Goal: Task Accomplishment & Management: Manage account settings

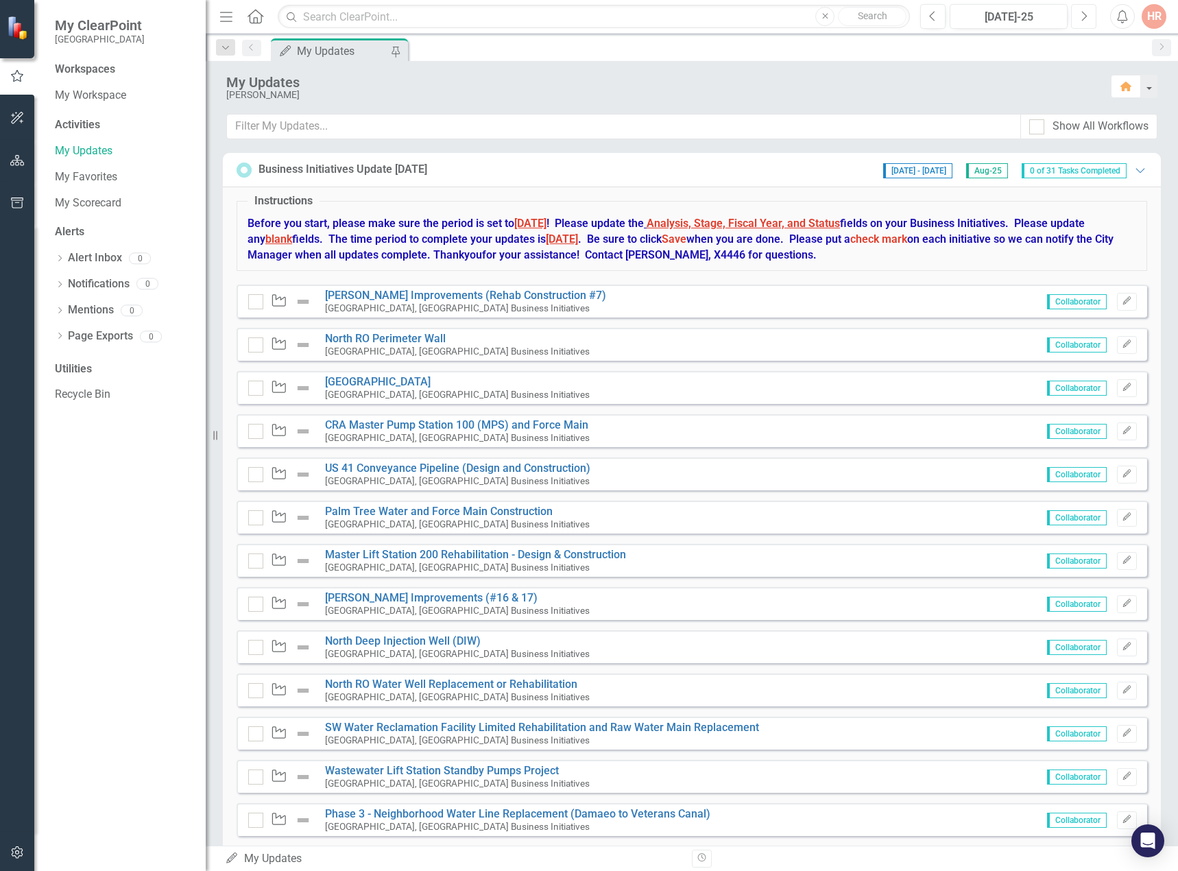
drag, startPoint x: 1090, startPoint y: 12, endPoint x: 1073, endPoint y: 21, distance: 19.3
click at [1089, 12] on button "Next" at bounding box center [1083, 16] width 25 height 25
click at [401, 292] on link "[PERSON_NAME] Improvements (Rehab Construction #7)" at bounding box center [465, 295] width 281 height 13
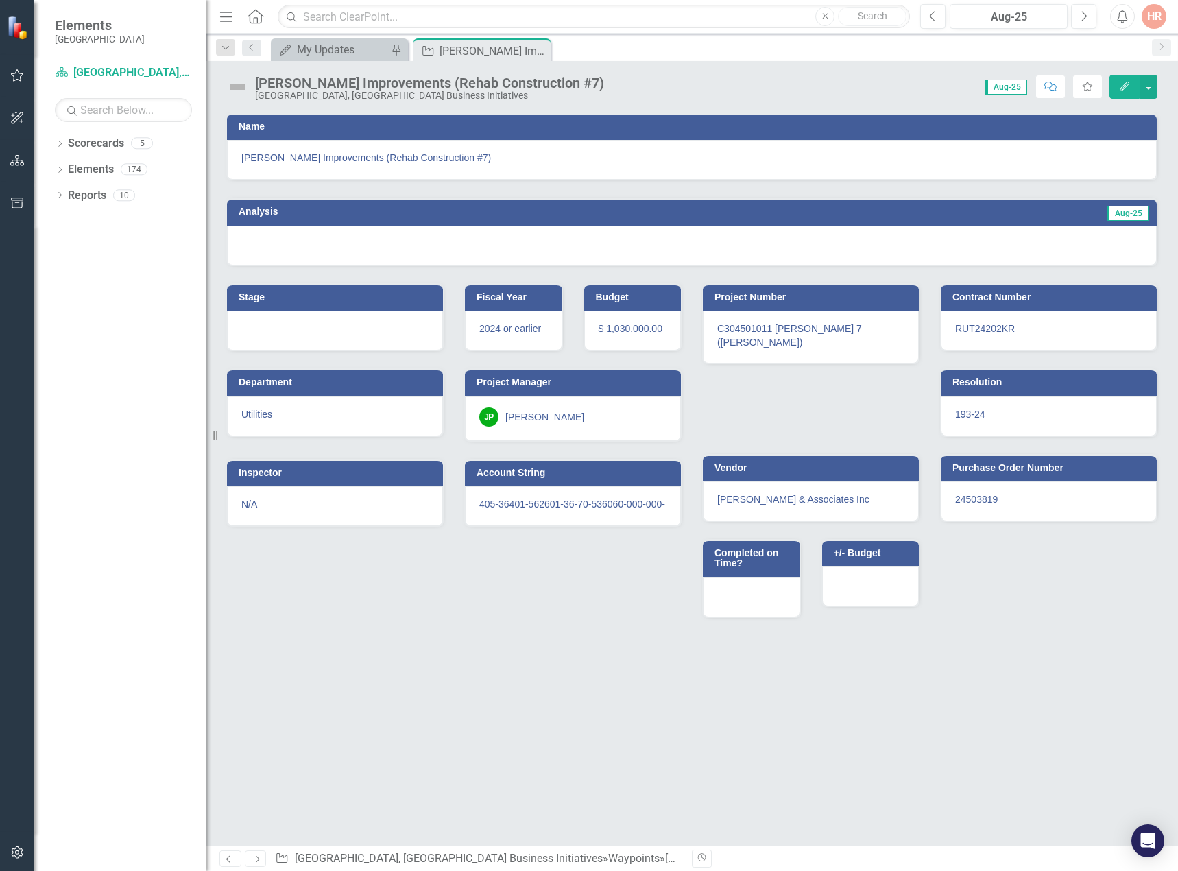
click at [376, 243] on div at bounding box center [692, 246] width 930 height 40
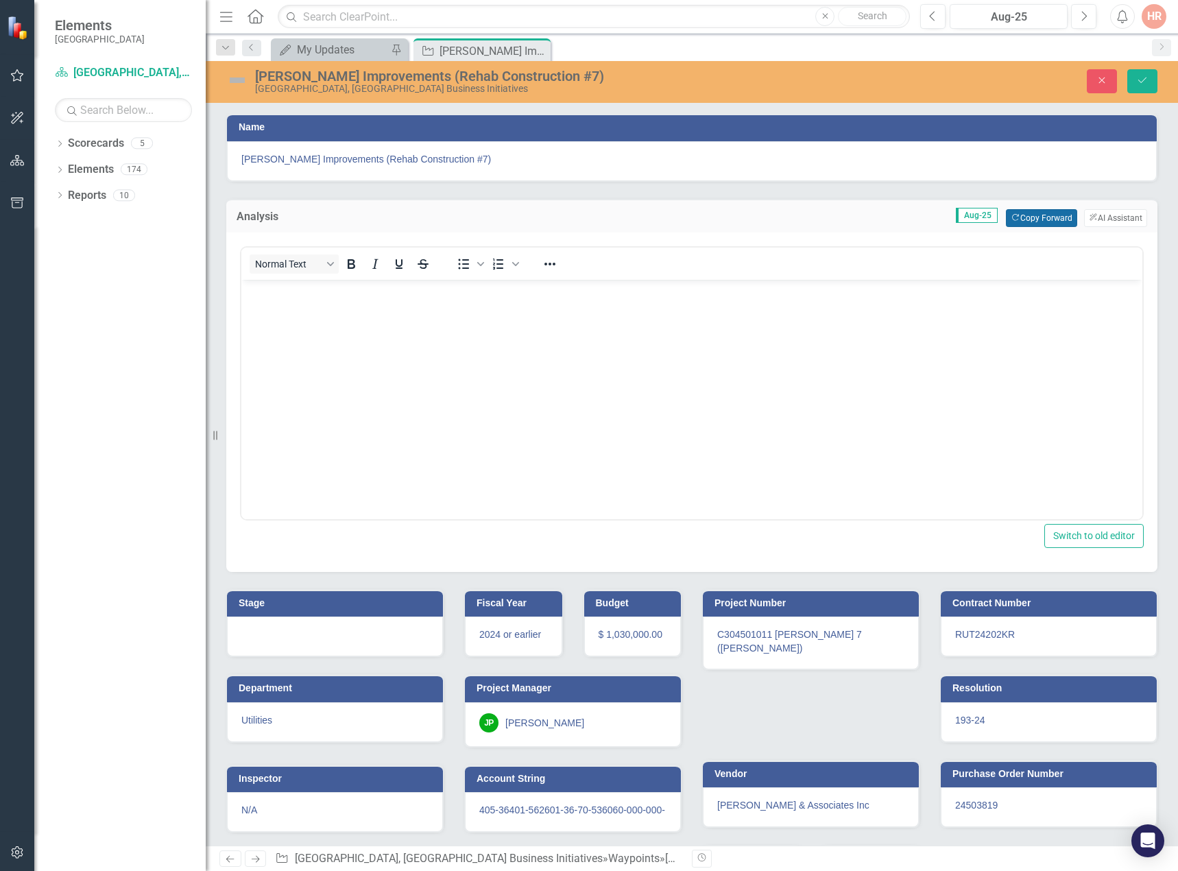
click at [1034, 216] on button "Copy Forward Copy Forward" at bounding box center [1041, 218] width 71 height 18
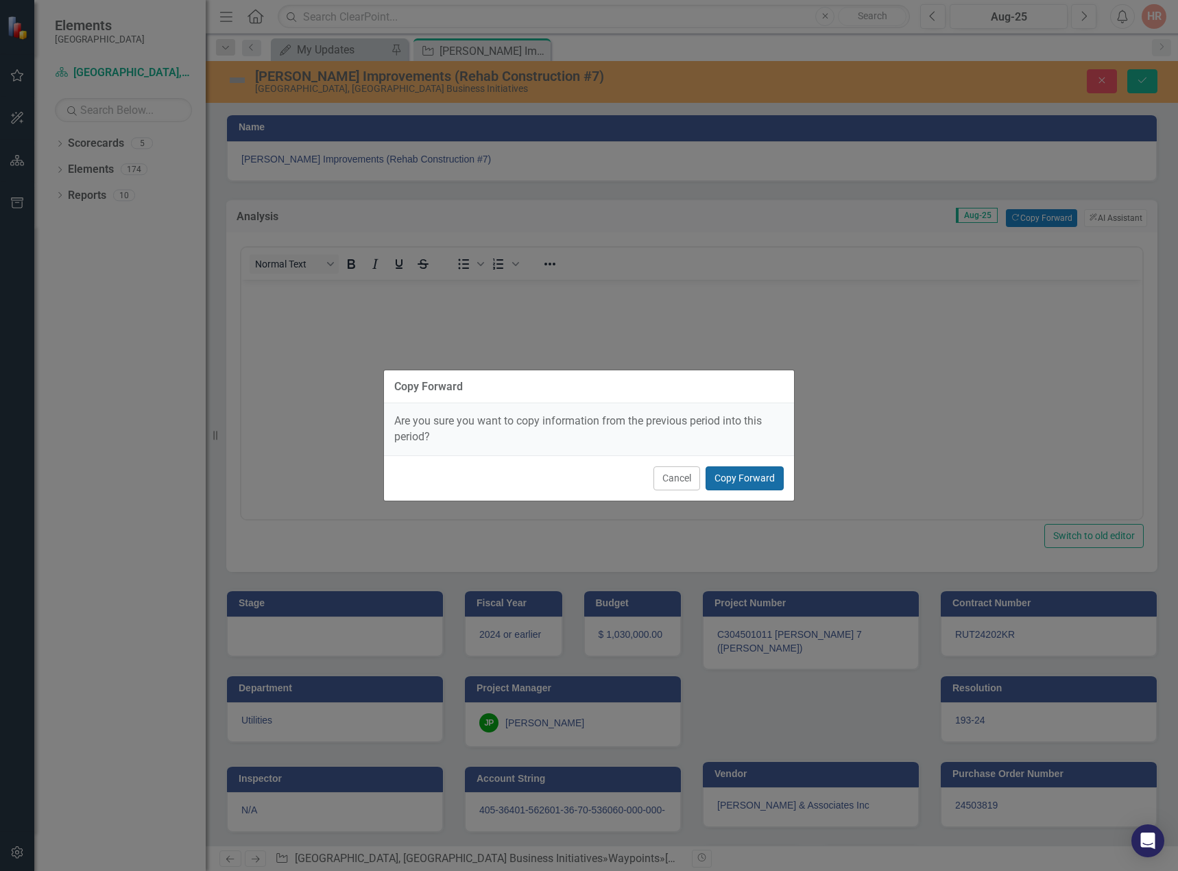
click at [766, 476] on button "Copy Forward" at bounding box center [745, 478] width 78 height 24
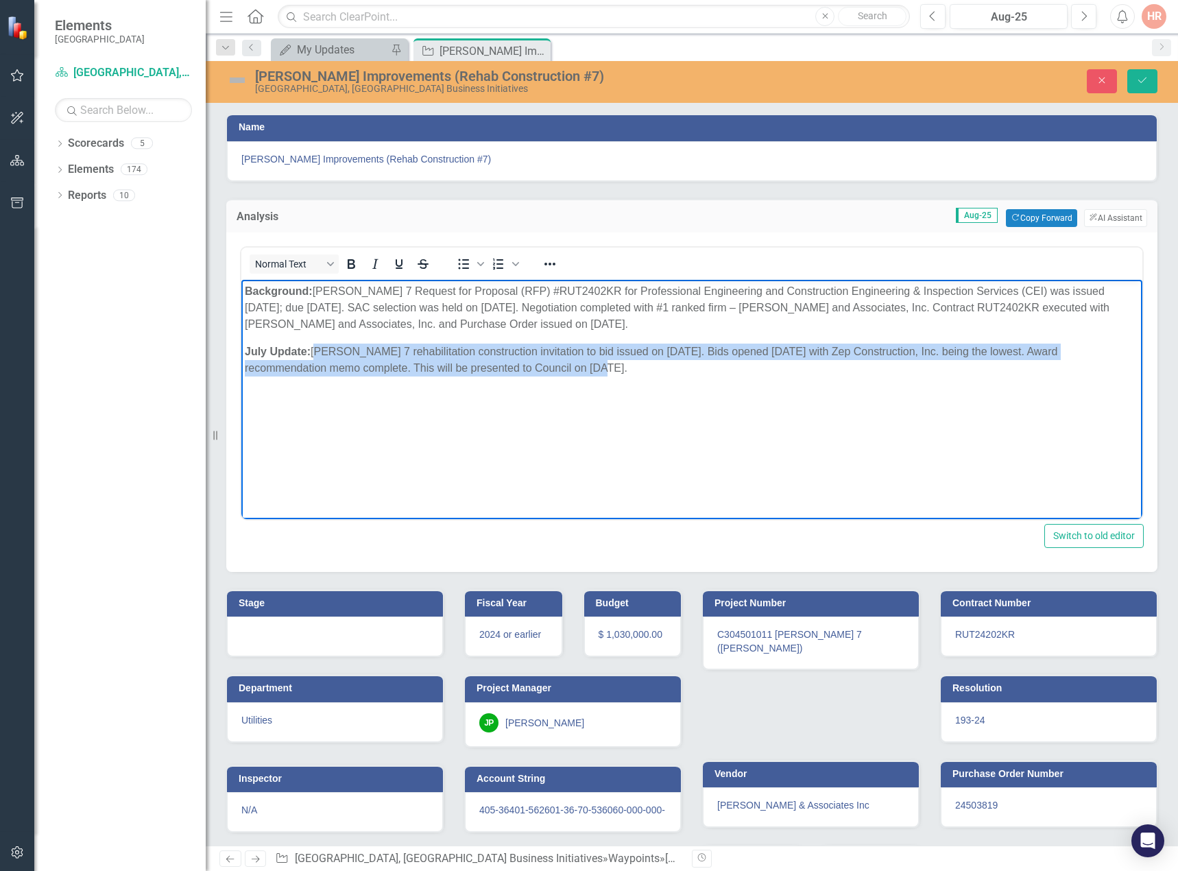
drag, startPoint x: 514, startPoint y: 366, endPoint x: 379, endPoint y: 386, distance: 137.3
click at [316, 352] on p "July Update: Weir 7 rehabilitation construction invitation to bid issued on 4/0…" at bounding box center [692, 359] width 894 height 33
paste body "Rich Text Area. Press ALT-0 for help."
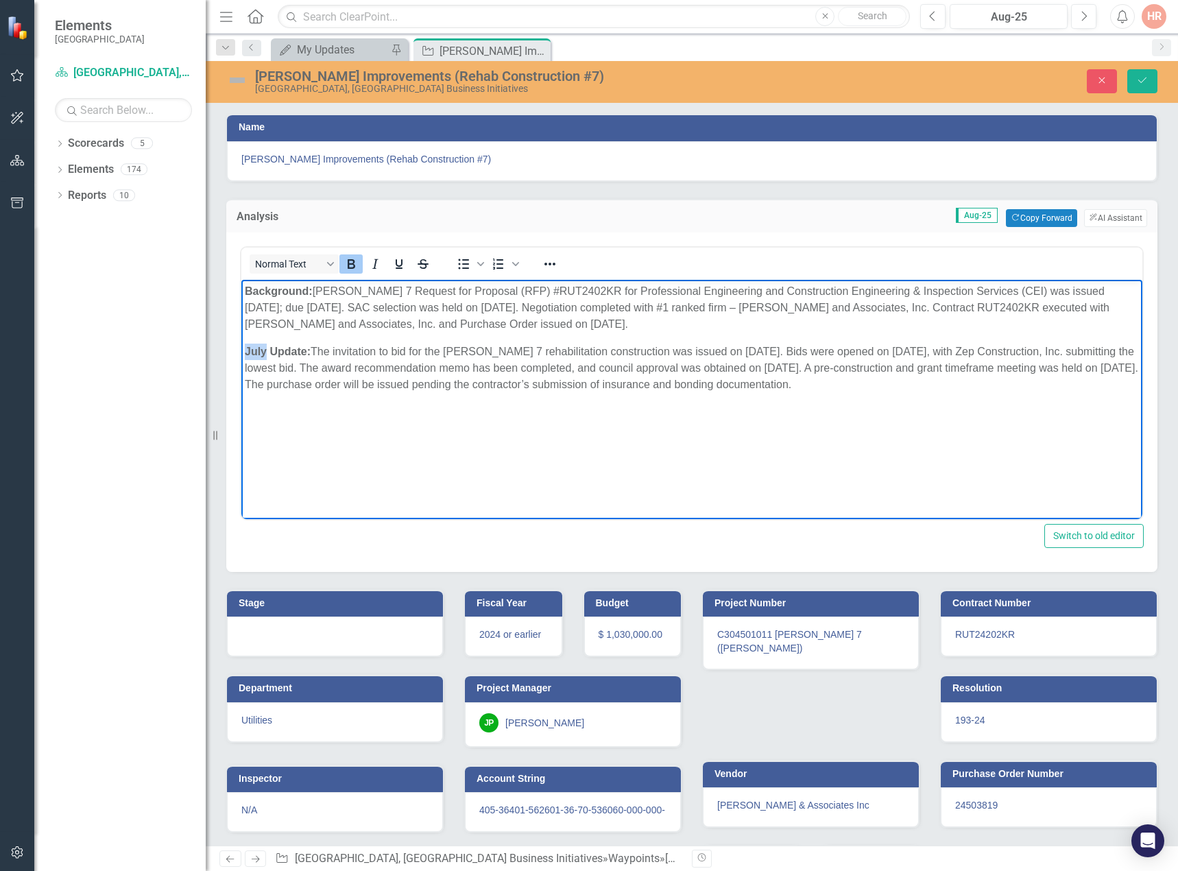
drag, startPoint x: 266, startPoint y: 348, endPoint x: 482, endPoint y: 627, distance: 352.0
click at [241, 347] on html "Background: Weir 7 Request for Proposal (RFP) #RUT2402KR for Professional Engin…" at bounding box center [691, 382] width 901 height 206
click at [334, 633] on div at bounding box center [335, 637] width 216 height 40
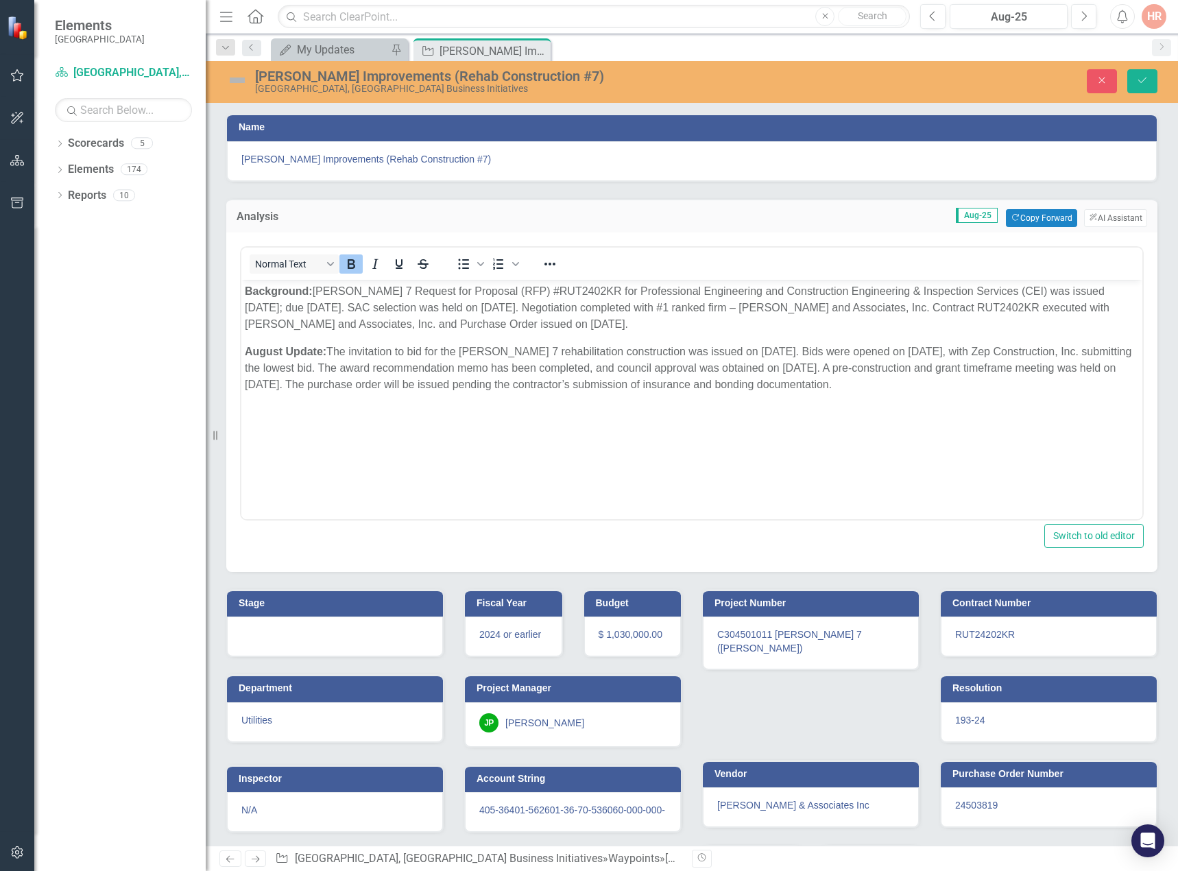
click at [334, 633] on div at bounding box center [335, 637] width 216 height 40
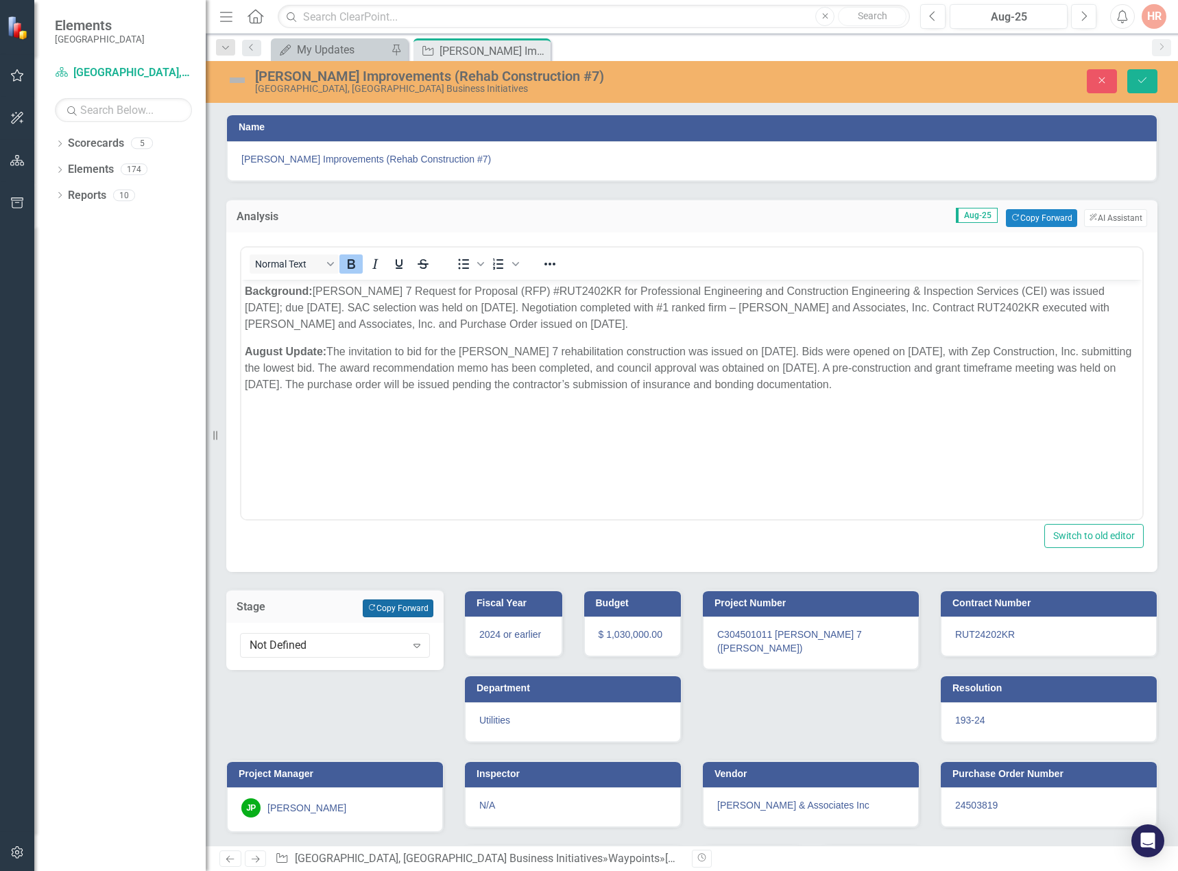
click at [368, 609] on icon "Copy Forward" at bounding box center [372, 608] width 9 height 8
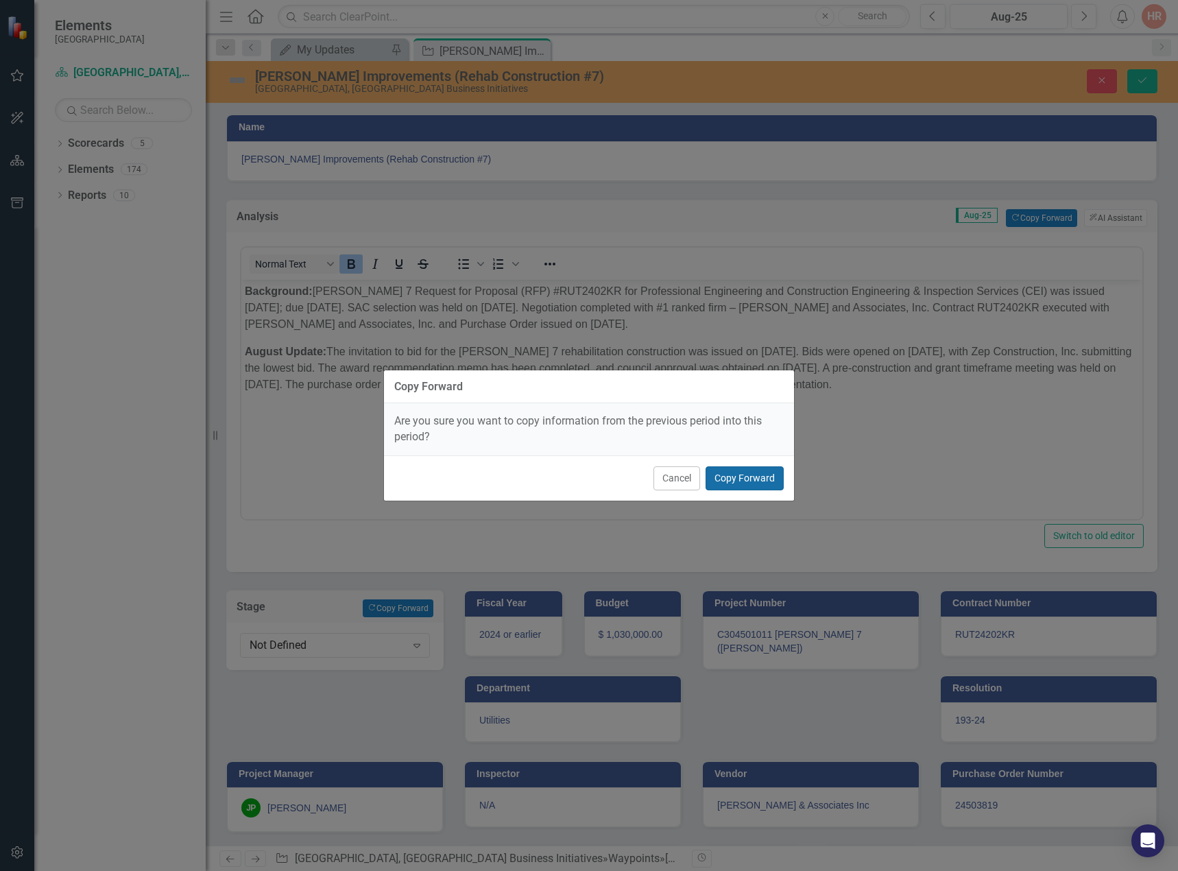
click at [738, 484] on button "Copy Forward" at bounding box center [745, 478] width 78 height 24
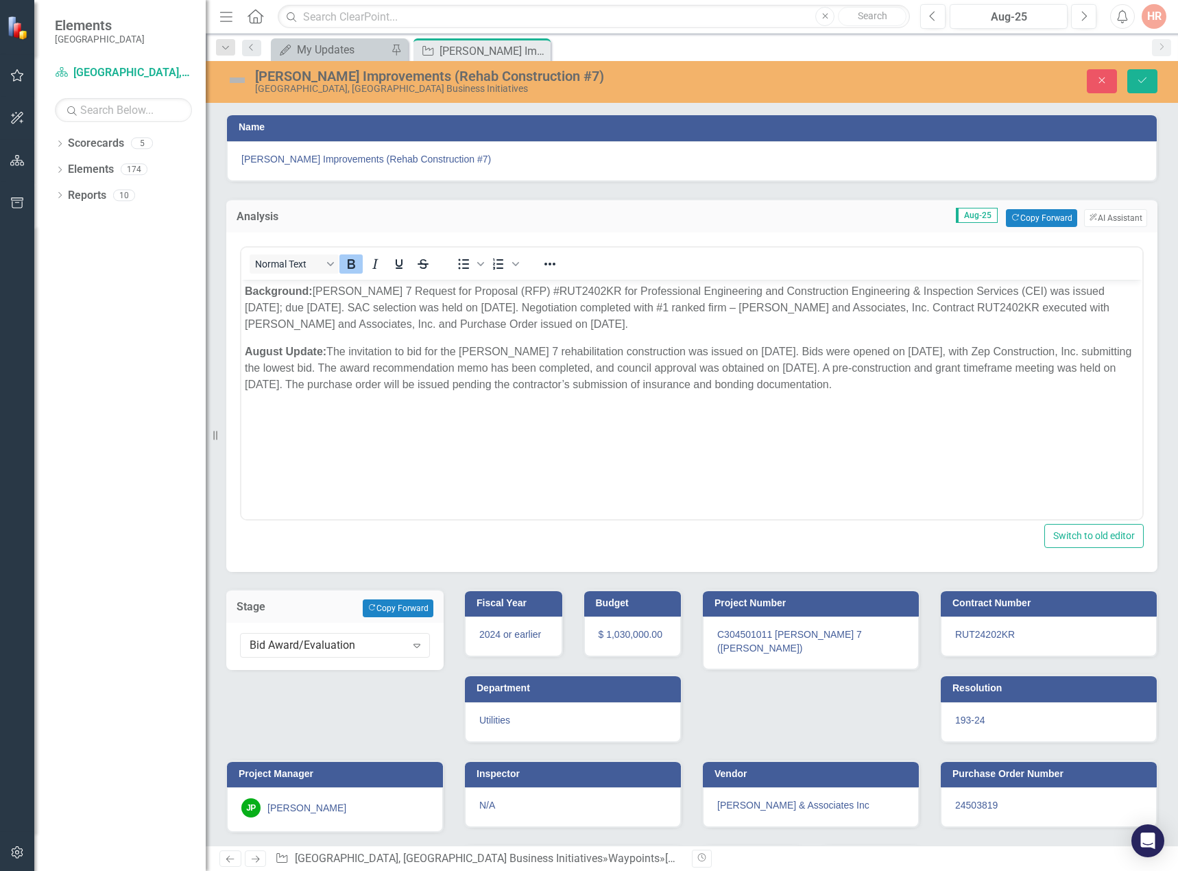
click at [235, 84] on img at bounding box center [237, 80] width 22 height 22
click at [236, 79] on img at bounding box center [237, 80] width 22 height 22
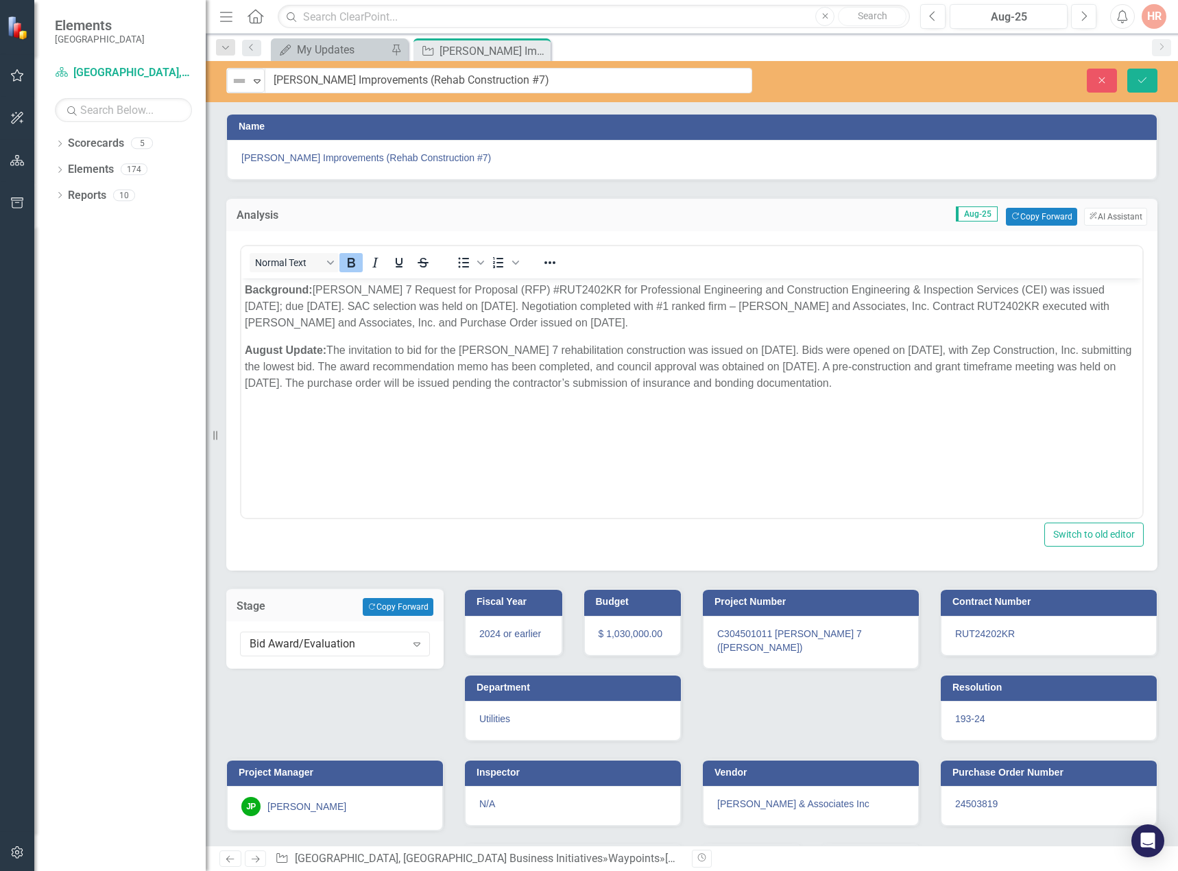
click at [236, 79] on img at bounding box center [239, 81] width 16 height 16
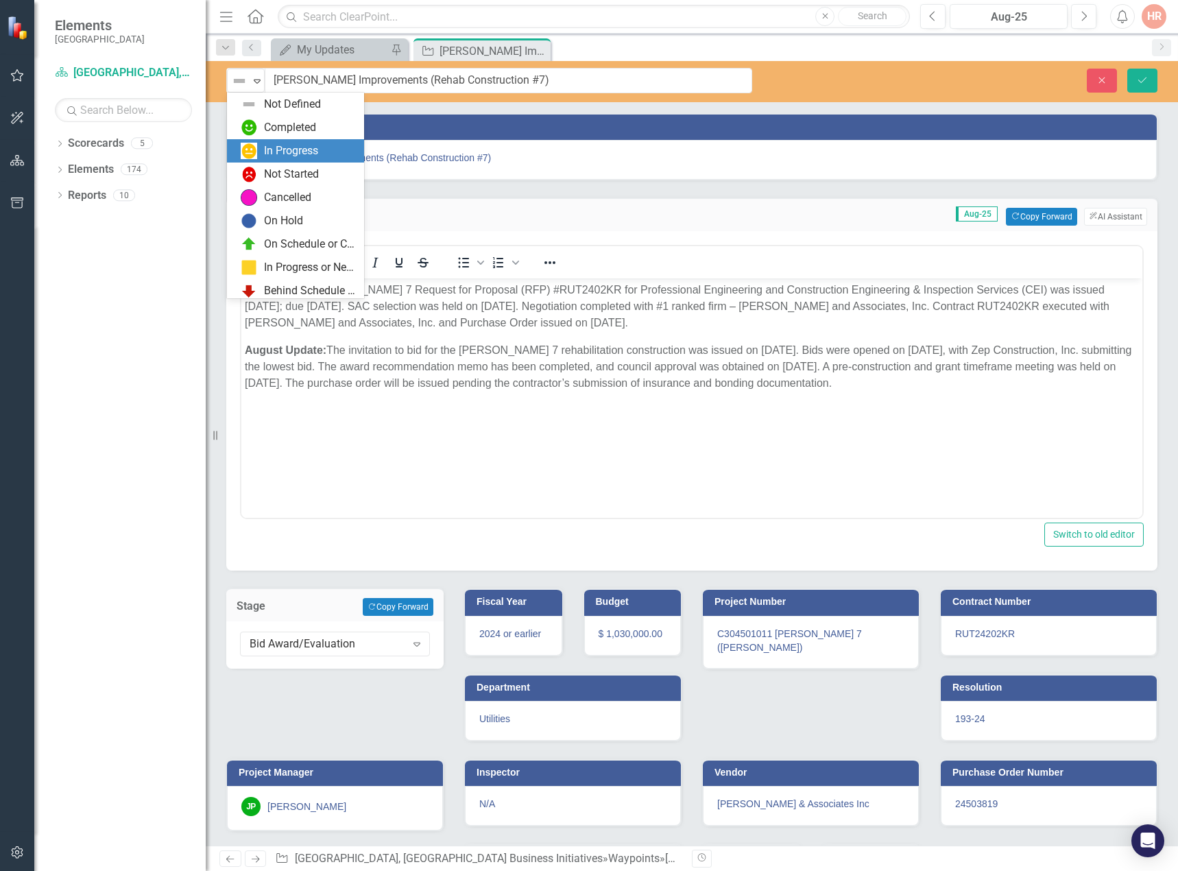
click at [281, 148] on div "In Progress" at bounding box center [291, 151] width 54 height 16
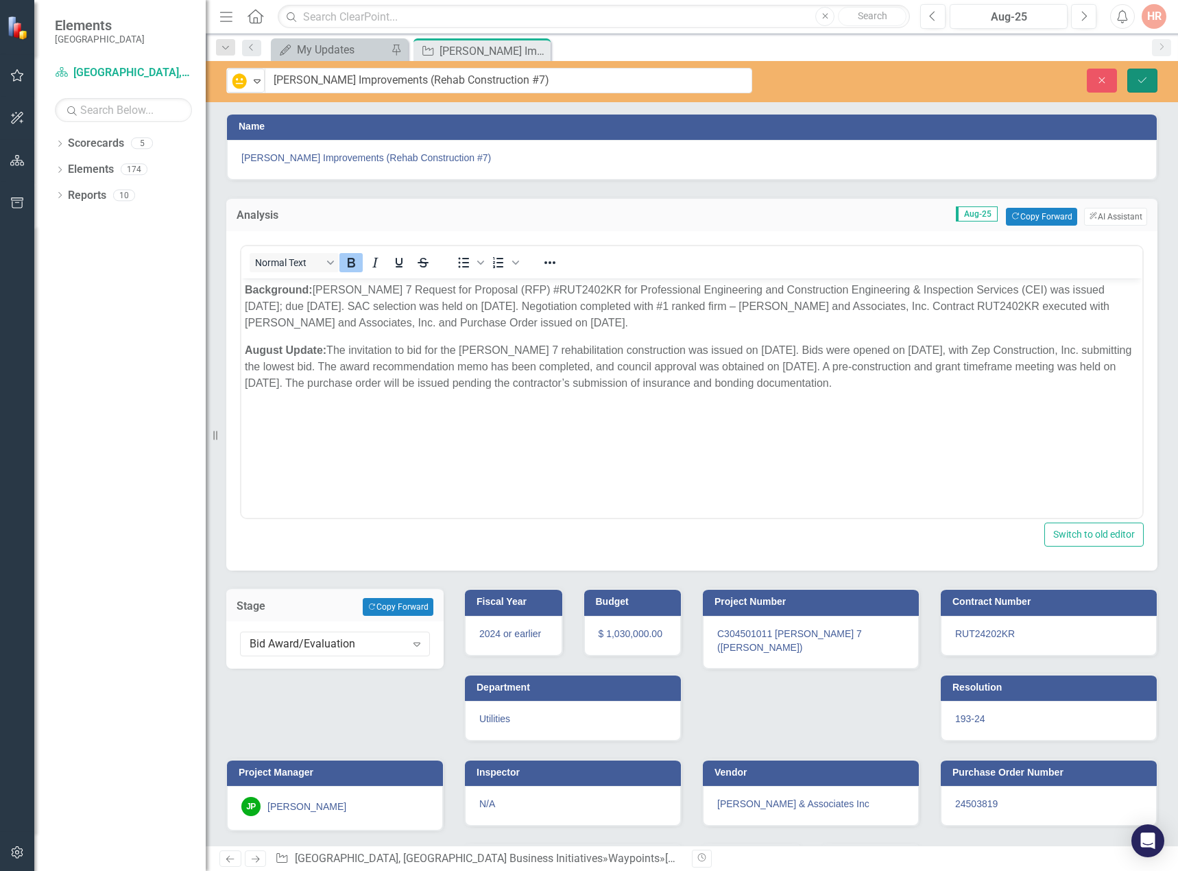
click at [1133, 83] on button "Save" at bounding box center [1143, 81] width 30 height 24
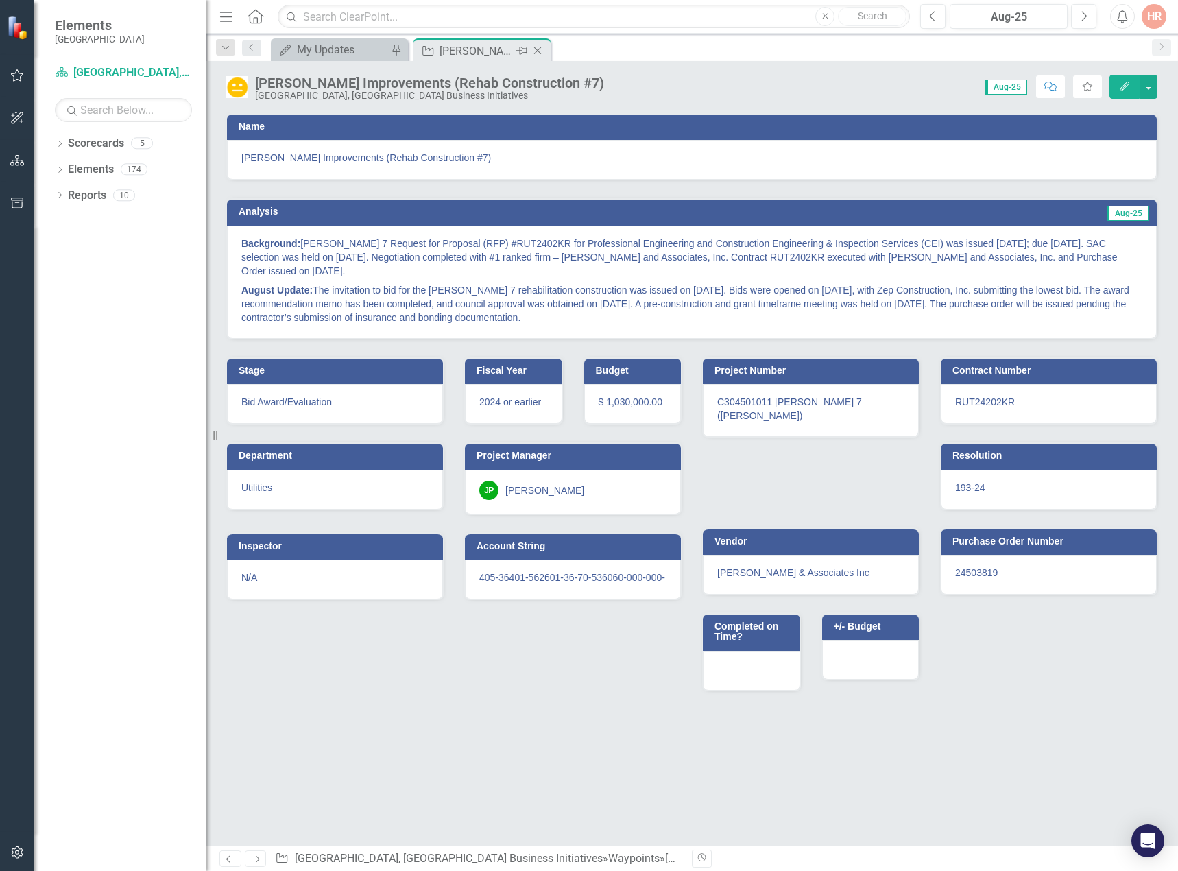
click at [538, 49] on icon "Close" at bounding box center [538, 50] width 14 height 11
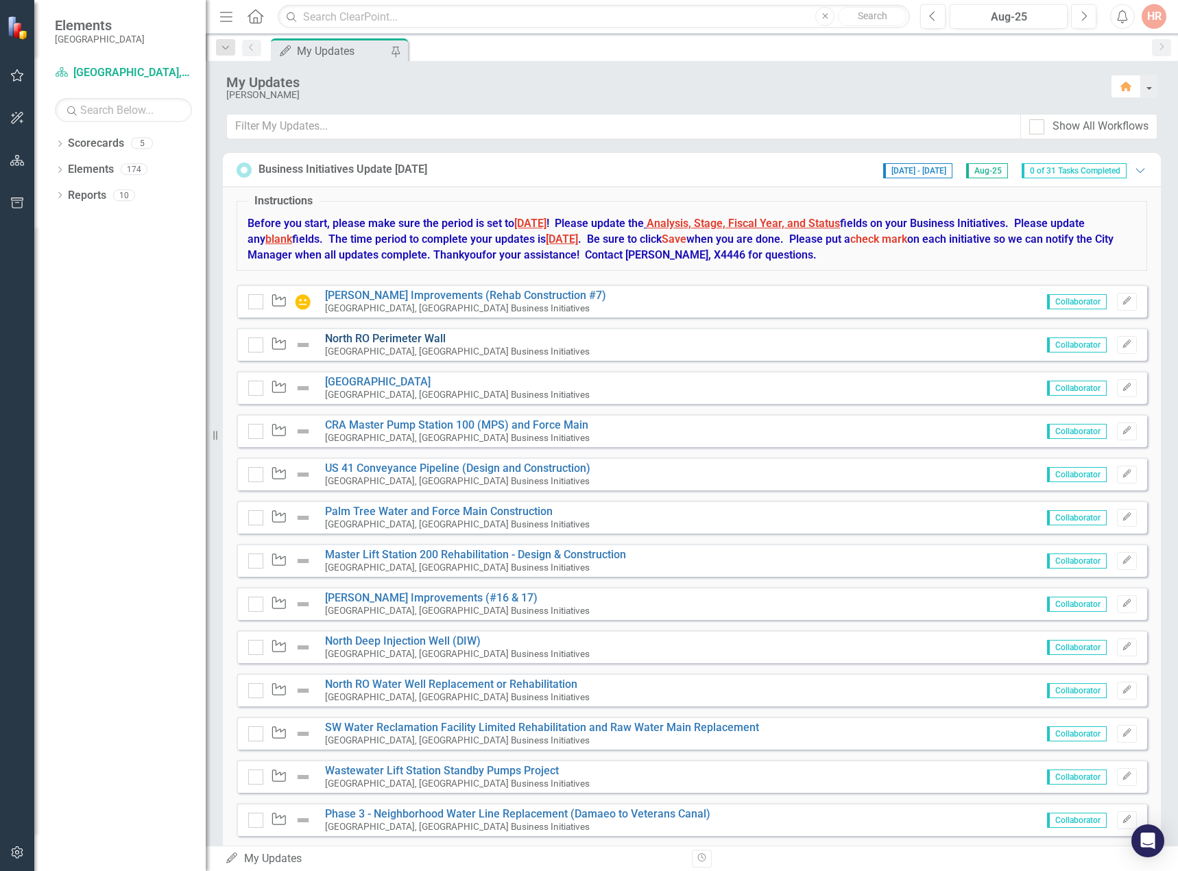
click at [357, 337] on link "North RO Perimeter Wall" at bounding box center [385, 338] width 121 height 13
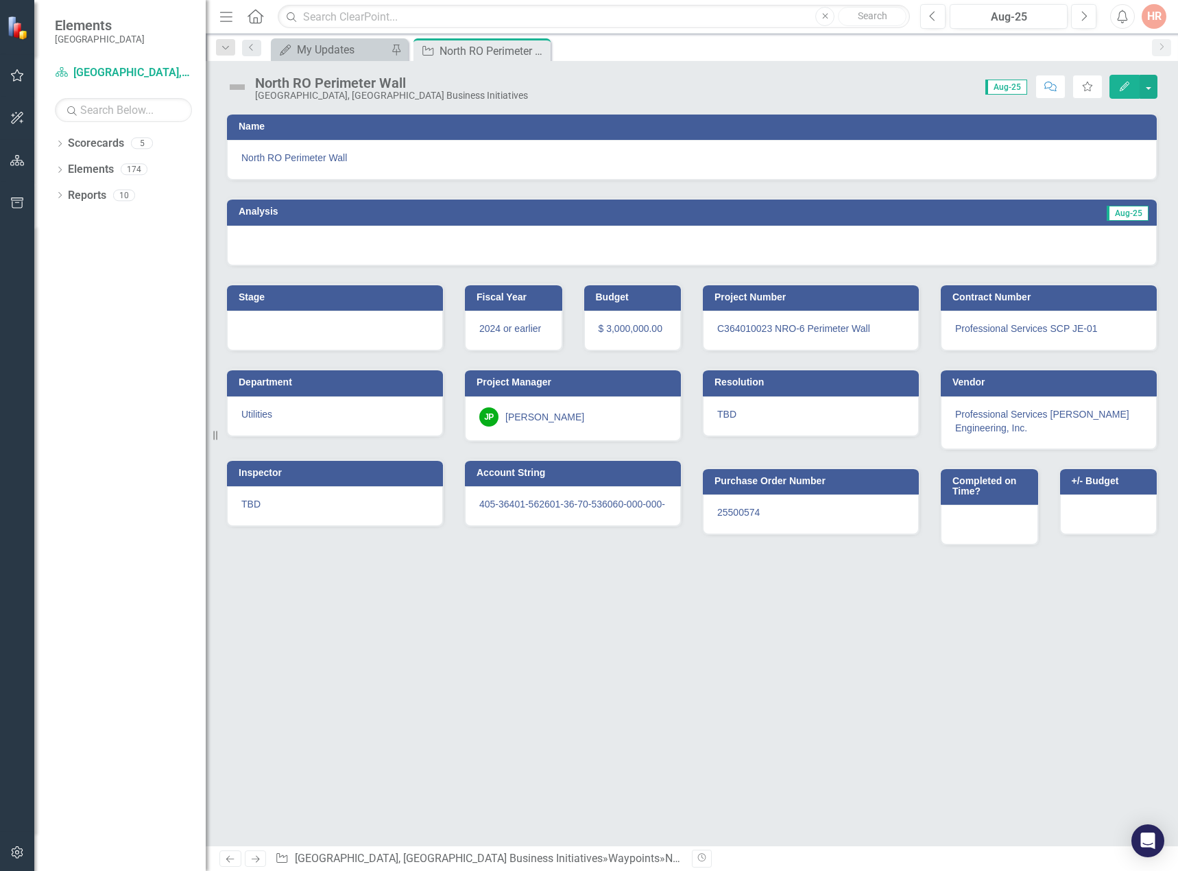
click at [321, 246] on div at bounding box center [692, 246] width 930 height 40
click at [321, 245] on div at bounding box center [692, 246] width 930 height 40
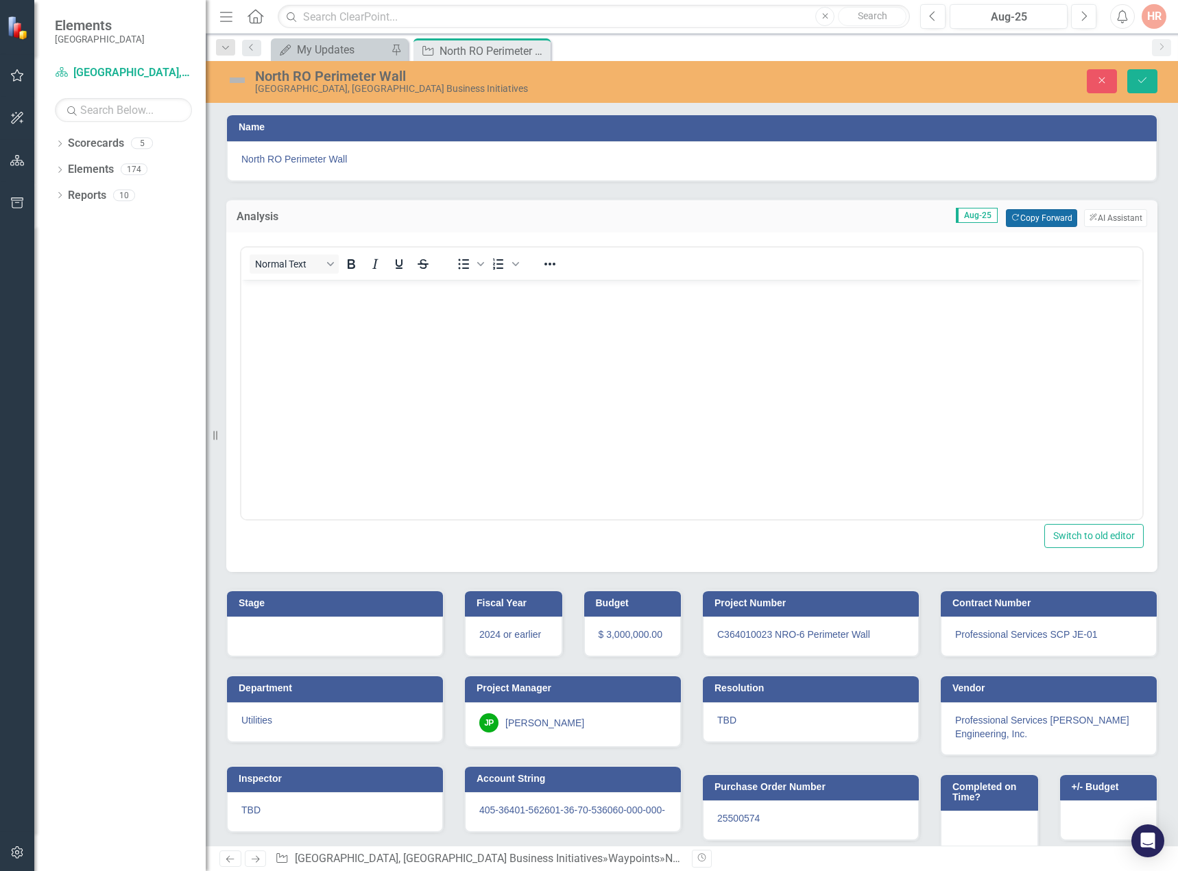
click at [1056, 212] on button "Copy Forward Copy Forward" at bounding box center [1041, 218] width 71 height 18
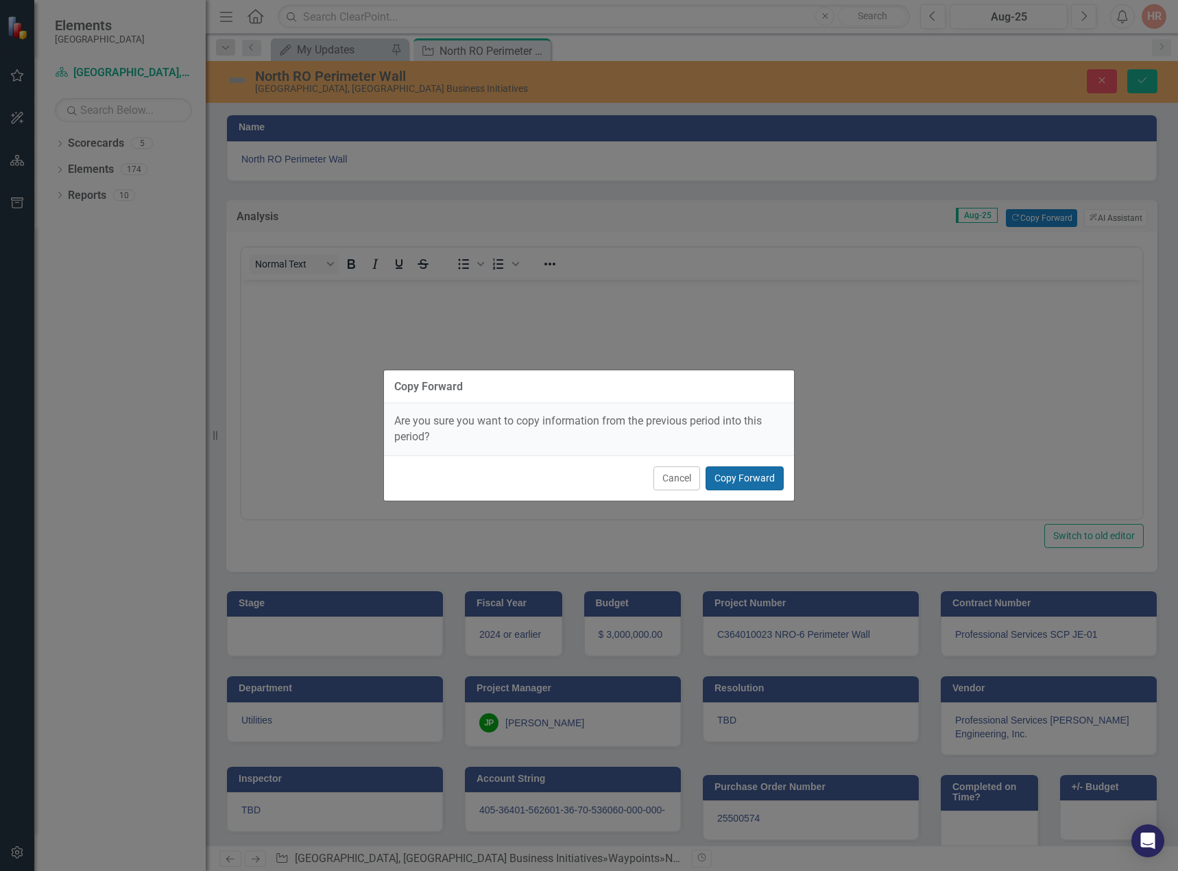
click at [768, 477] on button "Copy Forward" at bounding box center [745, 478] width 78 height 24
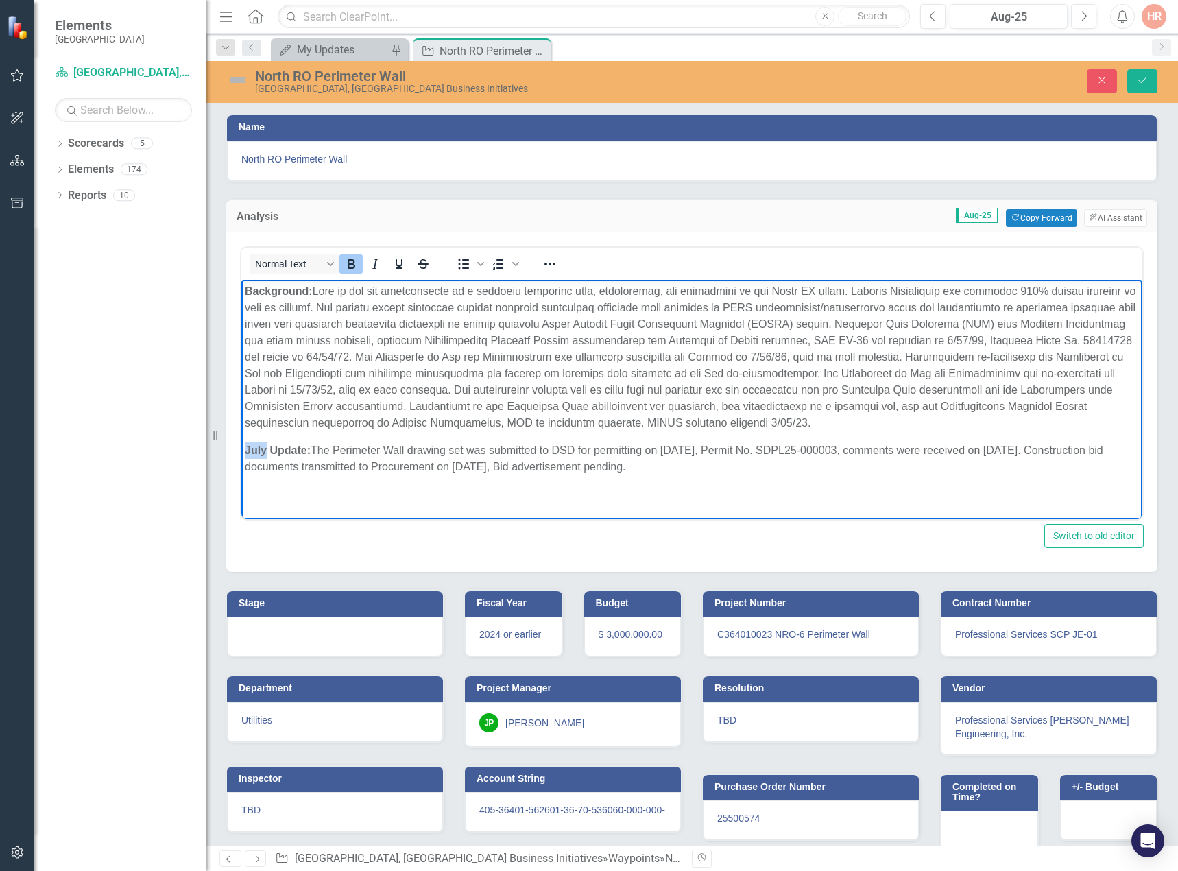
drag, startPoint x: 265, startPoint y: 445, endPoint x: 473, endPoint y: 731, distance: 353.6
click at [241, 451] on html "Background: July Update: The Perimeter Wall drawing set was submitted to DSD fo…" at bounding box center [691, 384] width 901 height 210
click at [313, 637] on div at bounding box center [335, 637] width 216 height 40
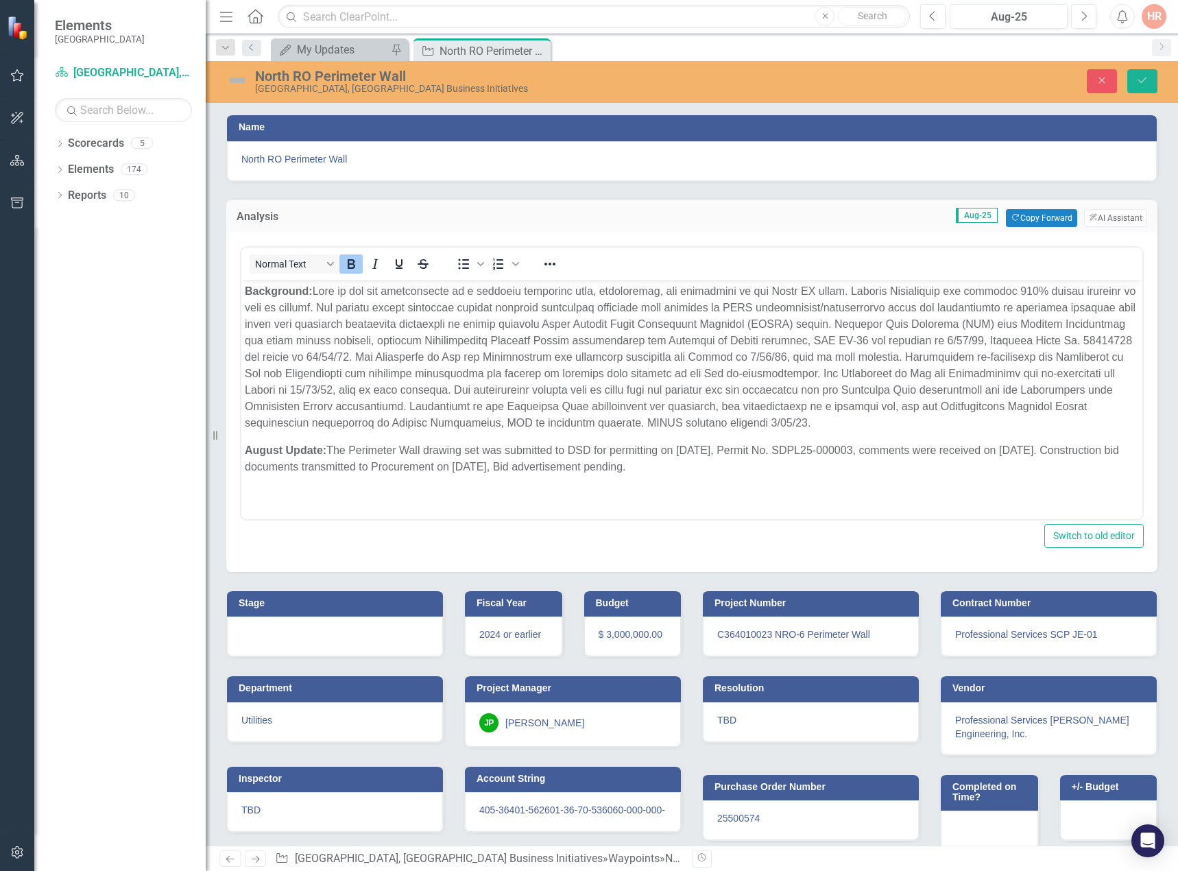
click at [313, 637] on div at bounding box center [335, 637] width 216 height 40
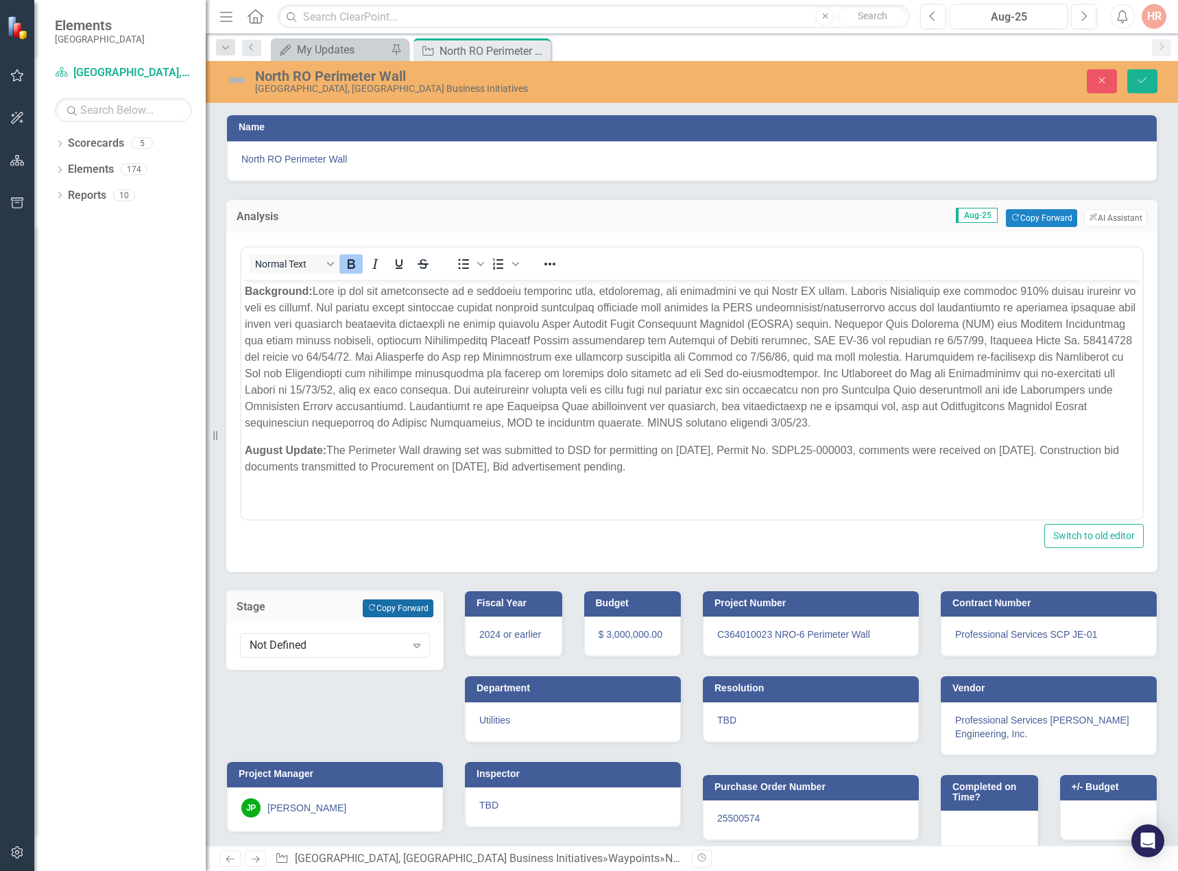
click at [401, 604] on button "Copy Forward Copy Forward" at bounding box center [398, 608] width 71 height 18
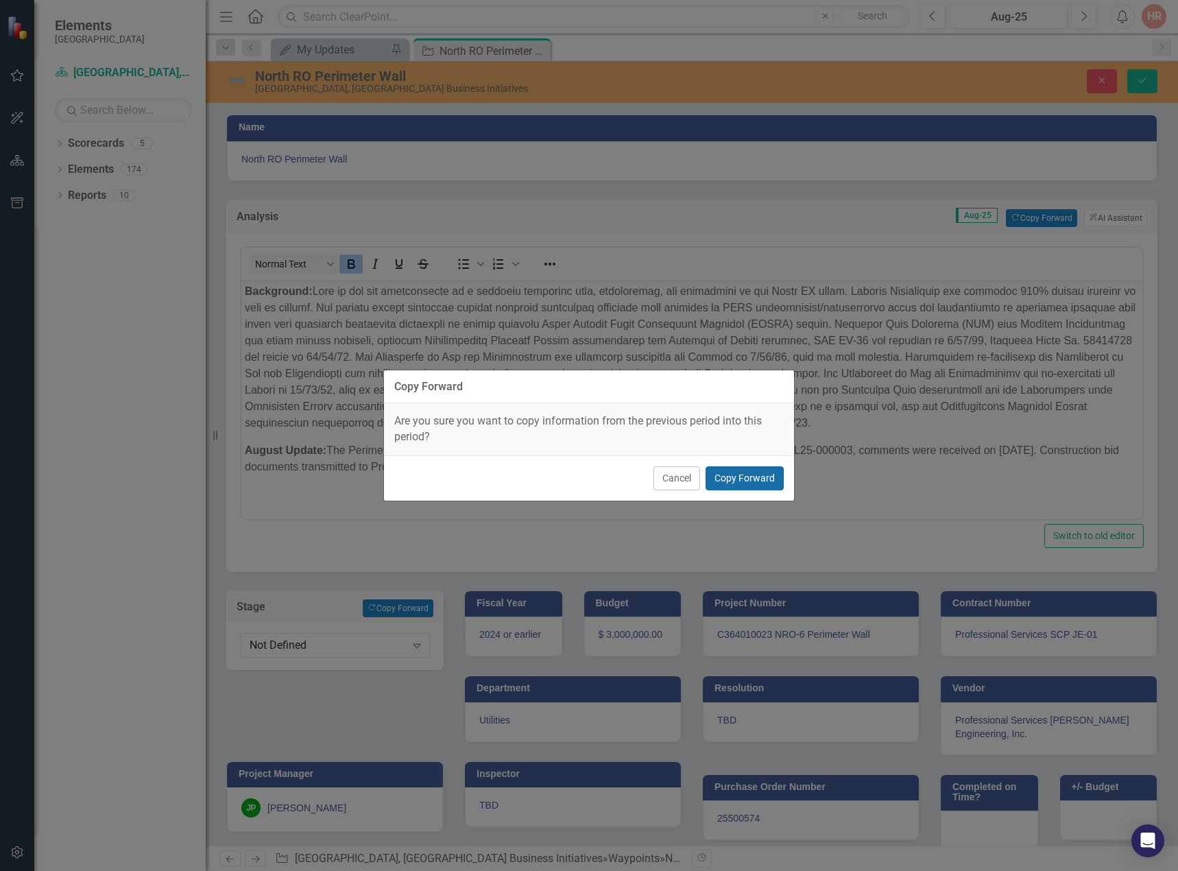
click at [728, 479] on button "Copy Forward" at bounding box center [745, 478] width 78 height 24
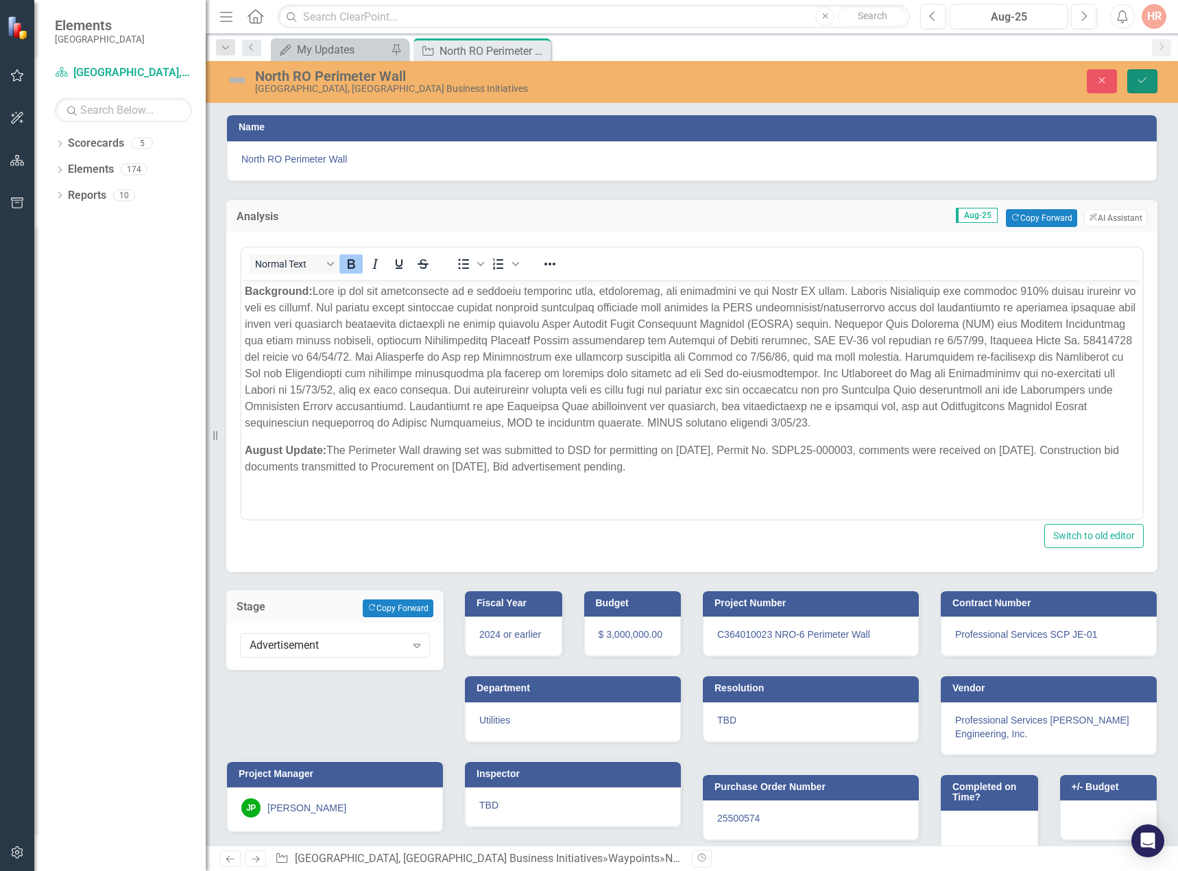
click at [1148, 77] on icon "Save" at bounding box center [1143, 80] width 12 height 10
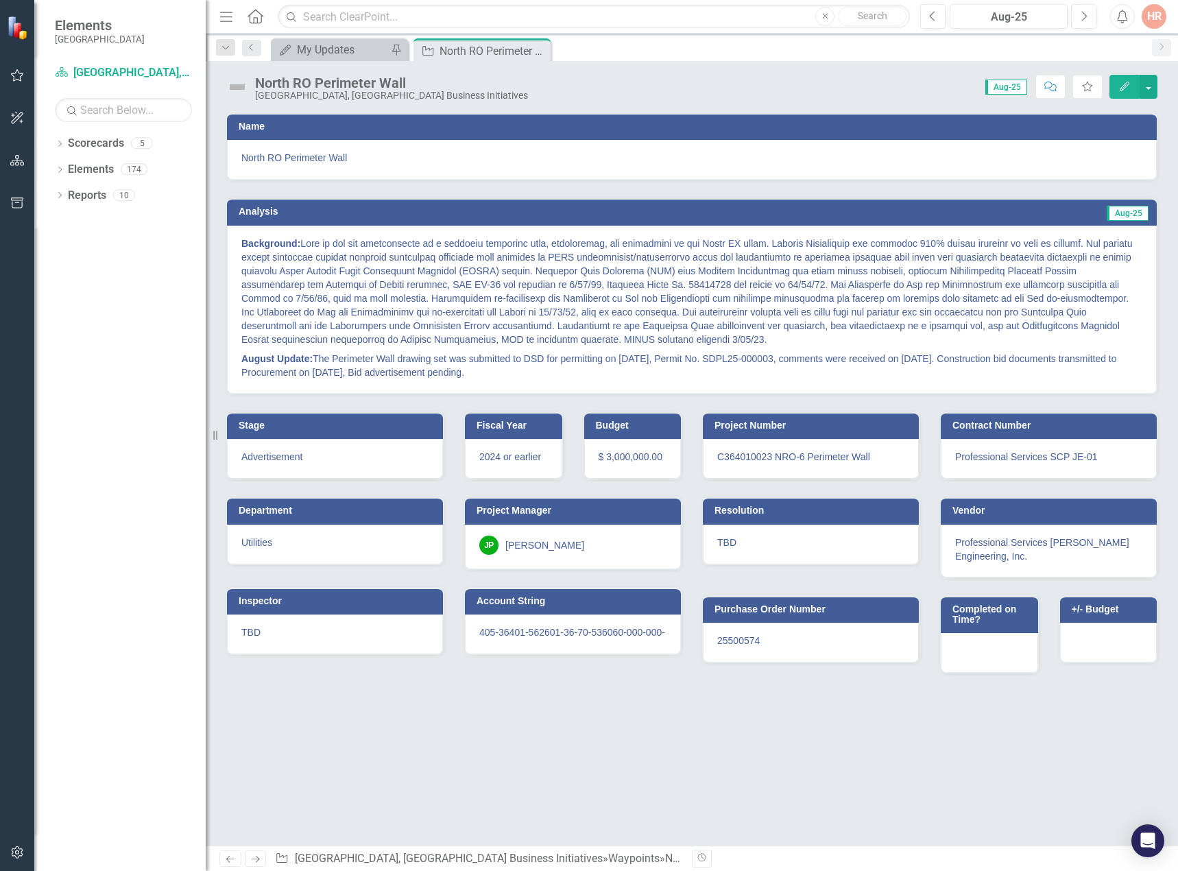
click at [237, 87] on img at bounding box center [237, 87] width 22 height 22
click at [237, 86] on img at bounding box center [237, 87] width 22 height 22
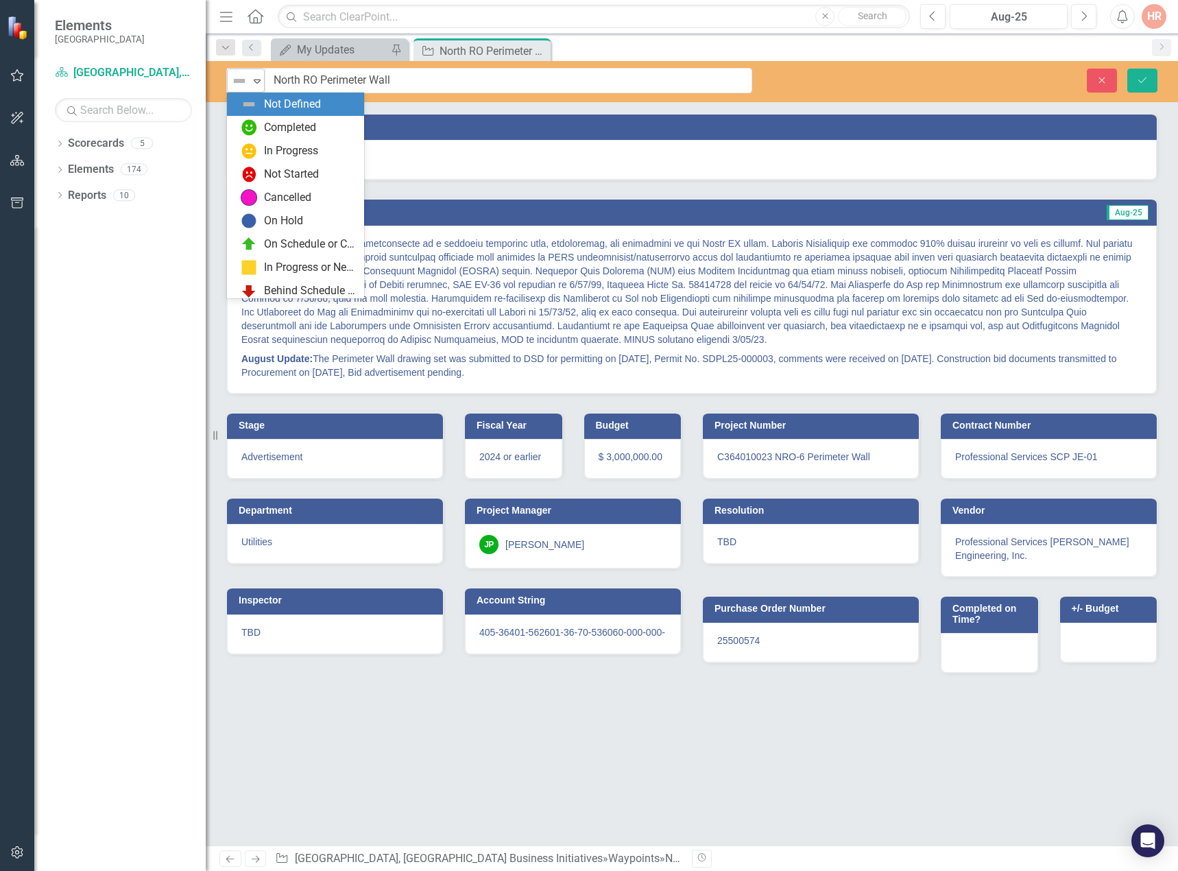
click at [237, 87] on img at bounding box center [239, 81] width 16 height 16
click at [254, 147] on img at bounding box center [249, 151] width 16 height 16
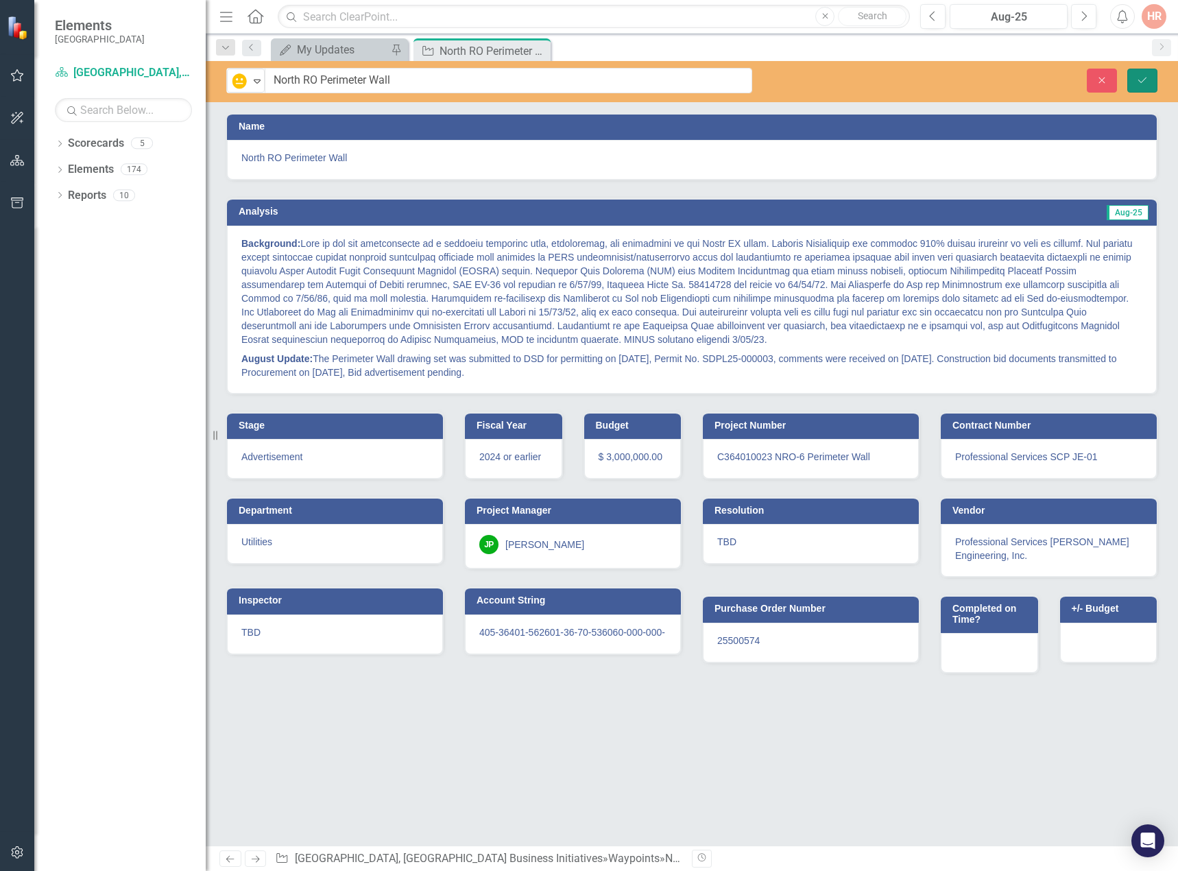
click at [1134, 82] on button "Save" at bounding box center [1143, 81] width 30 height 24
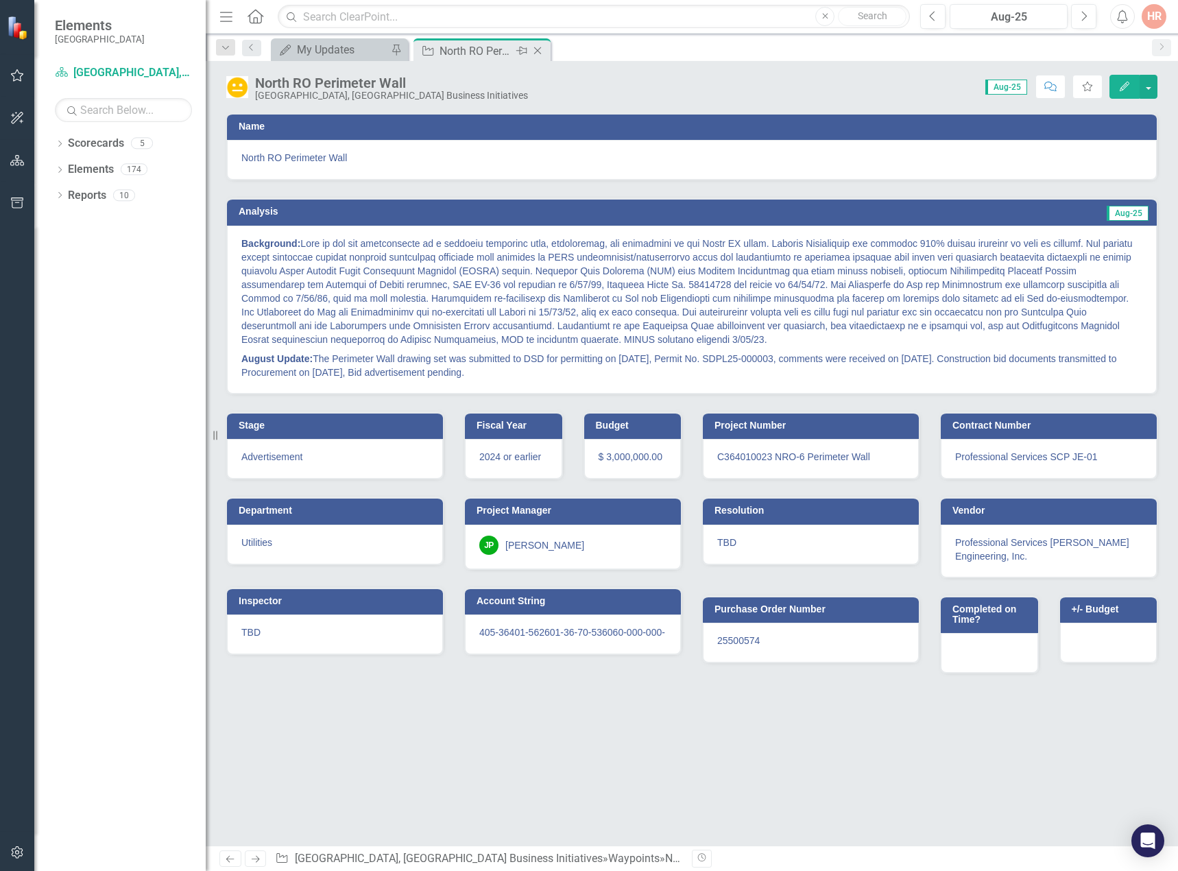
click at [538, 47] on icon "Close" at bounding box center [538, 50] width 14 height 11
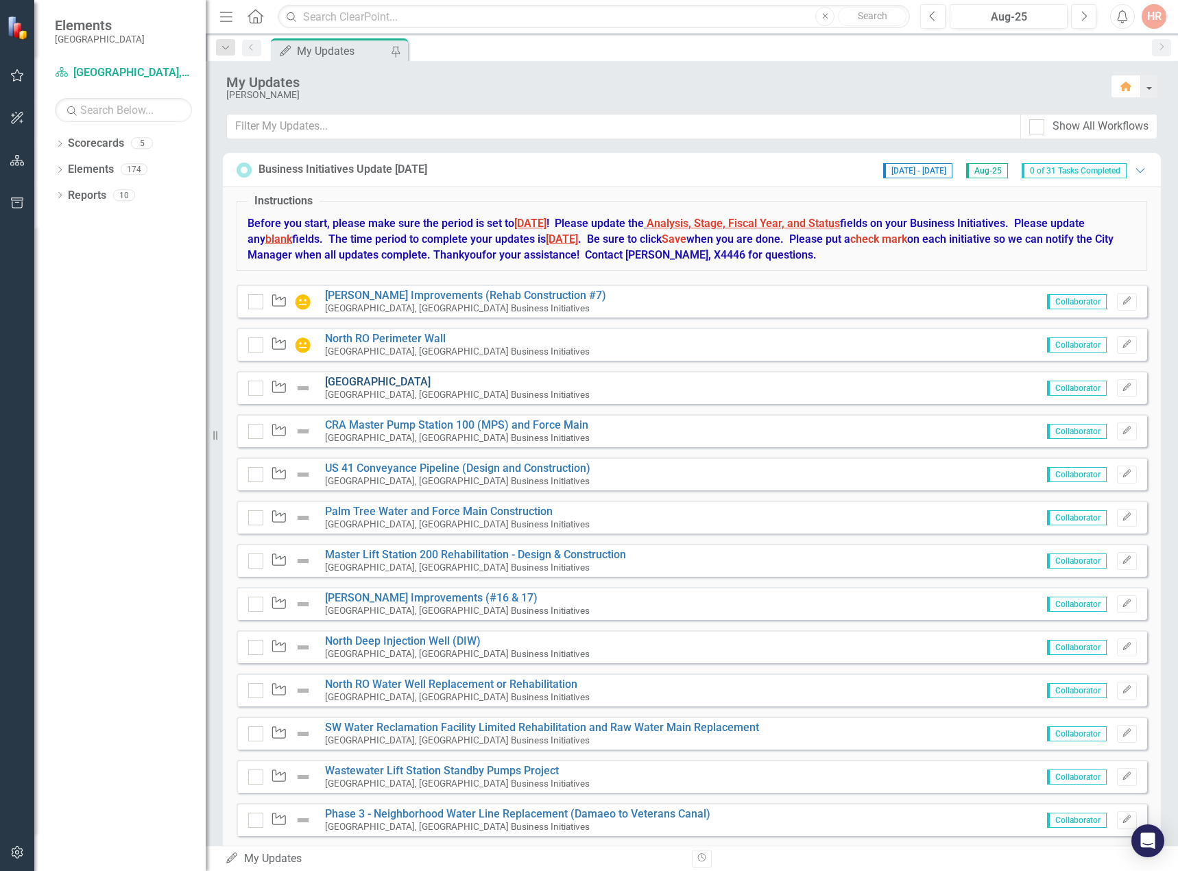
click at [374, 377] on link "[GEOGRAPHIC_DATA]" at bounding box center [378, 381] width 106 height 13
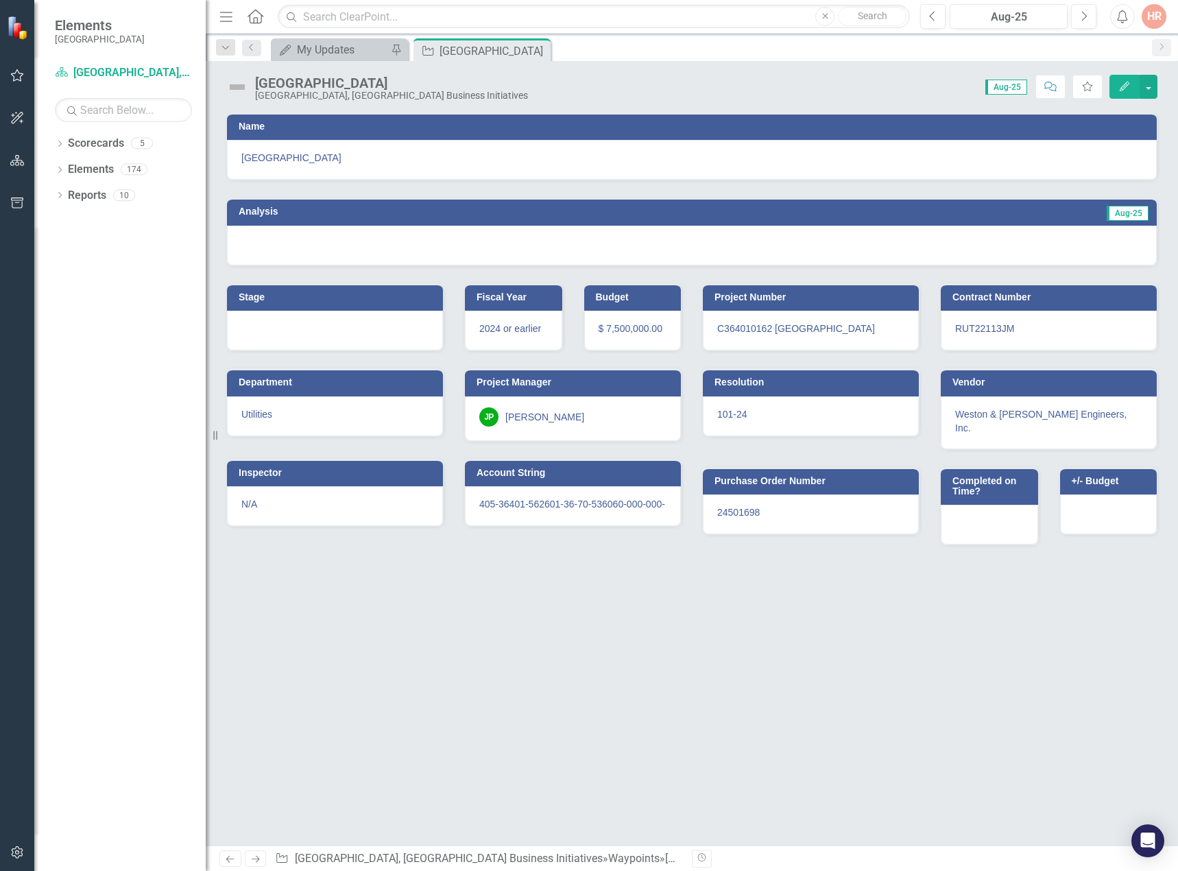
click at [232, 88] on img at bounding box center [237, 87] width 22 height 22
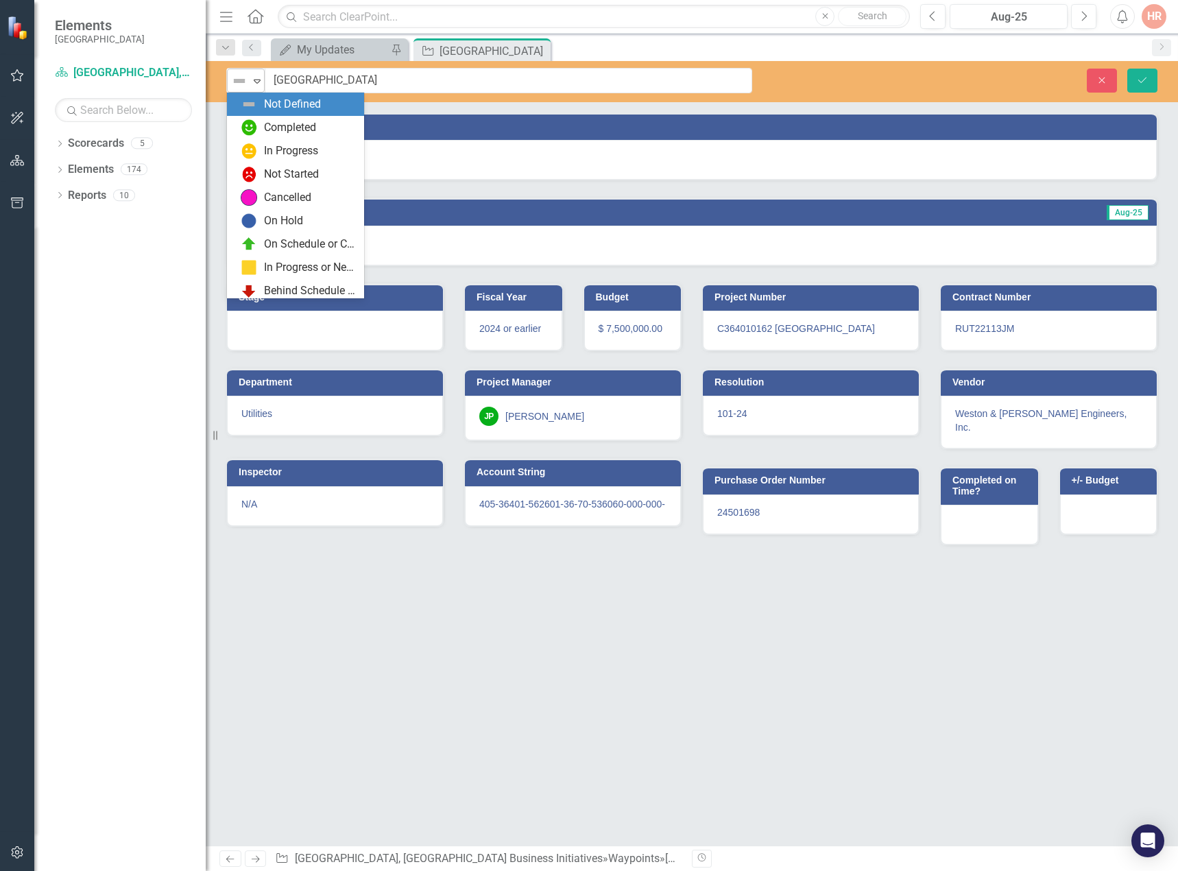
click at [233, 87] on img at bounding box center [239, 81] width 16 height 16
click at [254, 149] on img at bounding box center [249, 151] width 16 height 16
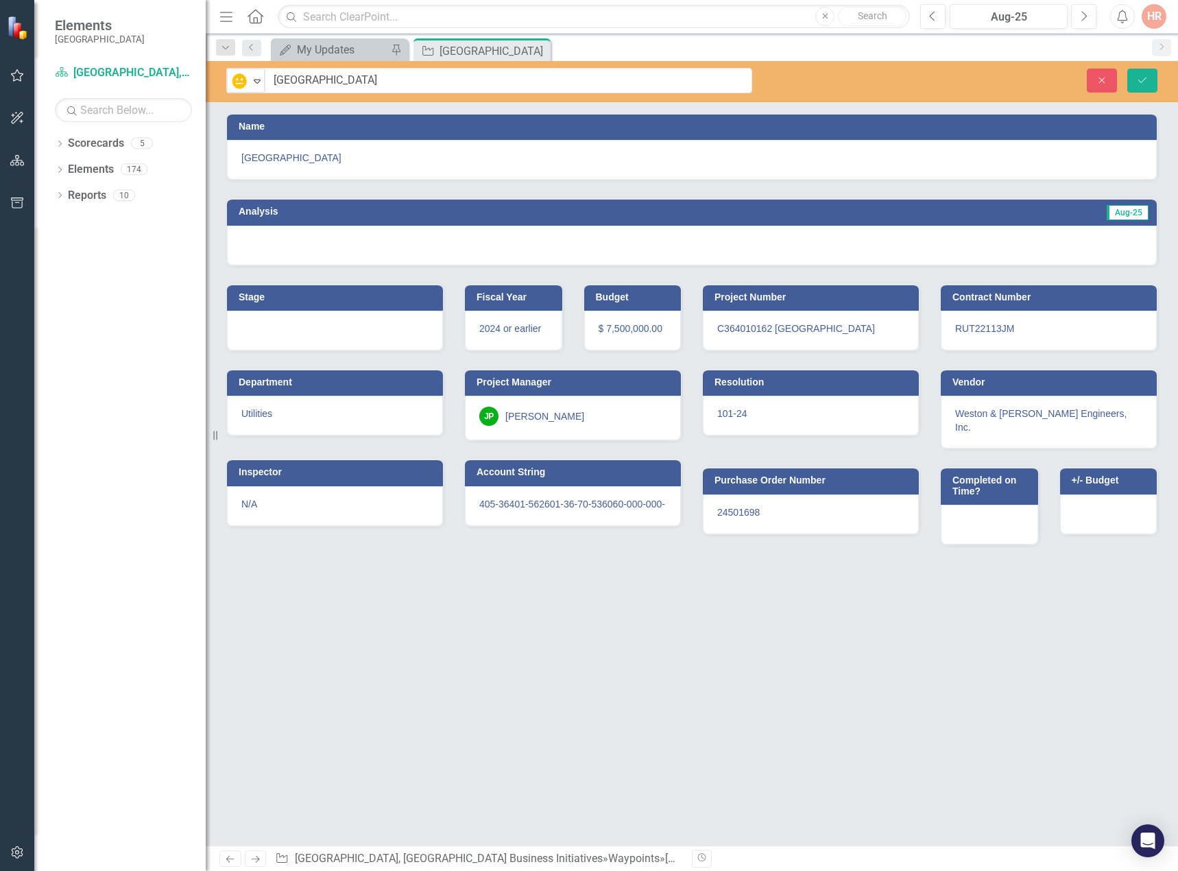
click at [314, 241] on div at bounding box center [692, 246] width 930 height 40
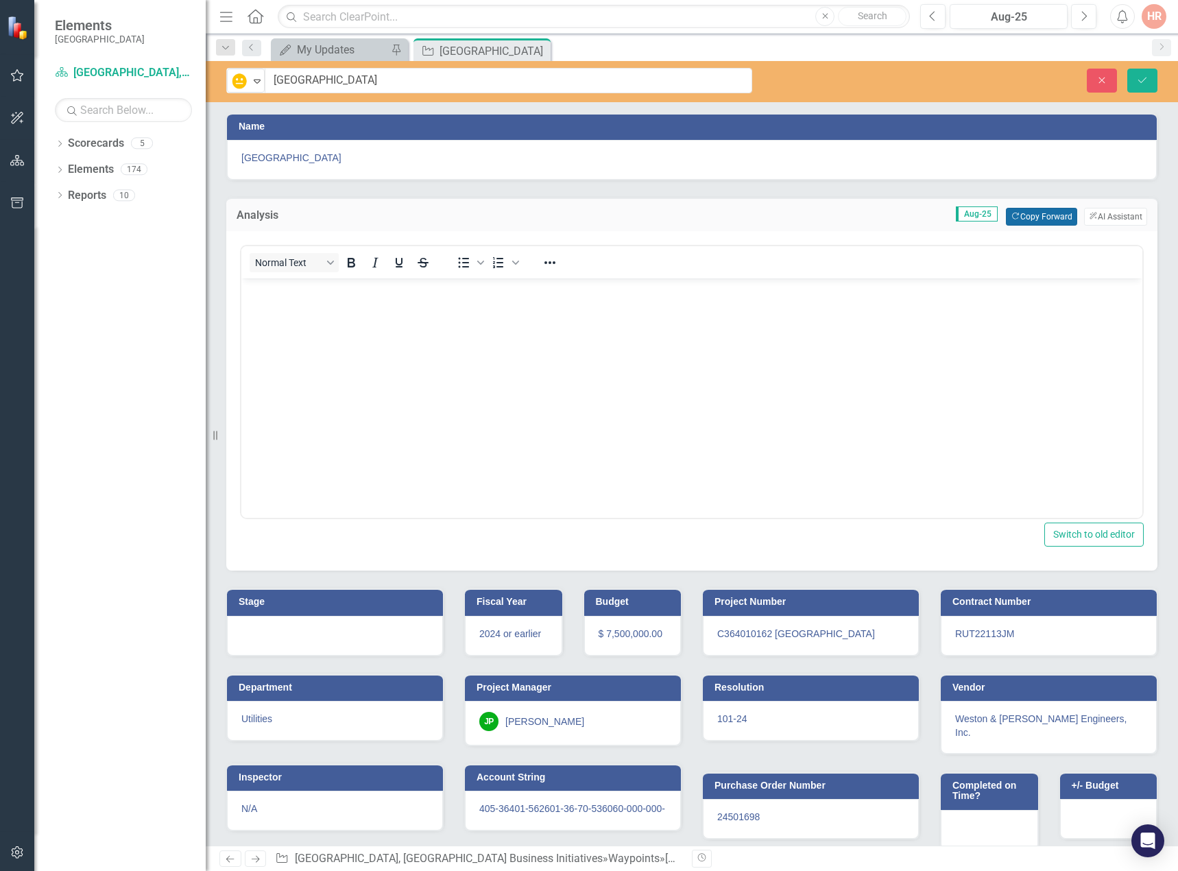
click at [1034, 212] on button "Copy Forward Copy Forward" at bounding box center [1041, 217] width 71 height 18
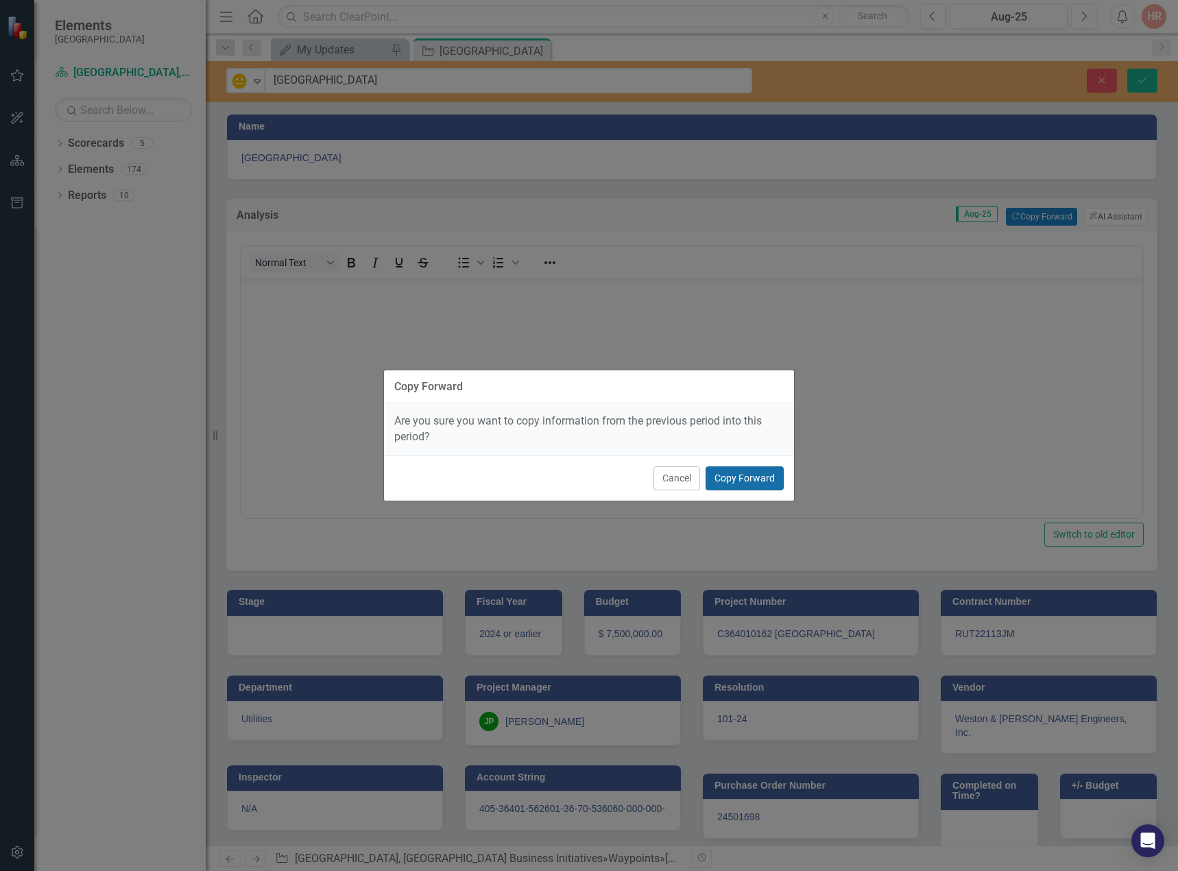
click at [738, 474] on button "Copy Forward" at bounding box center [745, 478] width 78 height 24
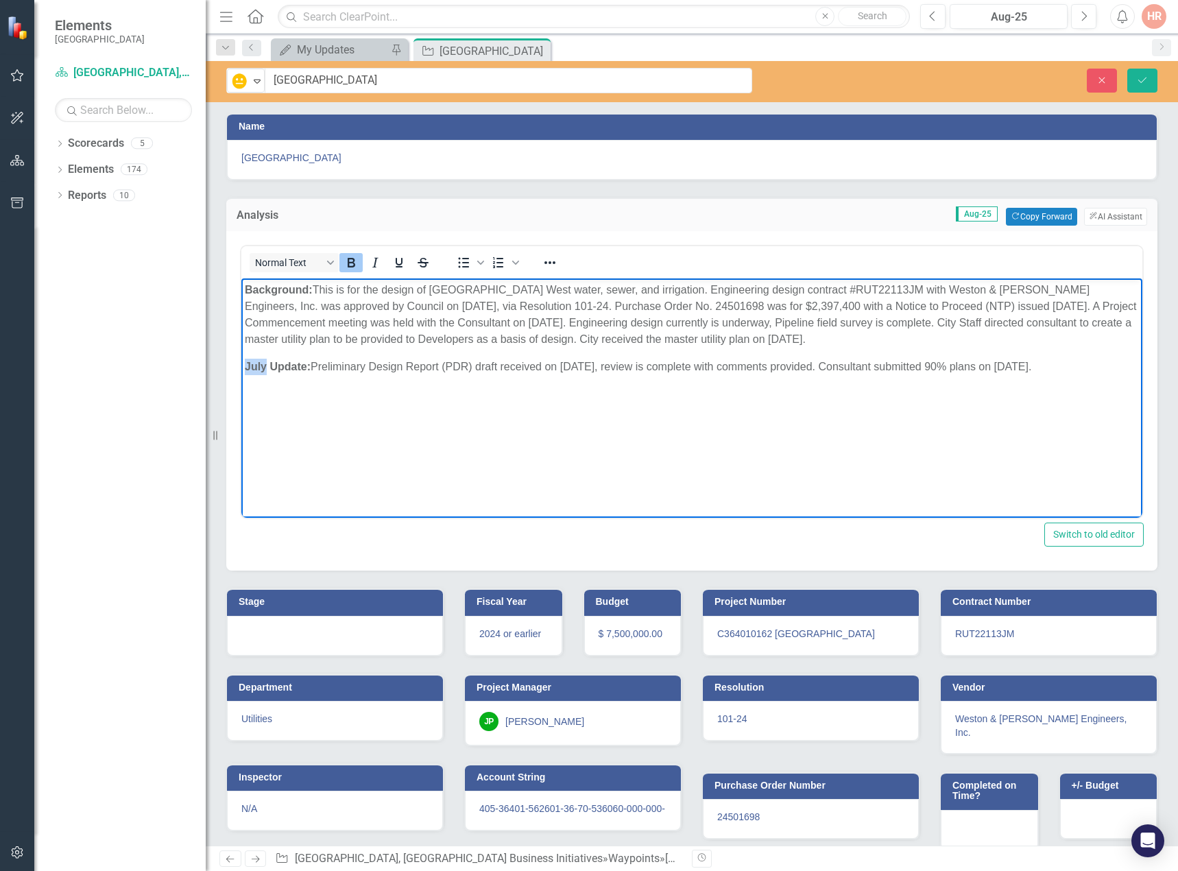
drag, startPoint x: 265, startPoint y: 361, endPoint x: 241, endPoint y: 361, distance: 24.0
click at [241, 361] on html "Background: This is for the design of Pine Island Corridor West water, sewer, a…" at bounding box center [691, 381] width 901 height 206
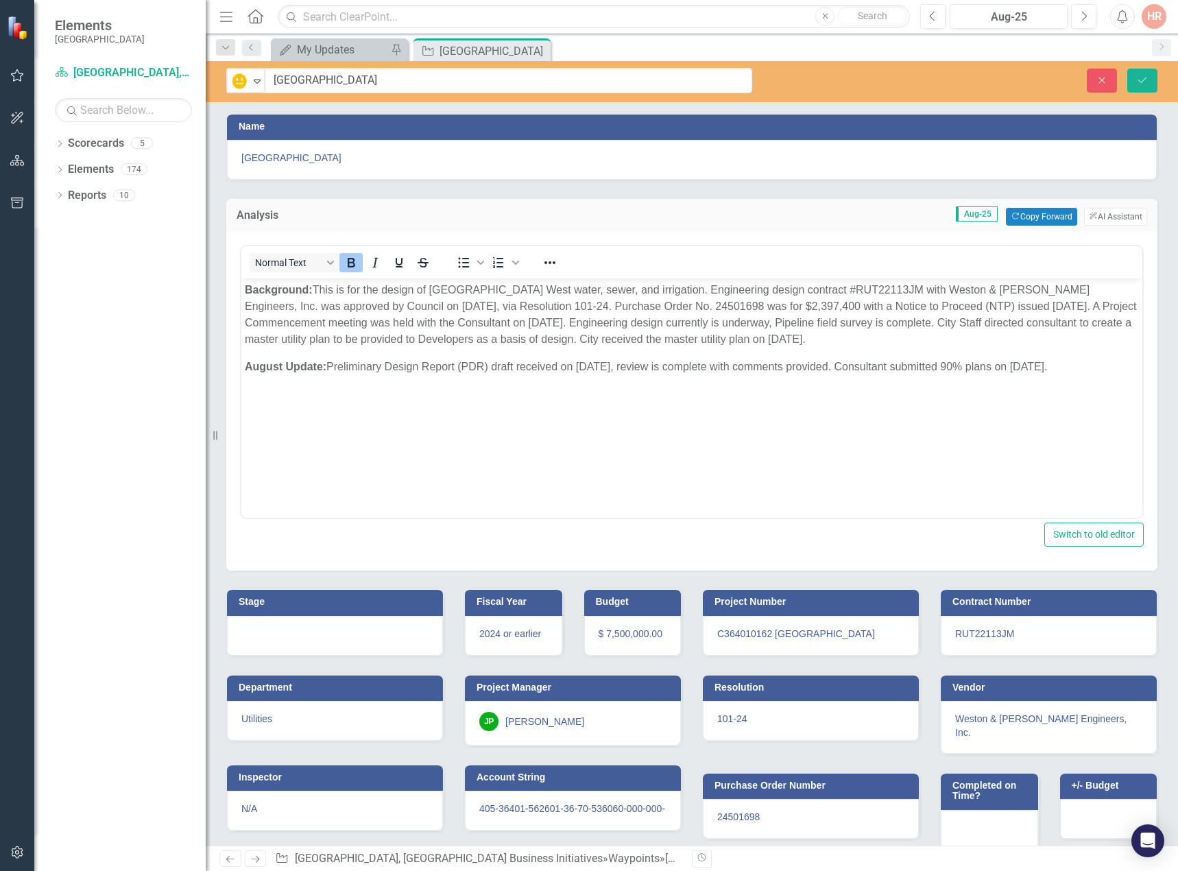
click at [381, 642] on div at bounding box center [335, 636] width 216 height 40
click at [381, 641] on div at bounding box center [335, 636] width 216 height 40
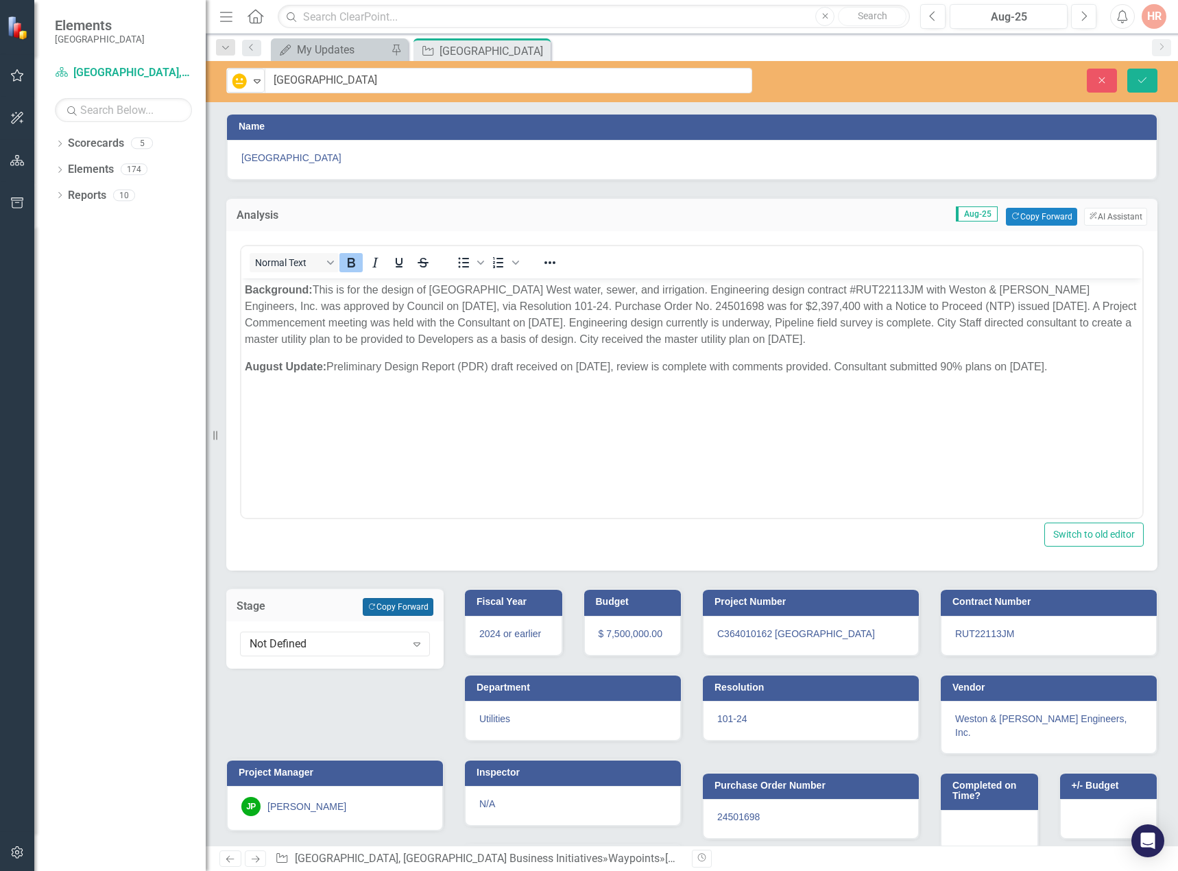
click at [416, 612] on button "Copy Forward Copy Forward" at bounding box center [398, 607] width 71 height 18
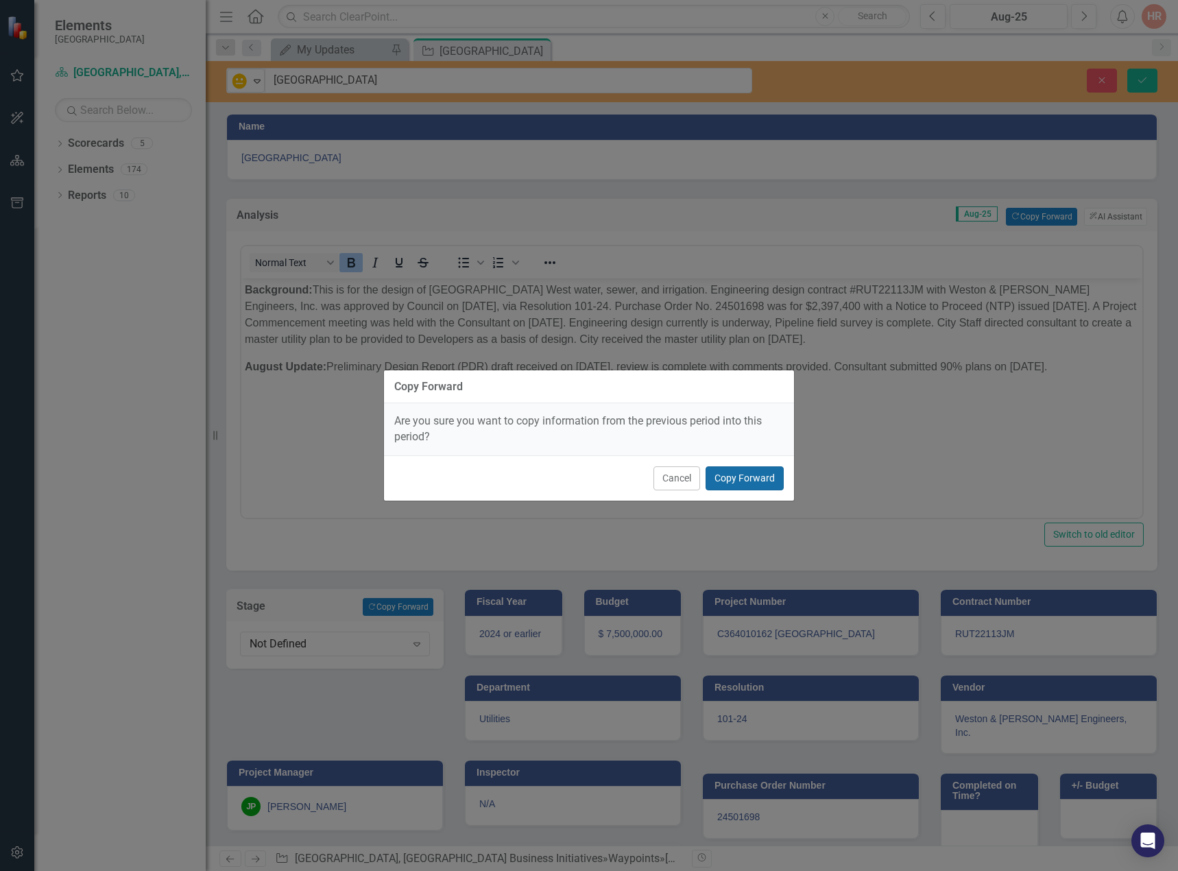
click at [744, 473] on button "Copy Forward" at bounding box center [745, 478] width 78 height 24
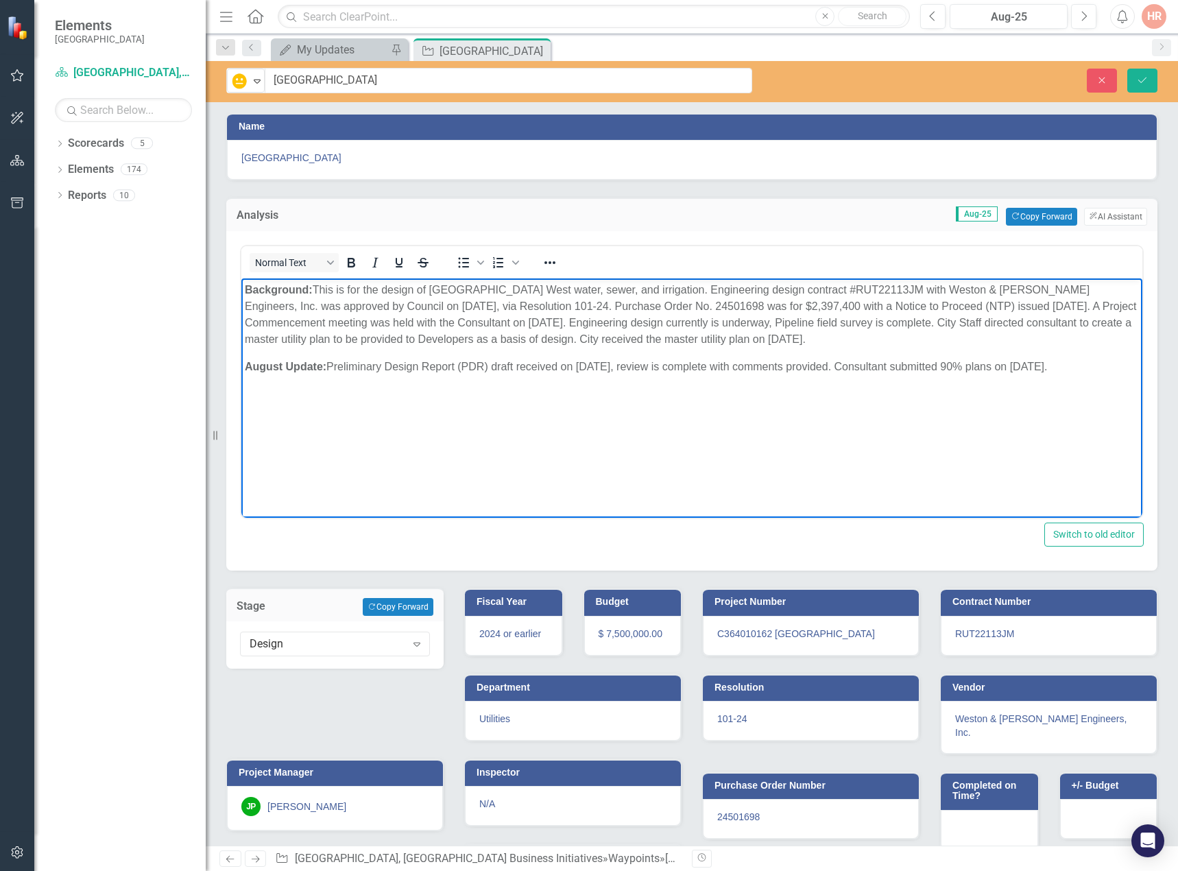
drag, startPoint x: 1058, startPoint y: 364, endPoint x: 333, endPoint y: 364, distance: 725.0
click at [333, 364] on p "August Update: Preliminary Design Report (PDR) draft received on 2/07/25, revie…" at bounding box center [692, 367] width 894 height 16
drag, startPoint x: 645, startPoint y: 379, endPoint x: 332, endPoint y: 368, distance: 312.9
click at [332, 368] on p "August Update: The draft Preliminary Design Report (PDR) was received on 2/7/25…" at bounding box center [692, 375] width 894 height 33
click at [350, 264] on icon "Bold" at bounding box center [351, 262] width 16 height 16
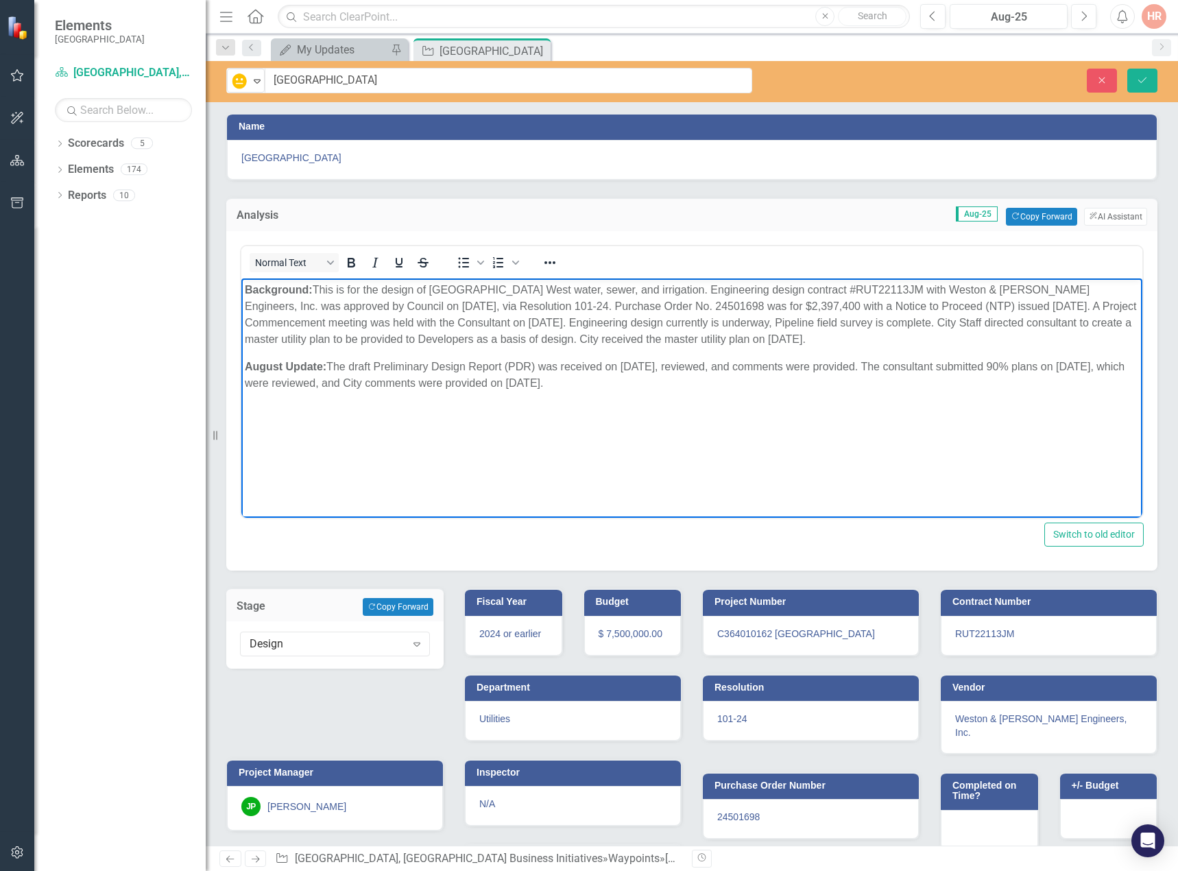
click at [444, 414] on body "Background: This is for the design of Pine Island Corridor West water, sewer, a…" at bounding box center [691, 381] width 901 height 206
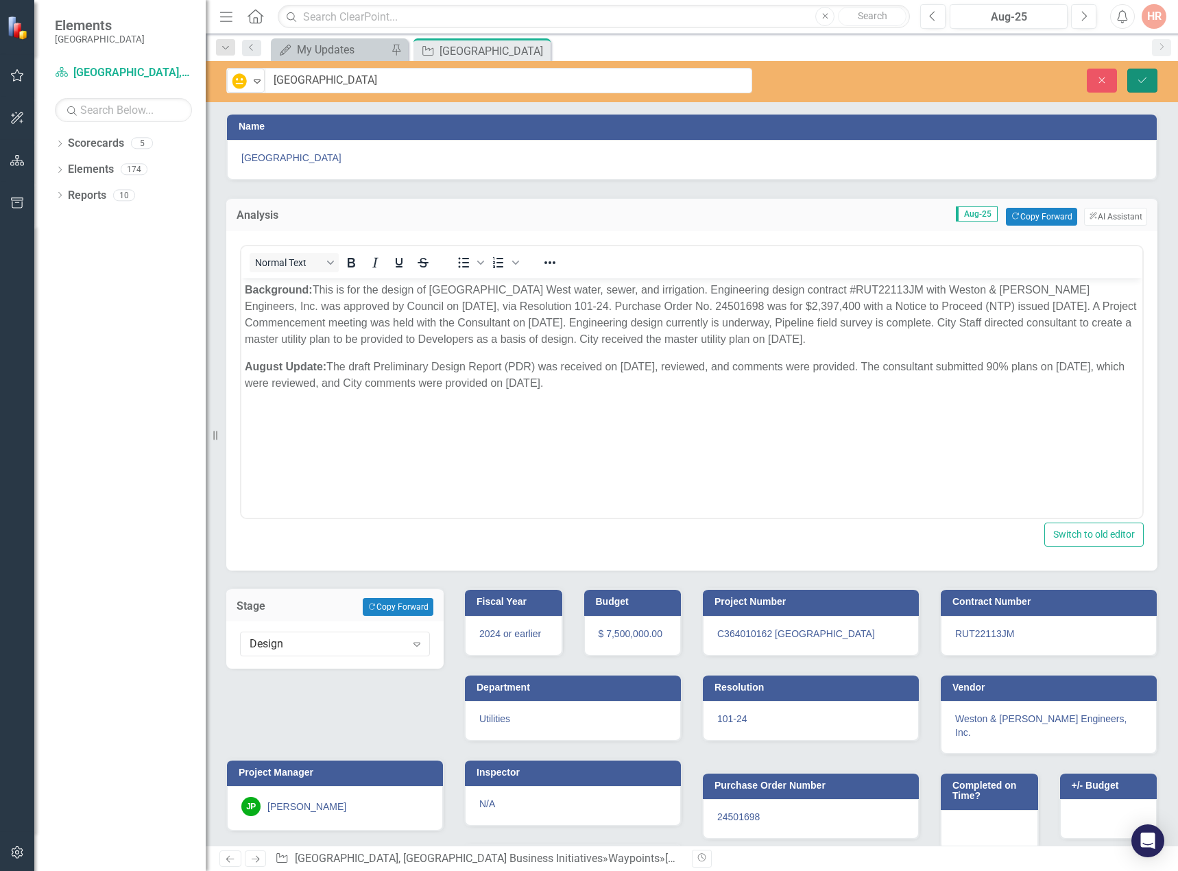
click at [1141, 80] on icon "Save" at bounding box center [1143, 80] width 12 height 10
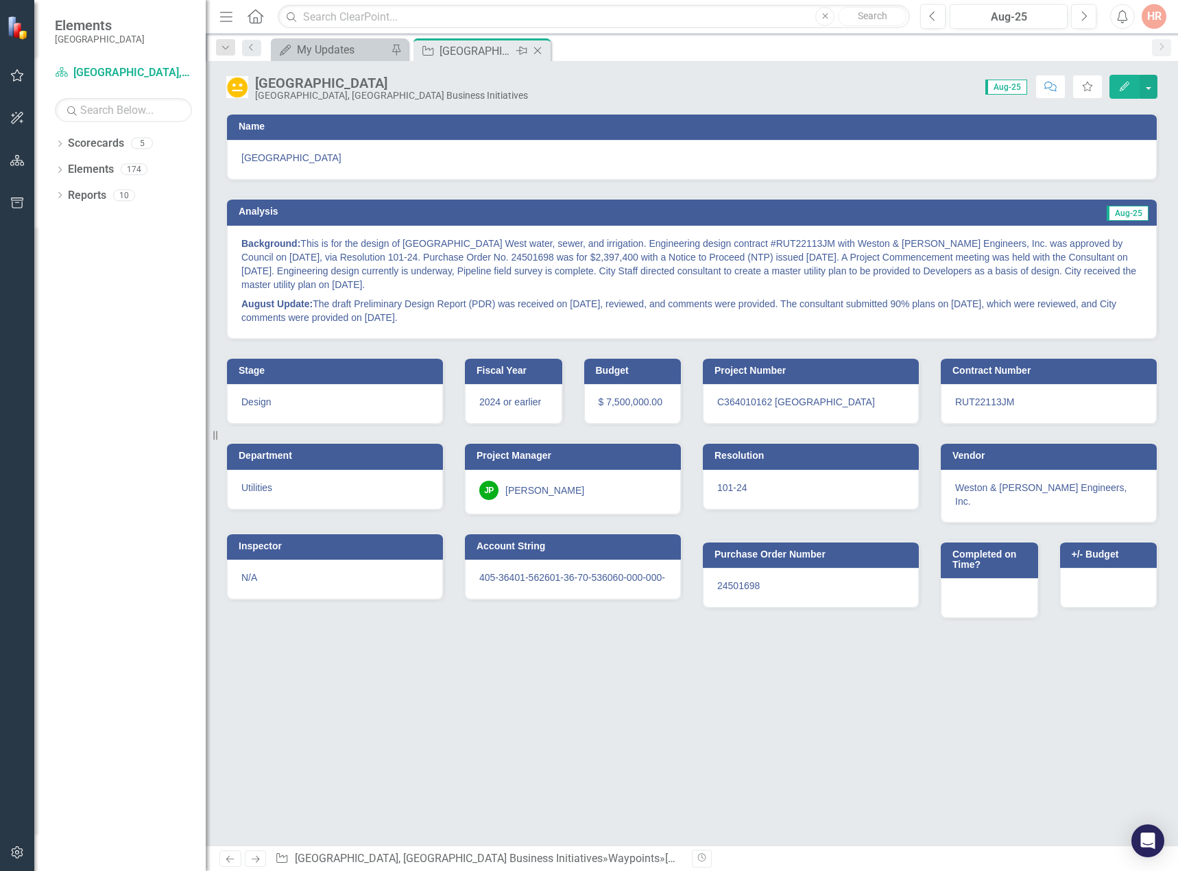
click at [541, 48] on icon "Close" at bounding box center [538, 50] width 14 height 11
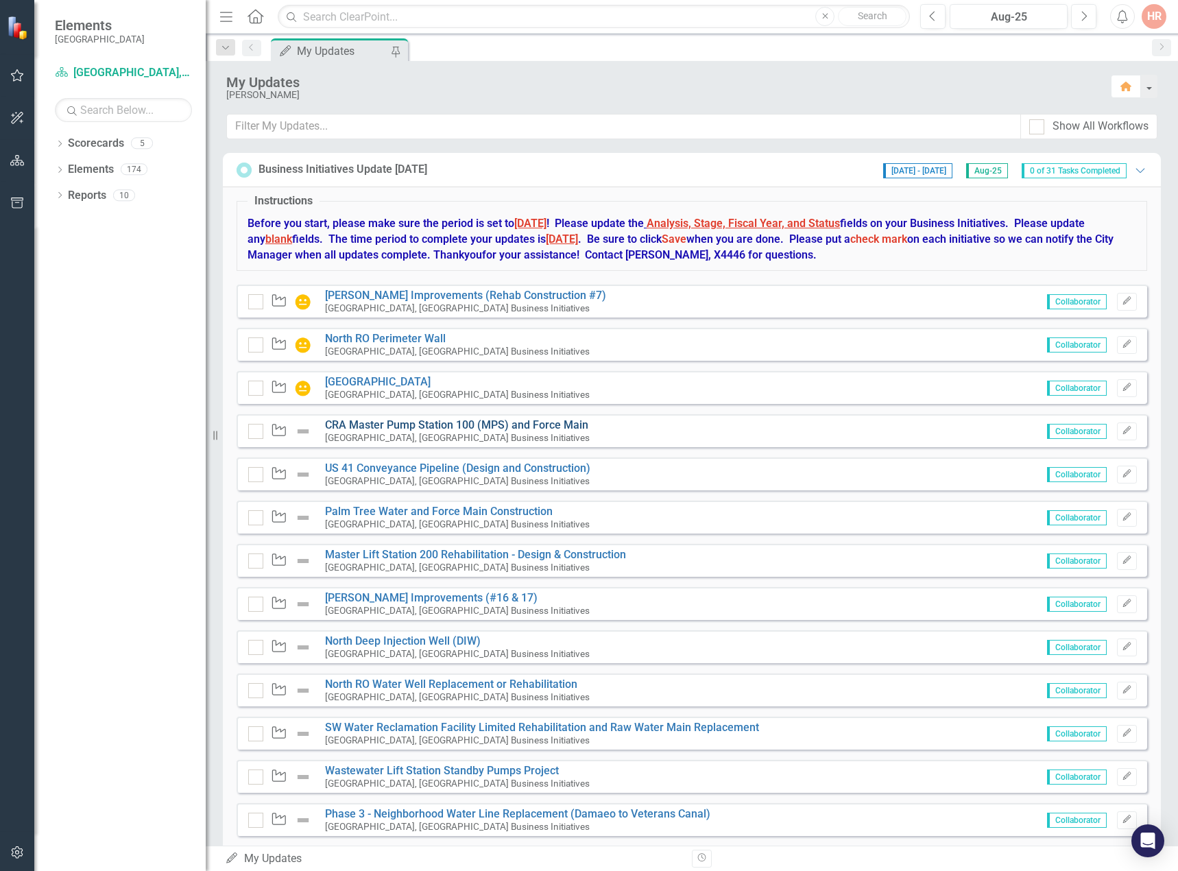
click at [379, 427] on link "CRA Master Pump Station 100 (MPS) and Force Main" at bounding box center [456, 424] width 263 height 13
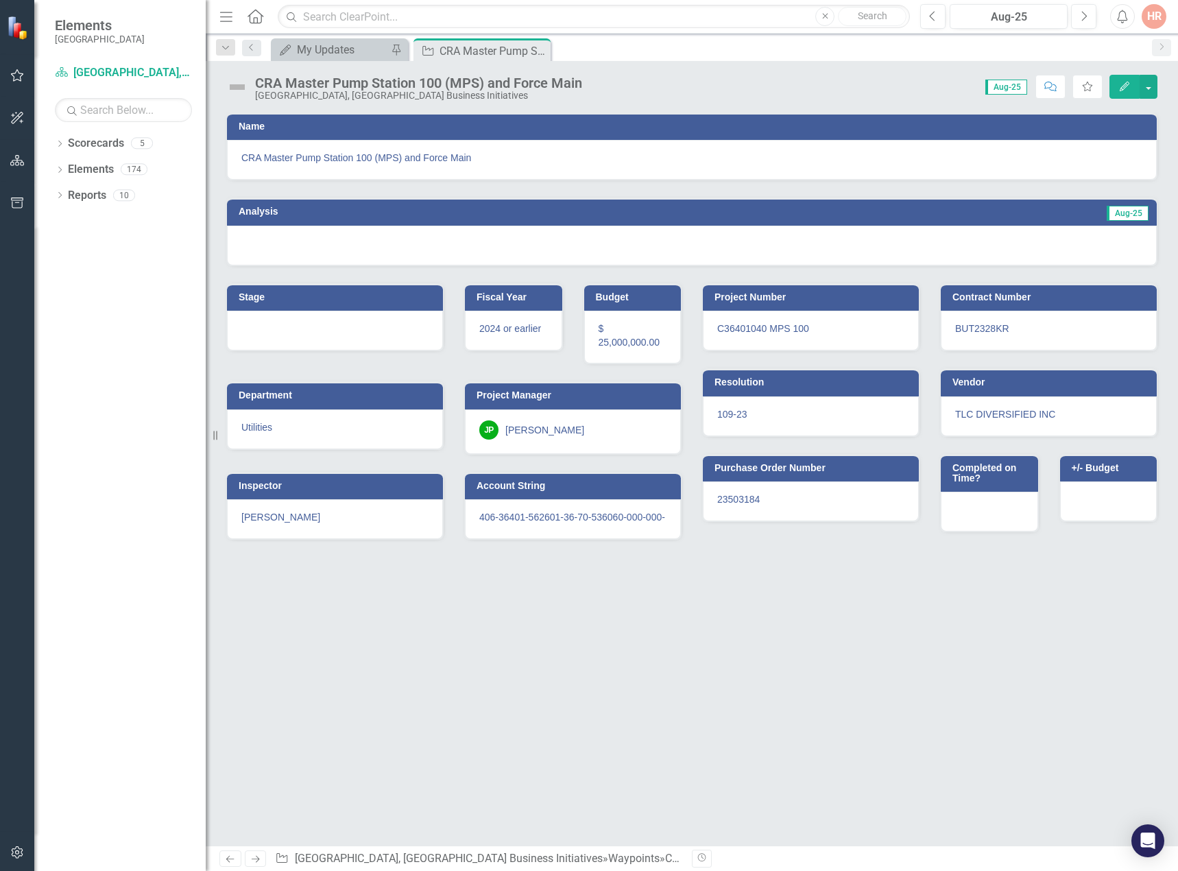
click at [241, 84] on img at bounding box center [237, 87] width 22 height 22
click at [240, 84] on img at bounding box center [237, 87] width 22 height 22
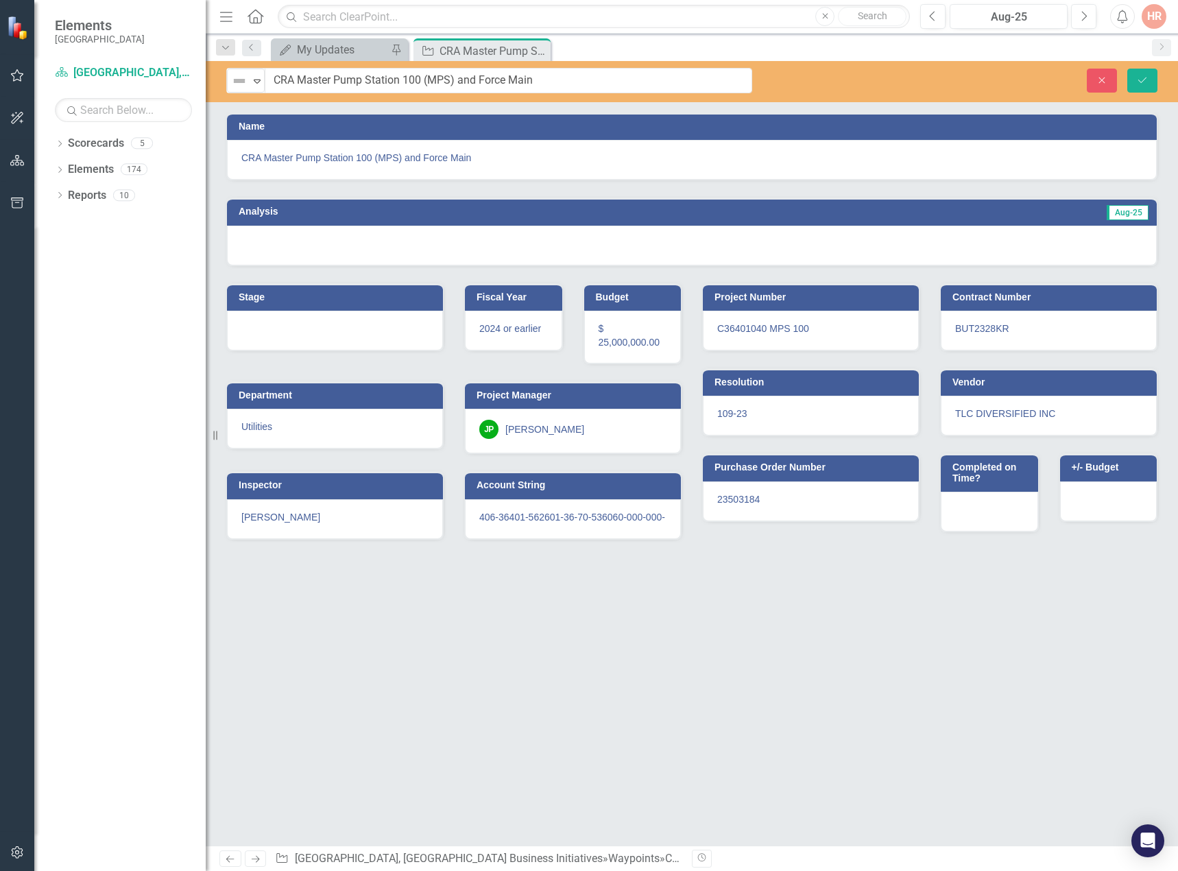
click at [239, 84] on img at bounding box center [239, 81] width 16 height 16
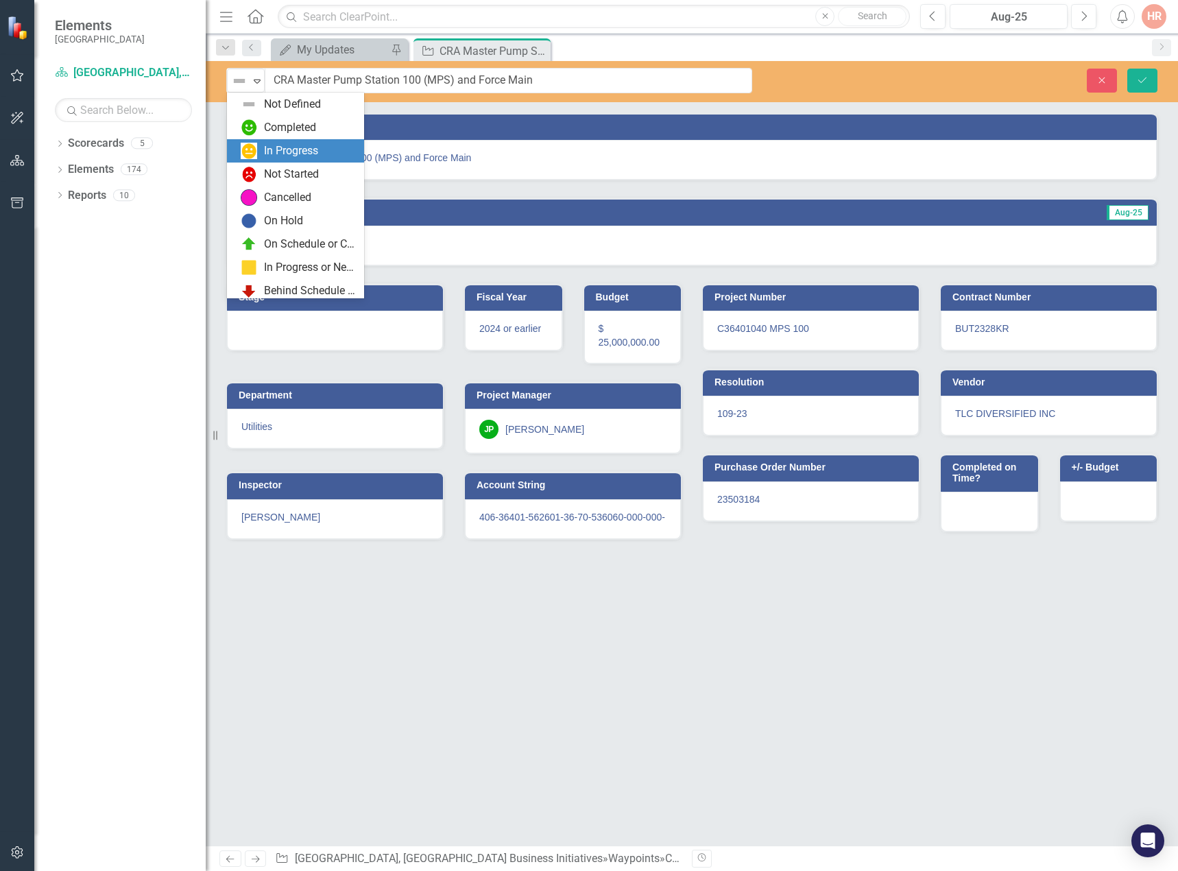
click at [252, 155] on img at bounding box center [249, 151] width 16 height 16
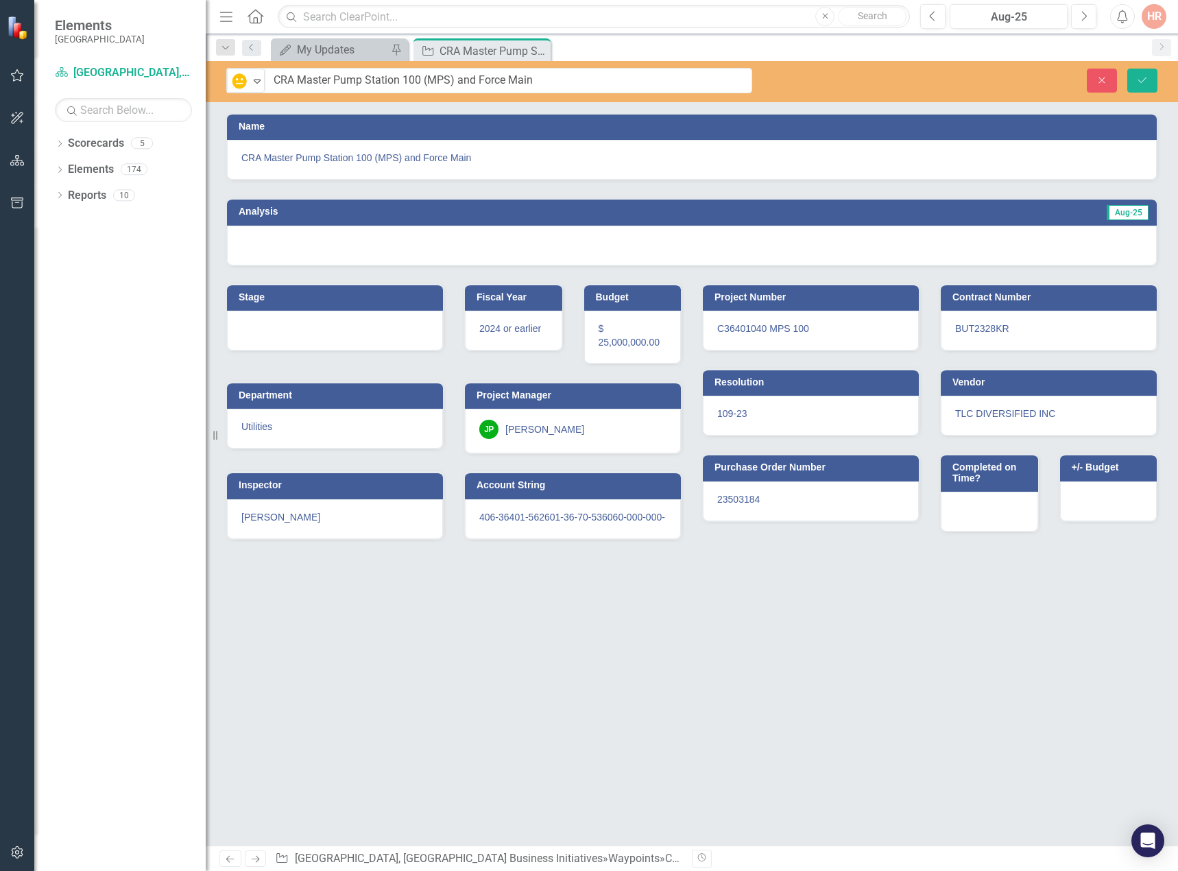
click at [280, 252] on div at bounding box center [692, 246] width 930 height 40
click at [279, 251] on div at bounding box center [692, 246] width 930 height 40
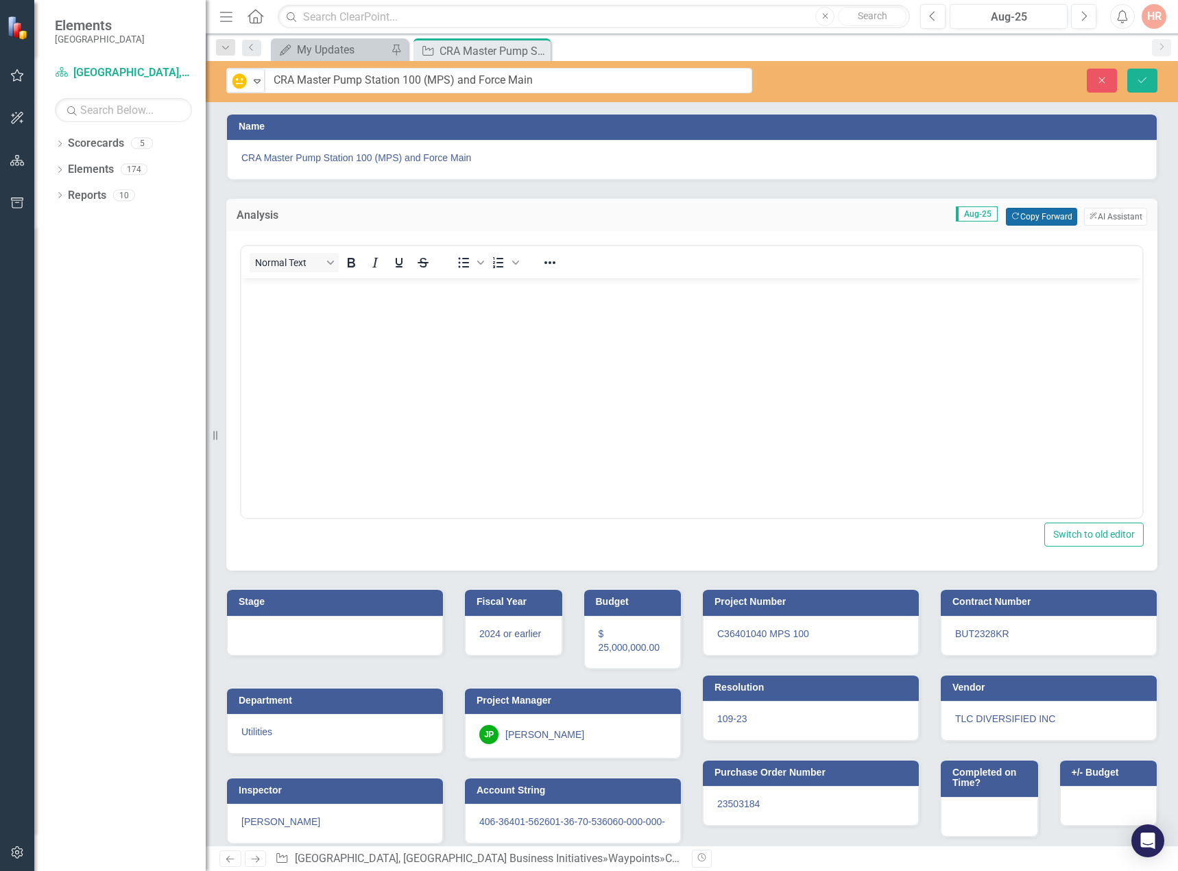
click at [1025, 213] on button "Copy Forward Copy Forward" at bounding box center [1041, 217] width 71 height 18
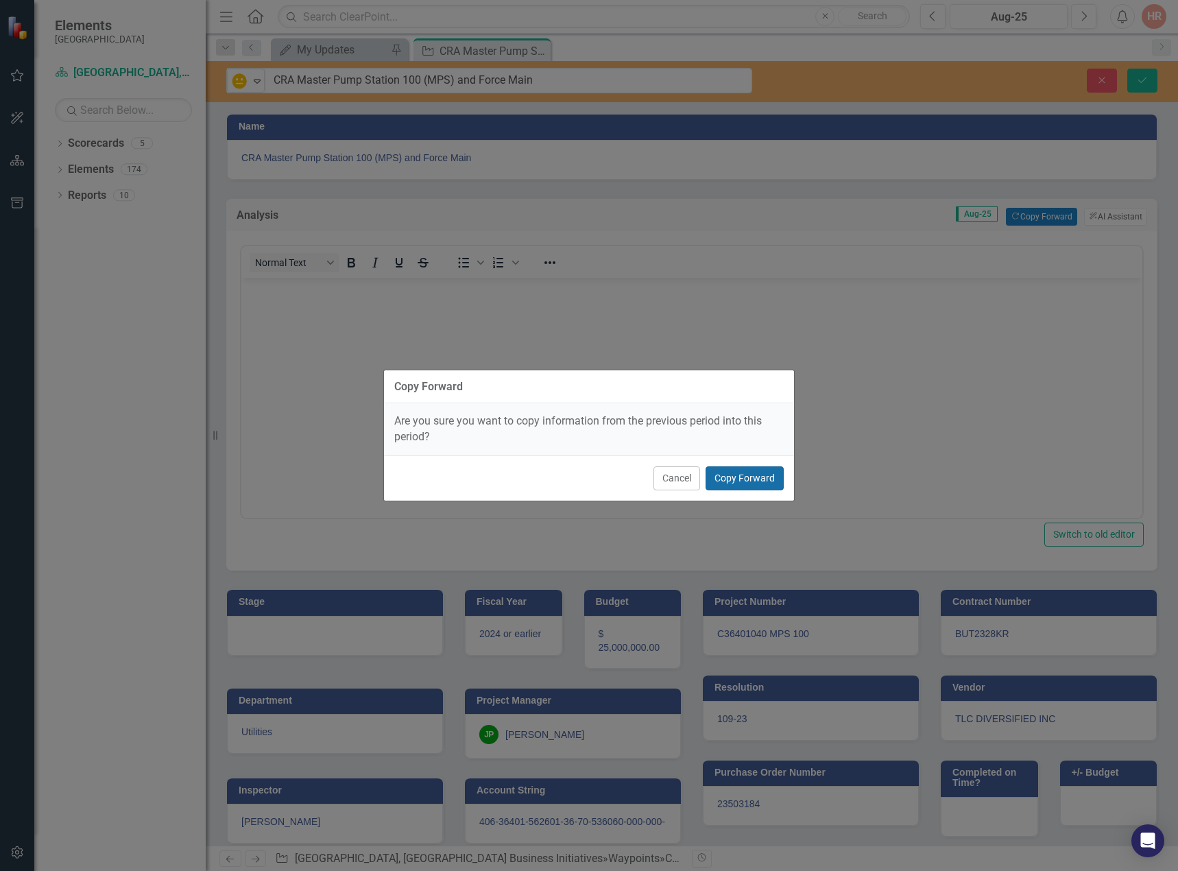
click at [772, 479] on button "Copy Forward" at bounding box center [745, 478] width 78 height 24
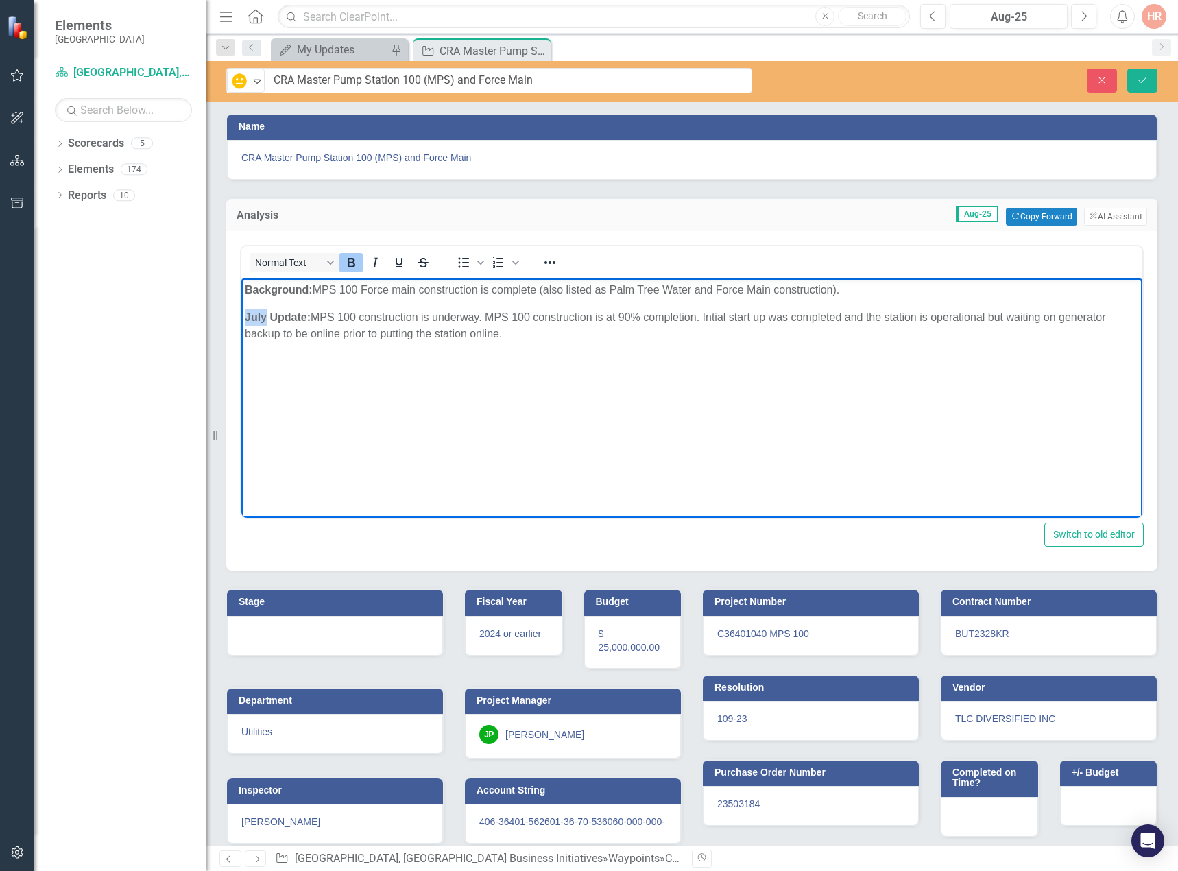
drag, startPoint x: 265, startPoint y: 313, endPoint x: 482, endPoint y: 590, distance: 351.3
click at [241, 313] on html "Background: MPS 100 Force main construction is complete (also listed as Palm Tr…" at bounding box center [691, 381] width 901 height 206
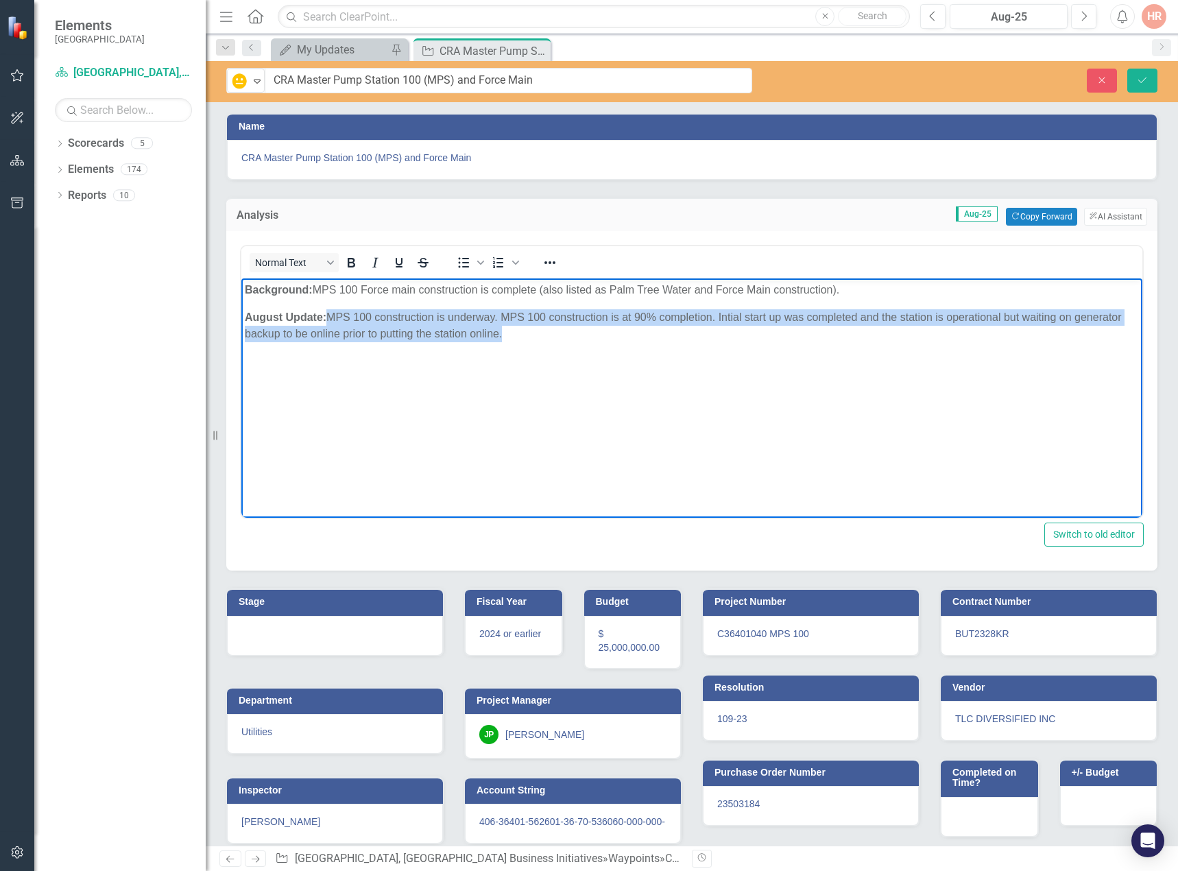
drag, startPoint x: 503, startPoint y: 331, endPoint x: 330, endPoint y: 316, distance: 173.6
click at [330, 316] on p "August Update: MPS 100 construction is underway. MPS 100 construction is at 90%…" at bounding box center [692, 325] width 894 height 33
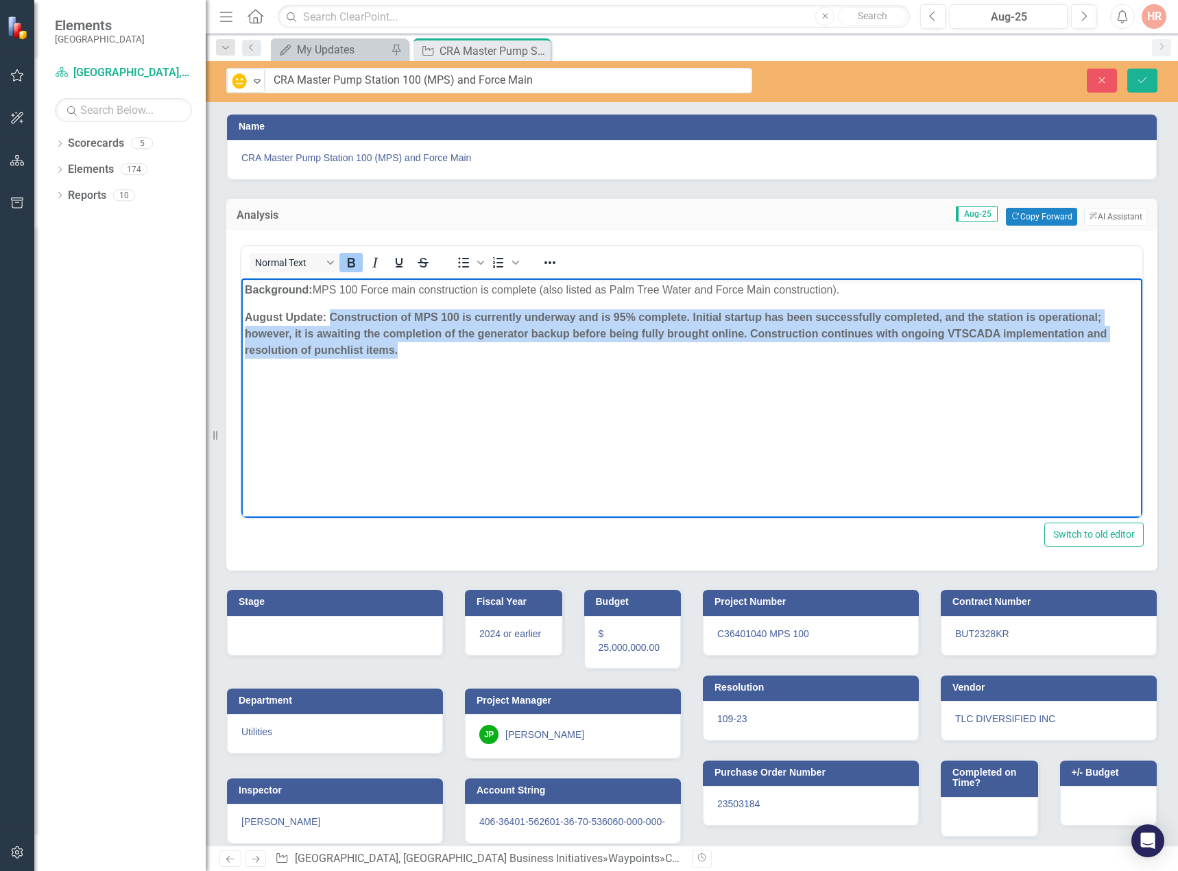
drag, startPoint x: 413, startPoint y: 353, endPoint x: 330, endPoint y: 320, distance: 89.5
click at [330, 320] on p "August Update: Construction of MPS 100 is currently underway and is 95% complet…" at bounding box center [692, 333] width 894 height 49
click at [353, 264] on icon "Bold" at bounding box center [351, 262] width 16 height 16
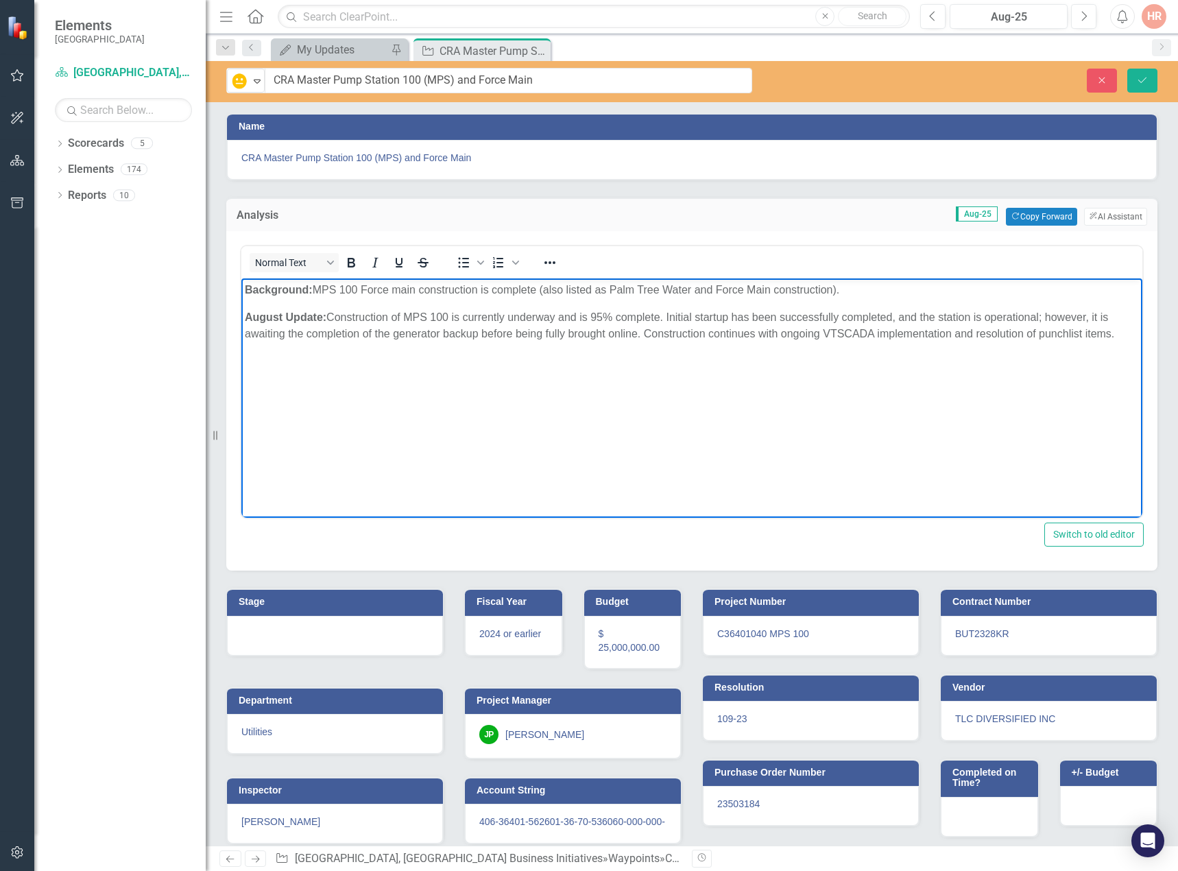
click at [371, 636] on div at bounding box center [335, 636] width 216 height 40
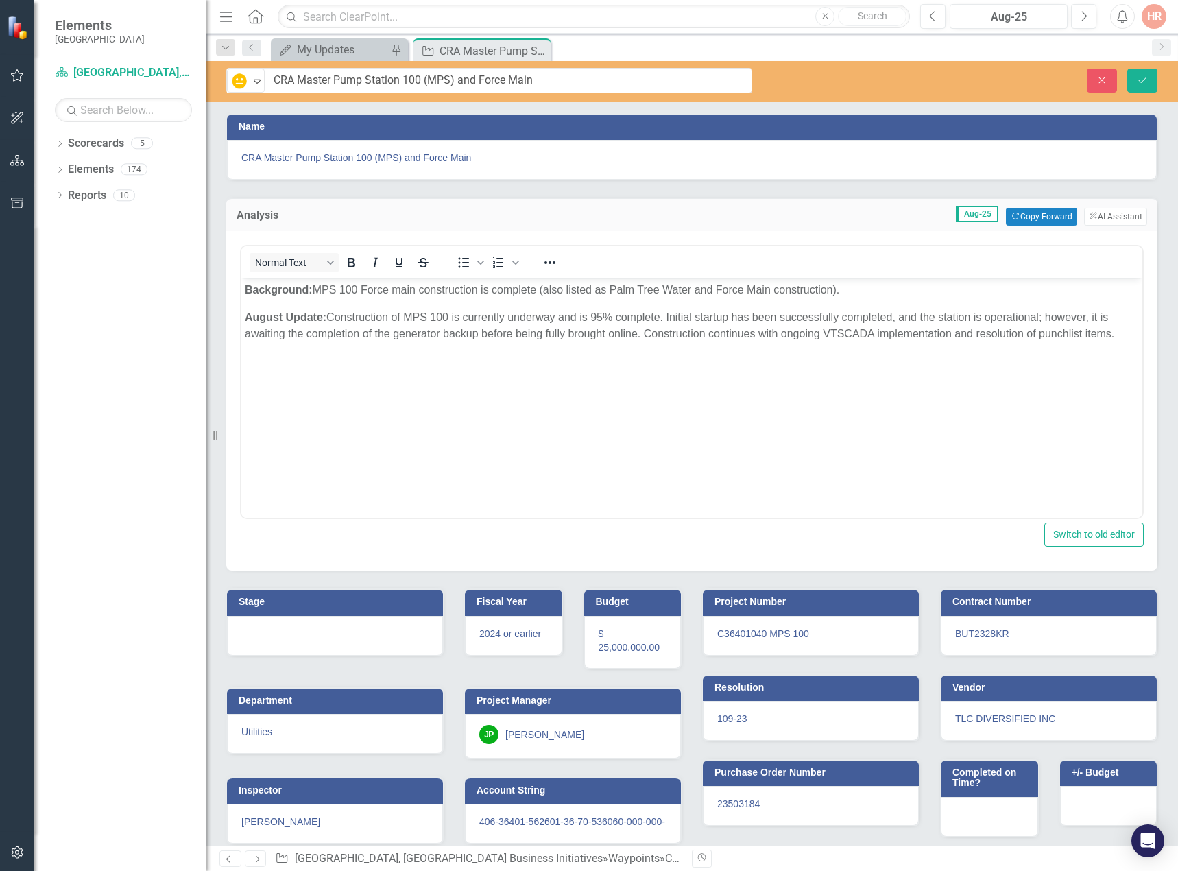
click at [371, 635] on div at bounding box center [335, 636] width 216 height 40
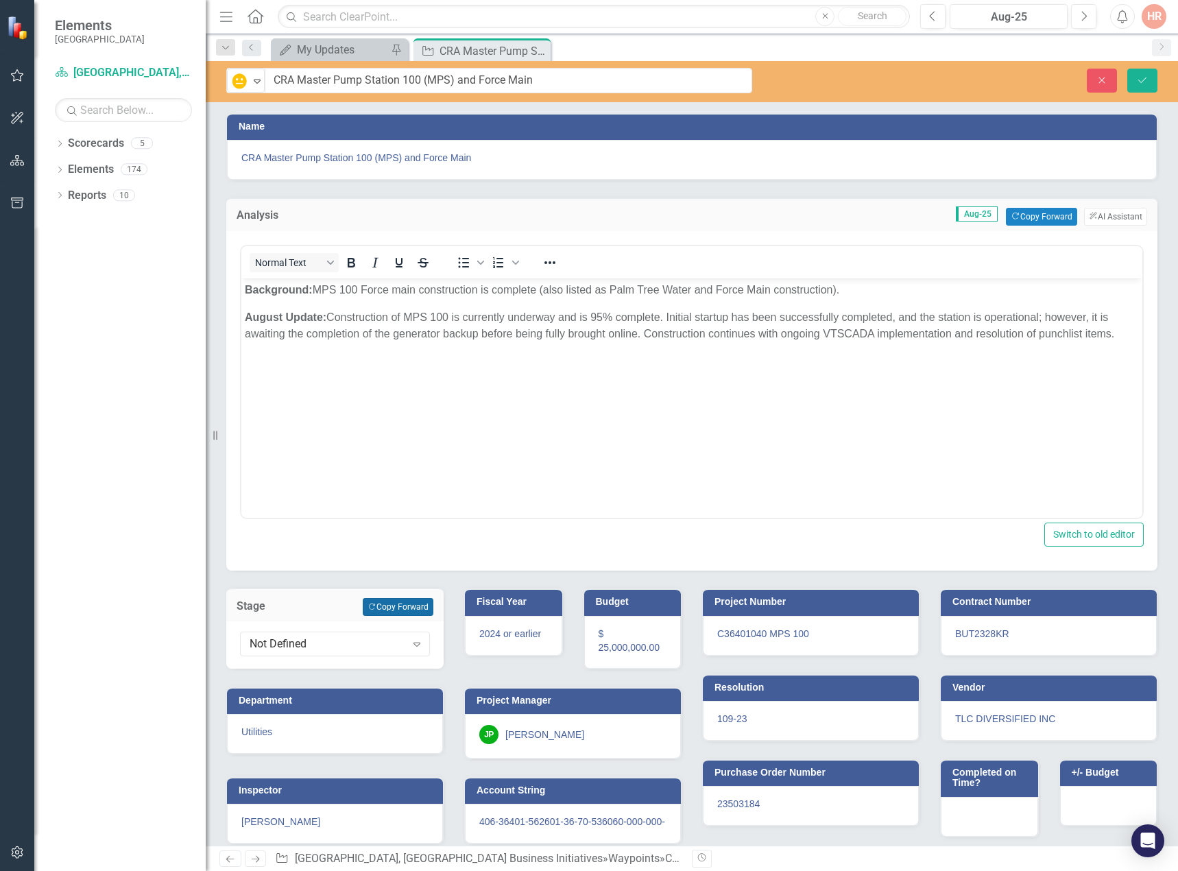
click at [395, 606] on button "Copy Forward Copy Forward" at bounding box center [398, 607] width 71 height 18
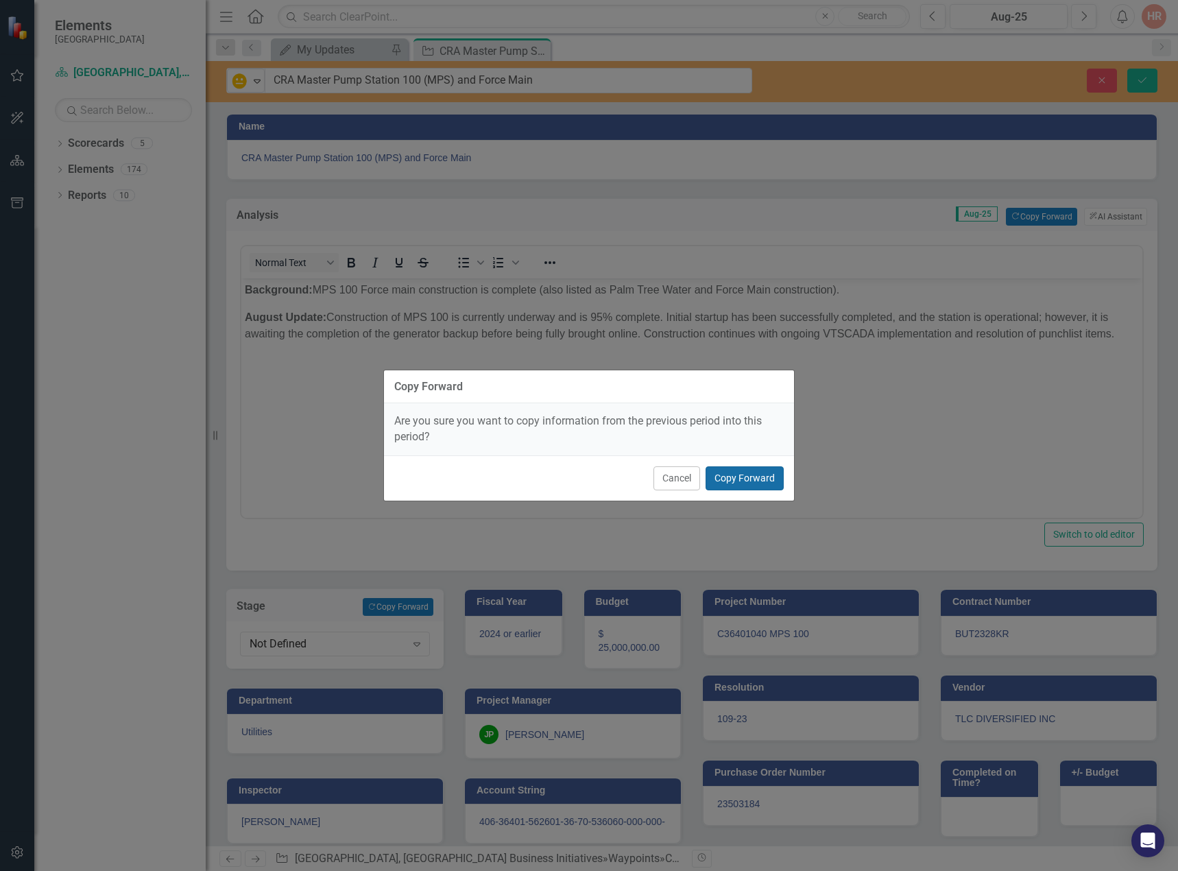
drag, startPoint x: 727, startPoint y: 481, endPoint x: 625, endPoint y: 60, distance: 432.7
click at [727, 481] on button "Copy Forward" at bounding box center [745, 478] width 78 height 24
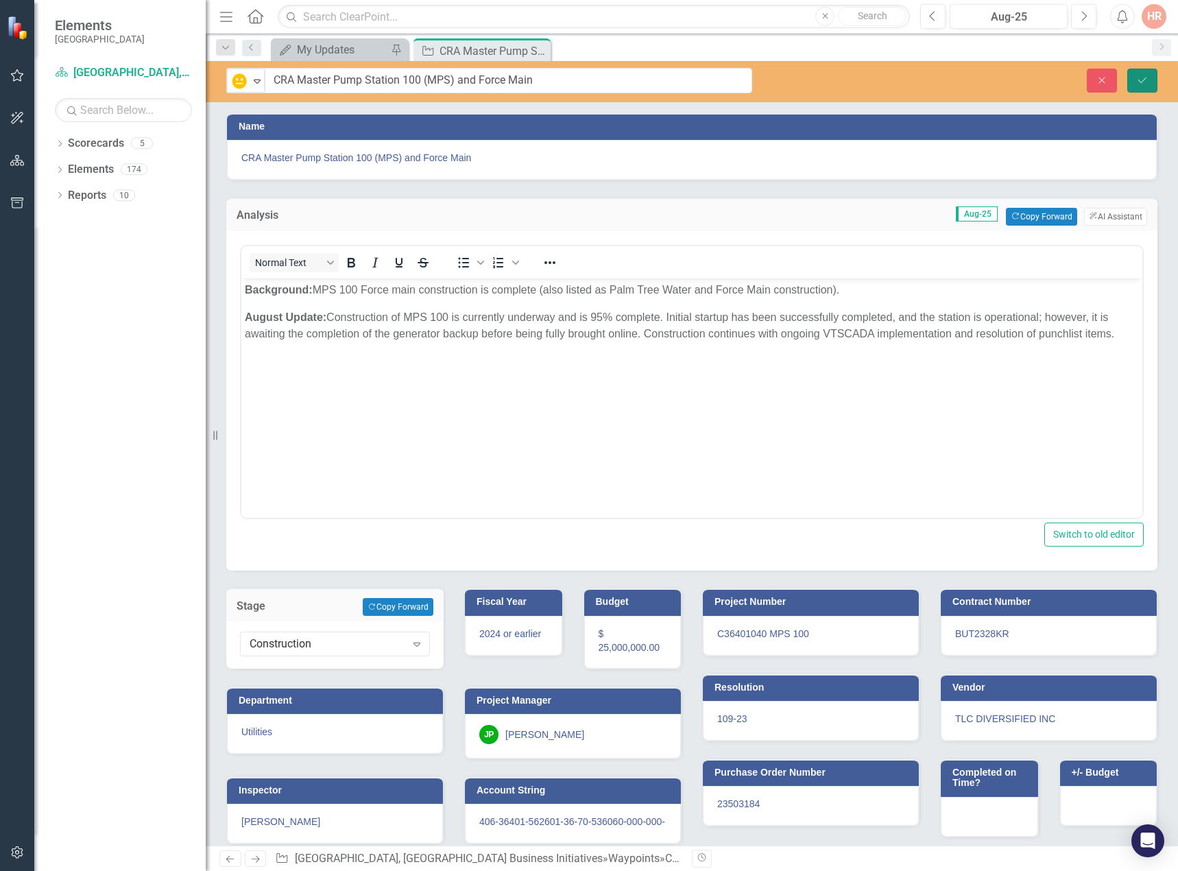
click at [1150, 74] on button "Save" at bounding box center [1143, 81] width 30 height 24
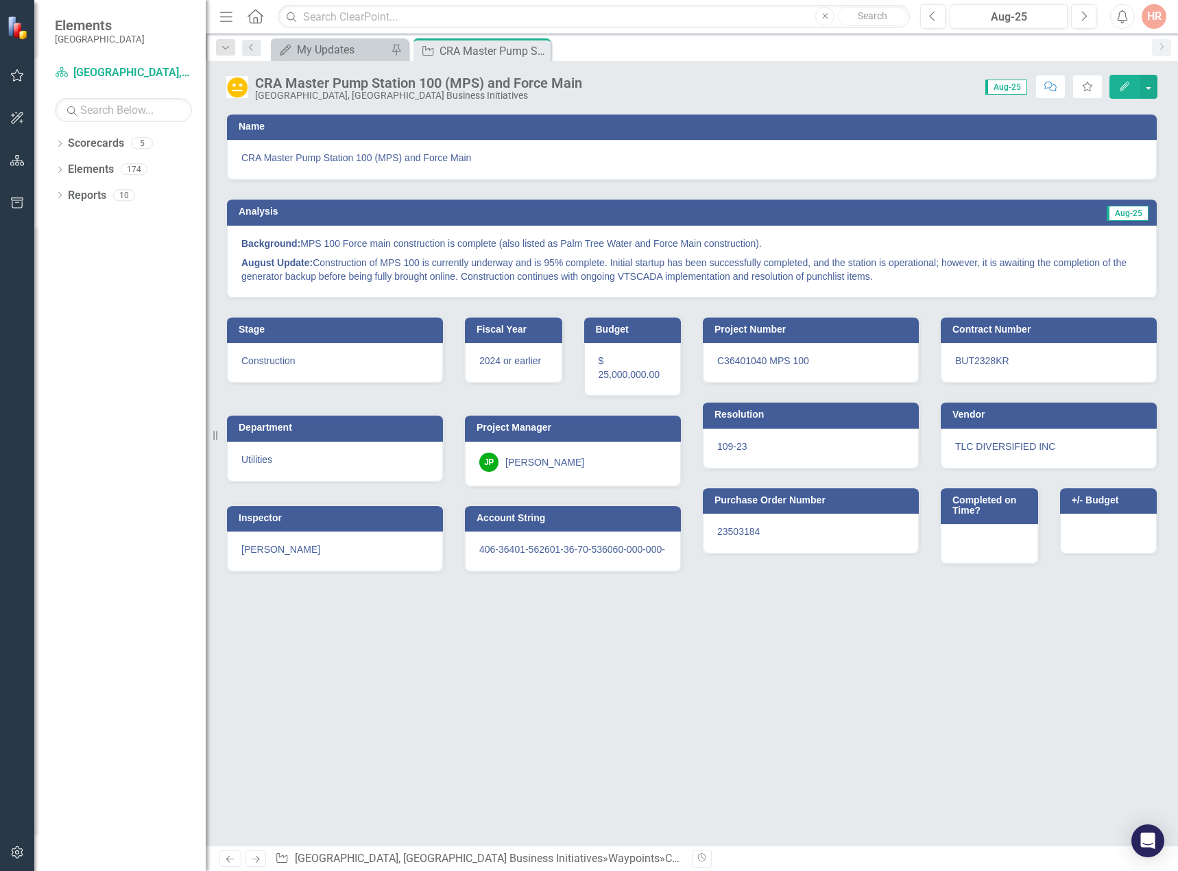
drag, startPoint x: 539, startPoint y: 49, endPoint x: 319, endPoint y: 14, distance: 222.8
click at [0, 0] on icon "Close" at bounding box center [0, 0] width 0 height 0
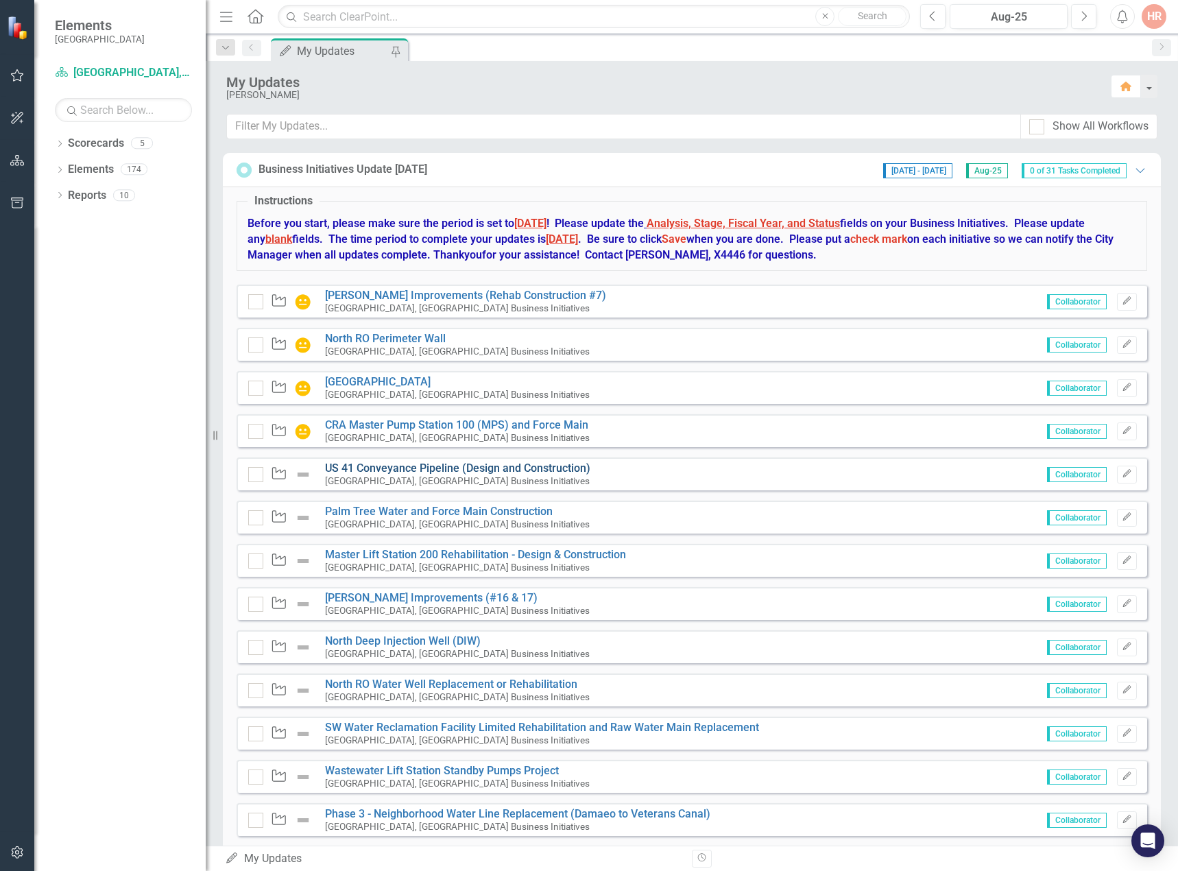
click at [423, 464] on link "US 41 Conveyance Pipeline (Design and Construction)" at bounding box center [457, 468] width 265 height 13
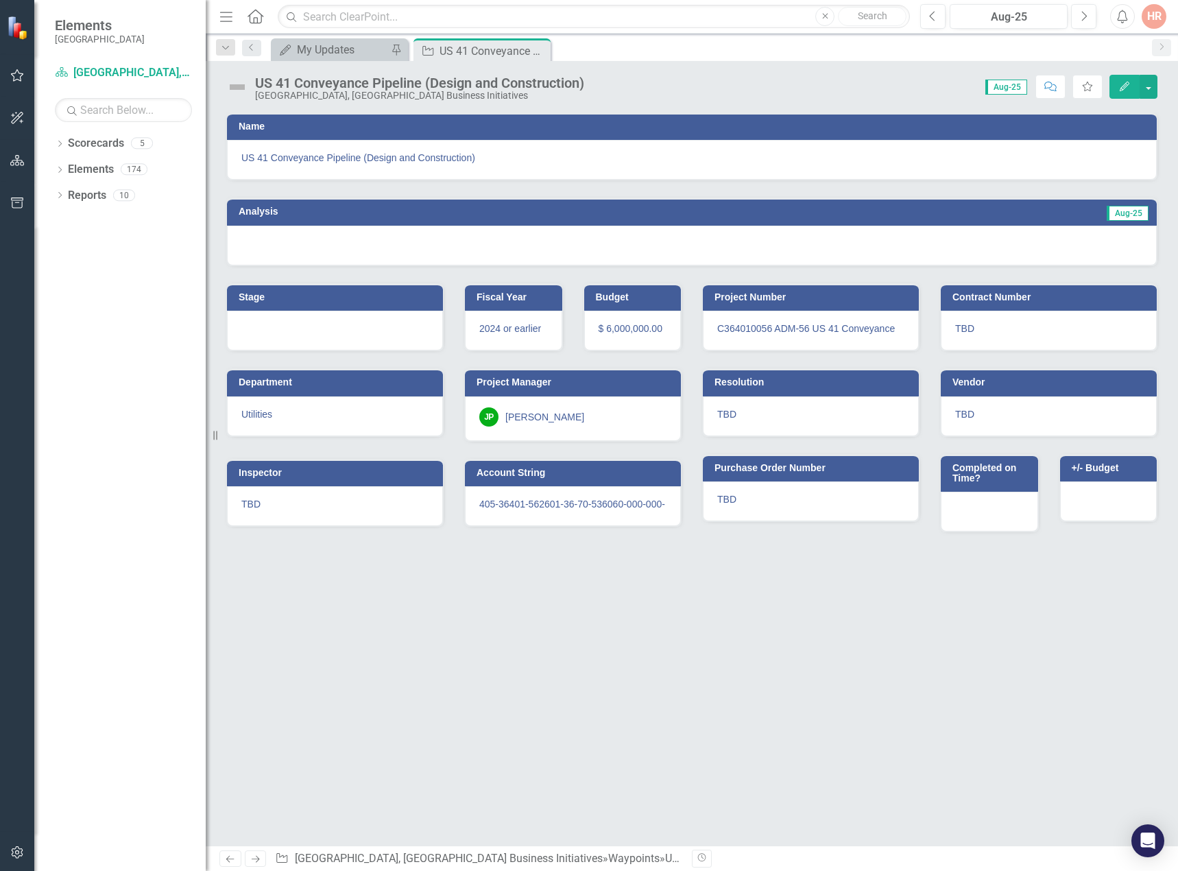
click at [228, 84] on img at bounding box center [237, 87] width 22 height 22
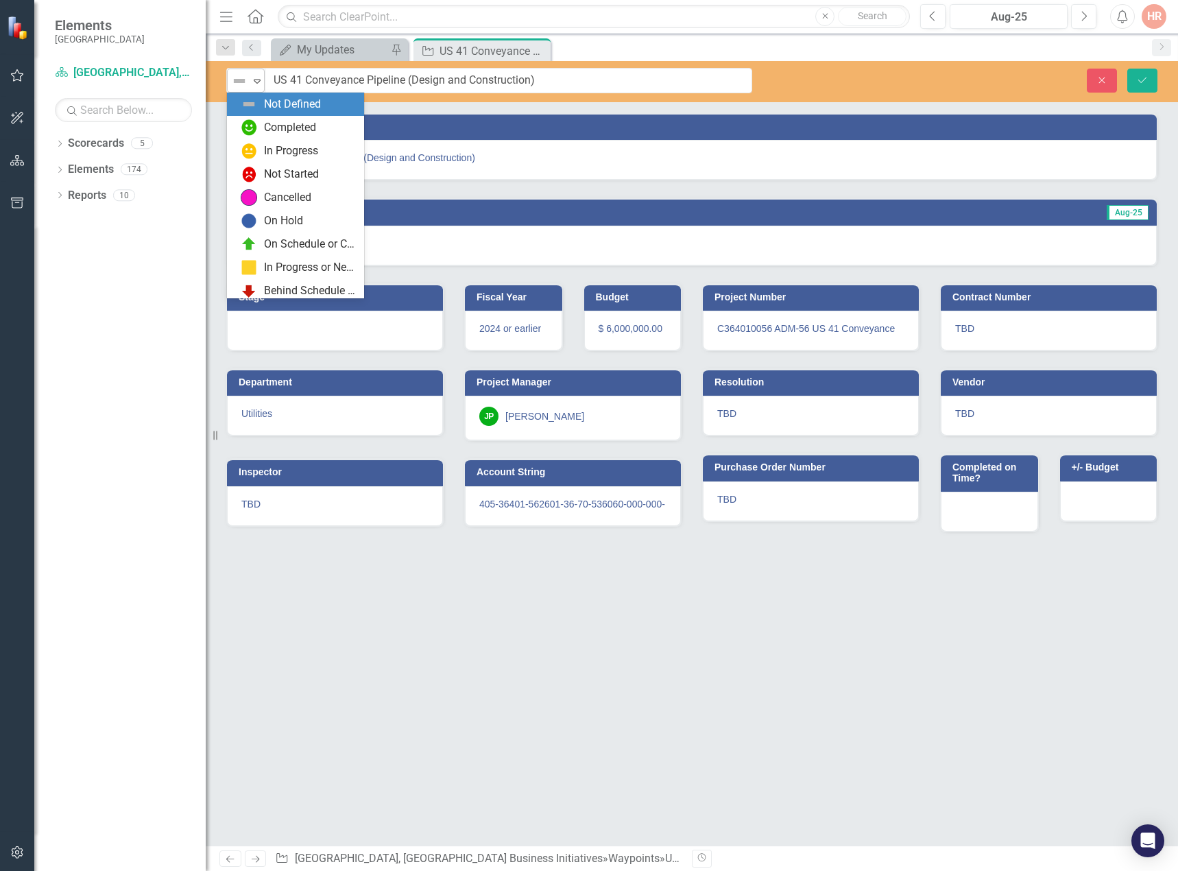
click at [236, 82] on img at bounding box center [239, 81] width 16 height 16
click at [261, 147] on div "In Progress" at bounding box center [298, 151] width 115 height 16
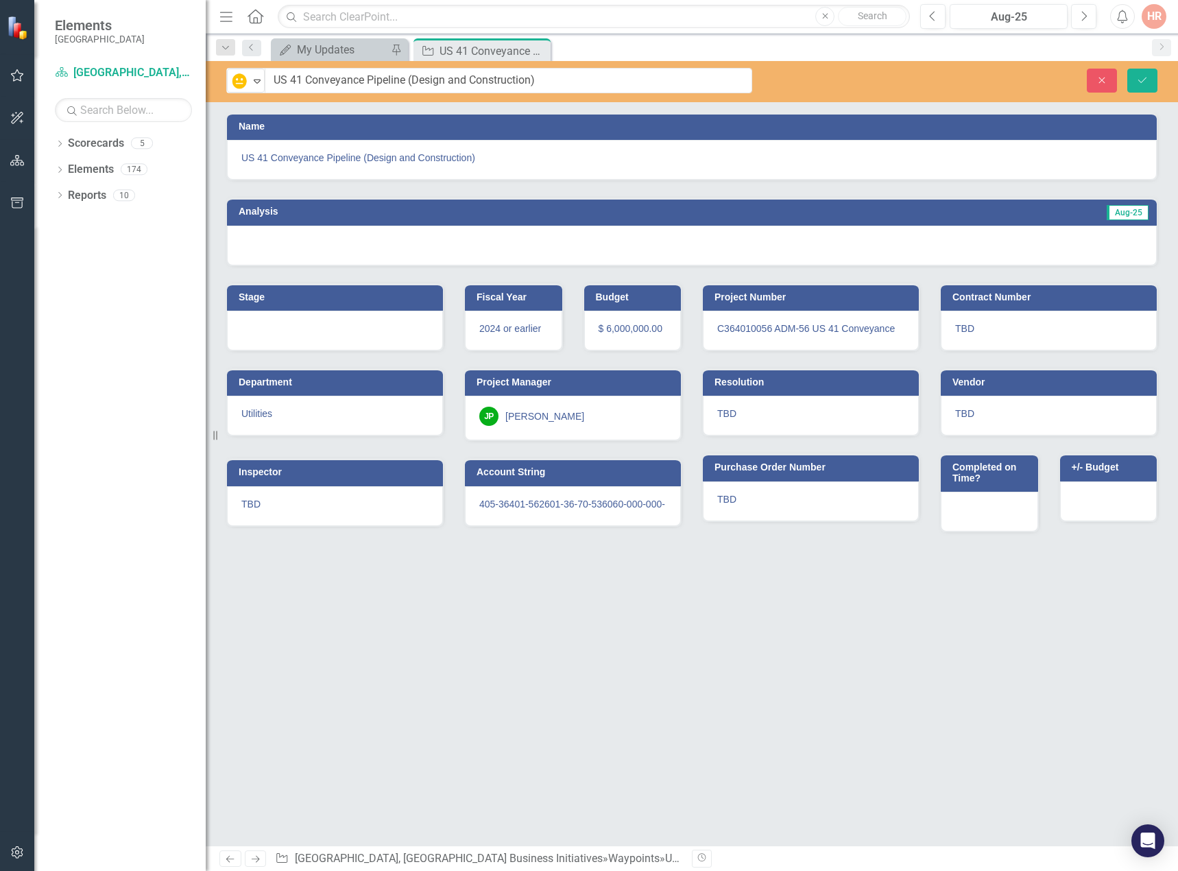
click at [278, 250] on div at bounding box center [692, 246] width 930 height 40
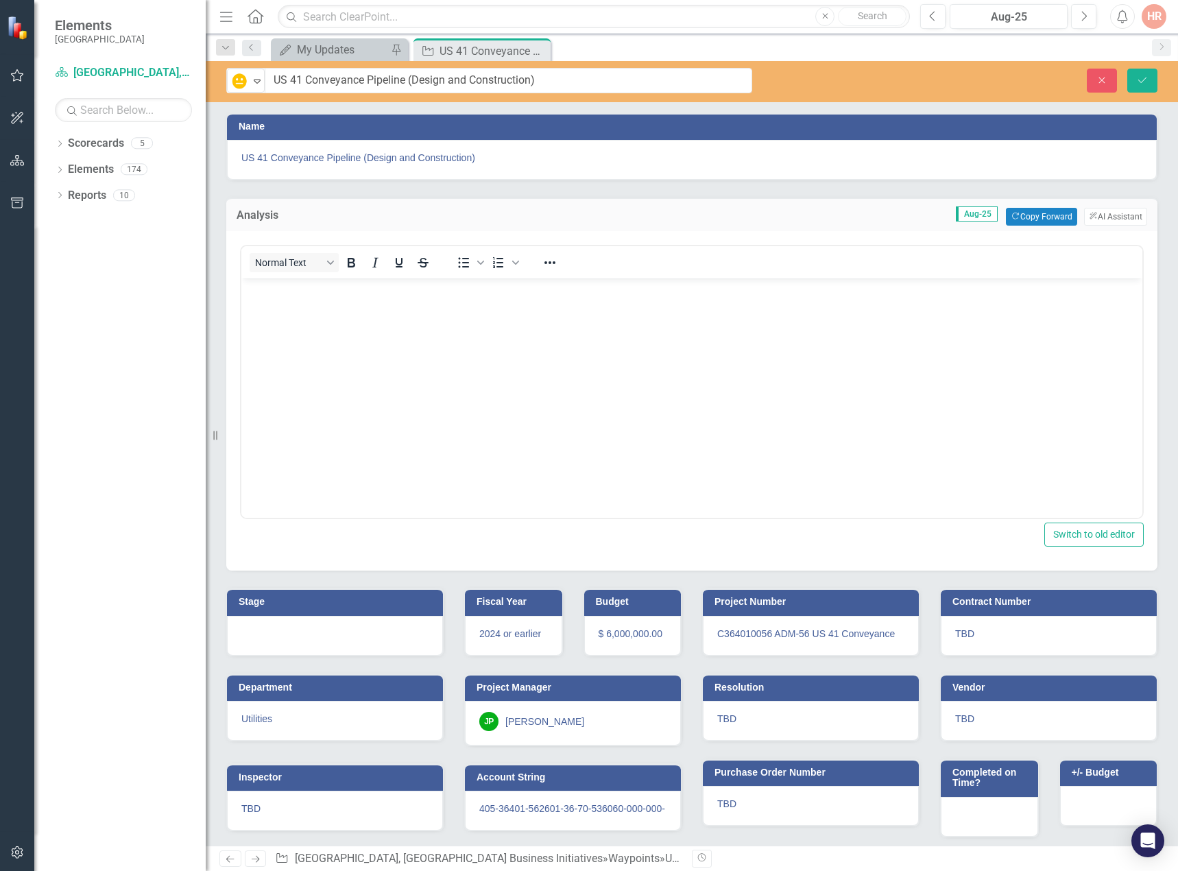
click at [1019, 200] on div "Analysis Aug-25 Copy Forward Copy Forward ClearPoint AI AI Assistant" at bounding box center [691, 215] width 931 height 34
click at [1019, 215] on button "Copy Forward Copy Forward" at bounding box center [1041, 217] width 71 height 18
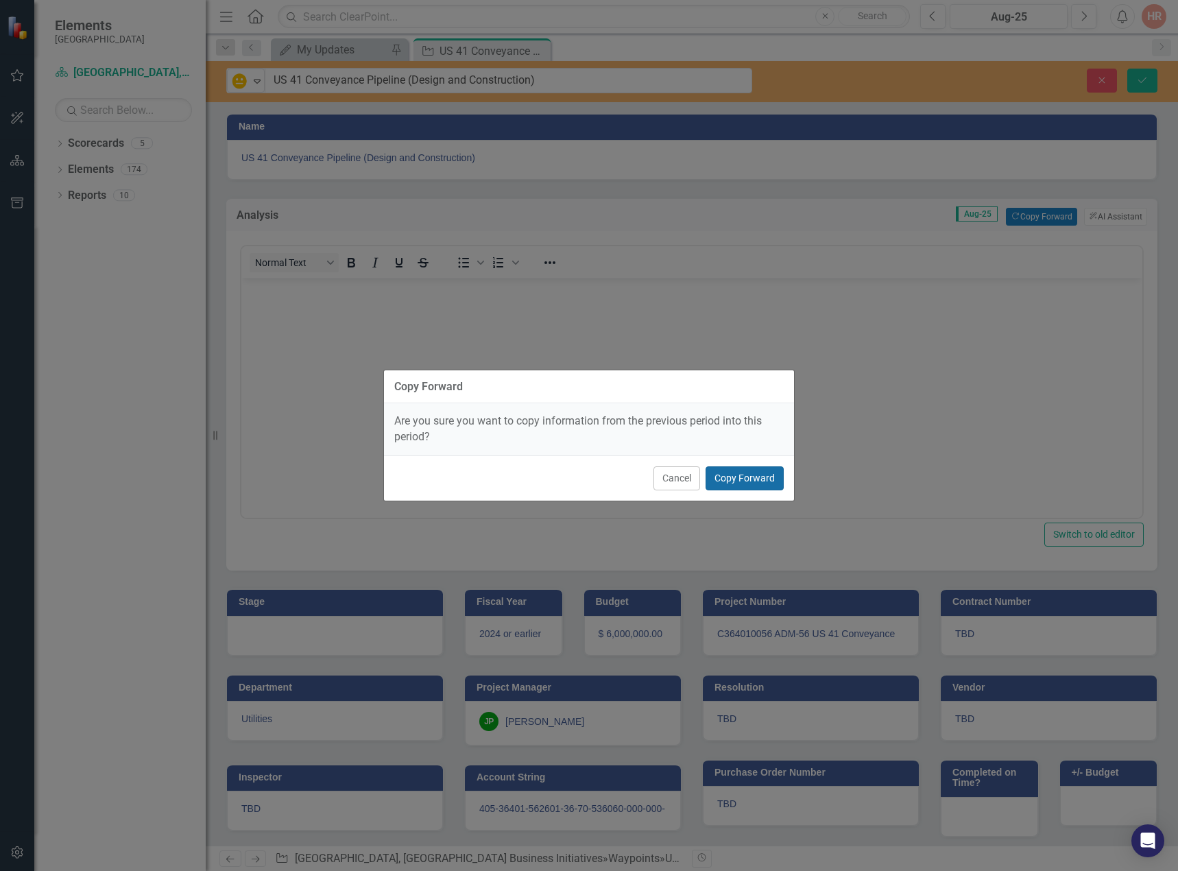
drag, startPoint x: 774, startPoint y: 477, endPoint x: 800, endPoint y: 496, distance: 31.8
click at [774, 477] on button "Copy Forward" at bounding box center [745, 478] width 78 height 24
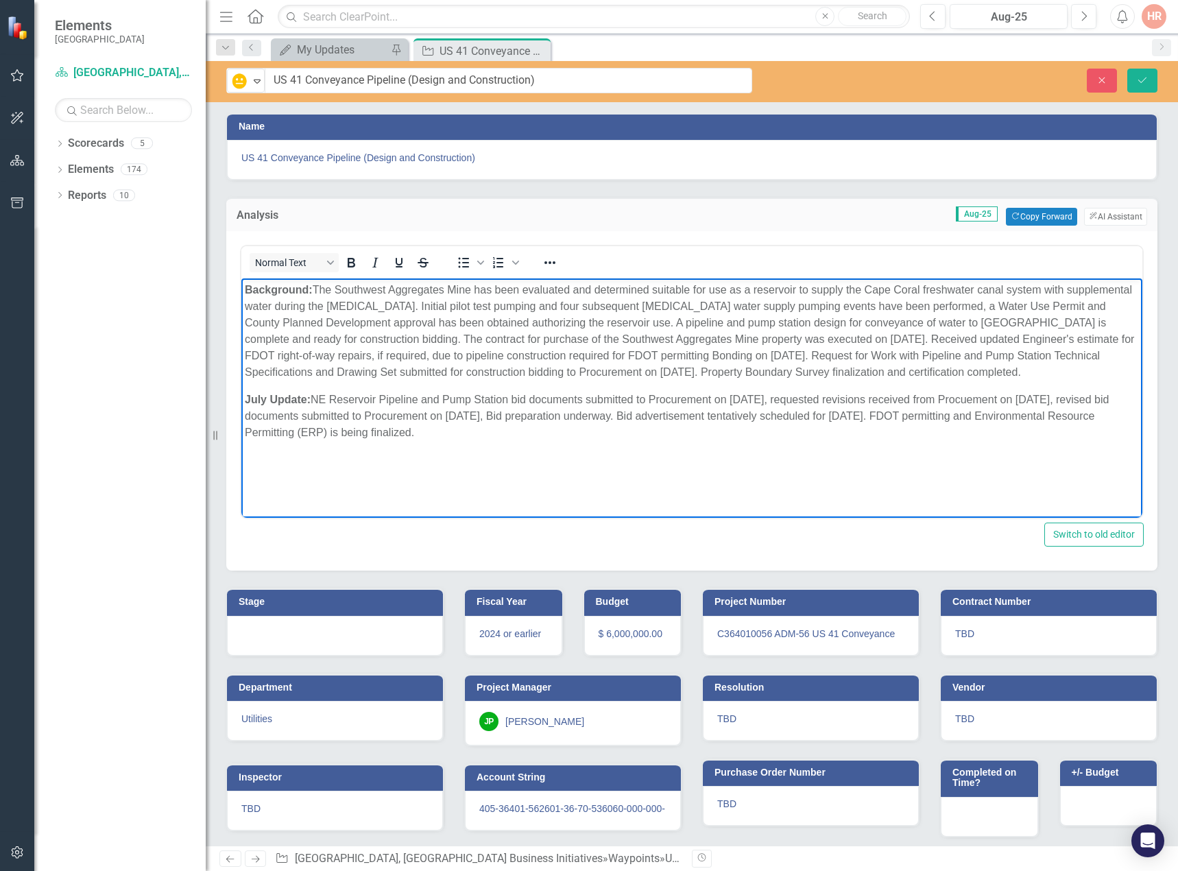
drag, startPoint x: 418, startPoint y: 431, endPoint x: 314, endPoint y: 400, distance: 108.9
click at [314, 400] on p "July Update: NE Reservoir Pipeline and Pump Station bid documents submitted to …" at bounding box center [692, 416] width 894 height 49
paste body "Rich Text Area. Press ALT-0 for help."
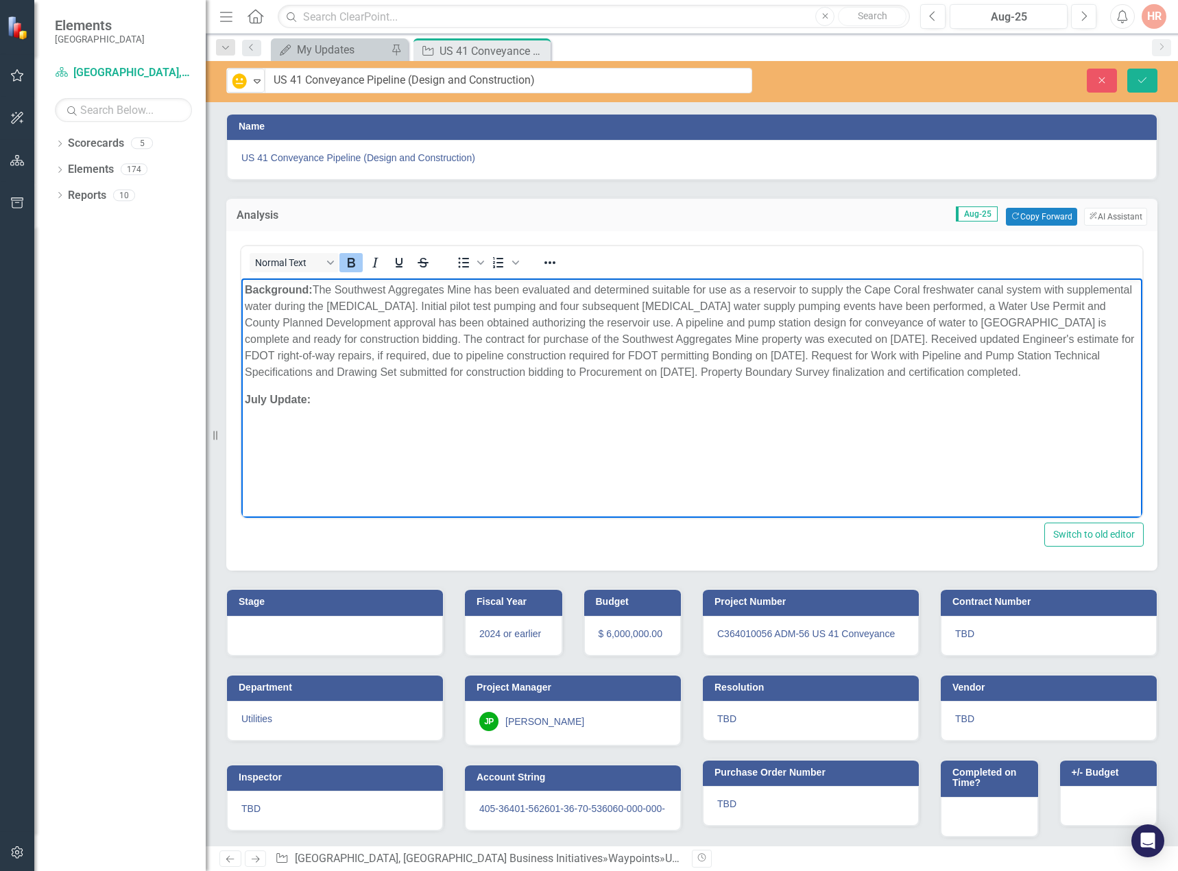
click at [349, 263] on icon "Bold" at bounding box center [352, 263] width 8 height 10
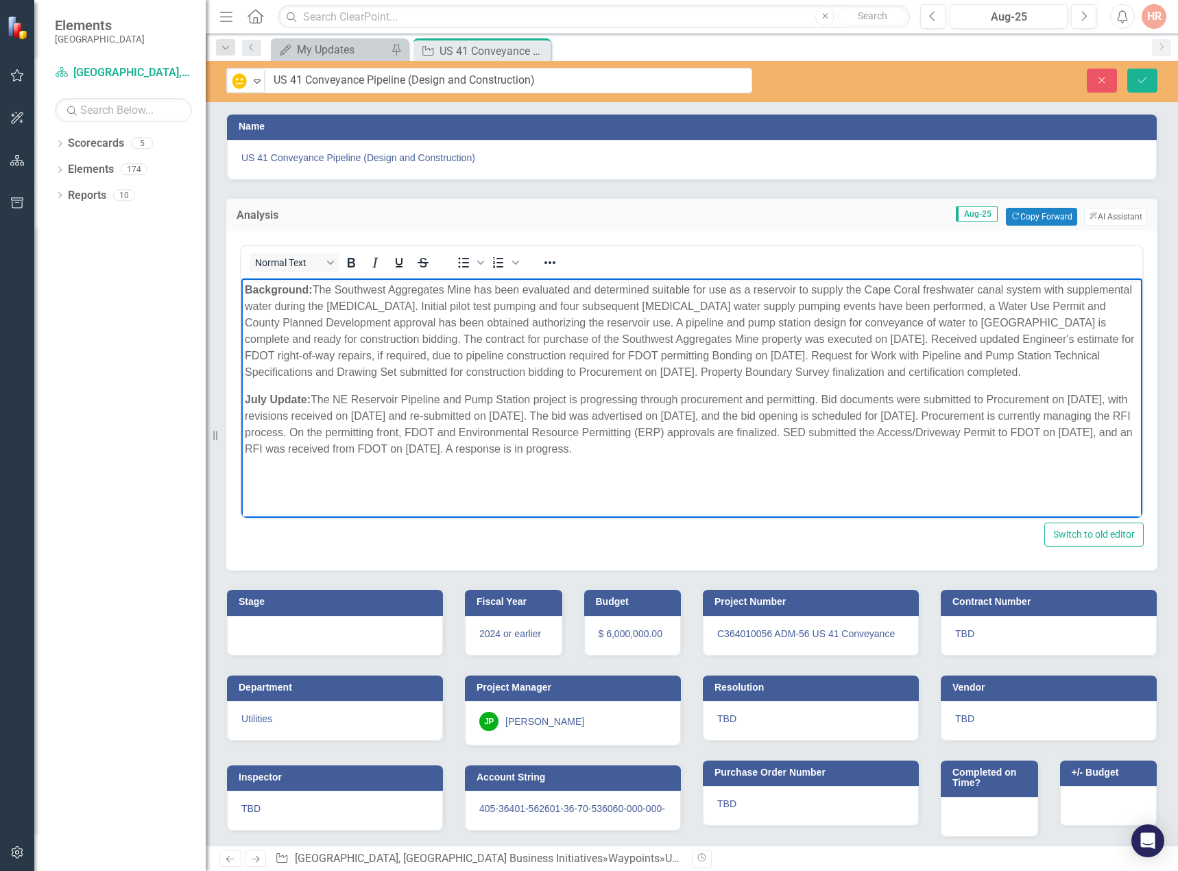
click at [315, 398] on span "﻿ The NE Reservoir Pipeline and Pump Station project is progressing through pro…" at bounding box center [689, 424] width 888 height 61
drag, startPoint x: 265, startPoint y: 396, endPoint x: 479, endPoint y: 671, distance: 348.0
click at [241, 392] on html "Background: The Southwest Aggregates Mine has been evaluated and determined sui…" at bounding box center [691, 381] width 901 height 206
click at [298, 631] on div at bounding box center [335, 636] width 216 height 40
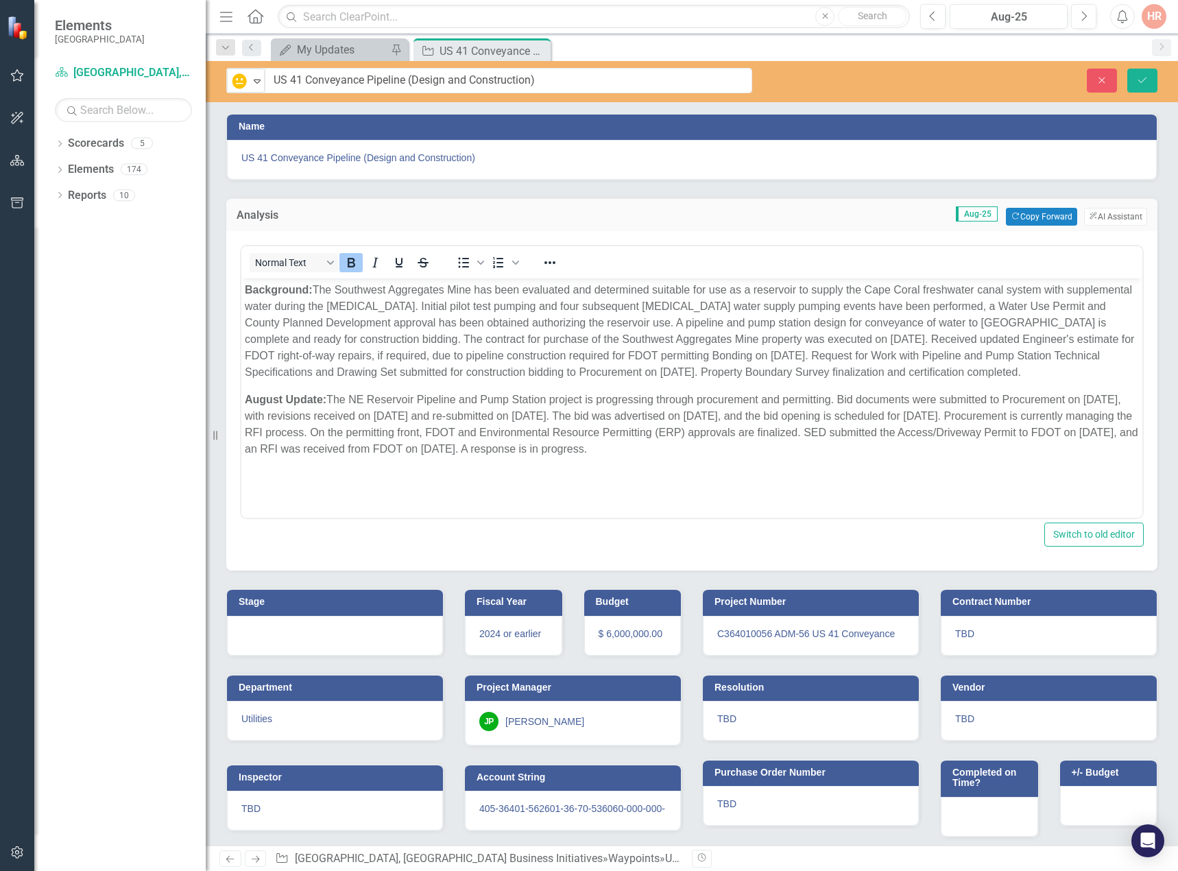
click at [298, 631] on div at bounding box center [335, 636] width 216 height 40
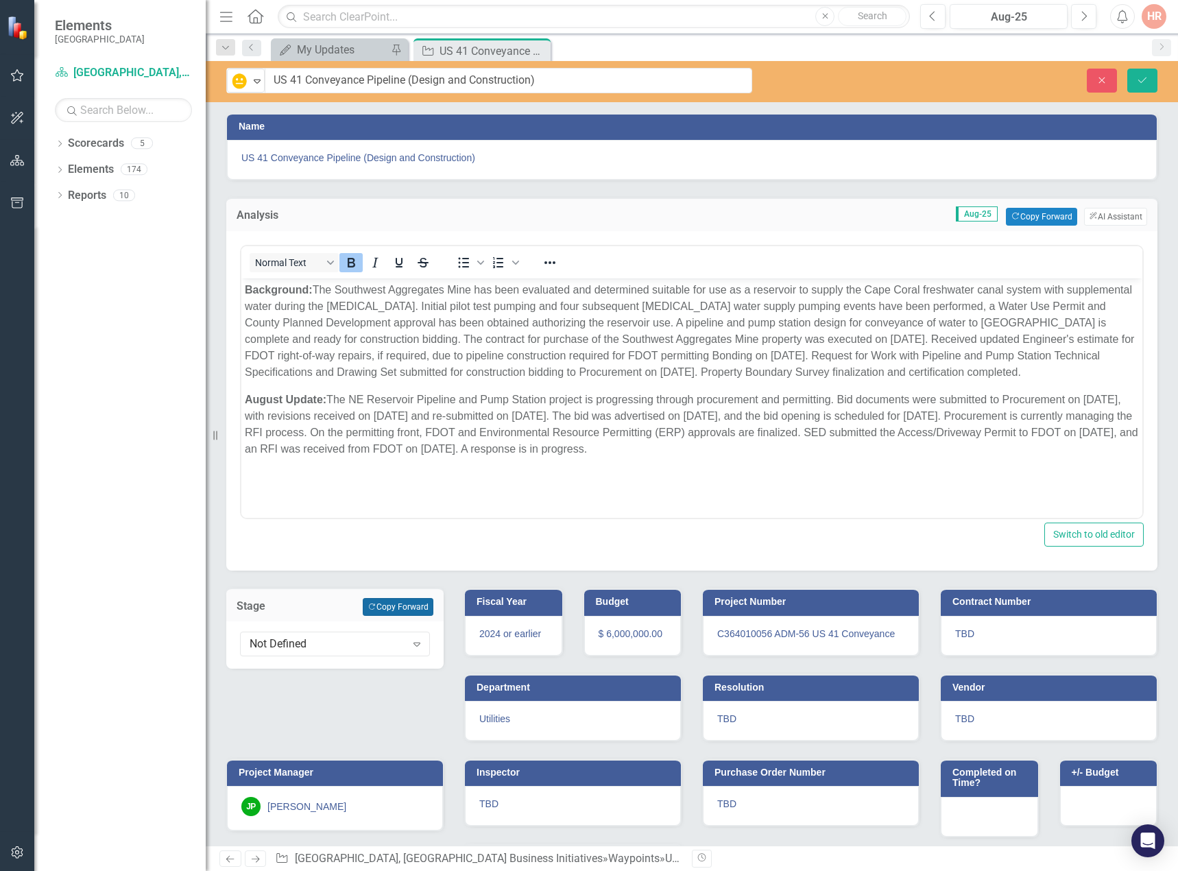
click at [418, 607] on button "Copy Forward Copy Forward" at bounding box center [398, 607] width 71 height 18
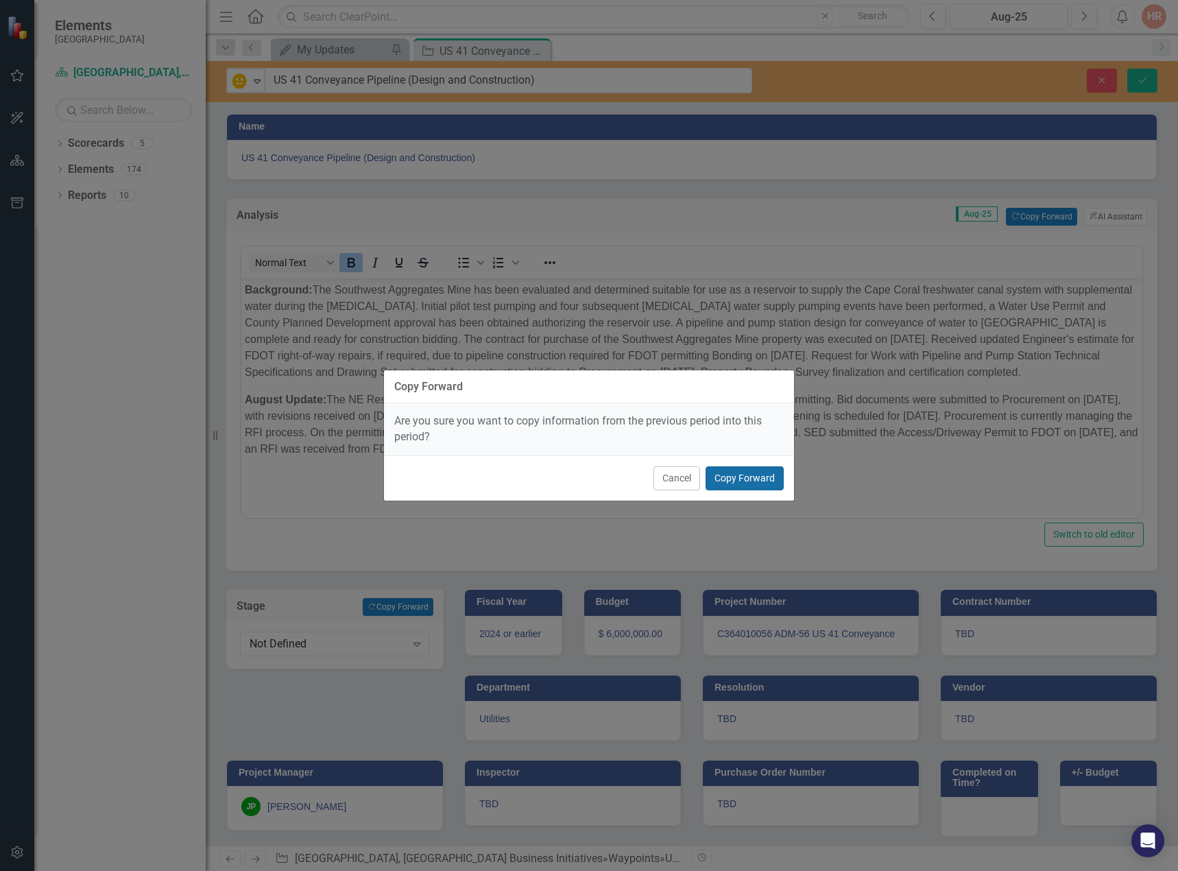
click at [752, 477] on button "Copy Forward" at bounding box center [745, 478] width 78 height 24
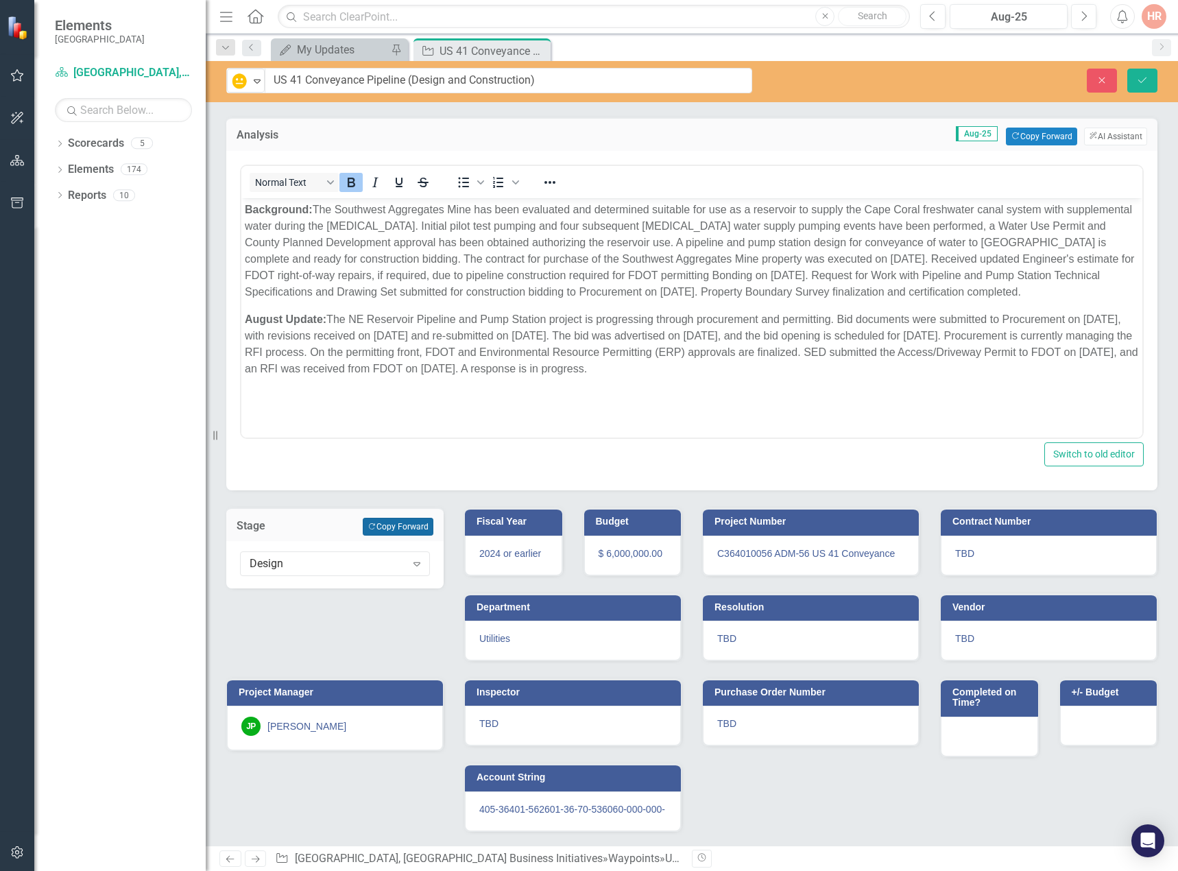
scroll to position [25, 0]
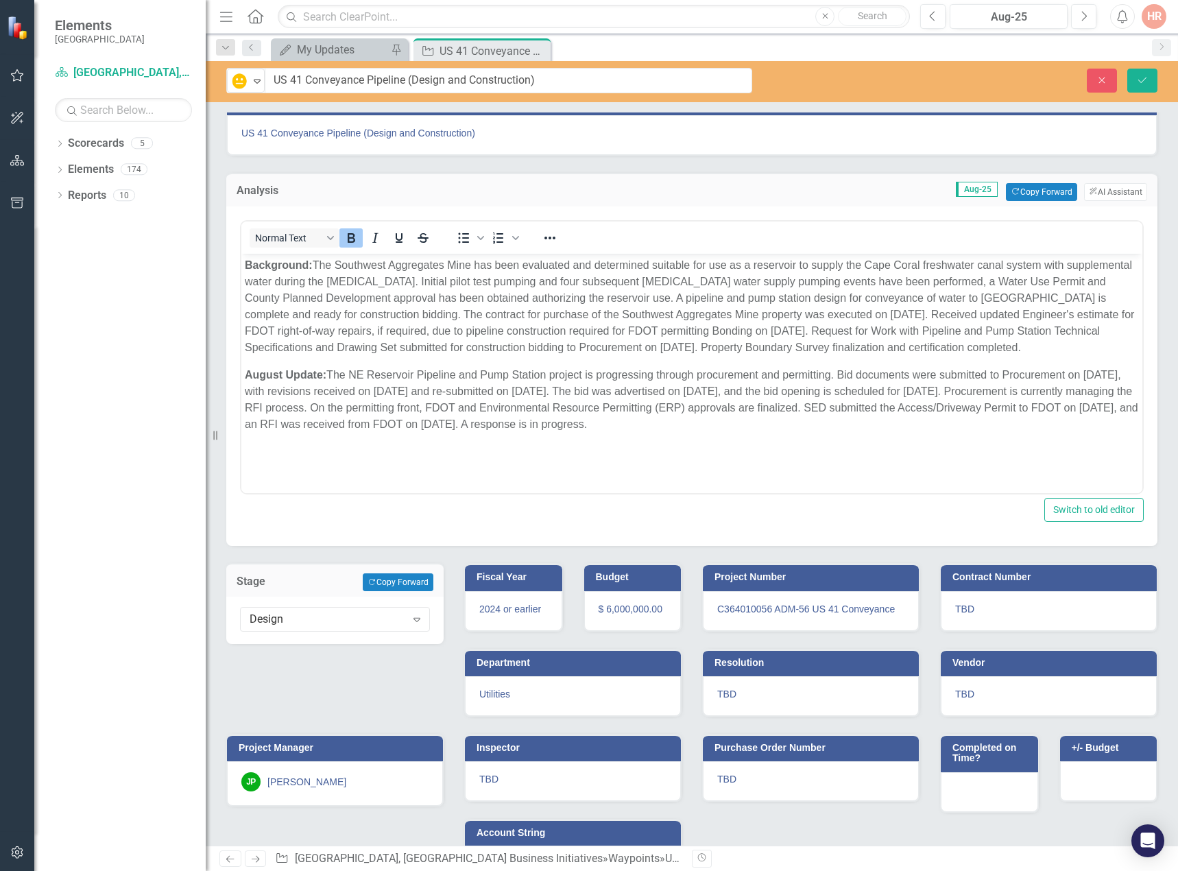
click at [364, 131] on span "US 41 Conveyance Pipeline (Design and Construction)" at bounding box center [691, 133] width 901 height 14
click at [367, 132] on span "US 41 Conveyance Pipeline (Design and Construction)" at bounding box center [691, 133] width 901 height 14
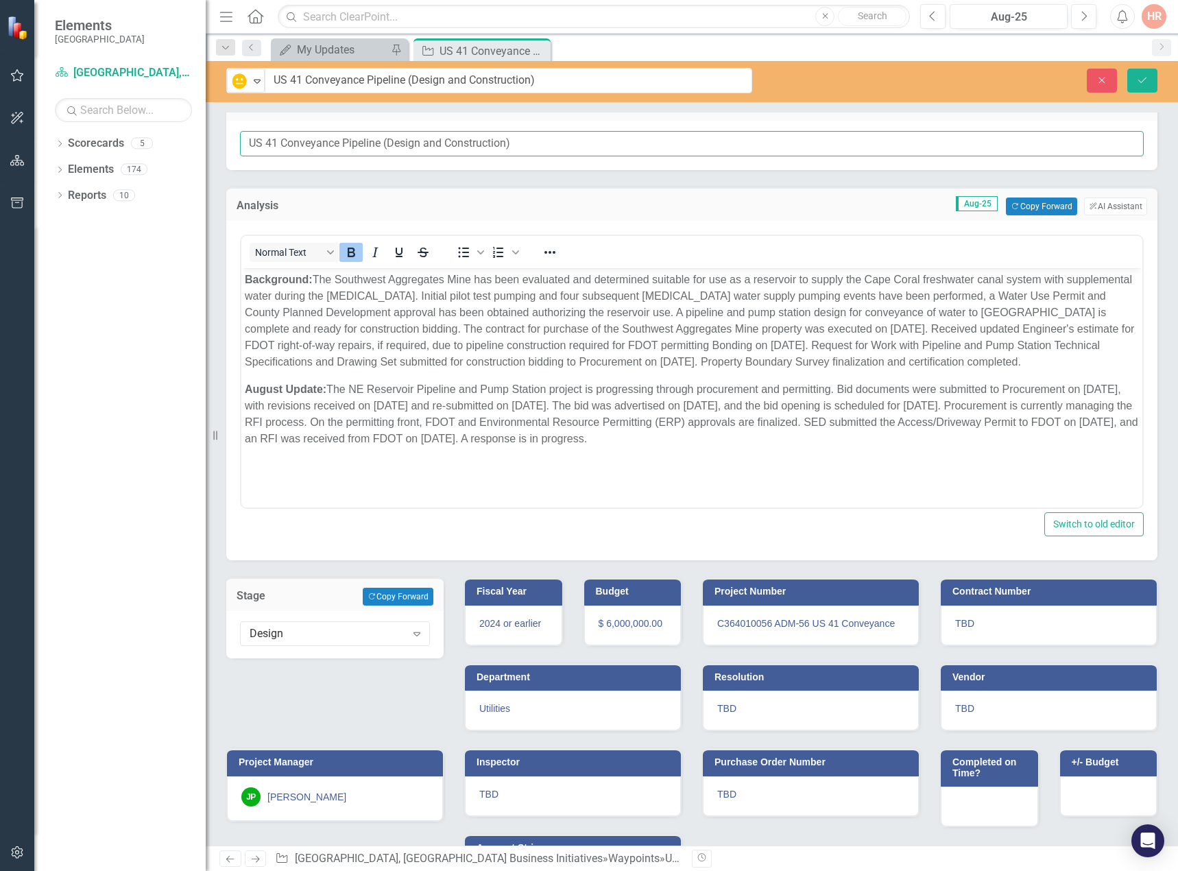
click at [390, 139] on input "US 41 Conveyance Pipeline (Design and Construction)" at bounding box center [692, 143] width 904 height 25
type input "US 41 Conveyance Pipeline Design and Construction)"
type input "US 41 Conveyance PipelineDesign and Construction)"
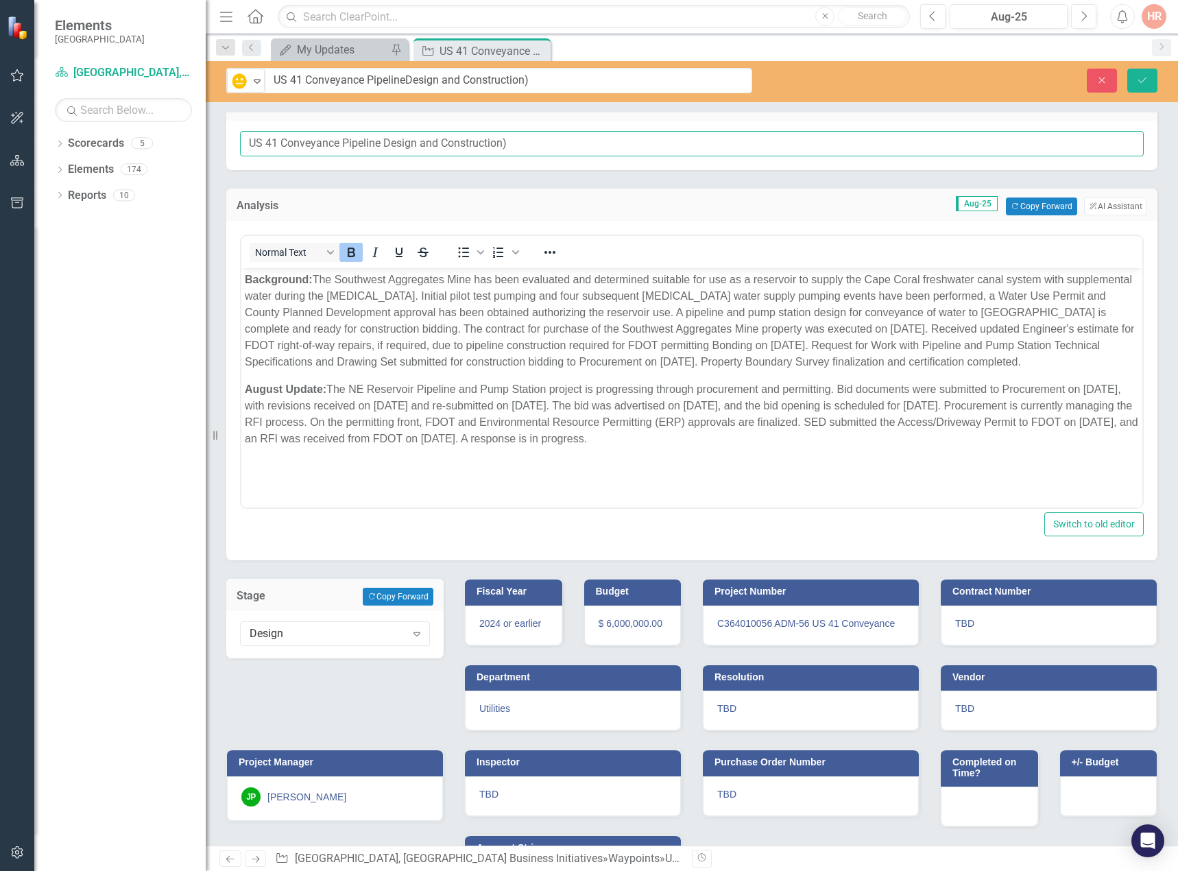
type input "US 41 Conveyance Pipeline -Design and Construction)"
type input "US 41 Conveyance Pipeline - Design and Construction)"
type input "US 41 Conveyance Pipeline - Design and Construction"
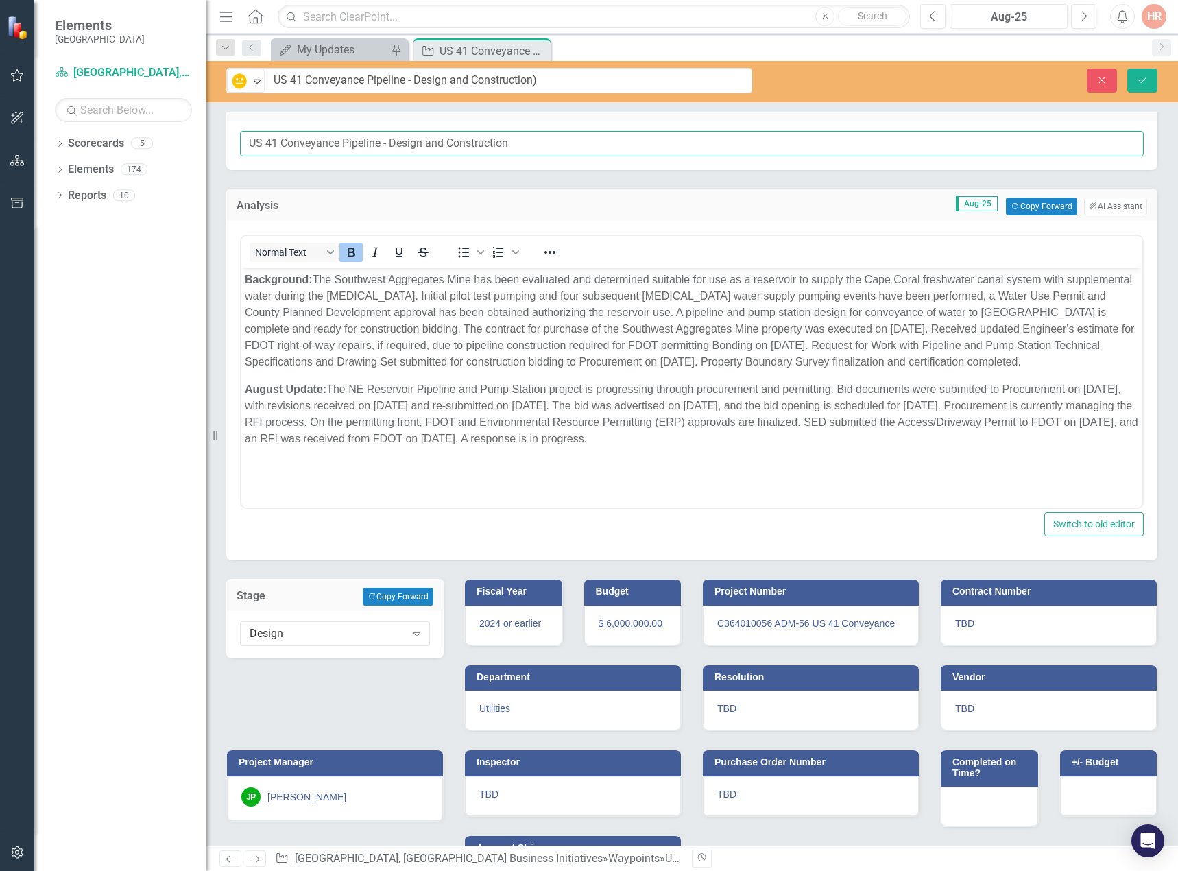
type input "US 41 Conveyance Pipeline - Design and Construction"
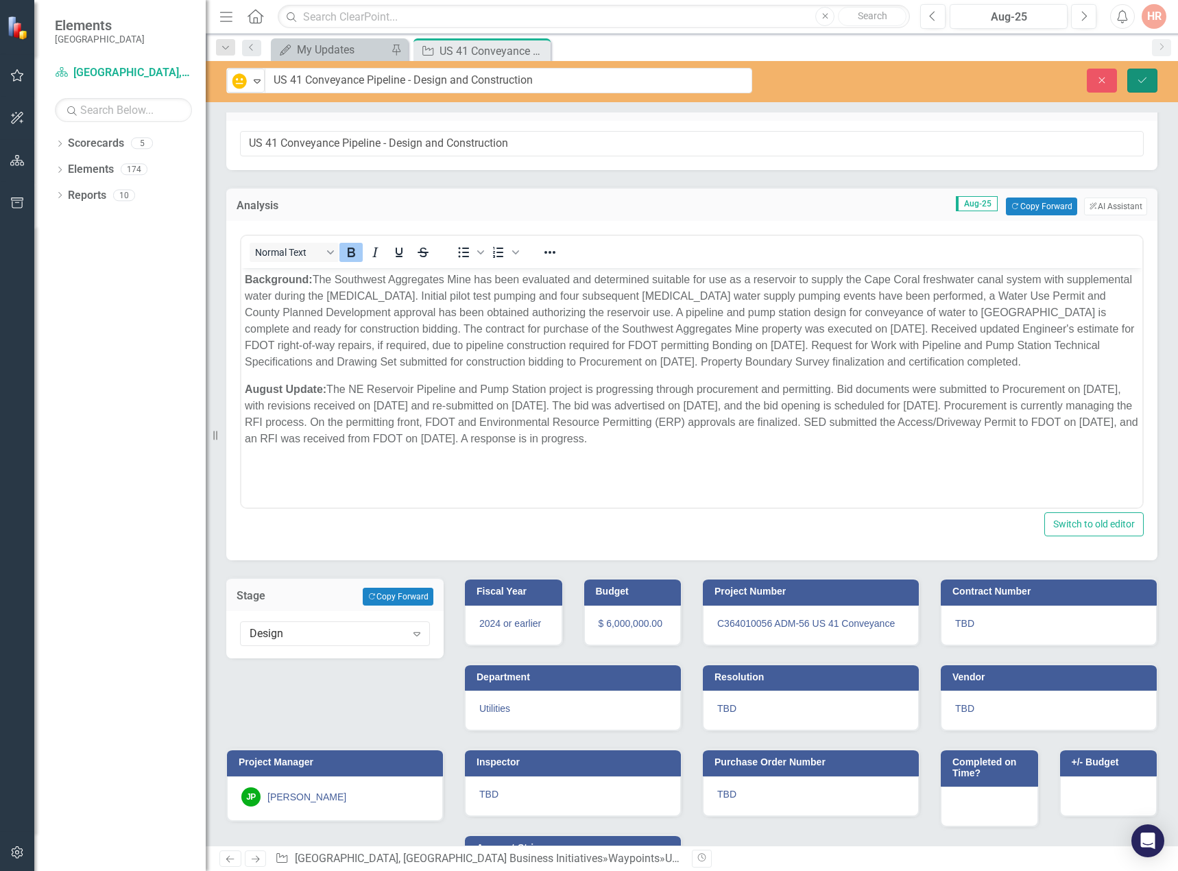
click at [1137, 84] on icon "Save" at bounding box center [1143, 80] width 12 height 10
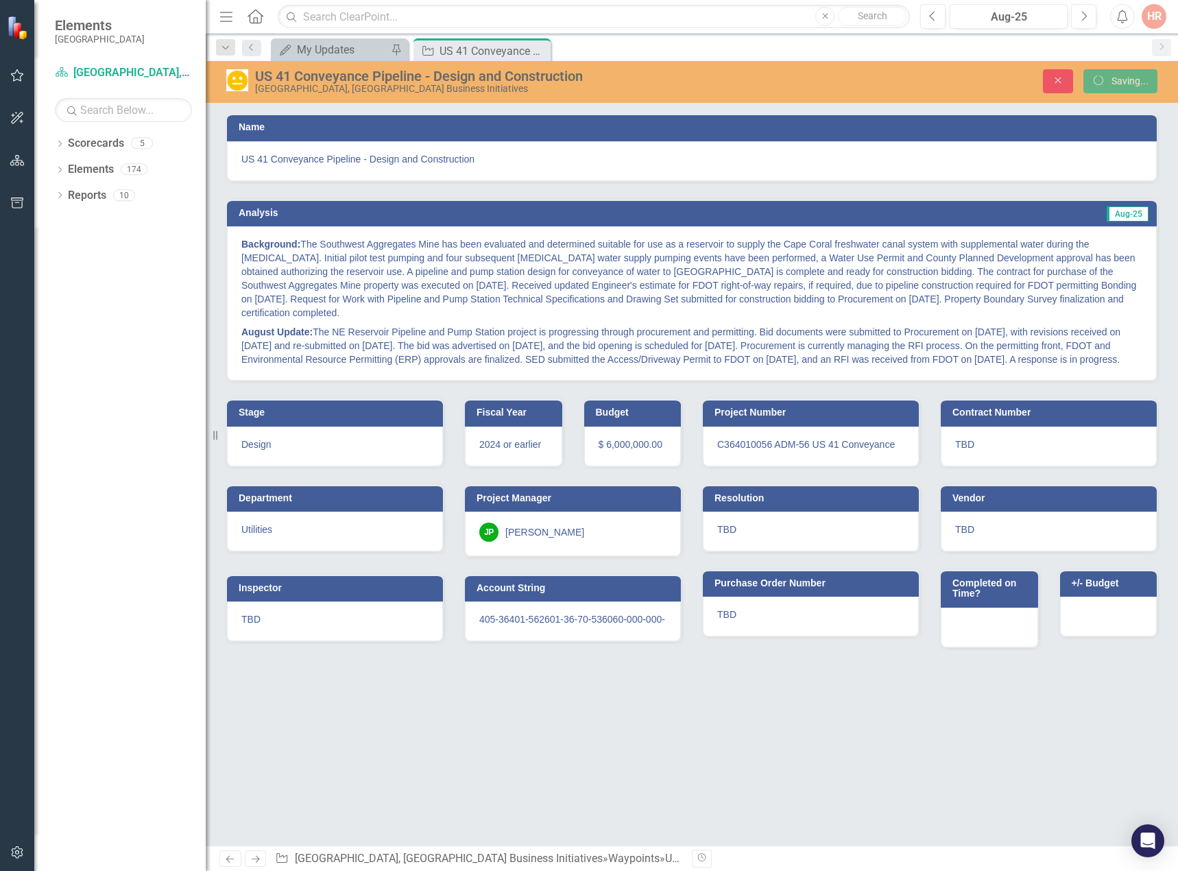
scroll to position [0, 0]
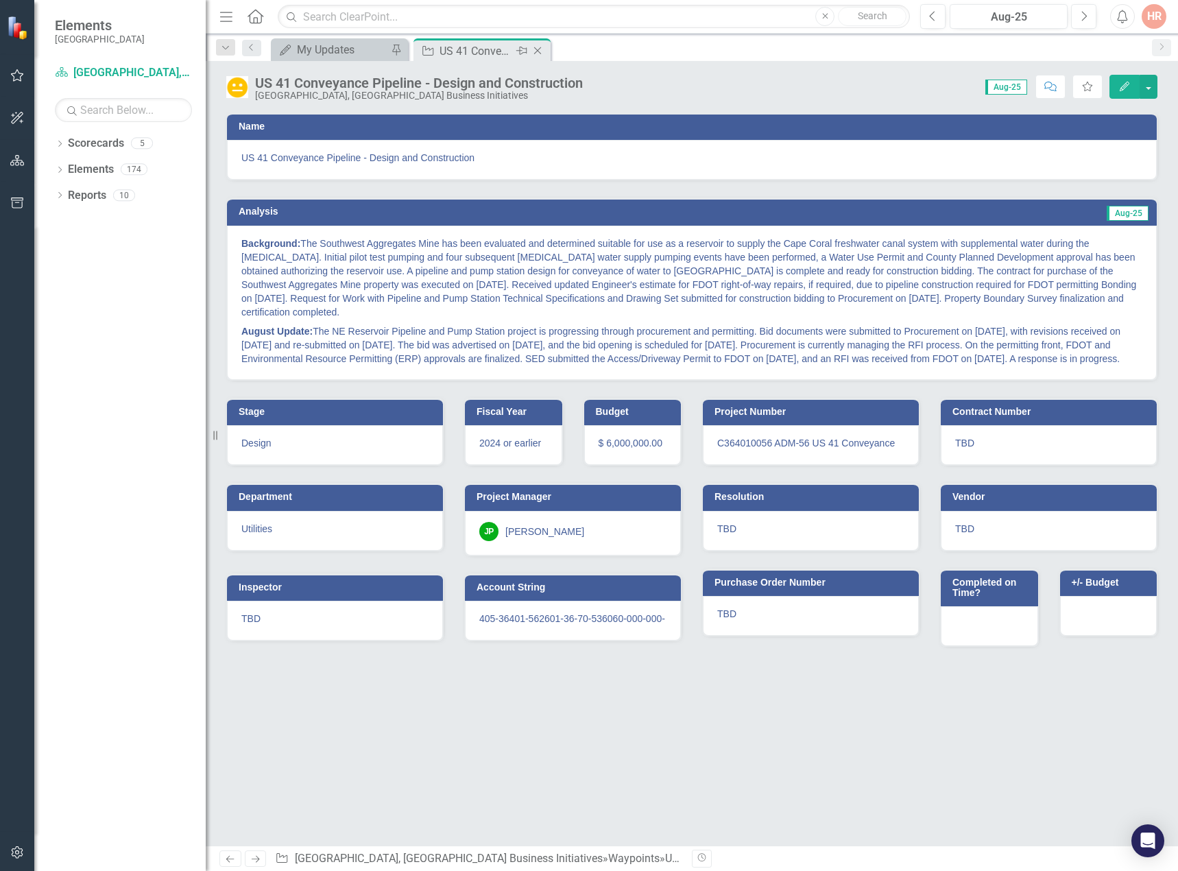
click at [541, 49] on icon "Close" at bounding box center [538, 50] width 14 height 11
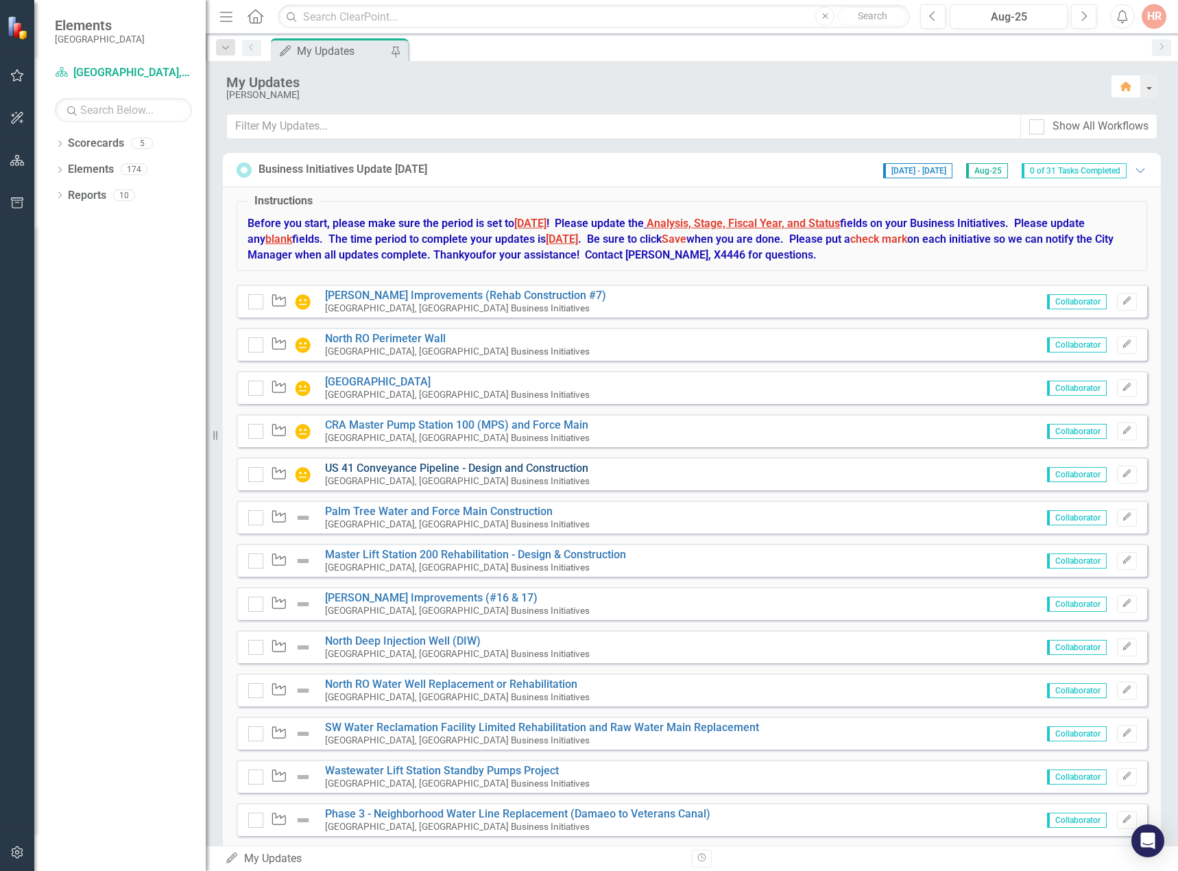
click at [526, 466] on link "US 41 Conveyance Pipeline - Design and Construction" at bounding box center [456, 468] width 263 height 13
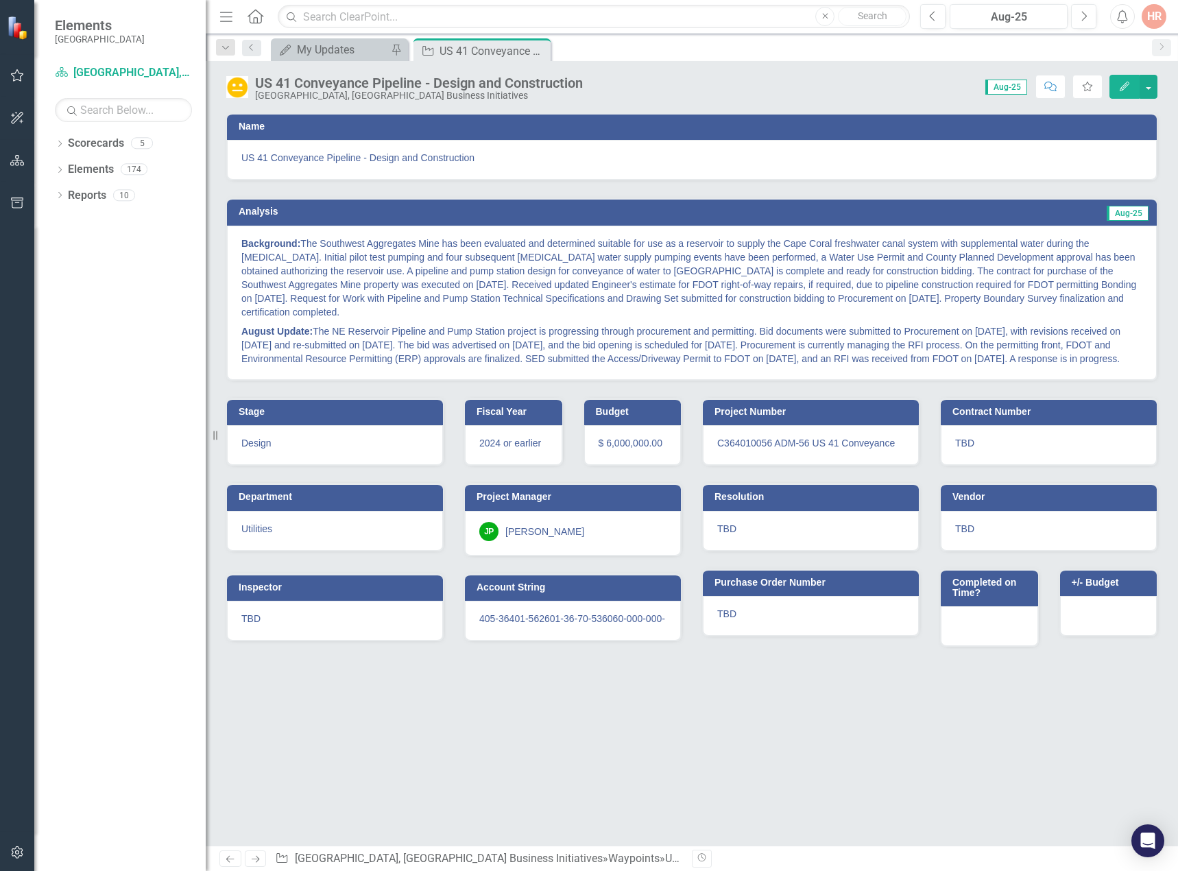
click at [411, 155] on span "US 41 Conveyance Pipeline - Design and Construction" at bounding box center [691, 158] width 901 height 14
click at [411, 154] on span "US 41 Conveyance Pipeline - Design and Construction" at bounding box center [691, 158] width 901 height 14
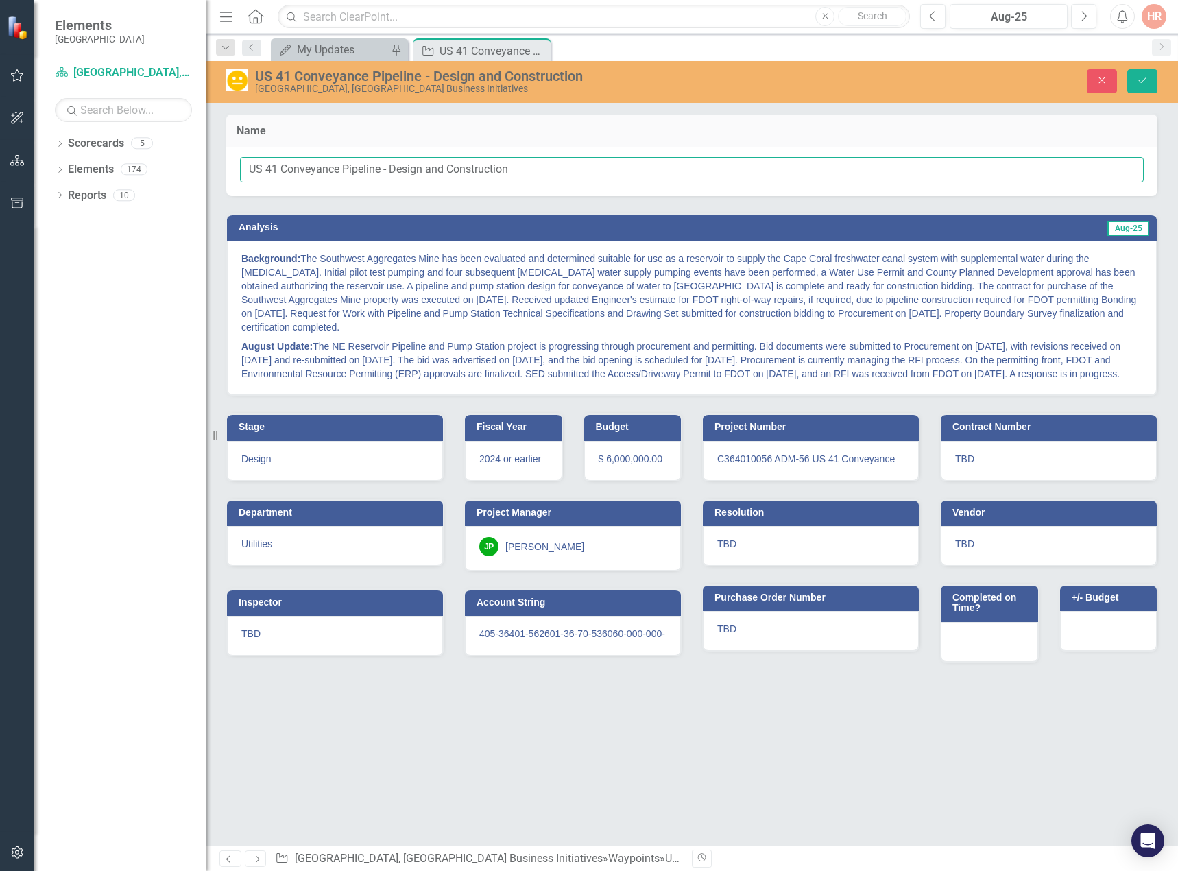
drag, startPoint x: 427, startPoint y: 164, endPoint x: 471, endPoint y: 195, distance: 54.2
click at [427, 163] on input "US 41 Conveyance Pipeline - Design and Construction" at bounding box center [692, 169] width 904 height 25
type input "US 41 Conveyance Pipeline - Design & Construction"
drag, startPoint x: 1143, startPoint y: 80, endPoint x: 1115, endPoint y: 92, distance: 31.3
click at [1143, 79] on icon "Save" at bounding box center [1143, 80] width 12 height 10
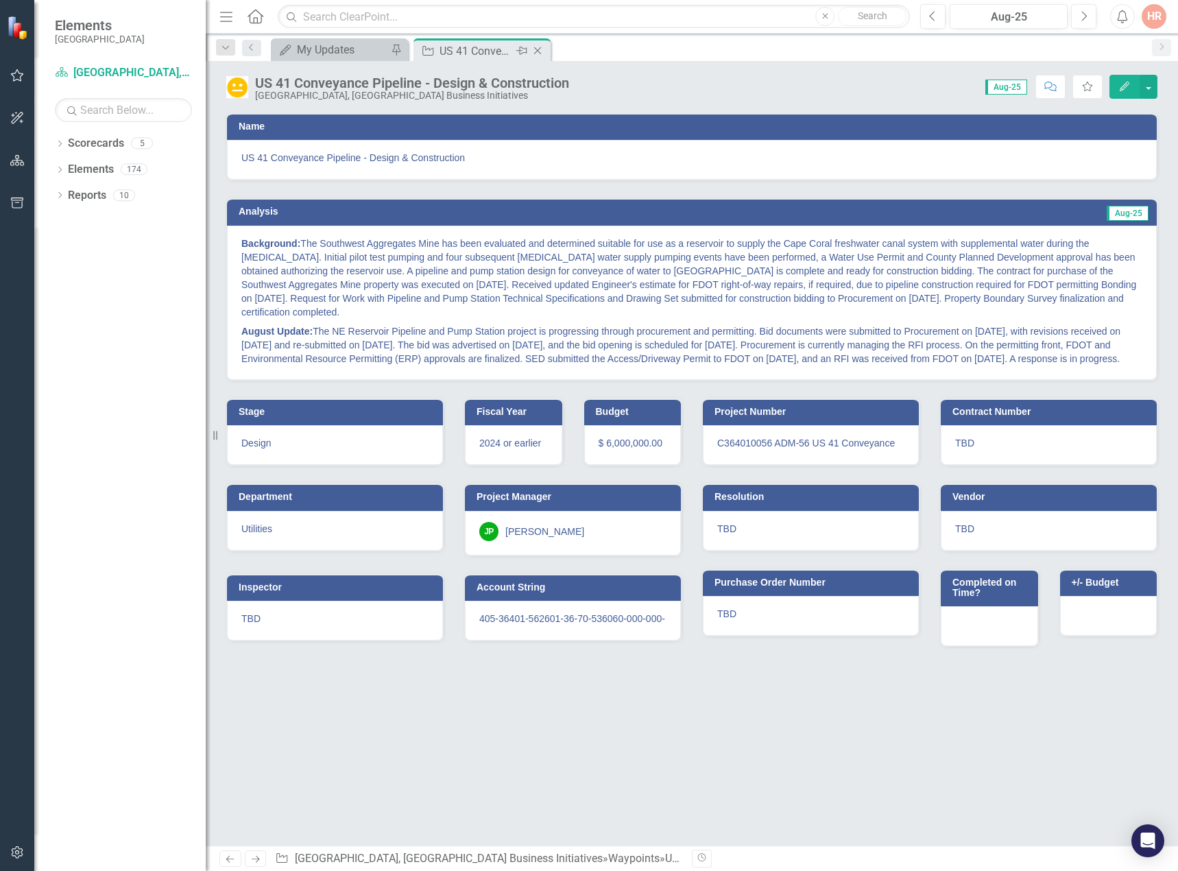
click at [534, 51] on icon "Close" at bounding box center [538, 50] width 14 height 11
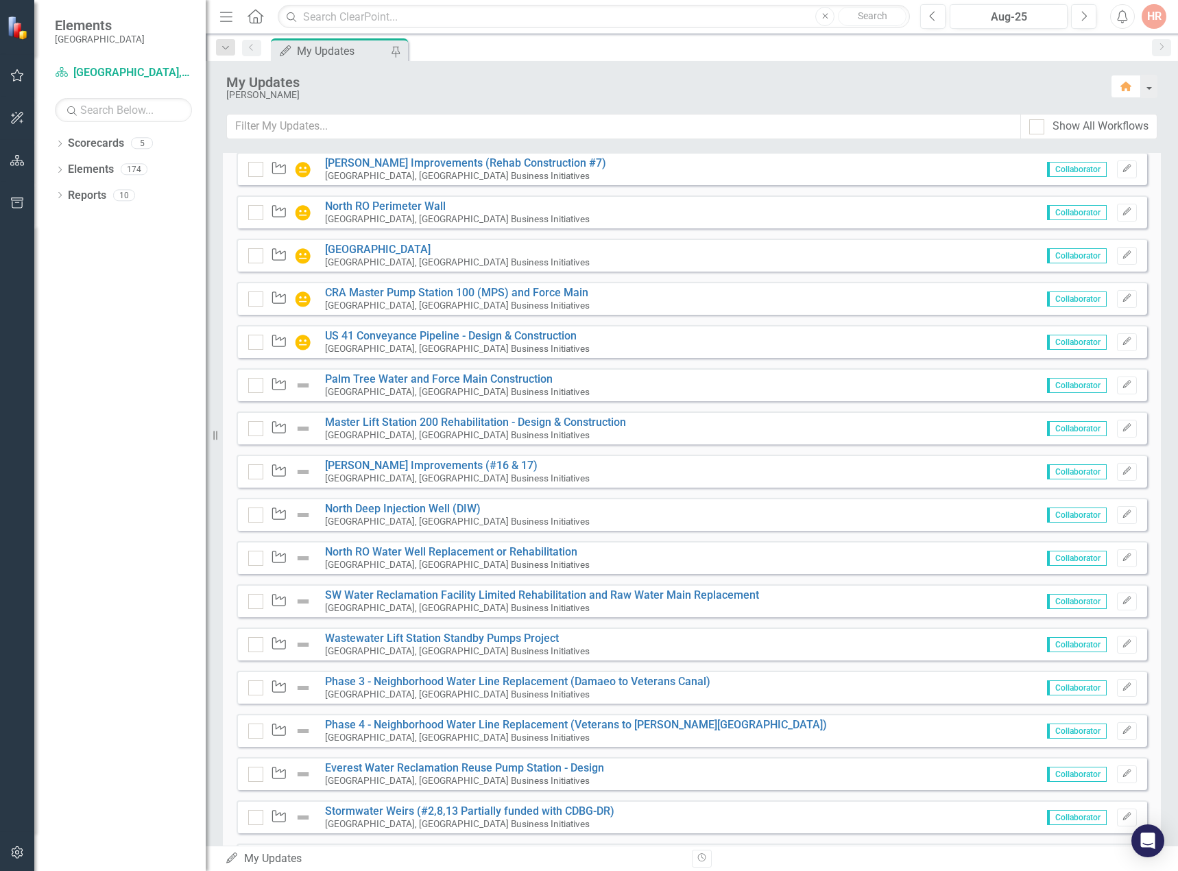
scroll to position [137, 0]
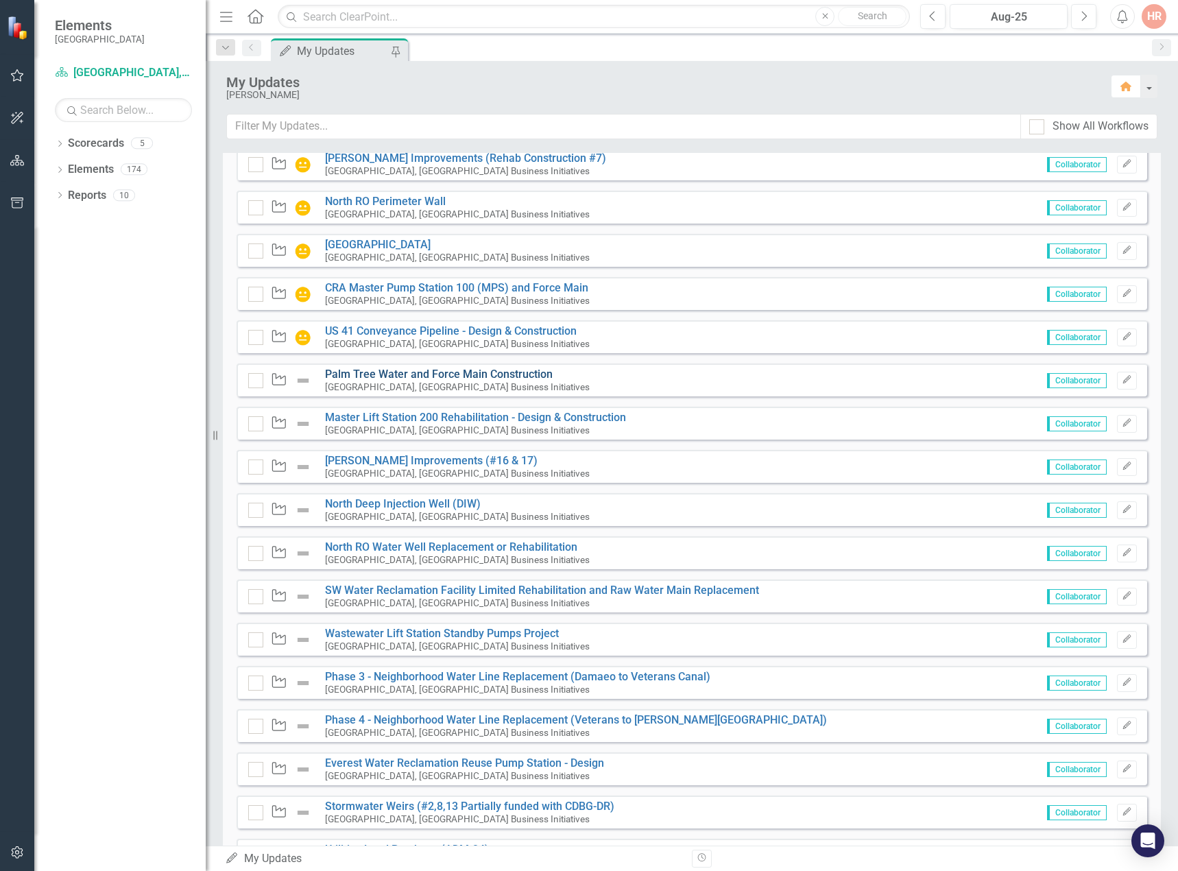
click at [342, 372] on link "Palm Tree Water and Force Main Construction" at bounding box center [439, 374] width 228 height 13
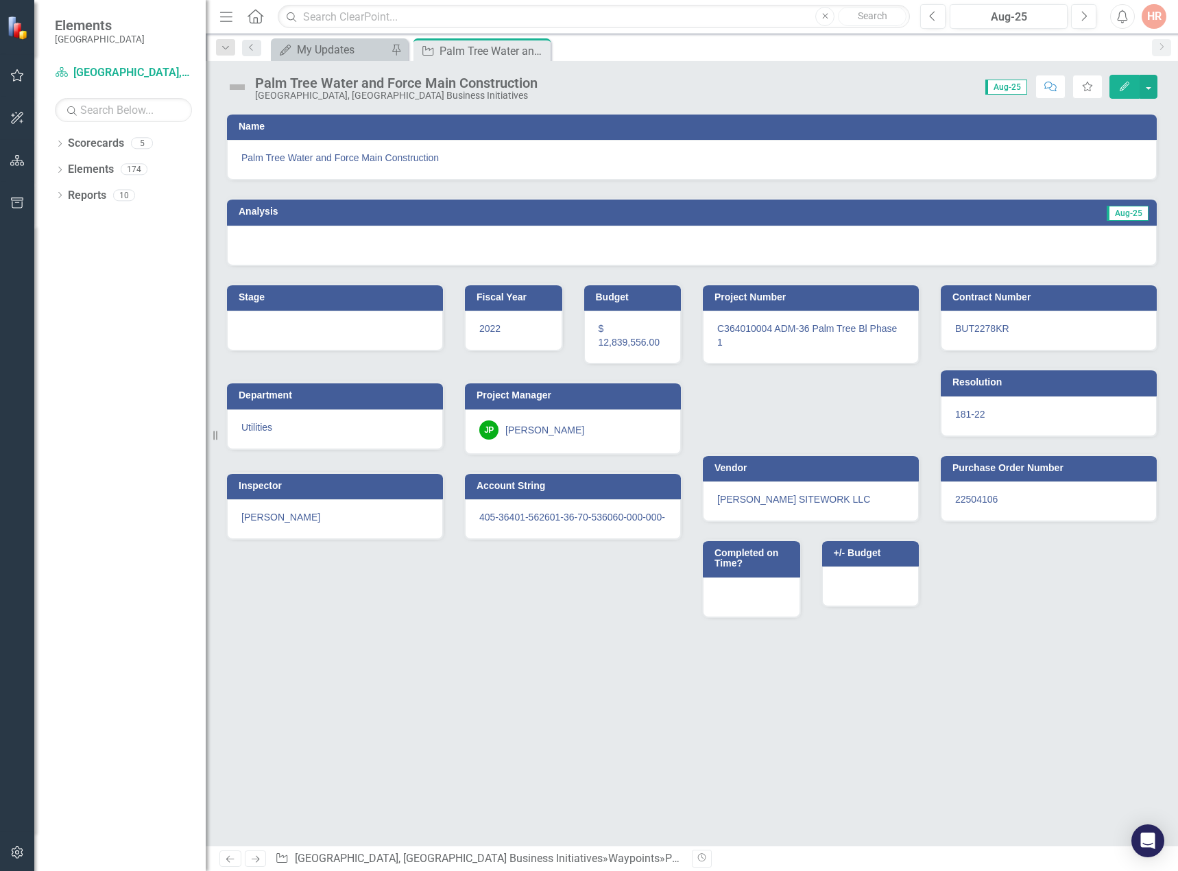
click at [241, 86] on img at bounding box center [237, 87] width 22 height 22
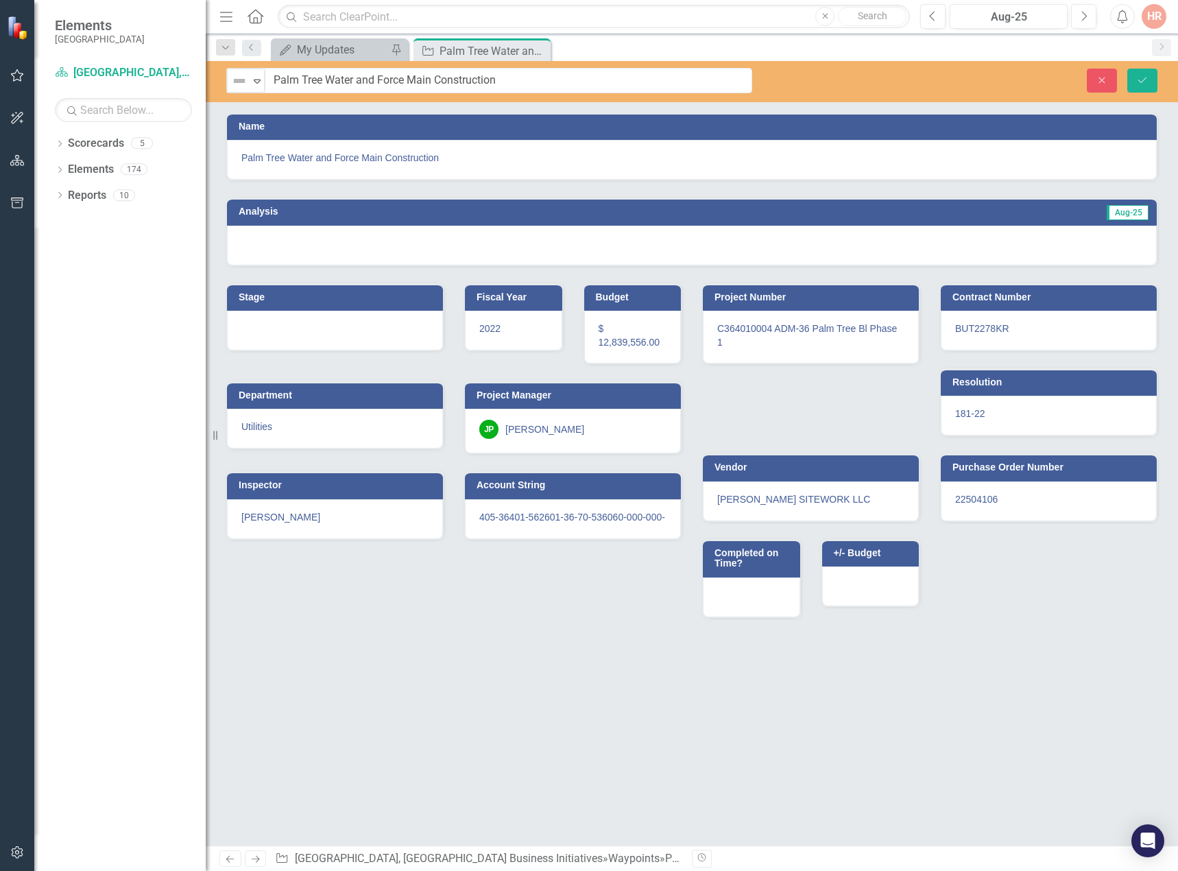
click at [241, 86] on img at bounding box center [239, 81] width 16 height 16
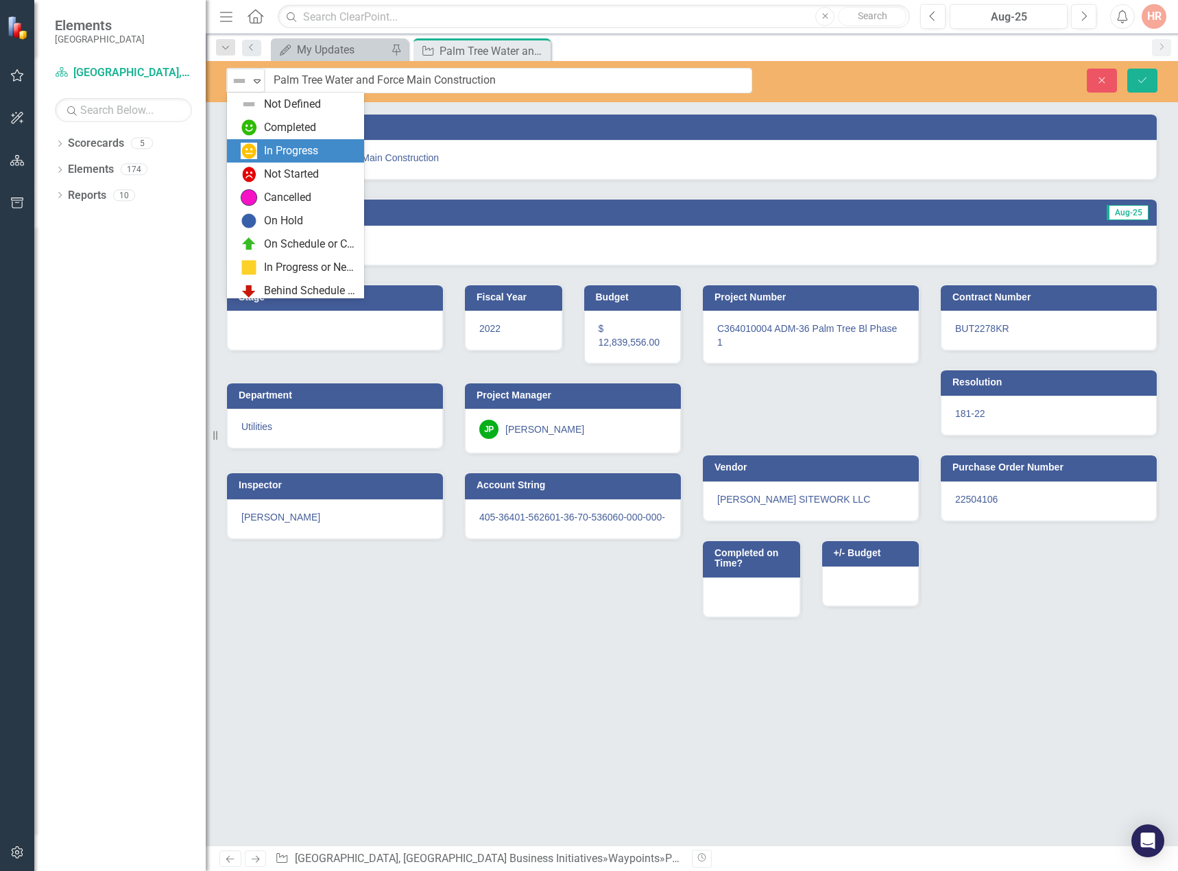
click at [272, 150] on div "In Progress" at bounding box center [291, 151] width 54 height 16
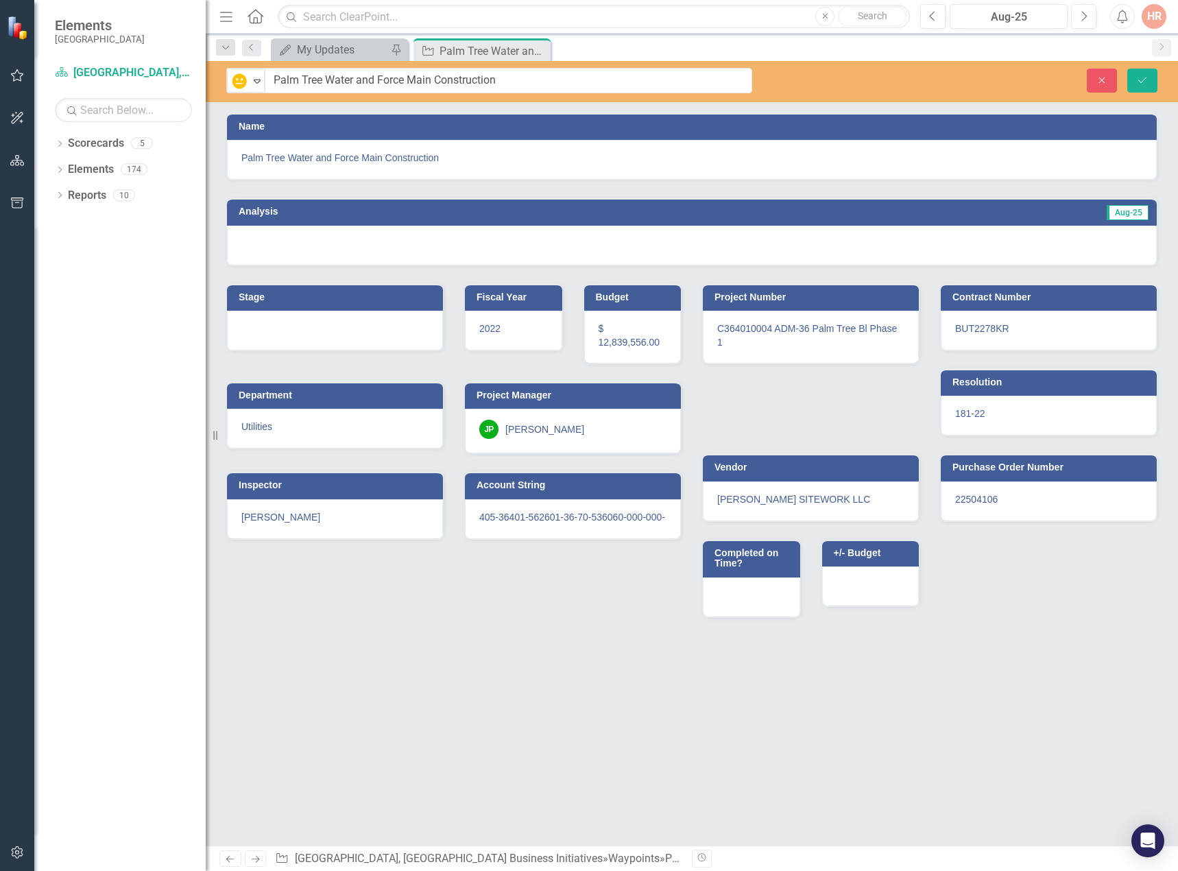
click at [307, 248] on div at bounding box center [692, 246] width 930 height 40
click at [306, 248] on div at bounding box center [692, 246] width 930 height 40
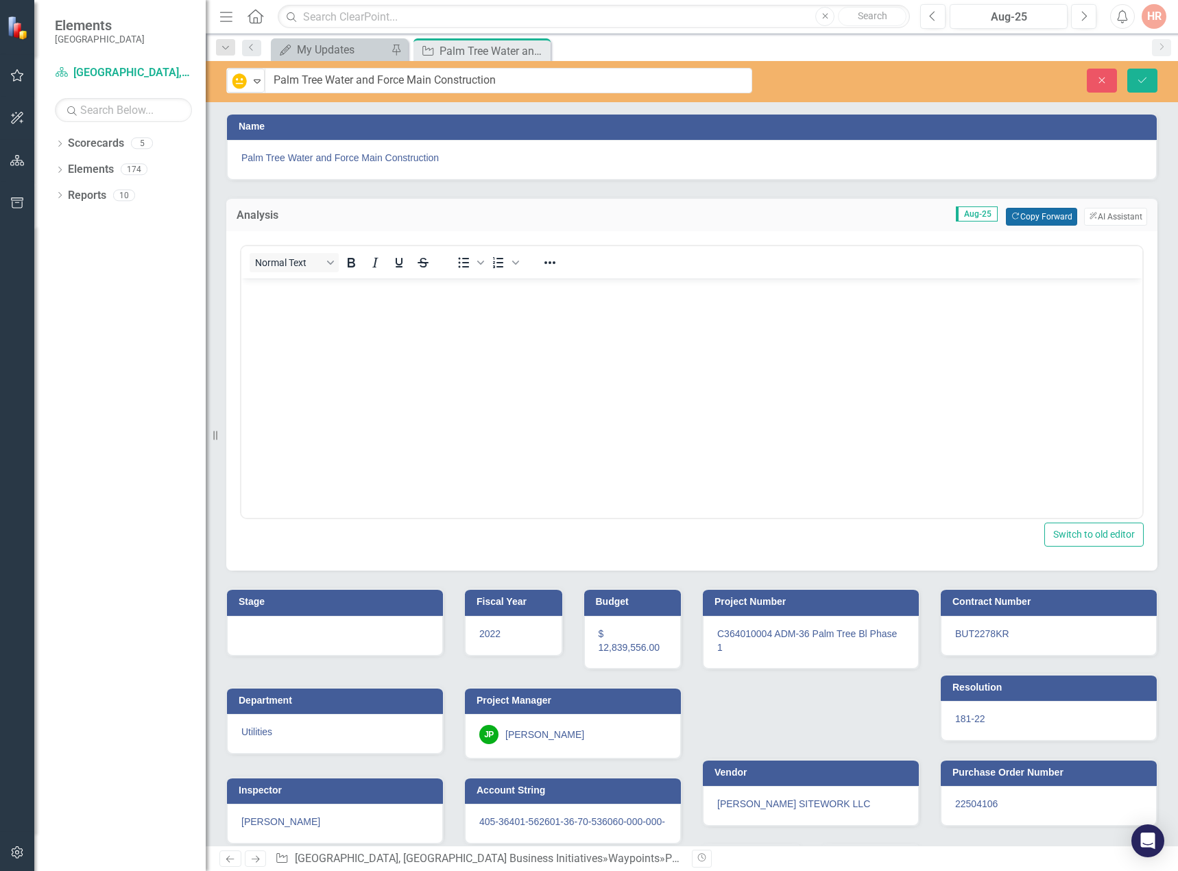
click at [1012, 215] on button "Copy Forward Copy Forward" at bounding box center [1041, 217] width 71 height 18
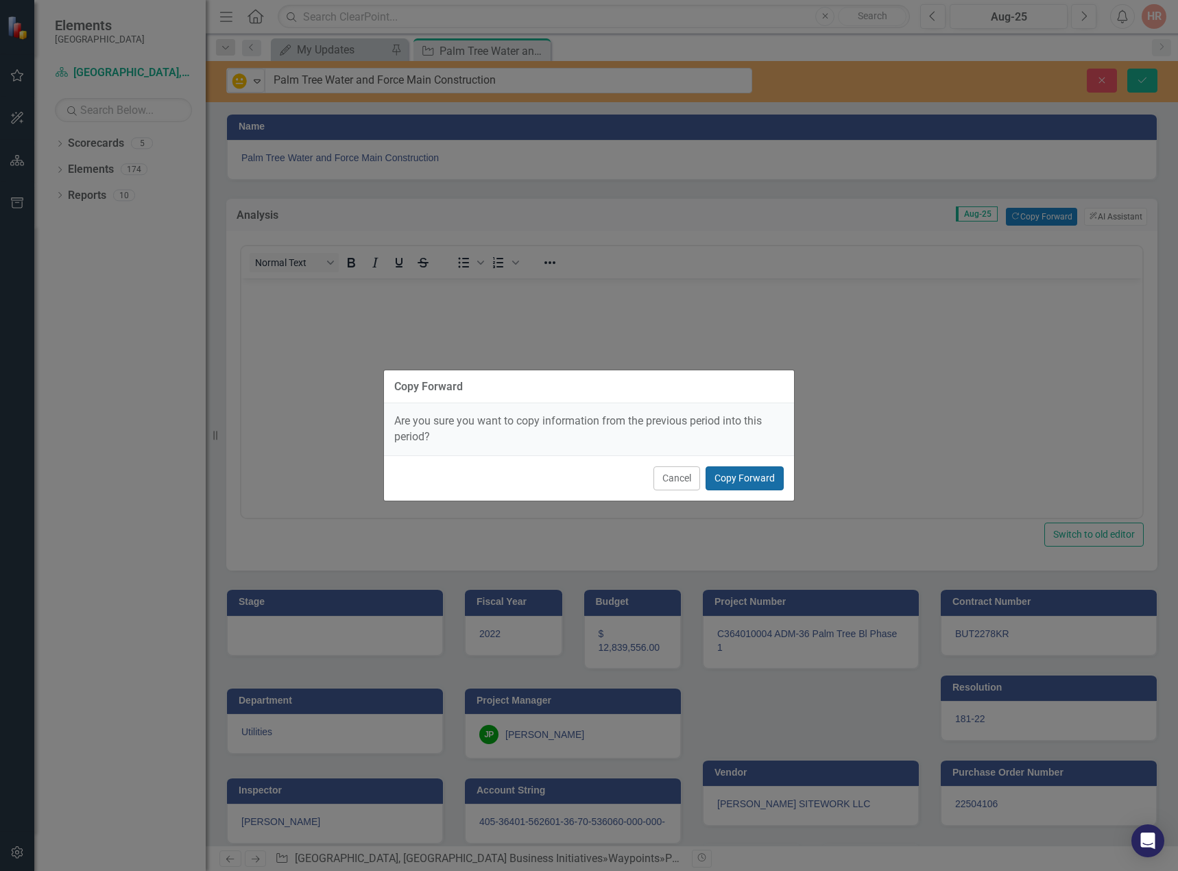
click at [757, 481] on button "Copy Forward" at bounding box center [745, 478] width 78 height 24
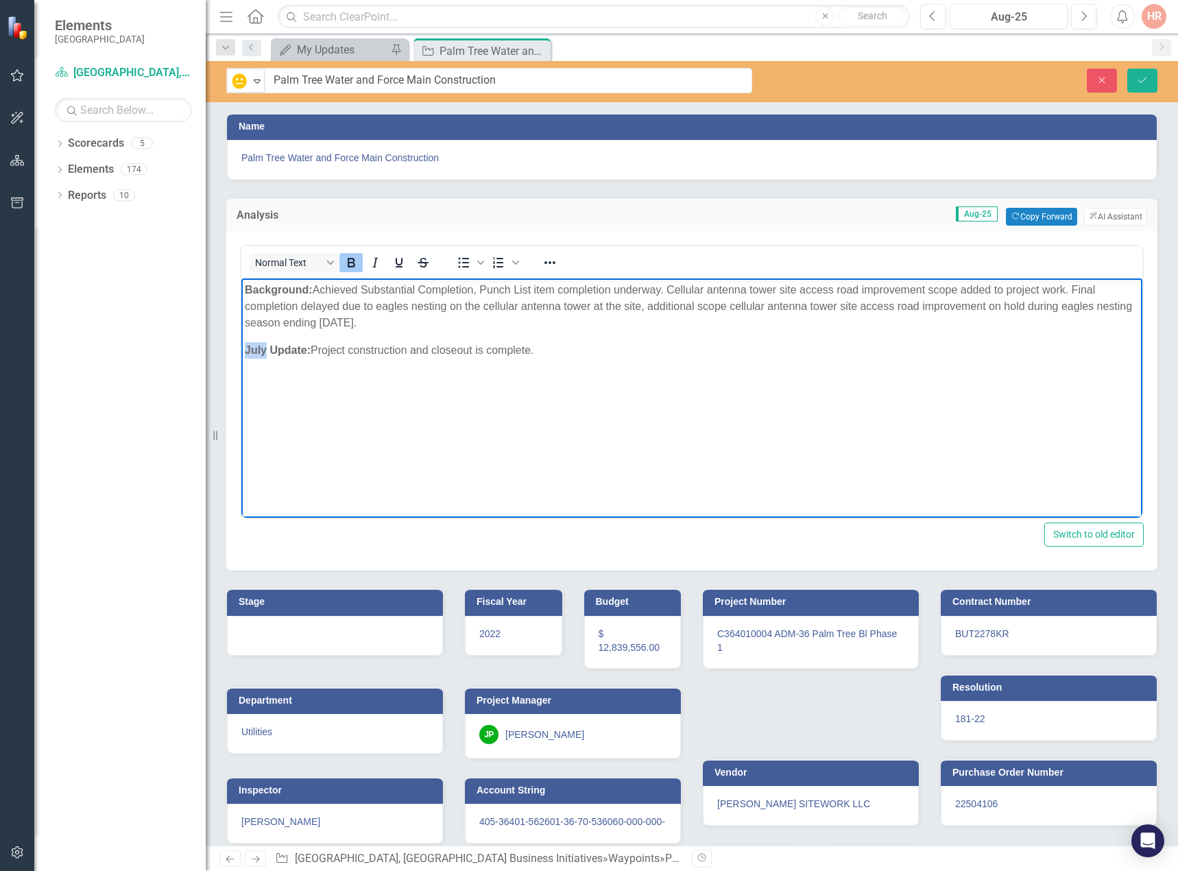
drag, startPoint x: 264, startPoint y: 352, endPoint x: 482, endPoint y: 628, distance: 352.1
click at [241, 349] on html "Background: Achieved Substantial Completion, Punch List item completion underwa…" at bounding box center [691, 381] width 901 height 206
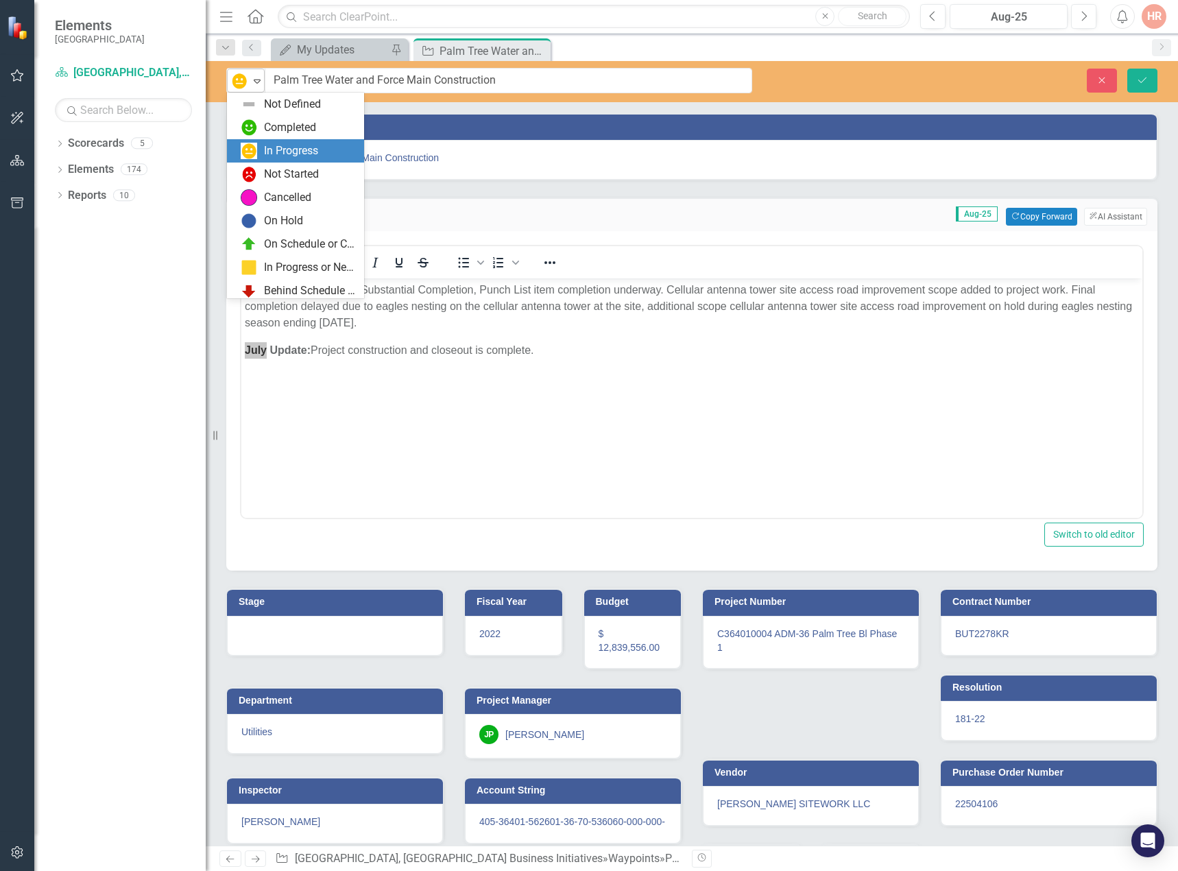
click at [248, 77] on div "In Progress" at bounding box center [240, 81] width 18 height 16
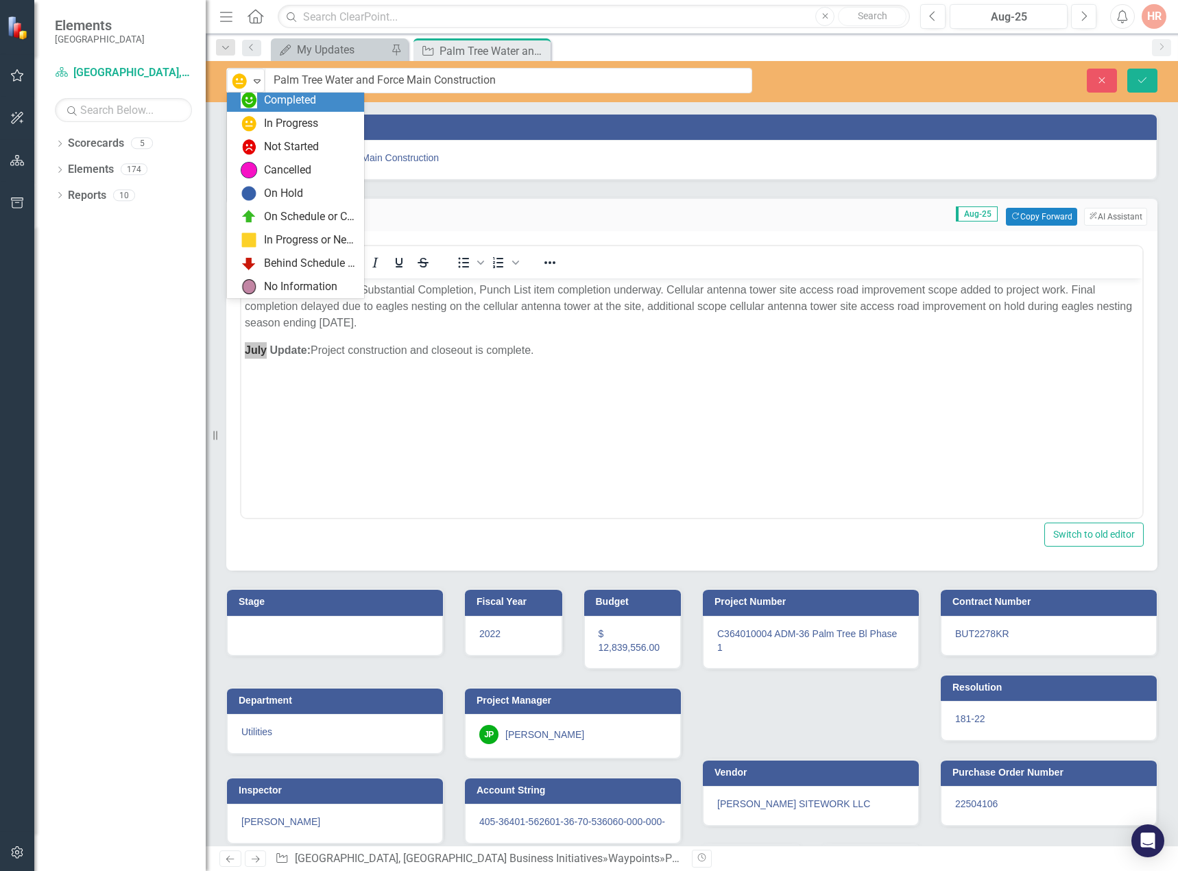
click at [259, 100] on div "Completed" at bounding box center [298, 100] width 115 height 16
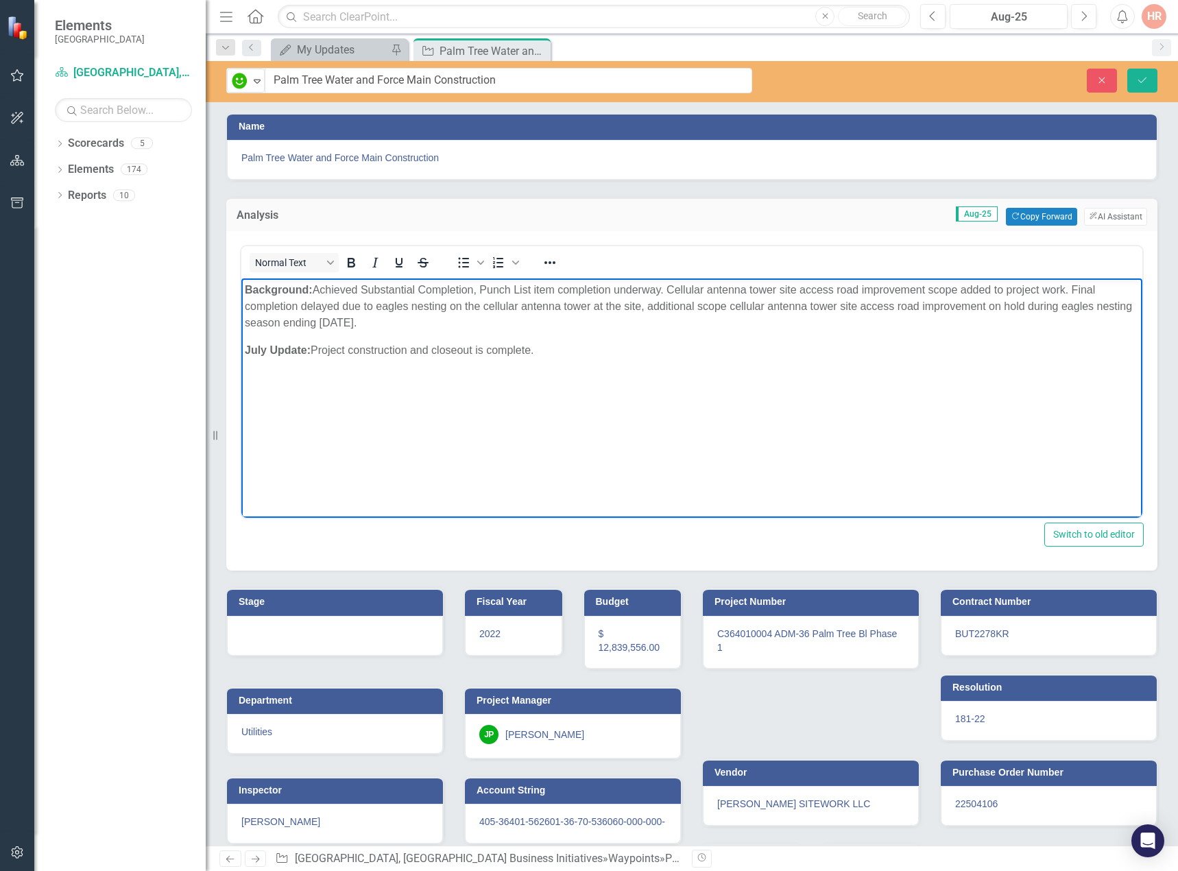
click at [324, 394] on body "Background: Achieved Substantial Completion, Punch List item completion underwa…" at bounding box center [691, 381] width 901 height 206
drag, startPoint x: 265, startPoint y: 351, endPoint x: 236, endPoint y: 352, distance: 28.8
click at [241, 352] on html "Background: Achieved Substantial Completion, Punch List item completion underwa…" at bounding box center [691, 381] width 901 height 206
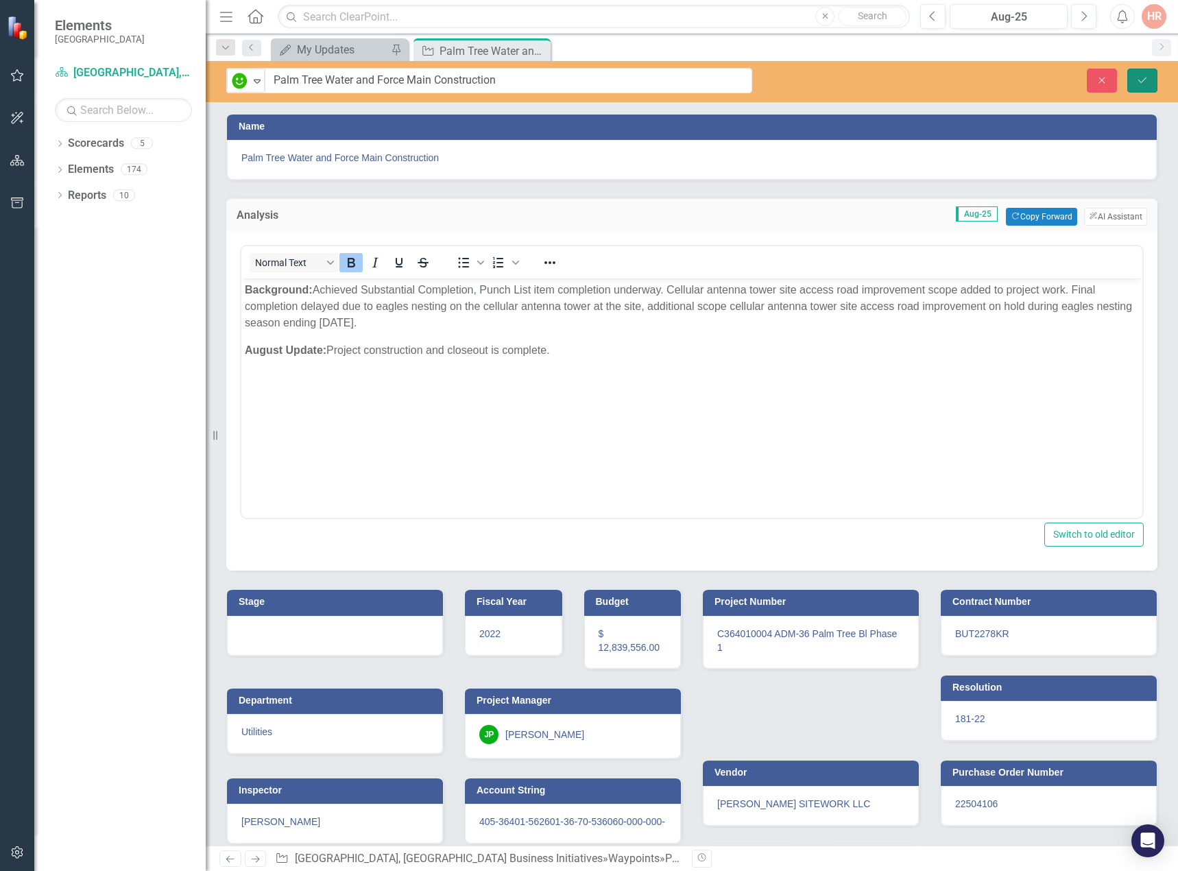
click at [1145, 78] on icon "submit" at bounding box center [1143, 79] width 8 height 5
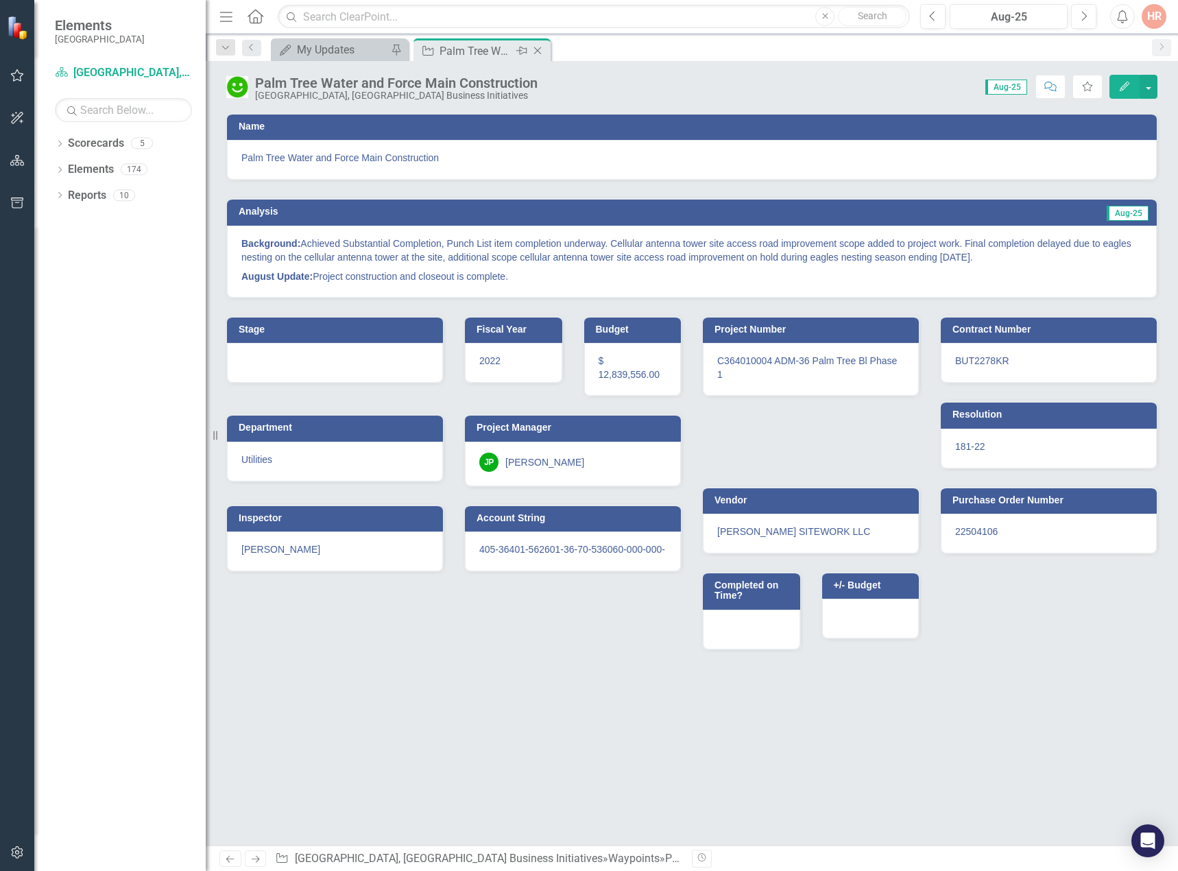
click at [534, 47] on icon "Close" at bounding box center [538, 50] width 14 height 11
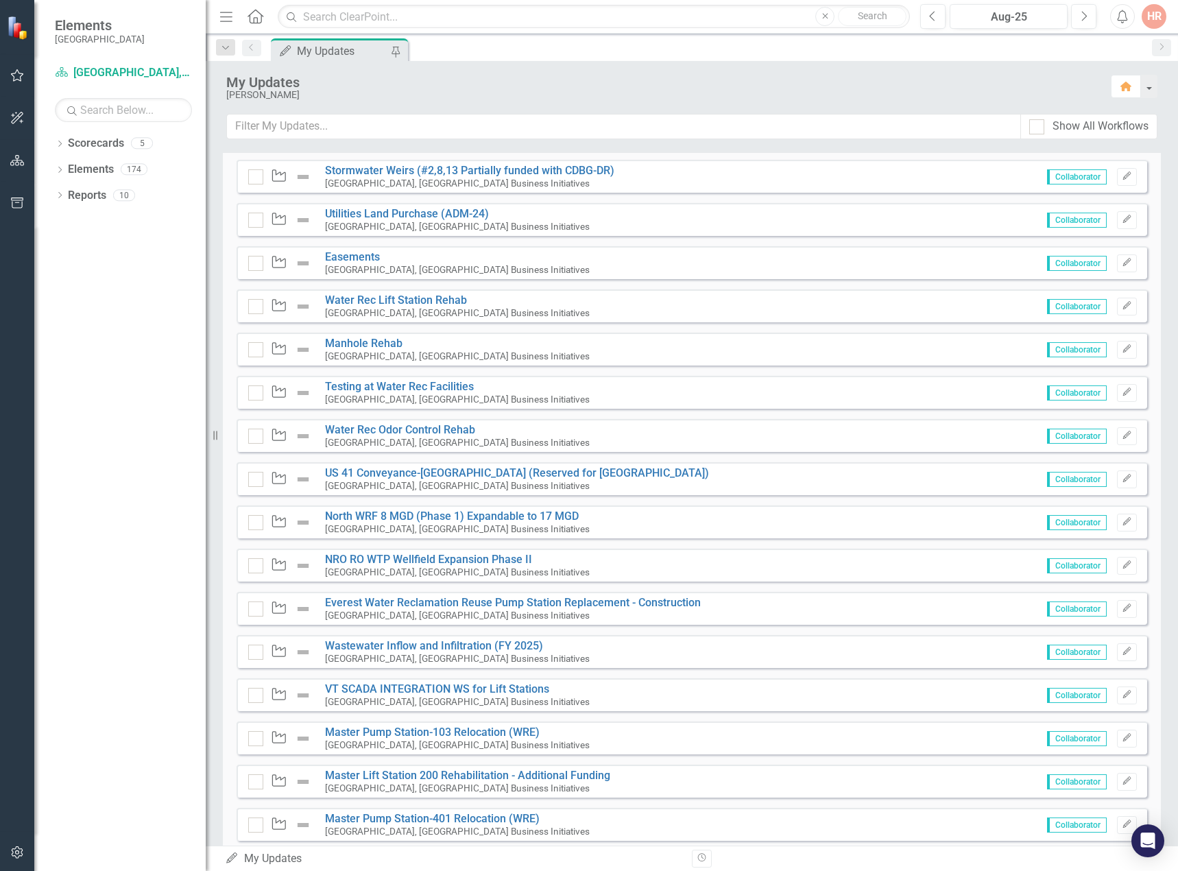
scroll to position [809, 0]
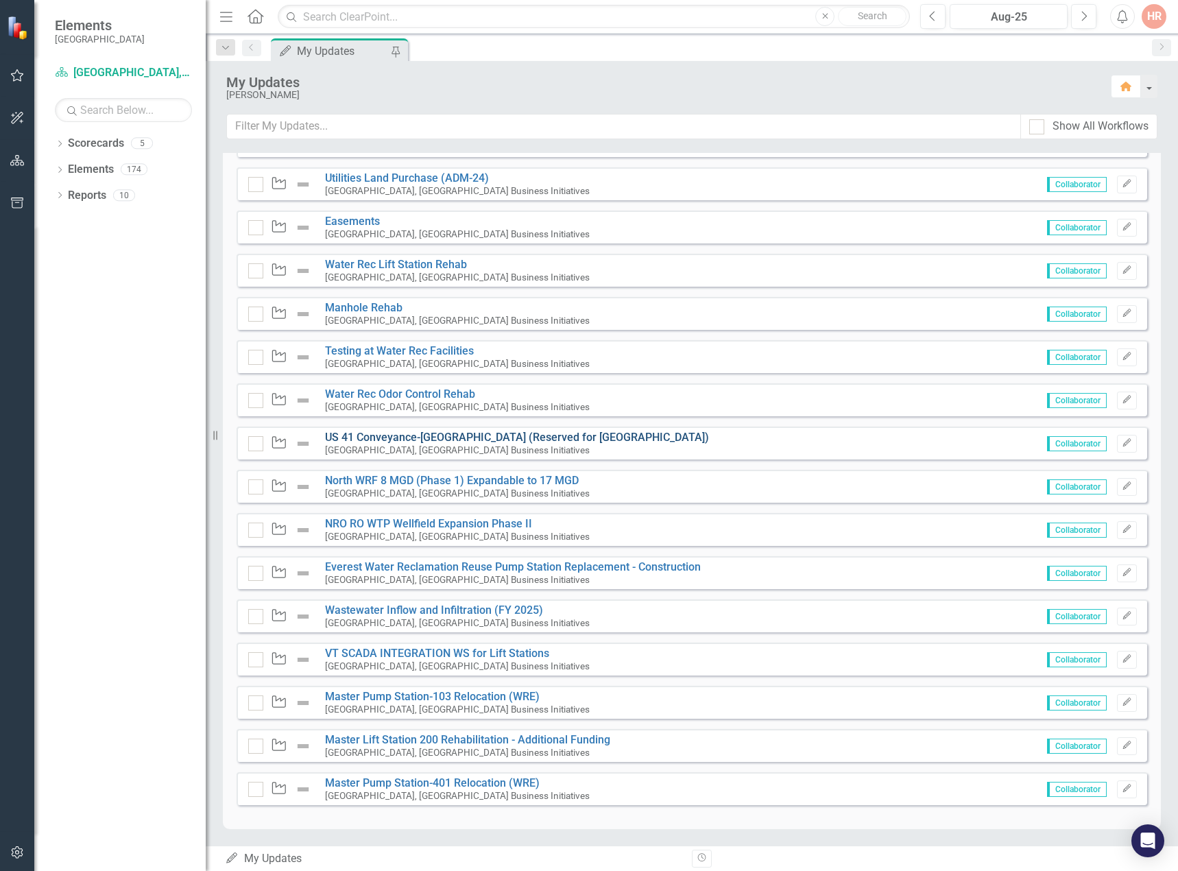
click at [543, 437] on link "US 41 Conveyance-[GEOGRAPHIC_DATA] (Reserved for [GEOGRAPHIC_DATA])" at bounding box center [517, 437] width 384 height 13
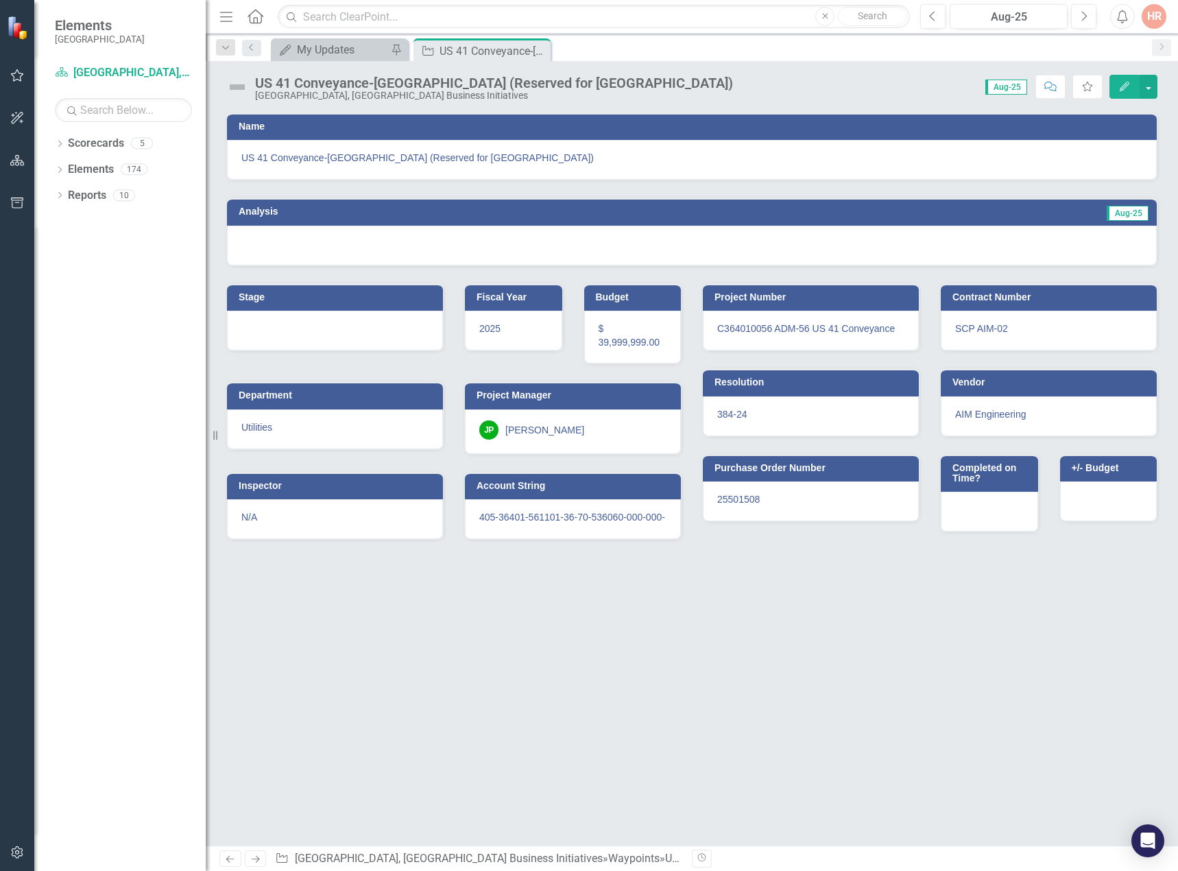
click at [240, 84] on img at bounding box center [237, 87] width 22 height 22
click at [241, 85] on img at bounding box center [237, 87] width 22 height 22
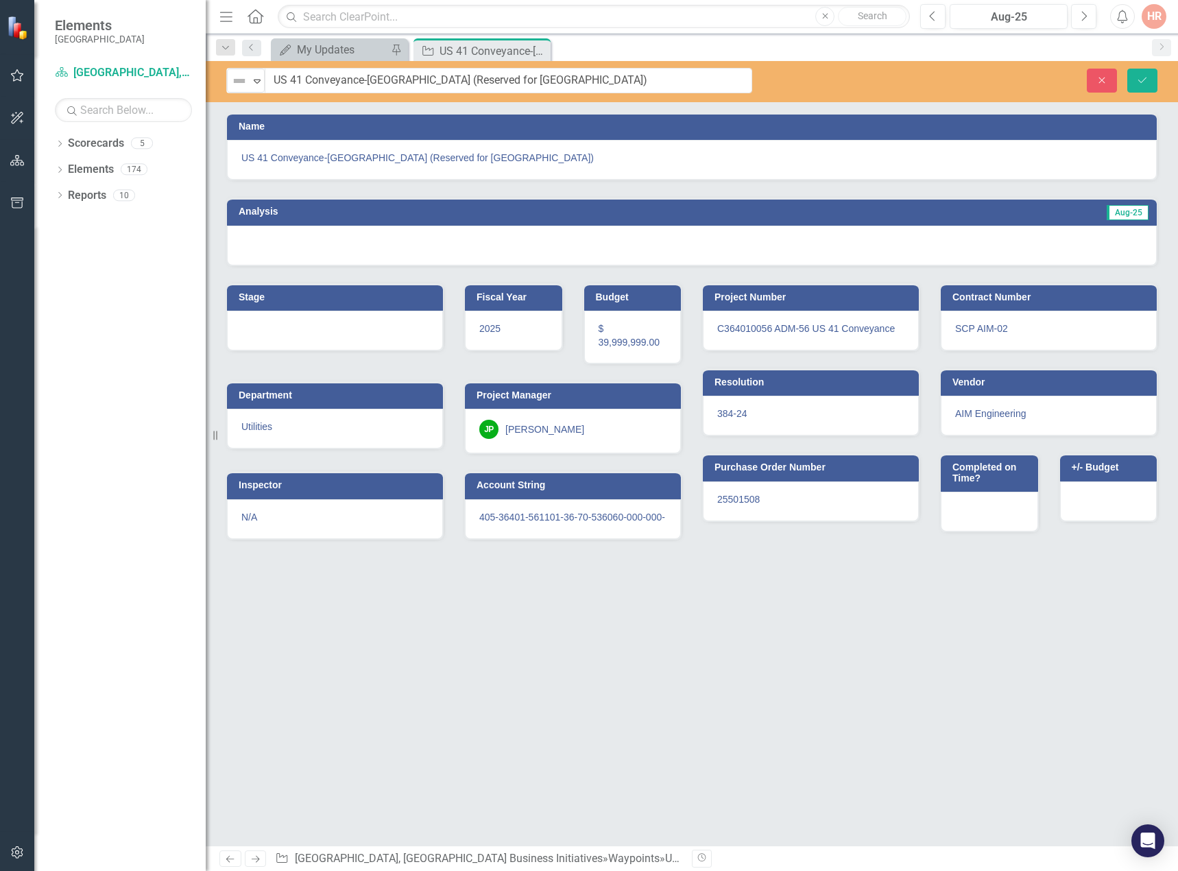
click at [241, 85] on img at bounding box center [239, 81] width 16 height 16
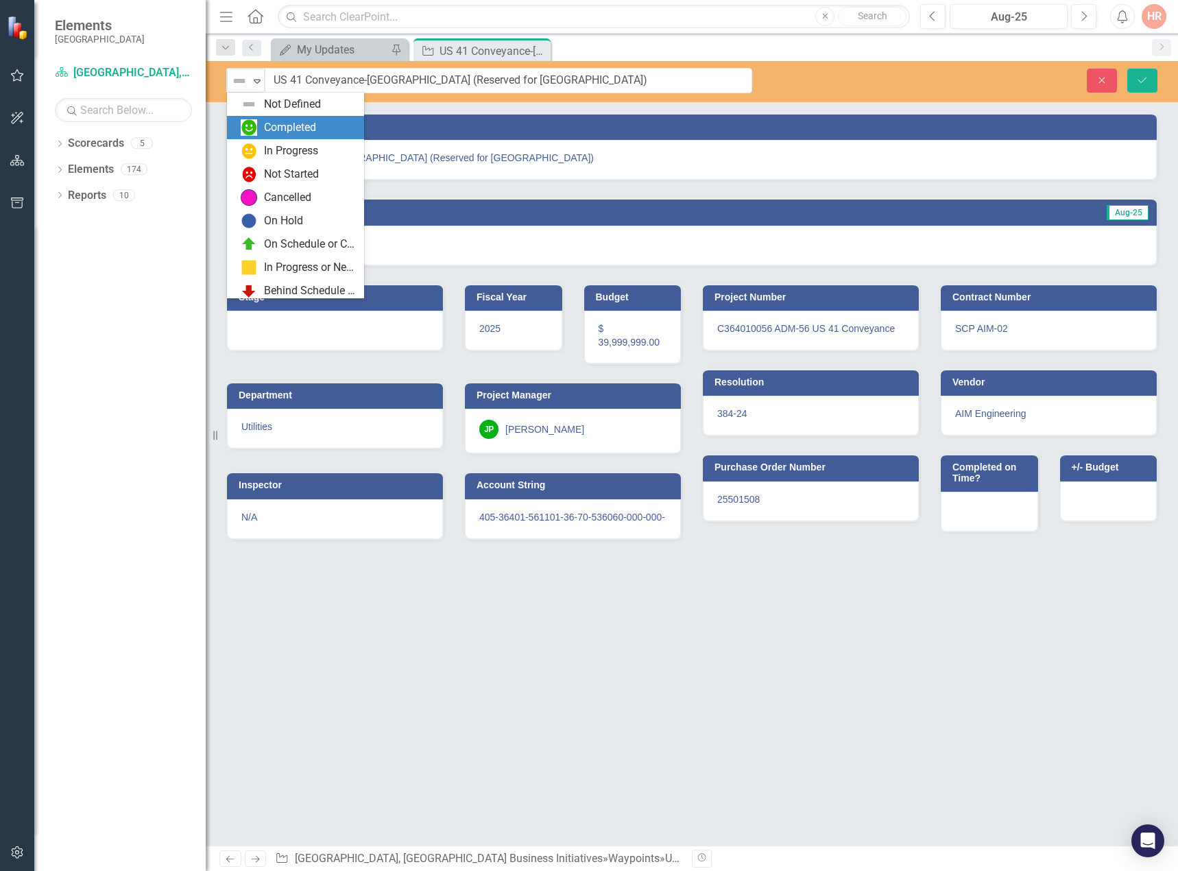
click at [261, 121] on div "Completed" at bounding box center [298, 127] width 115 height 16
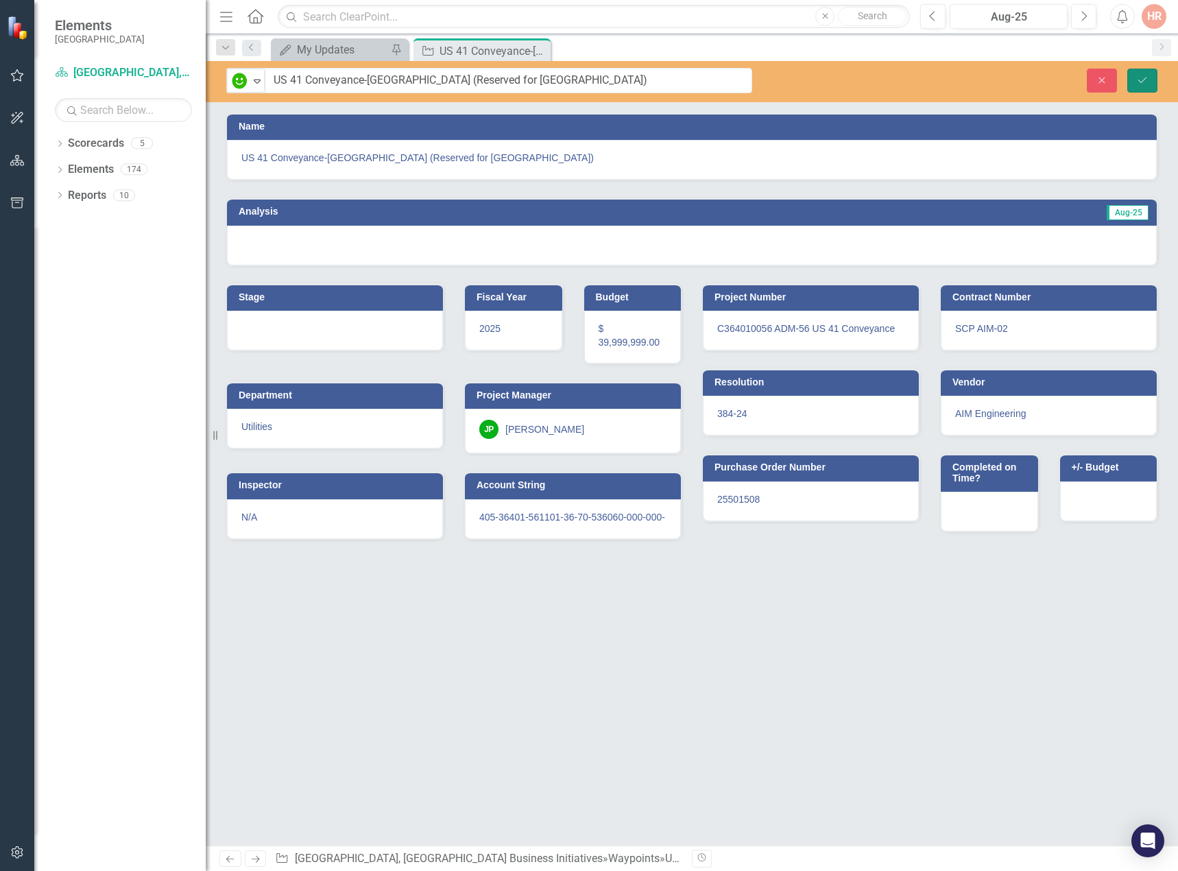
click at [1140, 77] on icon "Save" at bounding box center [1143, 80] width 12 height 10
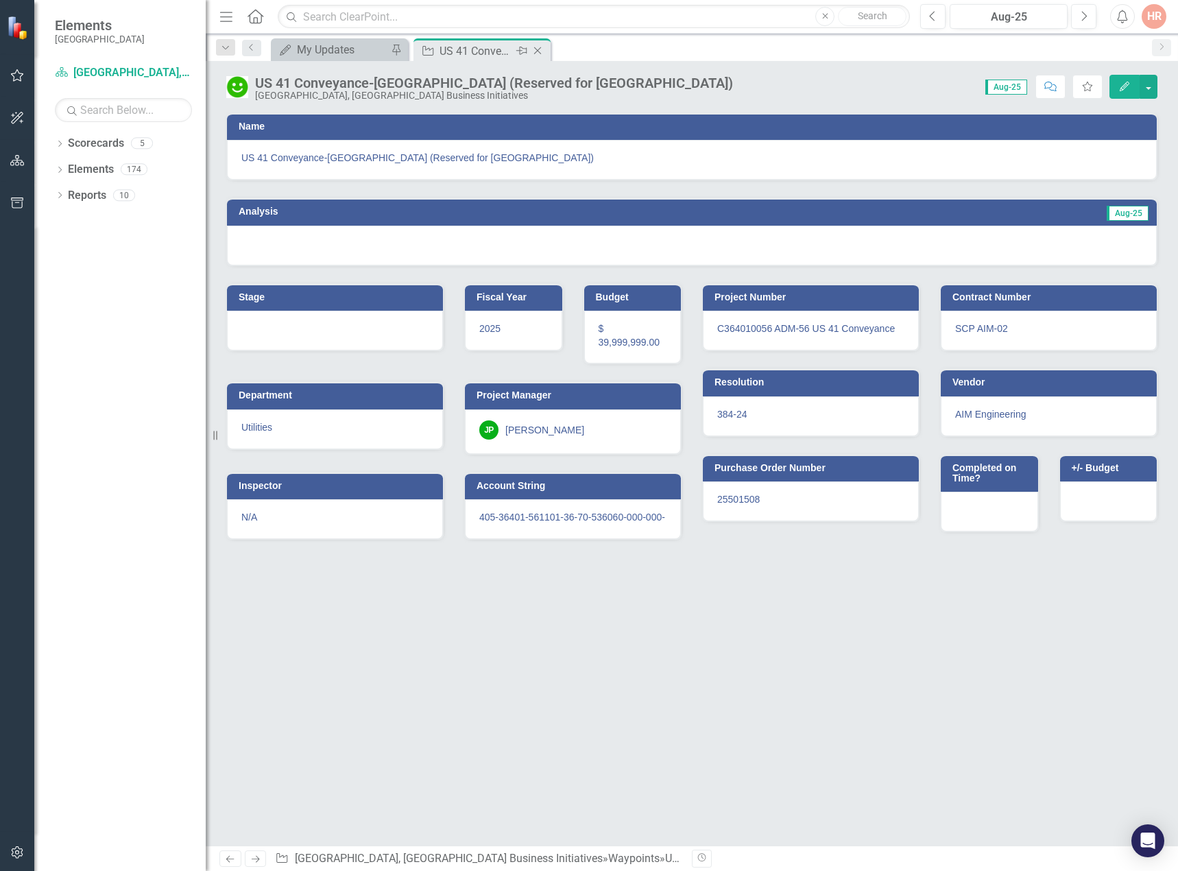
click at [543, 51] on icon "Close" at bounding box center [538, 50] width 14 height 11
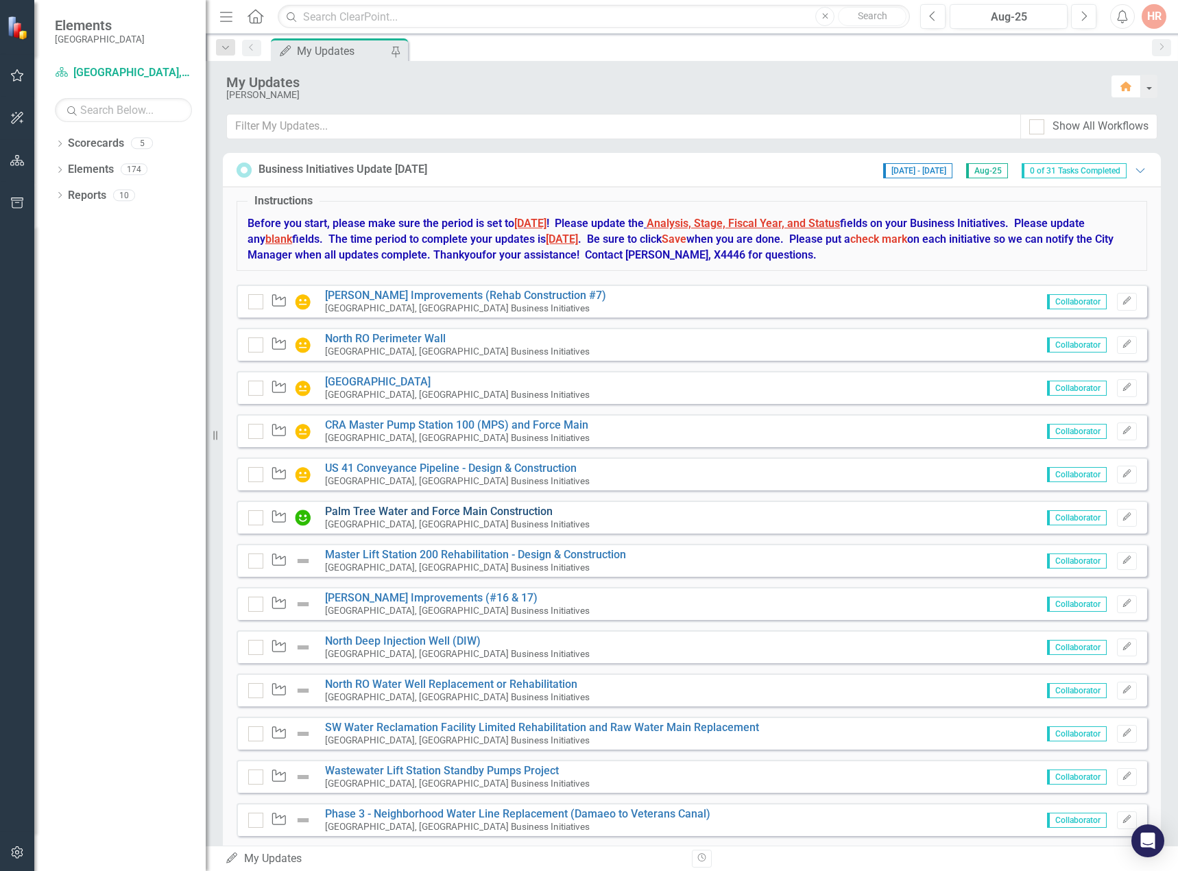
click at [423, 508] on link "Palm Tree Water and Force Main Construction" at bounding box center [439, 511] width 228 height 13
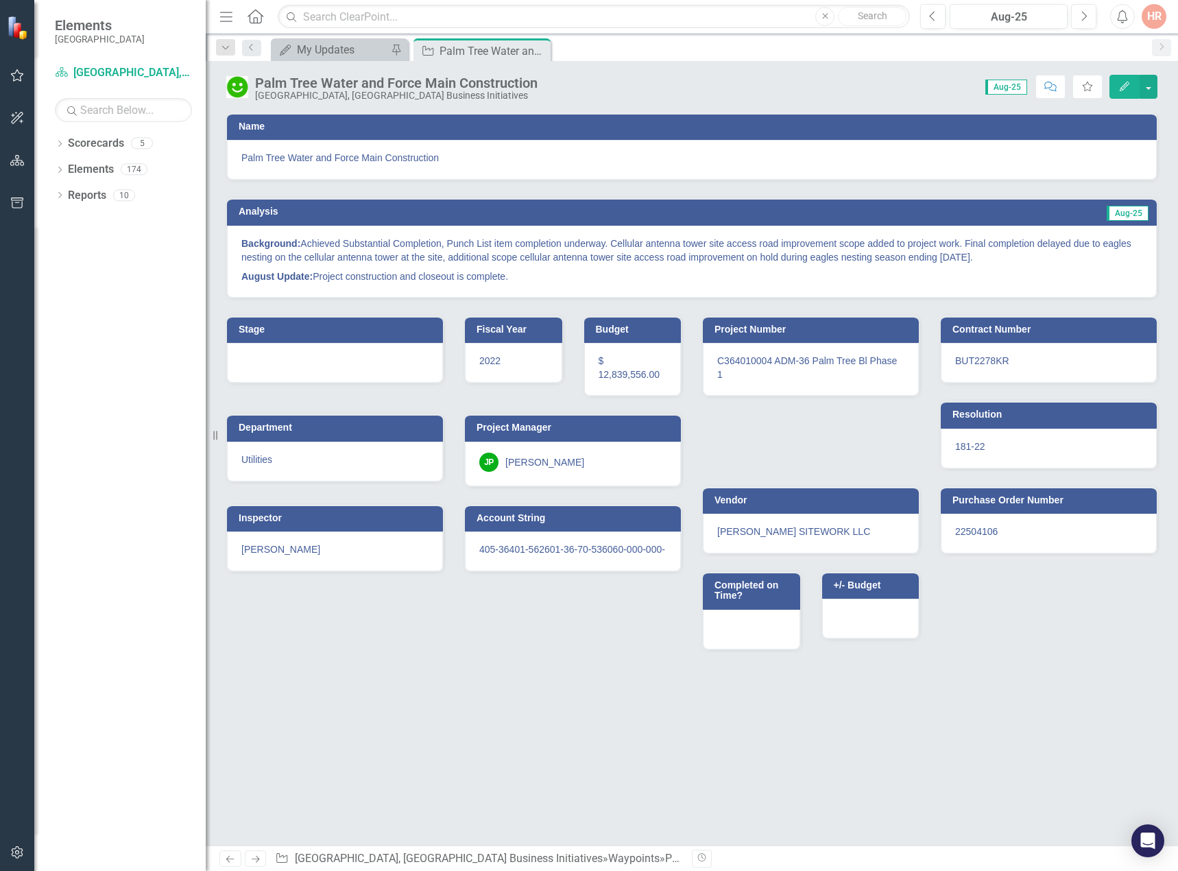
click at [905, 269] on p "August Update: Project construction and closeout is complete." at bounding box center [691, 275] width 901 height 16
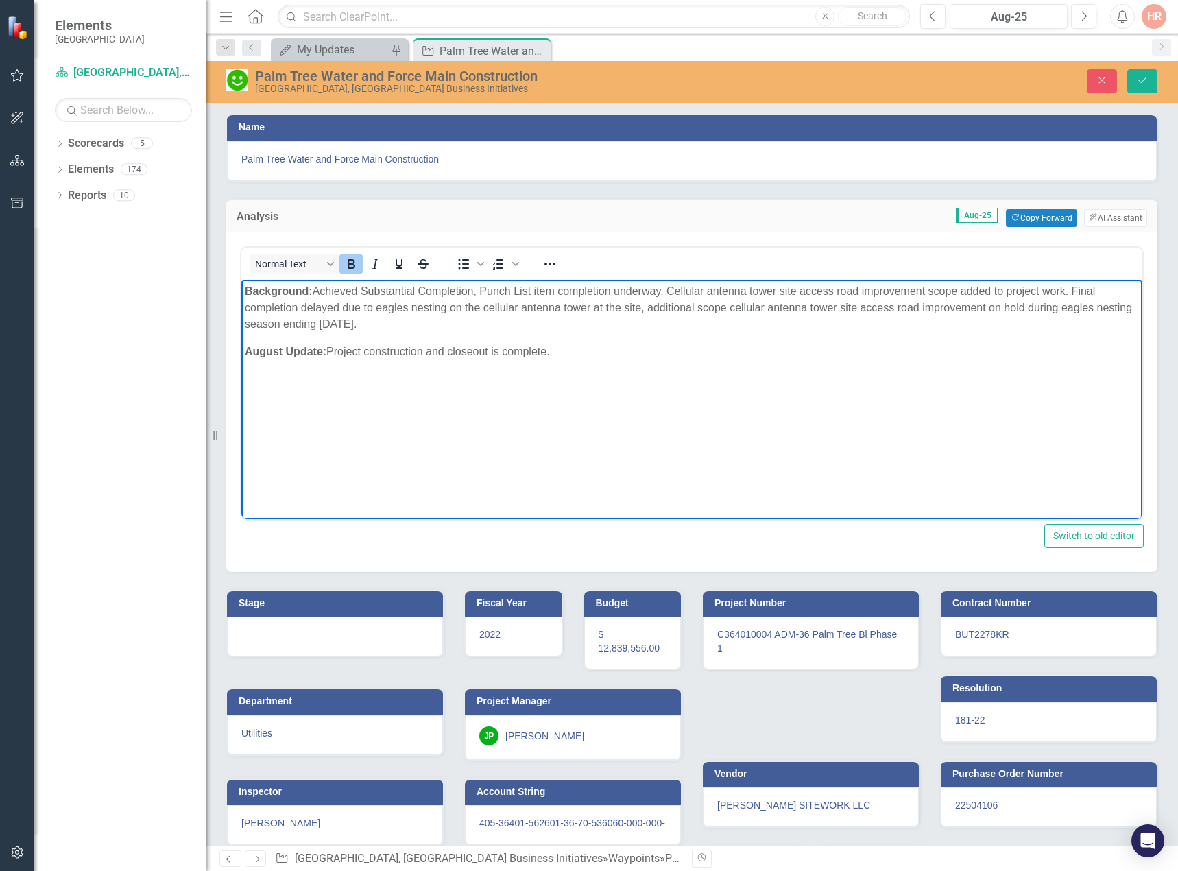
drag, startPoint x: 531, startPoint y: 347, endPoint x: 212, endPoint y: 268, distance: 328.7
click at [241, 279] on html "Background: Achieved Substantial Completion, Punch List item completion underwa…" at bounding box center [691, 382] width 901 height 206
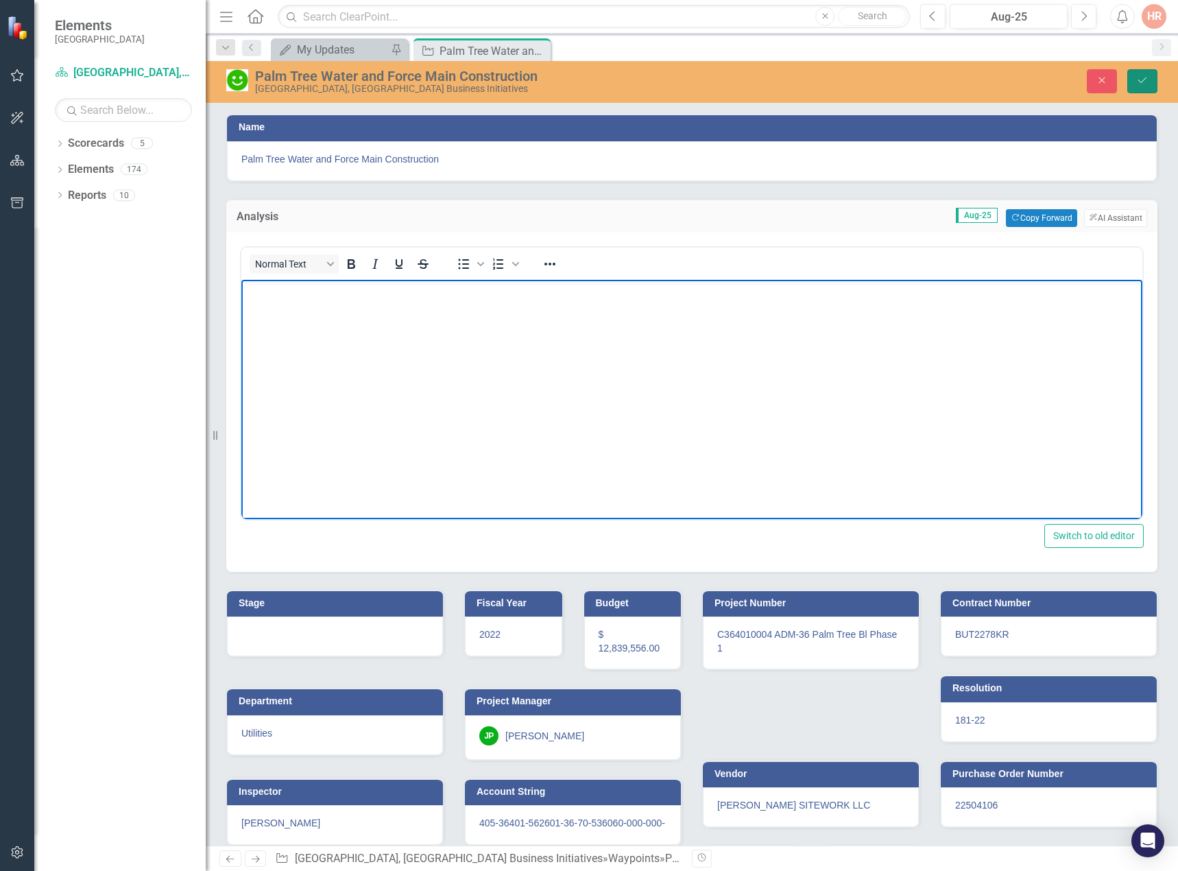
click at [1136, 82] on button "Save" at bounding box center [1143, 81] width 30 height 24
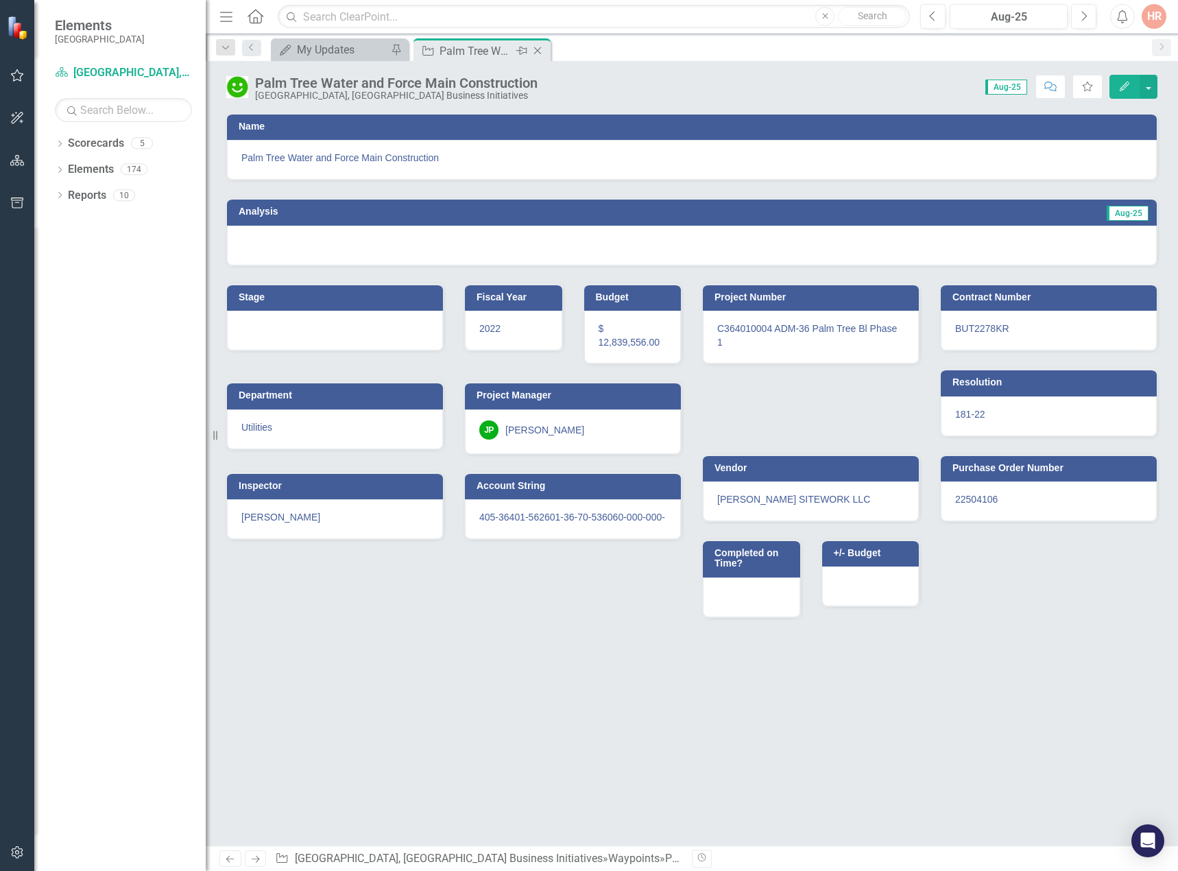
click at [539, 47] on icon "Close" at bounding box center [538, 50] width 14 height 11
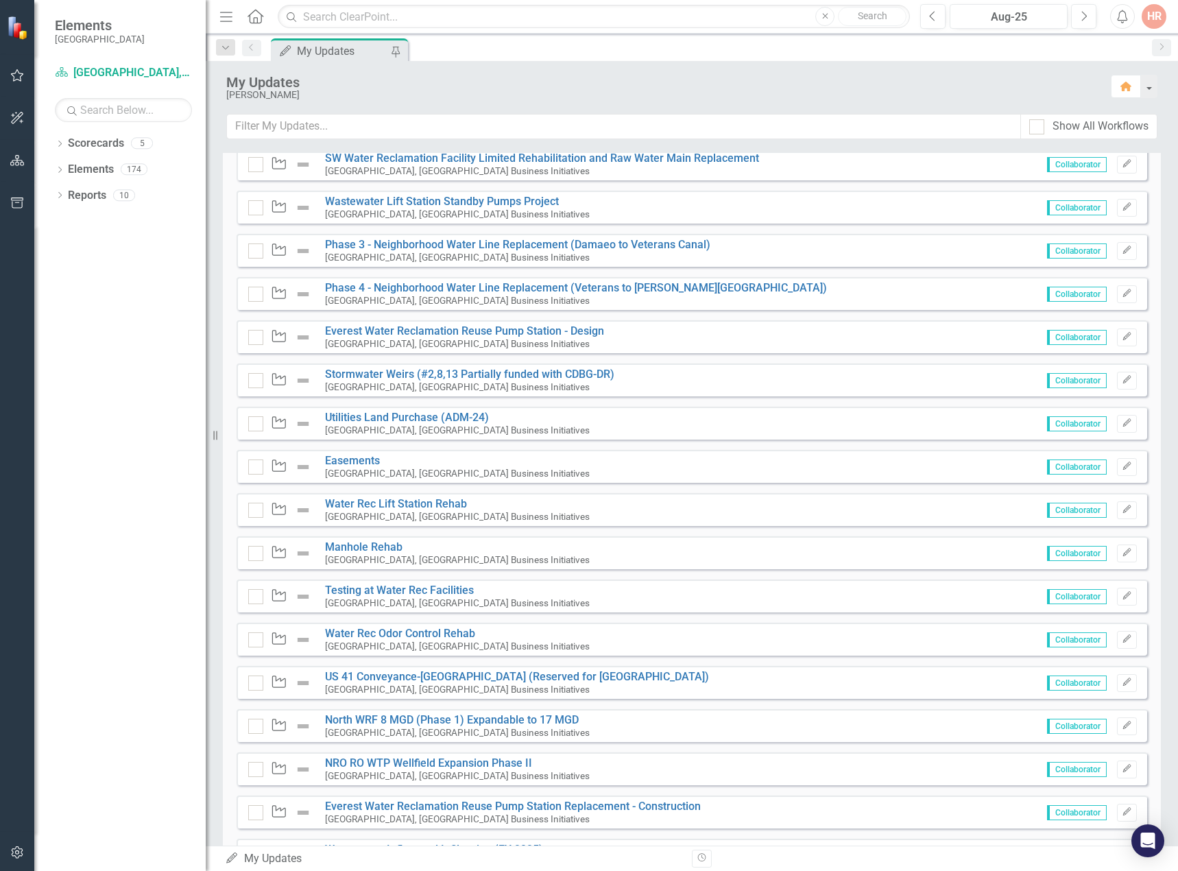
scroll to position [809, 0]
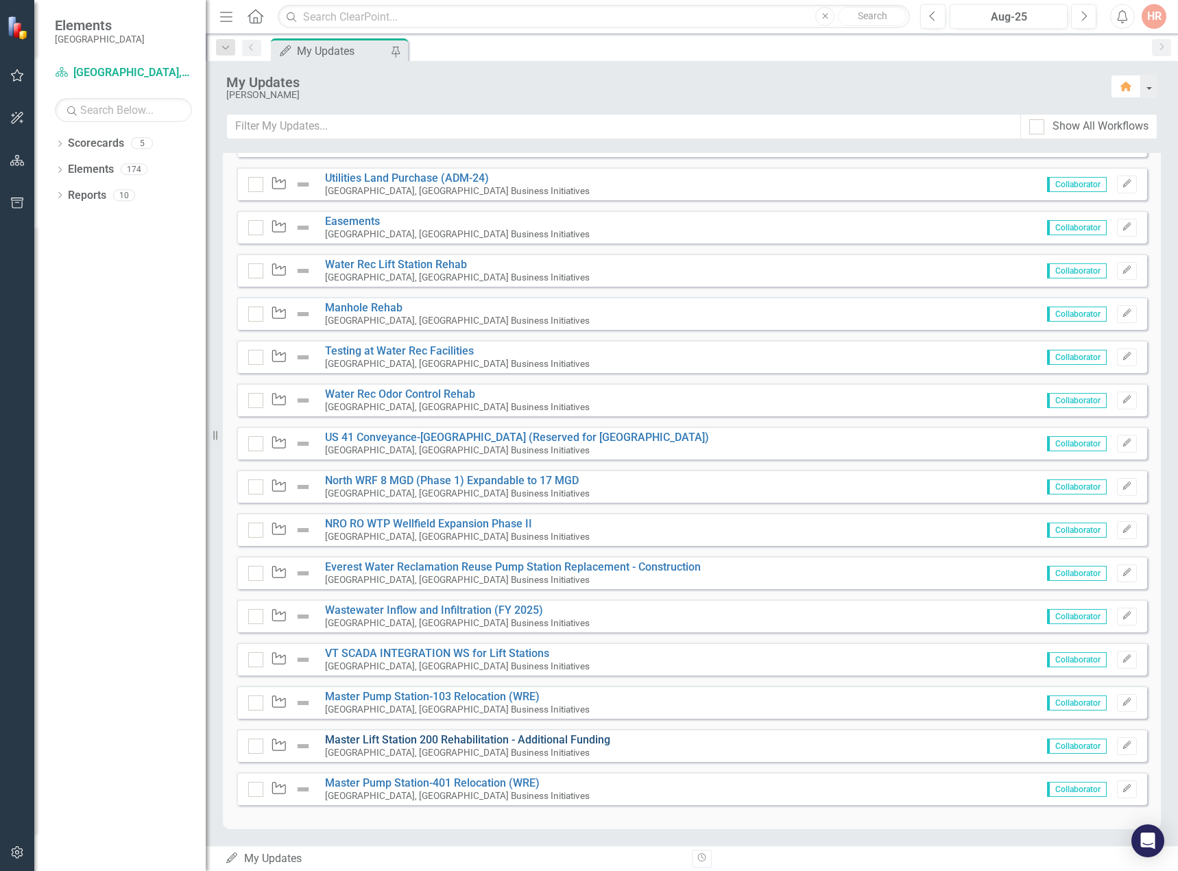
click at [438, 741] on link "Master Lift Station 200 Rehabilitation - Additional Funding" at bounding box center [467, 739] width 285 height 13
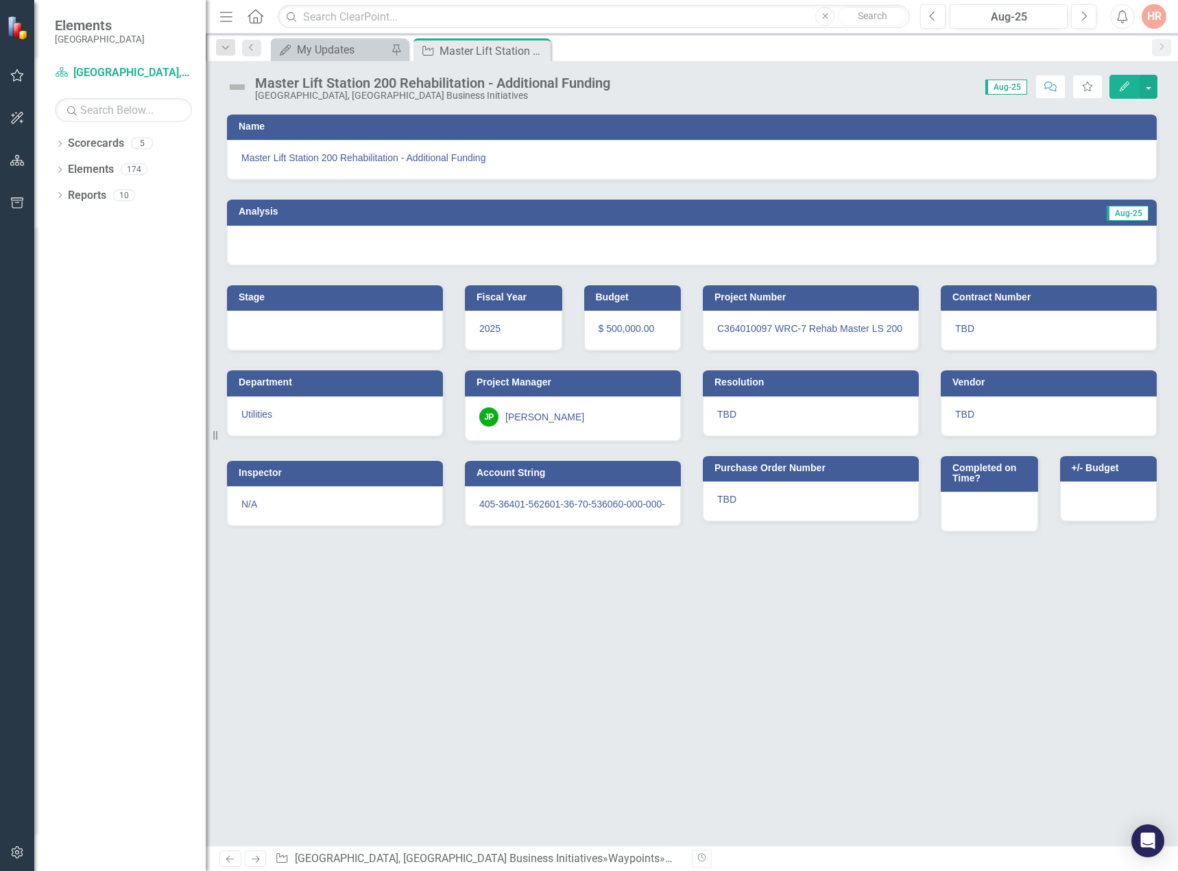
click at [232, 85] on img at bounding box center [237, 87] width 22 height 22
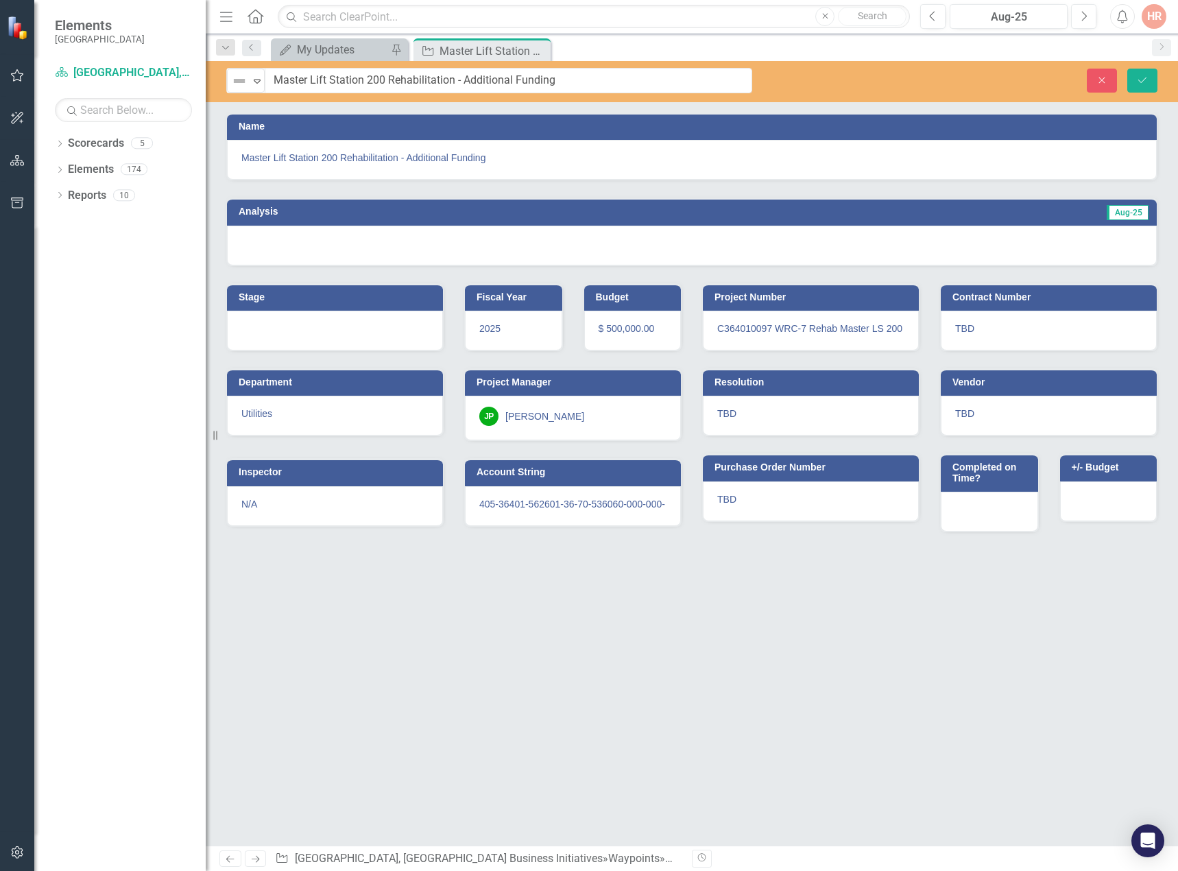
click at [232, 85] on img at bounding box center [239, 81] width 16 height 16
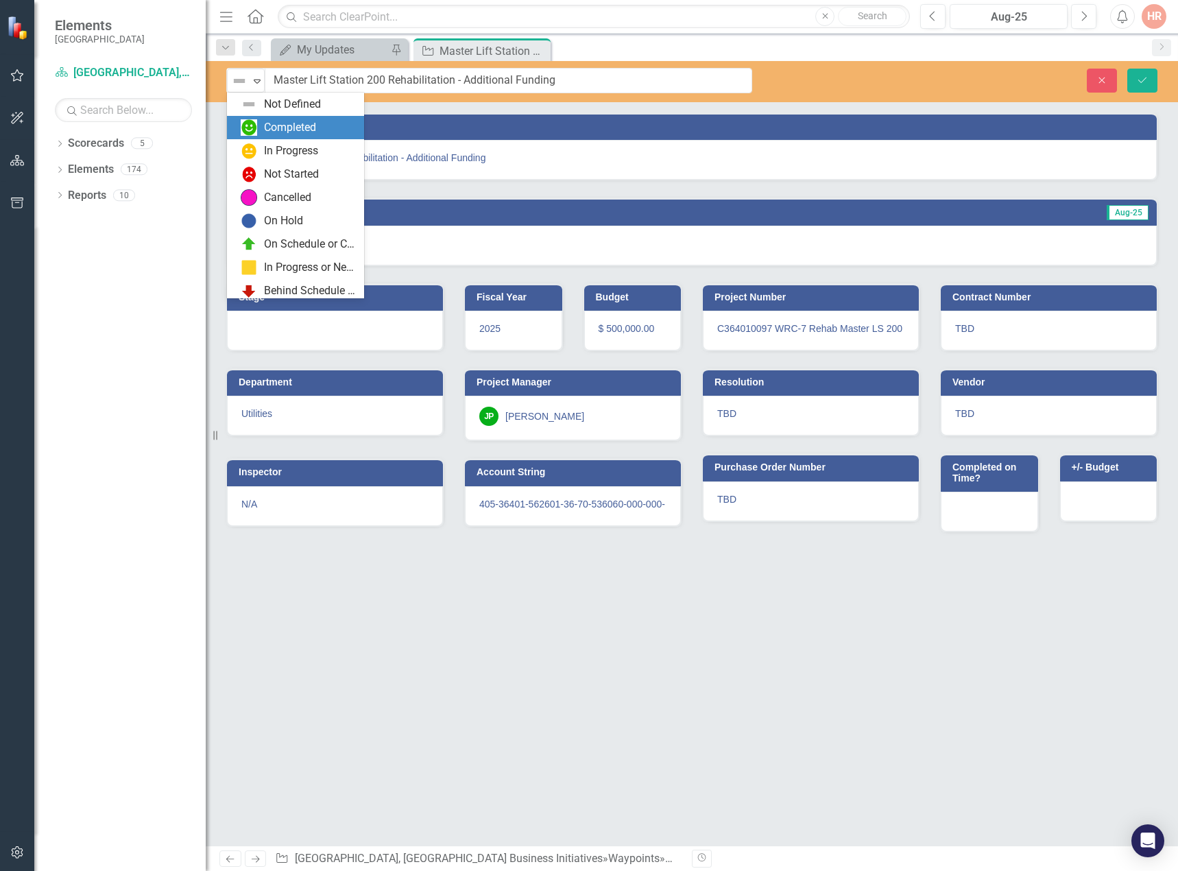
click at [285, 120] on div "Completed" at bounding box center [290, 128] width 52 height 16
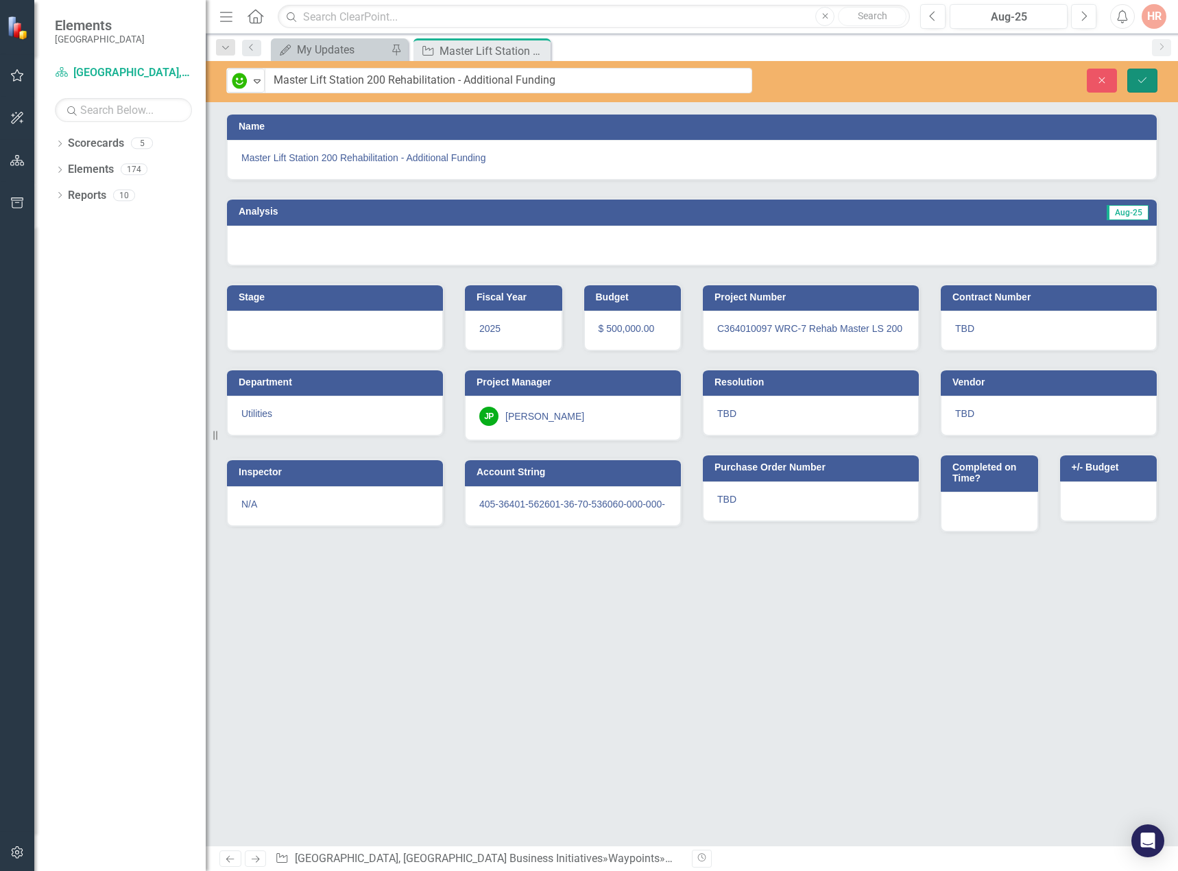
click at [1150, 82] on button "Save" at bounding box center [1143, 81] width 30 height 24
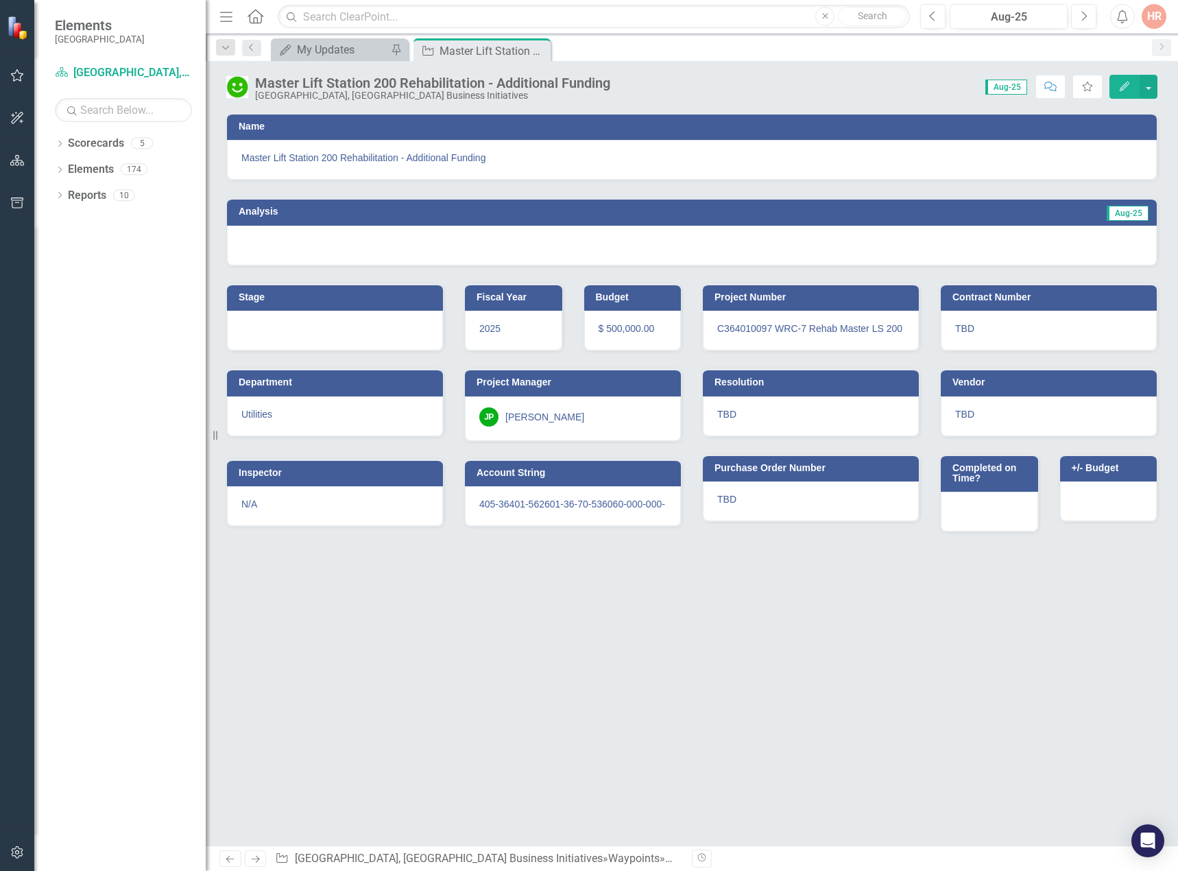
drag, startPoint x: 540, startPoint y: 51, endPoint x: 128, endPoint y: 8, distance: 414.5
click at [0, 0] on icon "Close" at bounding box center [0, 0] width 0 height 0
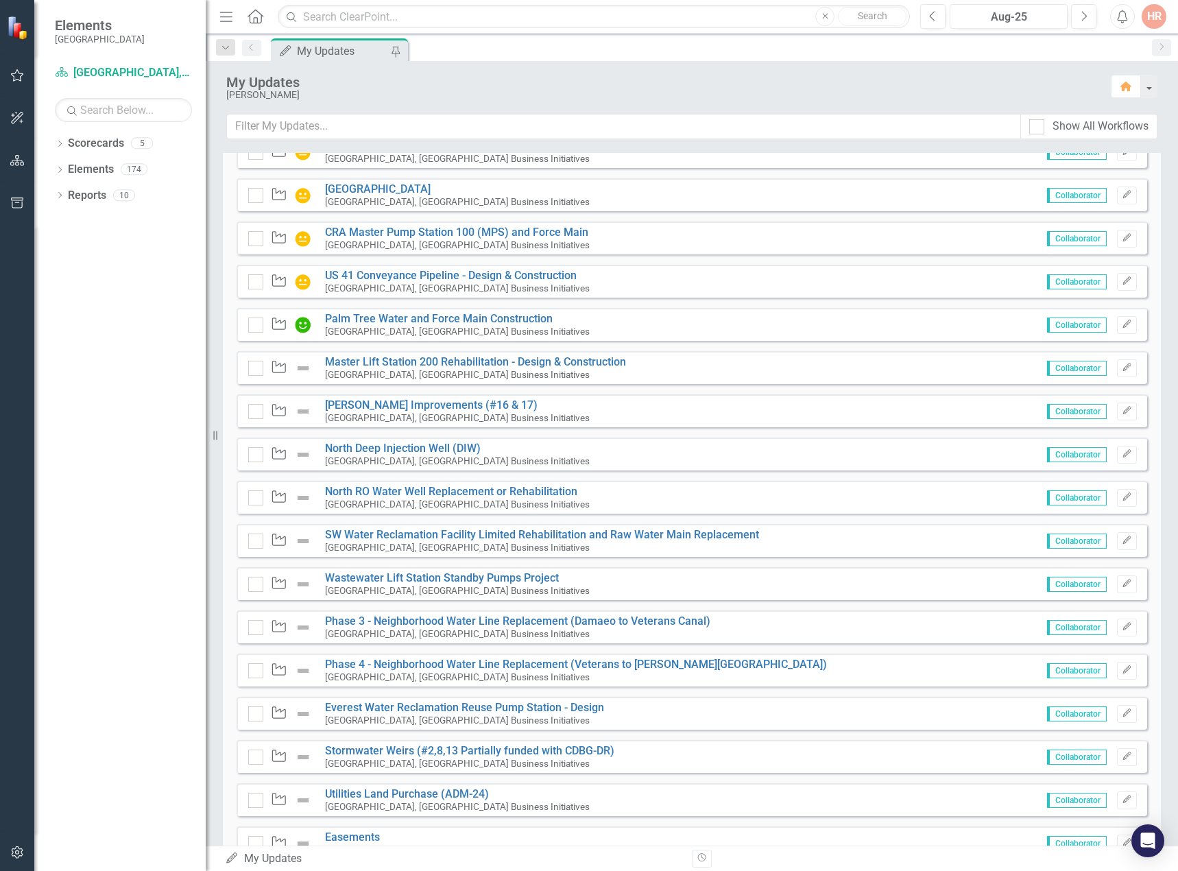
scroll to position [274, 0]
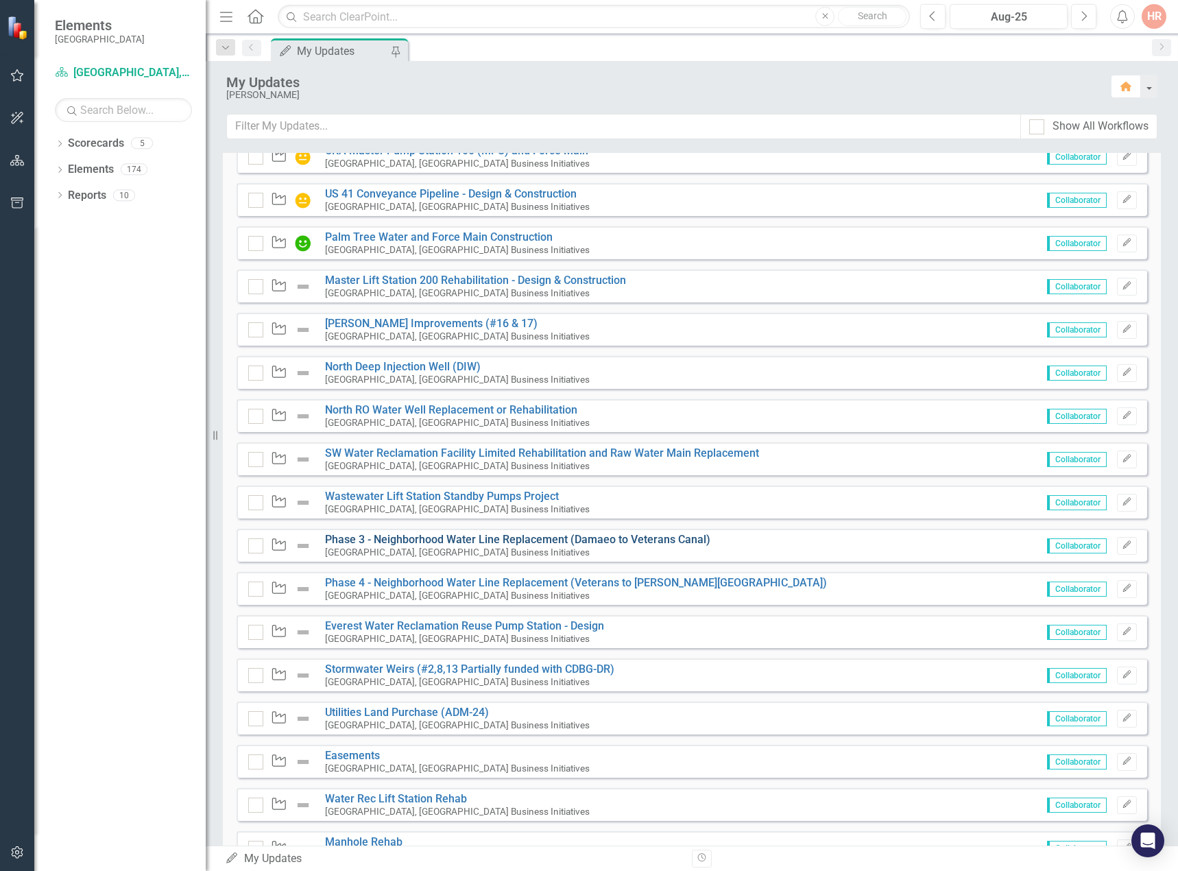
click at [455, 539] on link "Phase 3 - Neighborhood Water Line Replacement (Damaeo to Veterans Canal)" at bounding box center [517, 539] width 385 height 13
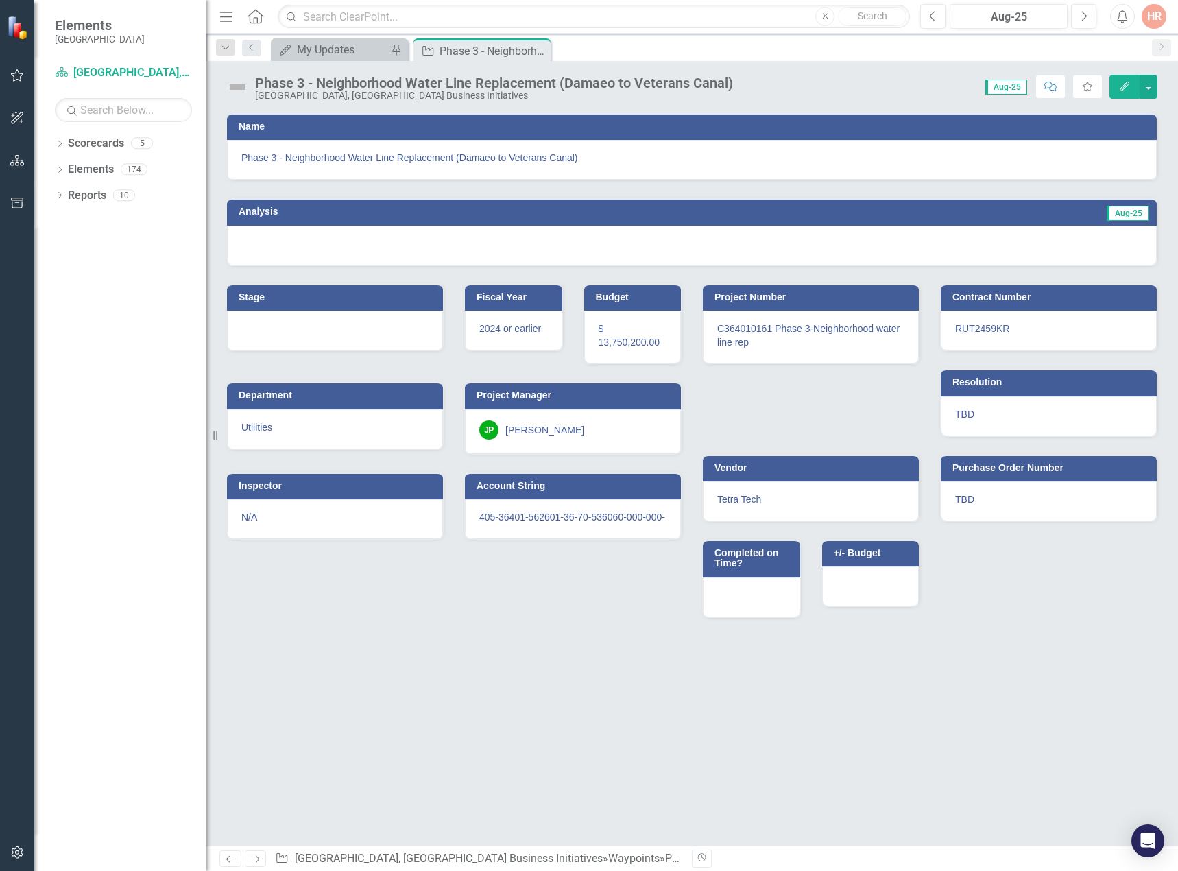
click at [239, 88] on img at bounding box center [237, 87] width 22 height 22
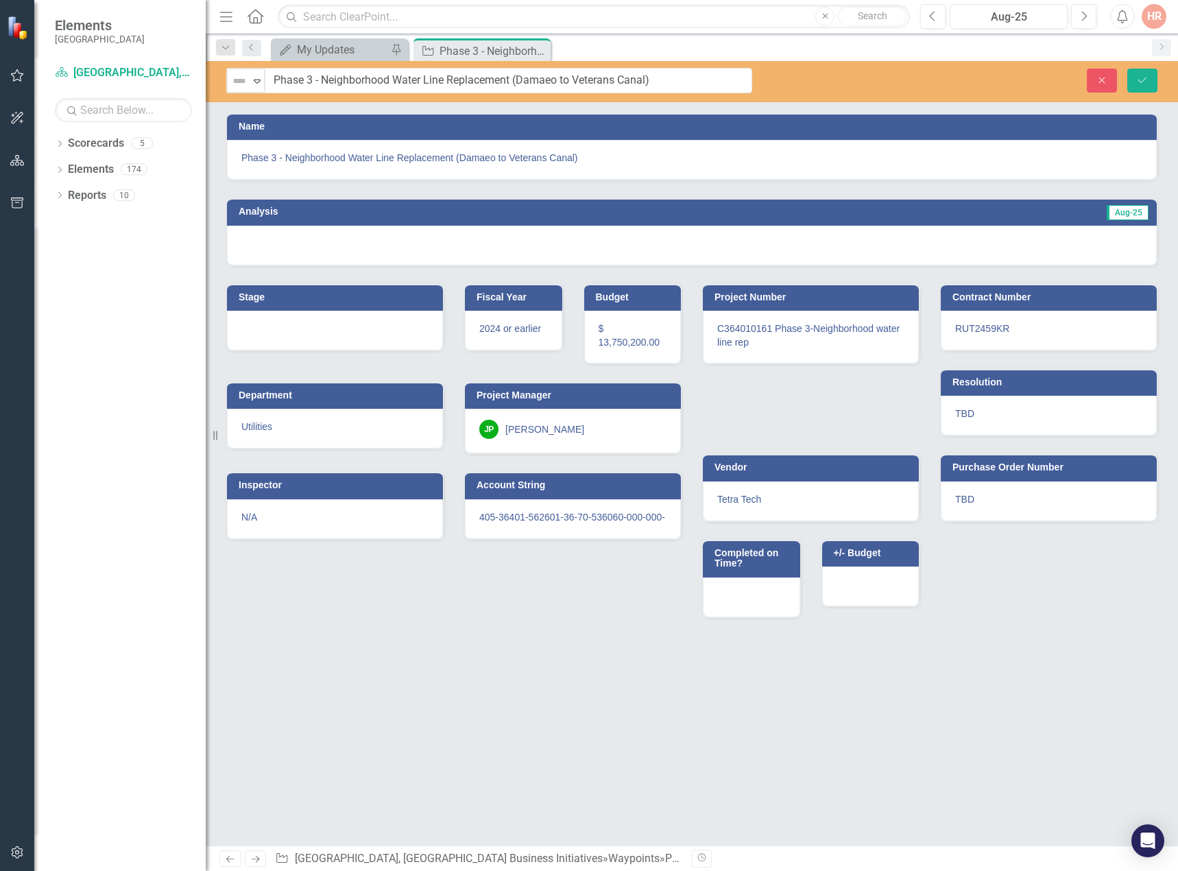
click at [239, 88] on img at bounding box center [239, 81] width 16 height 16
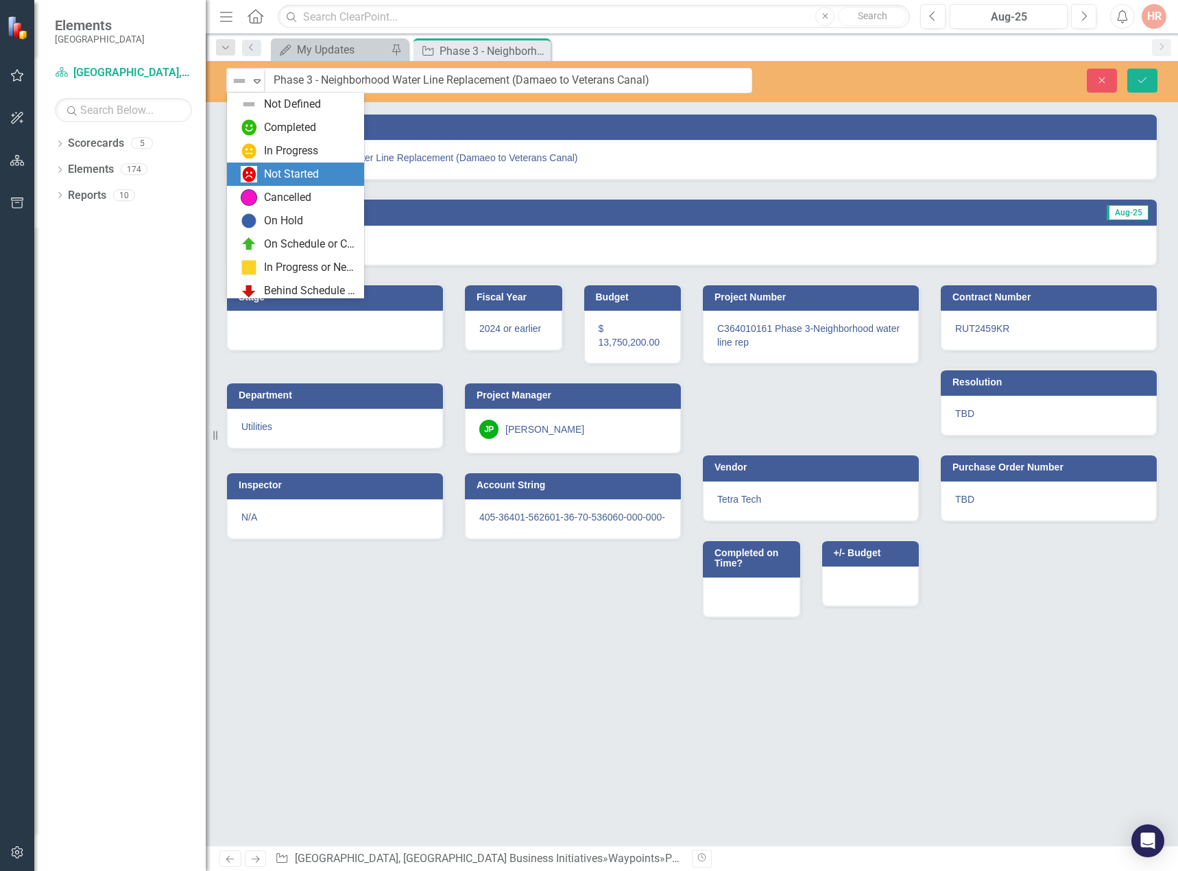
click at [284, 168] on div "Not Started" at bounding box center [291, 175] width 55 height 16
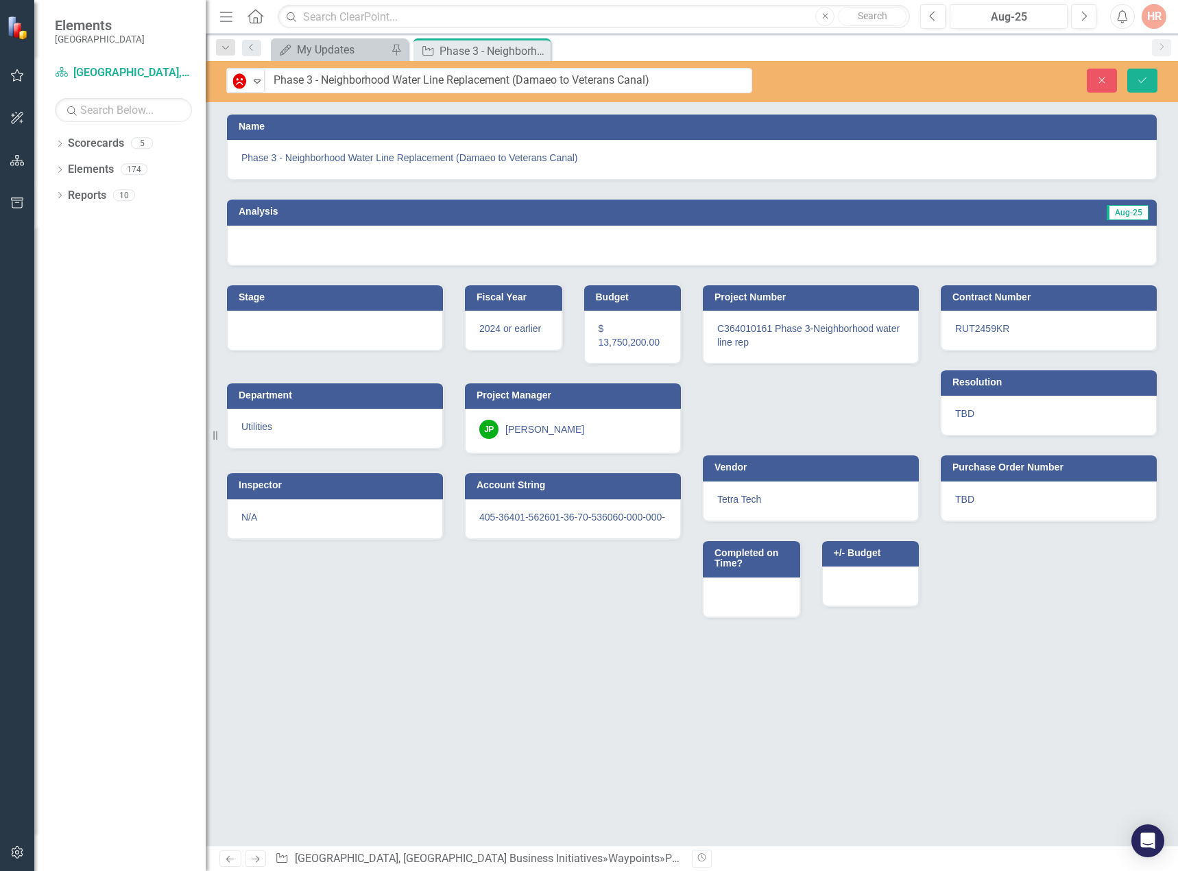
click at [314, 246] on div at bounding box center [692, 246] width 930 height 40
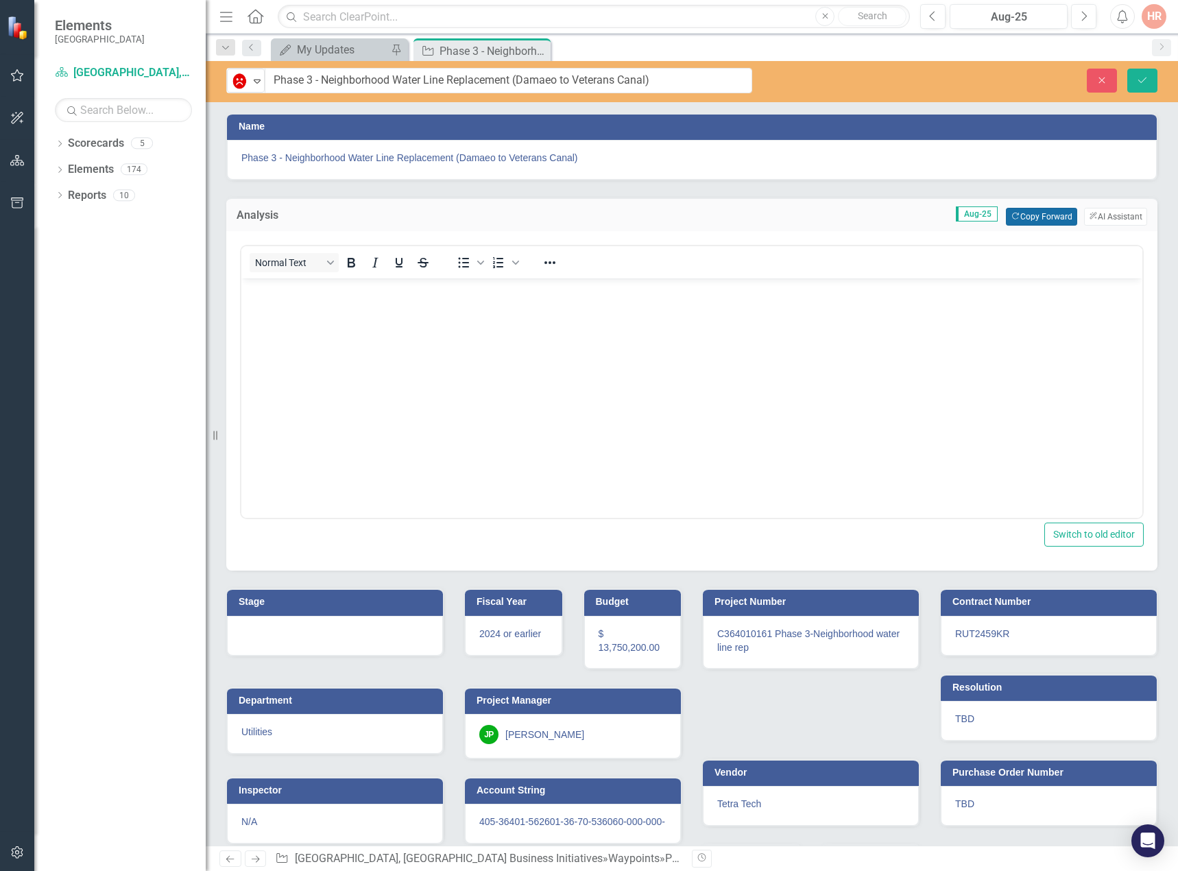
click at [1010, 222] on button "Copy Forward Copy Forward" at bounding box center [1041, 217] width 71 height 18
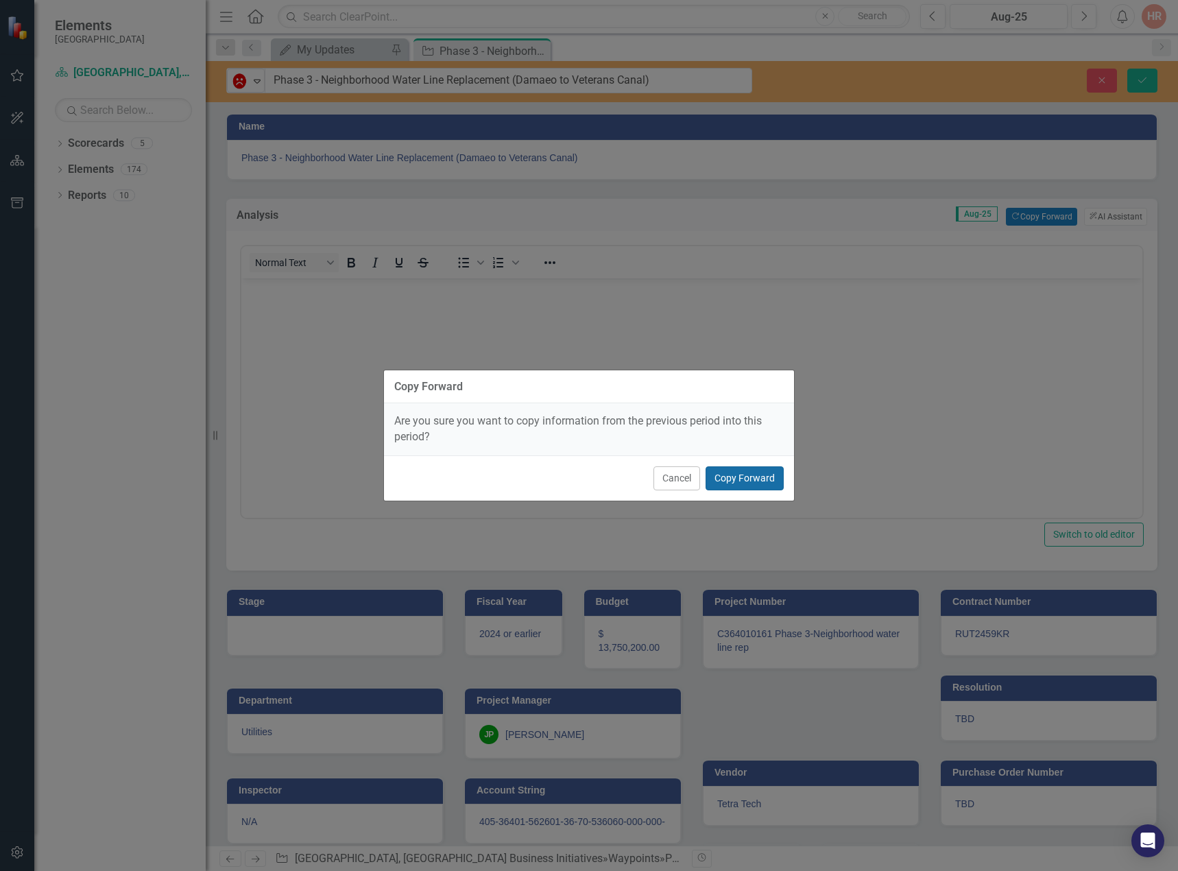
drag, startPoint x: 766, startPoint y: 478, endPoint x: 375, endPoint y: 462, distance: 391.3
click at [765, 478] on button "Copy Forward" at bounding box center [745, 478] width 78 height 24
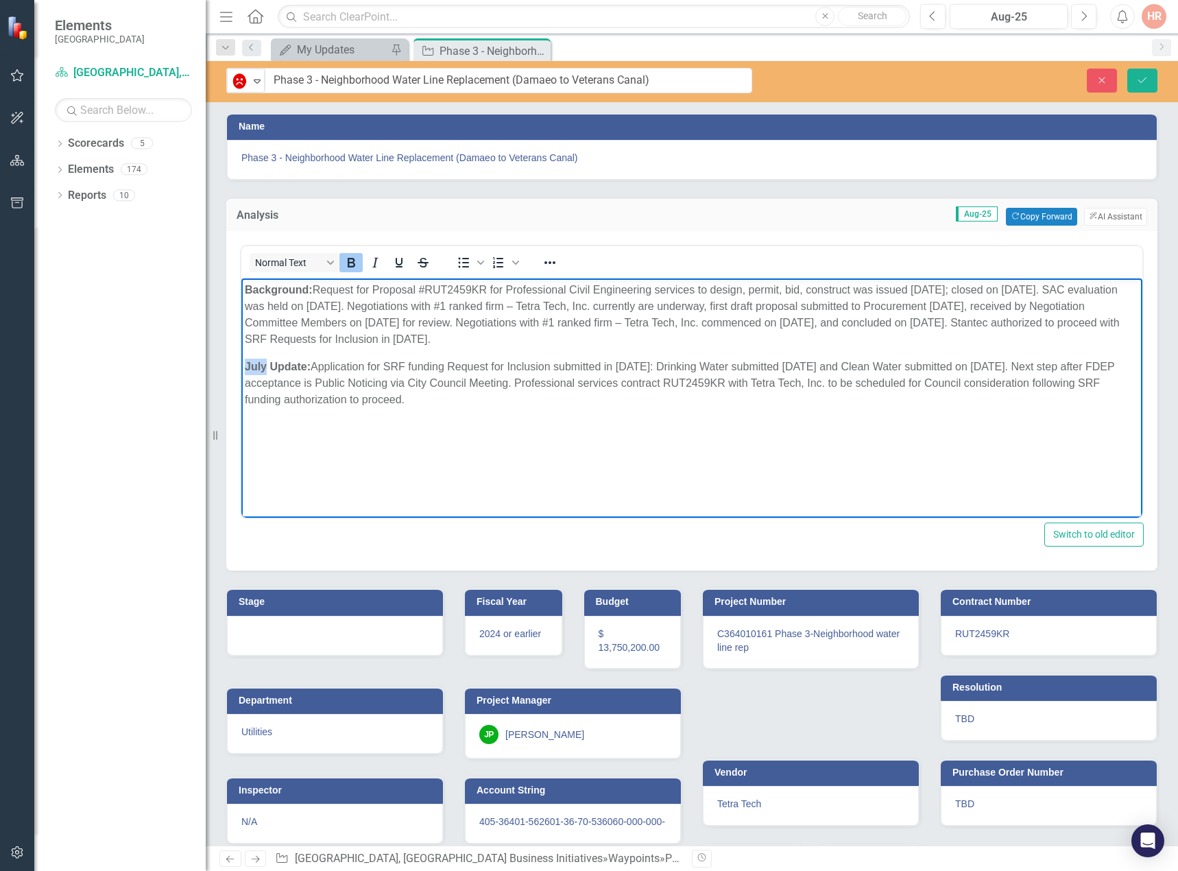
drag, startPoint x: 265, startPoint y: 363, endPoint x: 482, endPoint y: 642, distance: 353.0
click at [241, 363] on html "Background: Request for Proposal #RUT2459KR for Professional Civil Engineering …" at bounding box center [691, 381] width 901 height 206
click at [339, 641] on div at bounding box center [335, 636] width 216 height 40
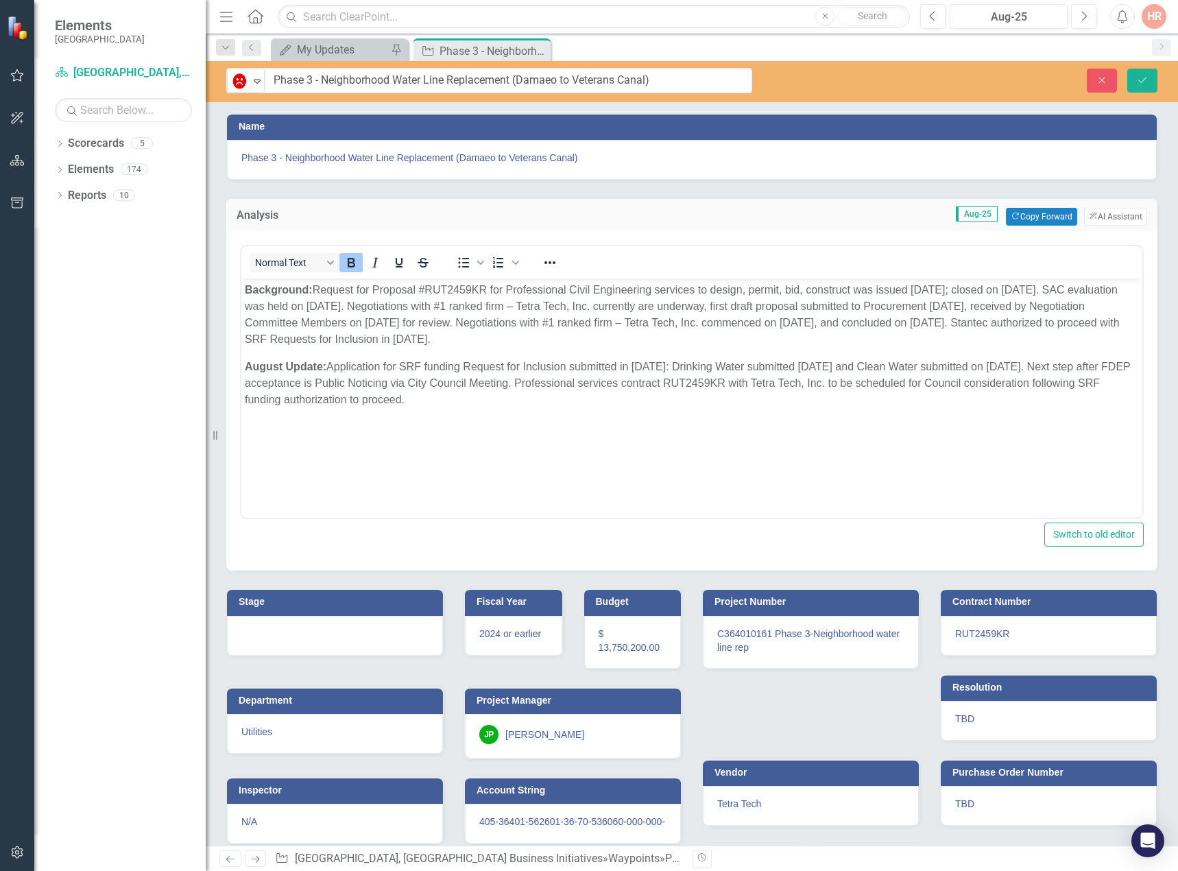
click at [339, 641] on div at bounding box center [335, 636] width 216 height 40
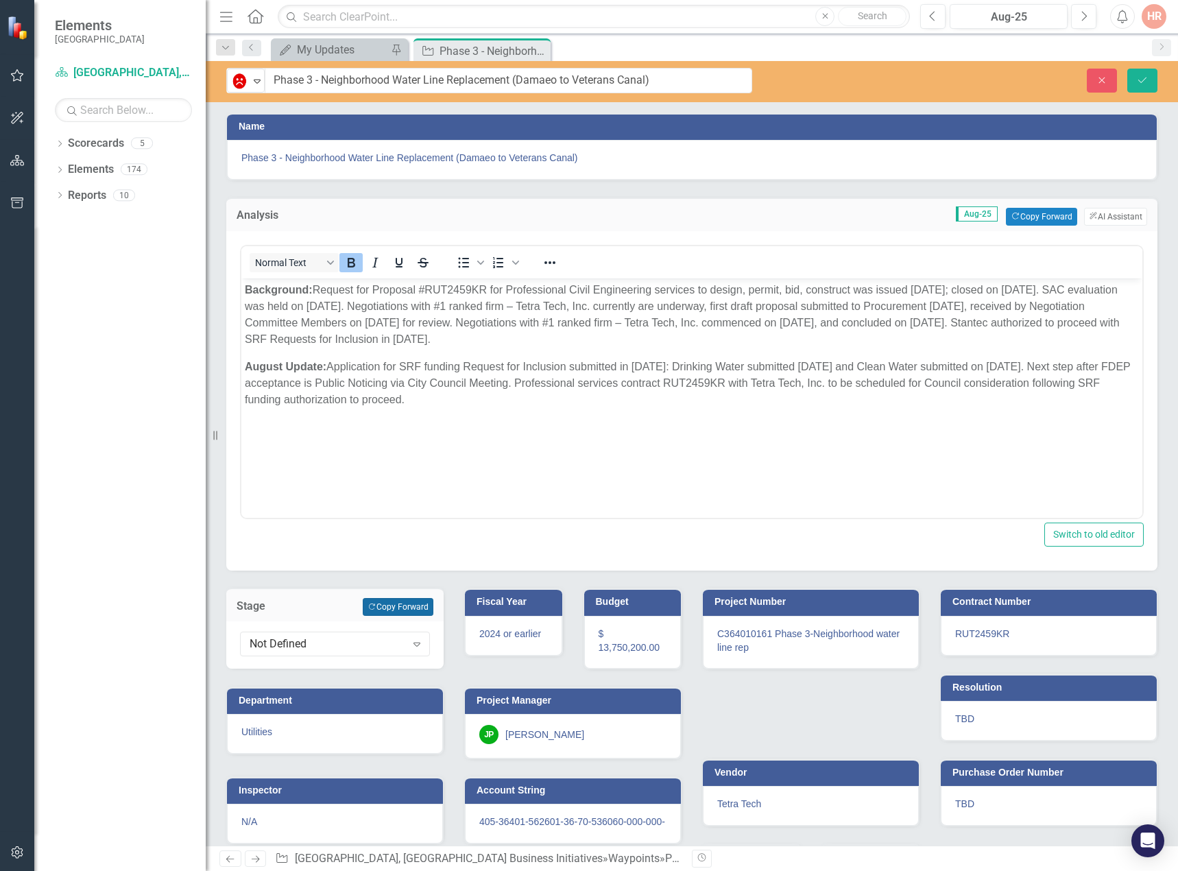
click at [398, 610] on button "Copy Forward Copy Forward" at bounding box center [398, 607] width 71 height 18
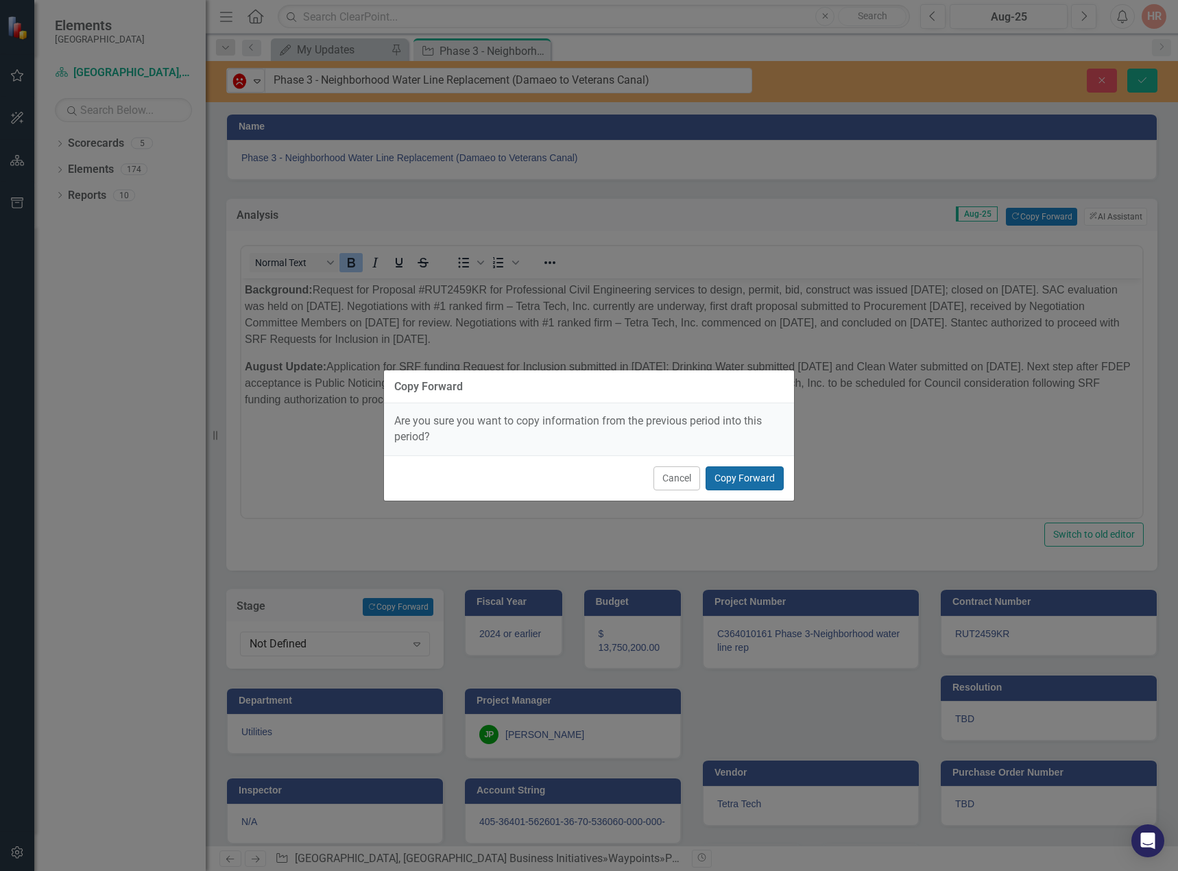
click at [749, 474] on button "Copy Forward" at bounding box center [745, 478] width 78 height 24
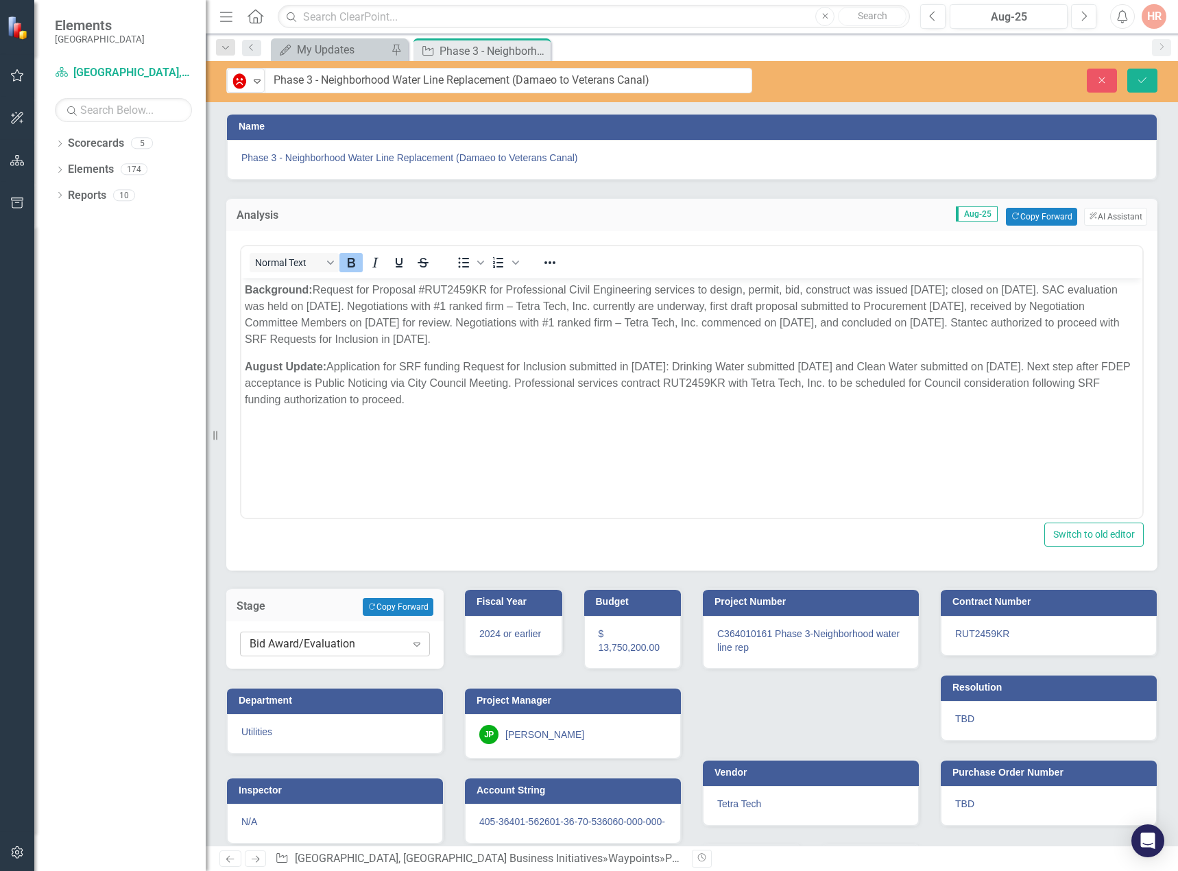
click at [410, 634] on div "Expand" at bounding box center [417, 644] width 25 height 22
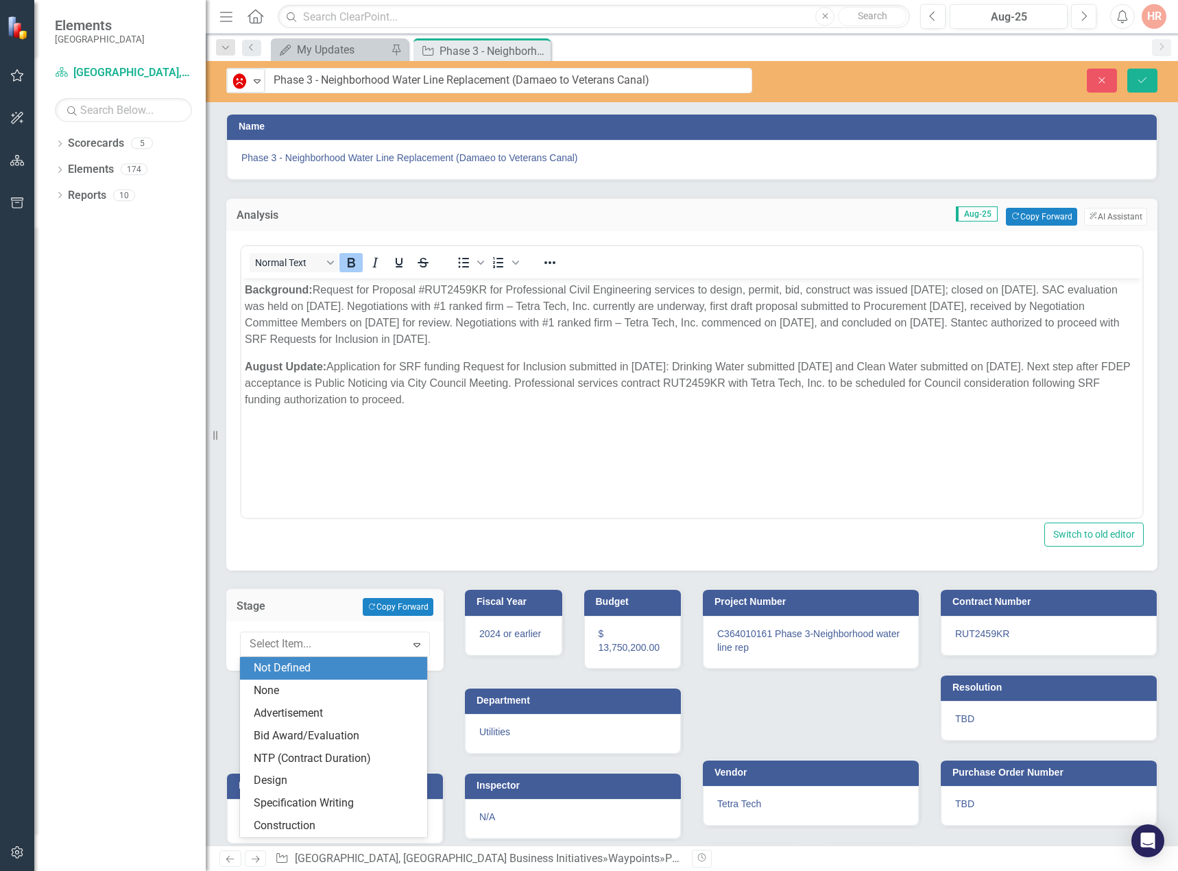
click at [368, 669] on div "Not Defined" at bounding box center [336, 669] width 165 height 16
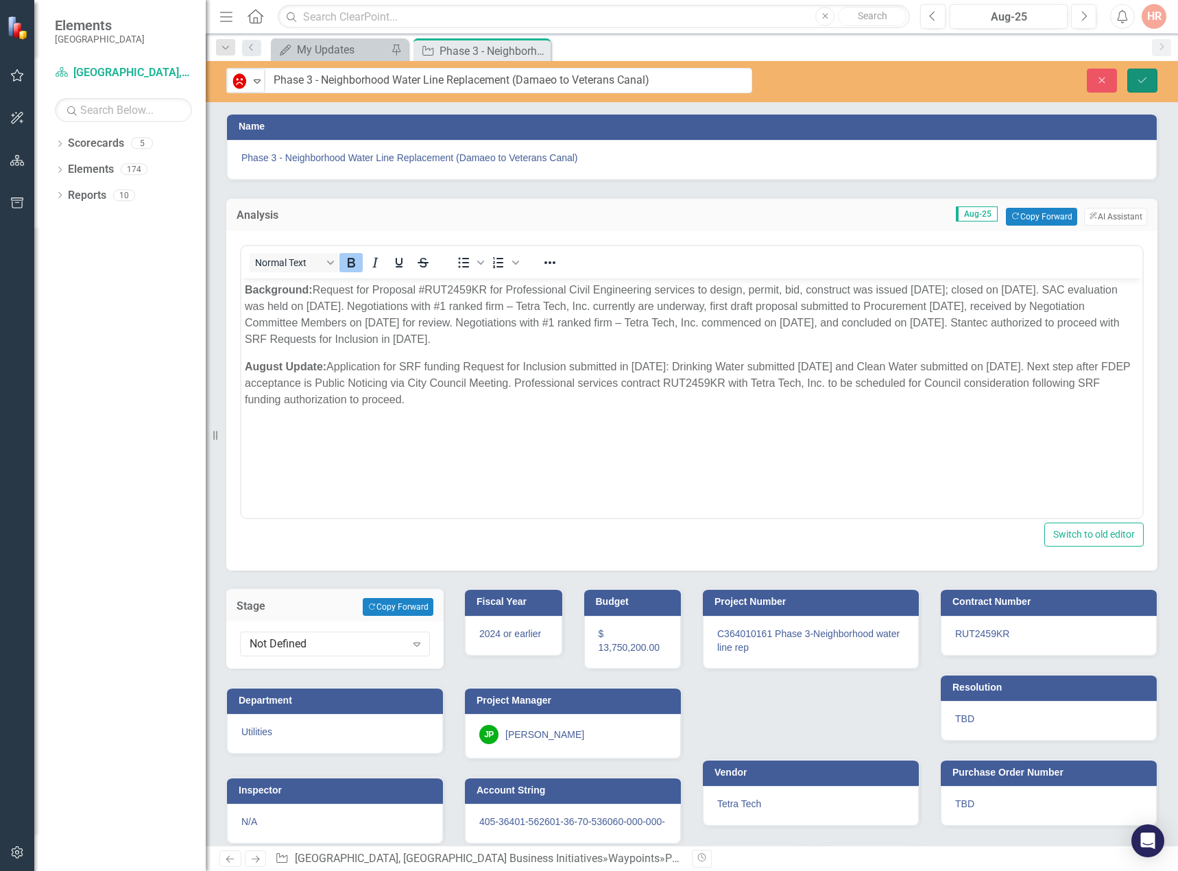
drag, startPoint x: 1145, startPoint y: 77, endPoint x: 1141, endPoint y: 95, distance: 18.3
click at [1145, 76] on icon "Save" at bounding box center [1143, 80] width 12 height 10
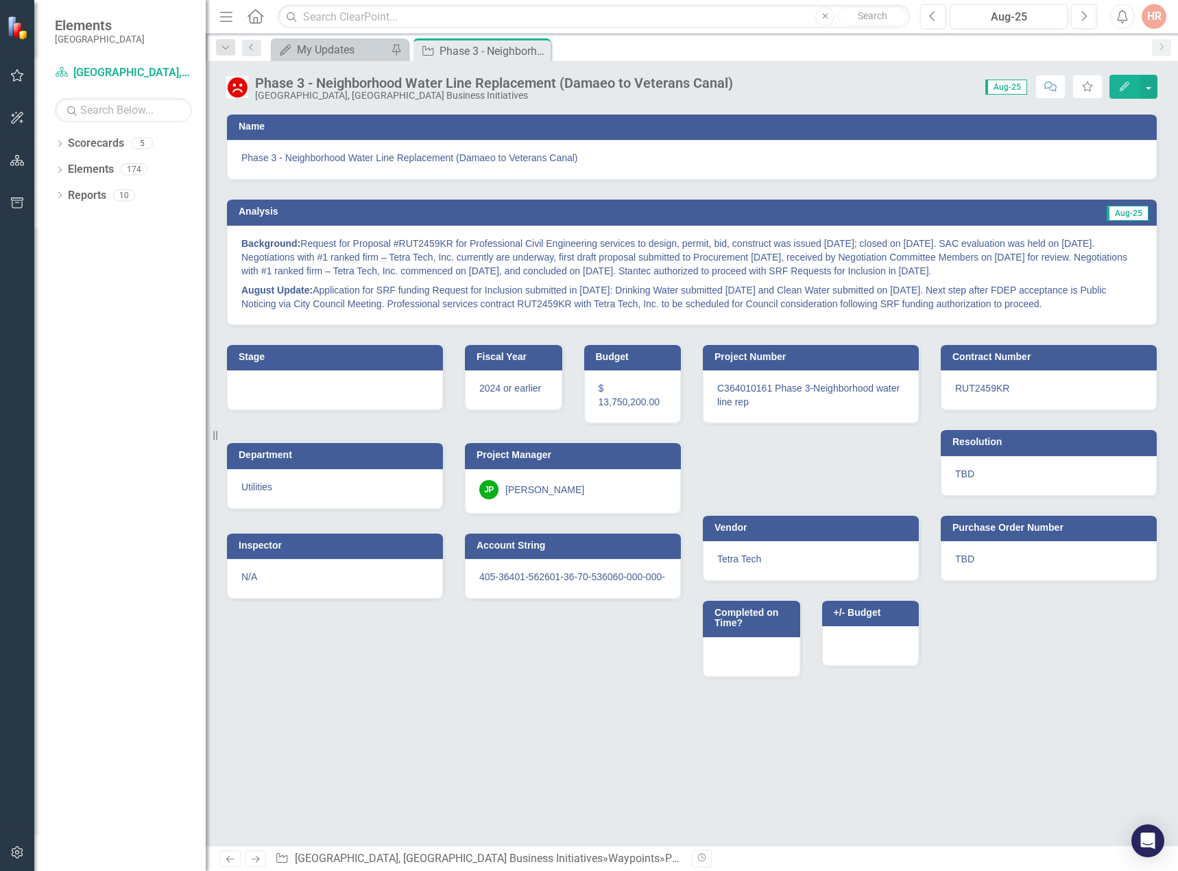
click at [0, 0] on icon "Close" at bounding box center [0, 0] width 0 height 0
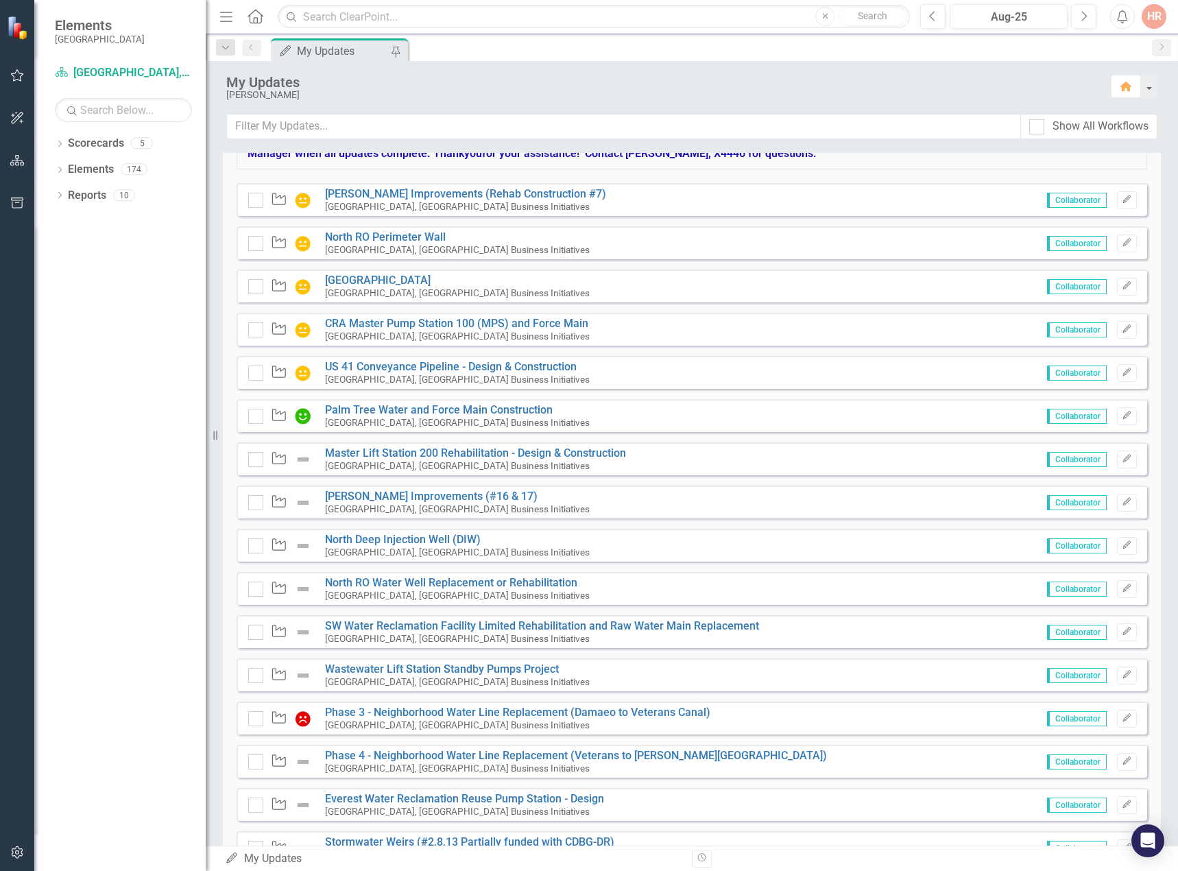
scroll to position [137, 0]
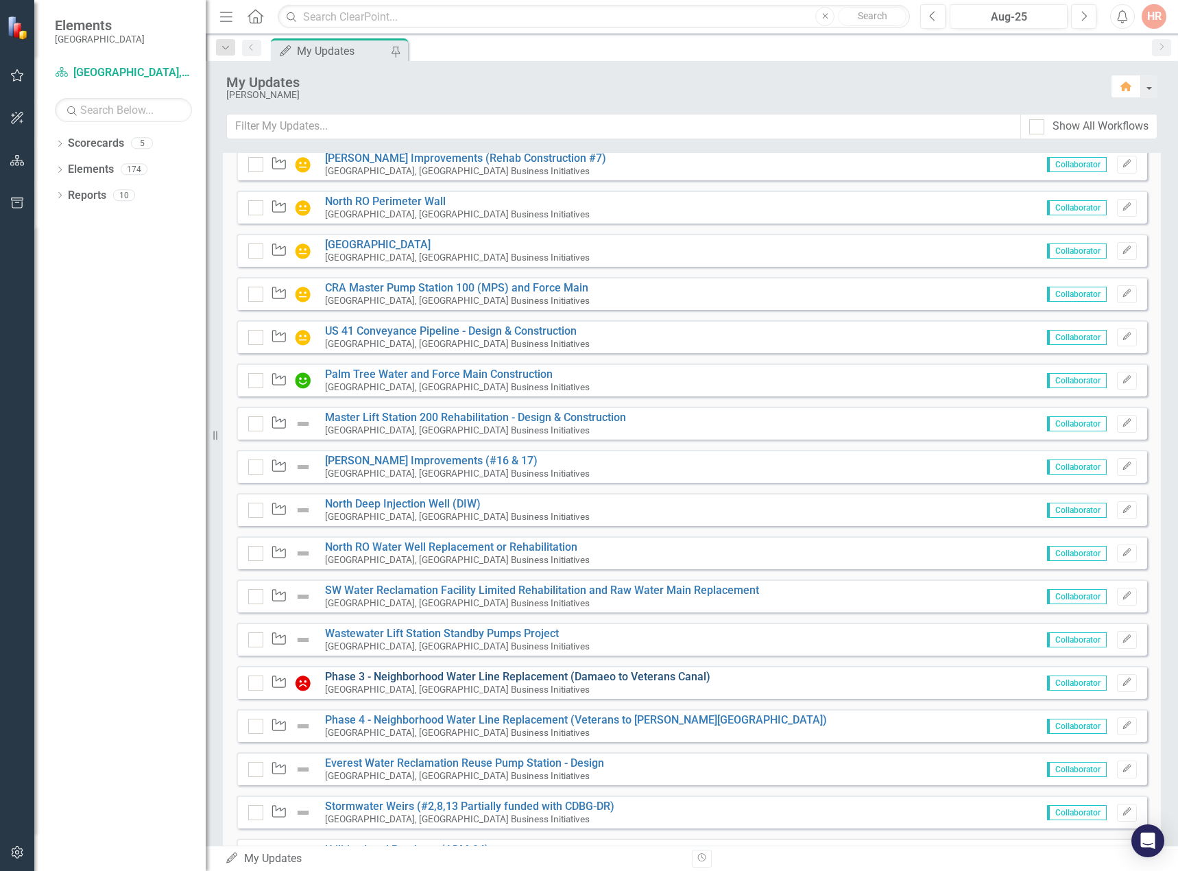
click at [368, 675] on link "Phase 3 - Neighborhood Water Line Replacement (Damaeo to Veterans Canal)" at bounding box center [517, 676] width 385 height 13
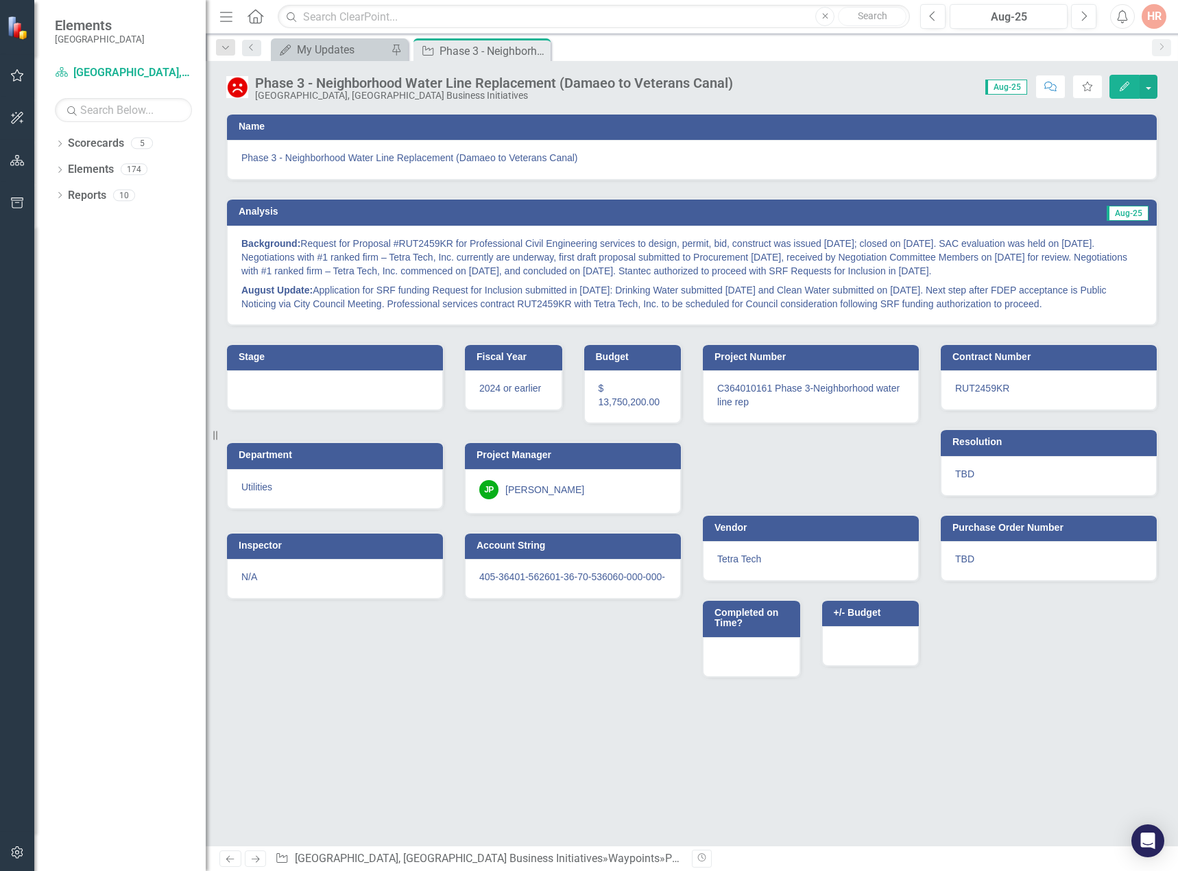
click at [238, 88] on img at bounding box center [237, 87] width 22 height 22
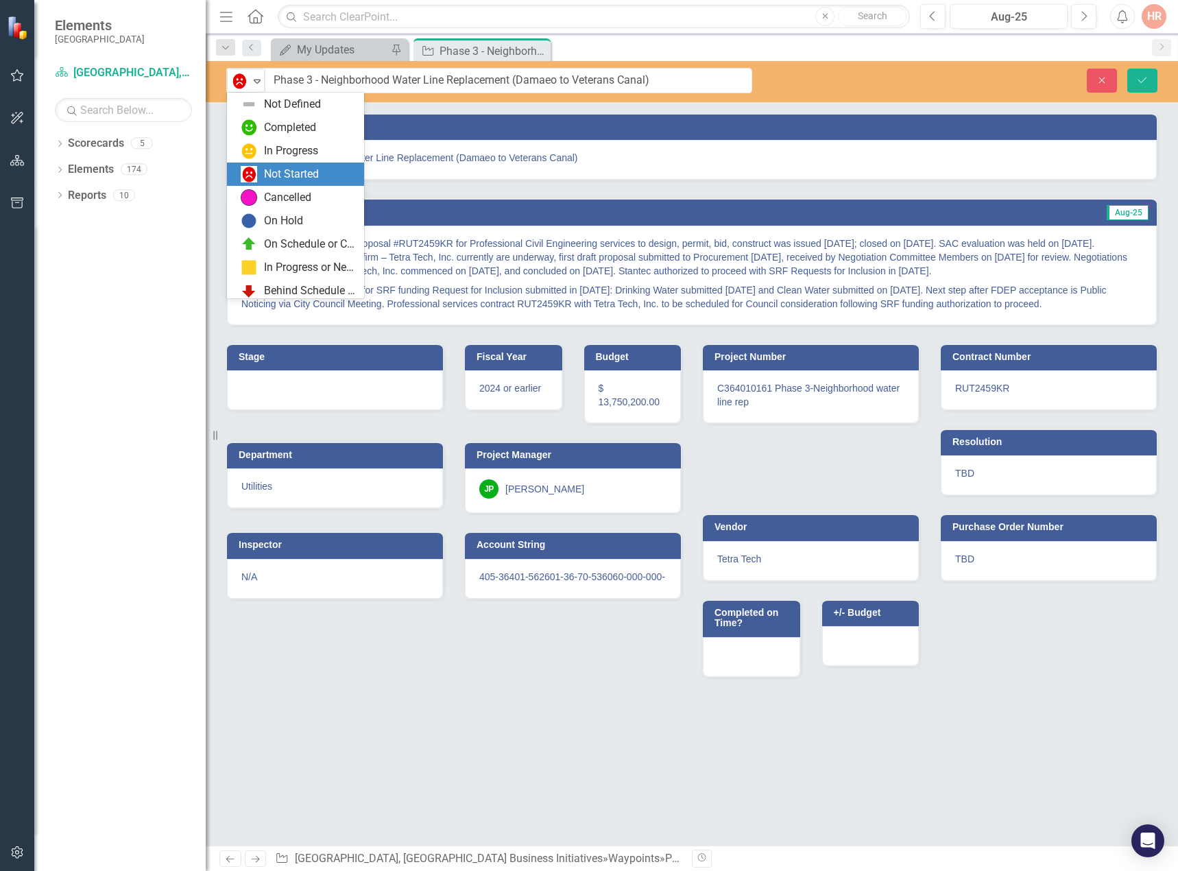
click at [238, 88] on img at bounding box center [239, 81] width 16 height 16
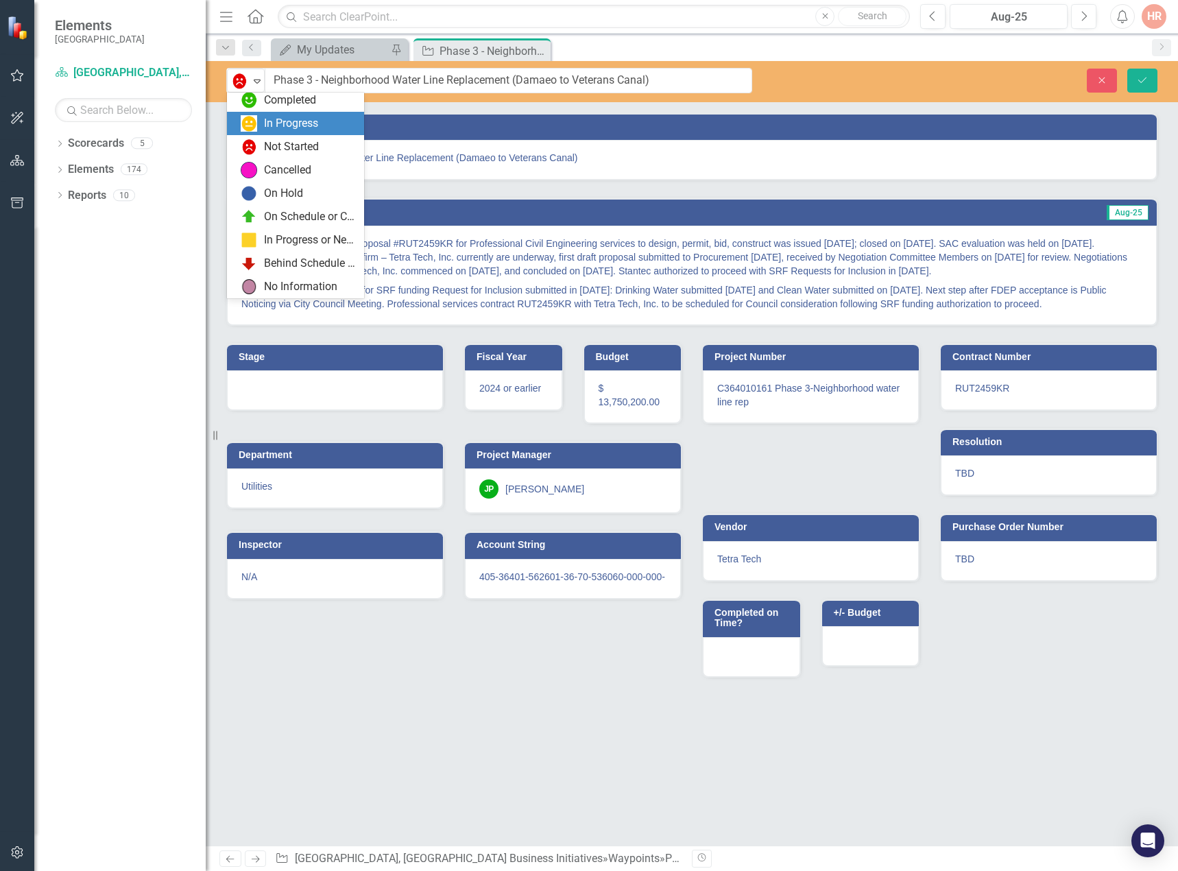
click at [262, 119] on div "In Progress" at bounding box center [298, 123] width 115 height 16
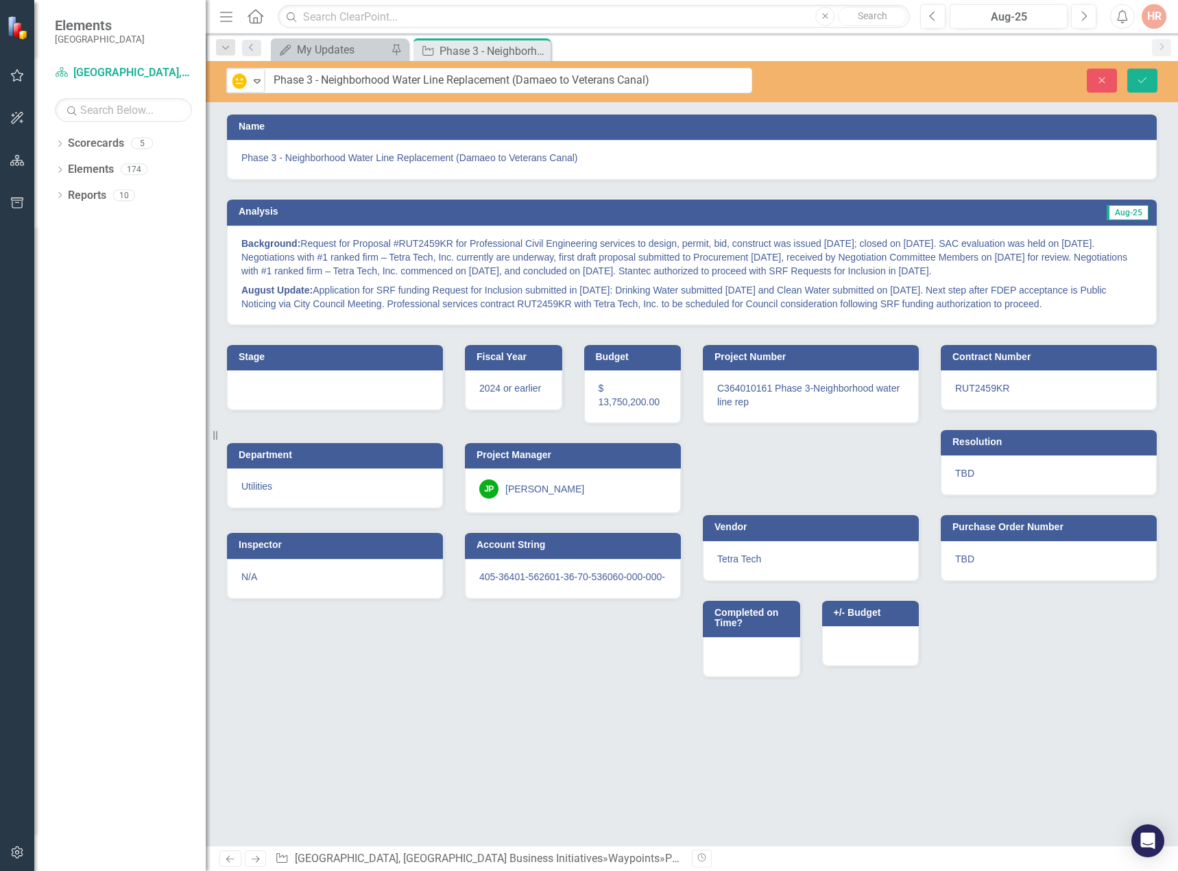
click at [1012, 252] on p "Background: Request for Proposal #RUT2459KR for Professional Civil Engineering …" at bounding box center [691, 259] width 901 height 44
click at [985, 263] on p "Background: Request for Proposal #RUT2459KR for Professional Civil Engineering …" at bounding box center [691, 259] width 901 height 44
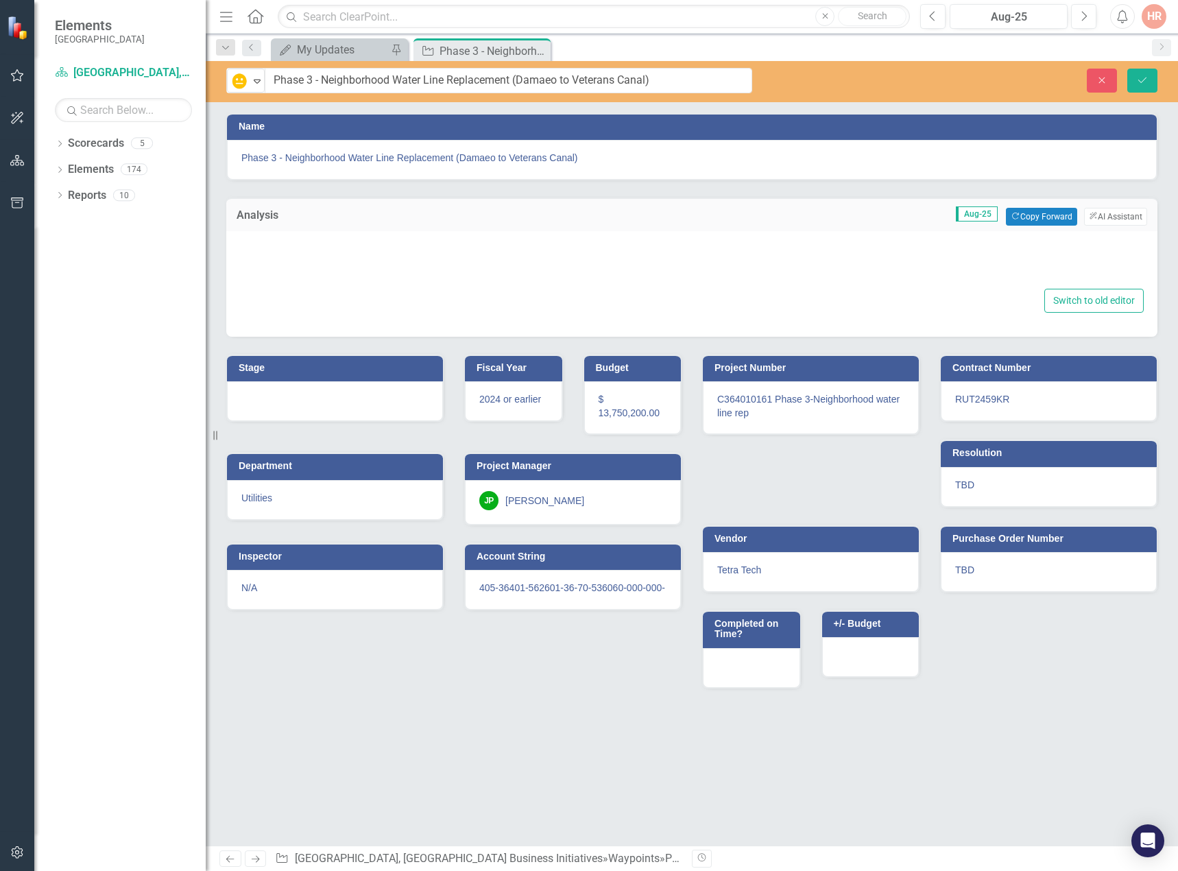
type textarea "<p><strong>Background:</strong> Request for Proposal #RUT2459KR for Professiona…"
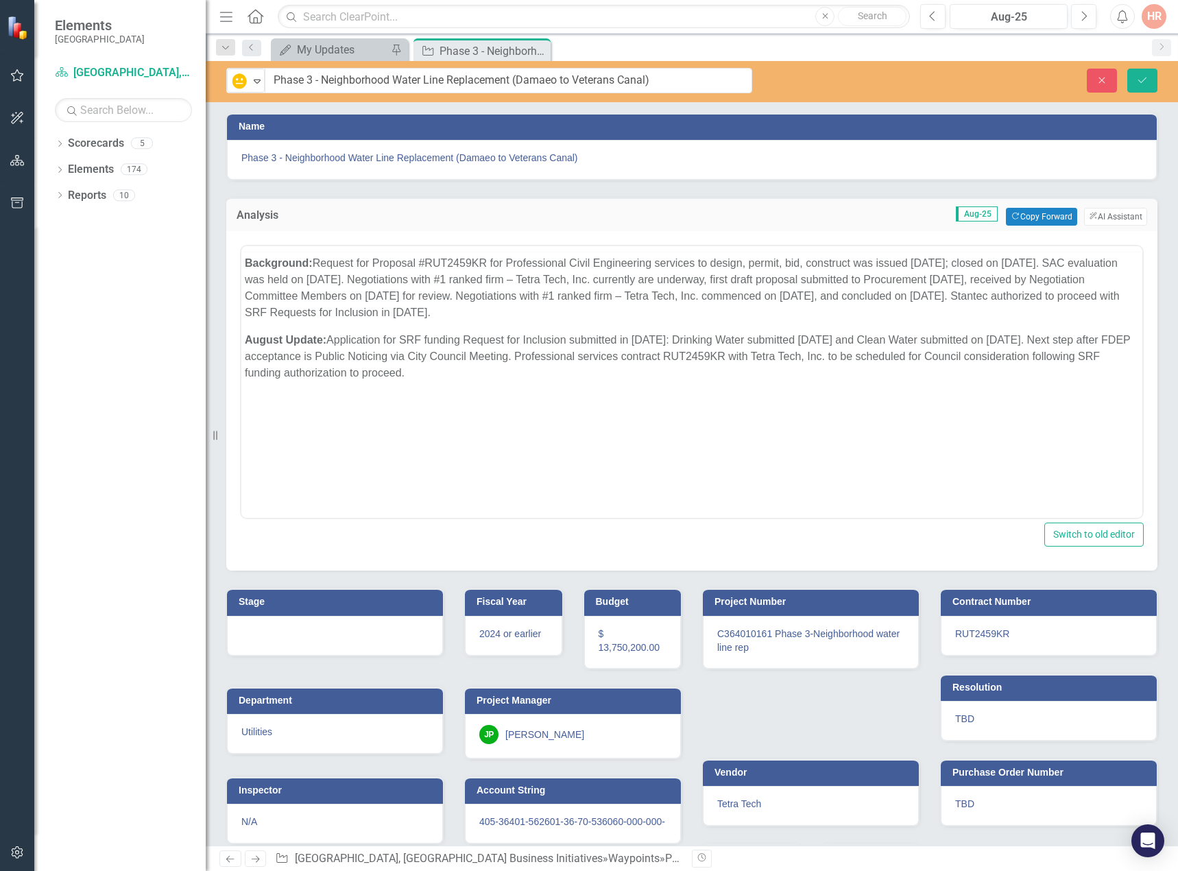
scroll to position [0, 0]
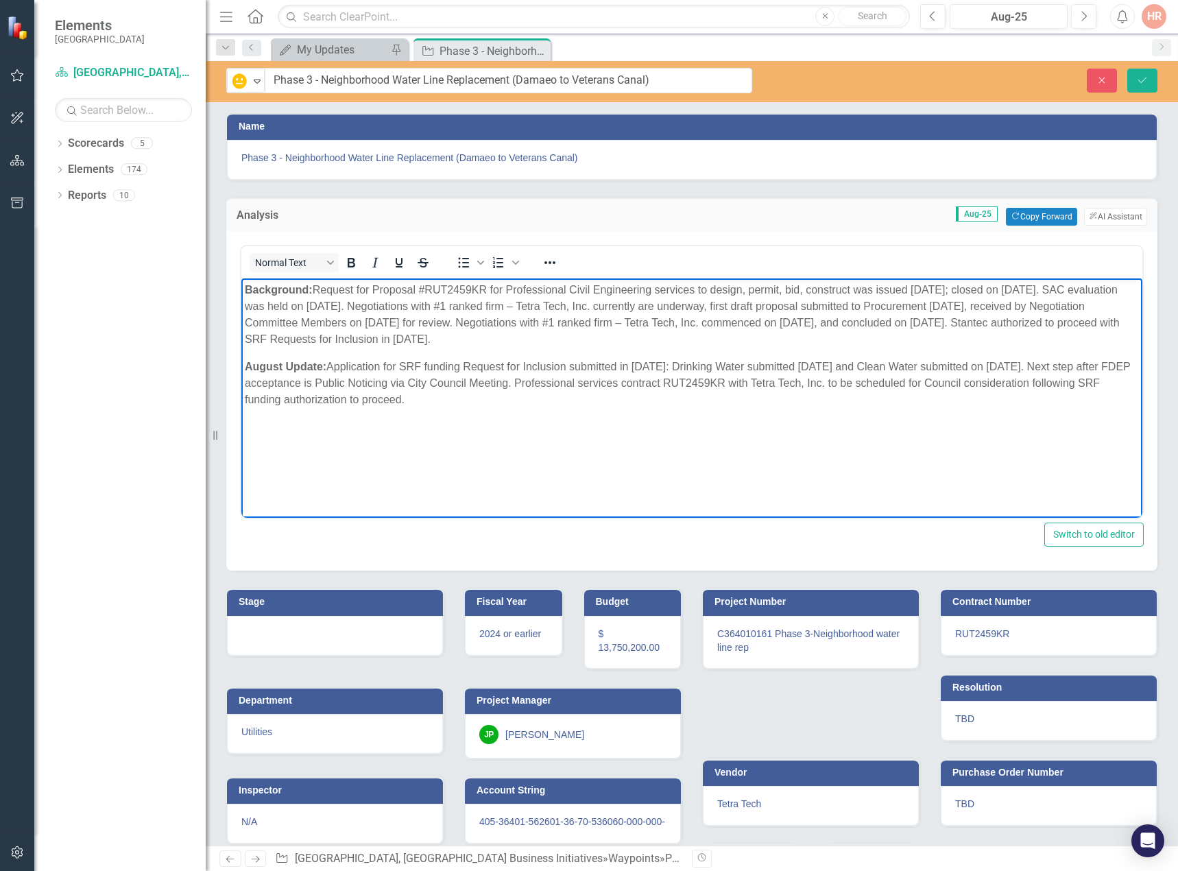
drag, startPoint x: 488, startPoint y: 339, endPoint x: 316, endPoint y: 293, distance: 178.2
click at [316, 293] on p "Background: Request for Proposal #RUT2459KR for Professional Civil Engineering …" at bounding box center [692, 315] width 894 height 66
paste body "Rich Text Area. Press ALT-0 for help."
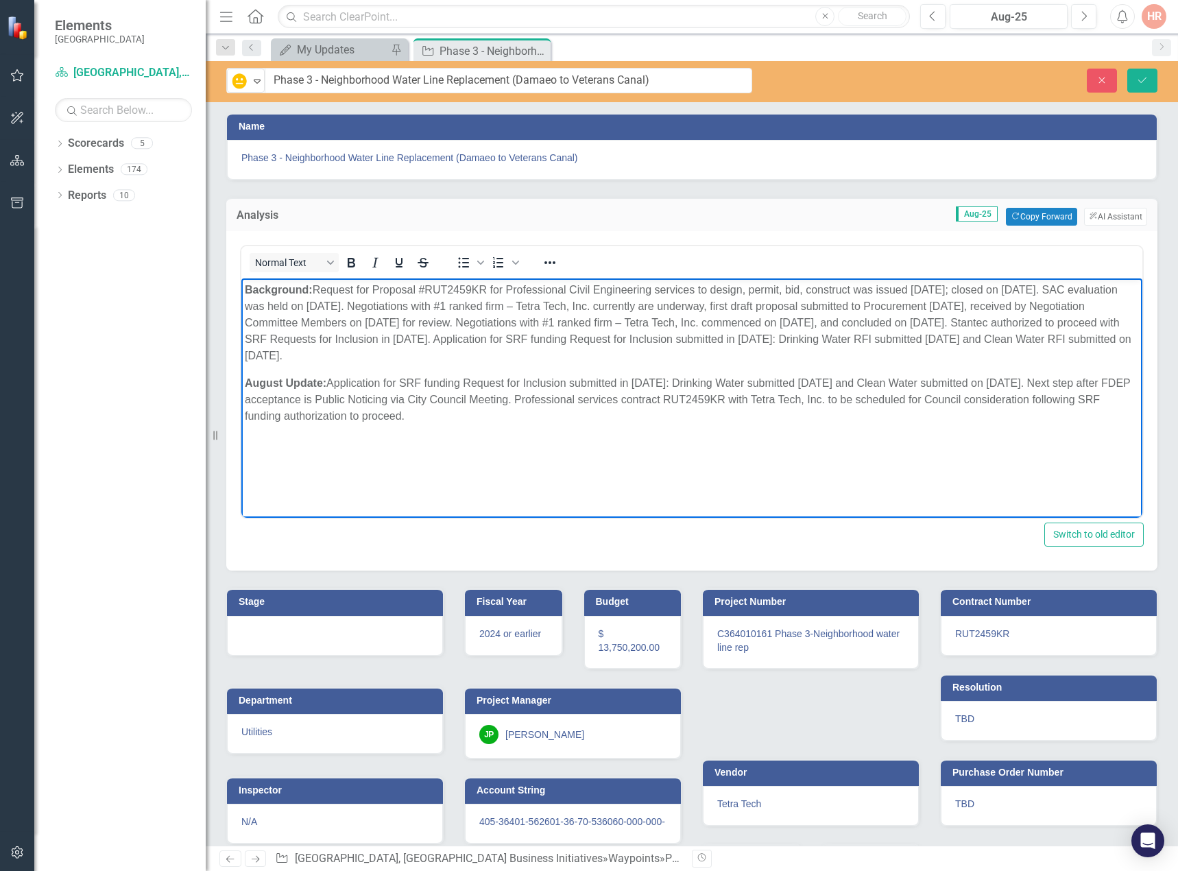
click at [509, 419] on p "August Update: Application for SRF funding Request for Inclusion submitted in J…" at bounding box center [692, 399] width 894 height 49
drag, startPoint x: 435, startPoint y: 418, endPoint x: 331, endPoint y: 385, distance: 108.9
click at [331, 385] on p "August Update: Application for SRF funding Request for Inclusion submitted in J…" at bounding box center [692, 399] width 894 height 49
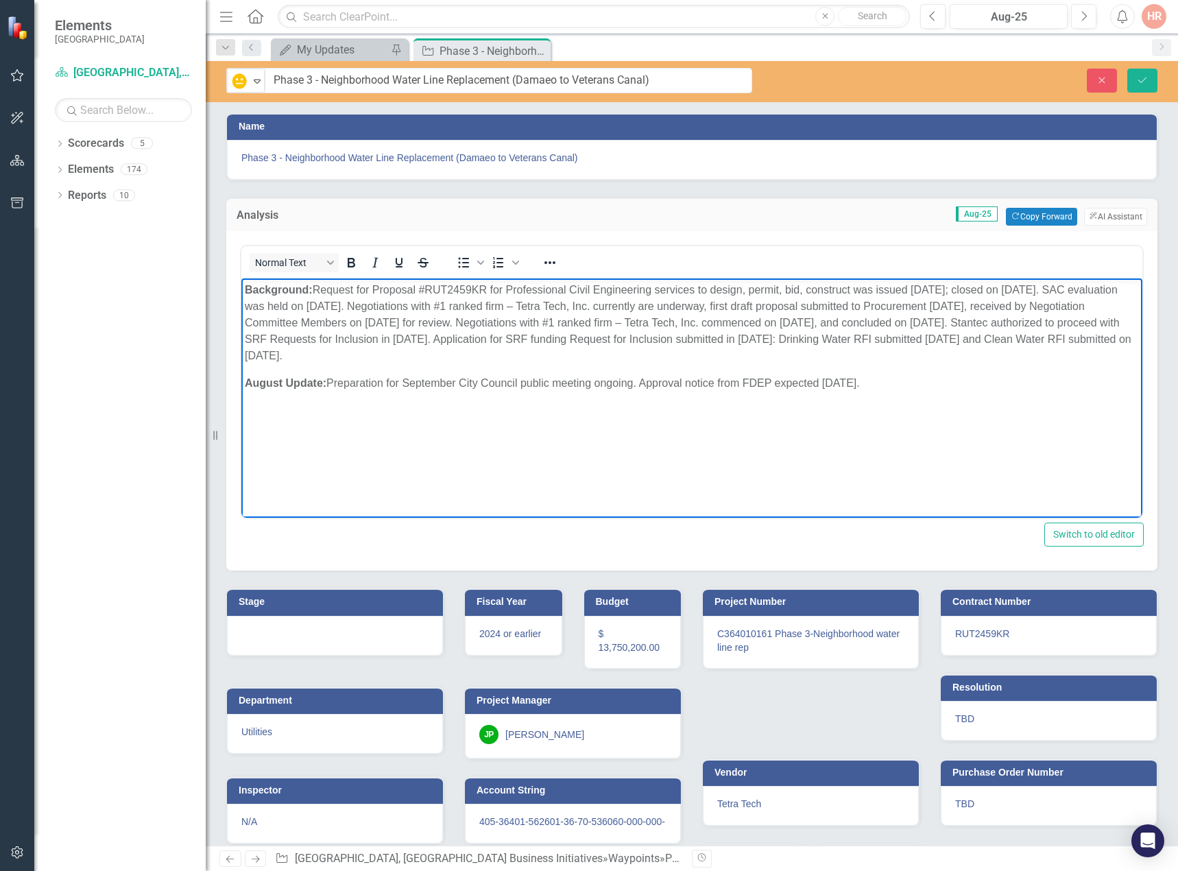
click at [345, 634] on div at bounding box center [335, 636] width 216 height 40
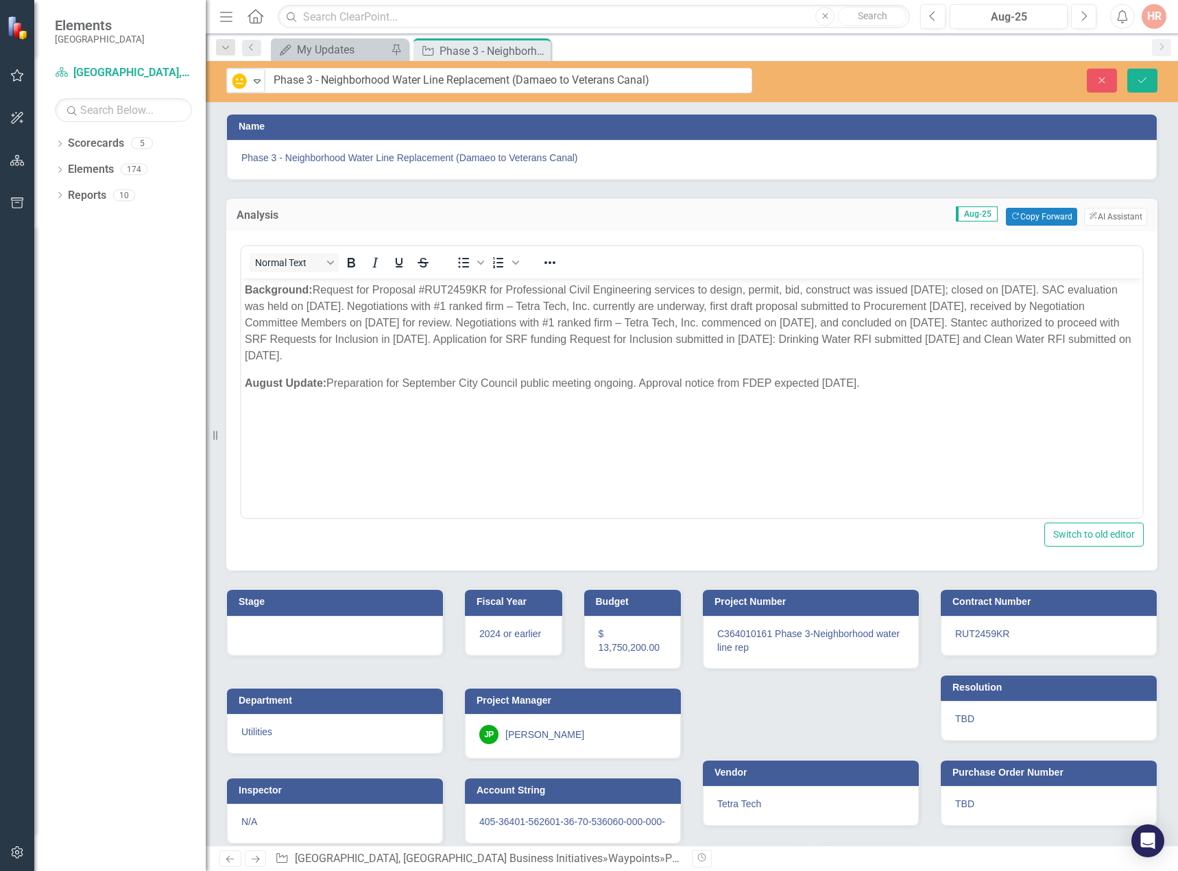
click at [345, 634] on div at bounding box center [335, 636] width 216 height 40
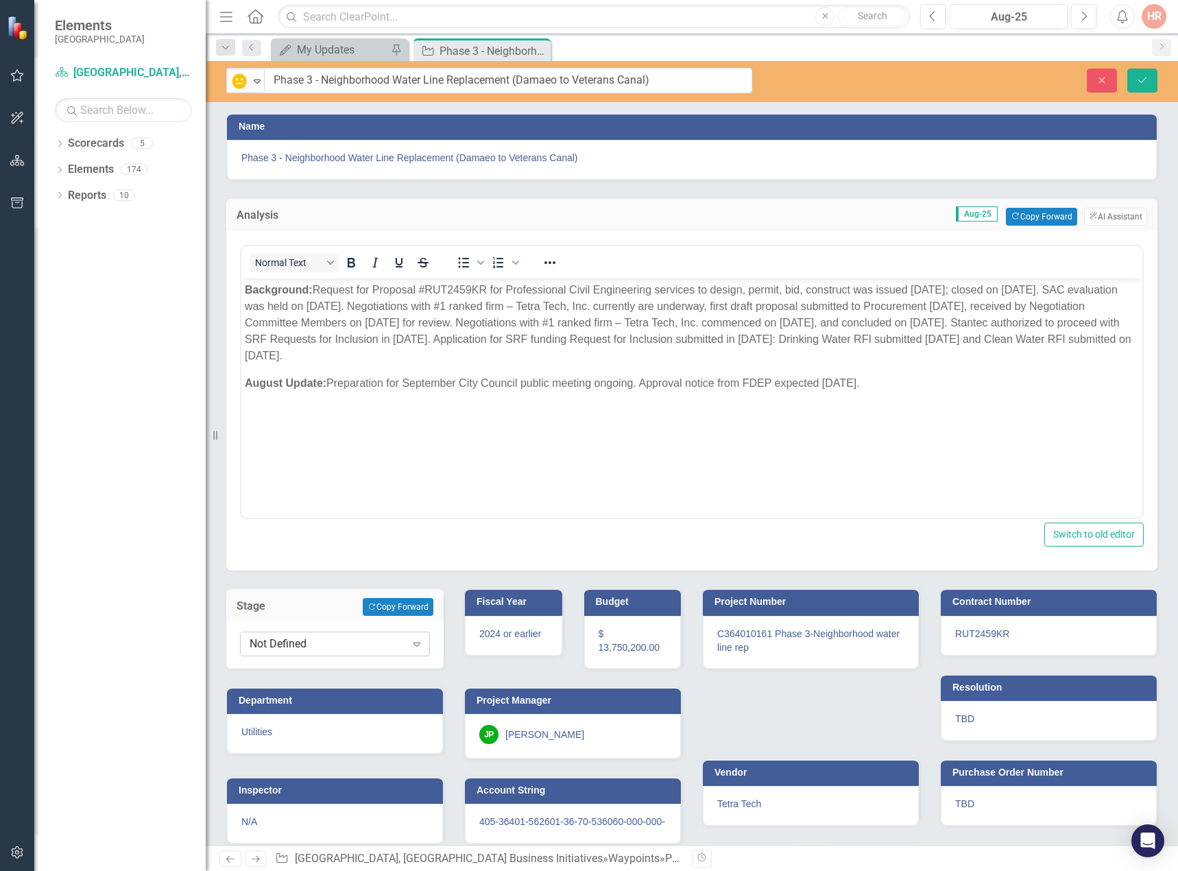
click at [396, 654] on div "Not Defined Expand" at bounding box center [335, 644] width 190 height 25
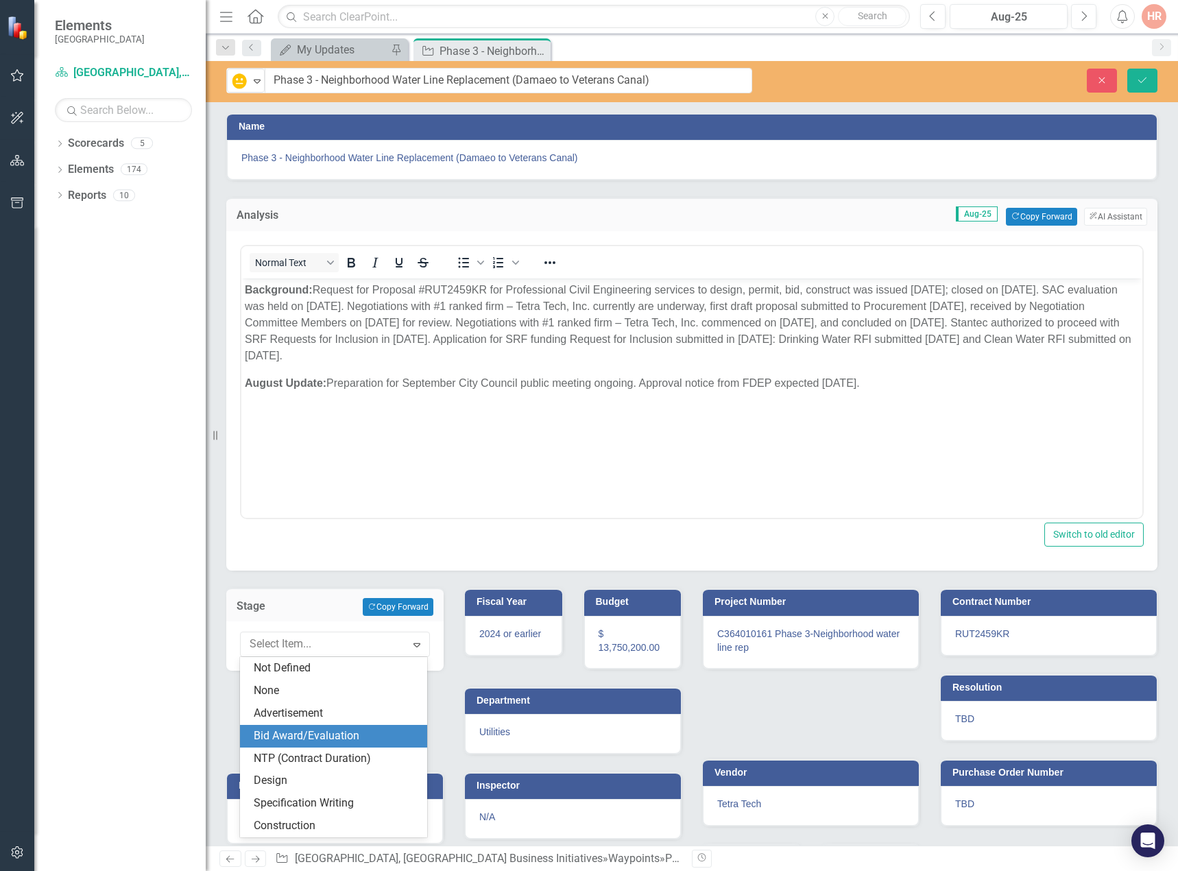
click at [368, 736] on div "Bid Award/Evaluation" at bounding box center [336, 736] width 165 height 16
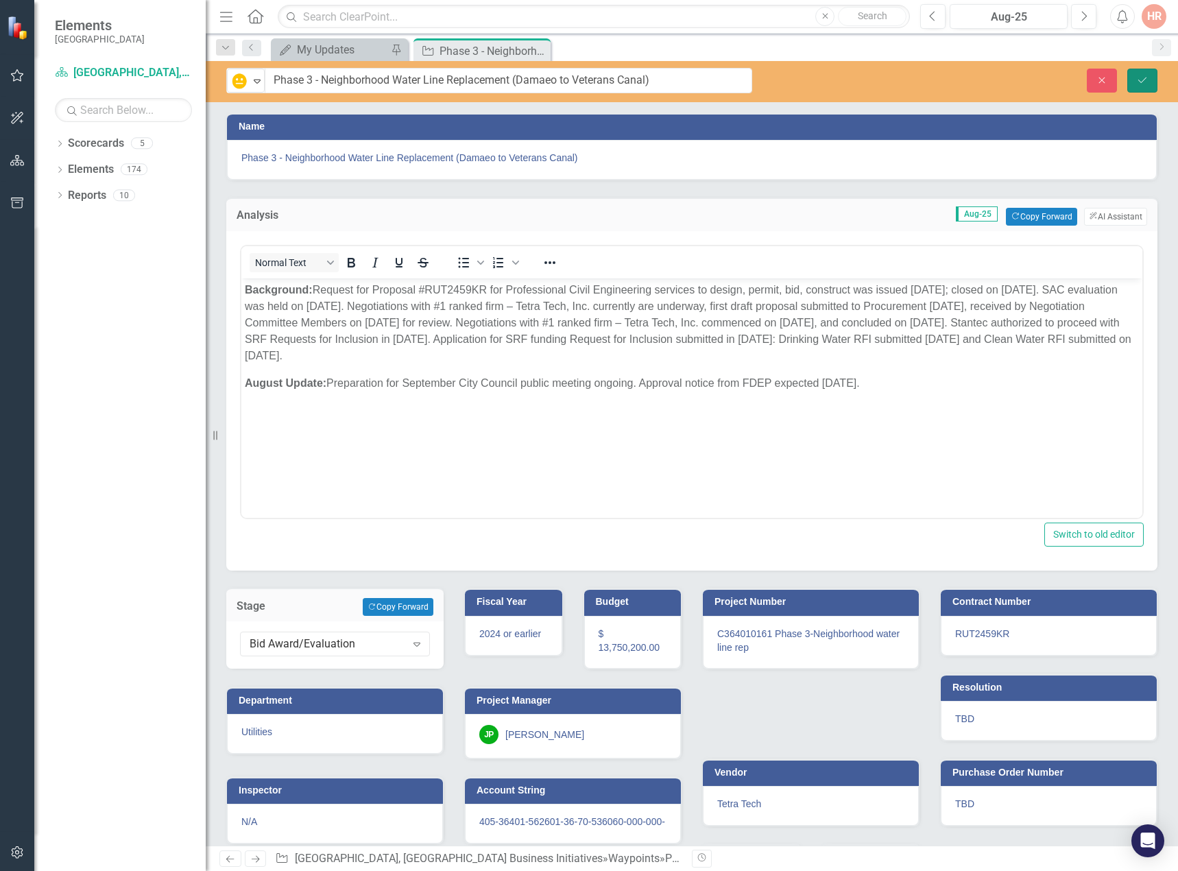
click at [1145, 72] on button "Save" at bounding box center [1143, 81] width 30 height 24
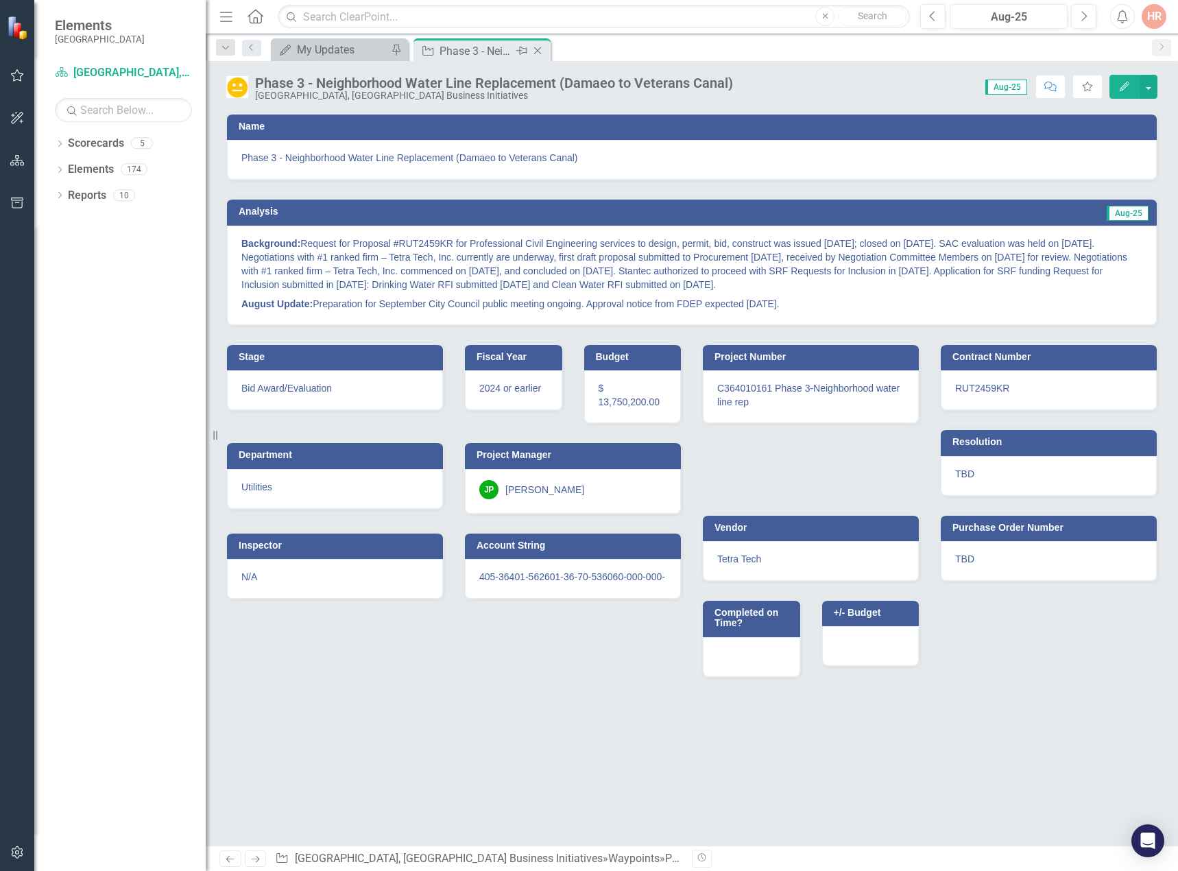
click at [540, 51] on icon "Close" at bounding box center [538, 50] width 14 height 11
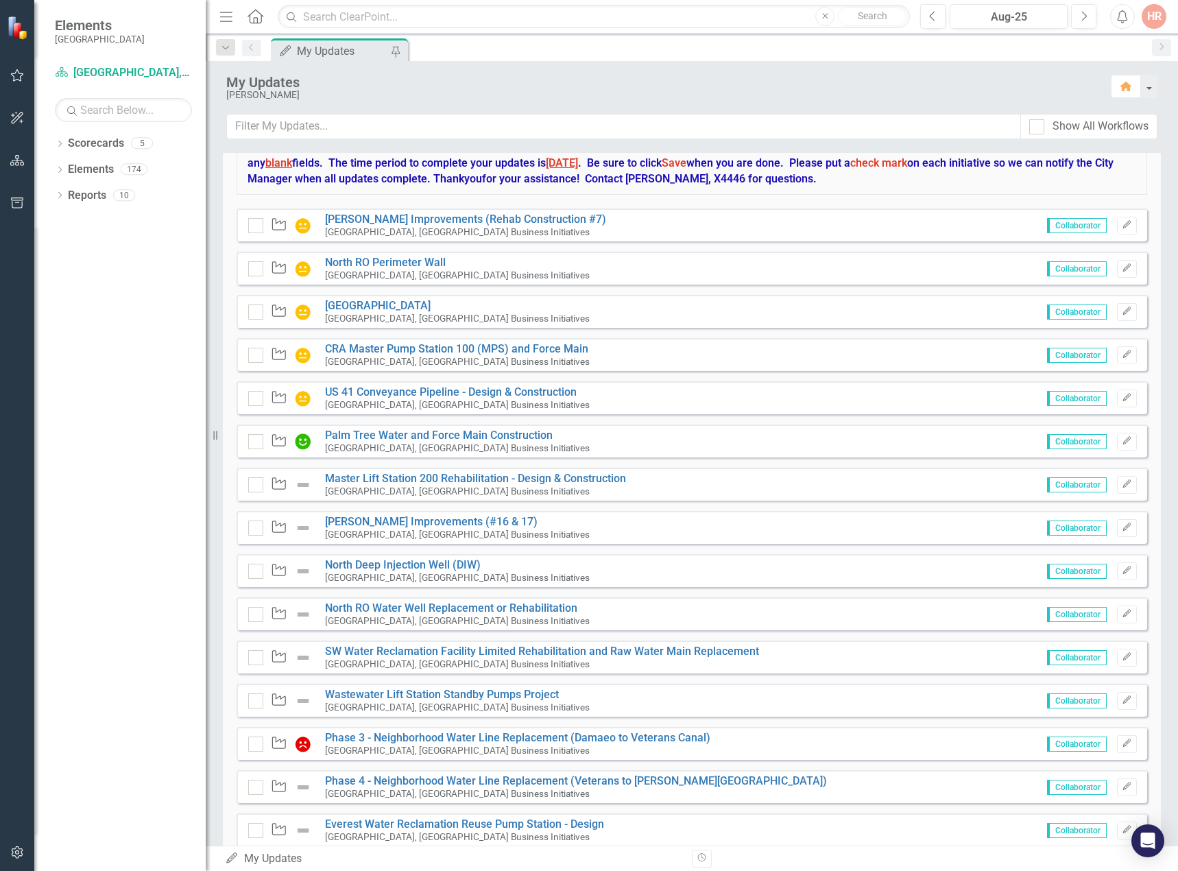
scroll to position [274, 0]
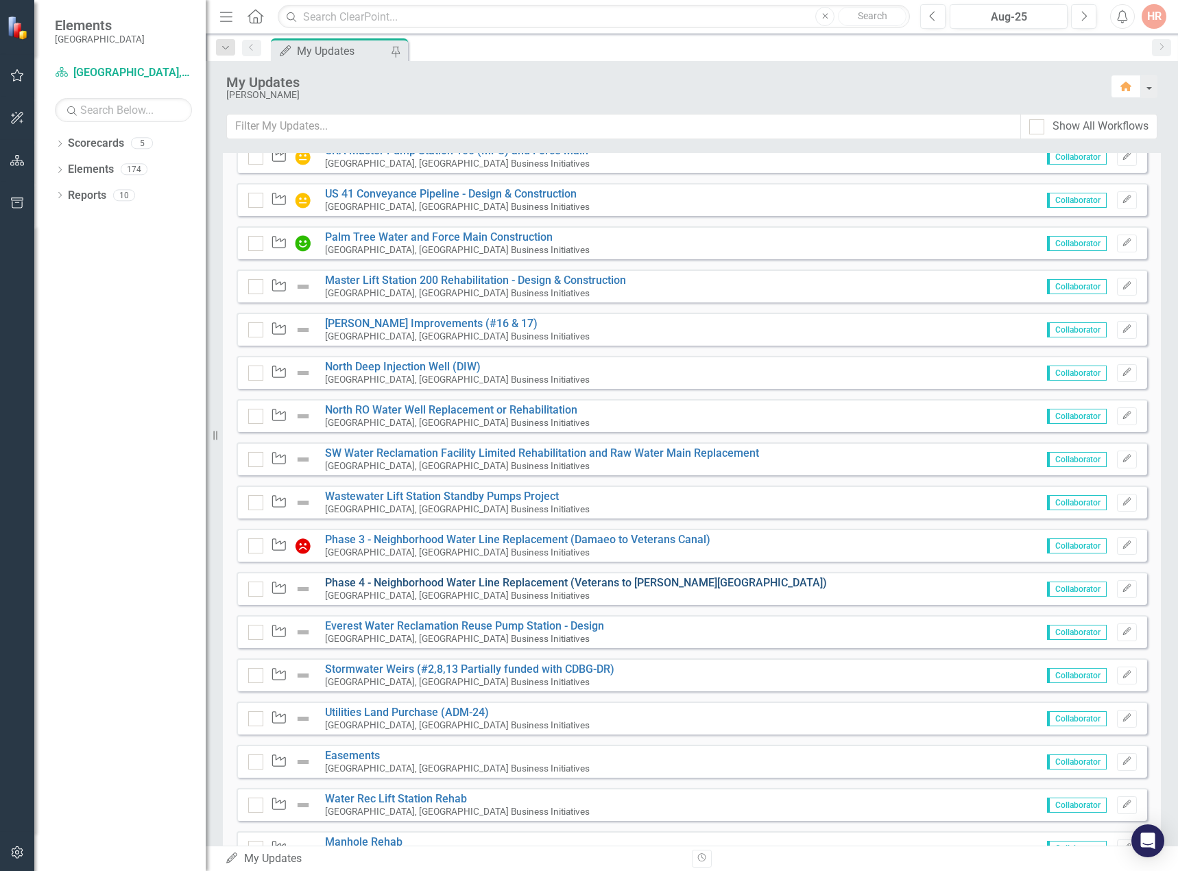
click at [366, 579] on link "Phase 4 - Neighborhood Water Line Replacement (Veterans to [PERSON_NAME][GEOGRA…" at bounding box center [576, 582] width 502 height 13
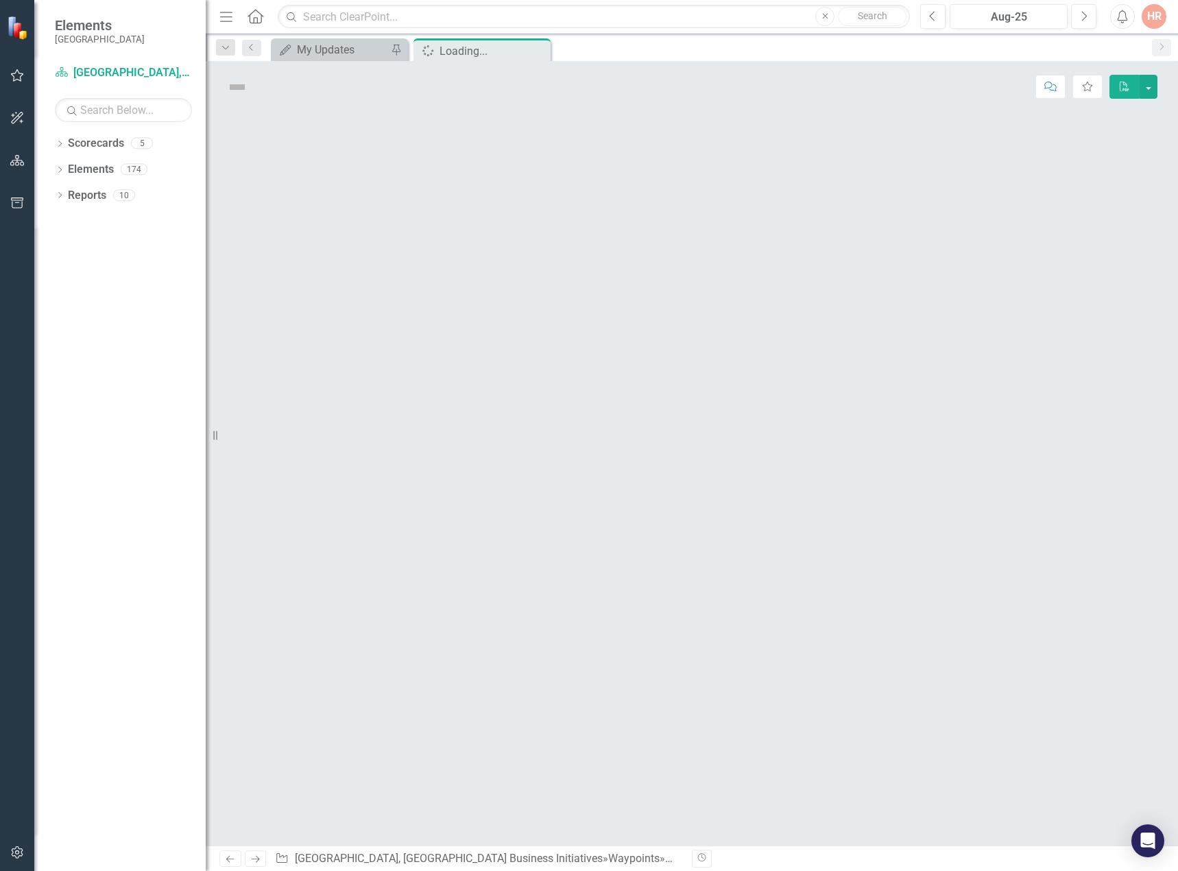
click at [366, 579] on div at bounding box center [692, 478] width 973 height 733
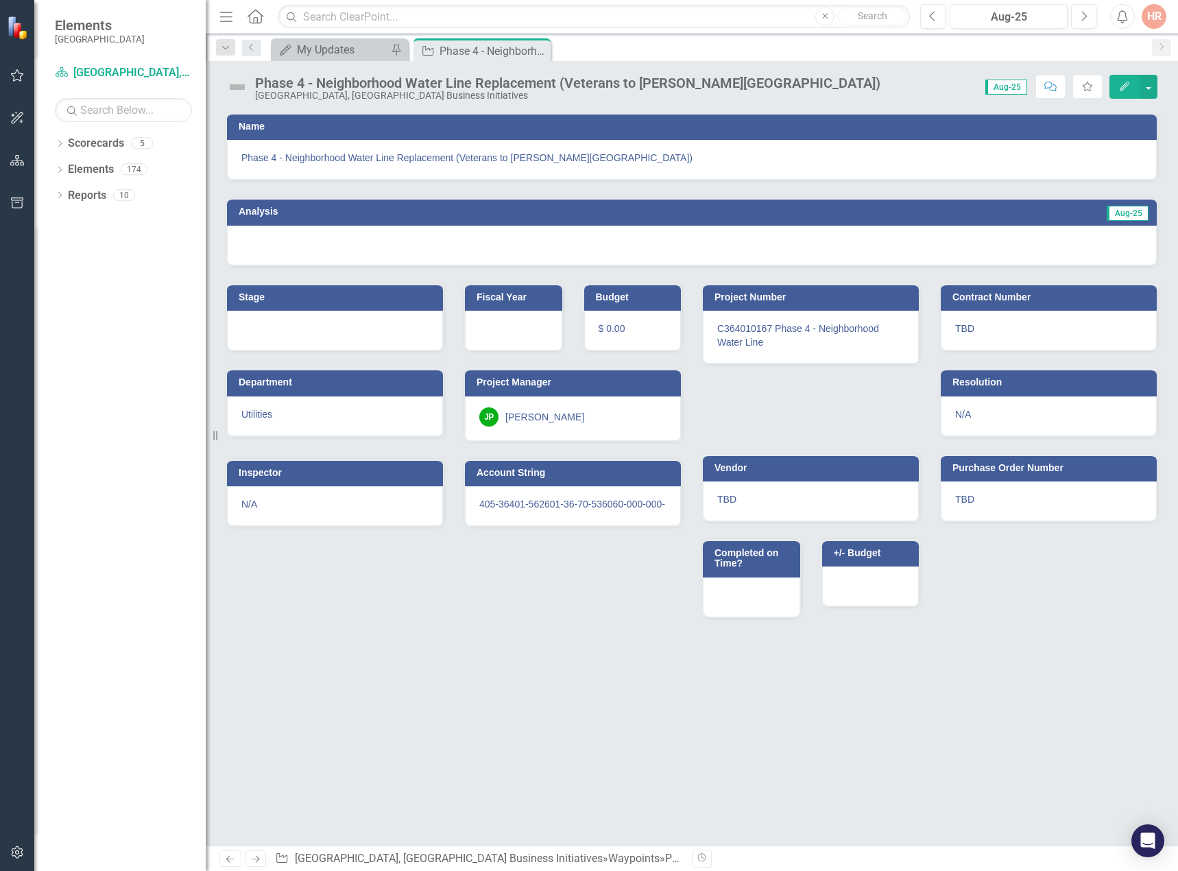
click at [241, 84] on img at bounding box center [237, 87] width 22 height 22
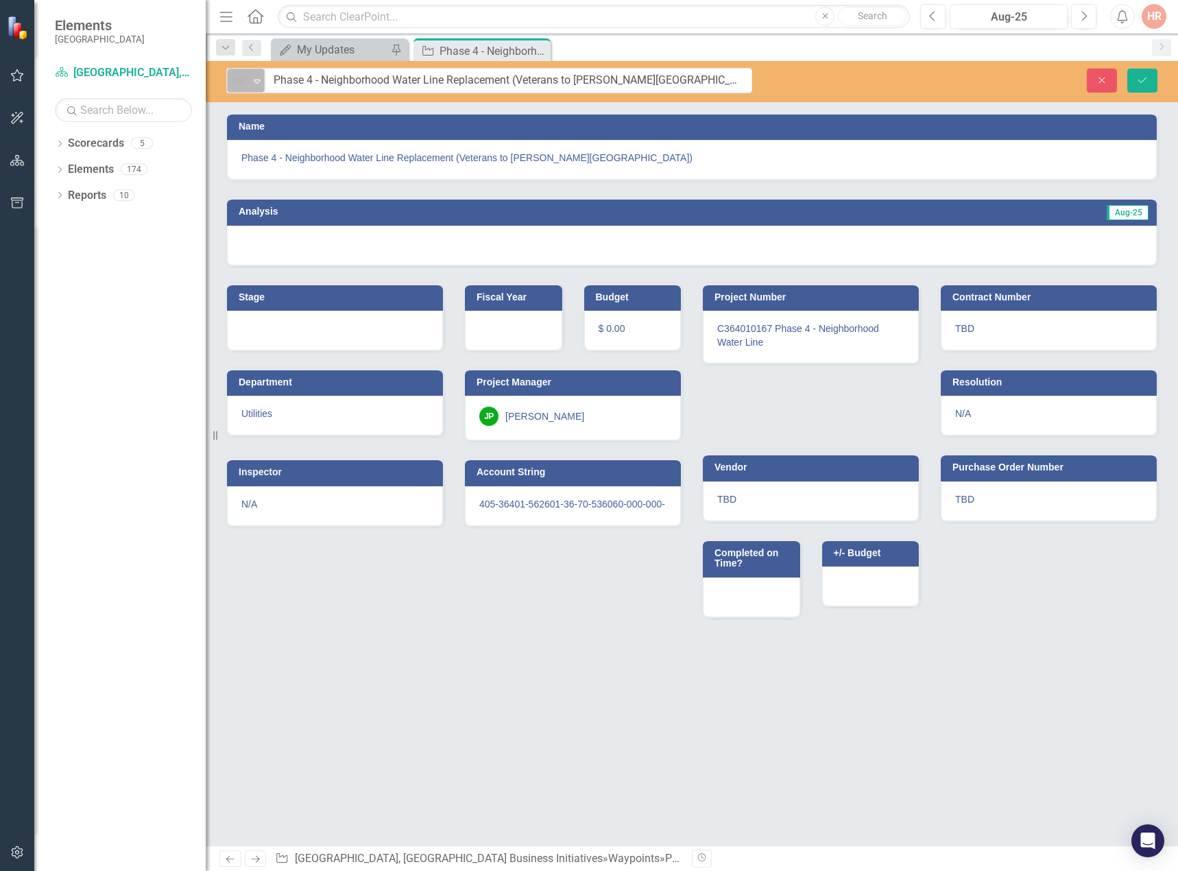
click at [241, 87] on img at bounding box center [239, 81] width 16 height 16
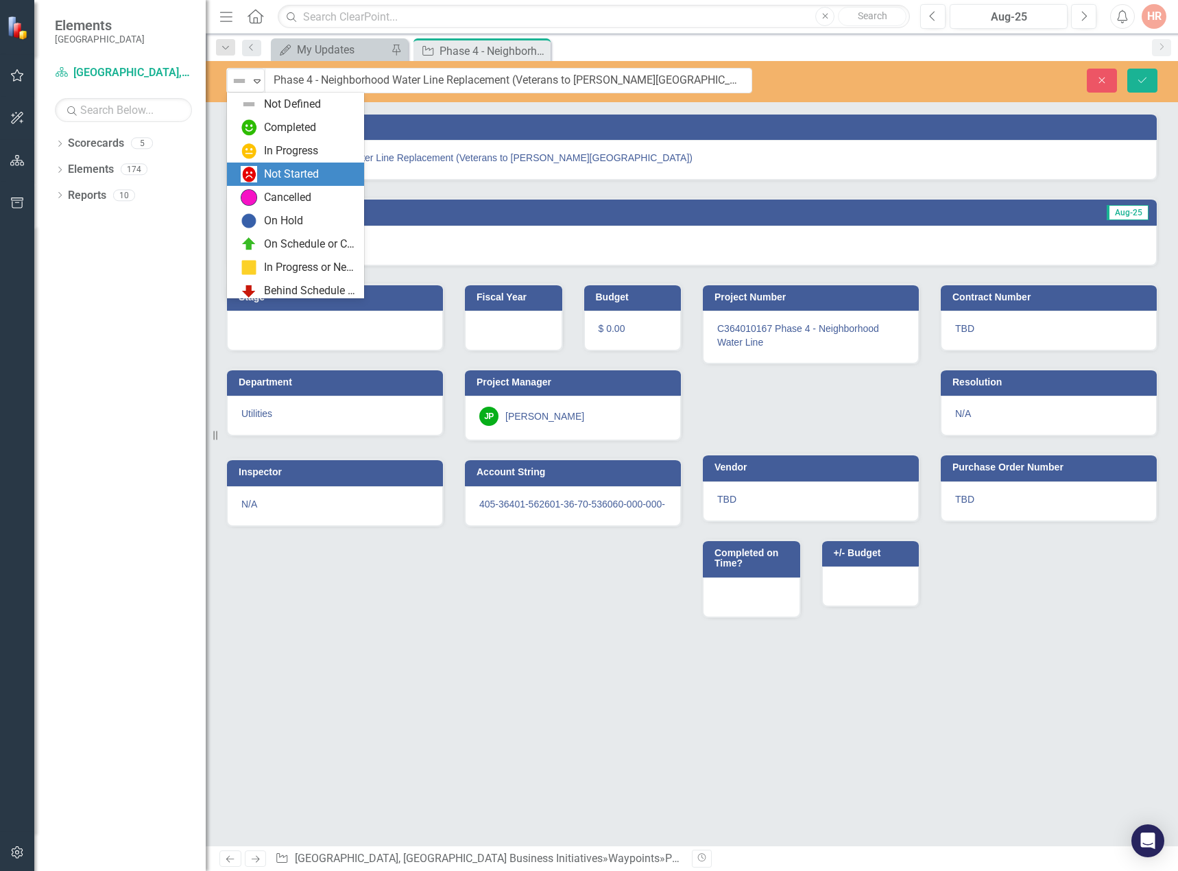
click at [265, 171] on div "Not Started" at bounding box center [291, 175] width 55 height 16
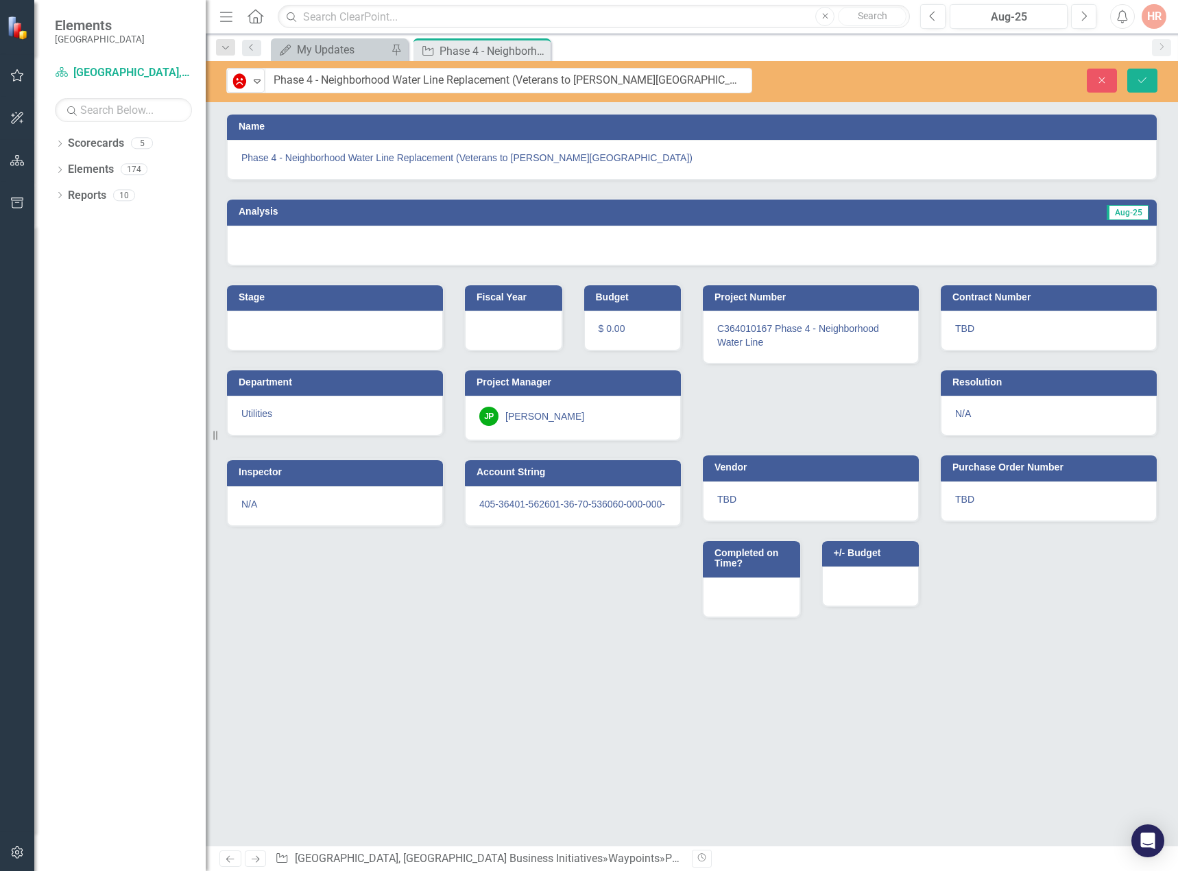
click at [289, 242] on div at bounding box center [692, 246] width 930 height 40
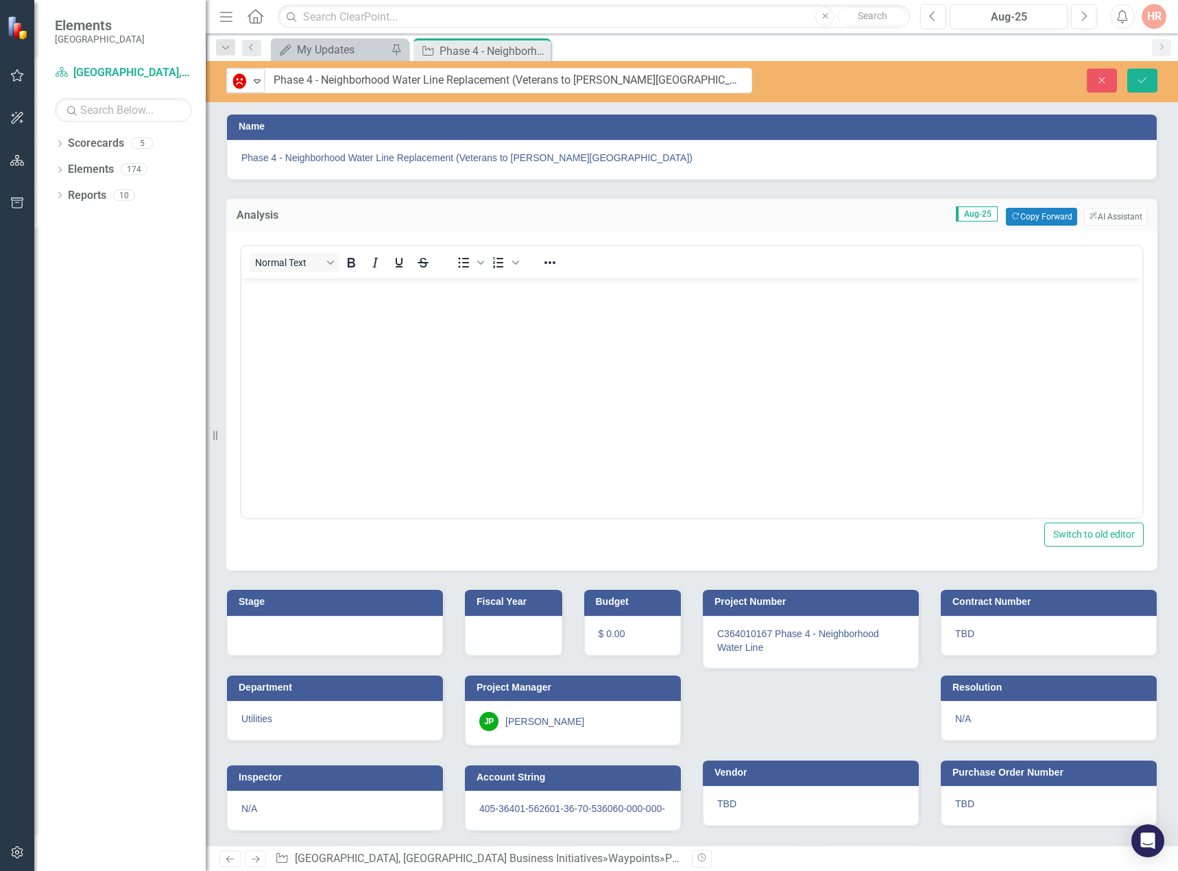
click at [1037, 206] on div "Analysis Aug-25 Copy Forward Copy Forward ClearPoint AI AI Assistant" at bounding box center [691, 215] width 931 height 34
click at [1036, 219] on button "Copy Forward Copy Forward" at bounding box center [1041, 217] width 71 height 18
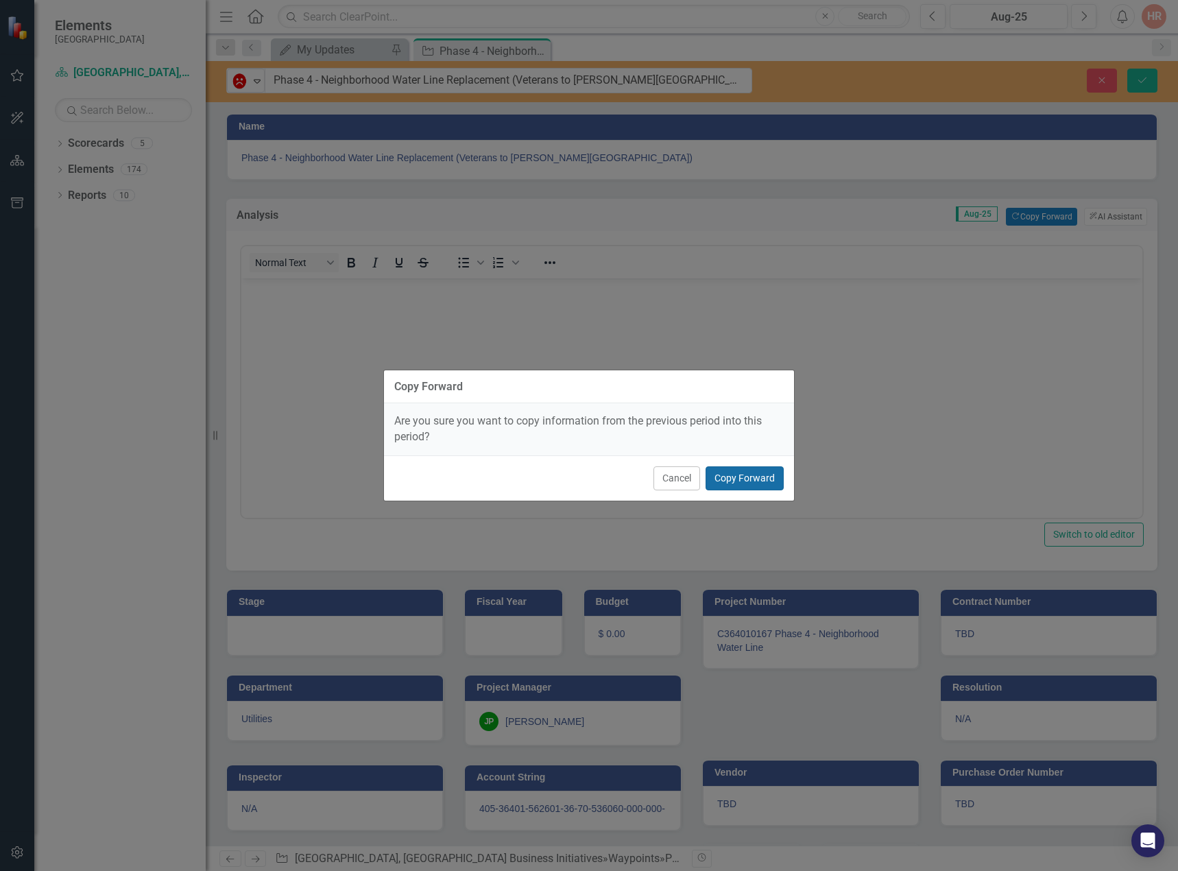
drag, startPoint x: 759, startPoint y: 479, endPoint x: 558, endPoint y: 431, distance: 207.1
click at [758, 479] on button "Copy Forward" at bounding box center [745, 478] width 78 height 24
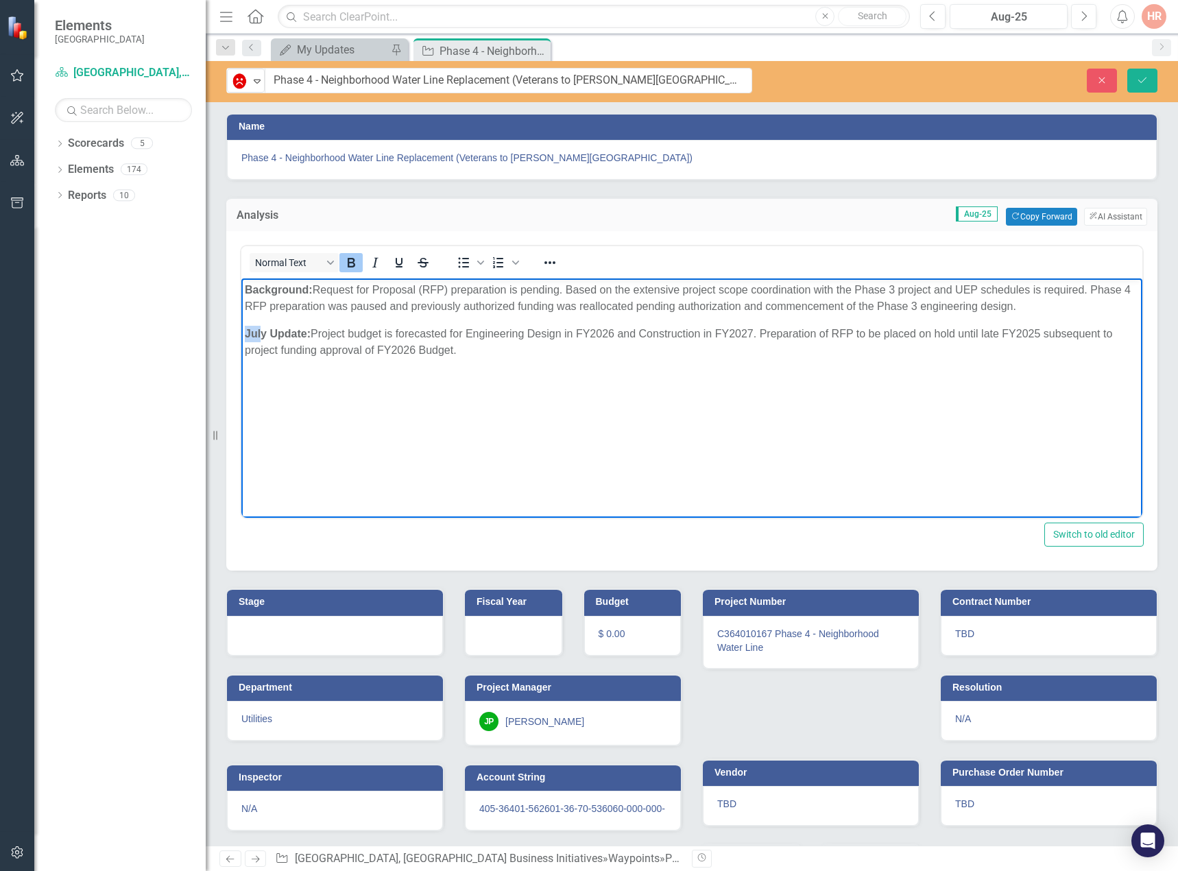
drag, startPoint x: 263, startPoint y: 333, endPoint x: 245, endPoint y: 332, distance: 18.6
click at [245, 332] on strong "July Update:" at bounding box center [278, 334] width 66 height 12
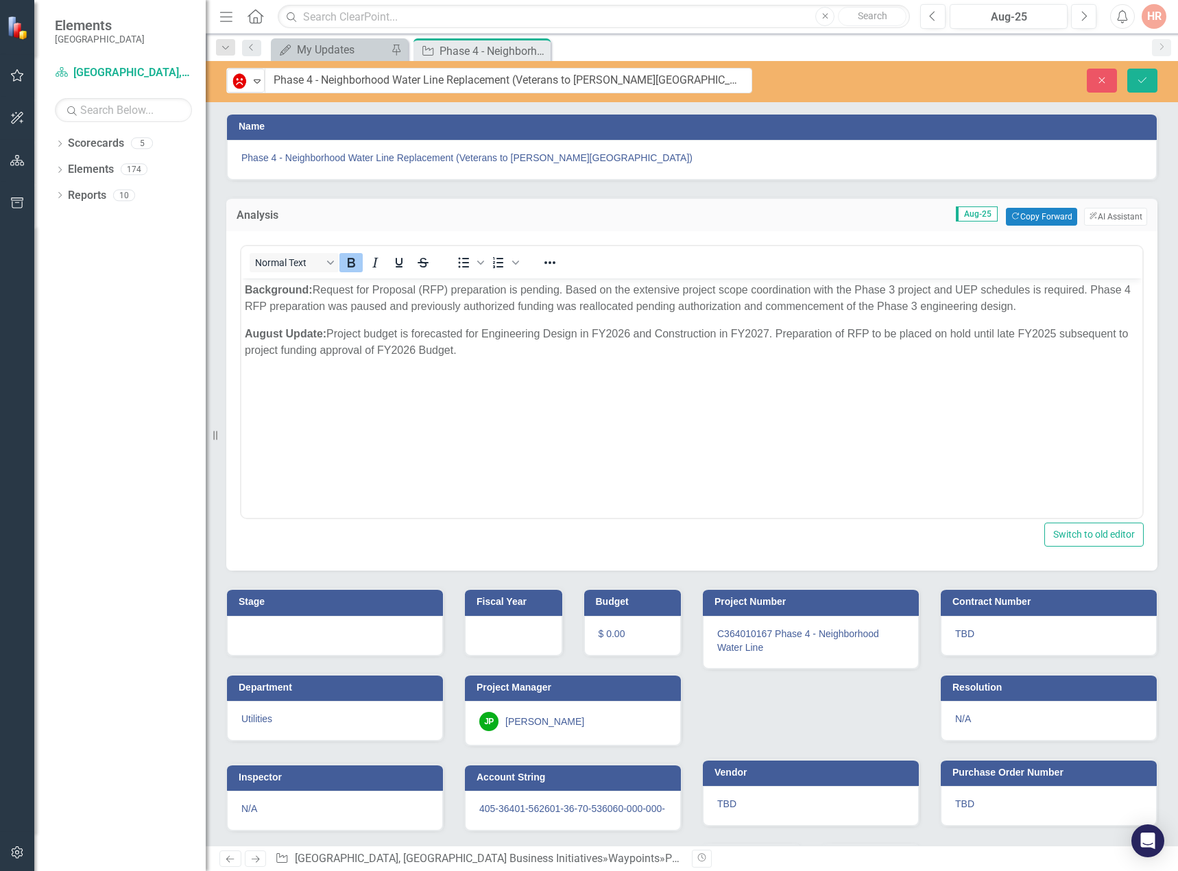
click at [311, 622] on div at bounding box center [335, 636] width 216 height 40
click at [307, 632] on div at bounding box center [335, 636] width 216 height 40
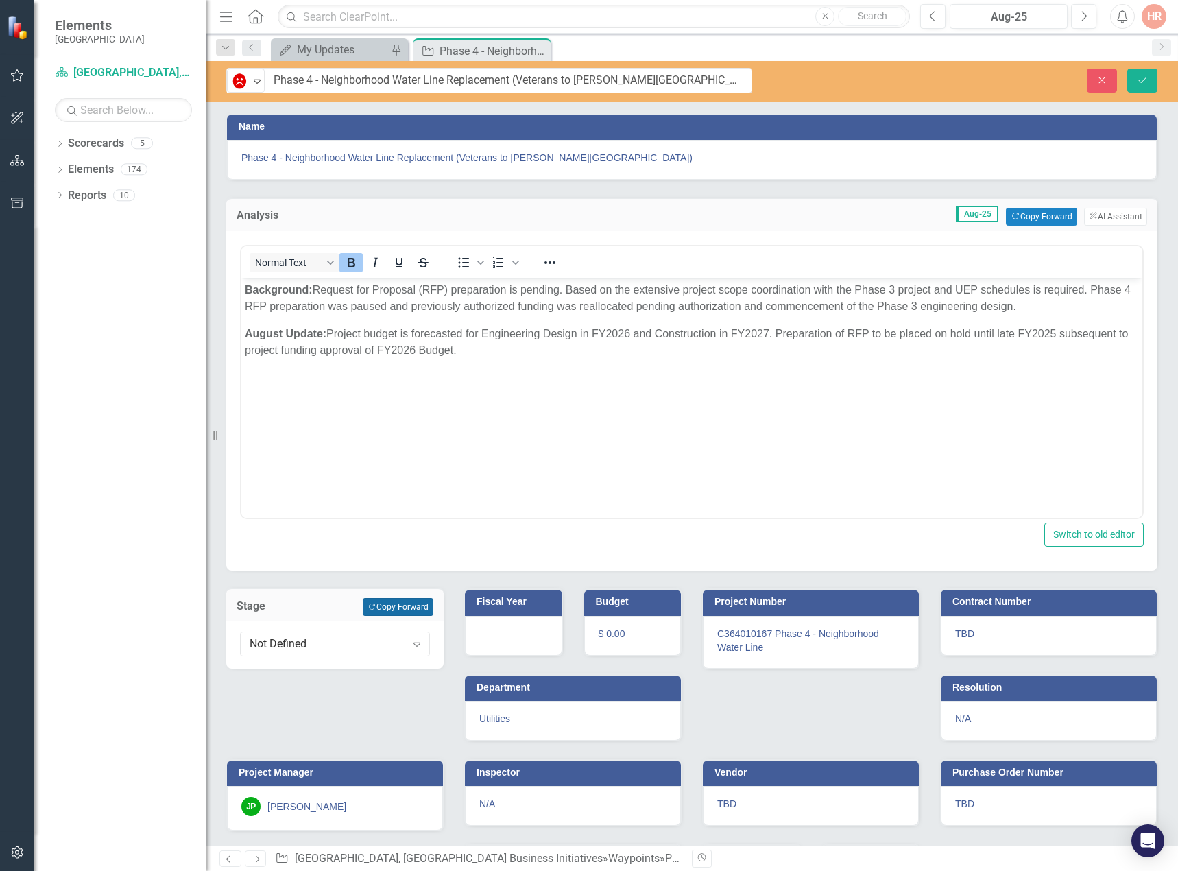
click at [387, 601] on button "Copy Forward Copy Forward" at bounding box center [398, 607] width 71 height 18
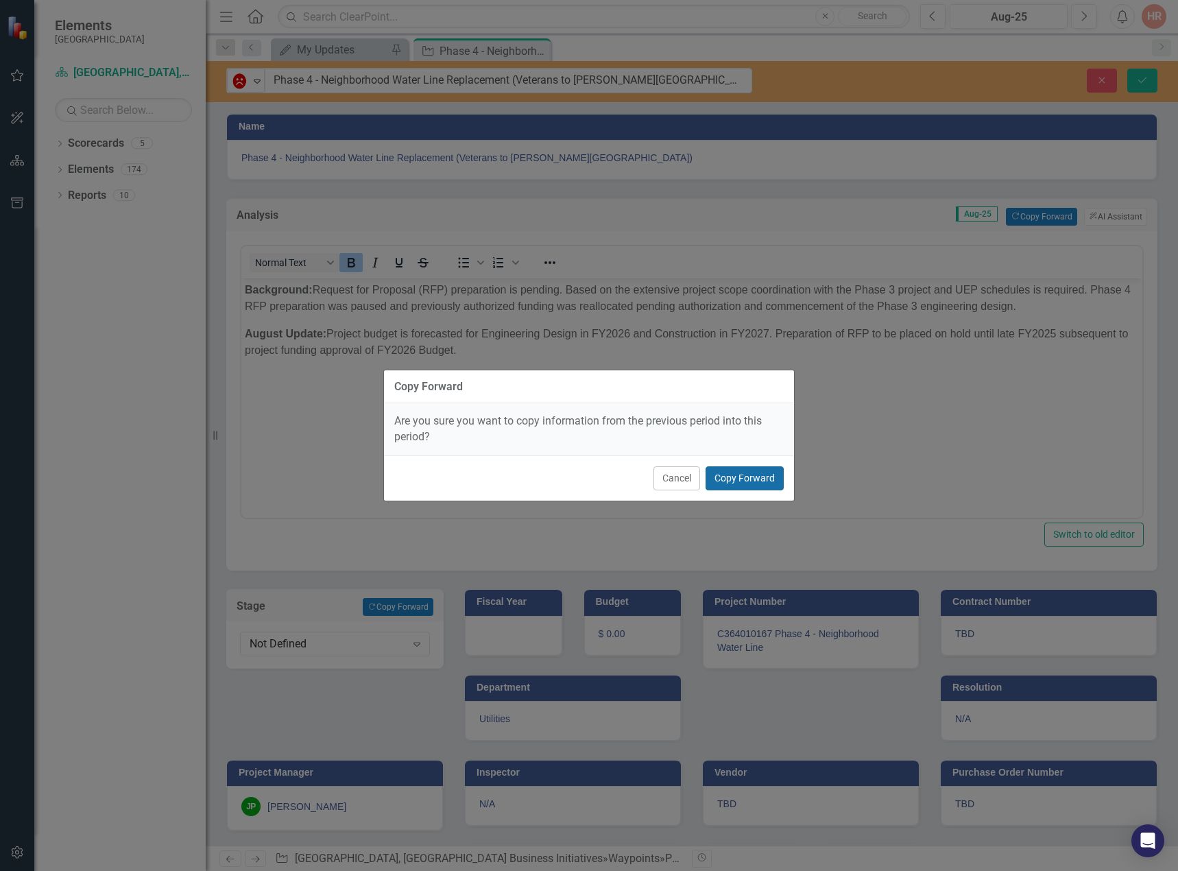
click at [756, 475] on button "Copy Forward" at bounding box center [745, 478] width 78 height 24
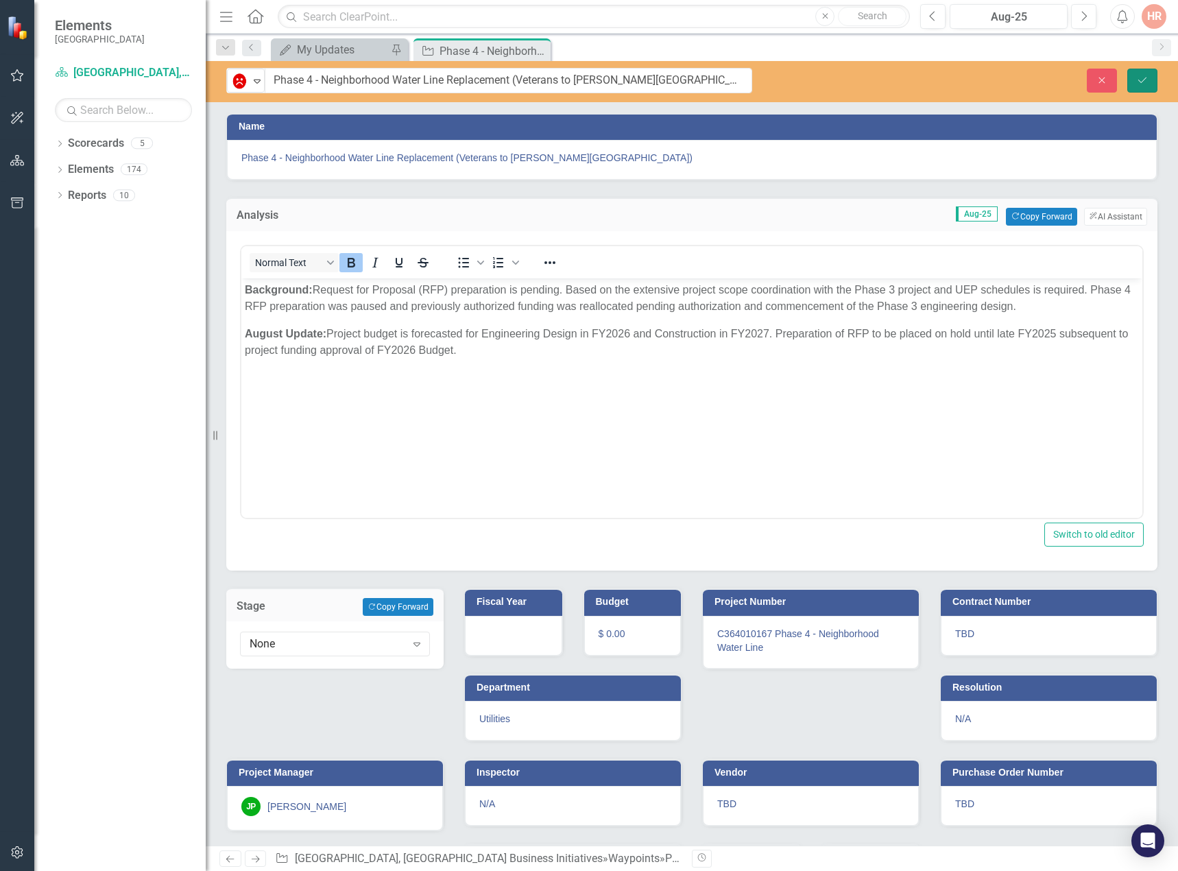
click at [1141, 72] on button "Save" at bounding box center [1143, 81] width 30 height 24
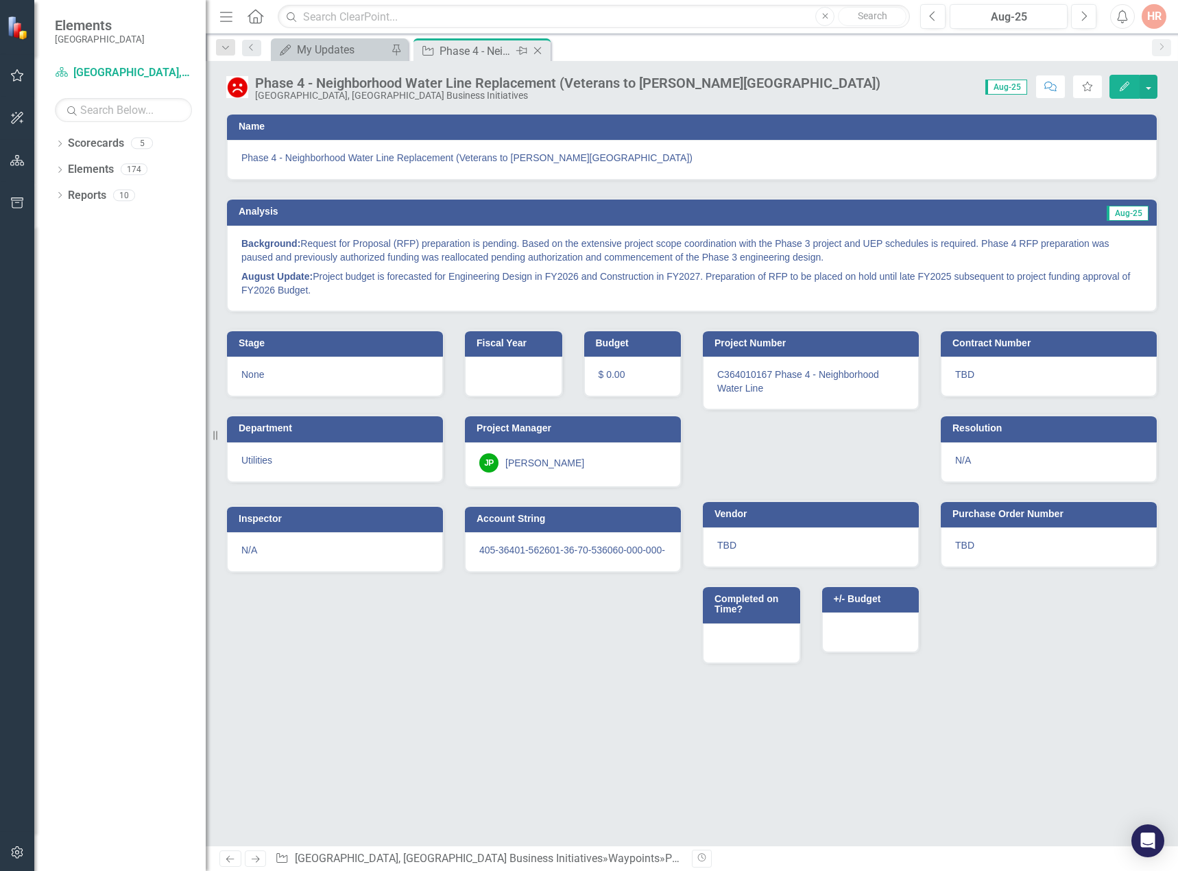
click at [536, 47] on icon "Close" at bounding box center [538, 50] width 14 height 11
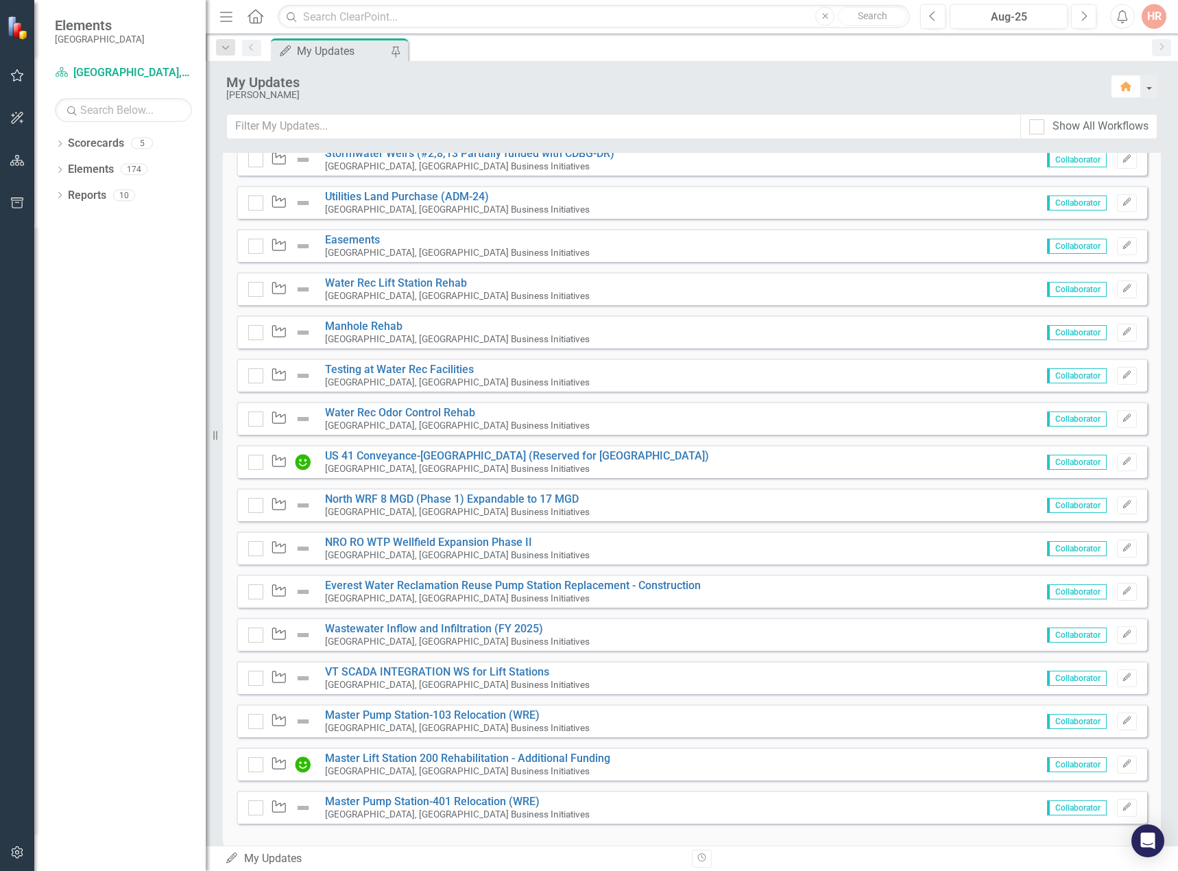
scroll to position [809, 0]
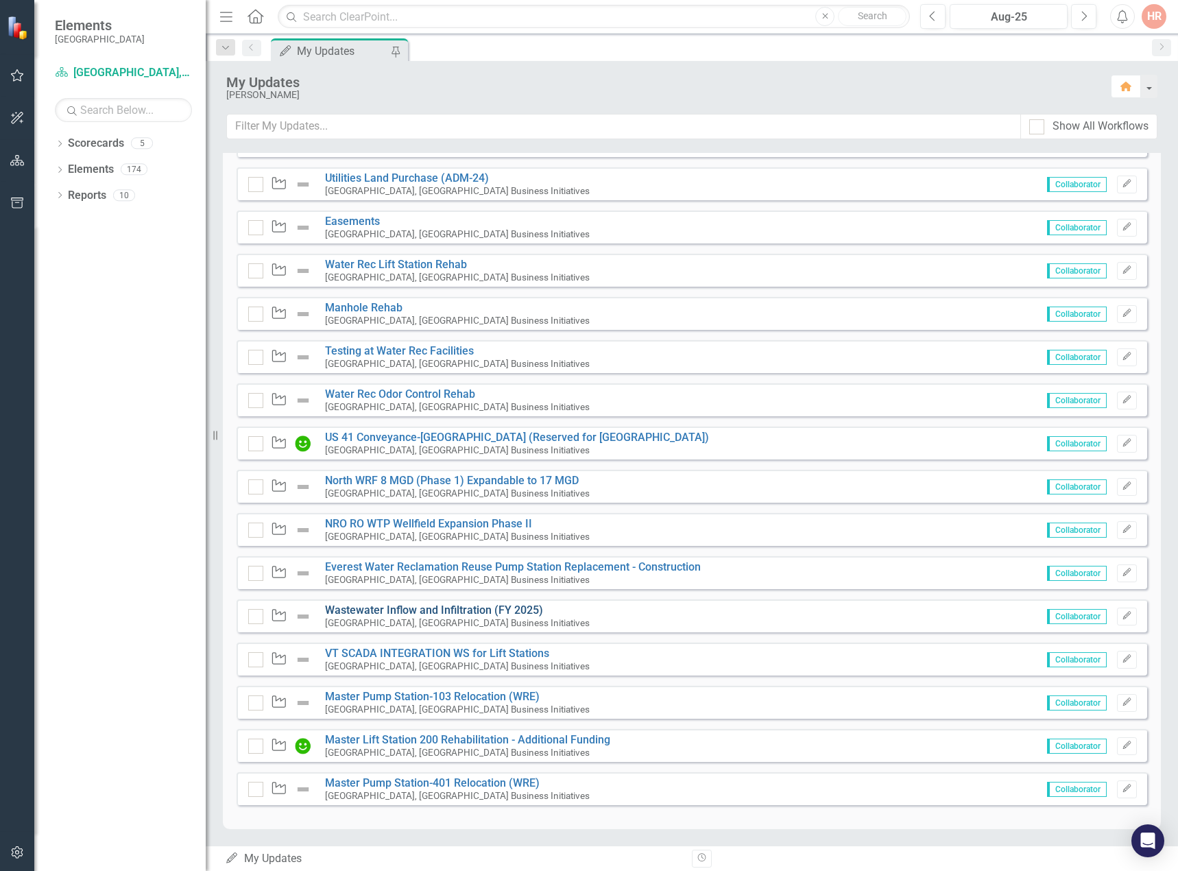
click at [477, 610] on link "Wastewater Inflow and Infiltration (FY 2025)" at bounding box center [434, 610] width 218 height 13
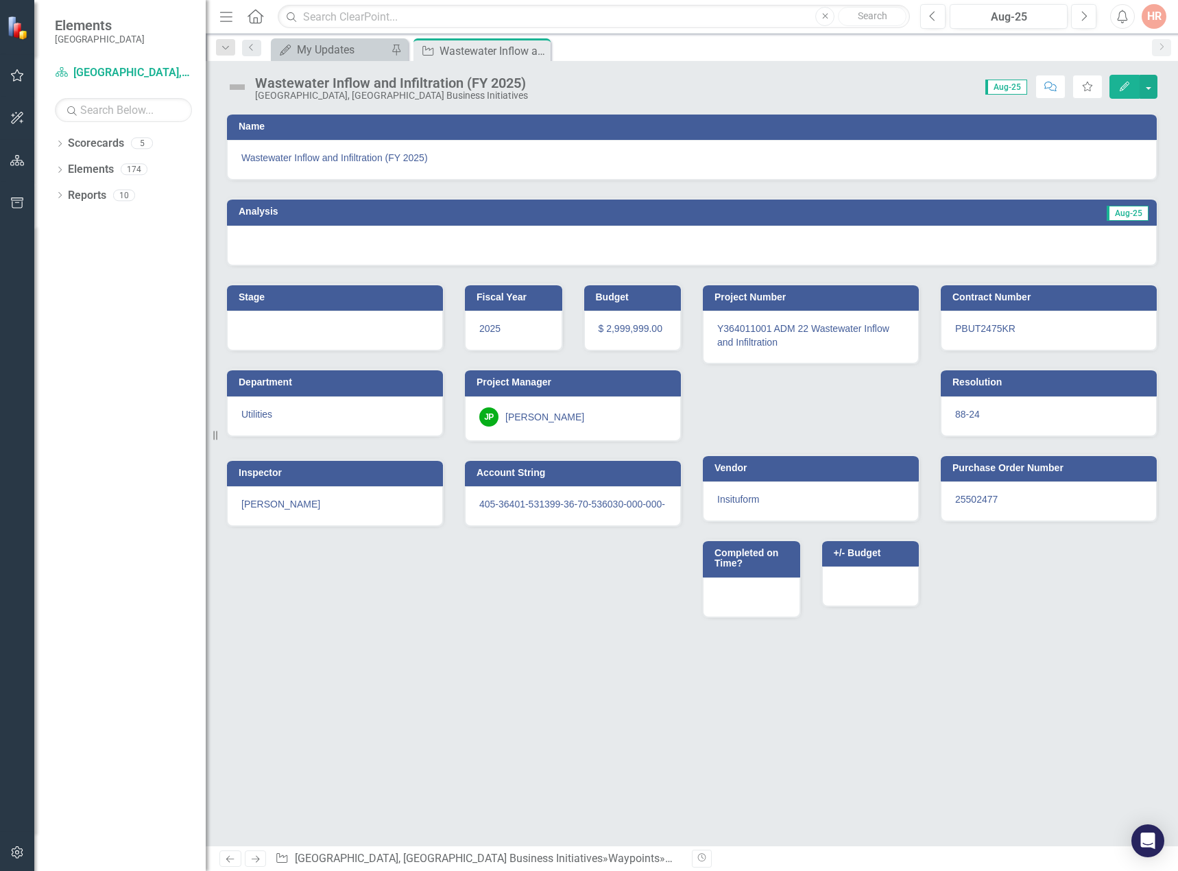
click at [240, 84] on img at bounding box center [237, 87] width 22 height 22
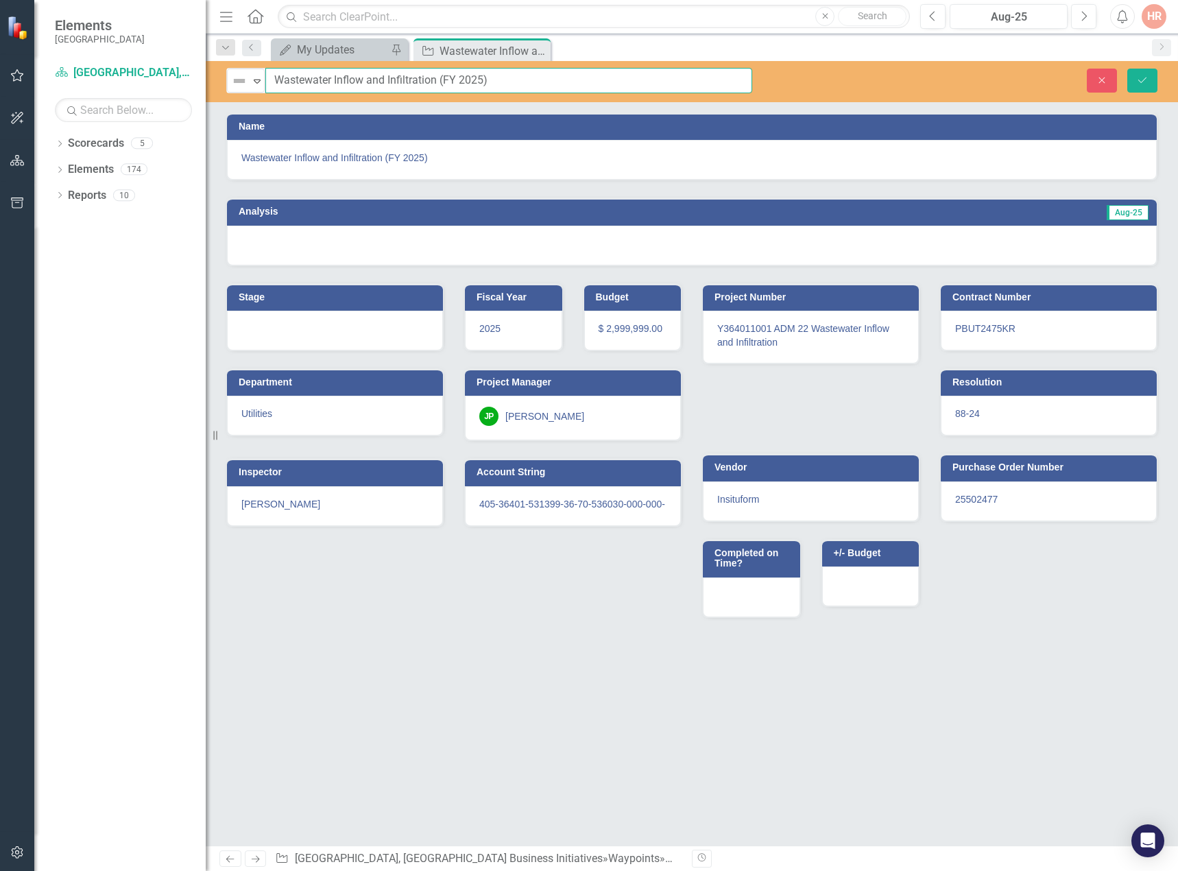
drag, startPoint x: 495, startPoint y: 78, endPoint x: 438, endPoint y: 78, distance: 57.6
click at [438, 78] on input "Wastewater Inflow and Infiltration (FY 2025)" at bounding box center [508, 80] width 487 height 25
type input "Wastewater Inflow and Infiltration"
click at [250, 80] on div "Not Defined" at bounding box center [240, 80] width 21 height 19
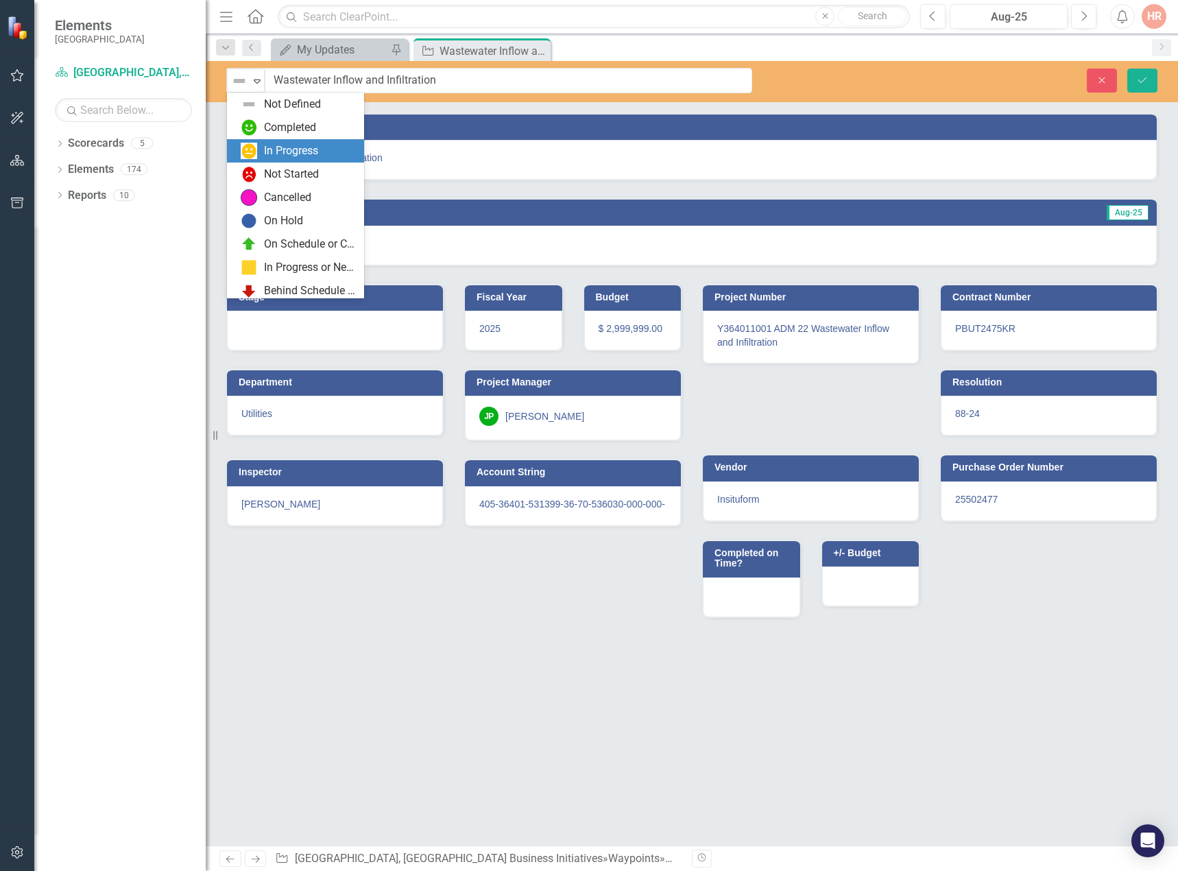
click at [260, 149] on div "In Progress" at bounding box center [298, 151] width 115 height 16
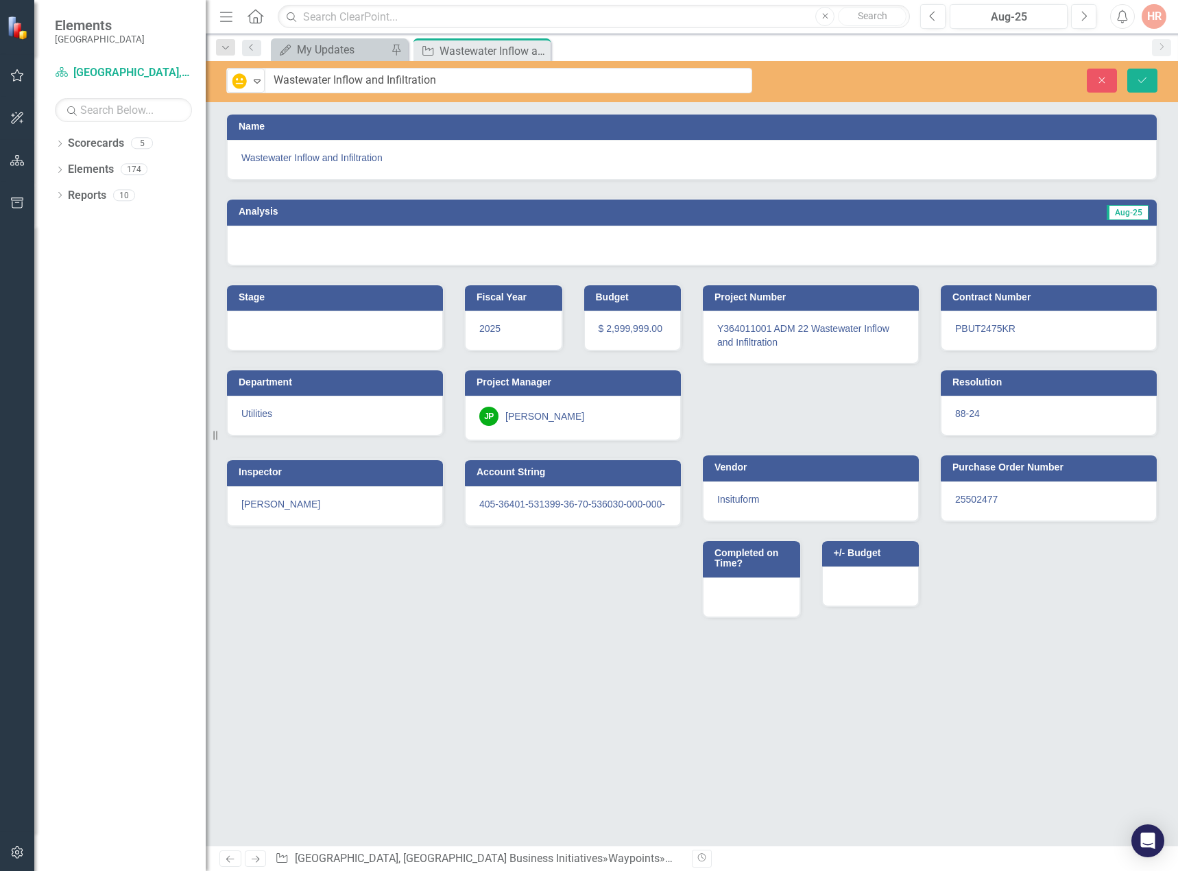
click at [395, 159] on span "Wastewater Inflow and Infiltration" at bounding box center [691, 158] width 901 height 14
click at [392, 163] on span "Wastewater Inflow and Infiltration" at bounding box center [691, 158] width 901 height 14
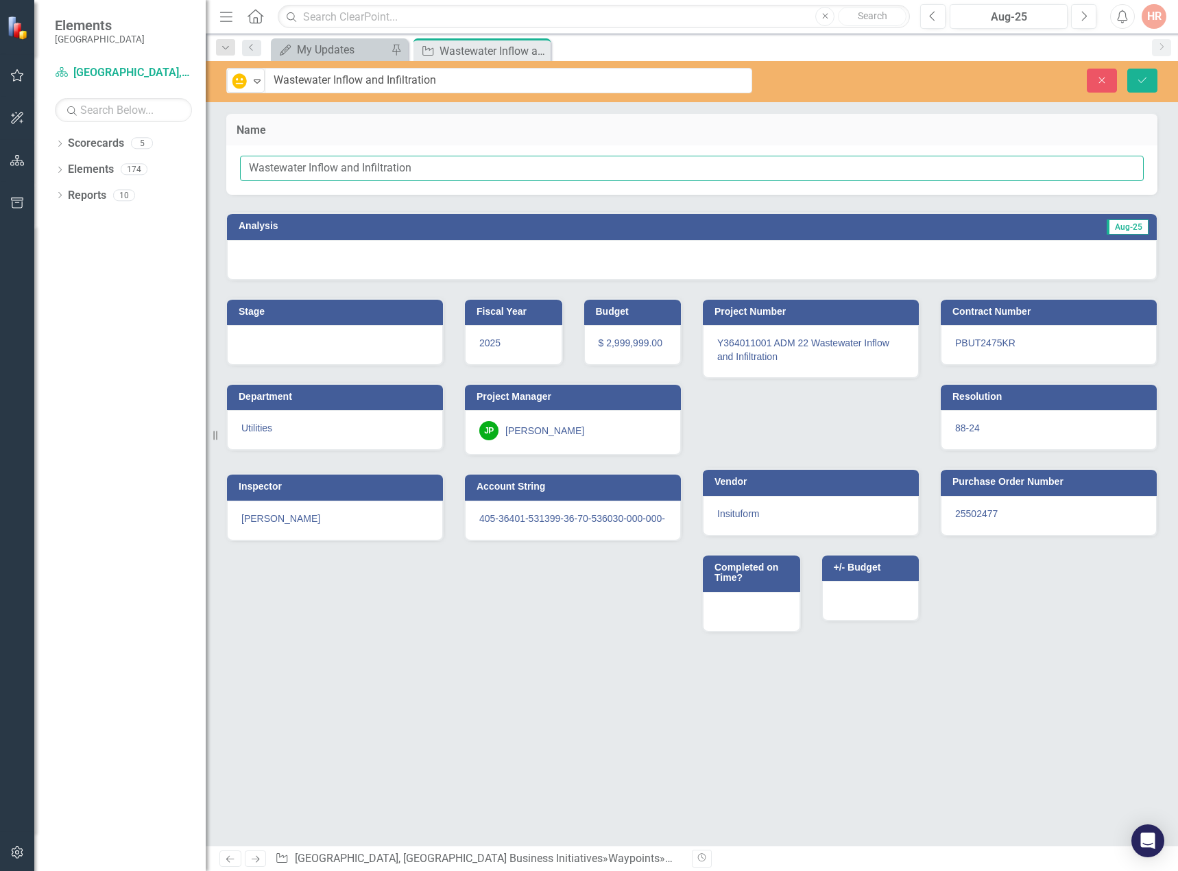
click at [433, 169] on input "Wastewater Inflow and Infiltration" at bounding box center [692, 168] width 904 height 25
type input "Wastewater Inflow and Infiltration"
type input "Wastewater Inflow and Infiltration ("
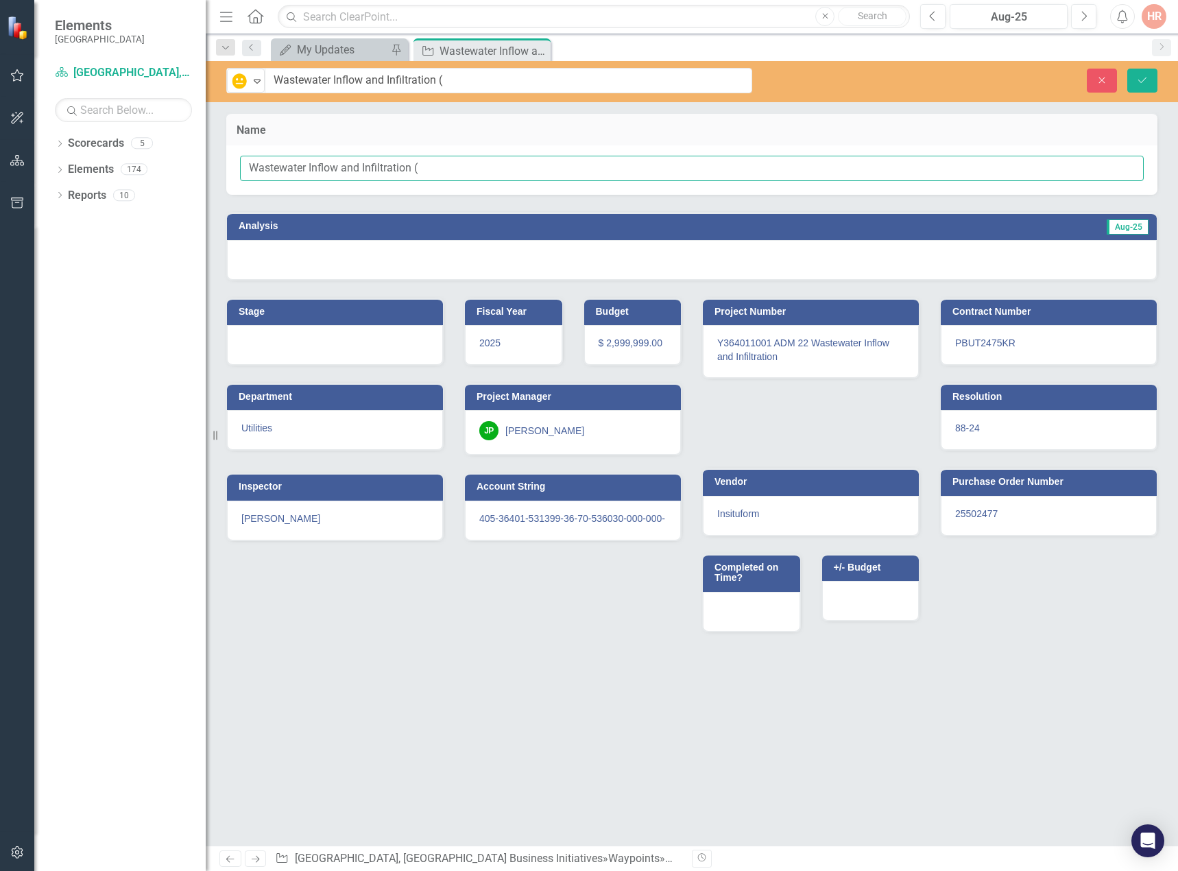
type input "Wastewater Inflow and Infiltration (I"
type input "Wastewater Inflow and Infiltration (I&"
type input "Wastewater Inflow and Infiltration (I&I"
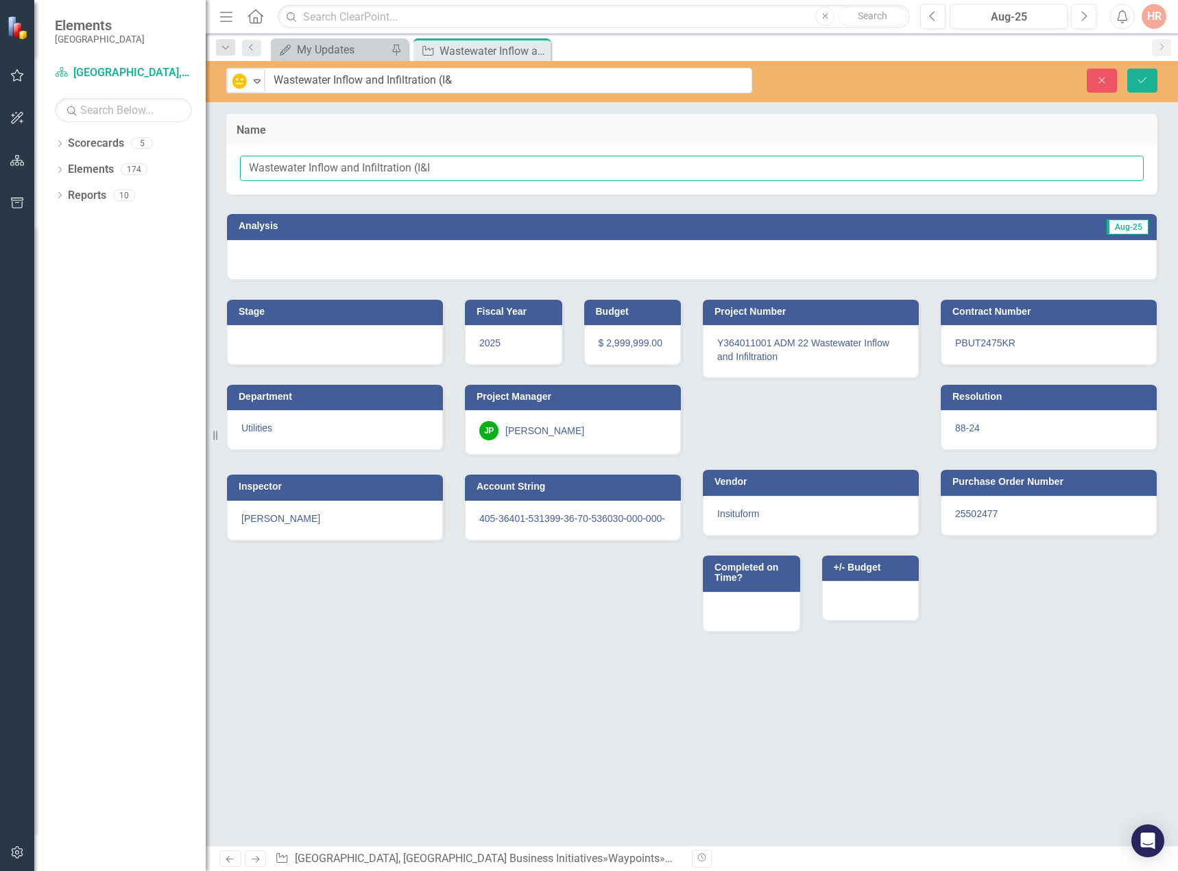
type input "Wastewater Inflow and Infiltration (I&I"
type input "Wastewater Inflow and Infiltration (I&I)"
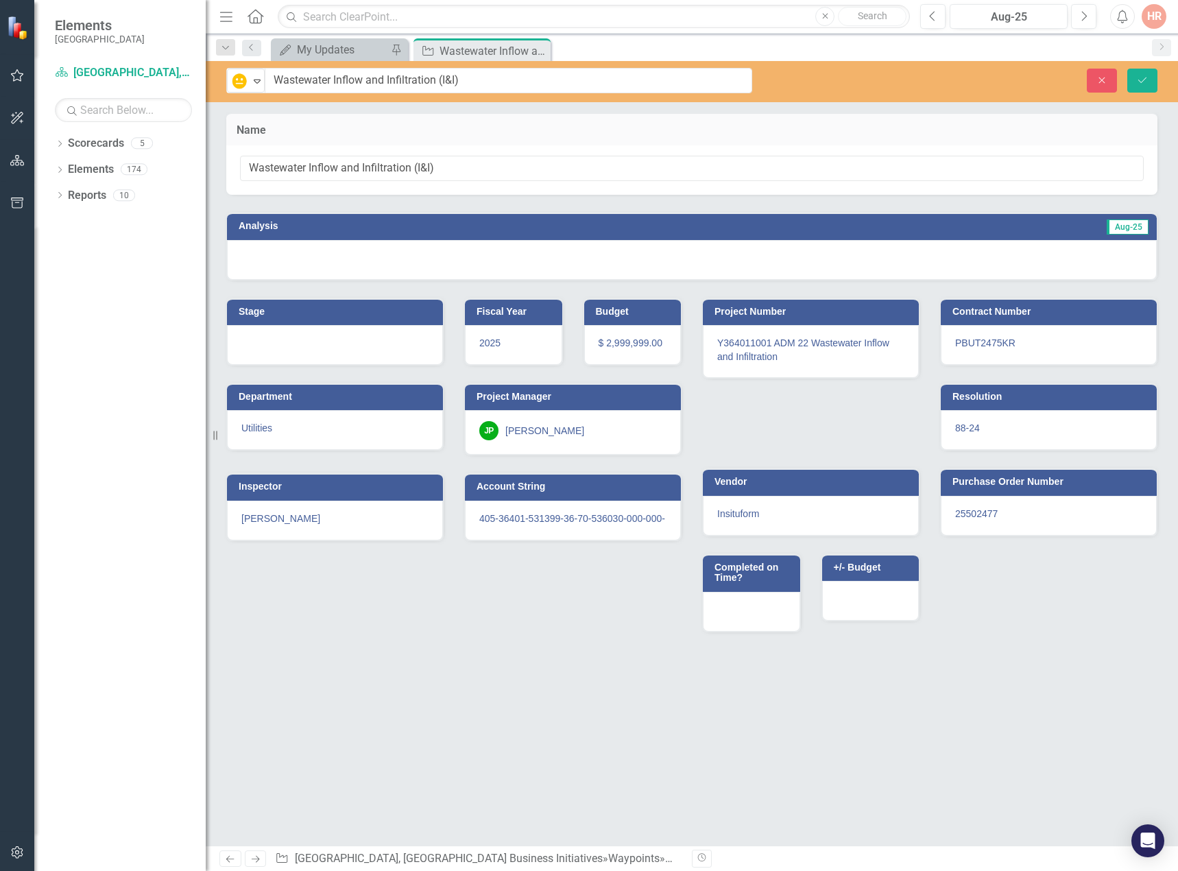
click at [405, 255] on div at bounding box center [692, 260] width 930 height 40
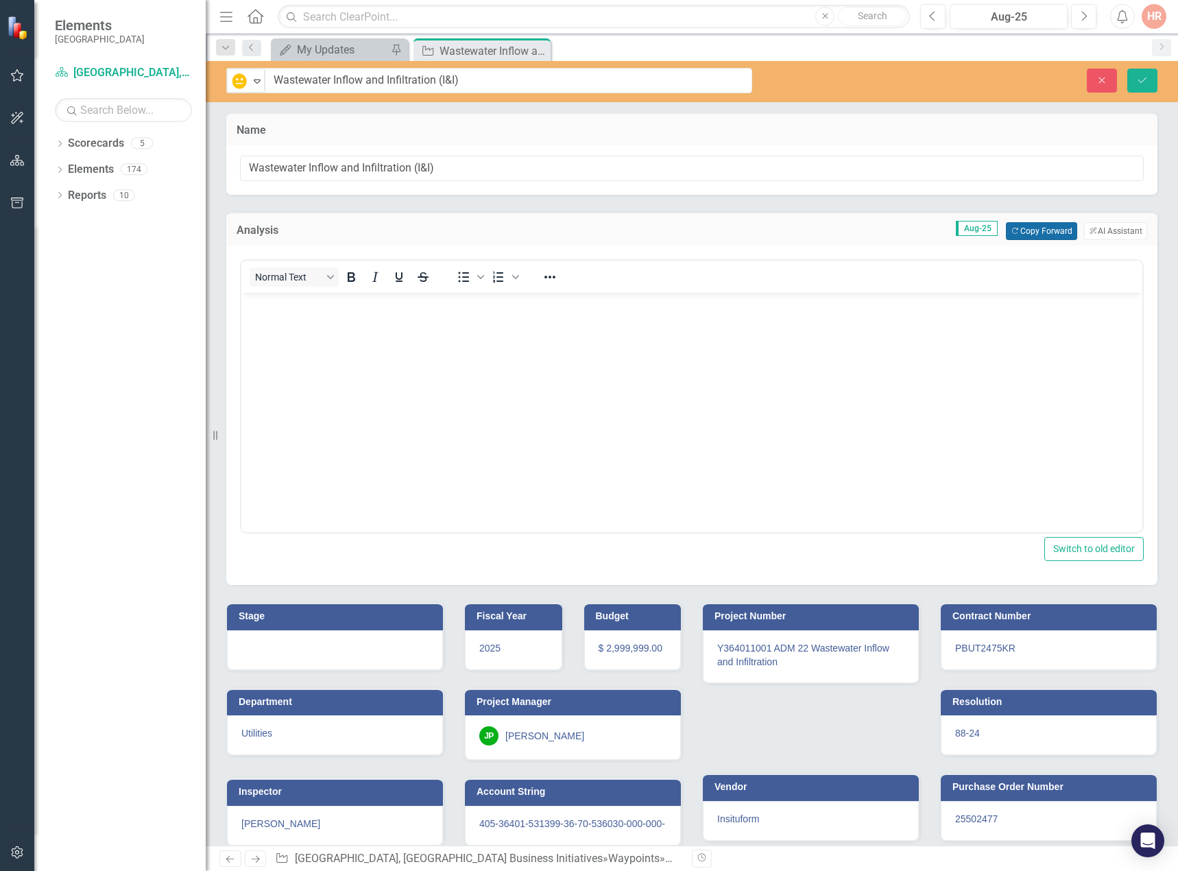
click at [1010, 233] on button "Copy Forward Copy Forward" at bounding box center [1041, 231] width 71 height 18
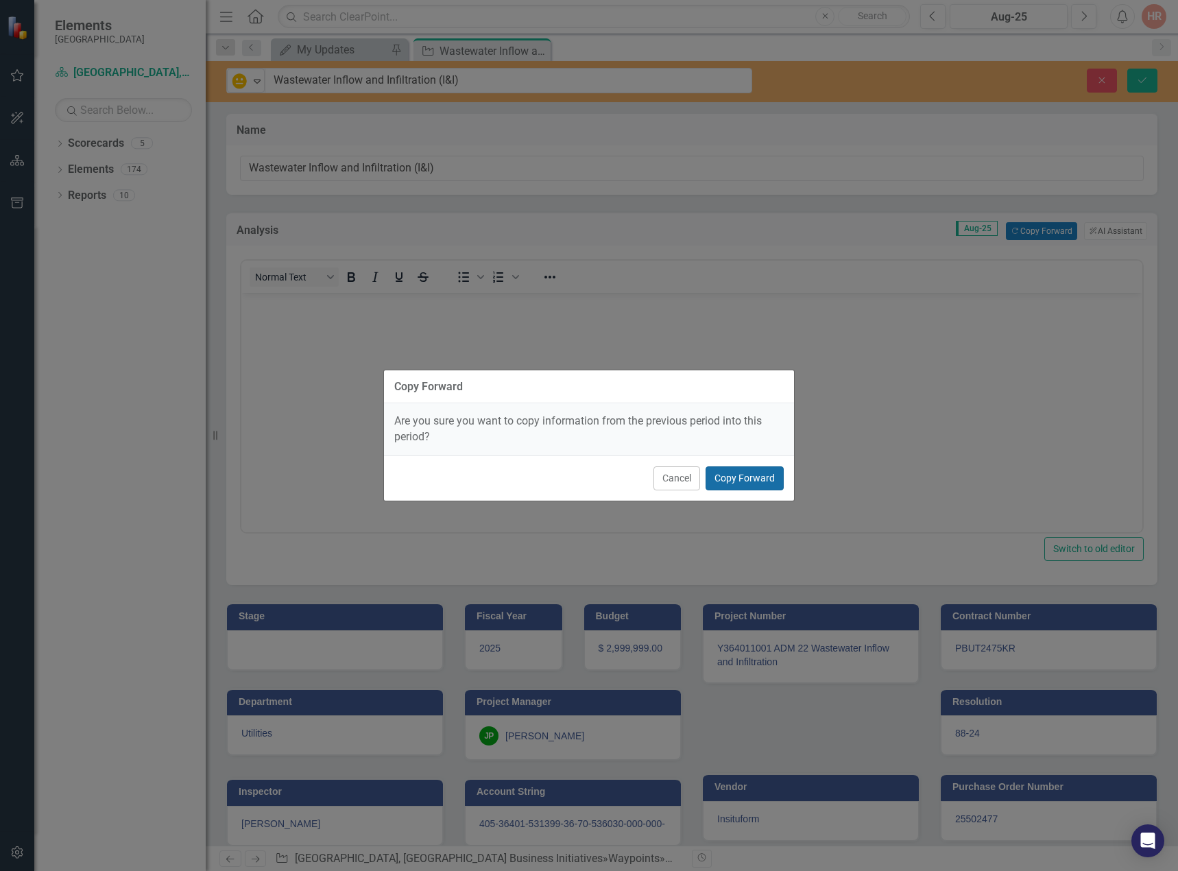
click at [726, 475] on button "Copy Forward" at bounding box center [745, 478] width 78 height 24
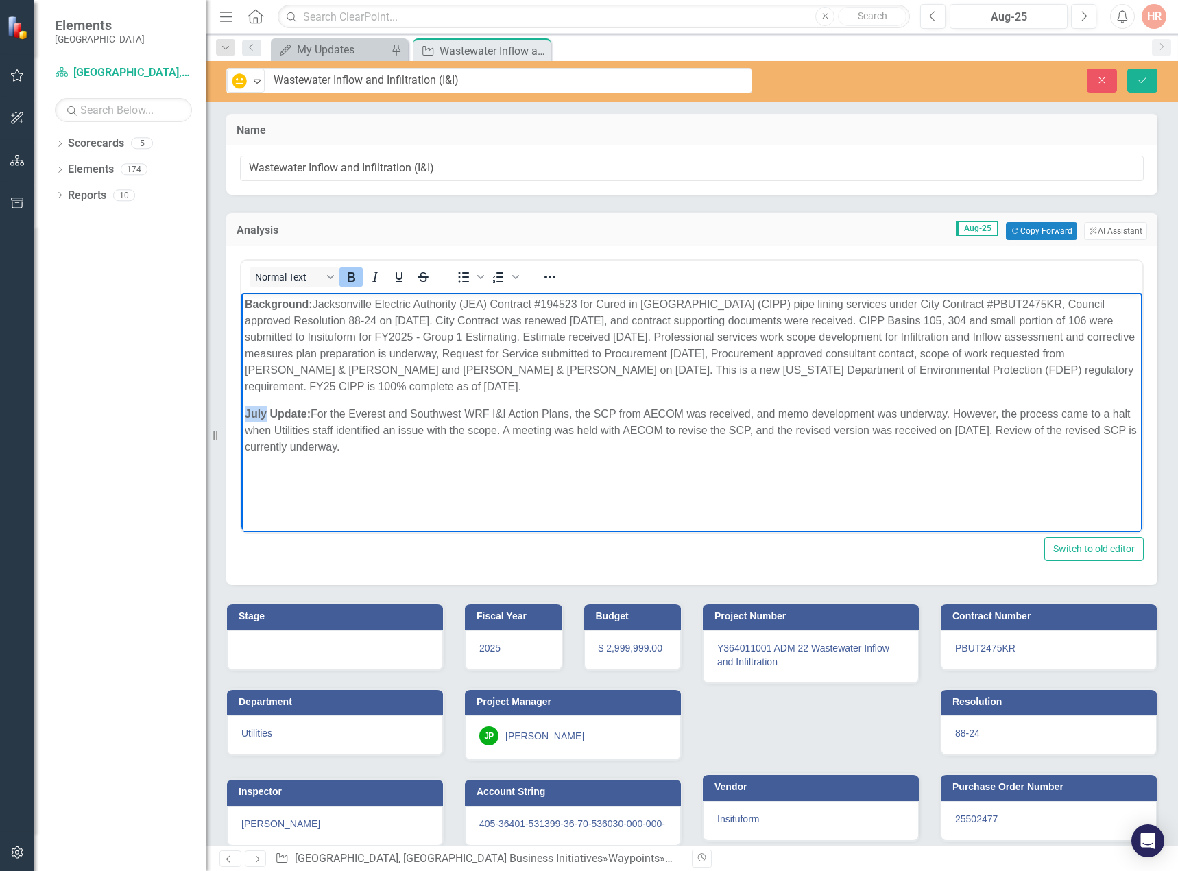
drag, startPoint x: 268, startPoint y: 397, endPoint x: 243, endPoint y: 398, distance: 24.0
click at [243, 398] on body "Background: Jacksonville Electric Authority (JEA) Contract #194523 for Cured in…" at bounding box center [691, 396] width 901 height 206
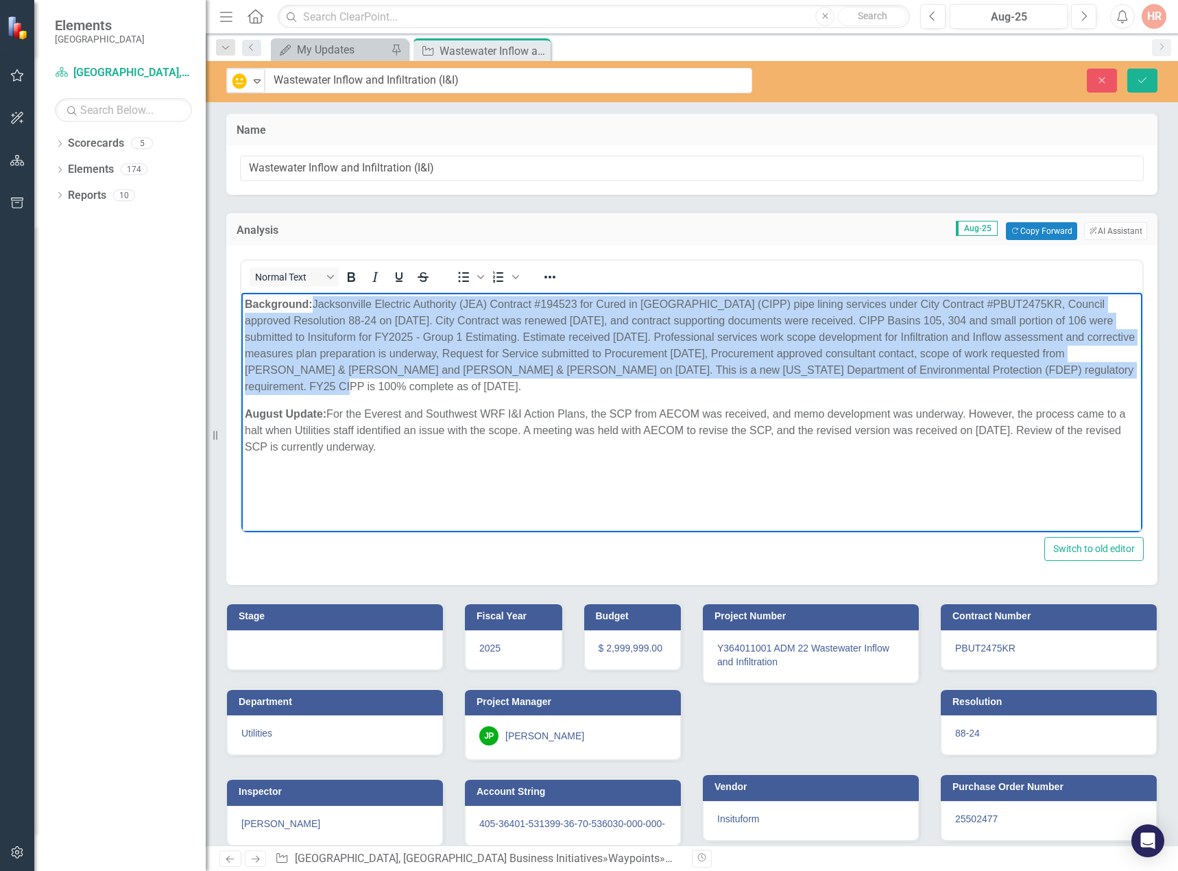
drag, startPoint x: 1117, startPoint y: 370, endPoint x: 423, endPoint y: 349, distance: 694.5
click at [319, 307] on p "Background: Jacksonville Electric Authority (JEA) Contract #194523 for Cured in…" at bounding box center [692, 345] width 894 height 99
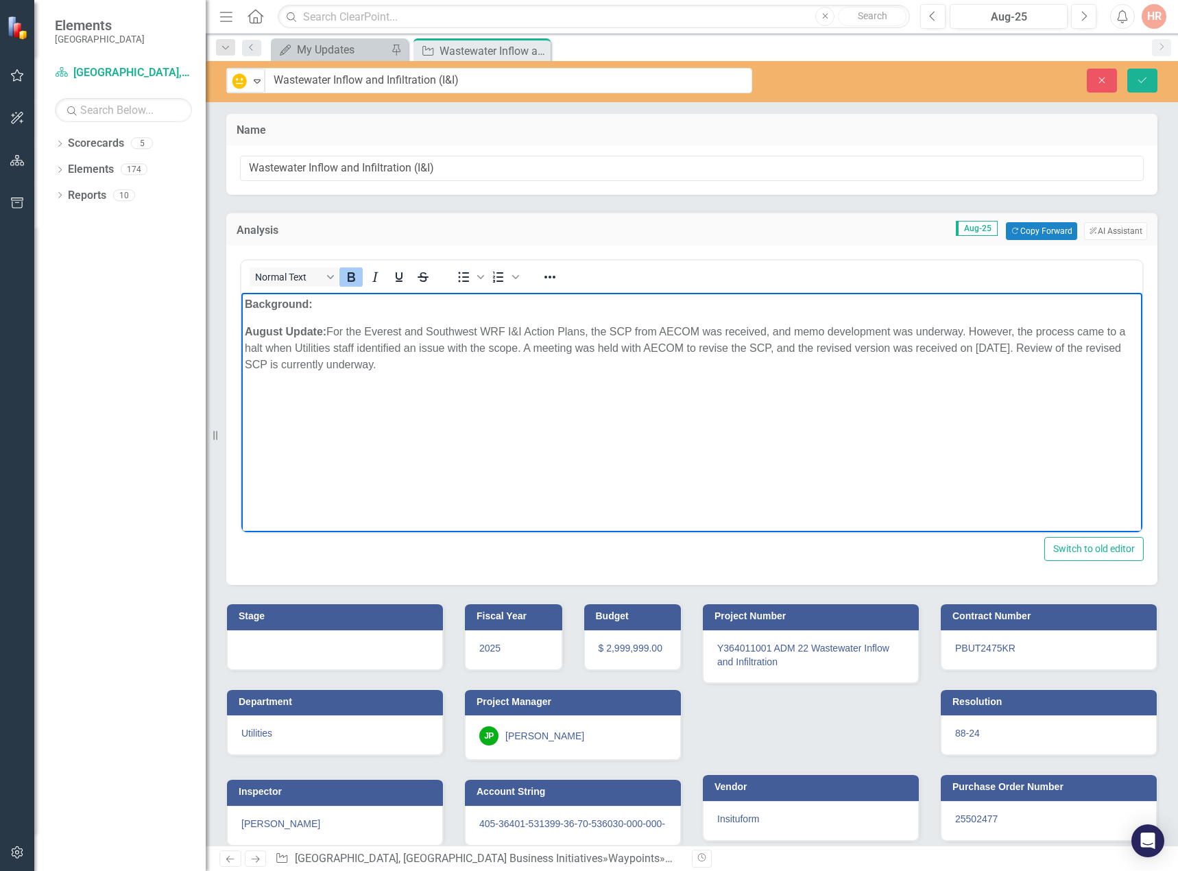
click at [352, 279] on icon "Bold" at bounding box center [351, 277] width 16 height 16
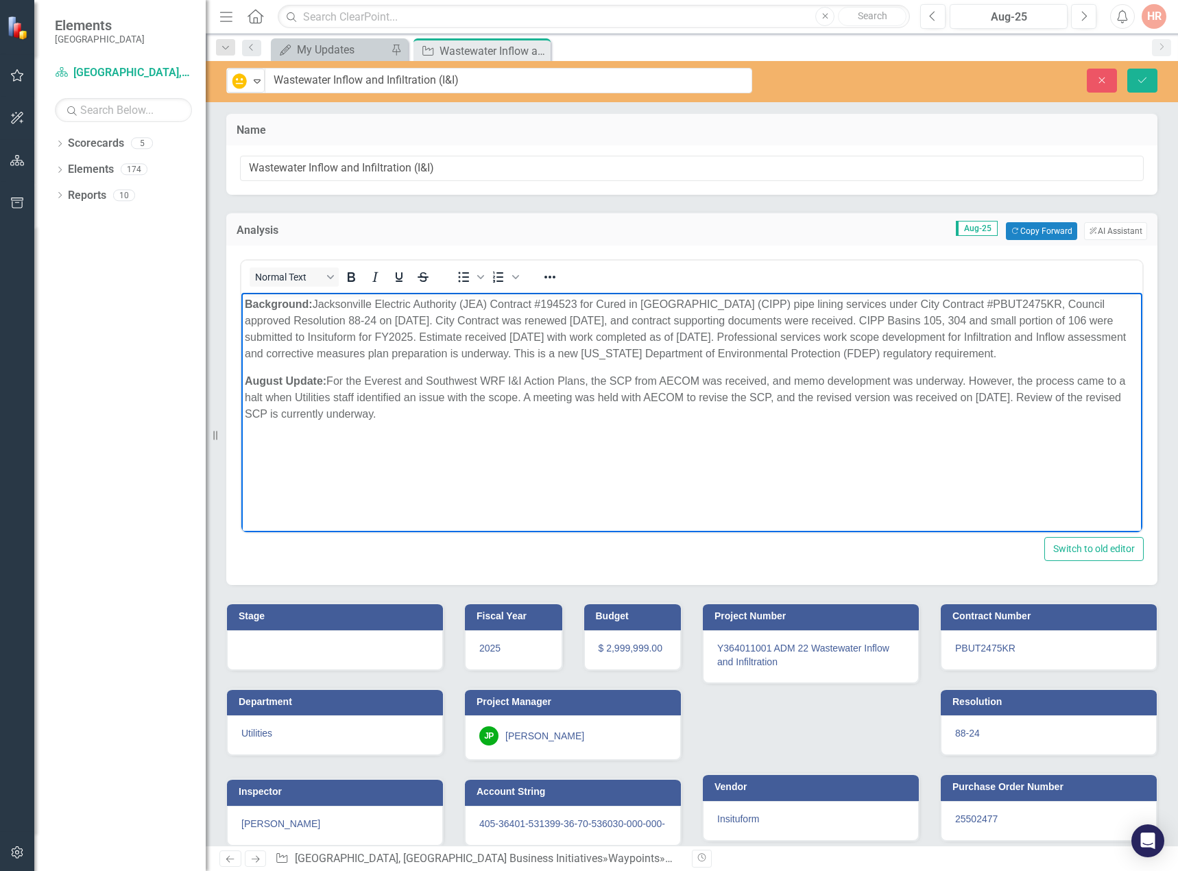
drag, startPoint x: 382, startPoint y: 412, endPoint x: 330, endPoint y: 381, distance: 60.9
click at [330, 381] on p "August Update: For the Everest and Southwest WRF I&I Action Plans, the SCP from…" at bounding box center [692, 397] width 894 height 49
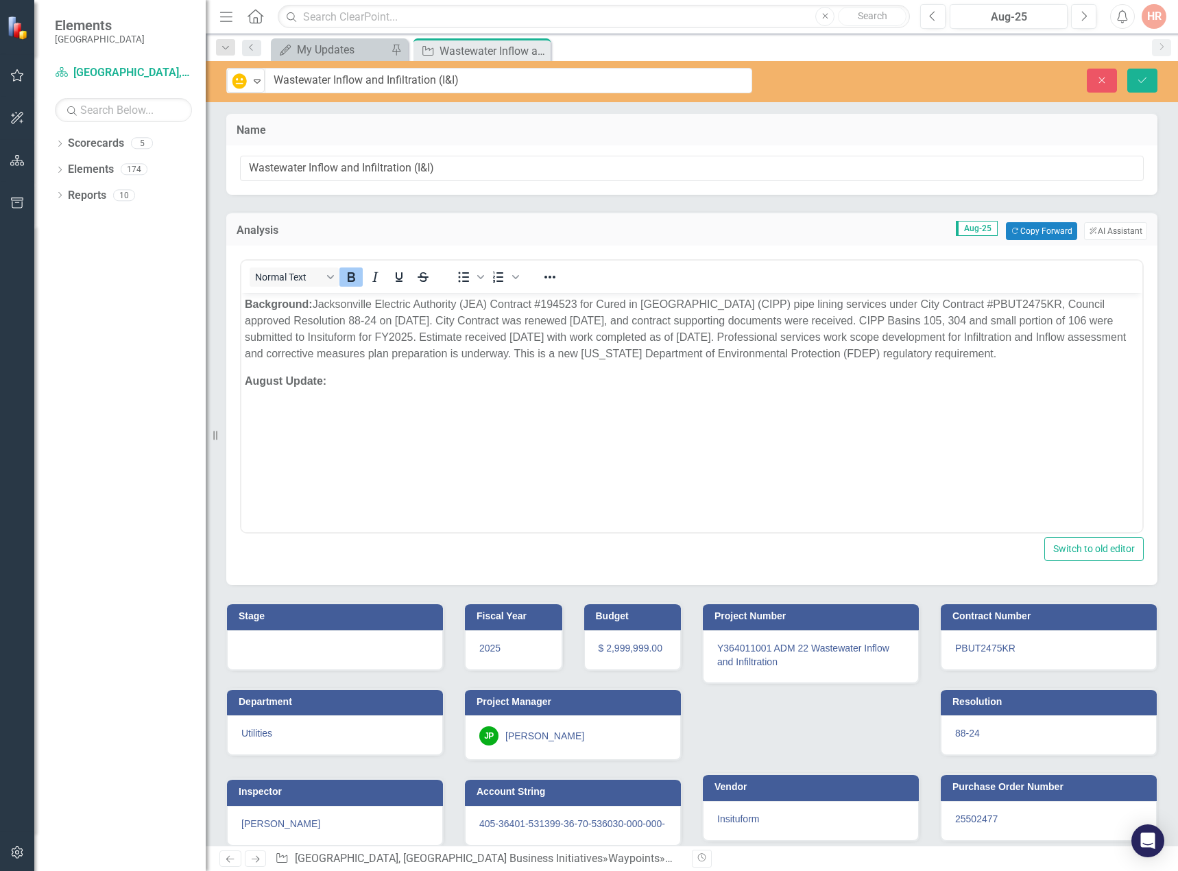
click at [353, 265] on div "Normal Text" at bounding box center [342, 276] width 202 height 27
click at [348, 274] on icon "Bold" at bounding box center [352, 277] width 8 height 10
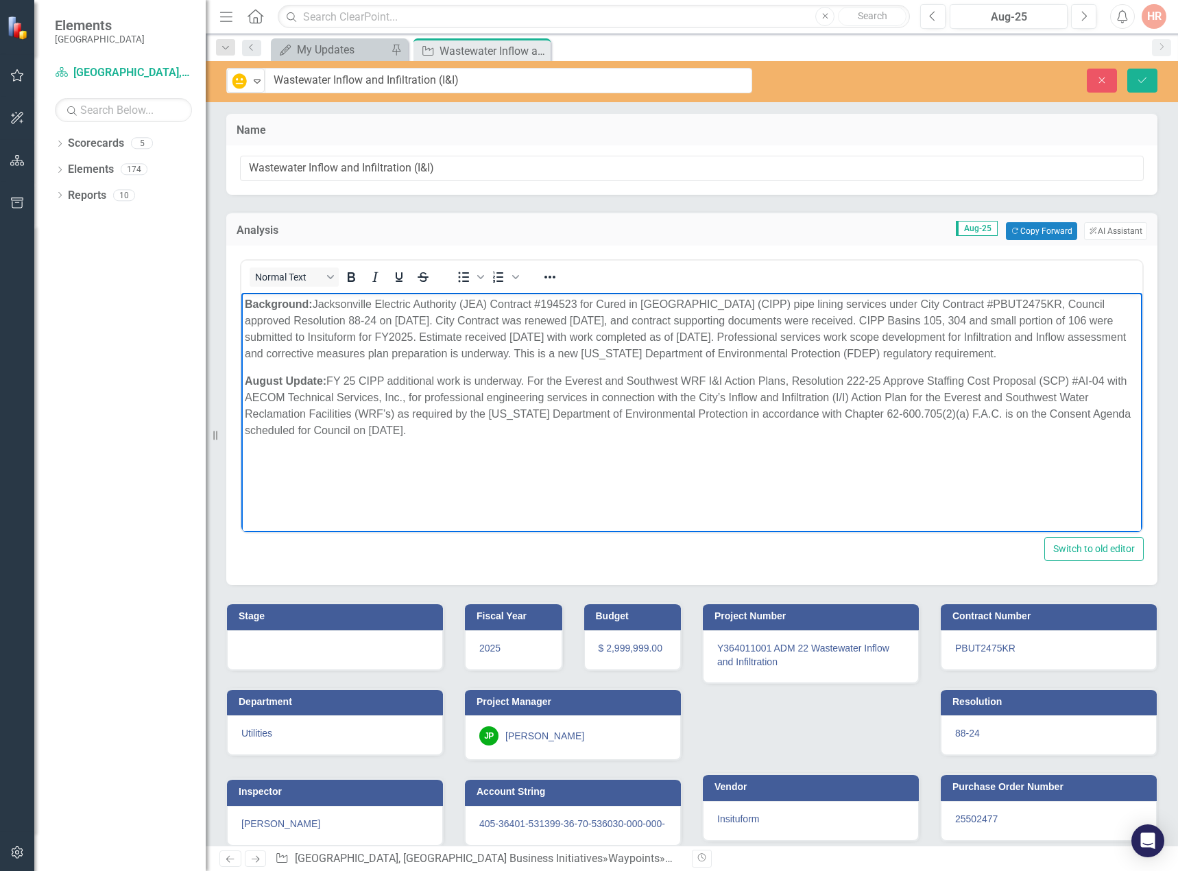
click at [377, 638] on div at bounding box center [335, 650] width 216 height 40
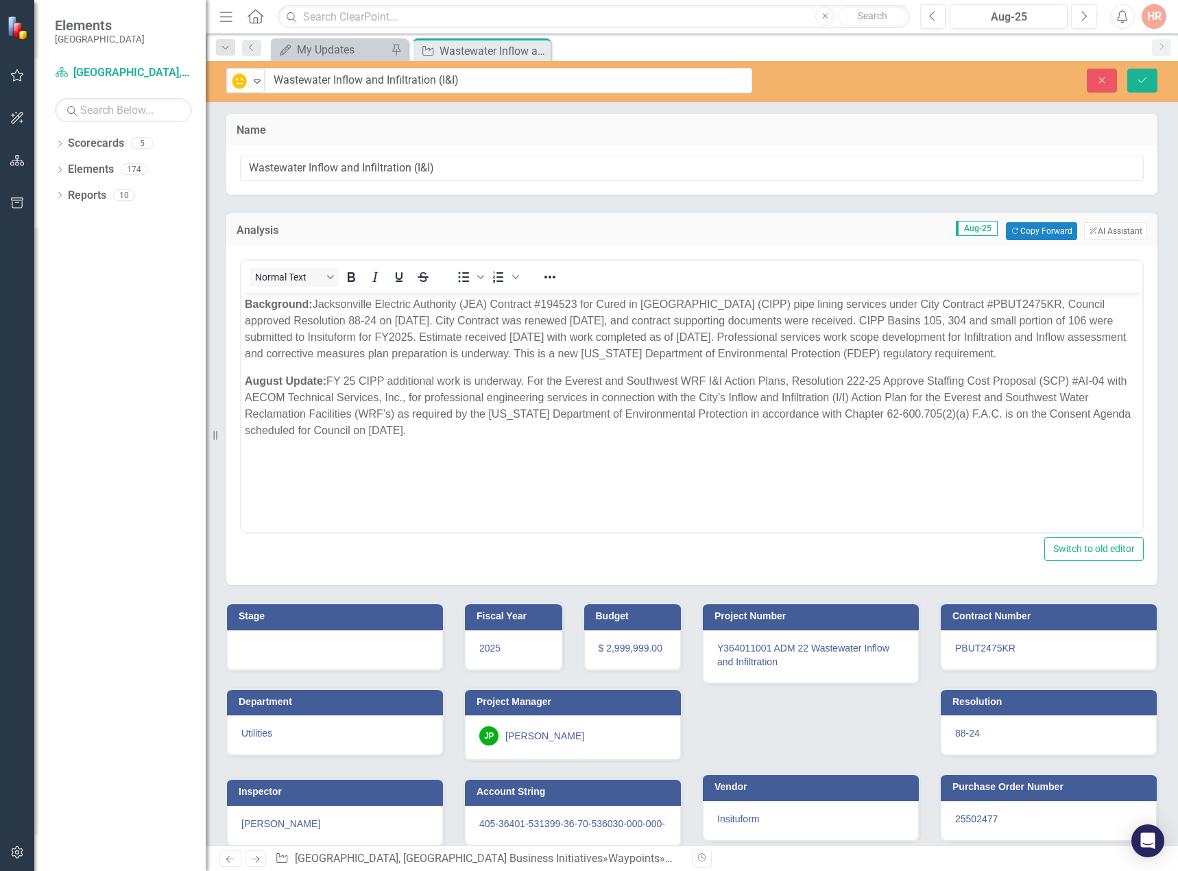
click at [377, 638] on div at bounding box center [335, 650] width 216 height 40
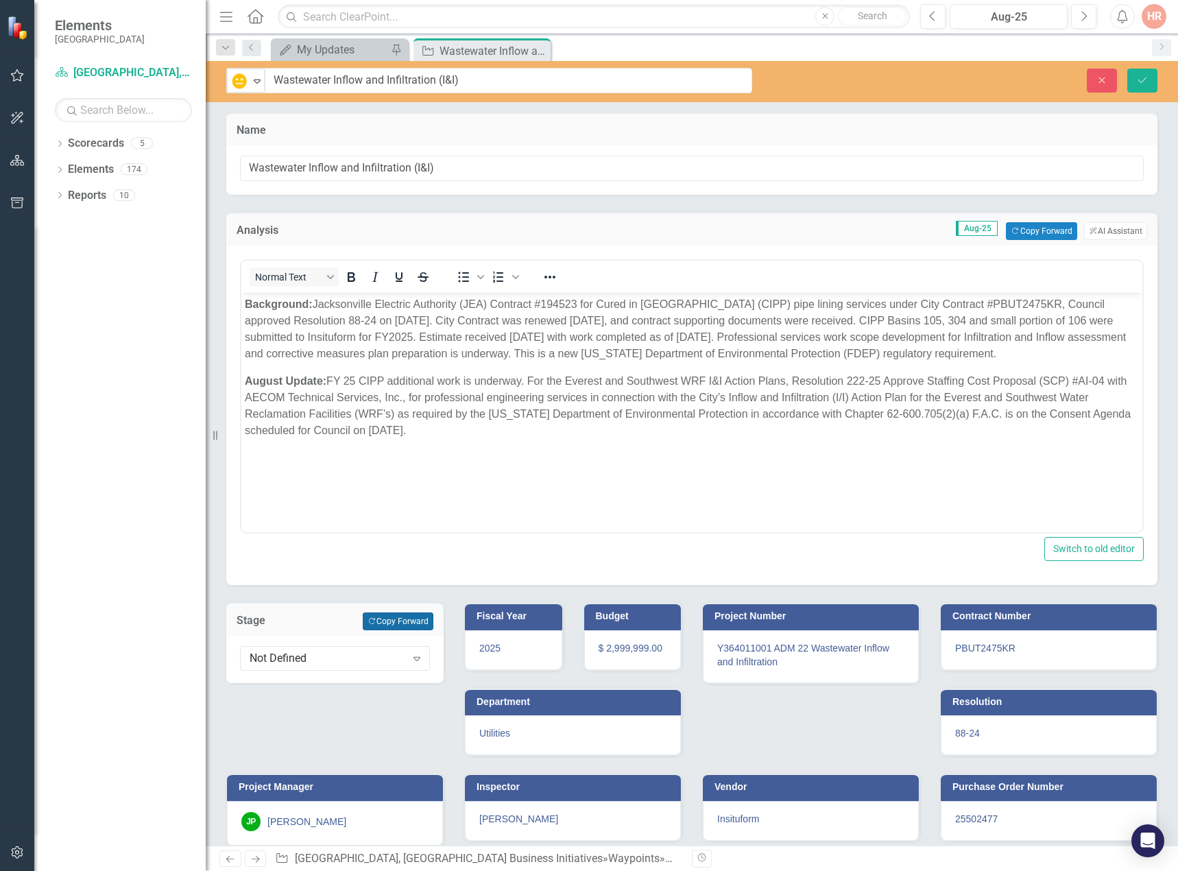
click at [402, 617] on button "Copy Forward Copy Forward" at bounding box center [398, 622] width 71 height 18
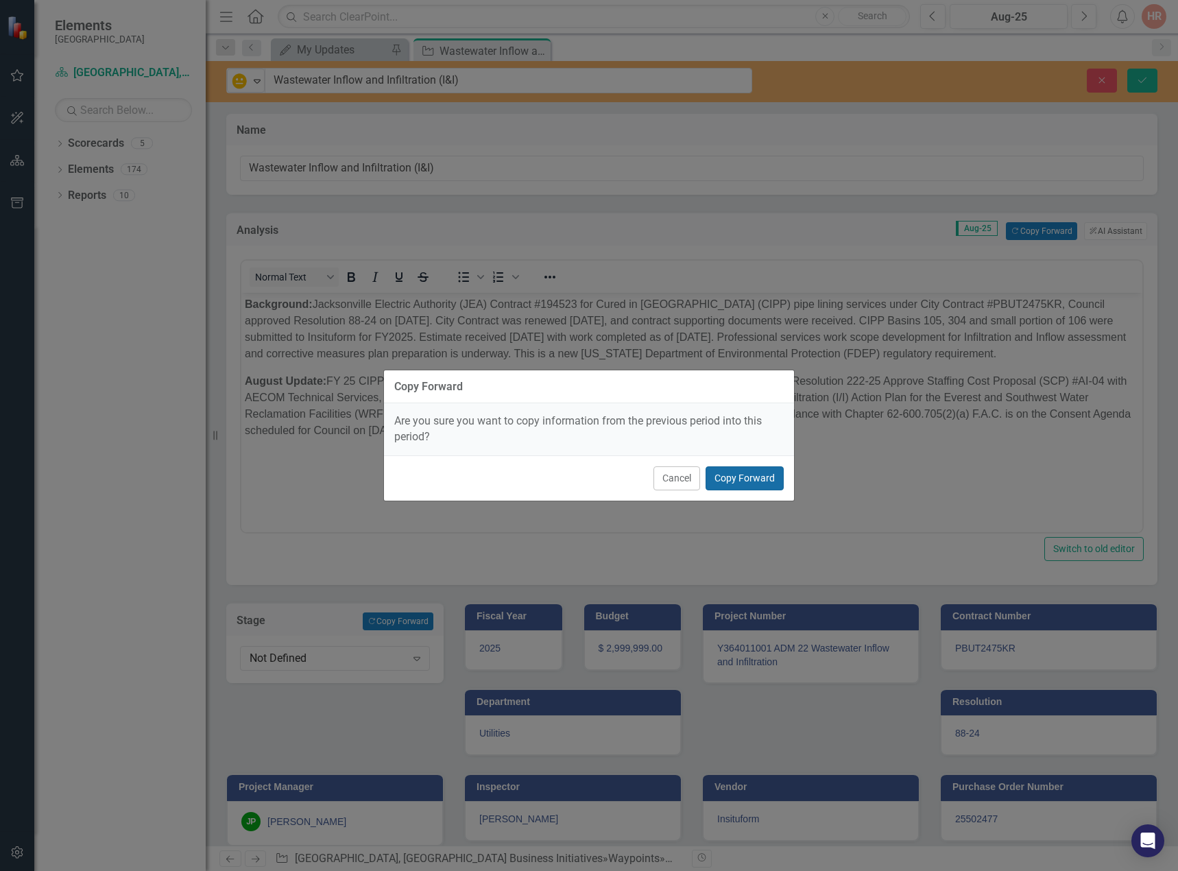
click at [761, 477] on button "Copy Forward" at bounding box center [745, 478] width 78 height 24
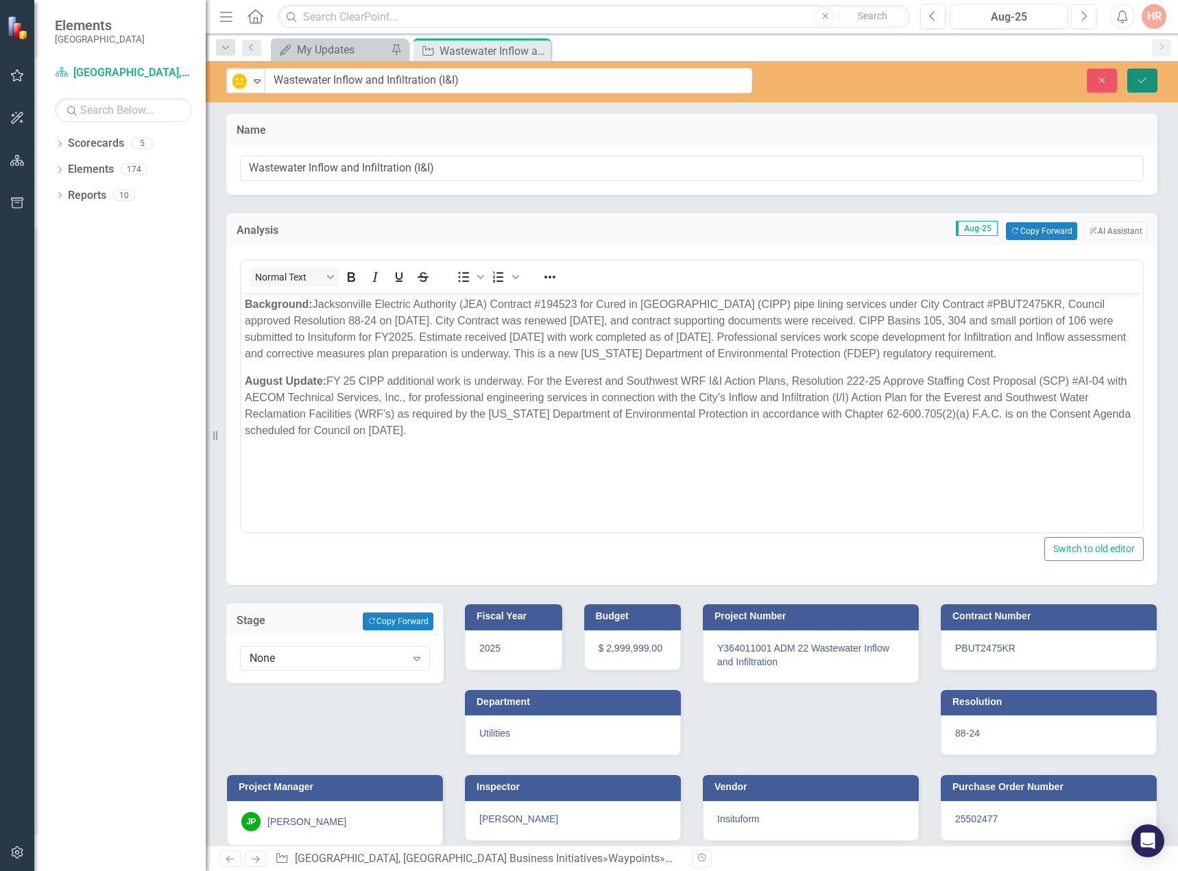
drag, startPoint x: 1147, startPoint y: 78, endPoint x: 1116, endPoint y: 102, distance: 39.1
click at [1147, 78] on icon "Save" at bounding box center [1143, 80] width 12 height 10
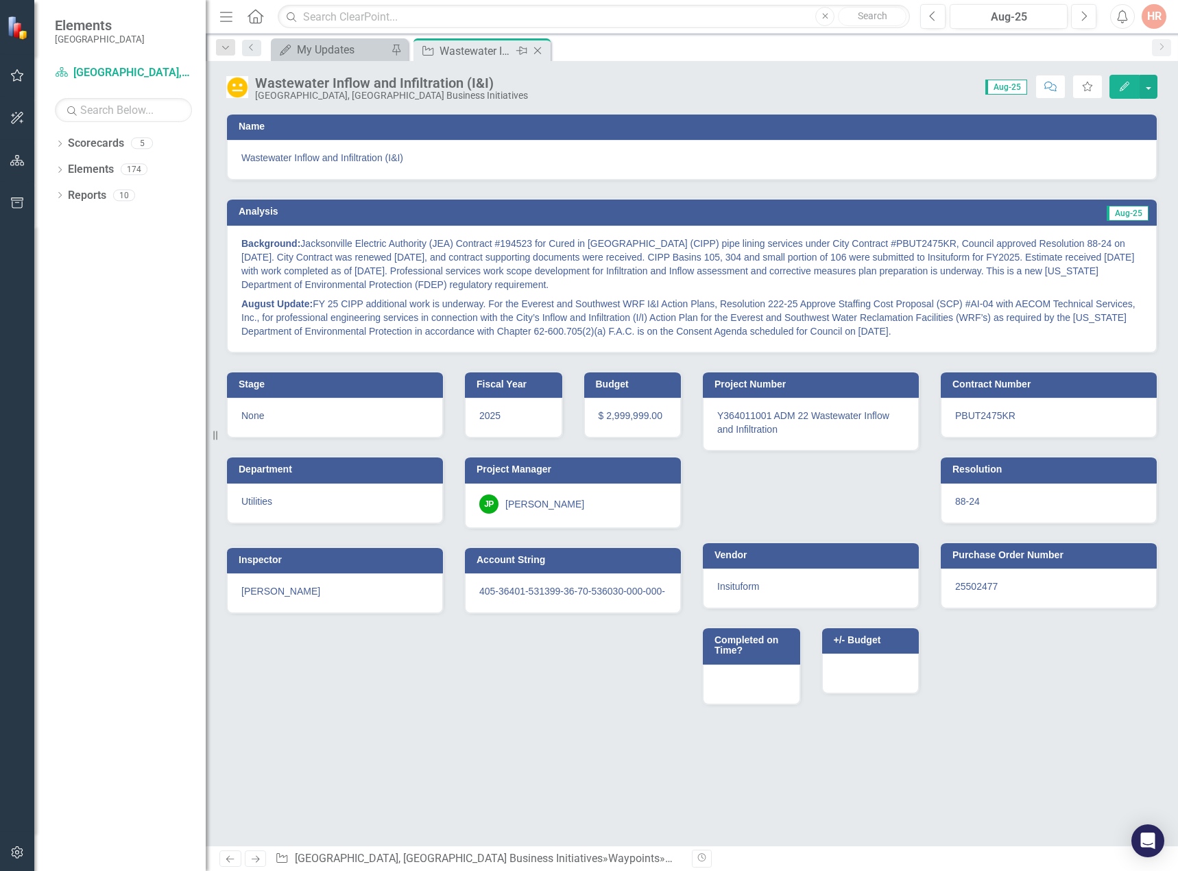
click at [535, 49] on icon "Close" at bounding box center [538, 50] width 14 height 11
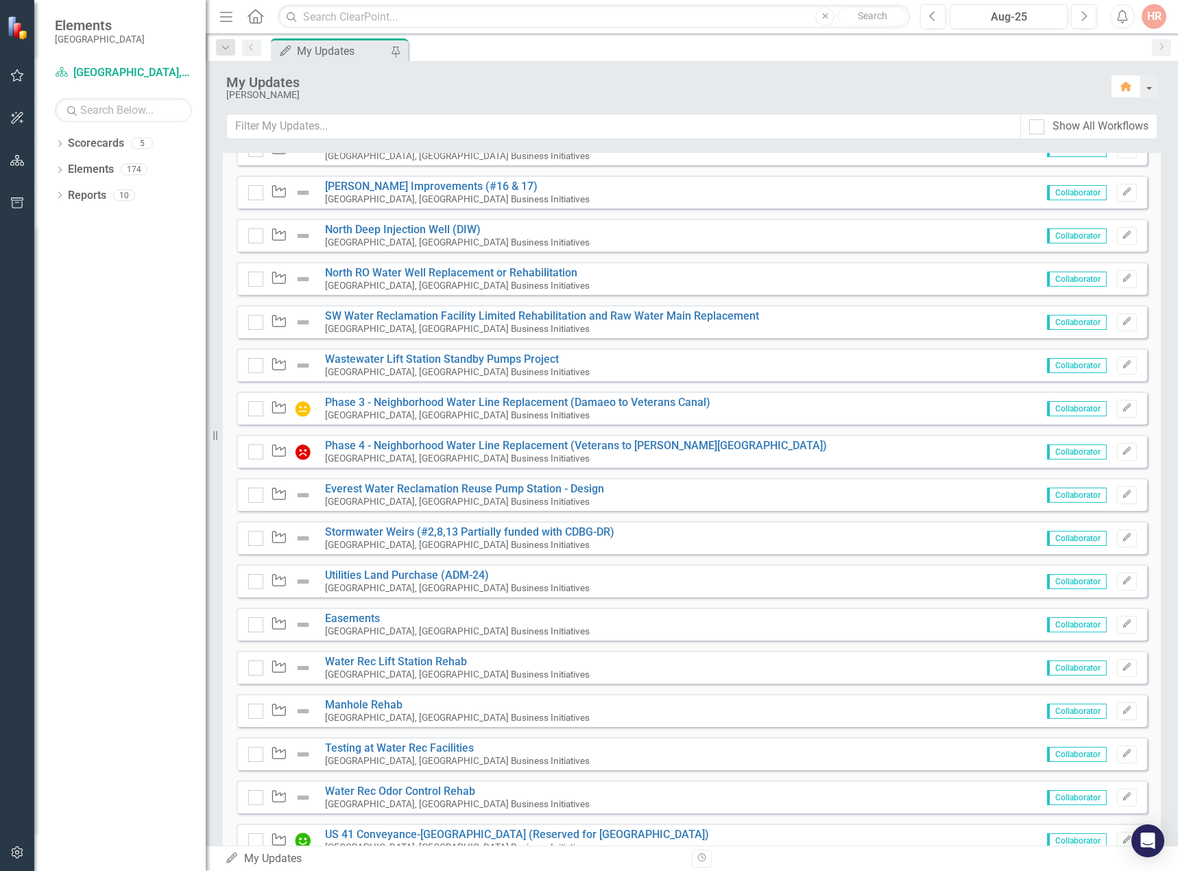
scroll to position [809, 0]
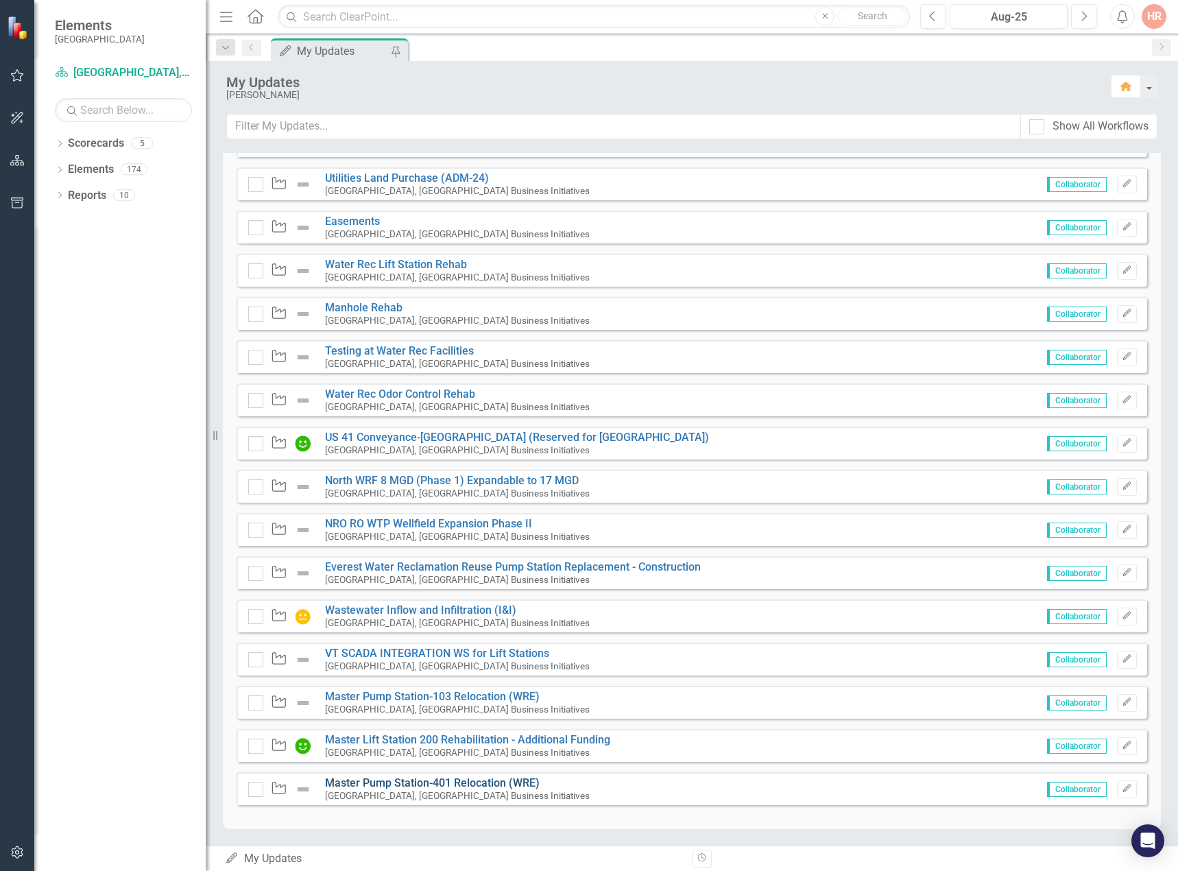
click at [447, 785] on link "Master Pump Station-401 Relocation (WRE)" at bounding box center [432, 782] width 215 height 13
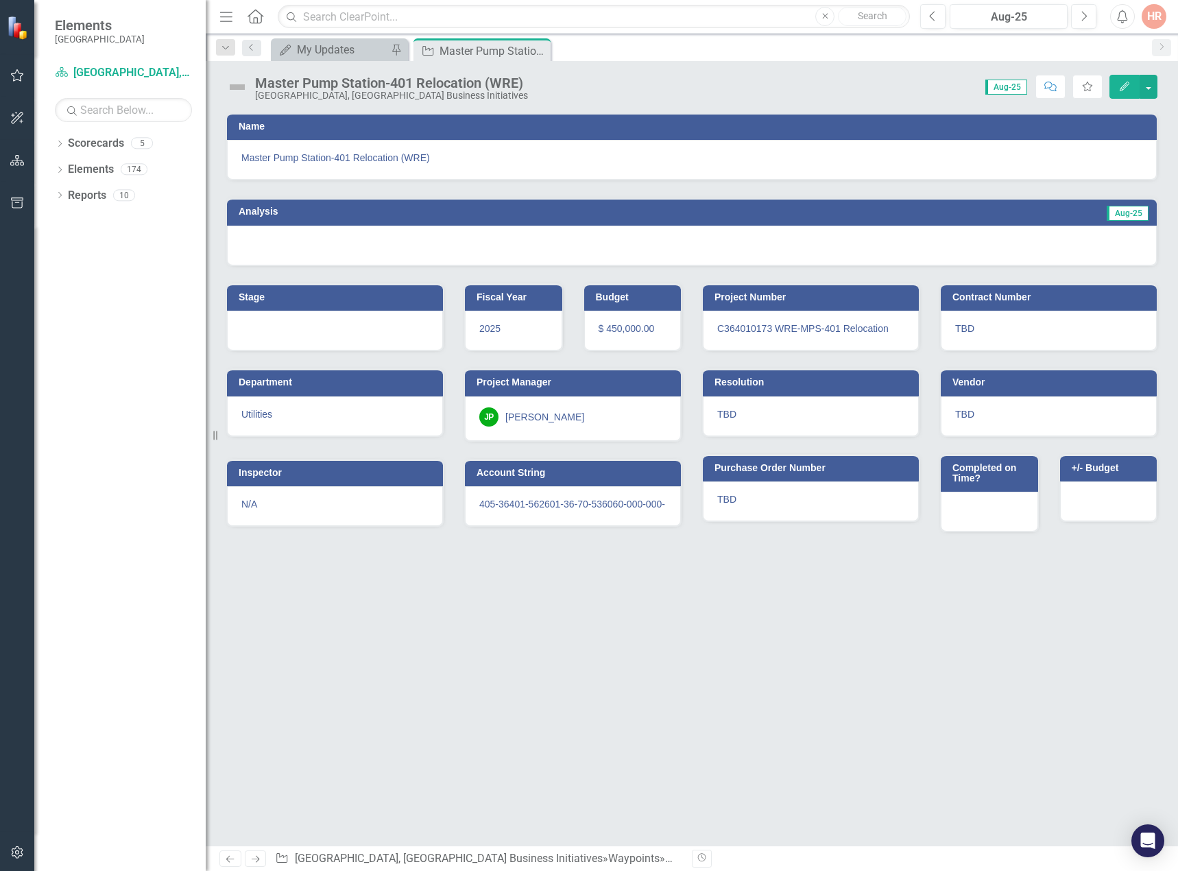
click at [241, 91] on img at bounding box center [237, 87] width 22 height 22
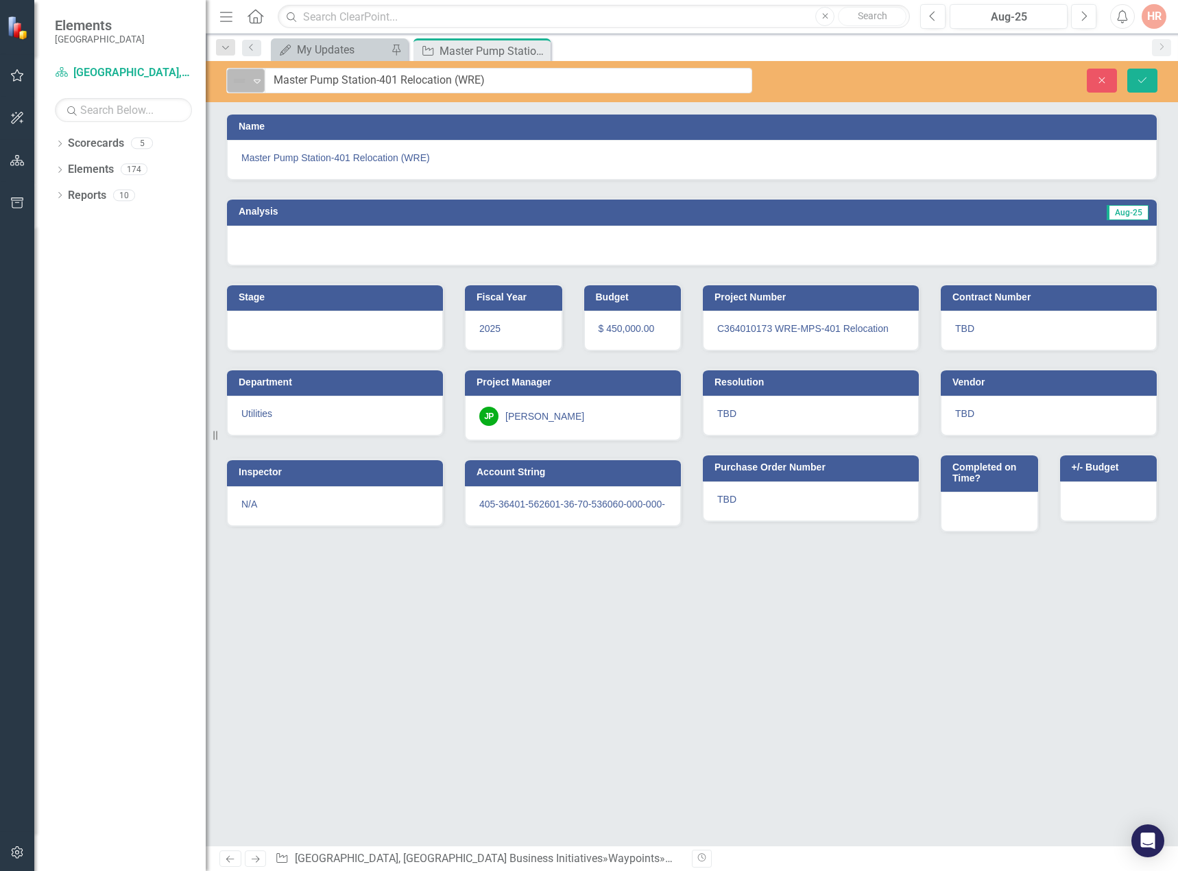
click at [240, 87] on img at bounding box center [239, 81] width 16 height 16
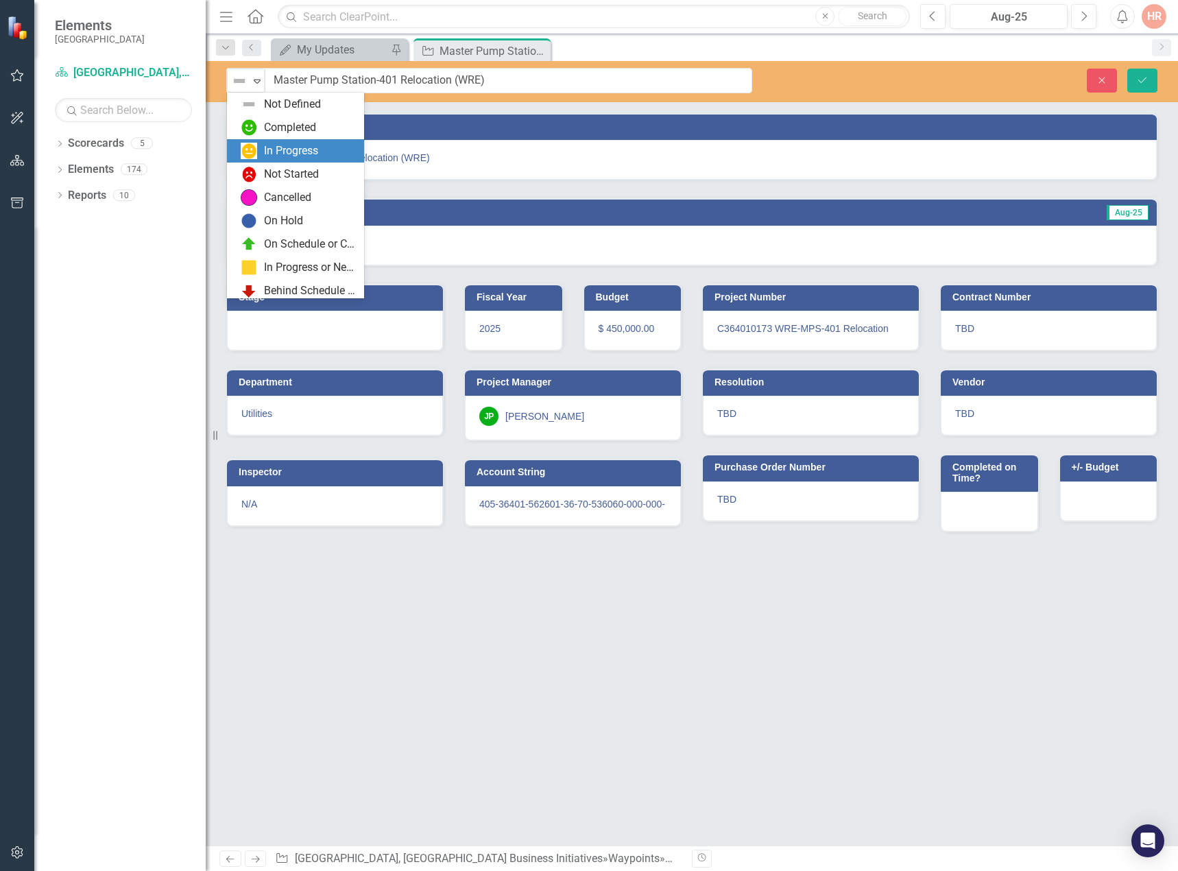
click at [259, 153] on div "In Progress" at bounding box center [298, 151] width 115 height 16
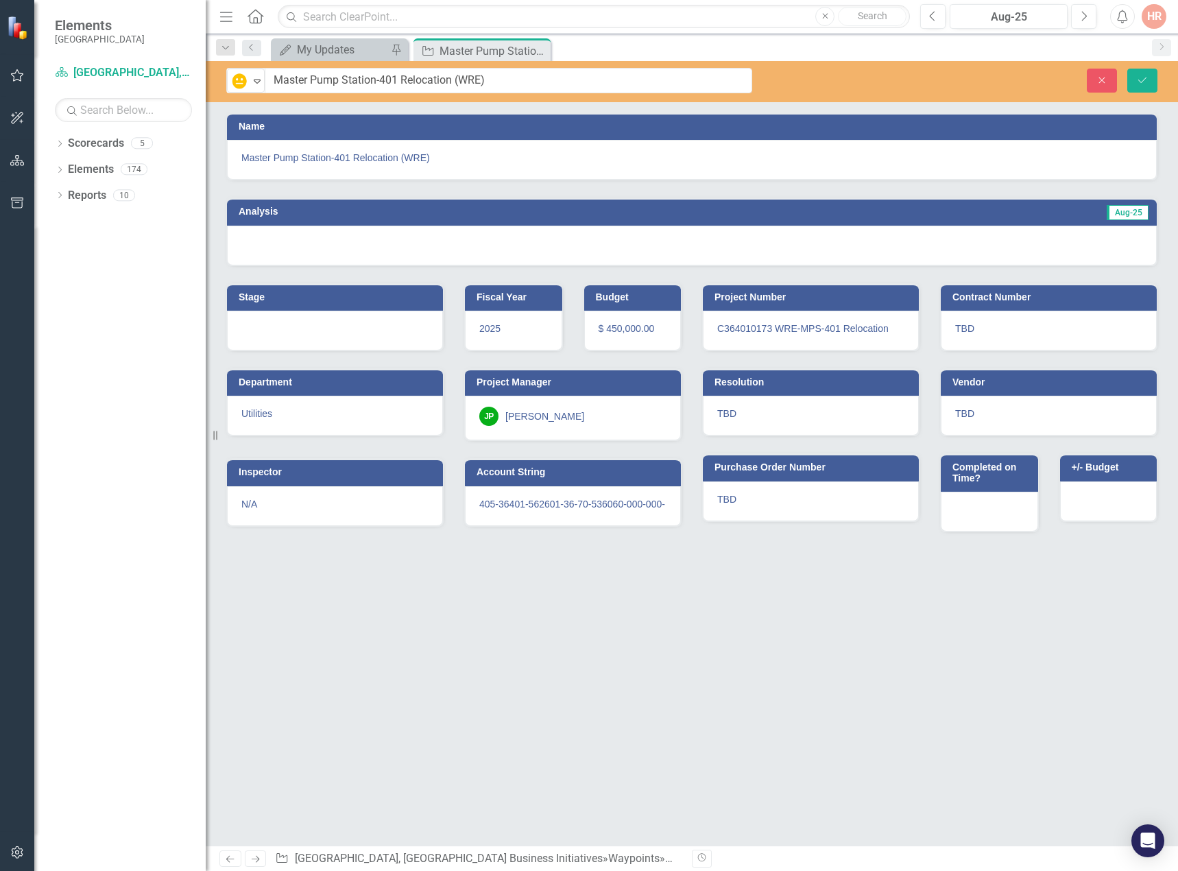
click at [300, 256] on div at bounding box center [692, 246] width 930 height 40
click at [299, 255] on div at bounding box center [692, 246] width 930 height 40
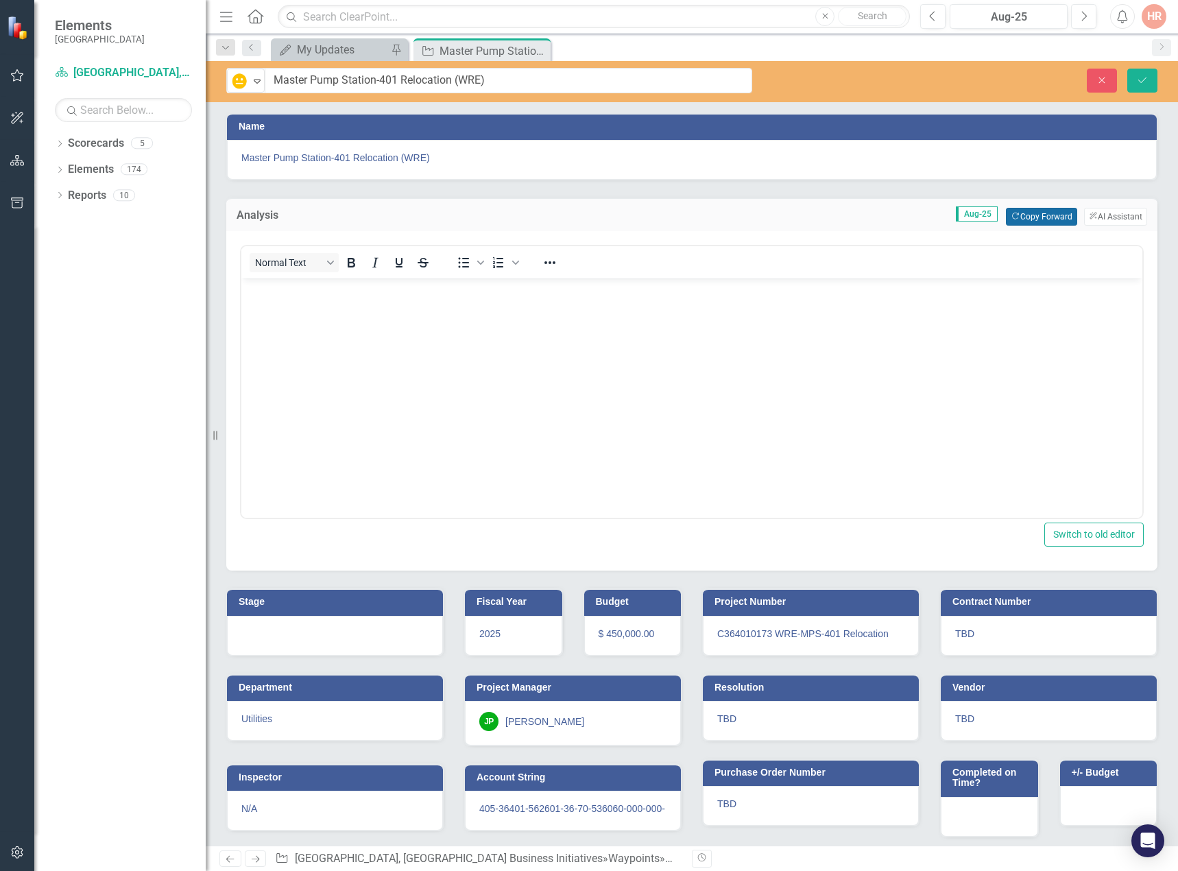
click at [1011, 212] on button "Copy Forward Copy Forward" at bounding box center [1041, 217] width 71 height 18
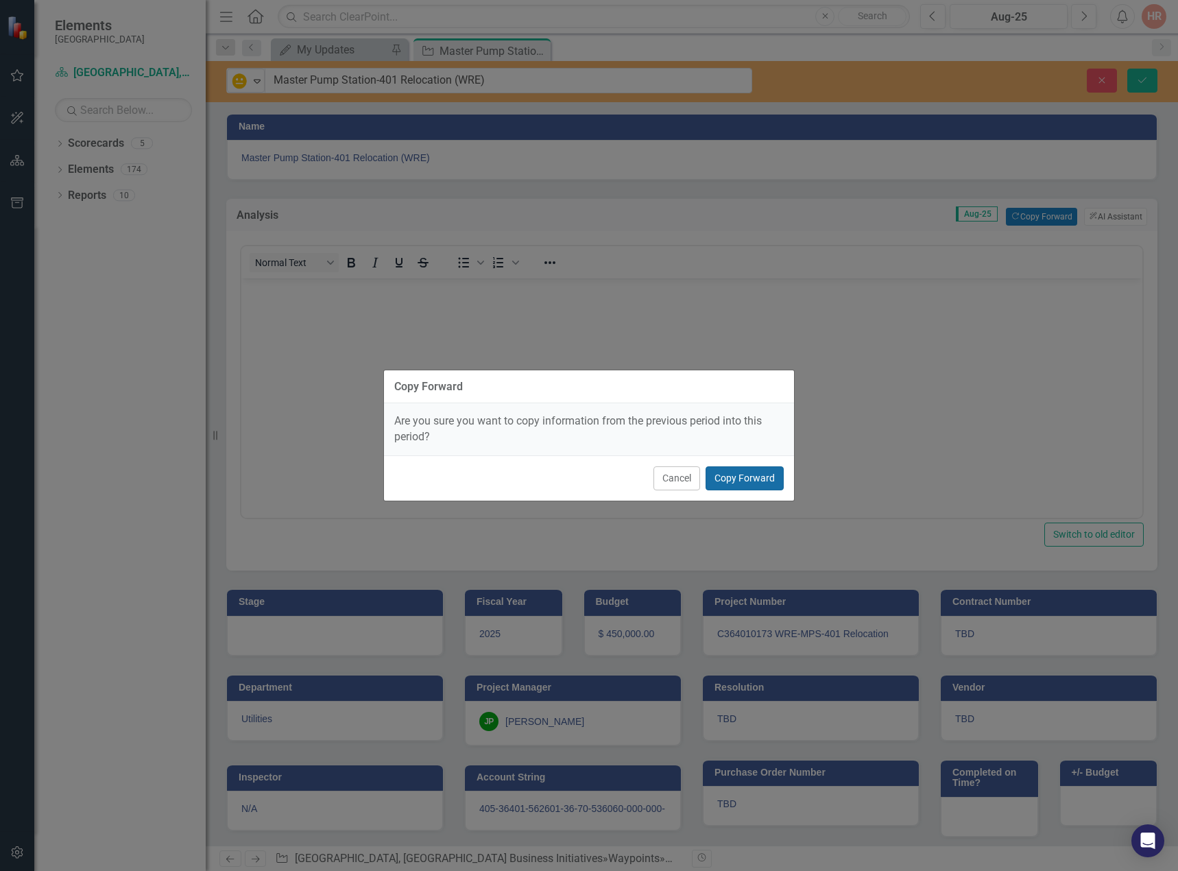
click at [770, 475] on button "Copy Forward" at bounding box center [745, 478] width 78 height 24
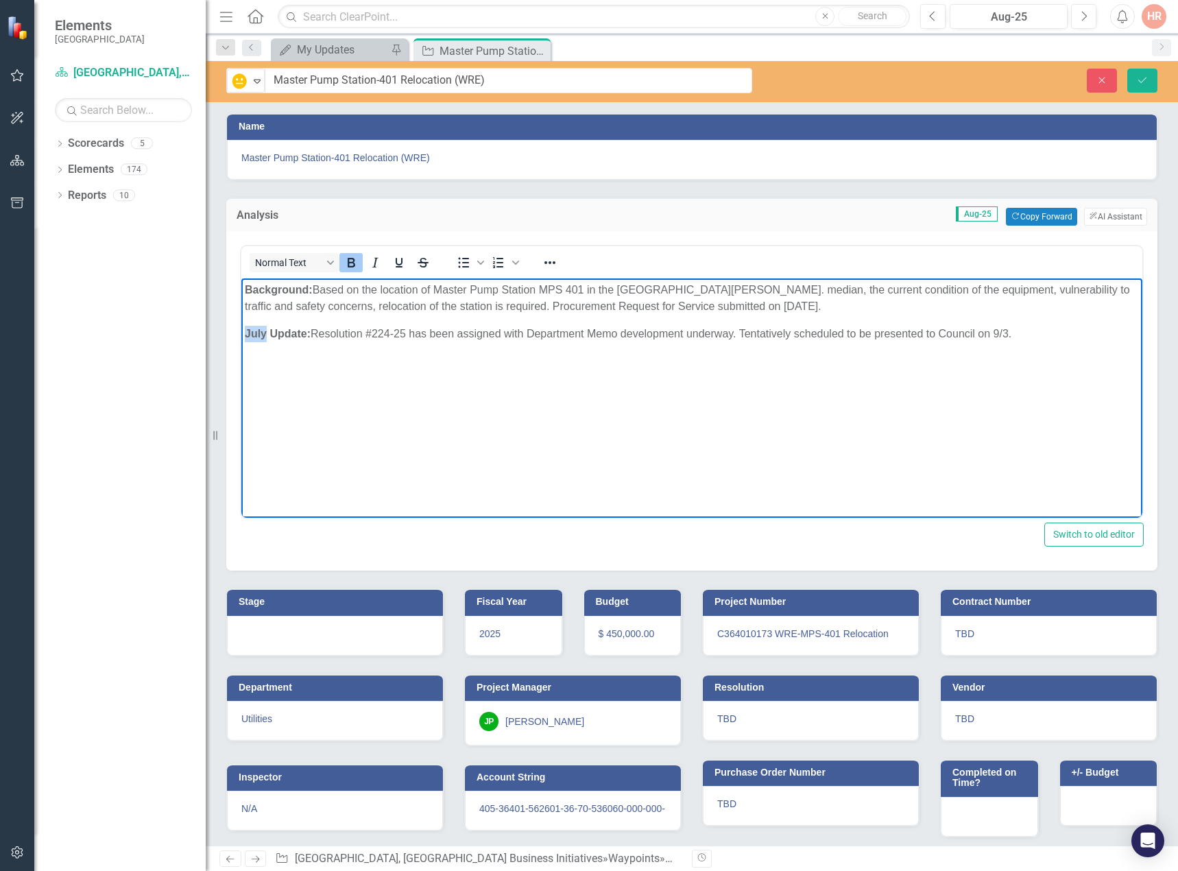
drag, startPoint x: 264, startPoint y: 332, endPoint x: 243, endPoint y: 331, distance: 21.3
click at [243, 331] on body "Background: Based on the location of Master Pump Station MPS 401 in the Santa B…" at bounding box center [691, 381] width 901 height 206
click at [335, 634] on div at bounding box center [335, 636] width 216 height 40
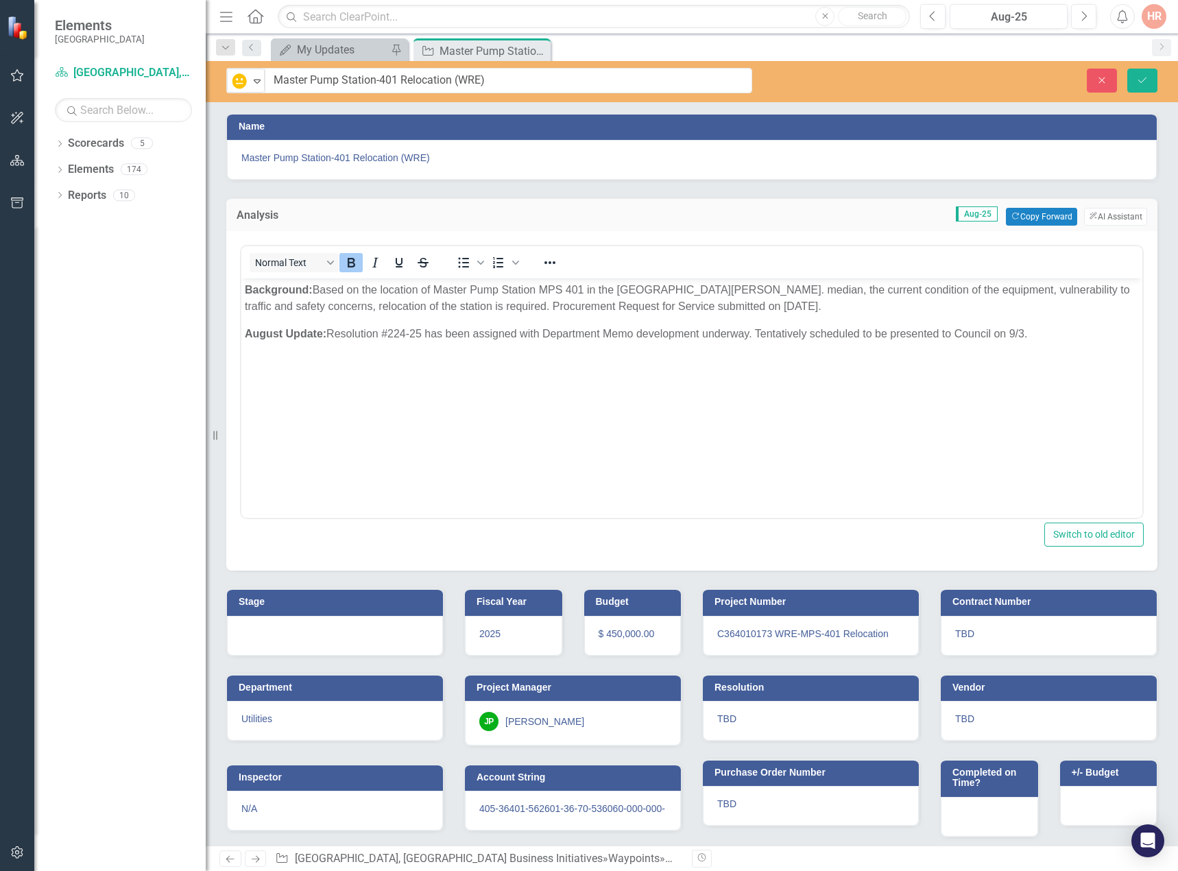
click at [335, 634] on div at bounding box center [335, 636] width 216 height 40
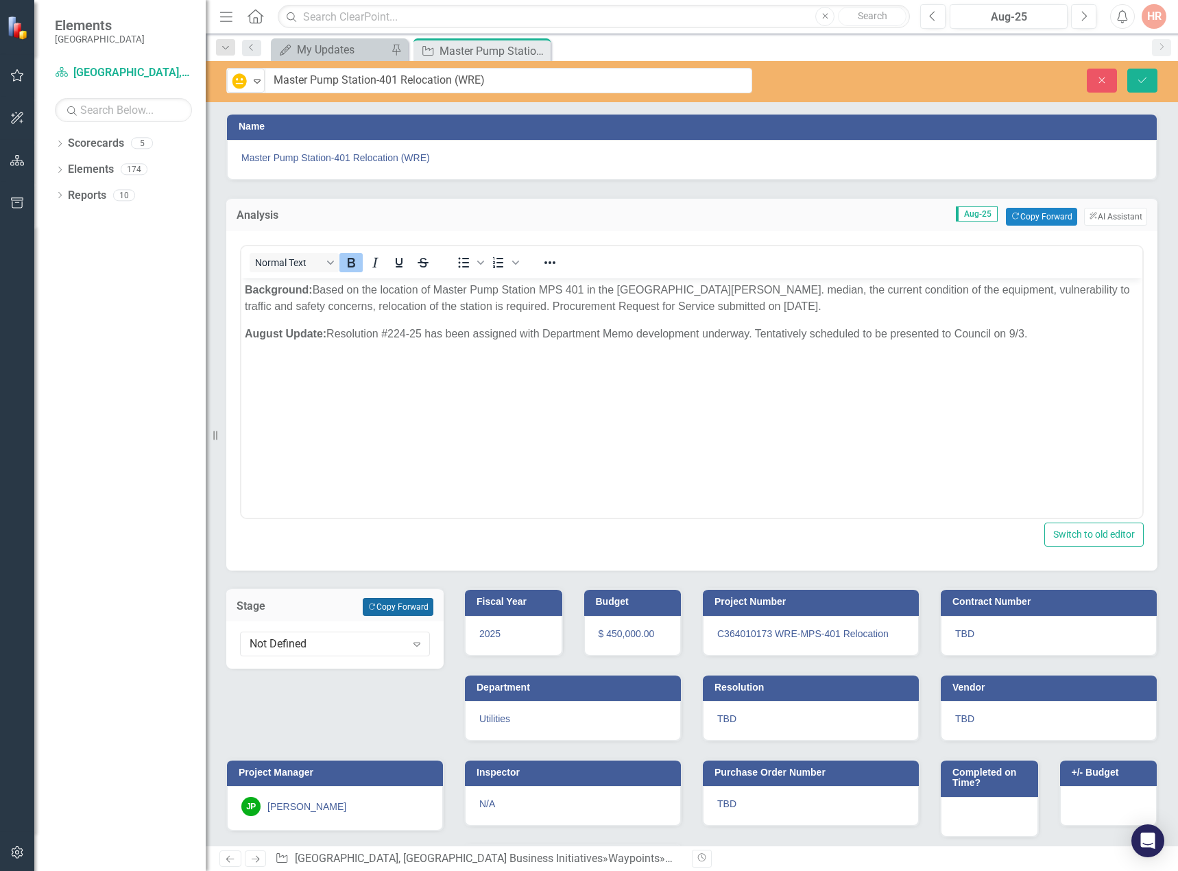
click at [368, 606] on icon "Copy Forward" at bounding box center [372, 608] width 9 height 8
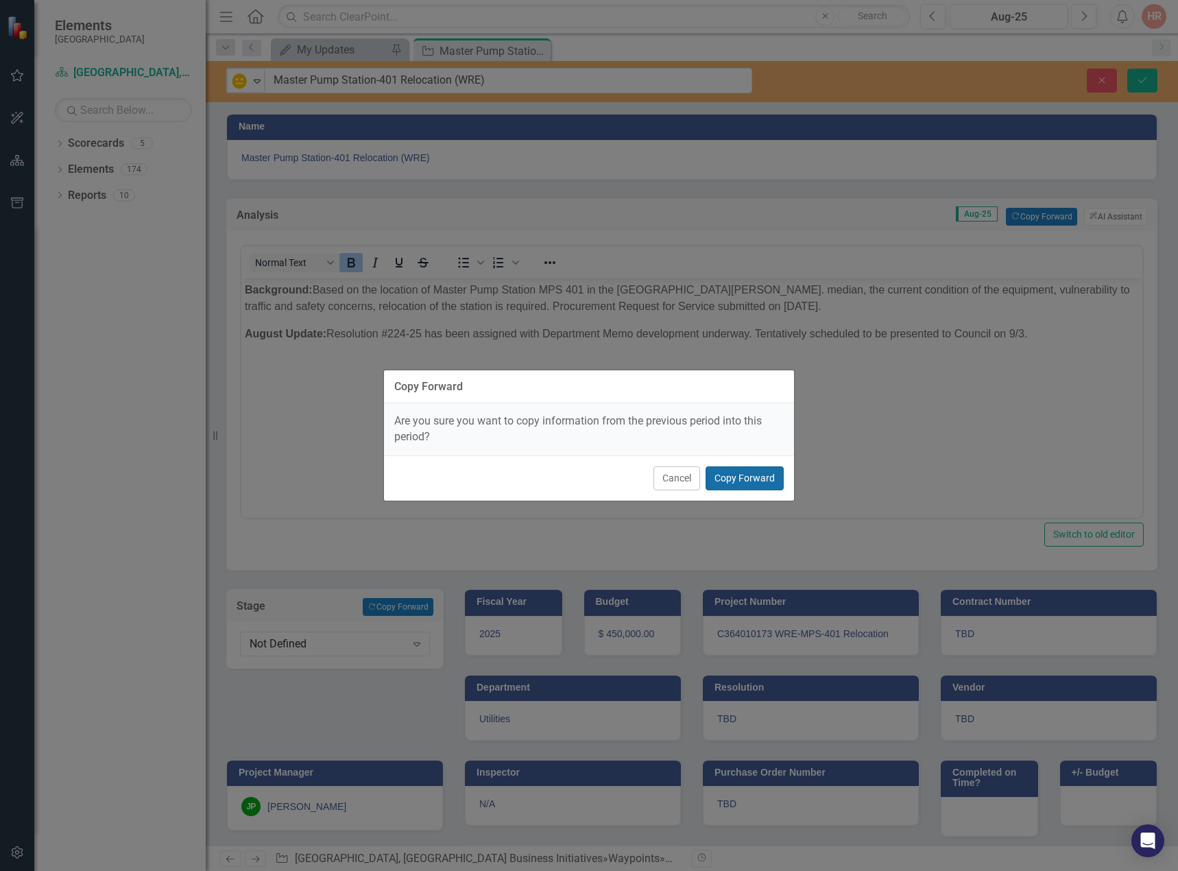
click at [742, 477] on button "Copy Forward" at bounding box center [745, 478] width 78 height 24
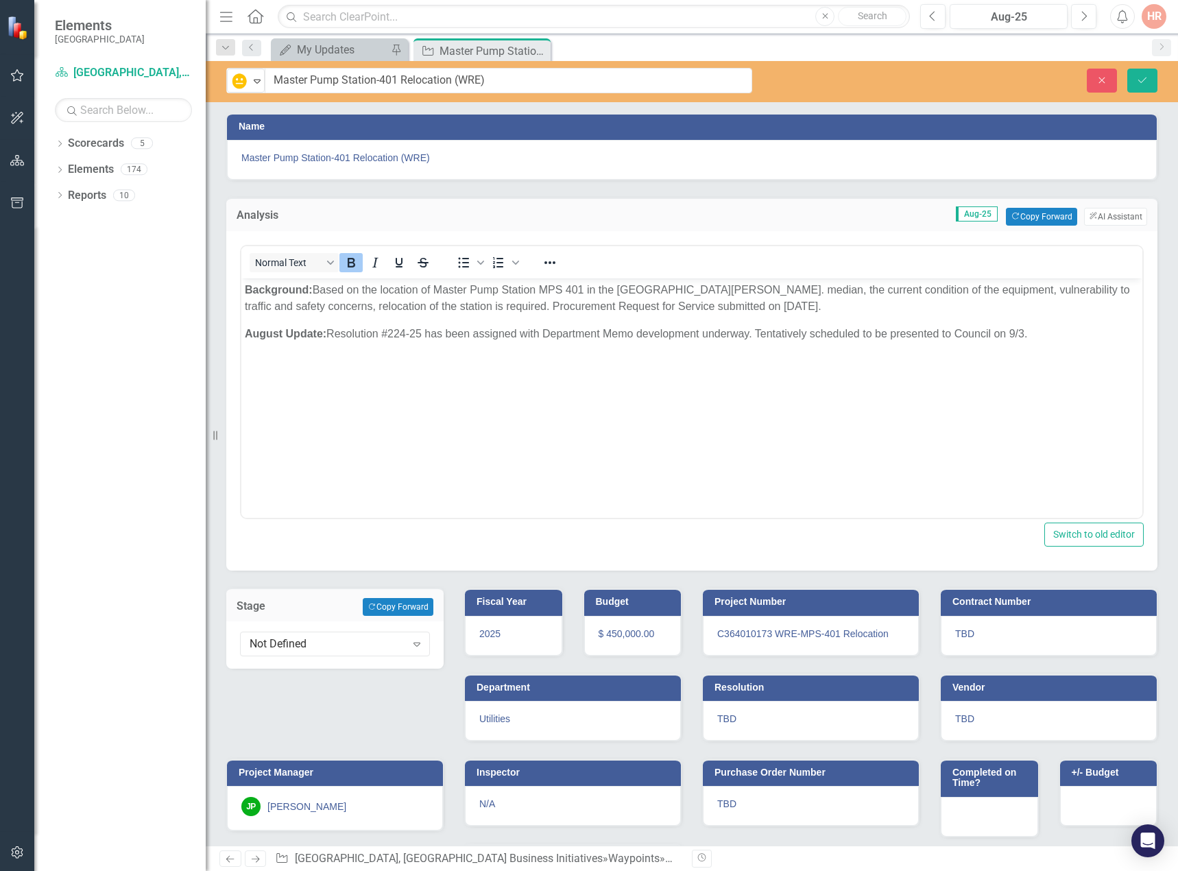
click at [1051, 323] on body "Background: Based on the location of Master Pump Station MPS 401 in the Santa B…" at bounding box center [691, 381] width 901 height 206
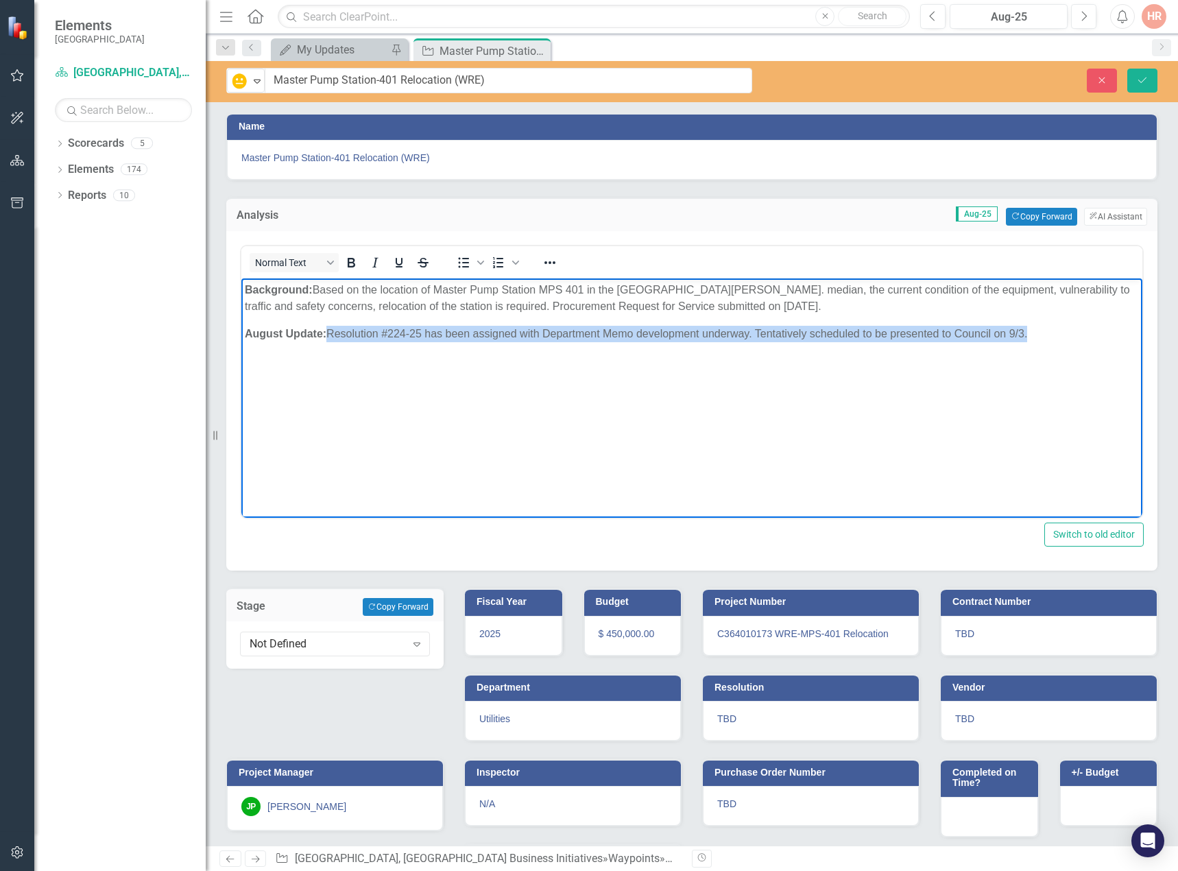
drag, startPoint x: 1034, startPoint y: 331, endPoint x: 332, endPoint y: 334, distance: 702.4
click at [332, 334] on p "August Update: Resolution #224-25 has been assigned with Department Memo develo…" at bounding box center [692, 334] width 894 height 16
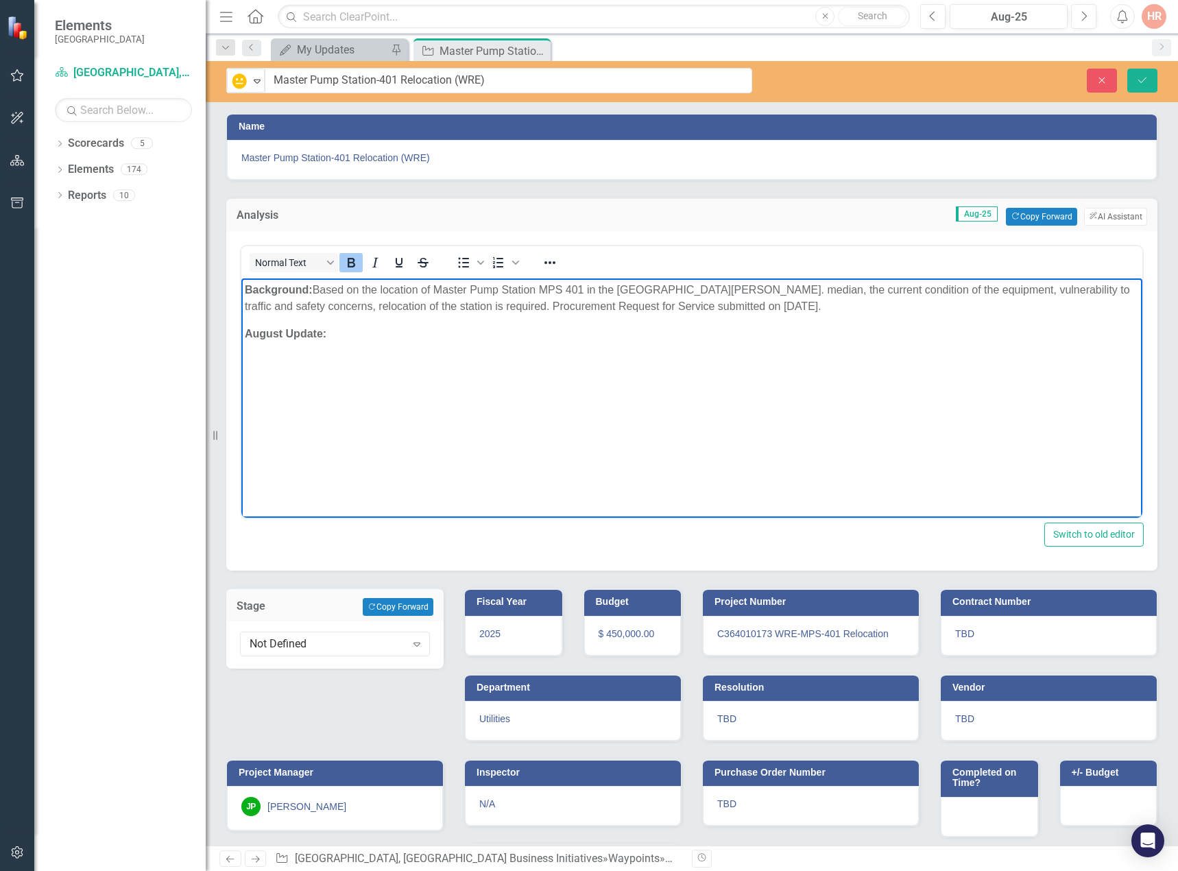
click at [353, 268] on icon "Bold" at bounding box center [351, 262] width 16 height 16
click at [333, 335] on span "﻿ Resolution #224-25 has been assigned with Department Memo development complet…" at bounding box center [707, 334] width 762 height 12
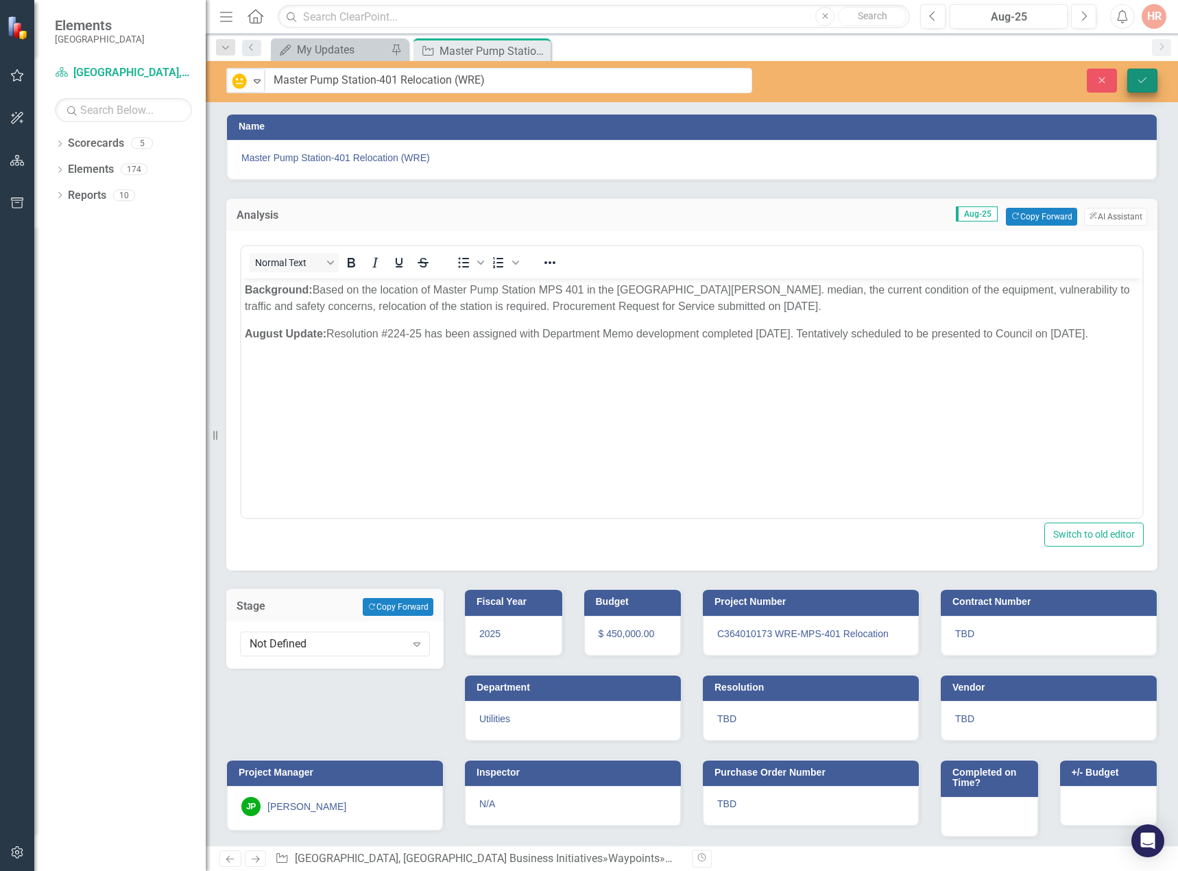
click at [1139, 71] on button "Save" at bounding box center [1143, 81] width 30 height 24
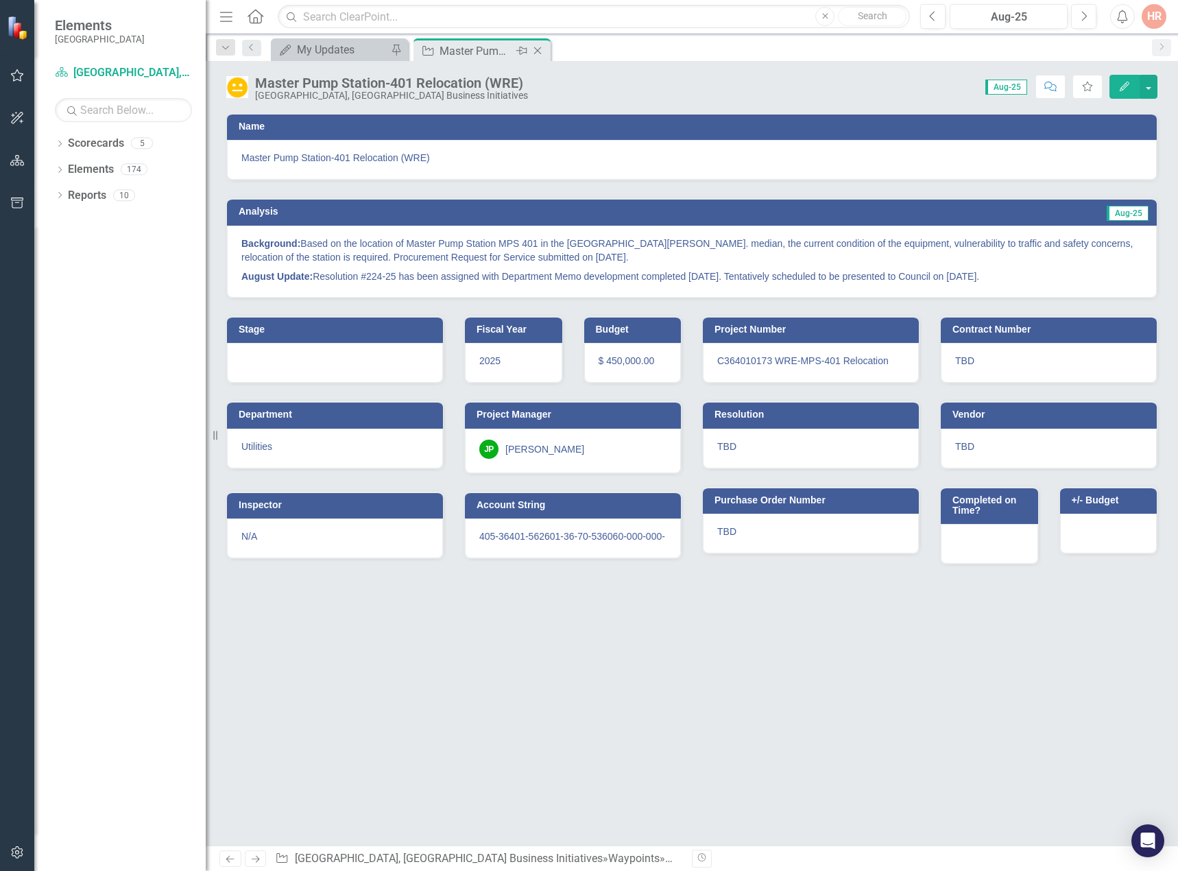
click at [537, 47] on icon "Close" at bounding box center [538, 50] width 14 height 11
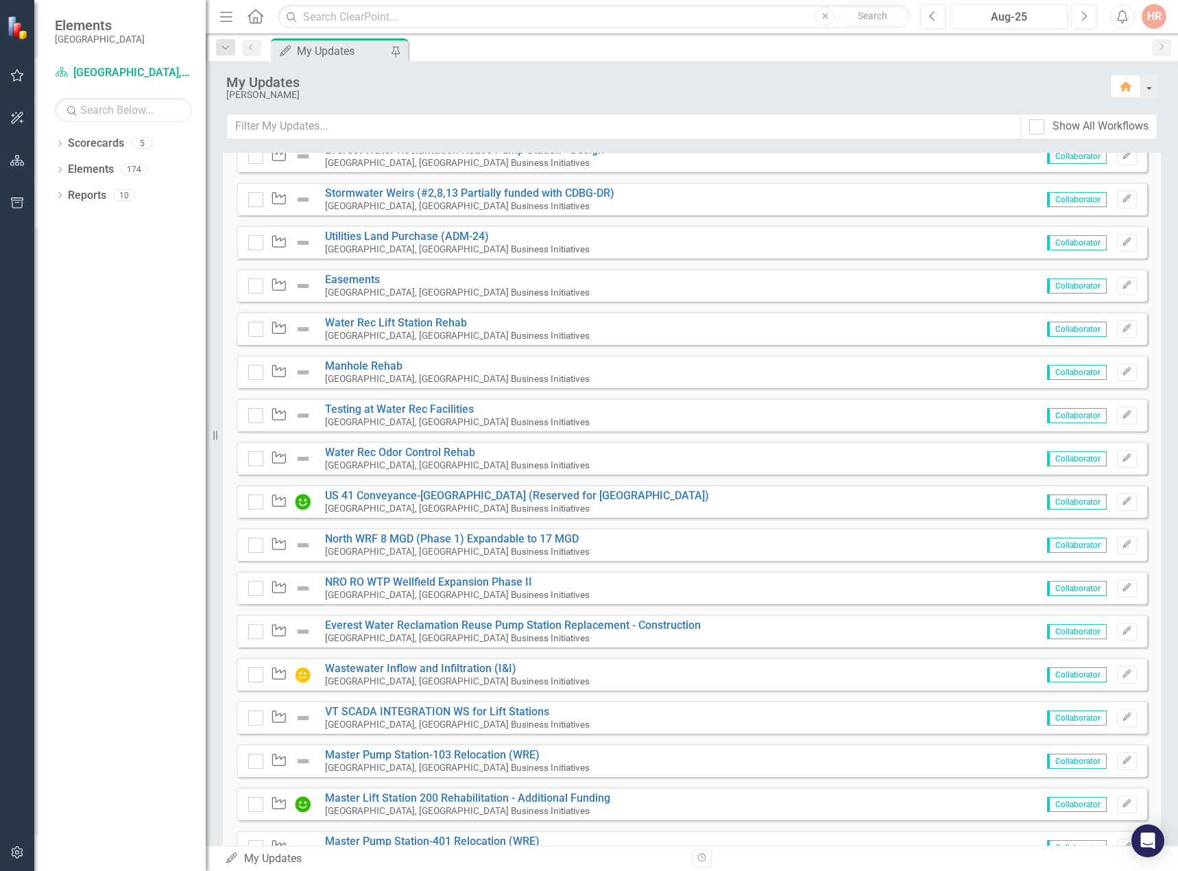
scroll to position [809, 0]
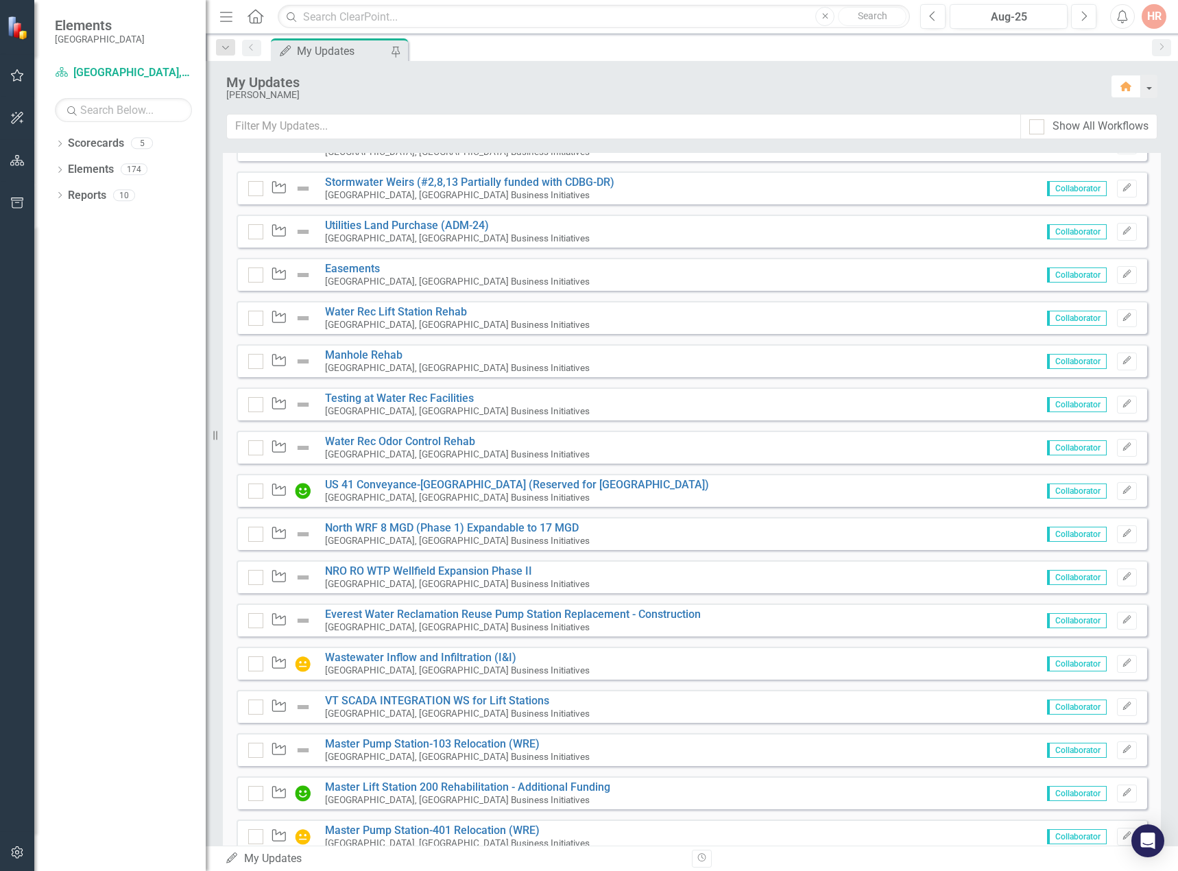
scroll to position [809, 0]
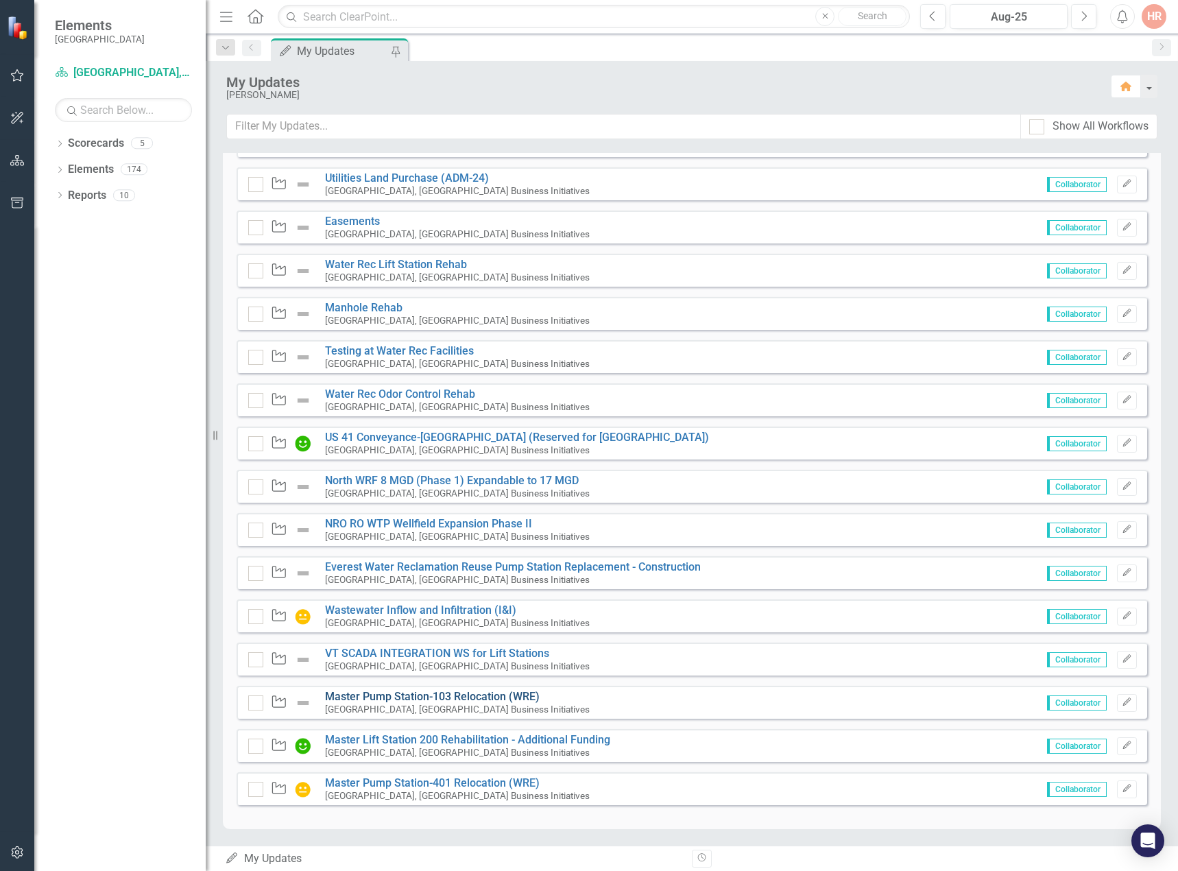
click at [350, 691] on link "Master Pump Station-103 Relocation (WRE)" at bounding box center [432, 696] width 215 height 13
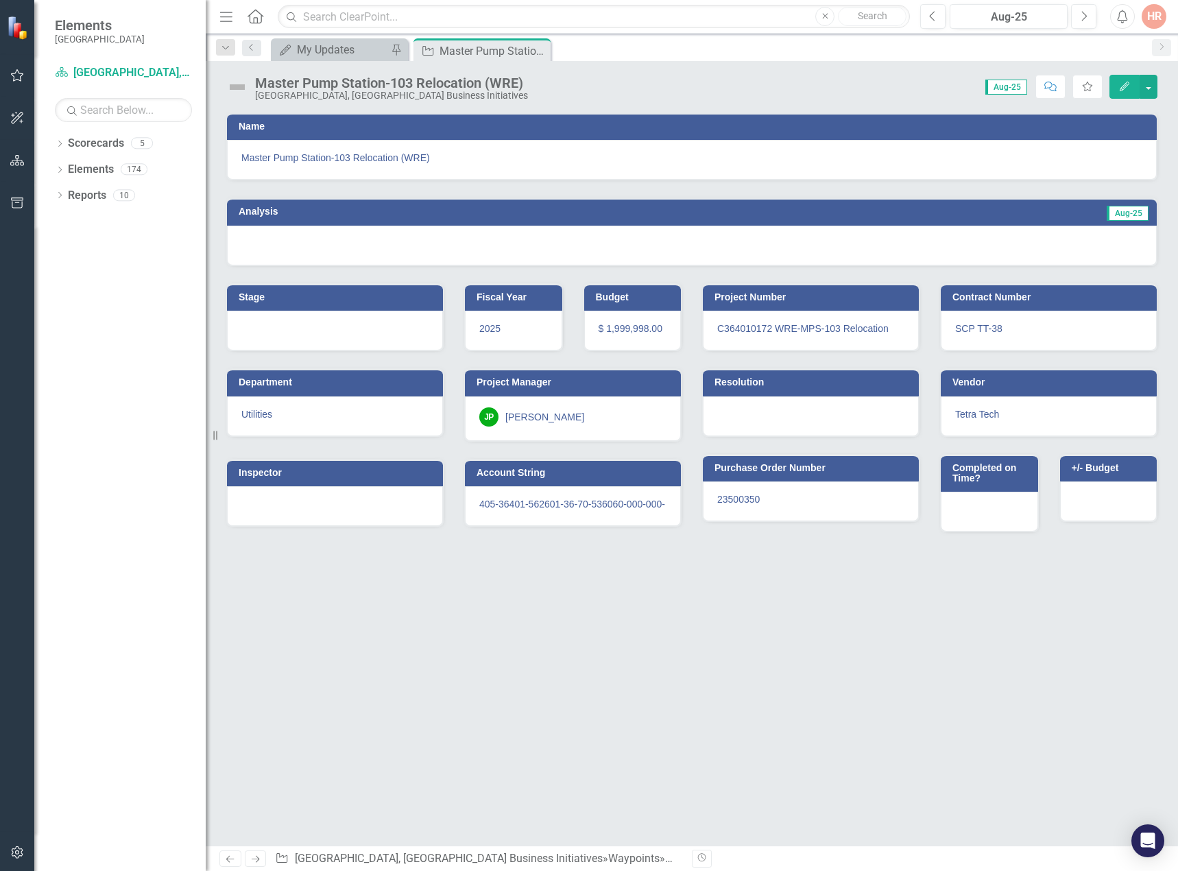
click at [239, 89] on img at bounding box center [237, 87] width 22 height 22
click at [239, 88] on img at bounding box center [237, 87] width 22 height 22
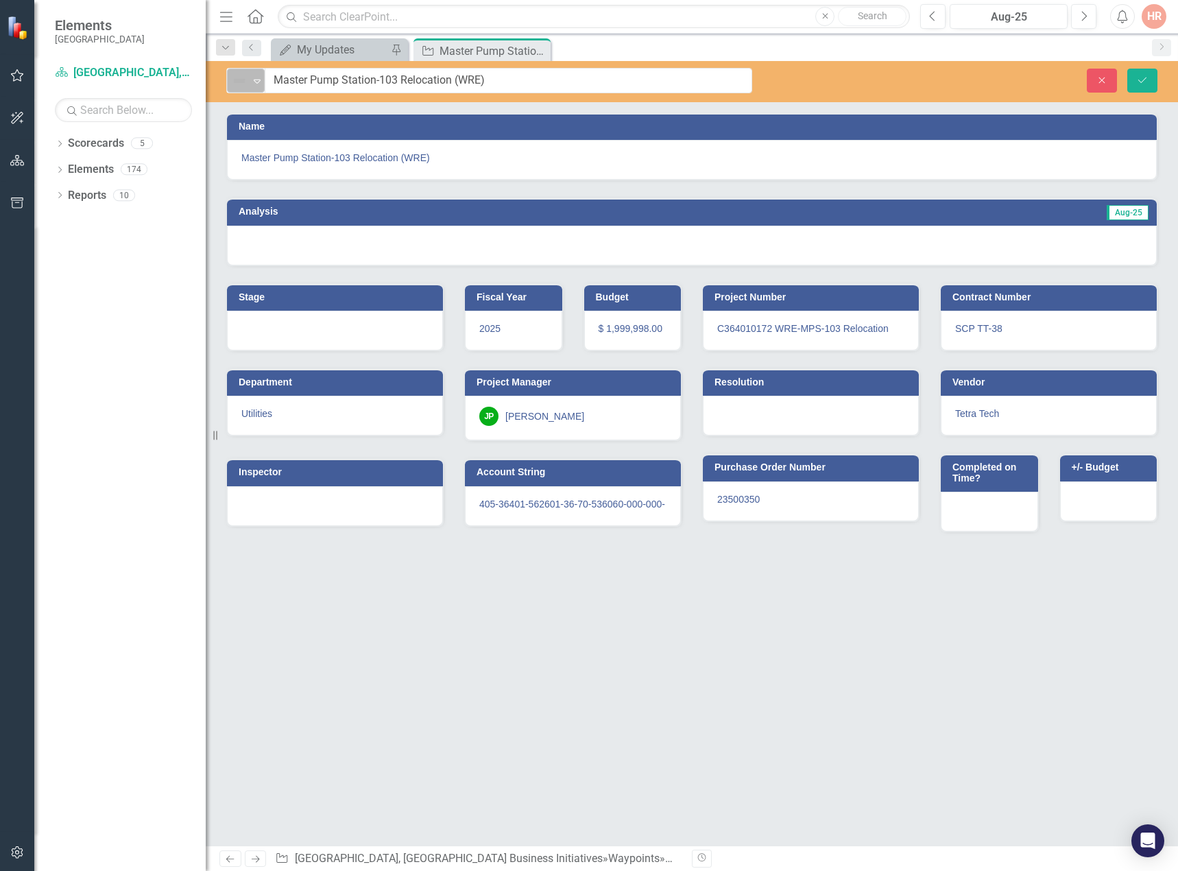
click at [239, 88] on img at bounding box center [239, 81] width 16 height 16
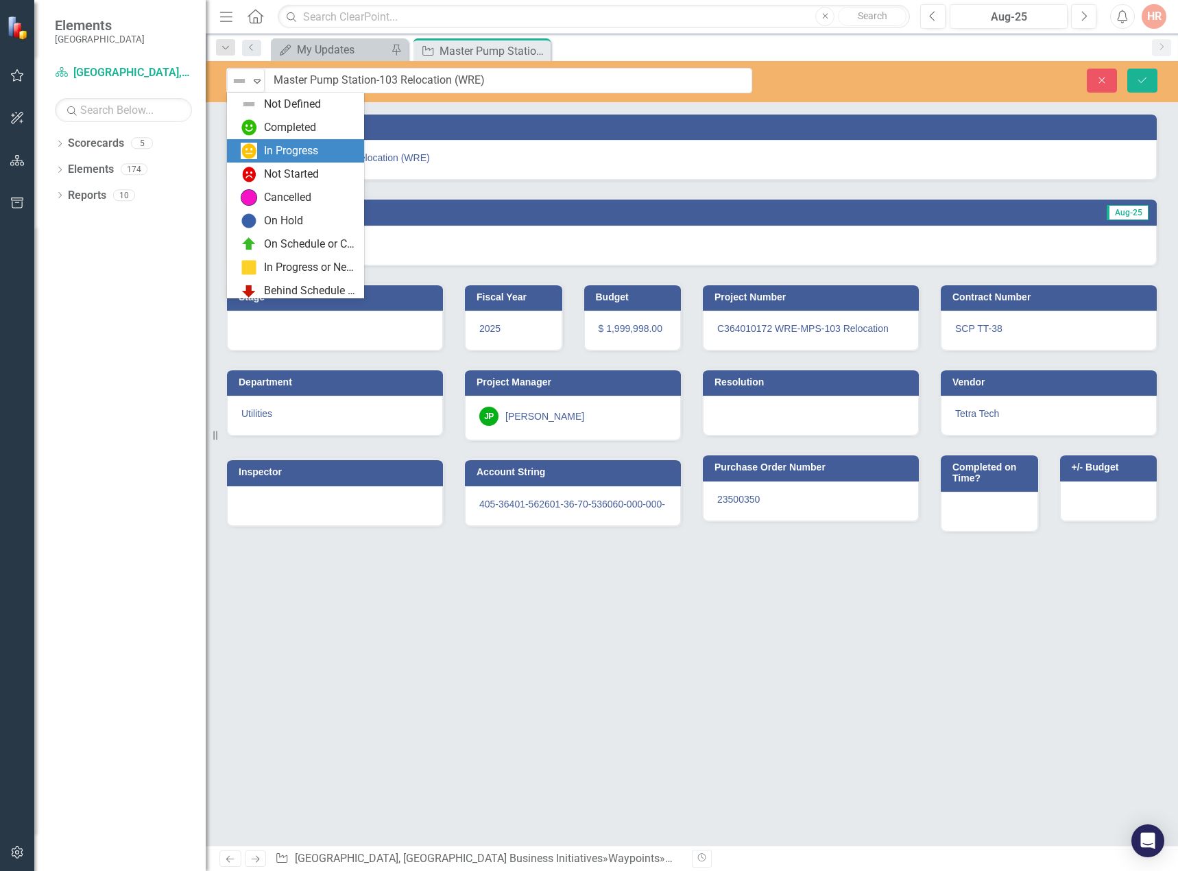
click at [275, 154] on div "In Progress" at bounding box center [291, 151] width 54 height 16
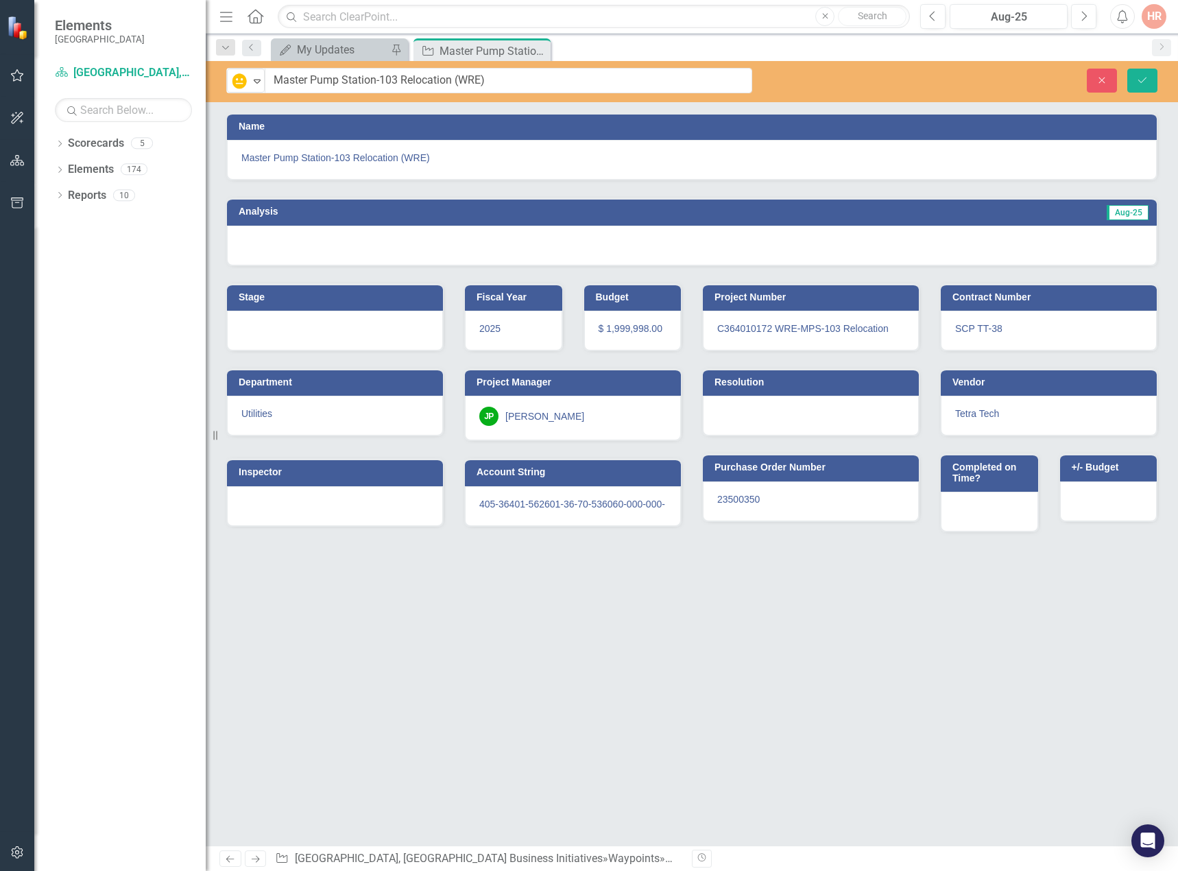
click at [305, 239] on div at bounding box center [692, 246] width 930 height 40
click at [304, 238] on div at bounding box center [692, 246] width 930 height 40
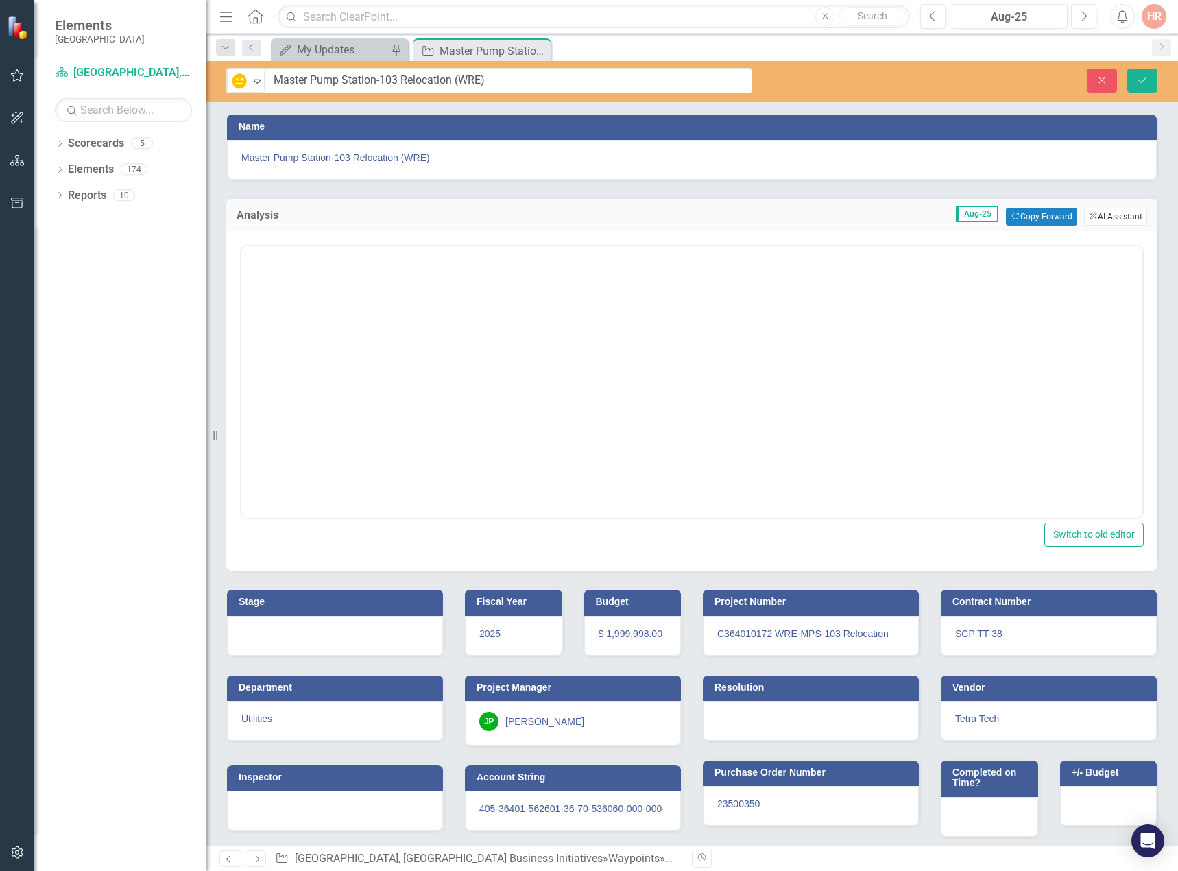
click at [1089, 213] on icon "ClearPoint AI" at bounding box center [1093, 217] width 9 height 8
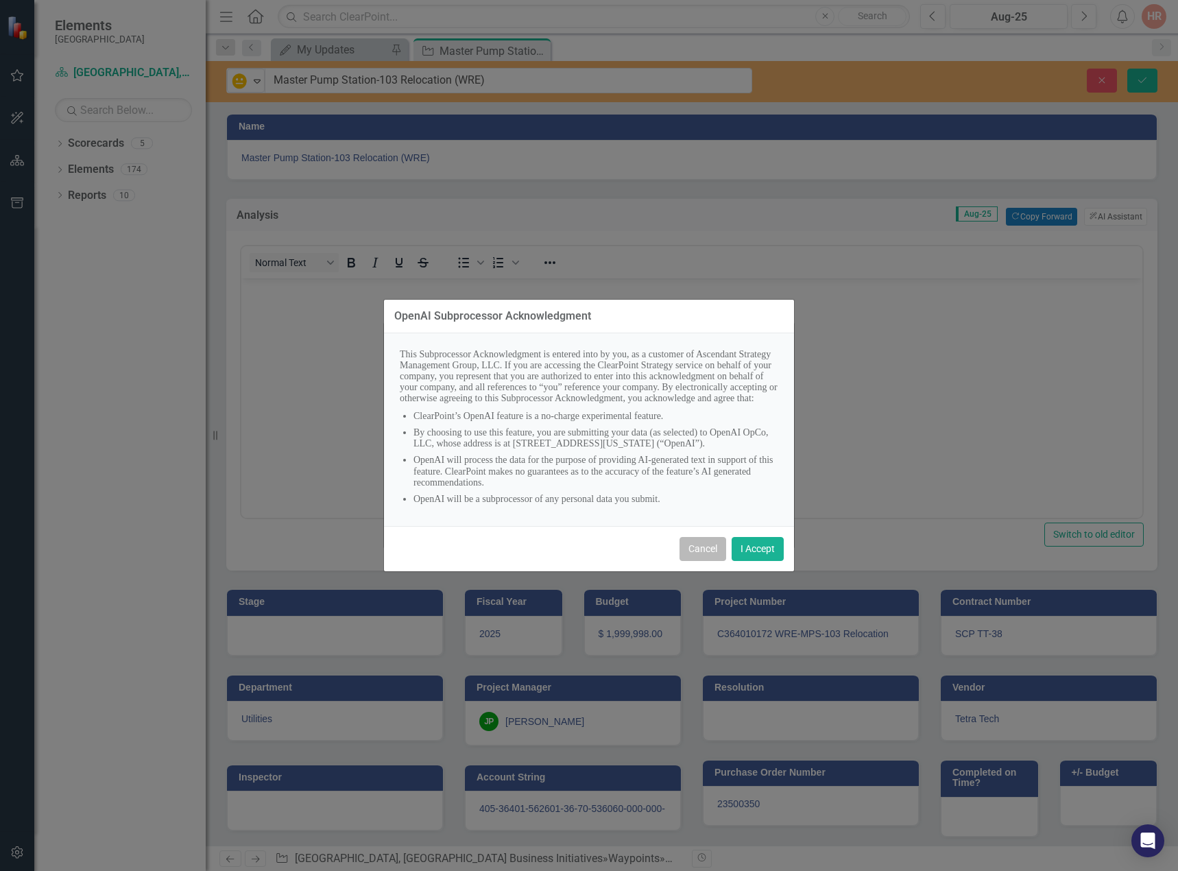
click at [702, 558] on button "Cancel" at bounding box center [703, 549] width 47 height 24
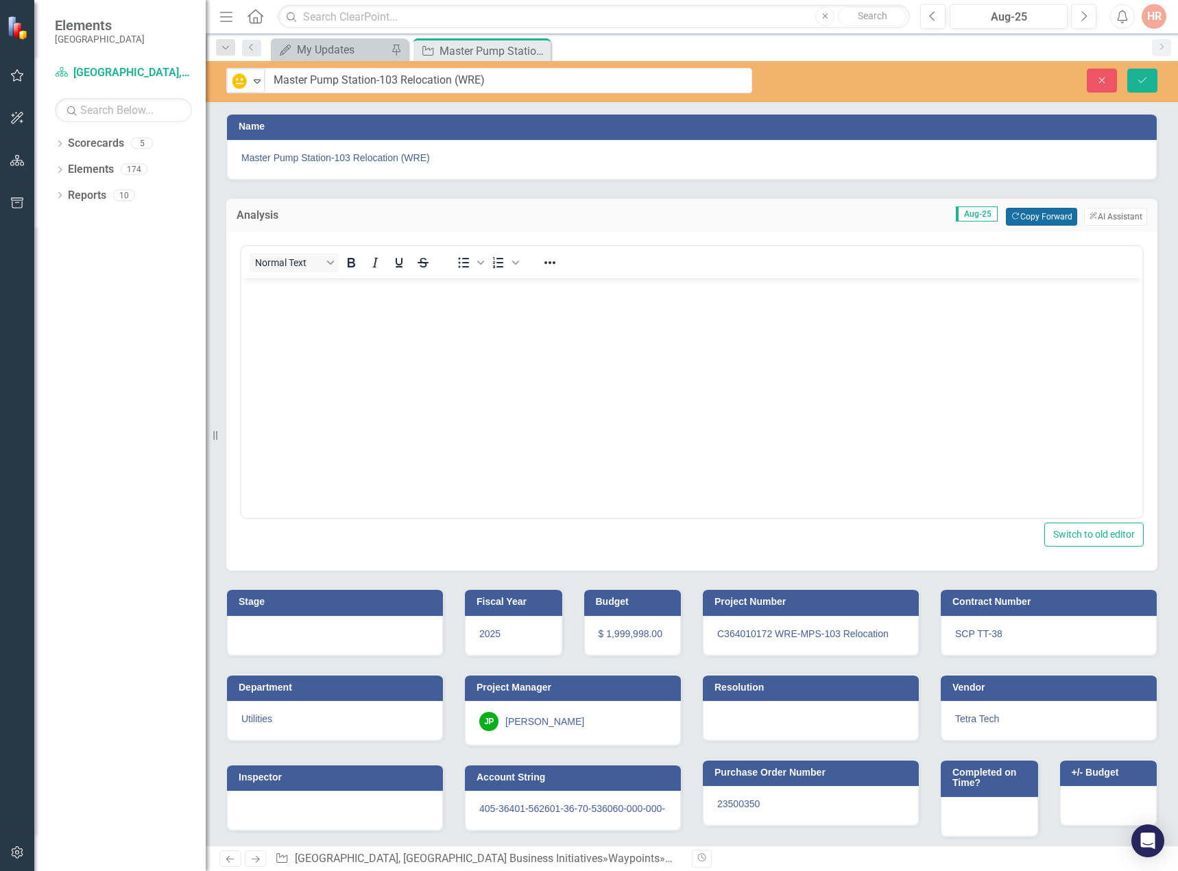
click at [1029, 210] on button "Copy Forward Copy Forward" at bounding box center [1041, 217] width 71 height 18
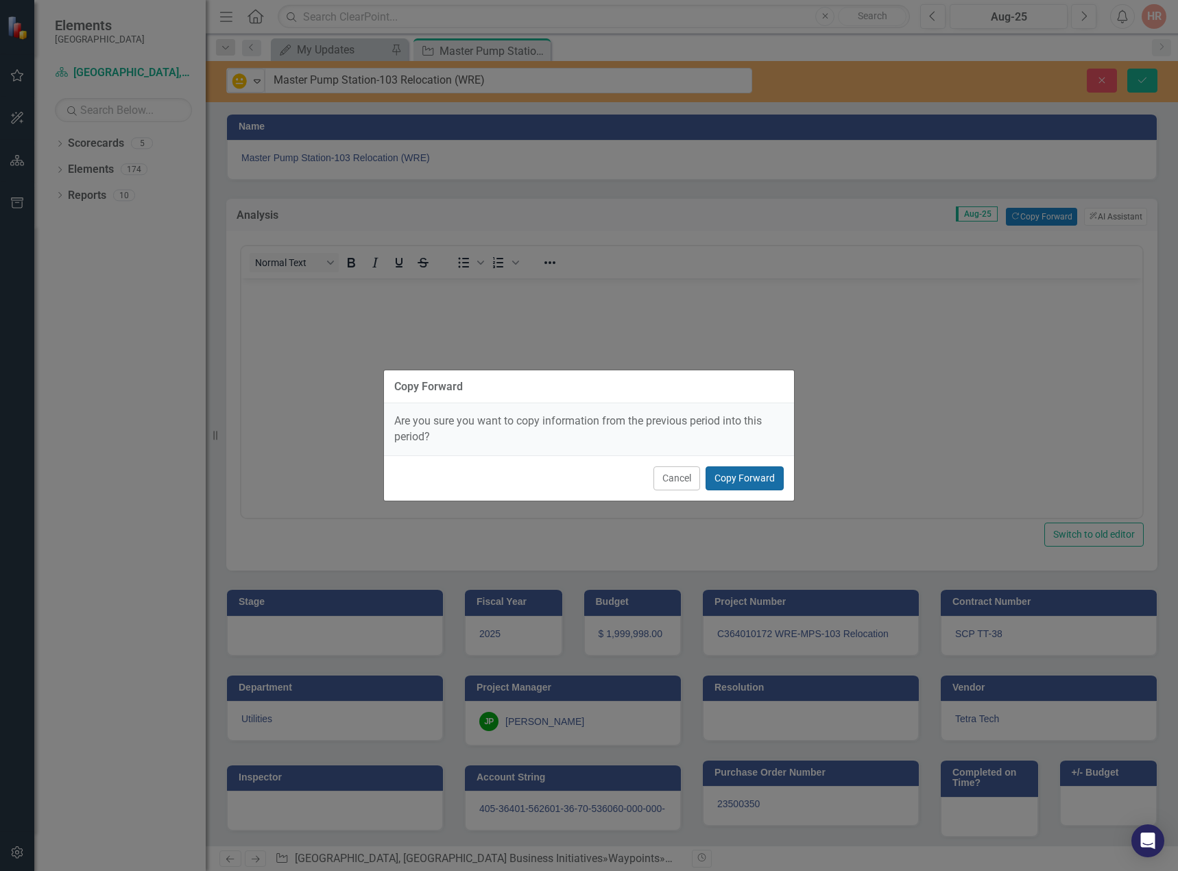
click at [735, 476] on button "Copy Forward" at bounding box center [745, 478] width 78 height 24
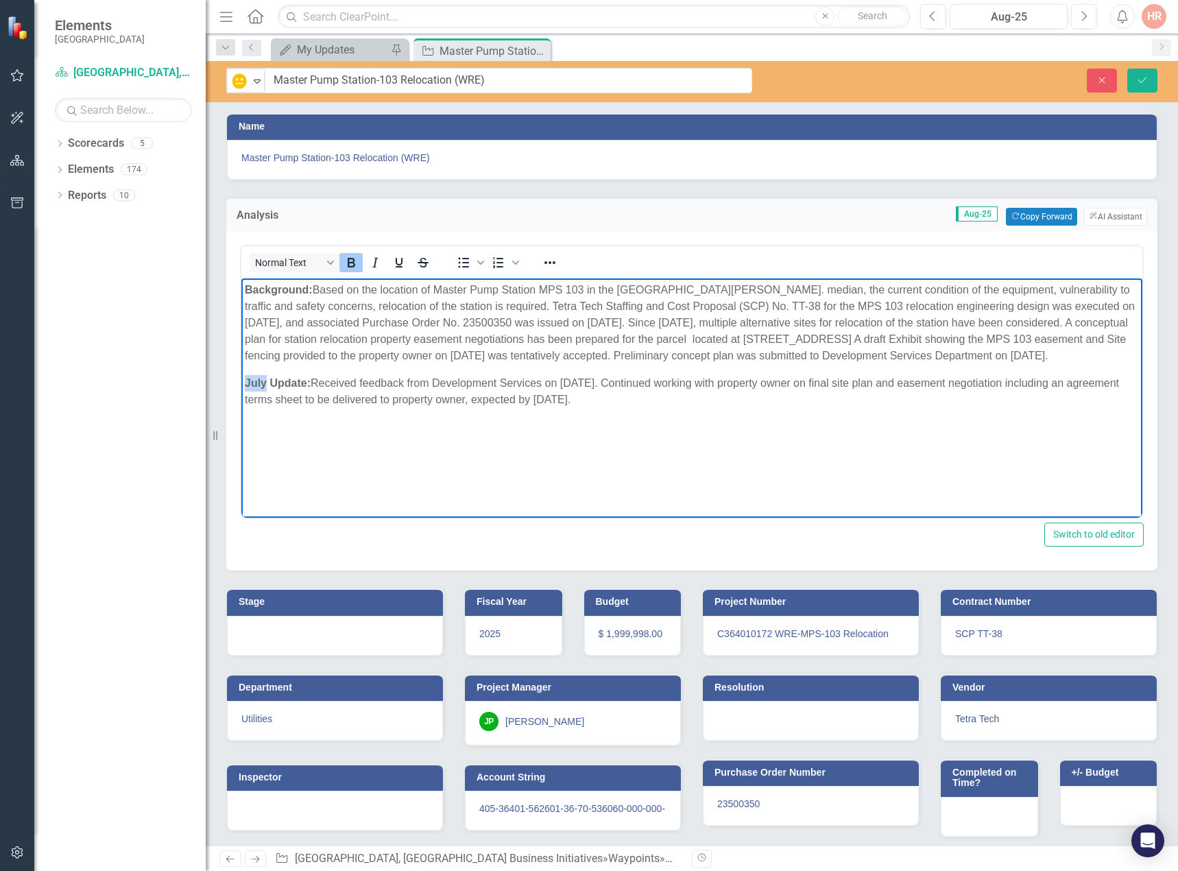
drag, startPoint x: 266, startPoint y: 384, endPoint x: 479, endPoint y: 661, distance: 349.7
click at [241, 382] on html "Background: Based on the location of Master Pump Station MPS 103 in the Del Pra…" at bounding box center [691, 381] width 901 height 206
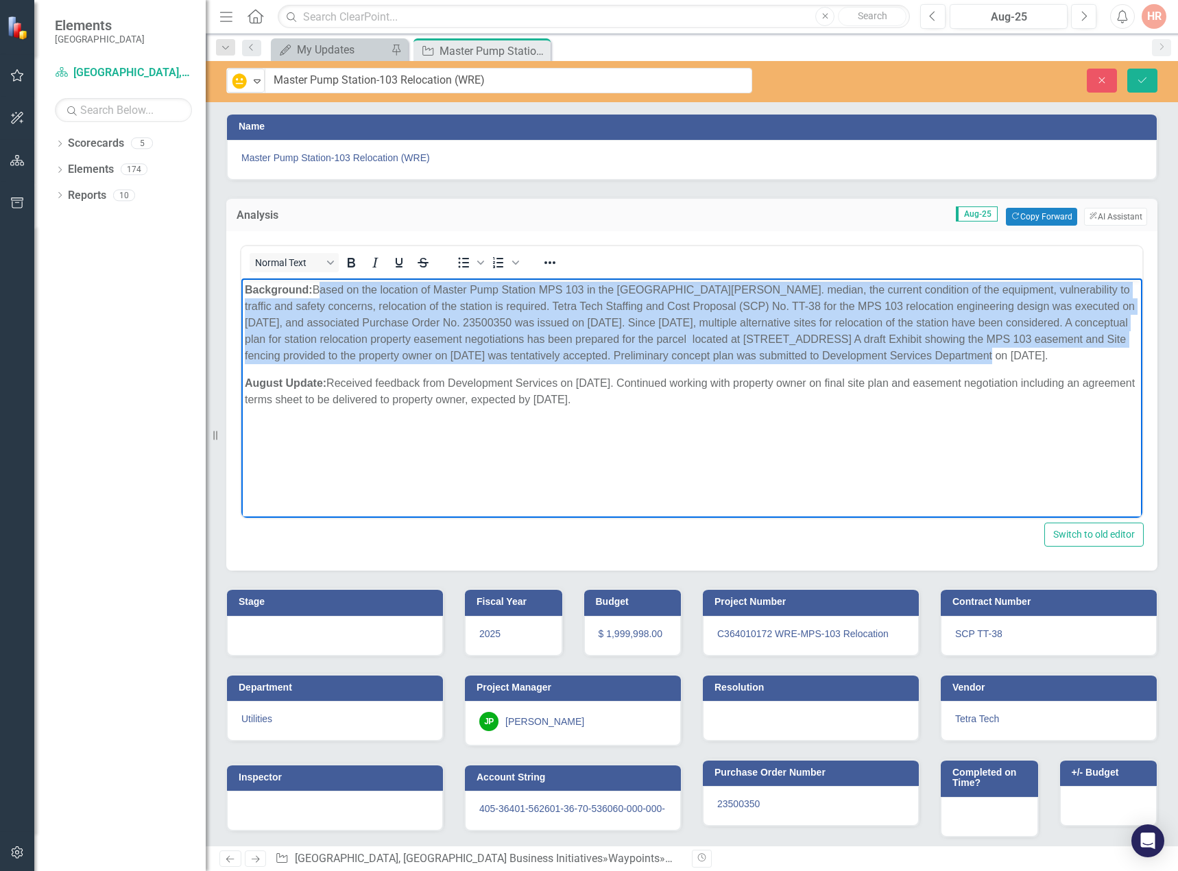
drag, startPoint x: 1018, startPoint y: 351, endPoint x: 317, endPoint y: 292, distance: 703.5
click at [317, 292] on p "Background: Based on the location of Master Pump Station MPS 103 in the Del Pra…" at bounding box center [692, 323] width 894 height 82
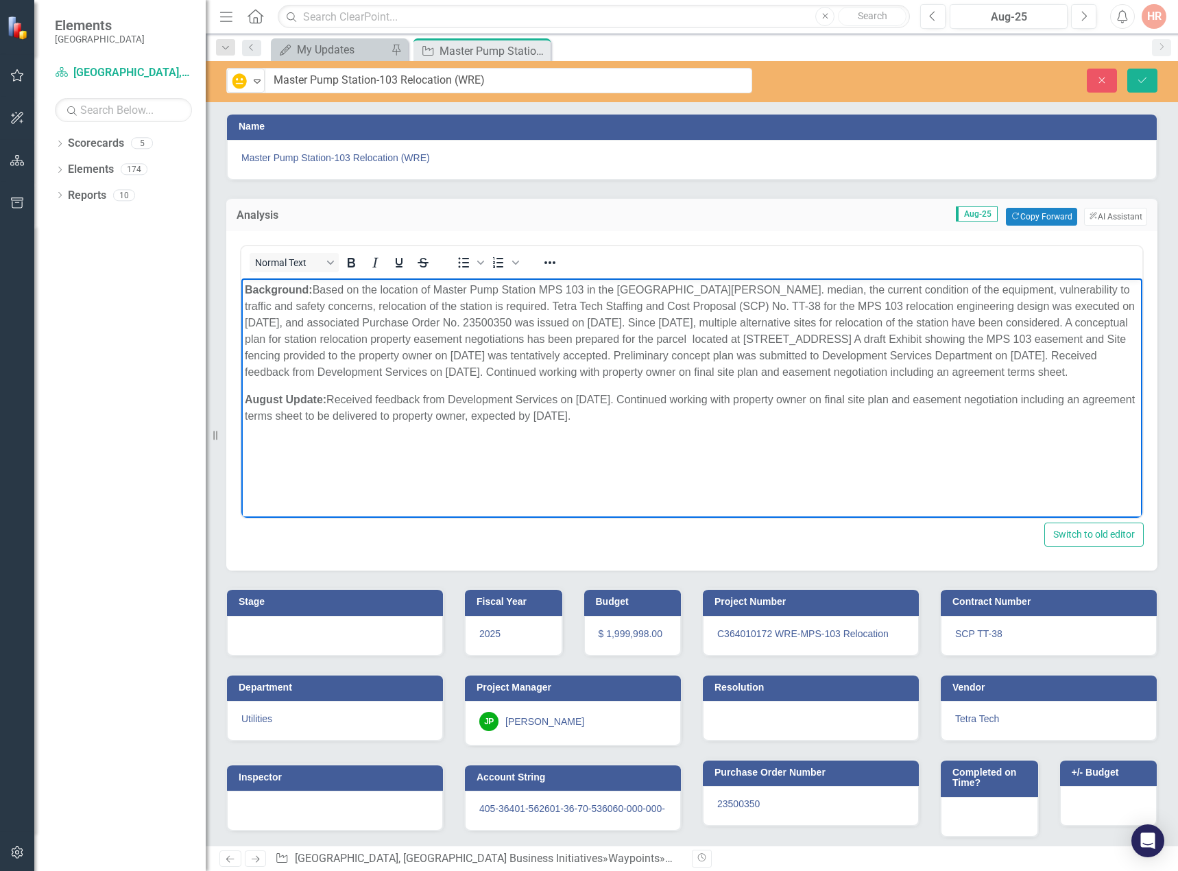
click at [316, 289] on p "Background:" at bounding box center [692, 331] width 894 height 99
drag, startPoint x: 631, startPoint y: 414, endPoint x: 331, endPoint y: 401, distance: 300.1
click at [331, 401] on p "August Update: Received feedback from Development Services on 2/27/25. Continue…" at bounding box center [692, 408] width 894 height 33
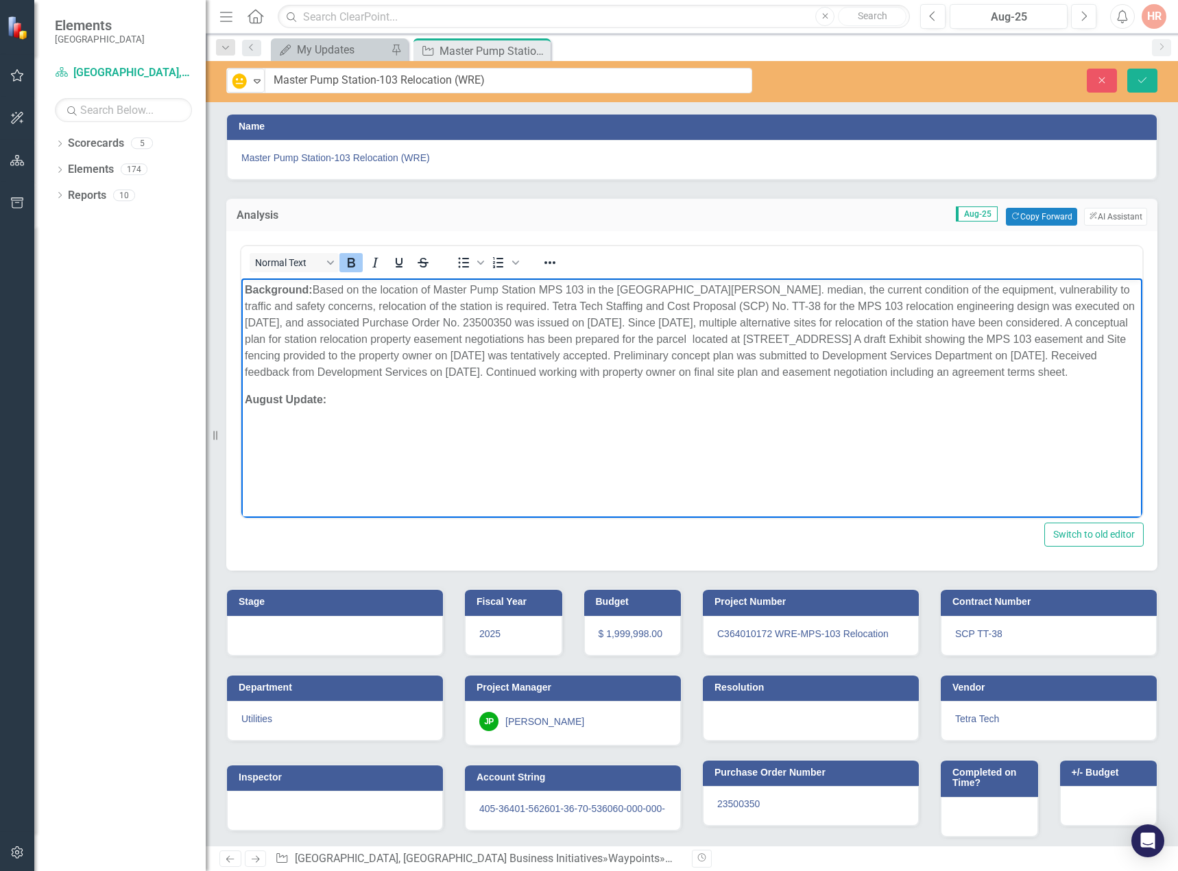
click at [353, 259] on icon "Bold" at bounding box center [352, 263] width 8 height 10
click at [357, 641] on div at bounding box center [335, 636] width 216 height 40
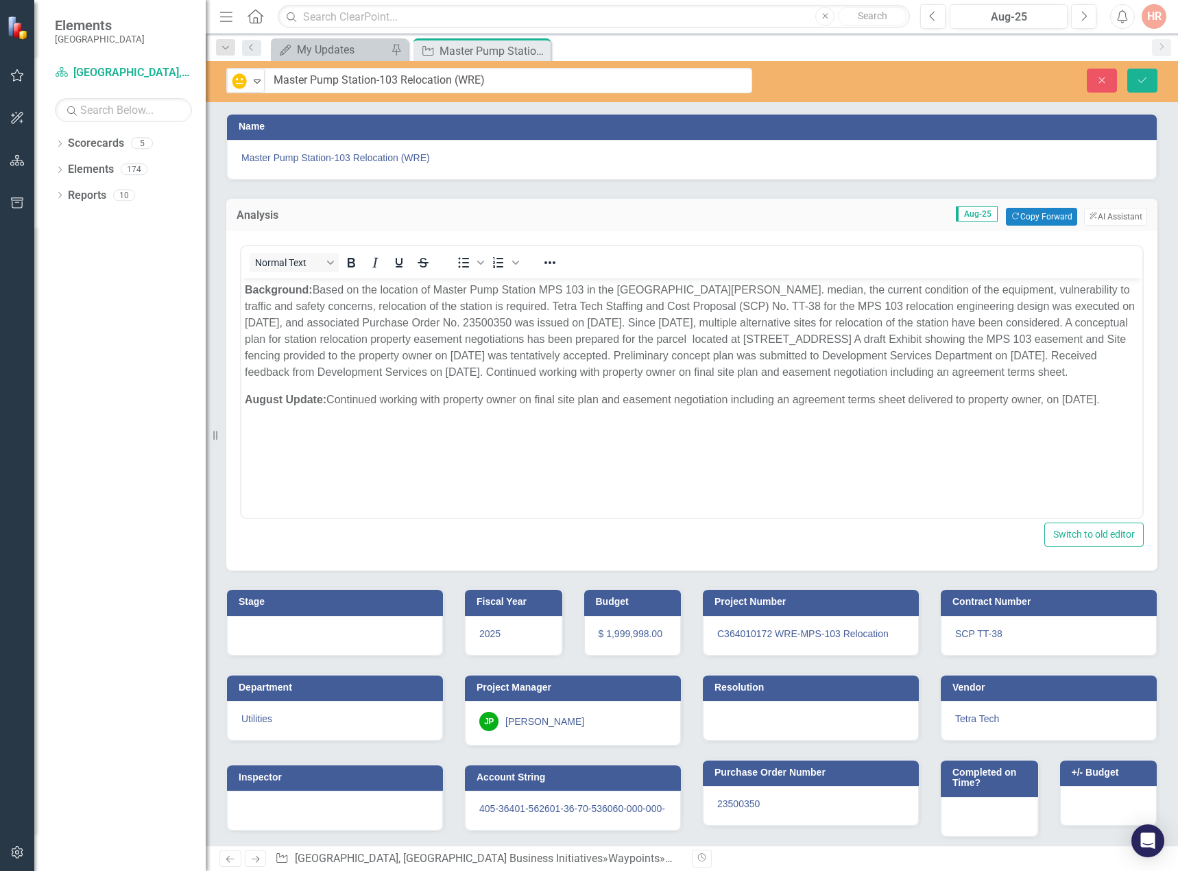
click at [357, 640] on div at bounding box center [335, 636] width 216 height 40
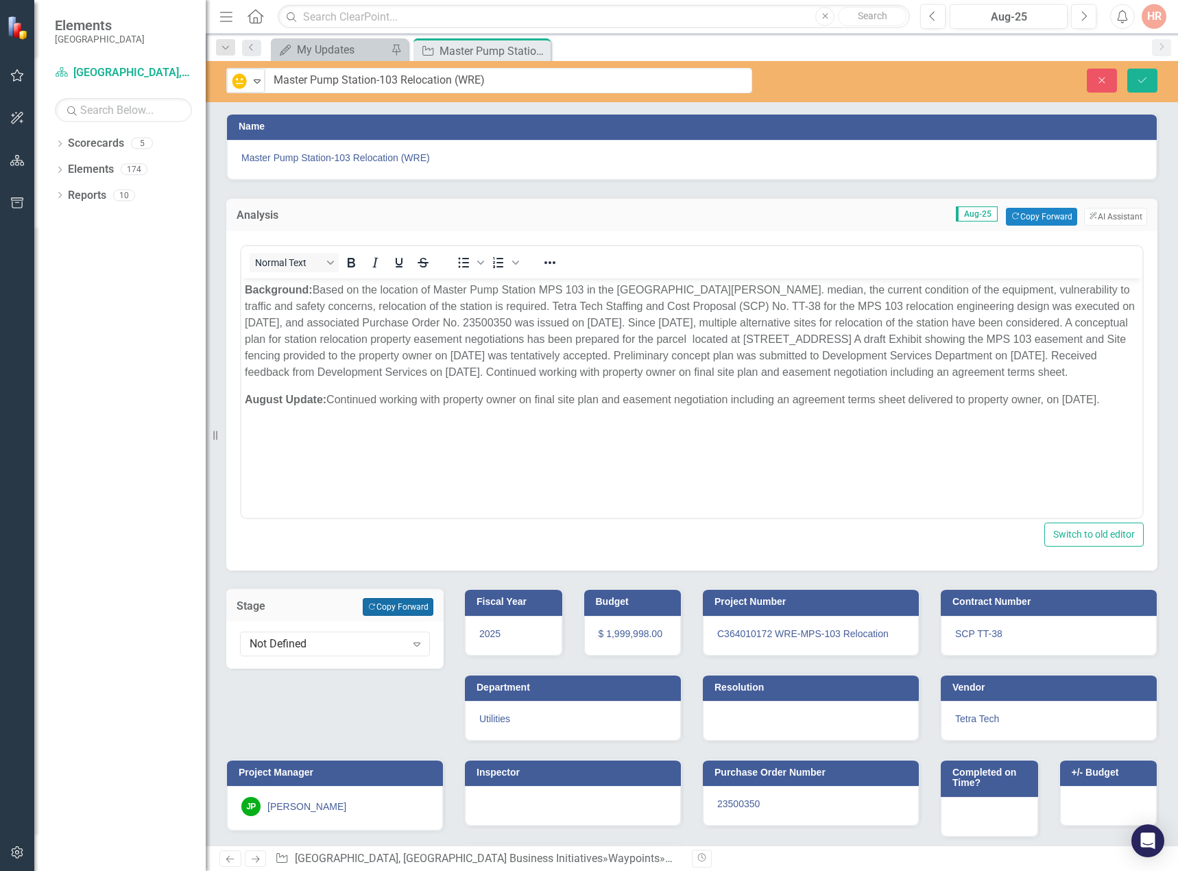
click at [386, 603] on button "Copy Forward Copy Forward" at bounding box center [398, 607] width 71 height 18
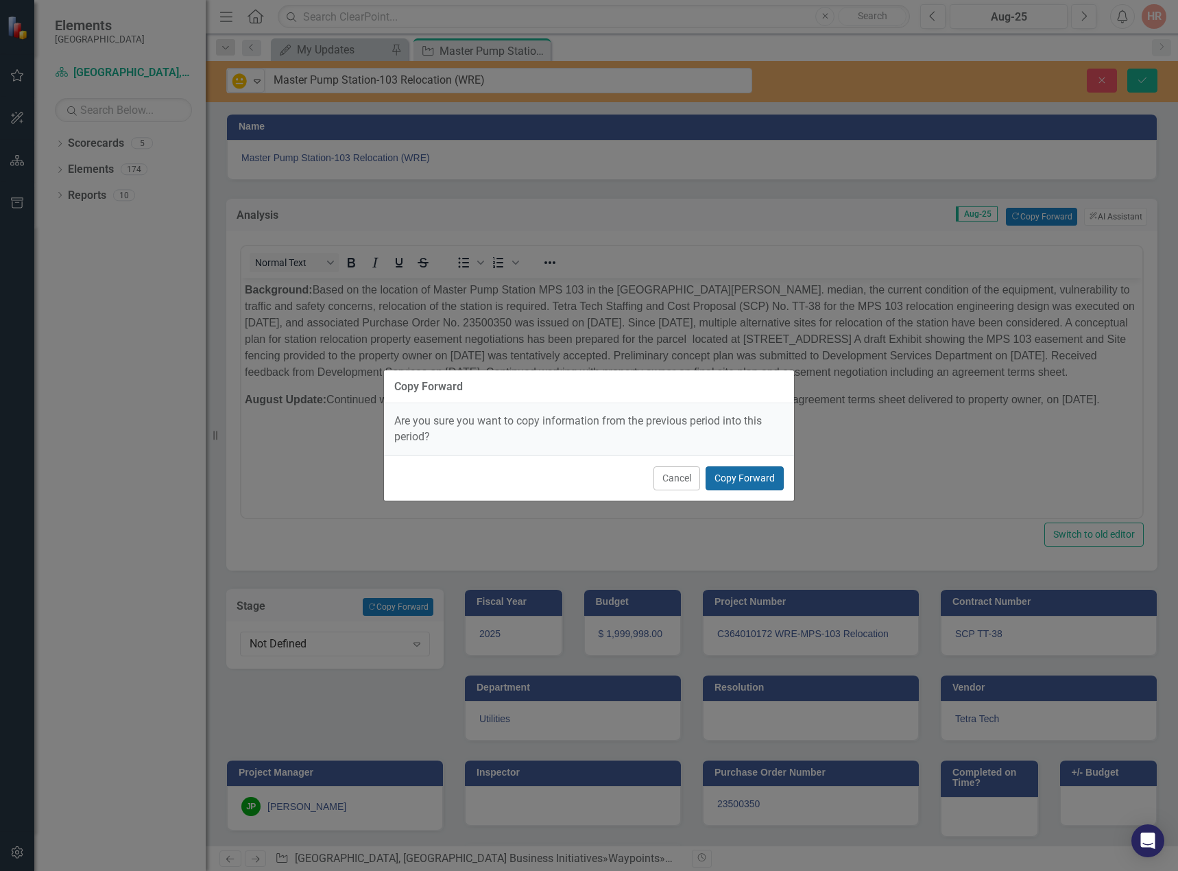
click at [765, 476] on button "Copy Forward" at bounding box center [745, 478] width 78 height 24
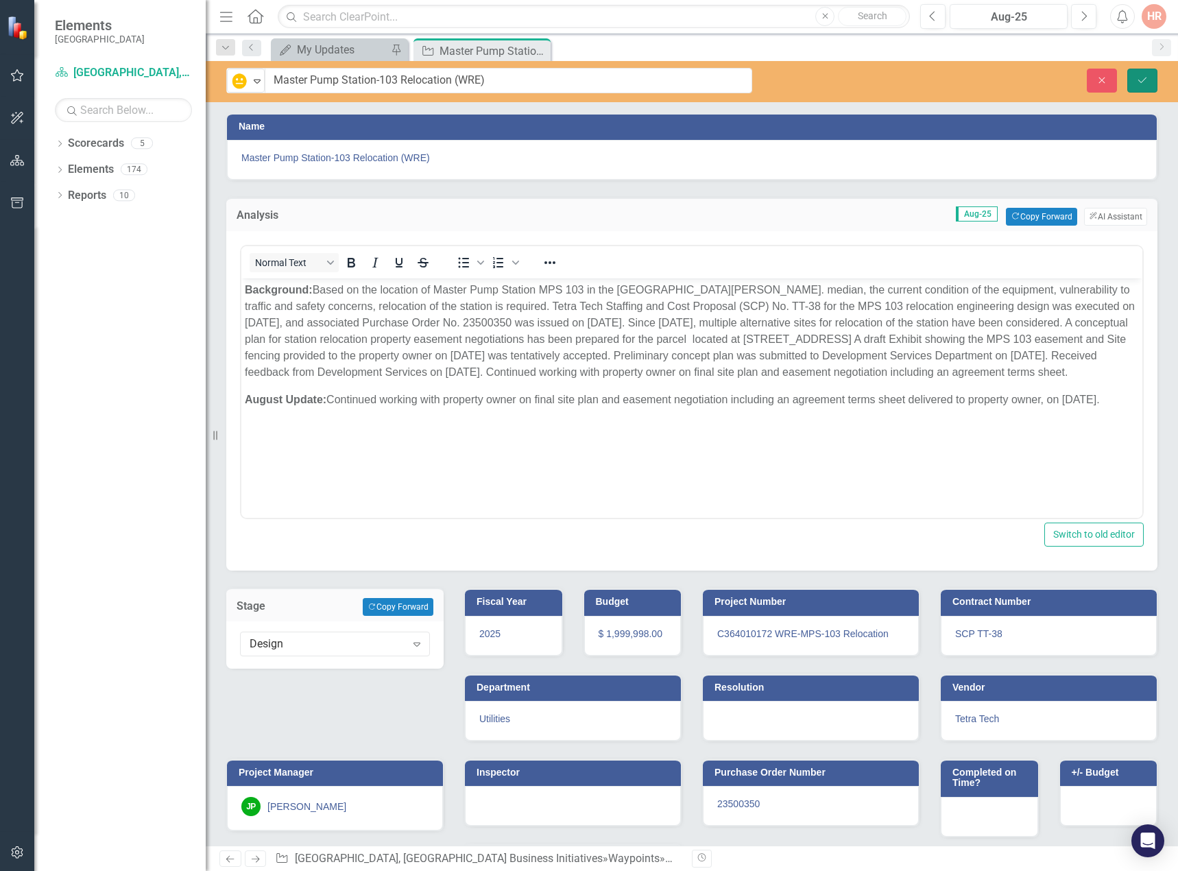
click at [1143, 73] on button "Save" at bounding box center [1143, 81] width 30 height 24
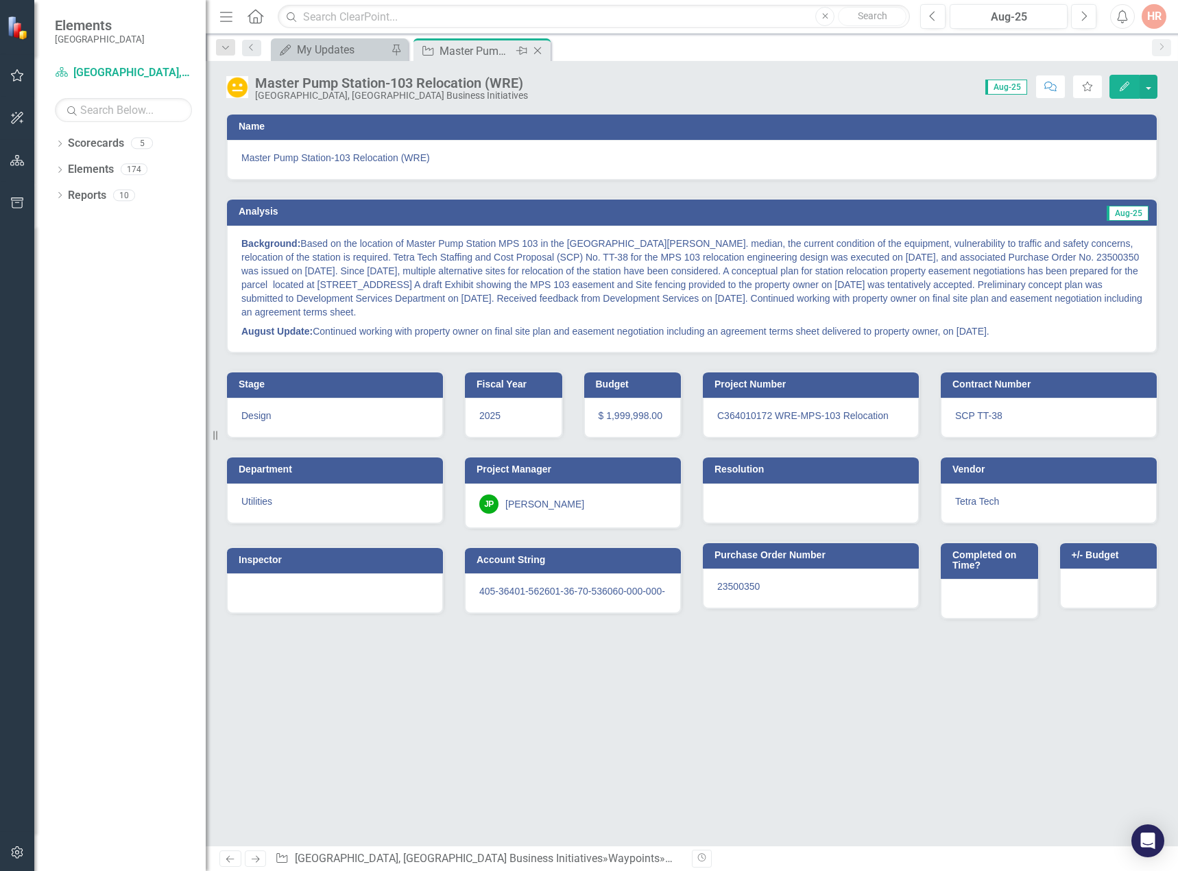
click at [540, 47] on icon "Close" at bounding box center [538, 50] width 14 height 11
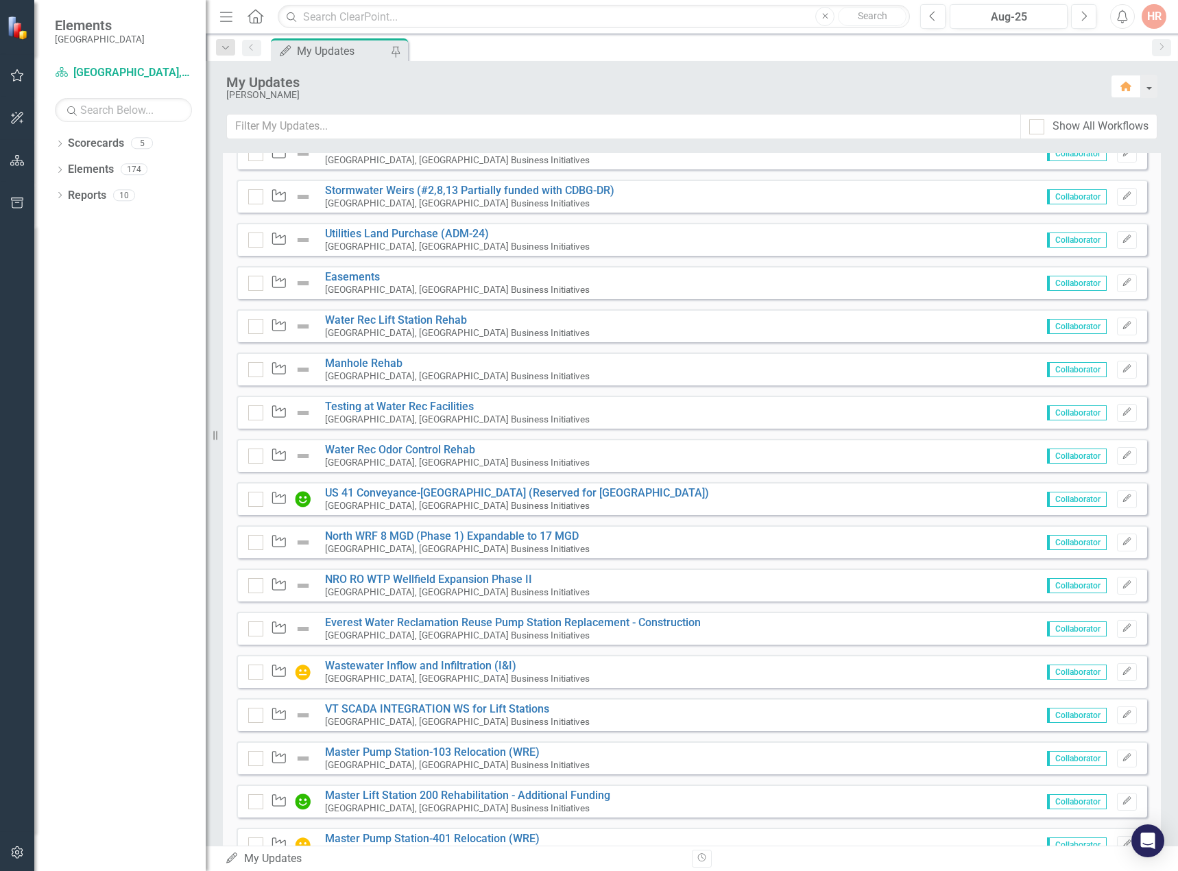
scroll to position [809, 0]
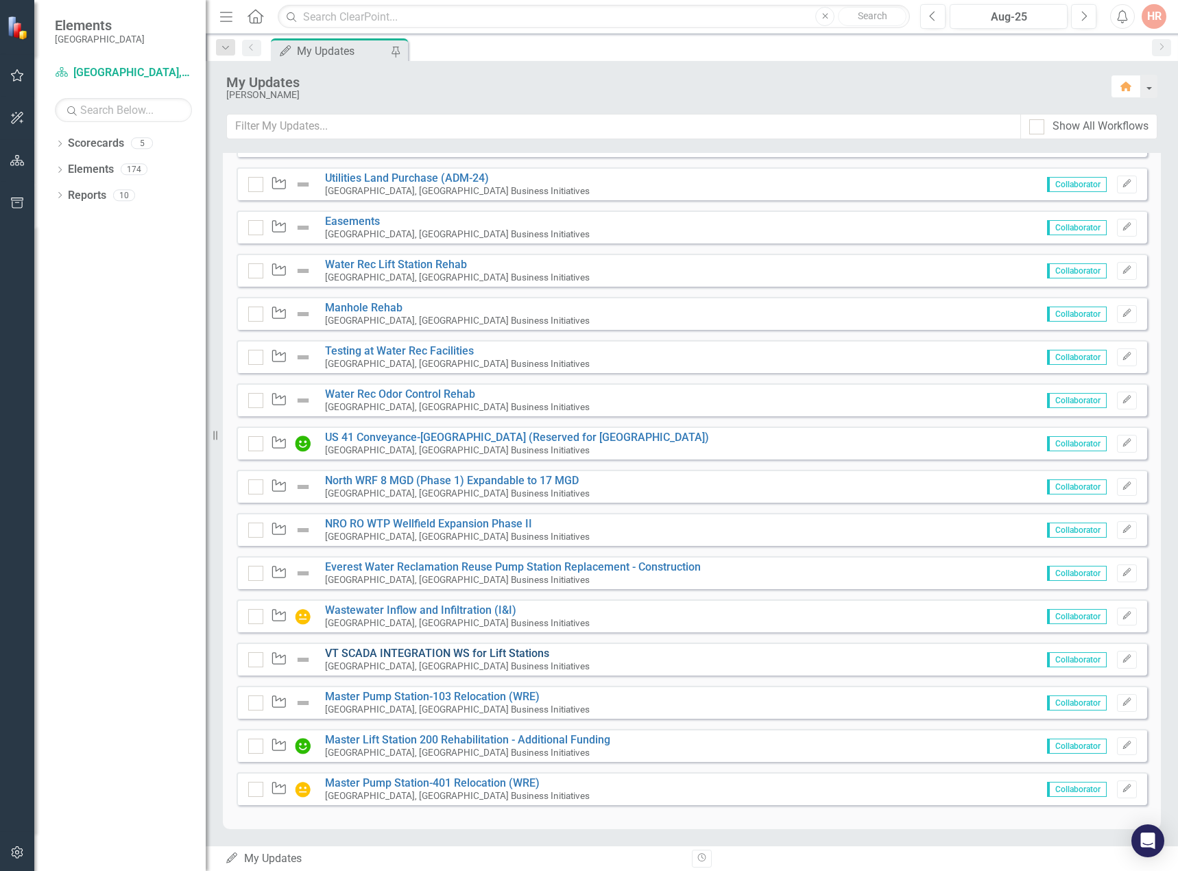
click at [350, 654] on link "VT SCADA INTEGRATION WS for Lift Stations" at bounding box center [437, 653] width 224 height 13
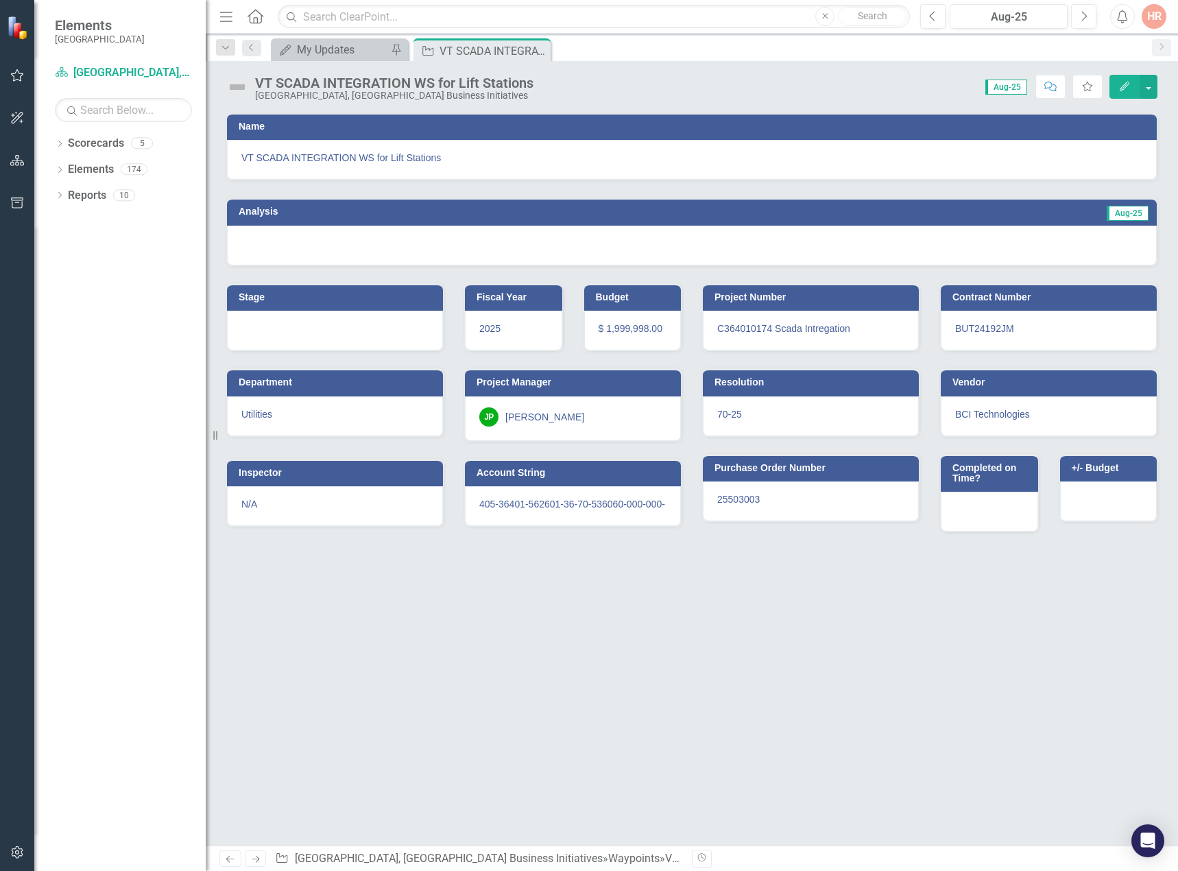
click at [235, 83] on img at bounding box center [237, 87] width 22 height 22
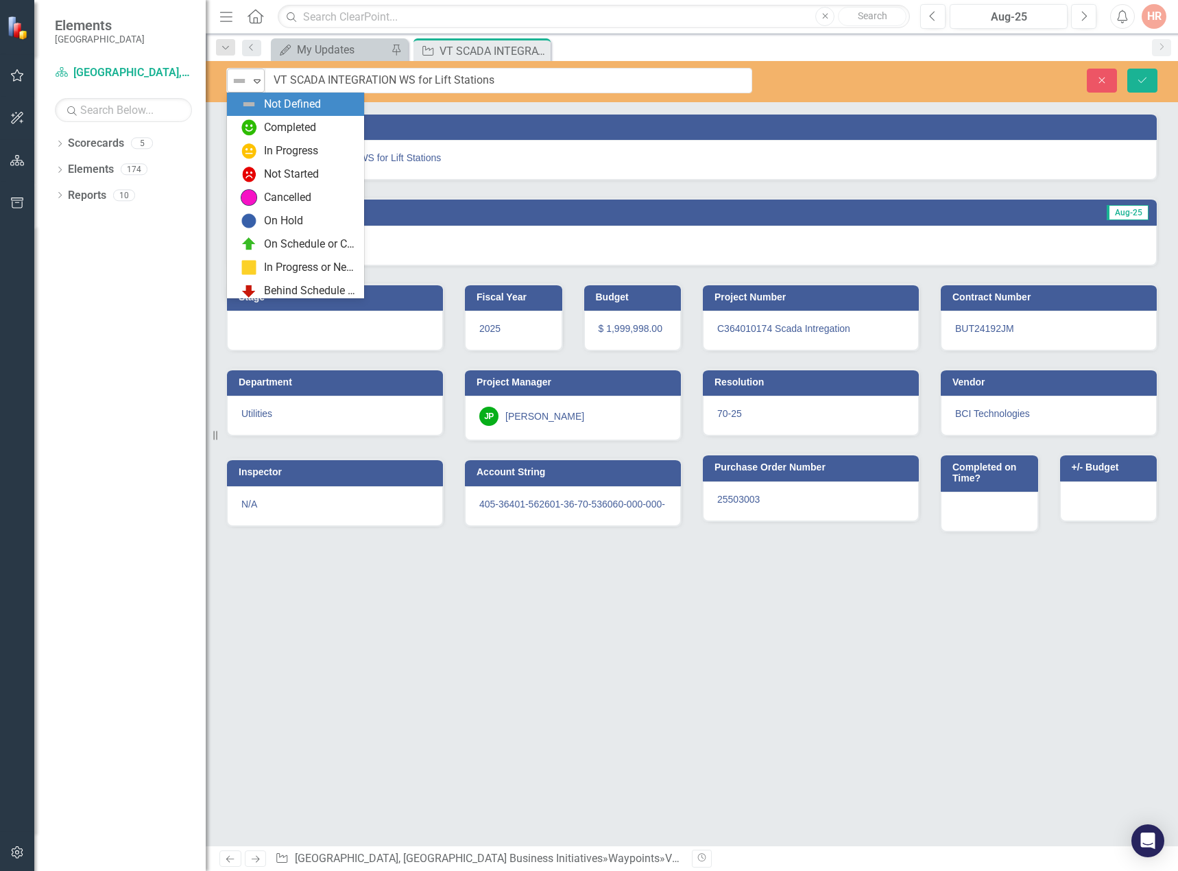
click at [238, 82] on img at bounding box center [239, 81] width 16 height 16
click at [259, 153] on div "In Progress" at bounding box center [298, 151] width 115 height 16
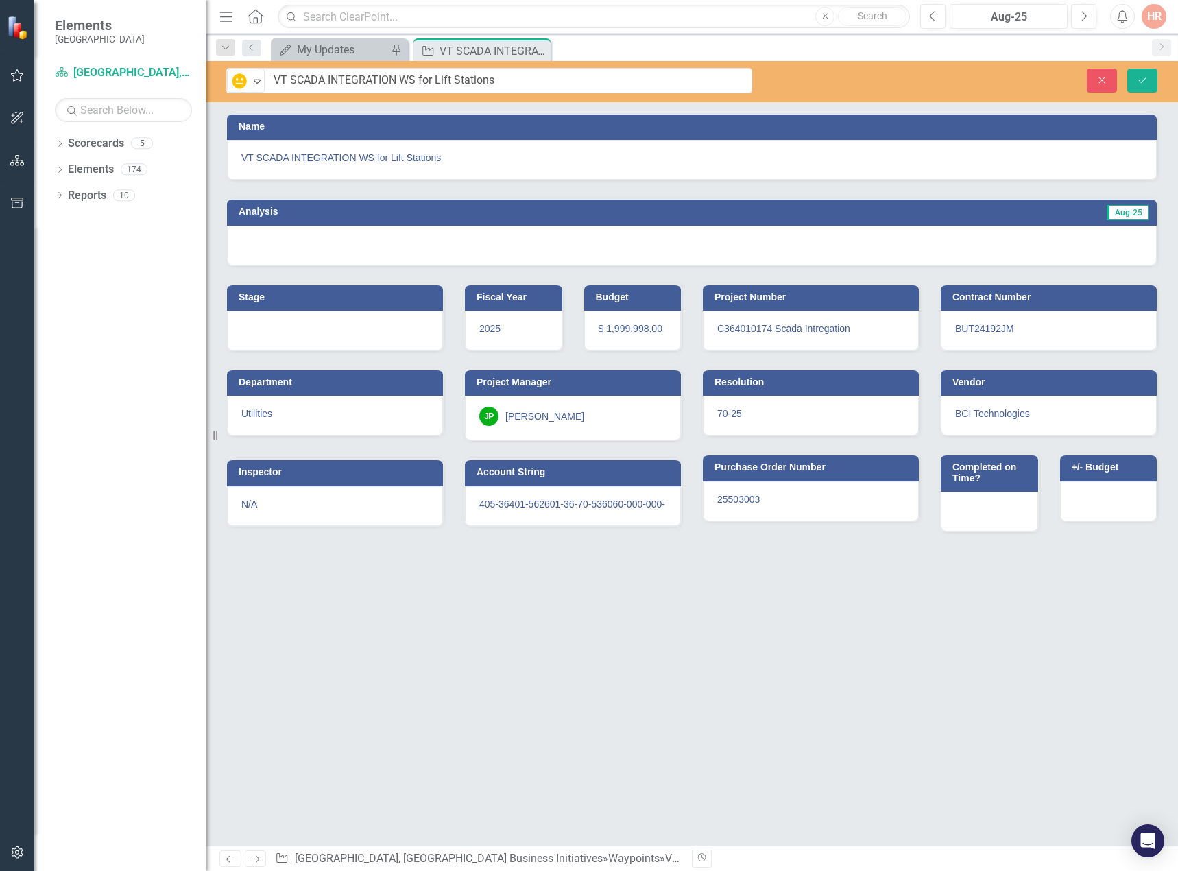
click at [276, 243] on div at bounding box center [692, 246] width 930 height 40
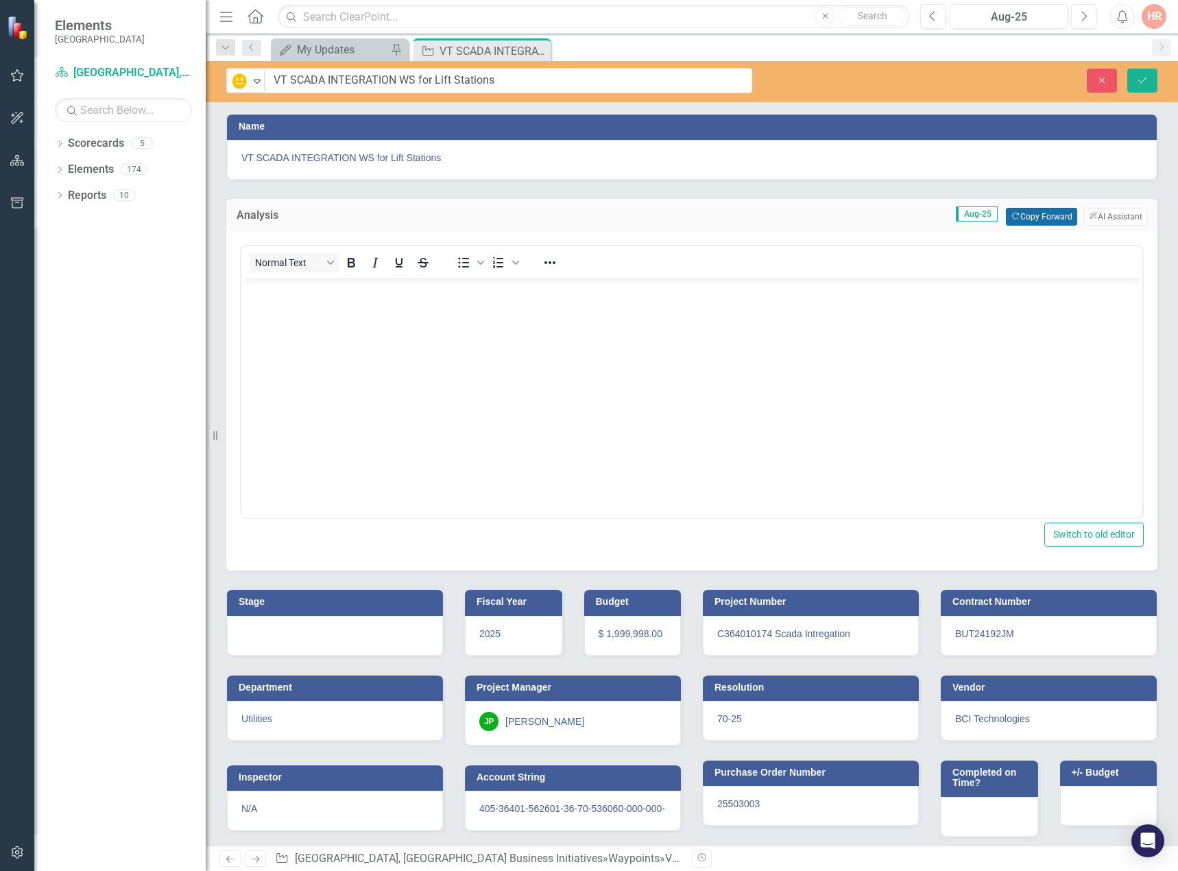
click at [1023, 214] on button "Copy Forward Copy Forward" at bounding box center [1041, 217] width 71 height 18
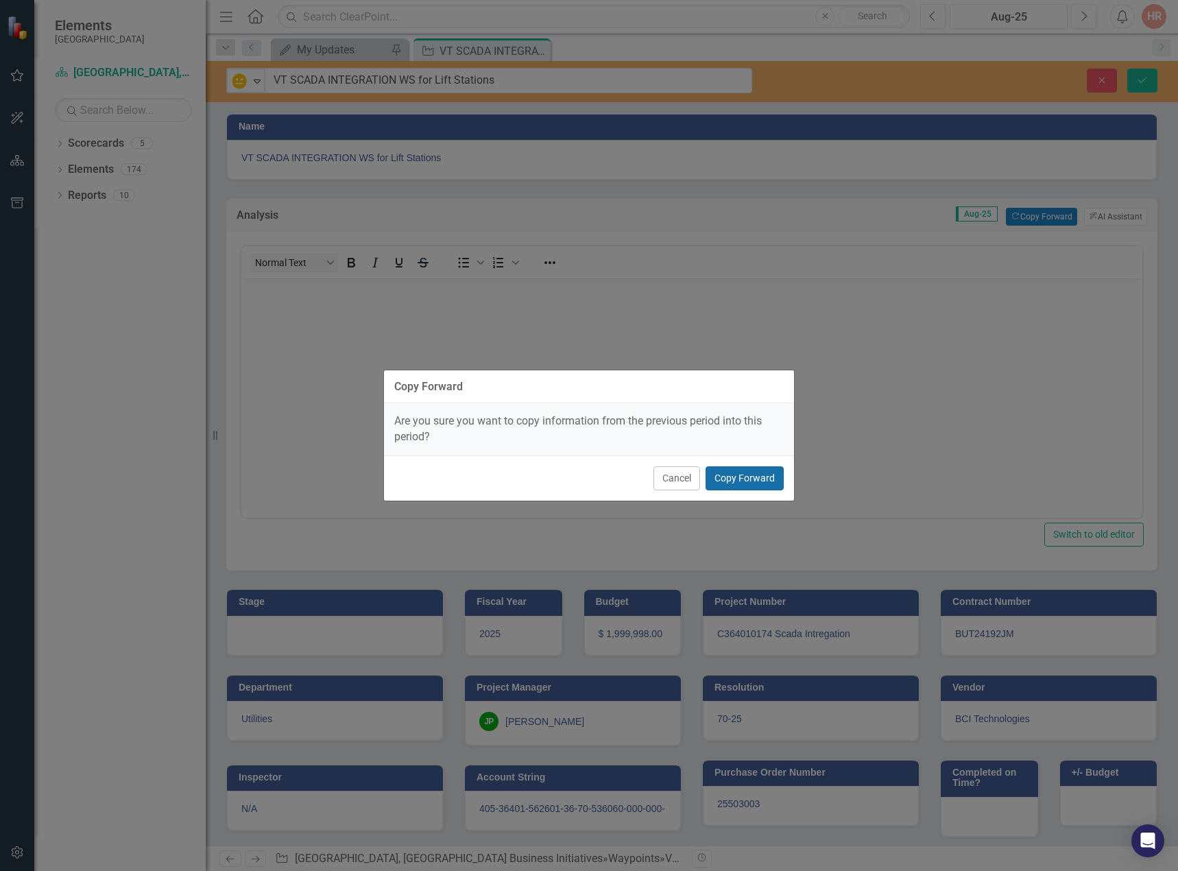
click at [768, 479] on button "Copy Forward" at bounding box center [745, 478] width 78 height 24
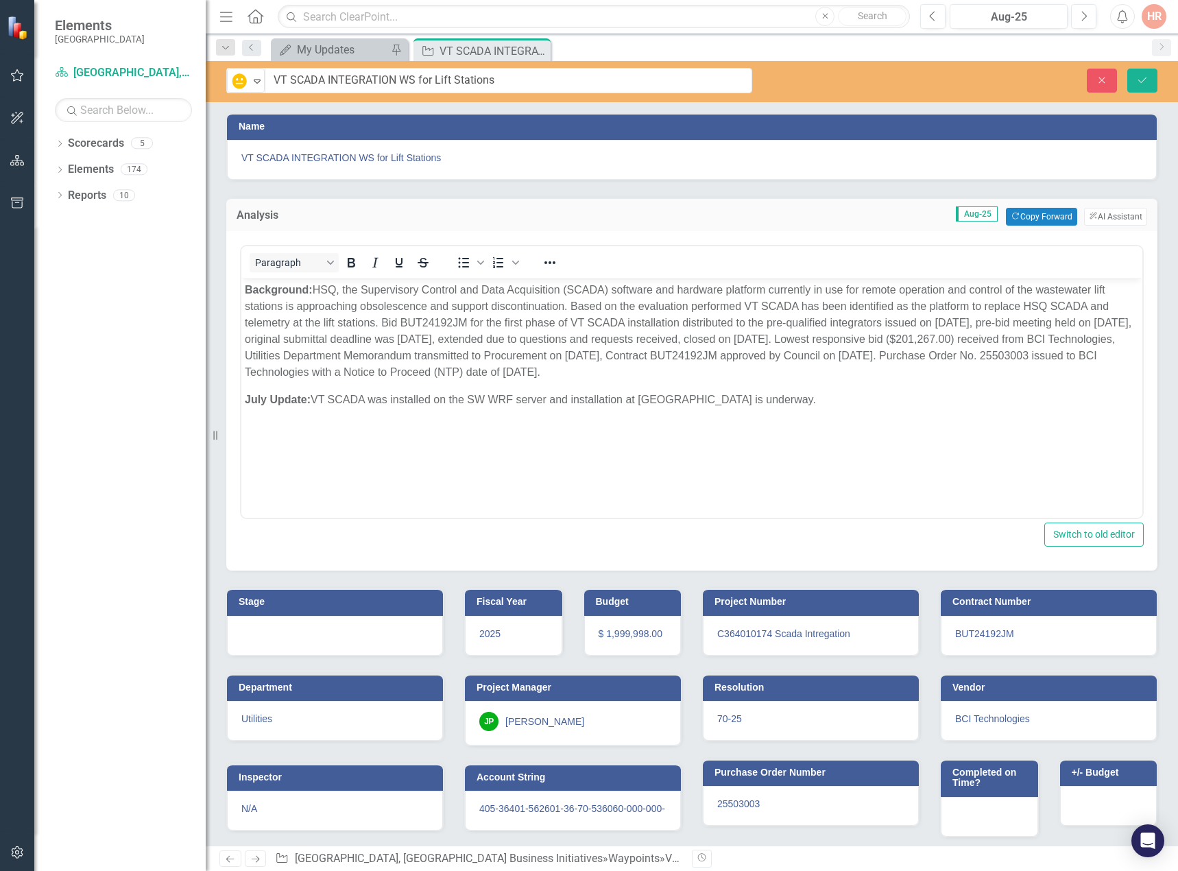
click at [328, 637] on div at bounding box center [335, 636] width 216 height 40
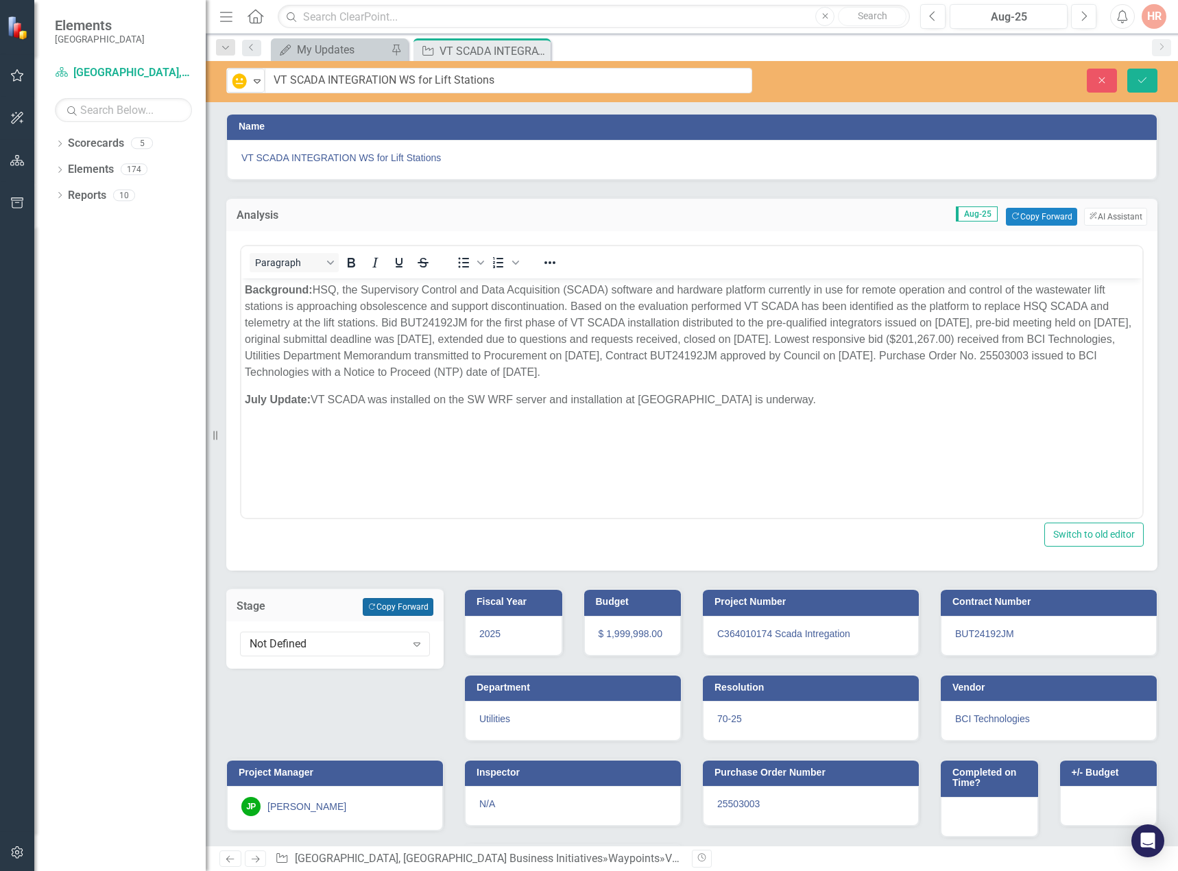
click at [404, 610] on button "Copy Forward Copy Forward" at bounding box center [398, 607] width 71 height 18
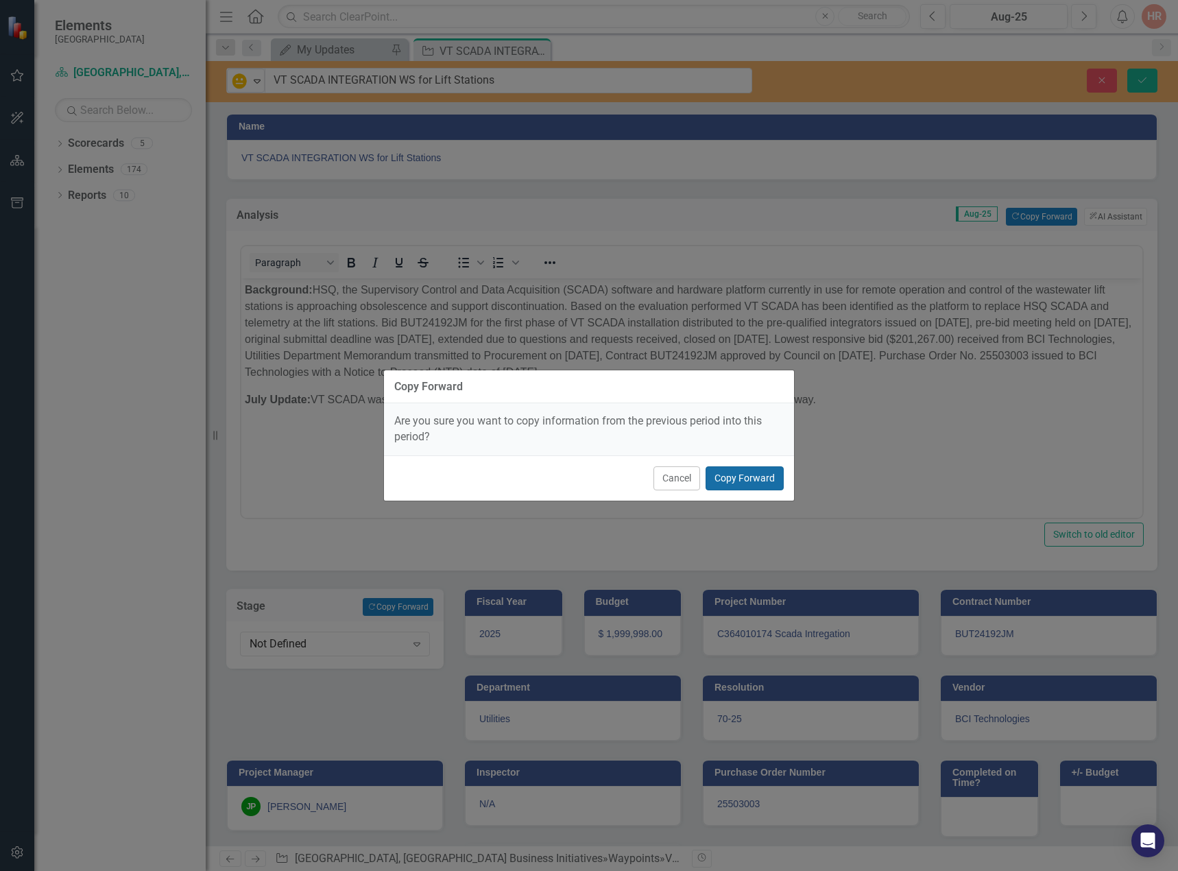
drag, startPoint x: 763, startPoint y: 470, endPoint x: 522, endPoint y: 191, distance: 369.1
click at [763, 470] on button "Copy Forward" at bounding box center [745, 478] width 78 height 24
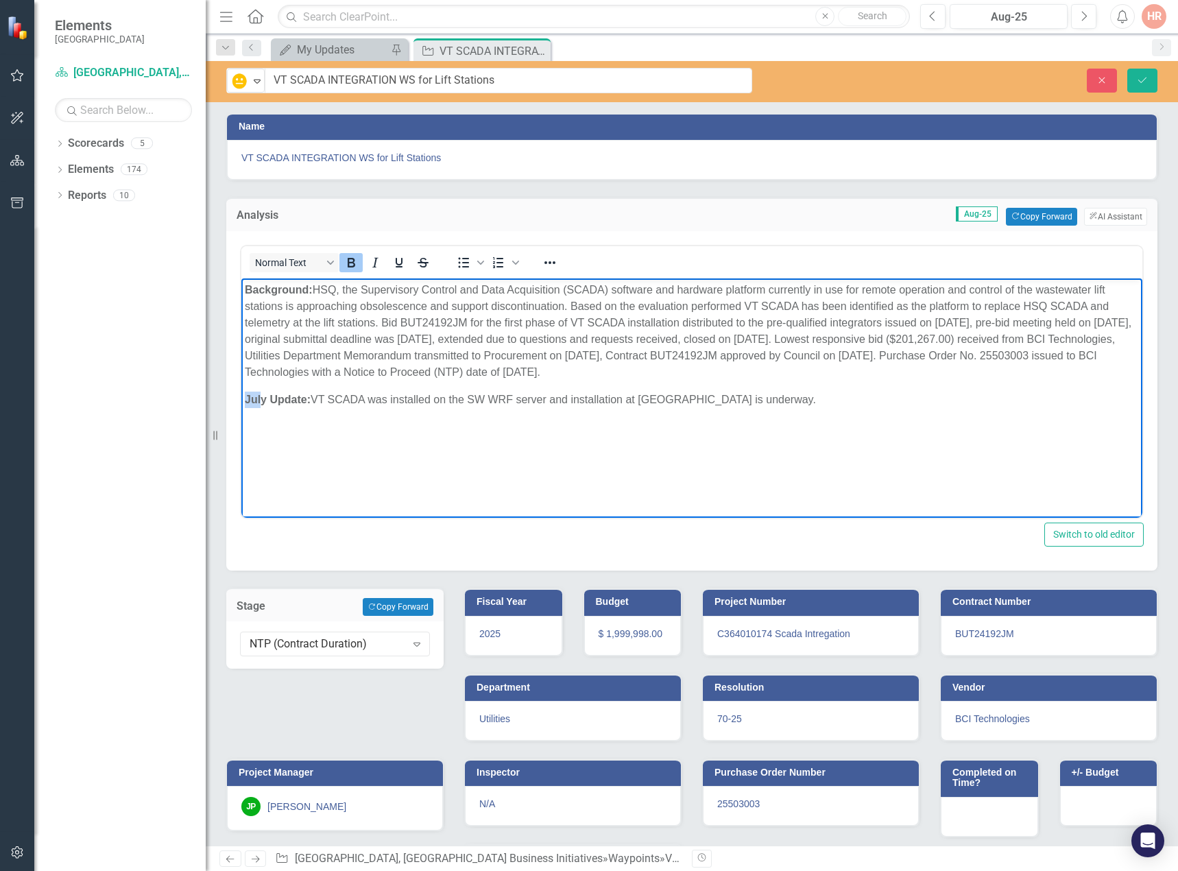
drag, startPoint x: 263, startPoint y: 401, endPoint x: 235, endPoint y: 404, distance: 27.6
click at [241, 404] on html "Background: HSQ, the Supervisory Control and Data Acquisition (SCADA) software …" at bounding box center [691, 381] width 901 height 206
click at [1142, 75] on icon "Save" at bounding box center [1143, 80] width 12 height 10
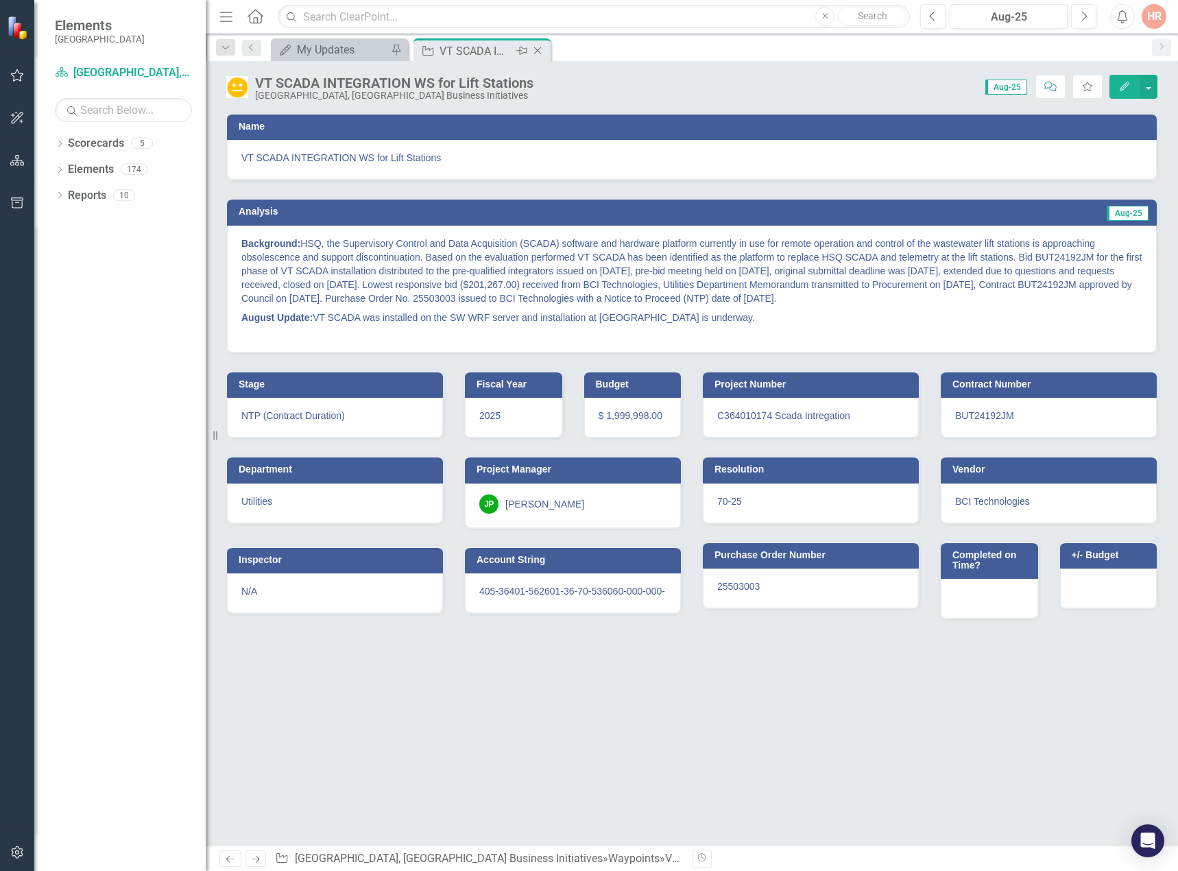
click at [538, 50] on icon at bounding box center [538, 51] width 8 height 8
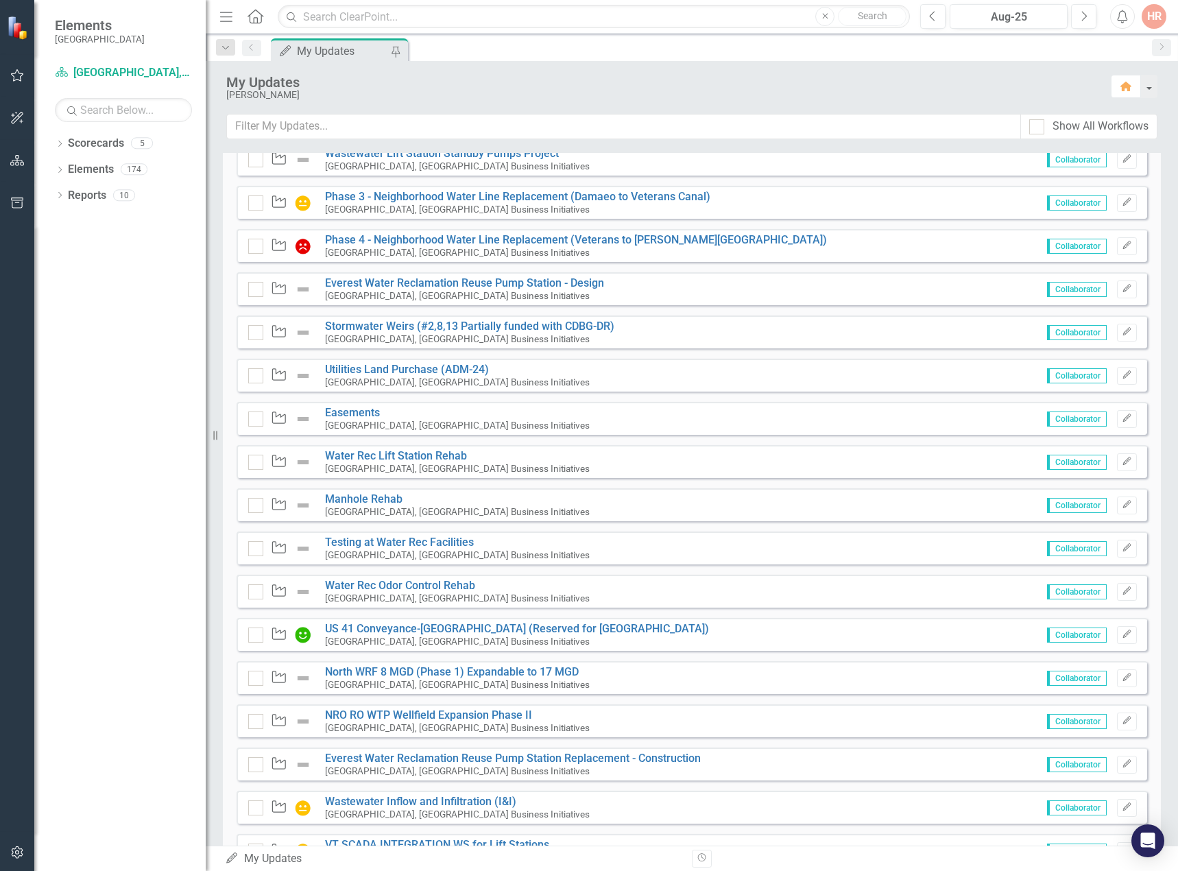
scroll to position [809, 0]
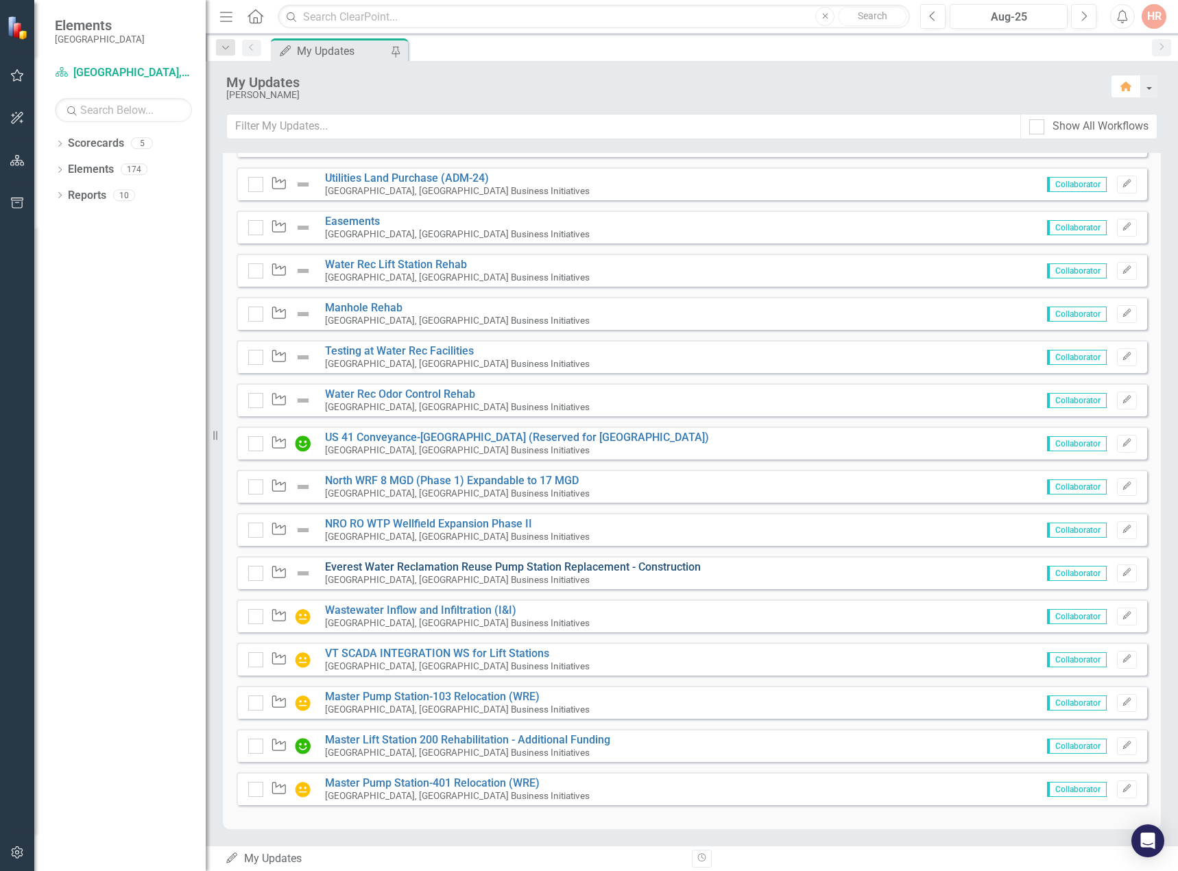
click at [427, 567] on link "Everest Water Reclamation Reuse Pump Station Replacement - Construction" at bounding box center [513, 566] width 376 height 13
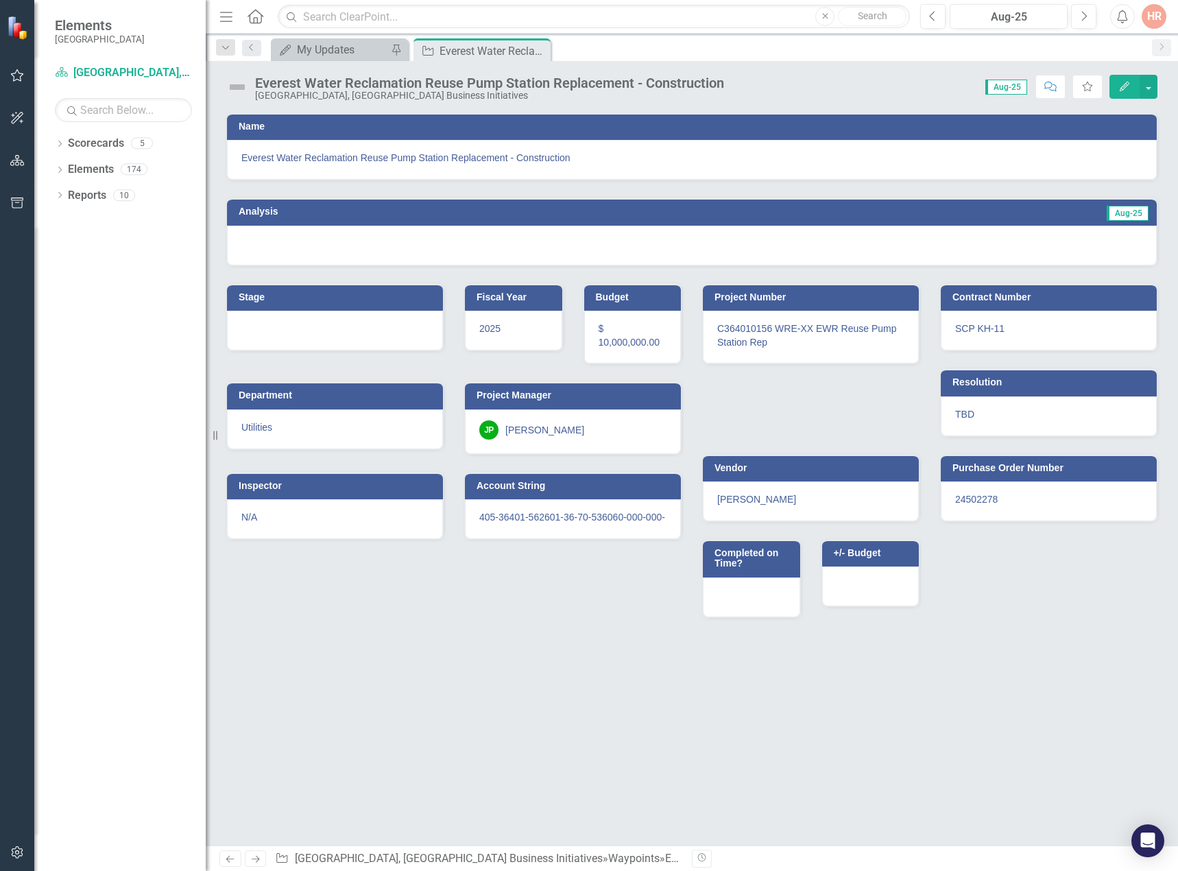
click at [241, 89] on img at bounding box center [237, 87] width 22 height 22
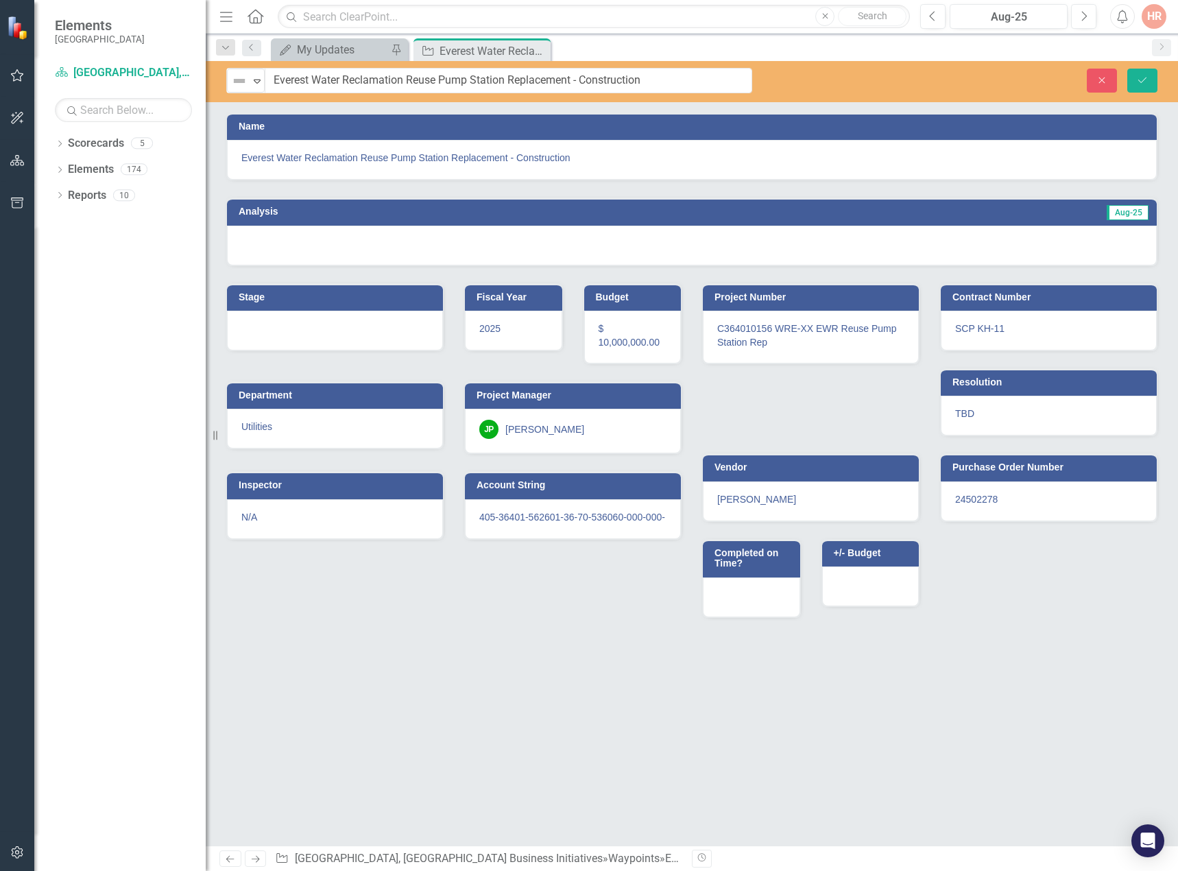
click at [241, 89] on div "Not Defined" at bounding box center [240, 80] width 21 height 19
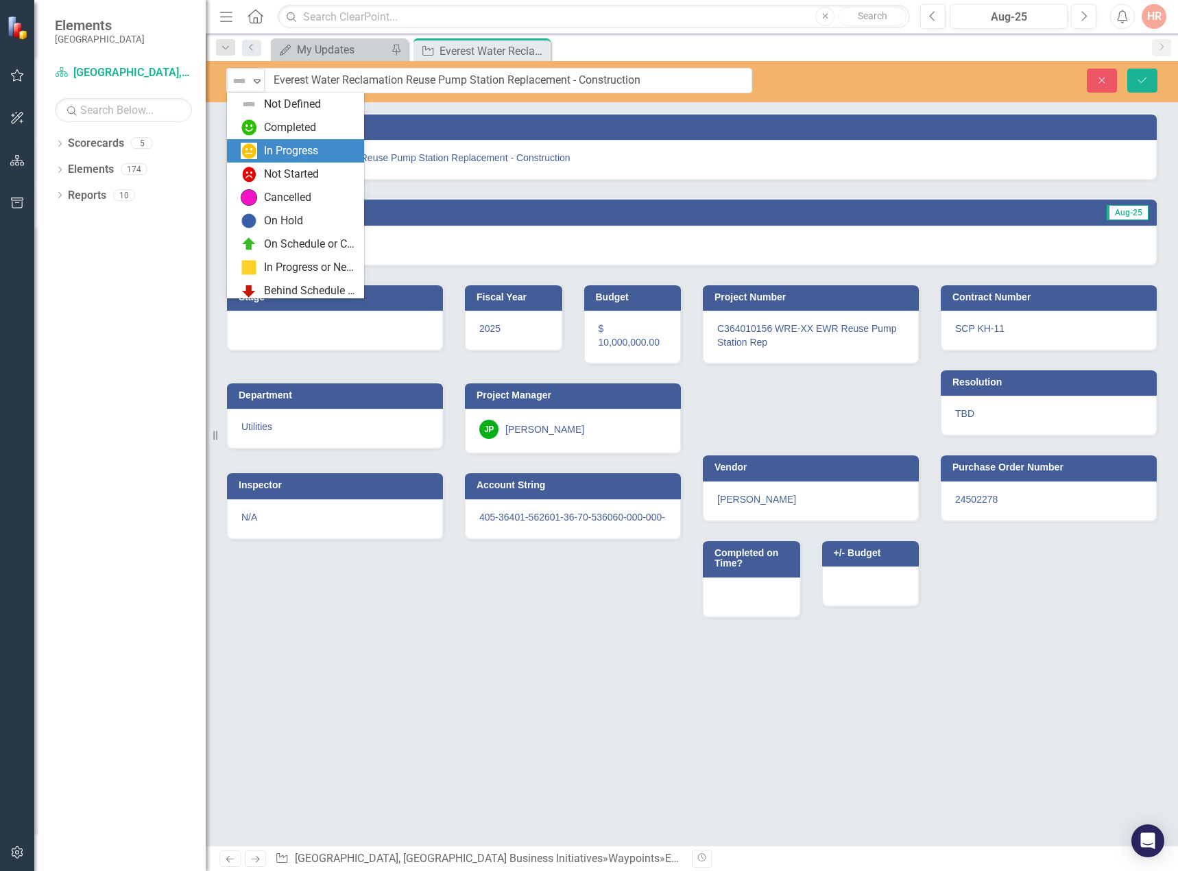
click at [254, 145] on img at bounding box center [249, 151] width 16 height 16
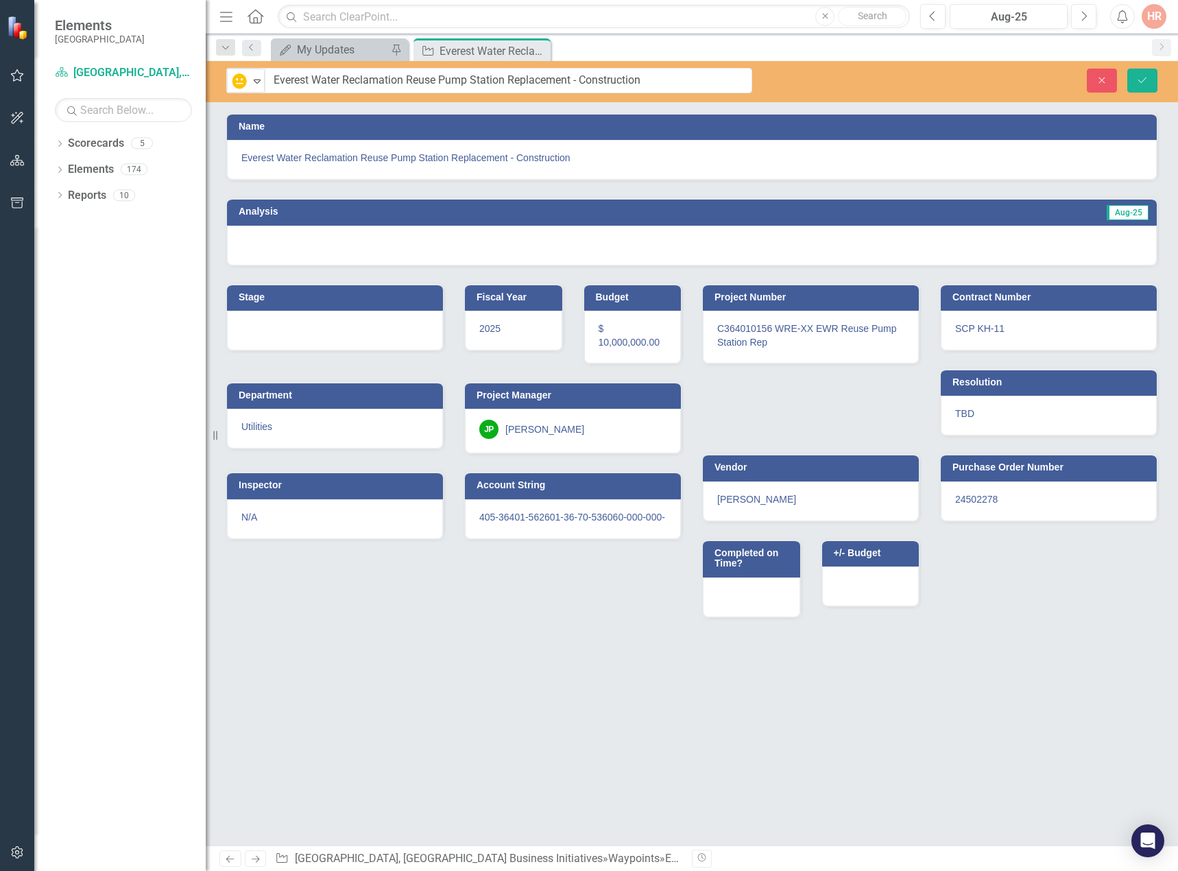
click at [287, 245] on div at bounding box center [692, 246] width 930 height 40
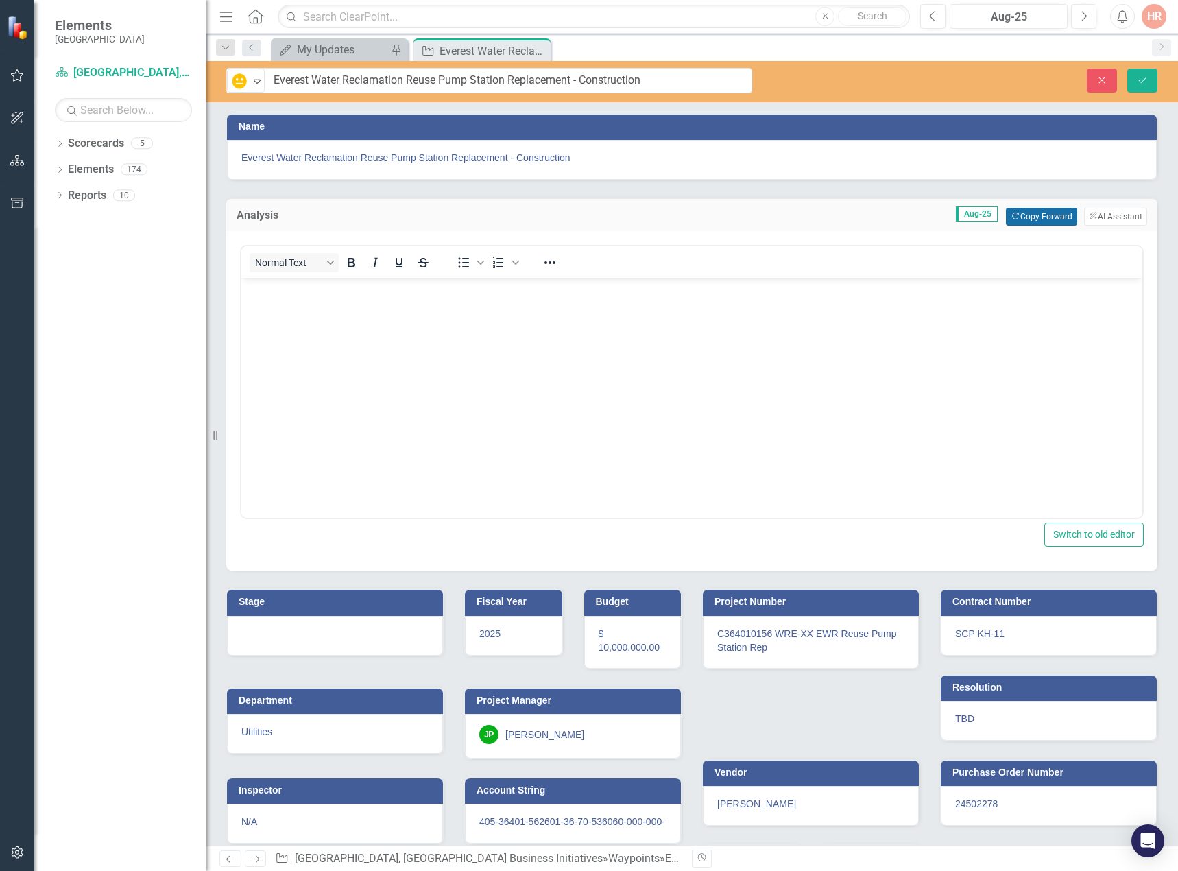
click at [1021, 213] on button "Copy Forward Copy Forward" at bounding box center [1041, 217] width 71 height 18
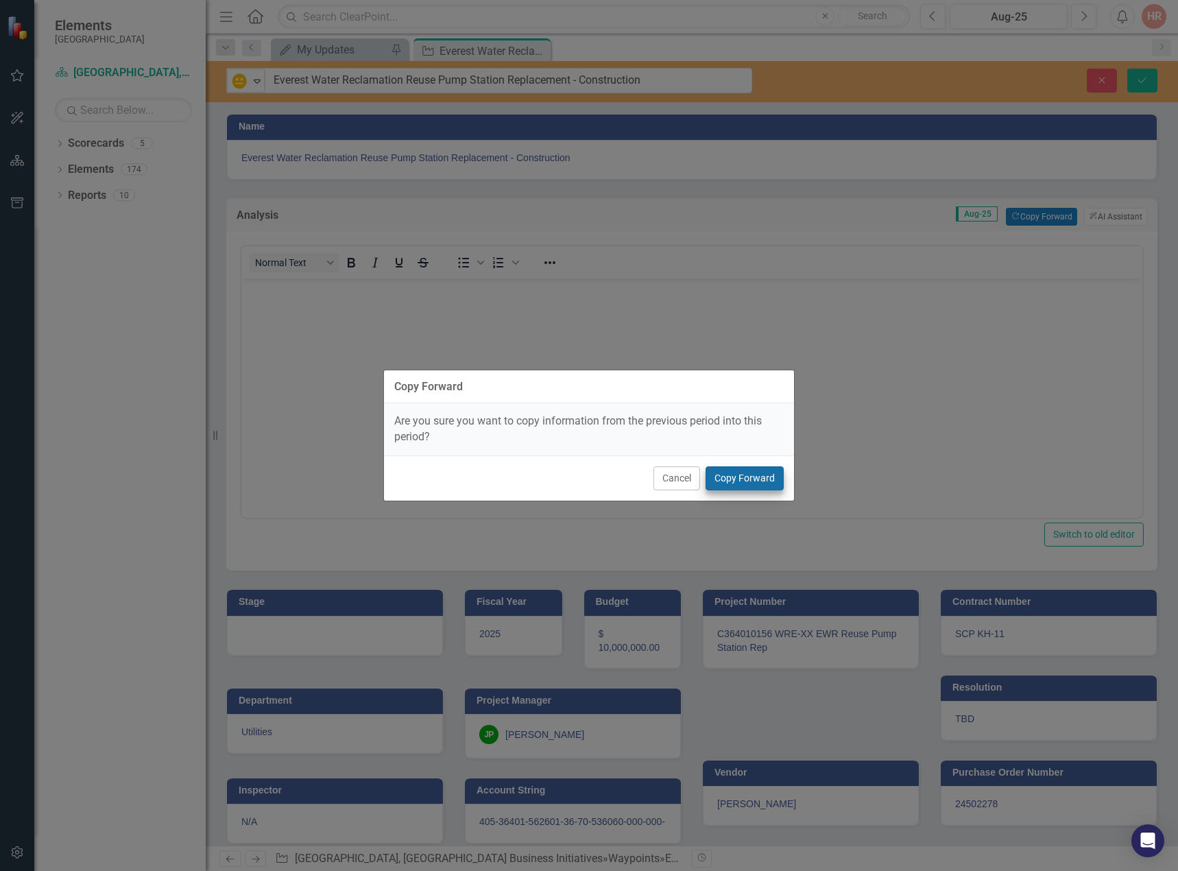
drag, startPoint x: 755, startPoint y: 463, endPoint x: 752, endPoint y: 476, distance: 13.5
click at [754, 464] on div "Cancel Copy Forward" at bounding box center [589, 477] width 410 height 45
click at [745, 482] on button "Copy Forward" at bounding box center [745, 478] width 78 height 24
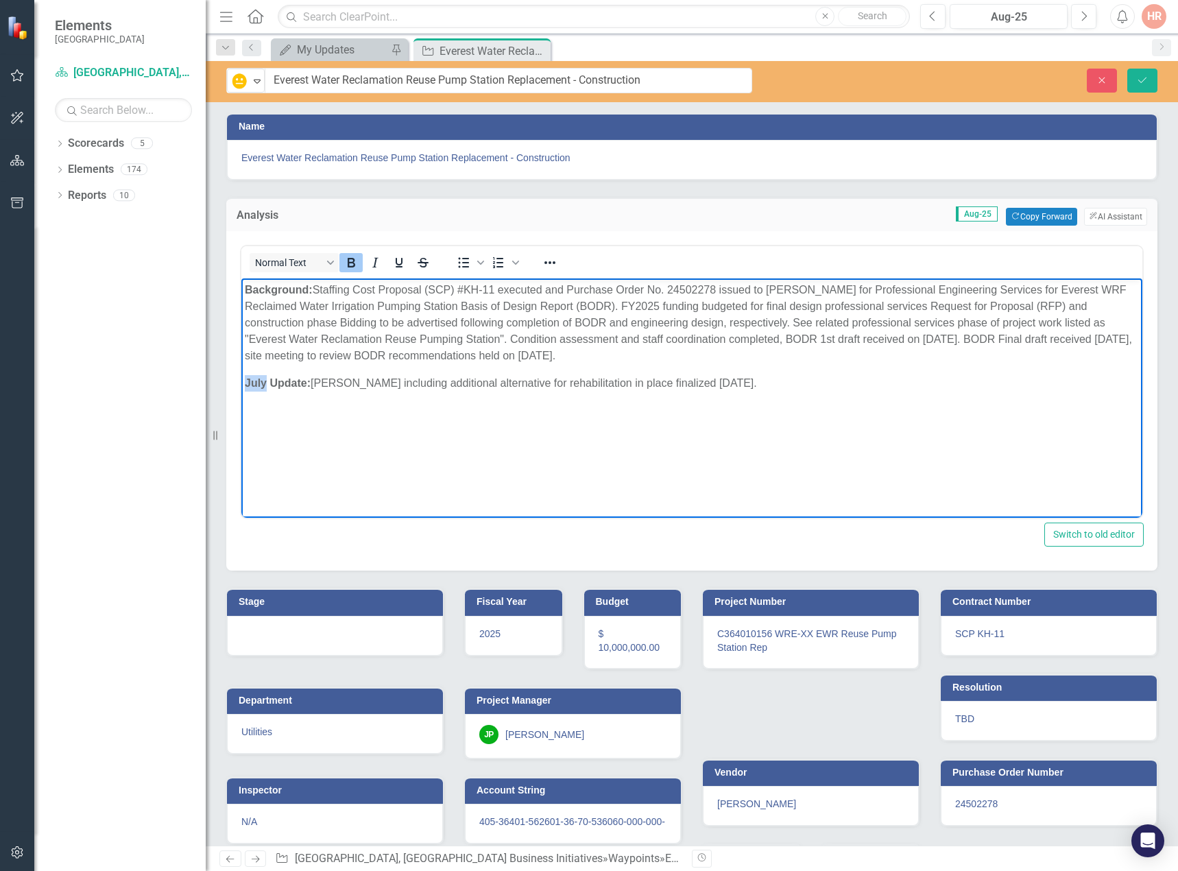
drag, startPoint x: 265, startPoint y: 382, endPoint x: 245, endPoint y: 388, distance: 20.6
click at [241, 385] on html "Background: Staffing Cost Proposal (SCP) #KH-11 executed and Purchase Order No.…" at bounding box center [691, 381] width 901 height 206
click at [602, 350] on p "Background: Staffing Cost Proposal (SCP) #KH-11 executed and Purchase Order No.…" at bounding box center [692, 323] width 894 height 82
drag, startPoint x: 599, startPoint y: 353, endPoint x: 318, endPoint y: 295, distance: 286.4
click at [318, 295] on p "Background: Staffing Cost Proposal (SCP) #KH-11 executed and Purchase Order No.…" at bounding box center [692, 323] width 894 height 82
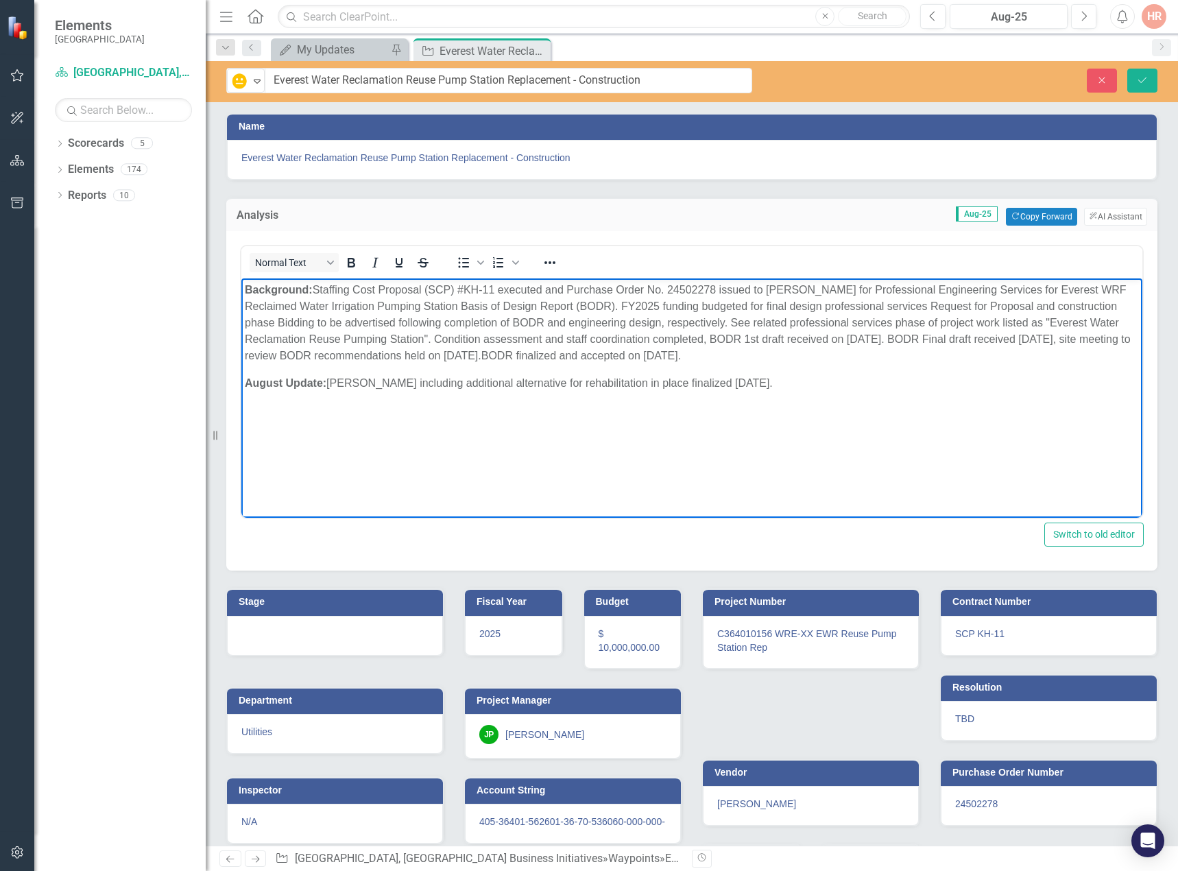
click at [734, 383] on p "August Update: BODR including additional alternative for rehabilitation in plac…" at bounding box center [692, 383] width 894 height 16
drag, startPoint x: 727, startPoint y: 383, endPoint x: 331, endPoint y: 388, distance: 395.8
click at [331, 388] on p "August Update: BODR including additional alternative for rehabilitation in plac…" at bounding box center [692, 383] width 894 height 16
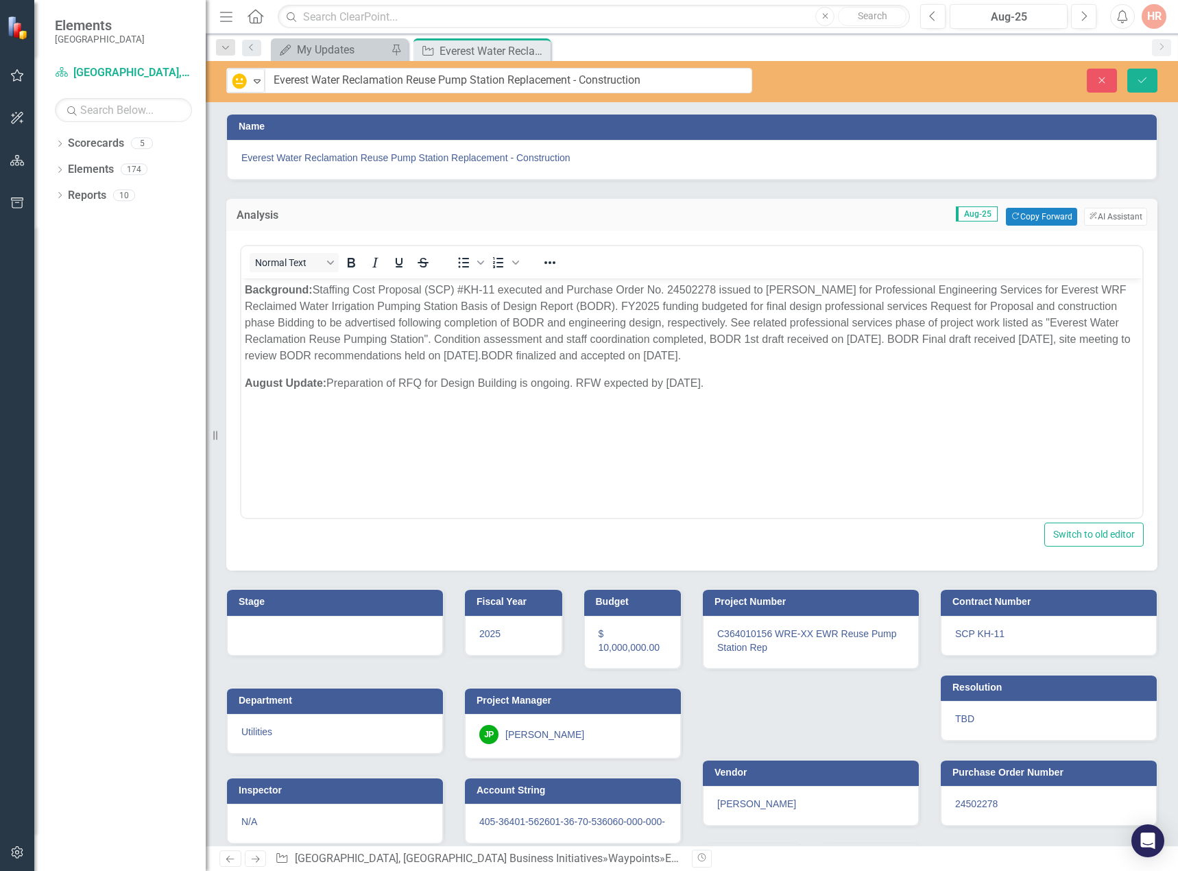
click at [337, 638] on div at bounding box center [335, 636] width 216 height 40
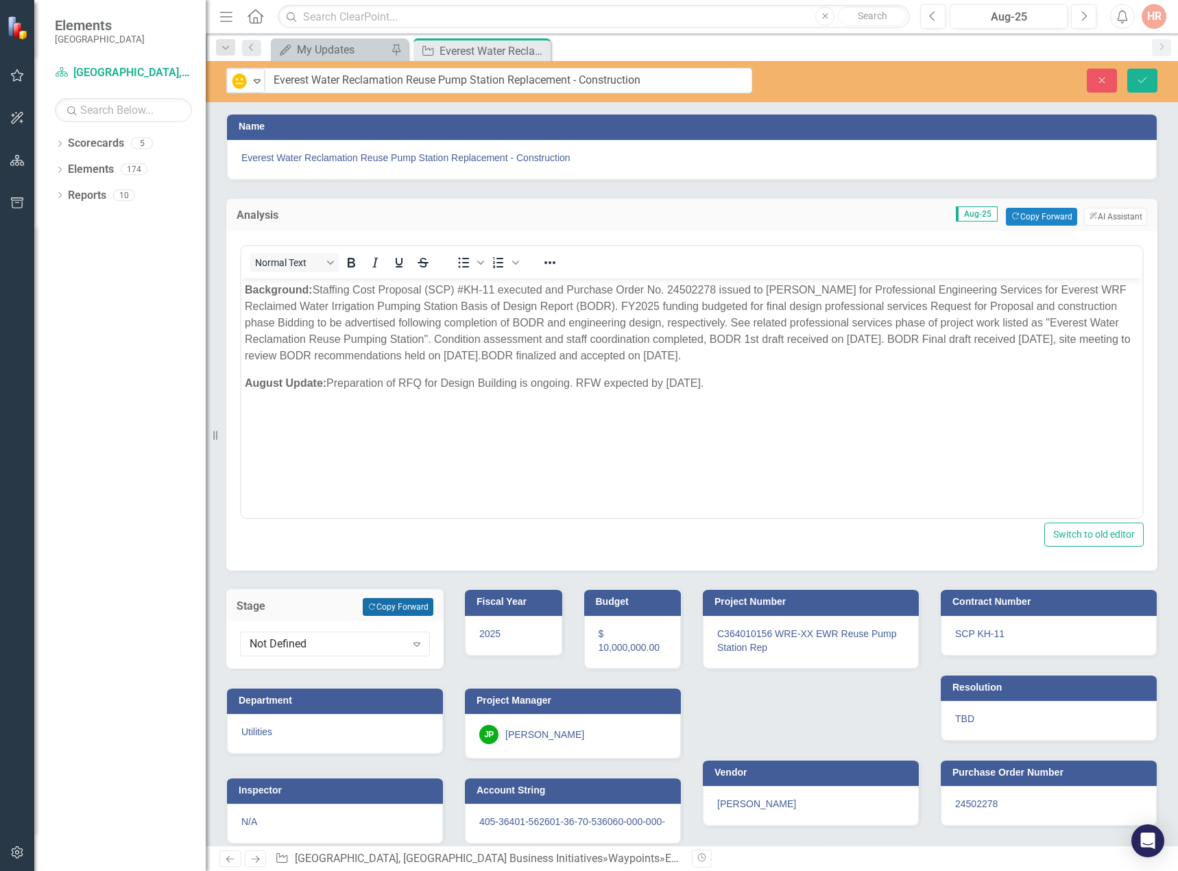
click at [404, 605] on button "Copy Forward Copy Forward" at bounding box center [398, 607] width 71 height 18
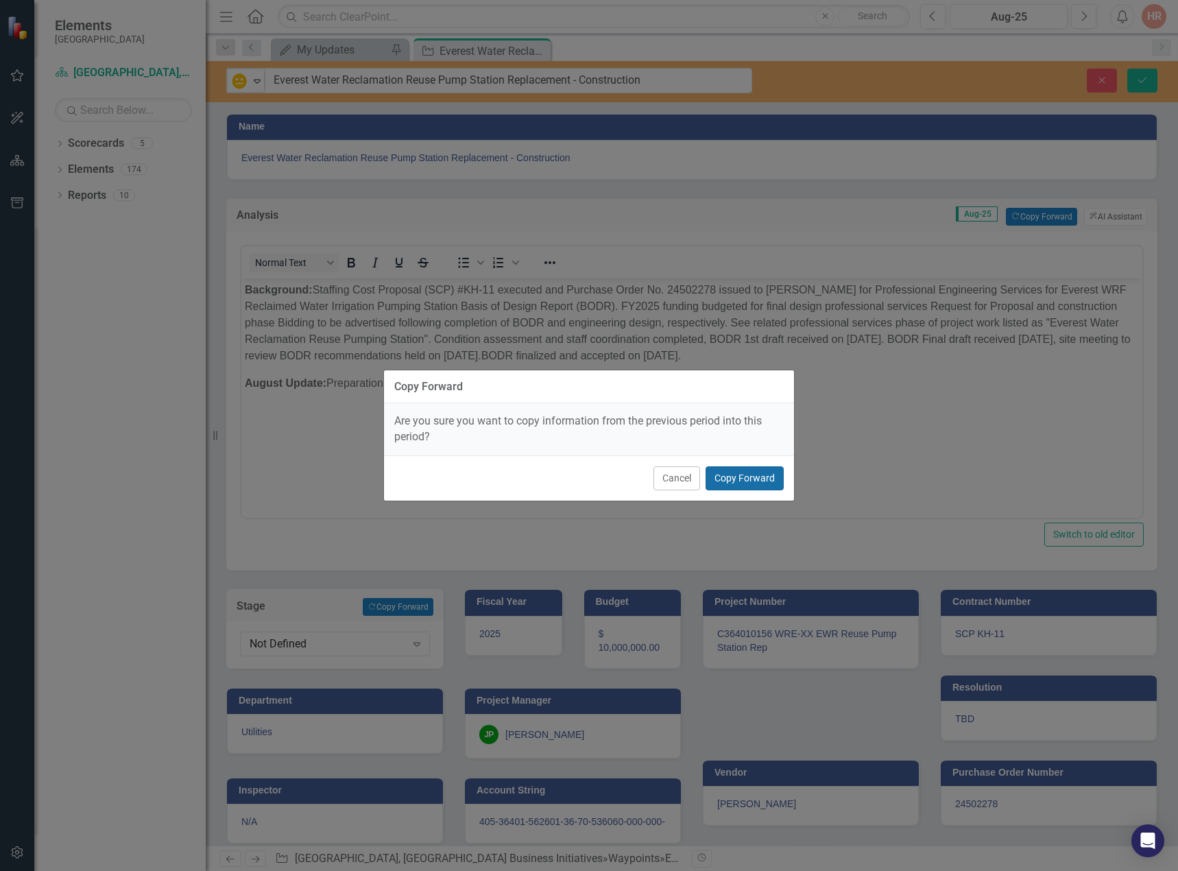
click at [754, 478] on button "Copy Forward" at bounding box center [745, 478] width 78 height 24
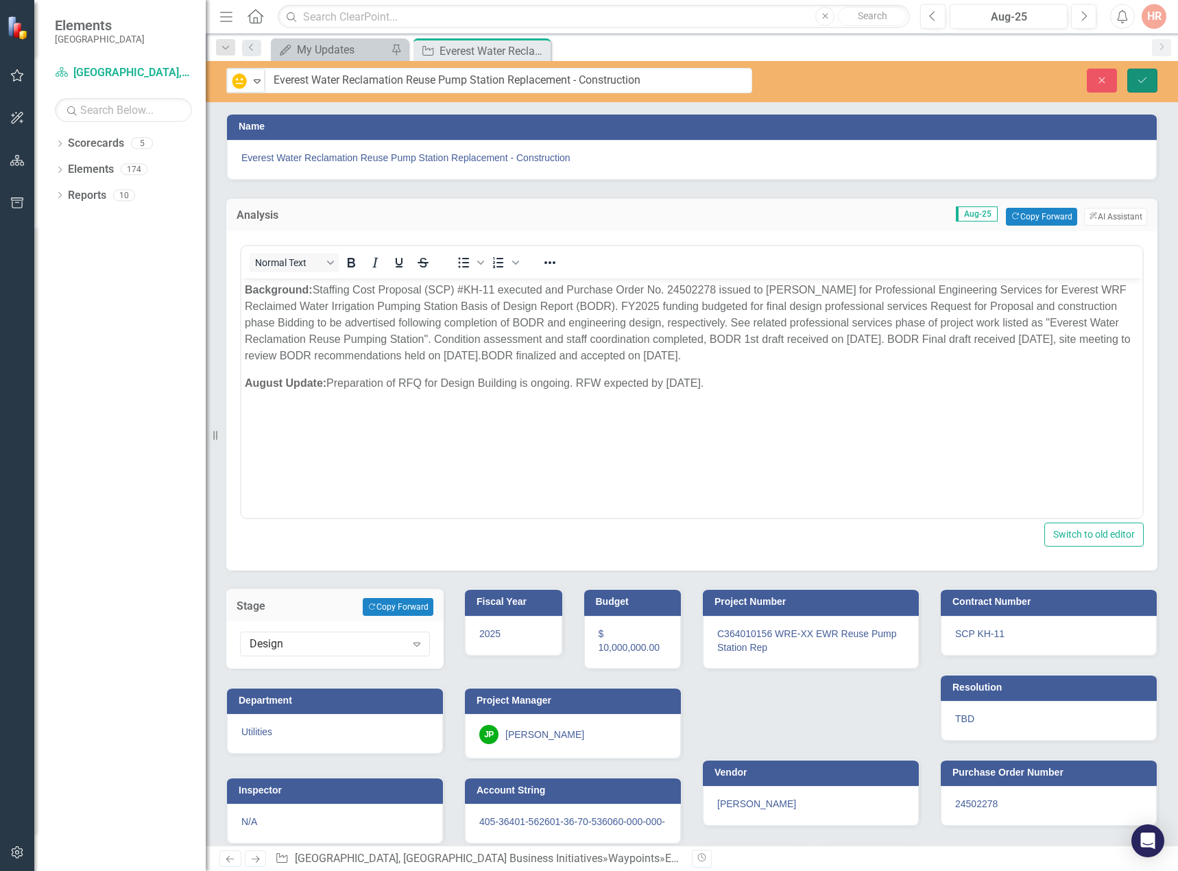
click at [1139, 84] on icon "Save" at bounding box center [1143, 80] width 12 height 10
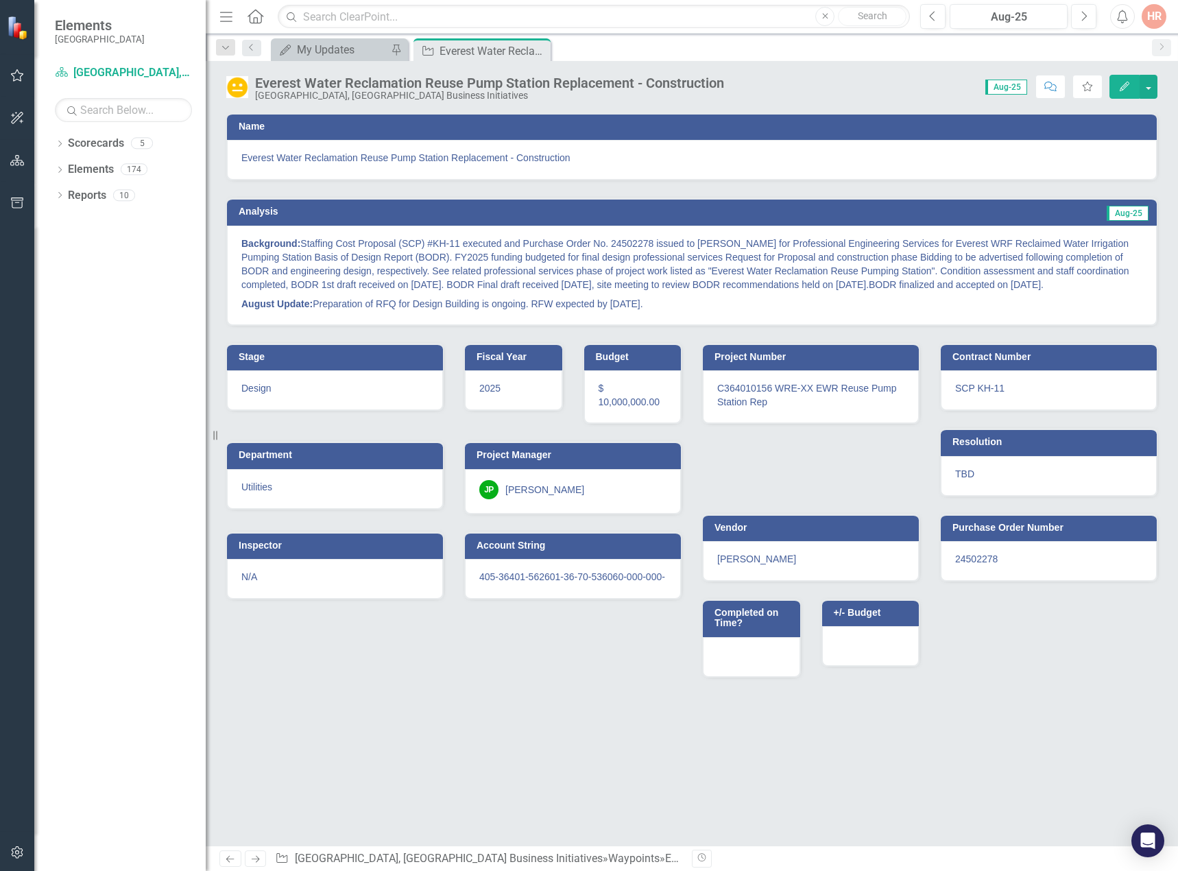
drag, startPoint x: 542, startPoint y: 51, endPoint x: 106, endPoint y: 49, distance: 436.2
click at [0, 0] on icon "Close" at bounding box center [0, 0] width 0 height 0
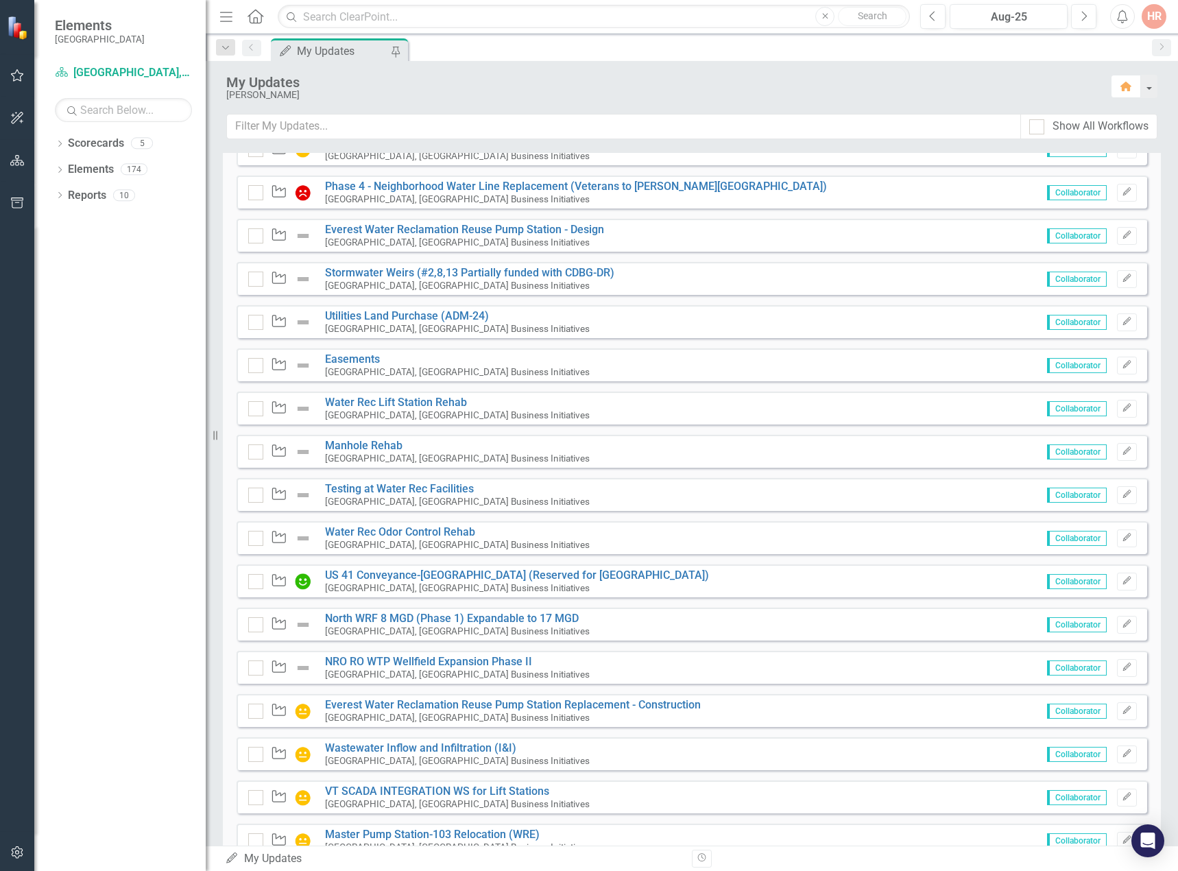
scroll to position [809, 0]
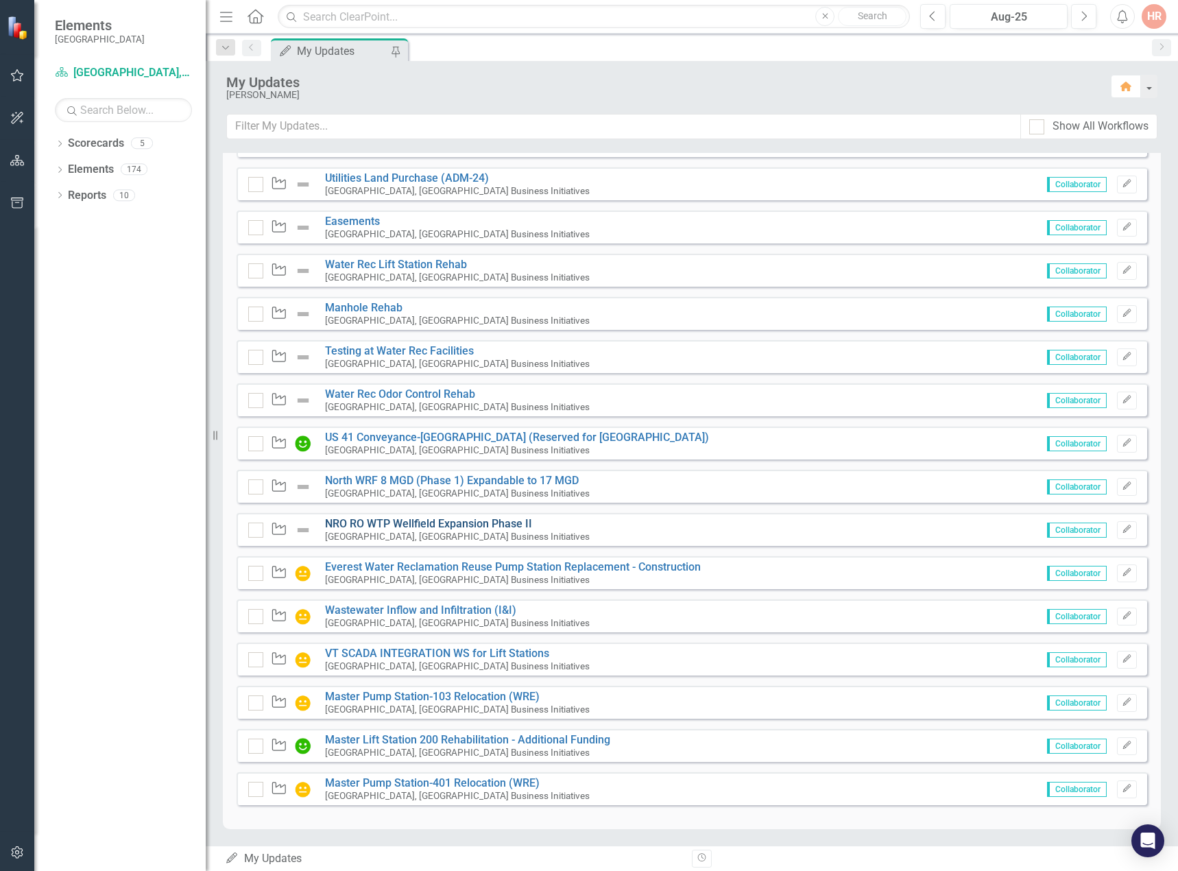
click at [482, 524] on link "NRO RO WTP Wellfield Expansion Phase II" at bounding box center [428, 523] width 207 height 13
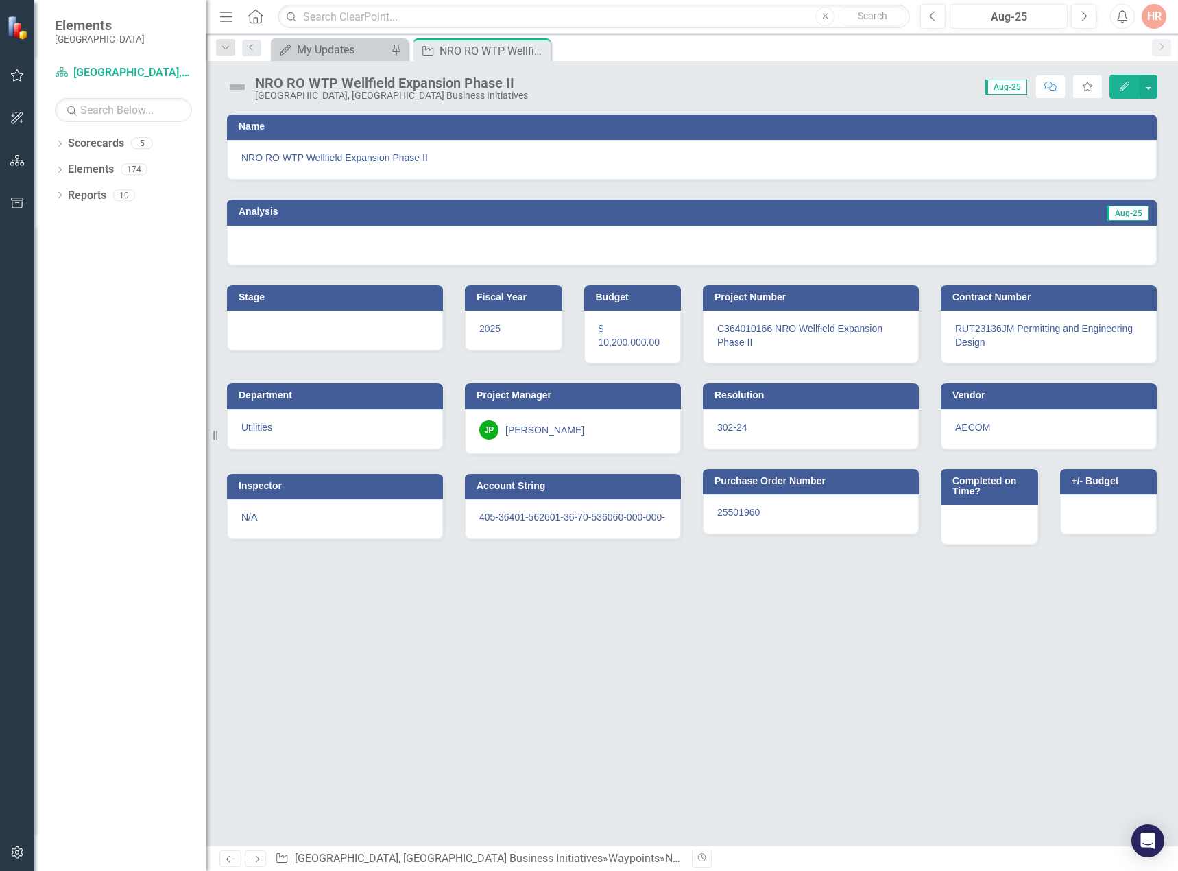
click at [235, 92] on img at bounding box center [237, 87] width 22 height 22
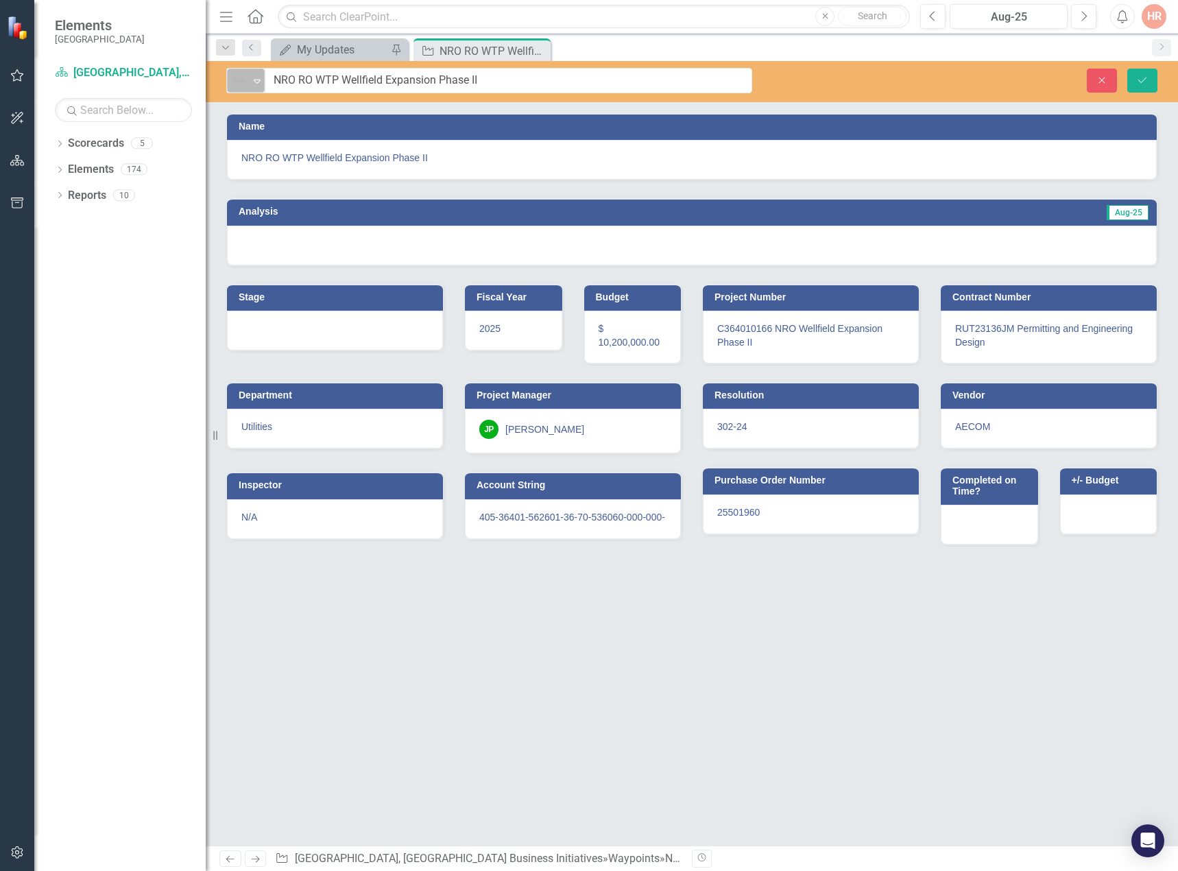
click at [242, 84] on img at bounding box center [239, 81] width 16 height 16
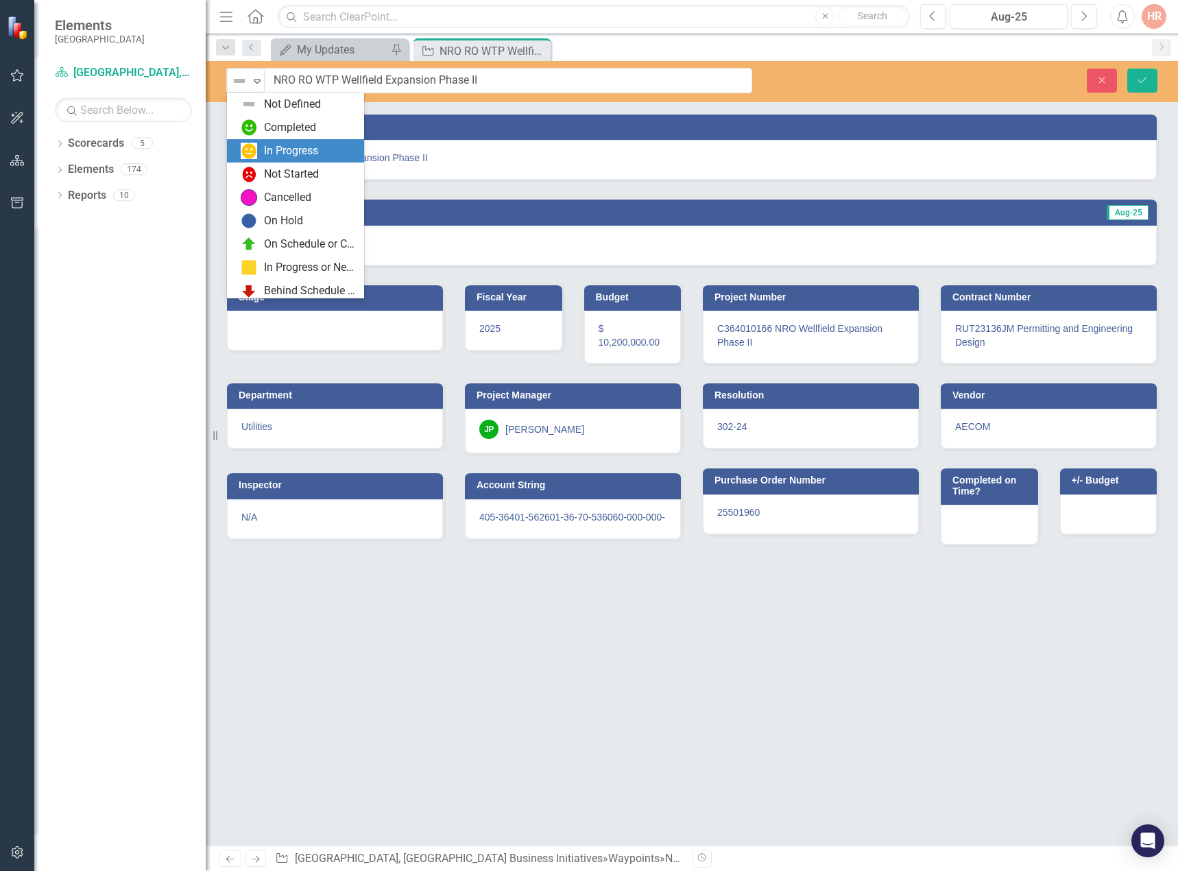
click at [267, 151] on div "In Progress" at bounding box center [291, 151] width 54 height 16
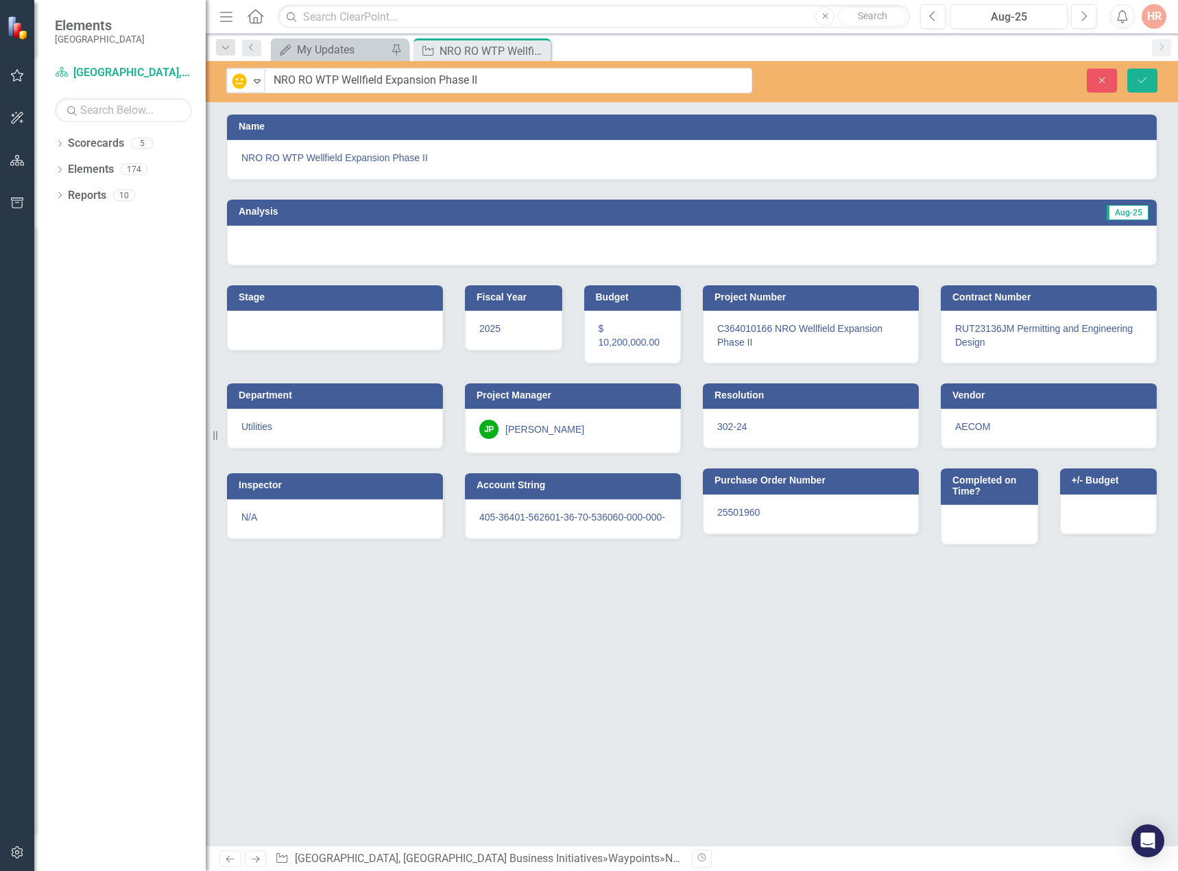
click at [574, 727] on div "Name NRO RO WTP Wellfield Expansion Phase II Analysis Aug-25 Stage Fiscal Year …" at bounding box center [692, 478] width 973 height 733
click at [267, 239] on div at bounding box center [692, 246] width 930 height 40
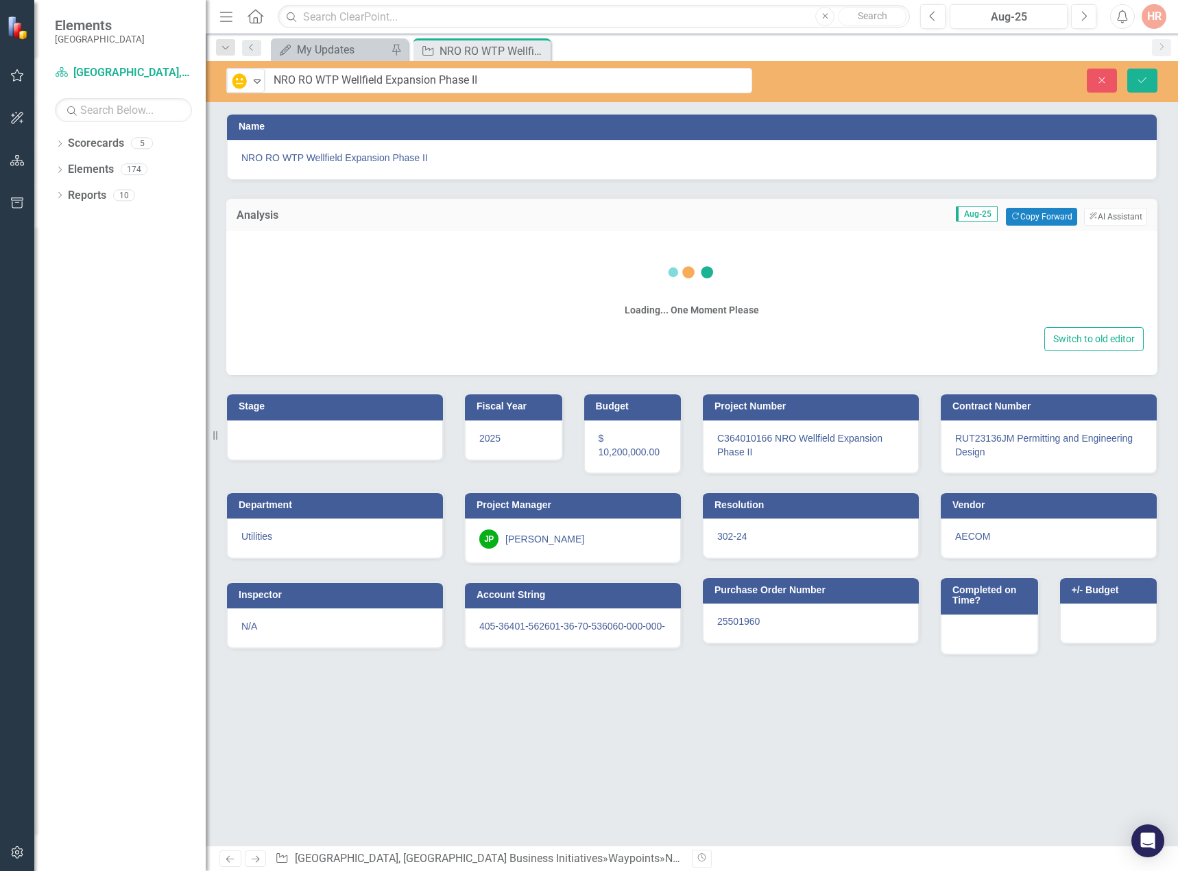
click at [1066, 202] on div "Analysis Aug-25 Copy Forward Copy Forward ClearPoint AI AI Assistant" at bounding box center [691, 215] width 931 height 34
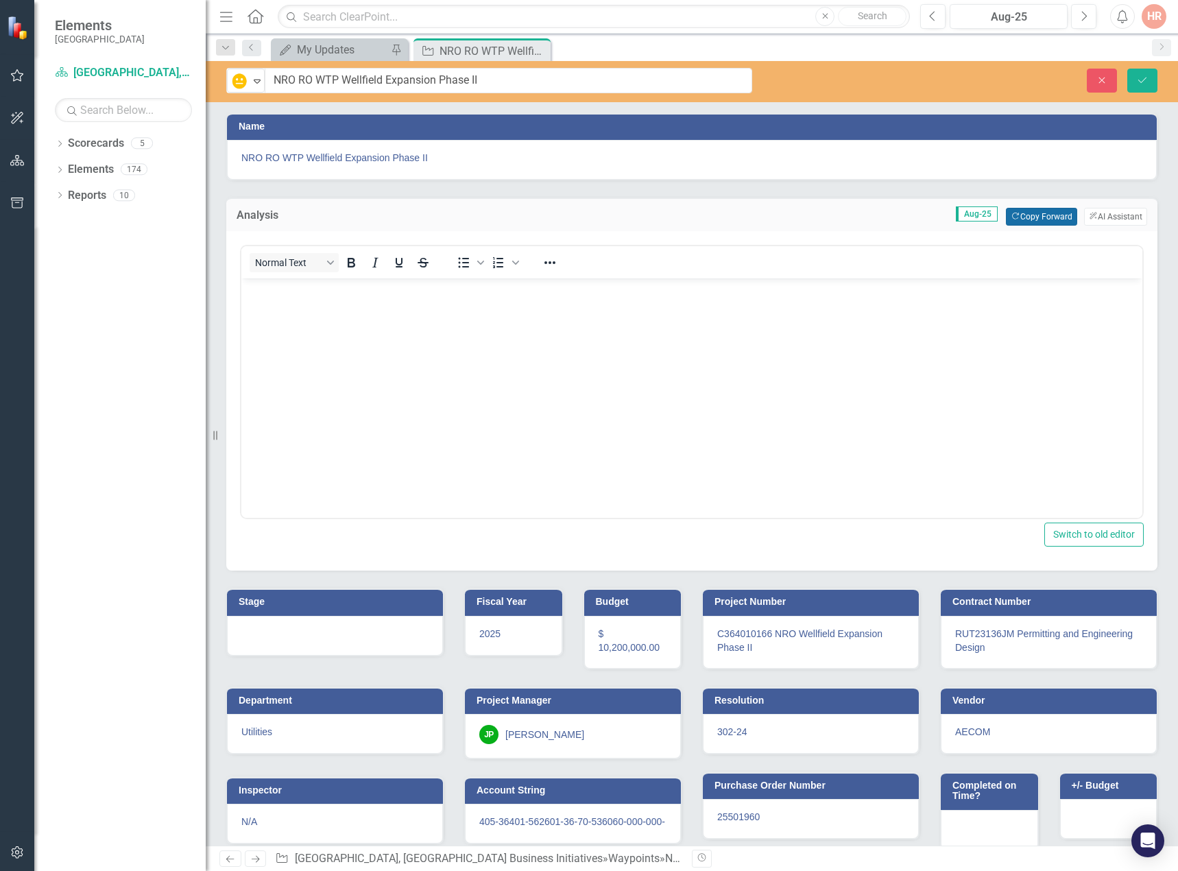
click at [1058, 213] on button "Copy Forward Copy Forward" at bounding box center [1041, 217] width 71 height 18
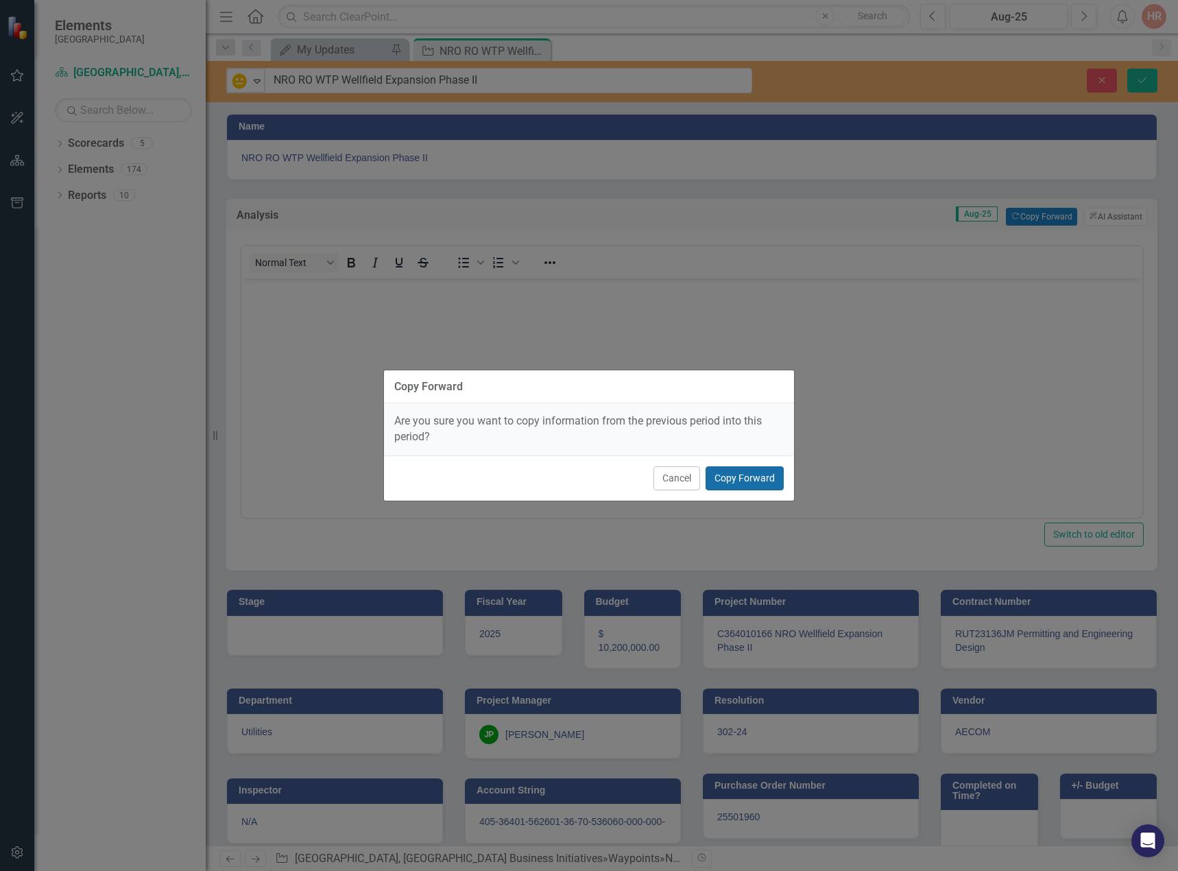
click at [755, 476] on button "Copy Forward" at bounding box center [745, 478] width 78 height 24
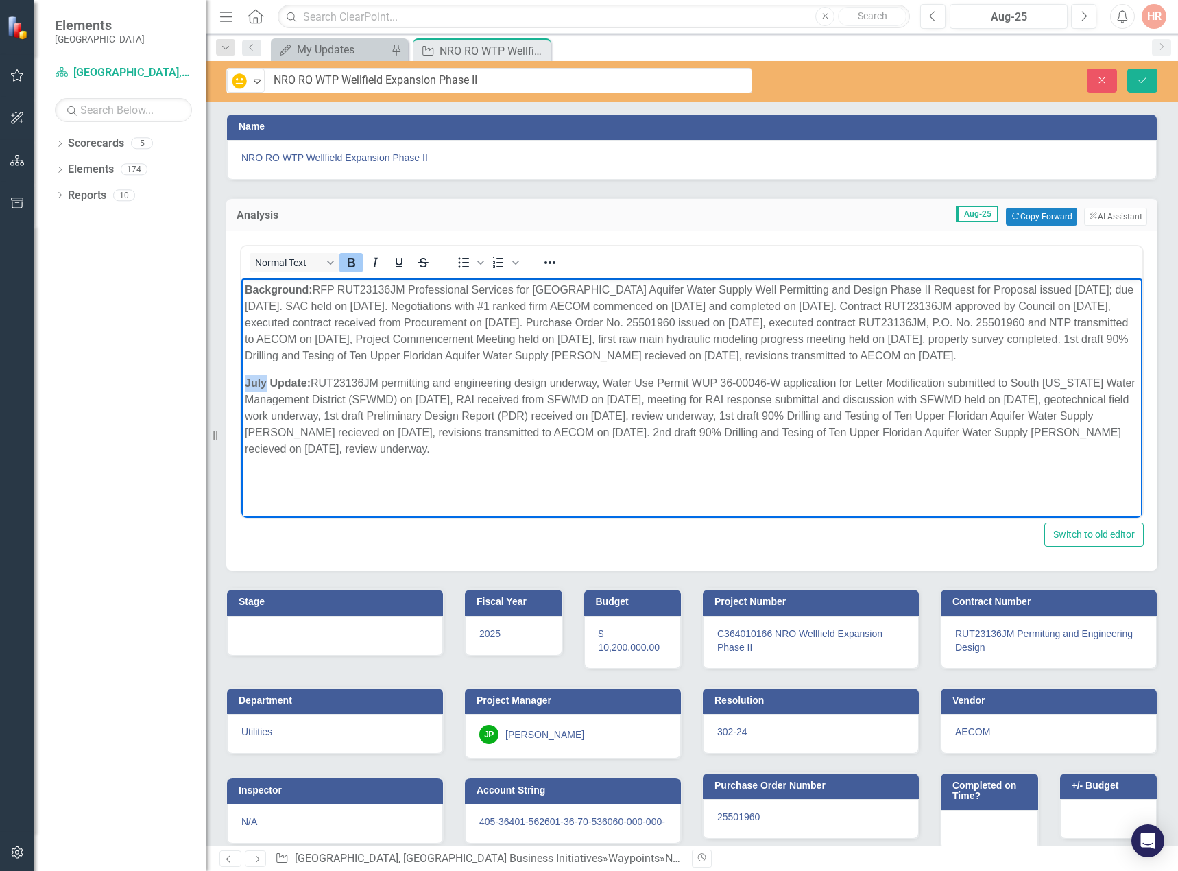
drag, startPoint x: 268, startPoint y: 378, endPoint x: 253, endPoint y: 379, distance: 15.1
click at [241, 379] on html "Background: RFP RUT23136JM Professional Services for Upper Floridan Aquifer Wat…" at bounding box center [691, 381] width 901 height 206
click at [309, 627] on div at bounding box center [335, 636] width 216 height 40
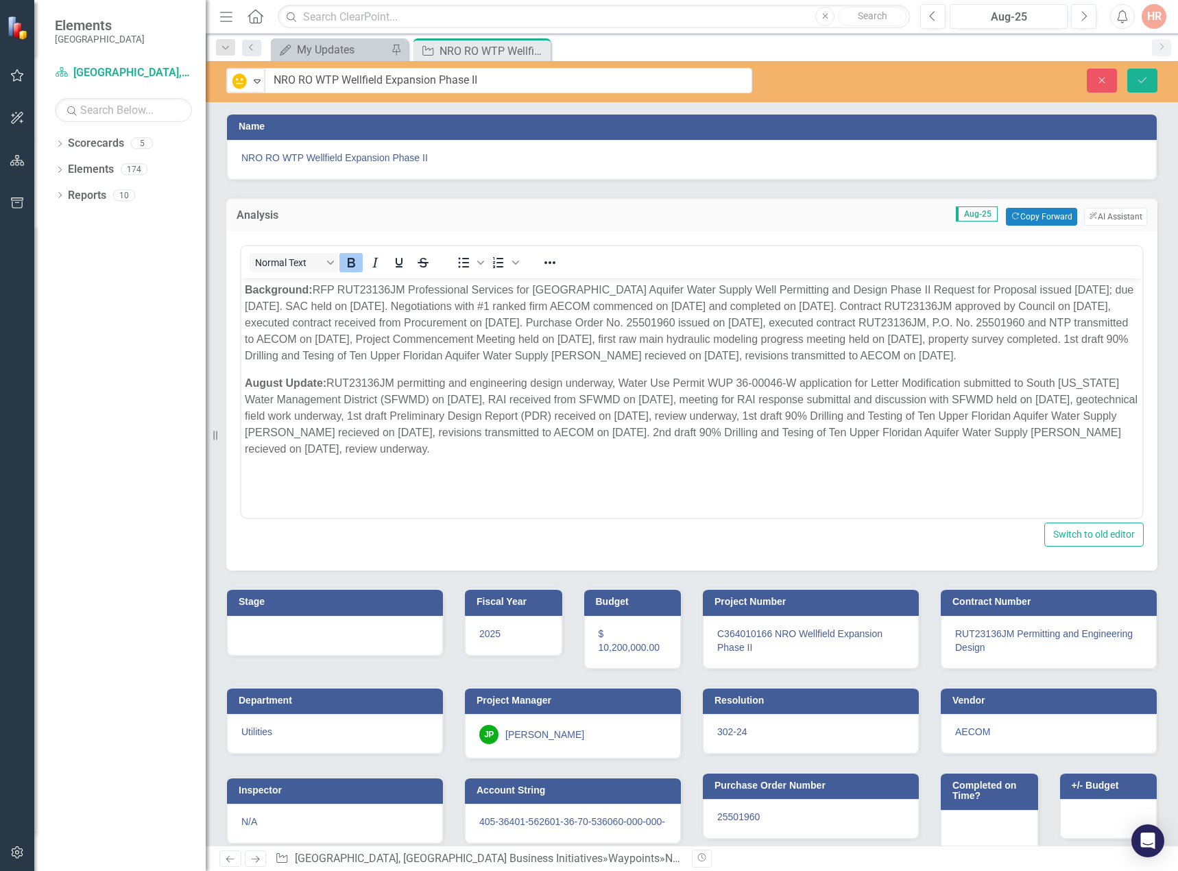
click at [309, 627] on div at bounding box center [335, 636] width 216 height 40
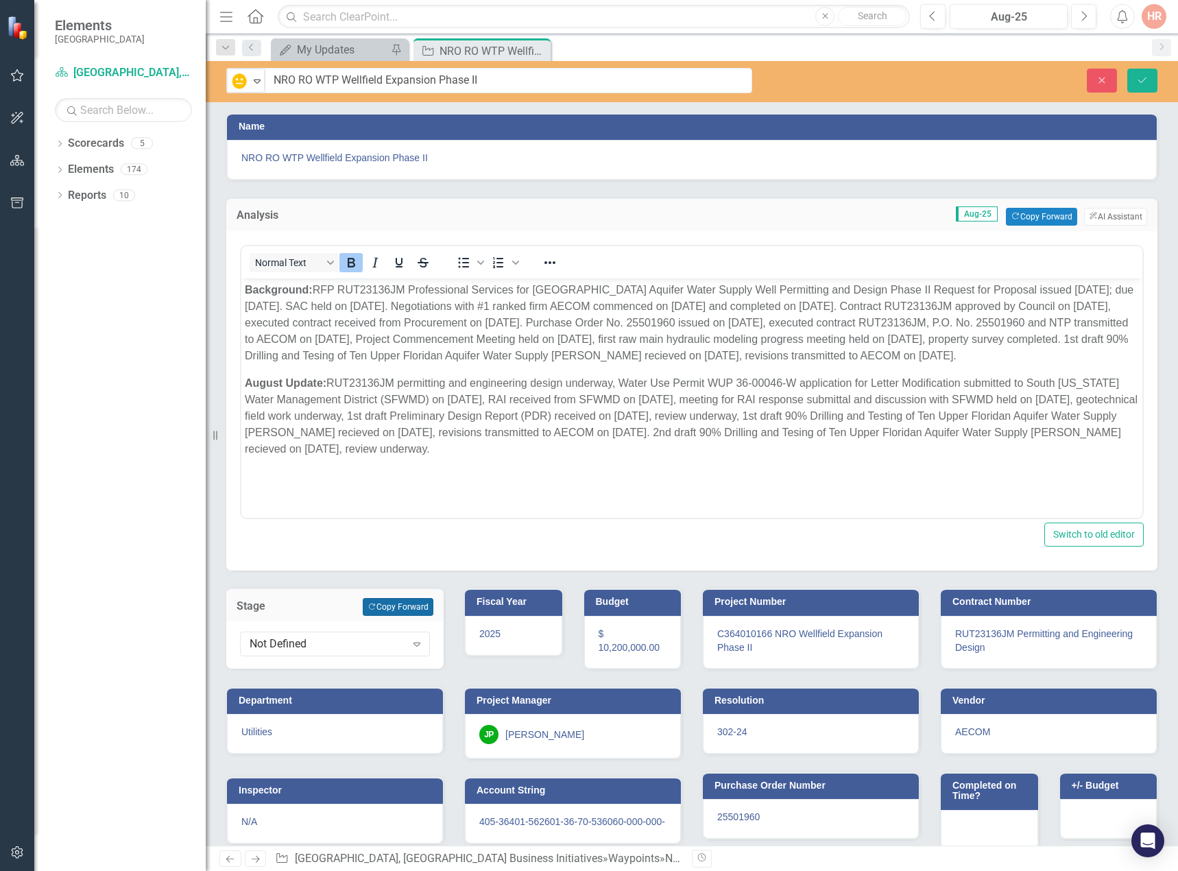
click at [414, 605] on button "Copy Forward Copy Forward" at bounding box center [398, 607] width 71 height 18
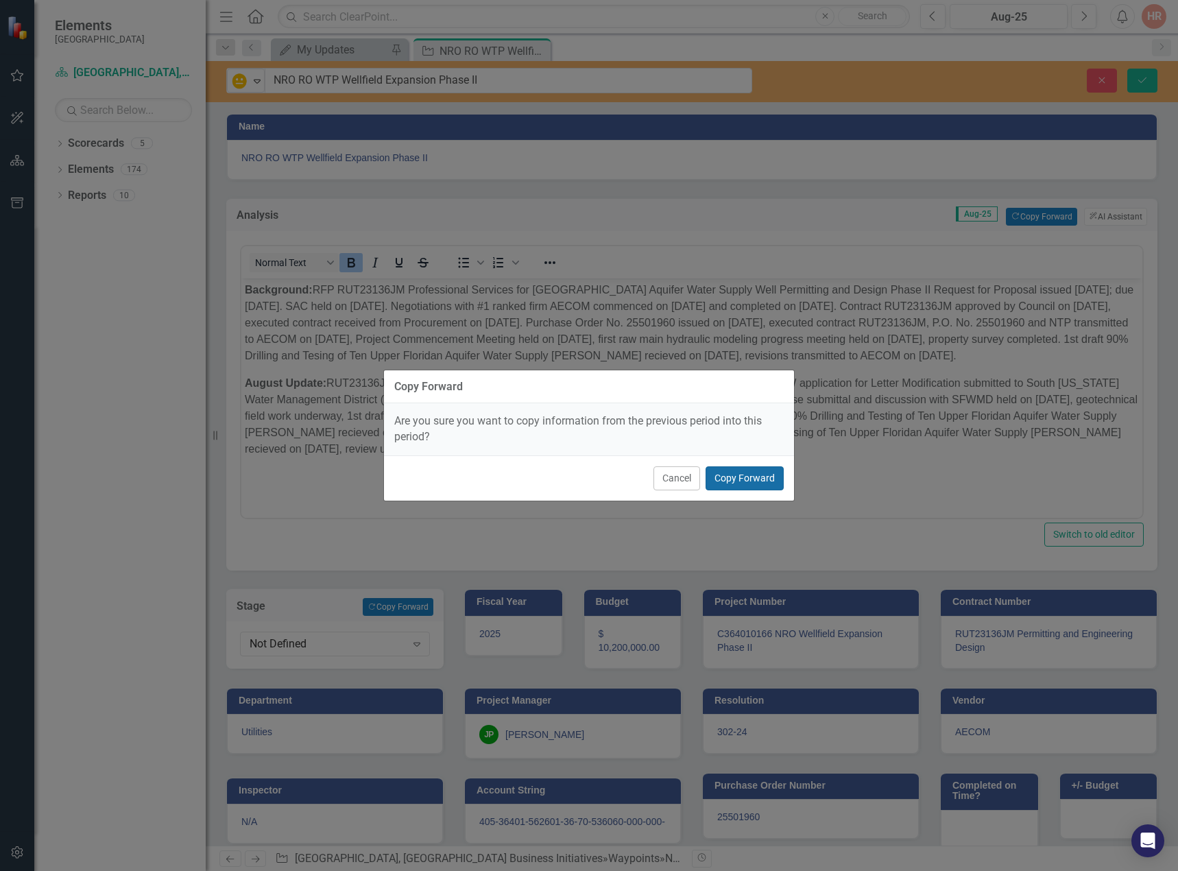
drag, startPoint x: 777, startPoint y: 475, endPoint x: 527, endPoint y: 209, distance: 365.9
click at [777, 475] on button "Copy Forward" at bounding box center [745, 478] width 78 height 24
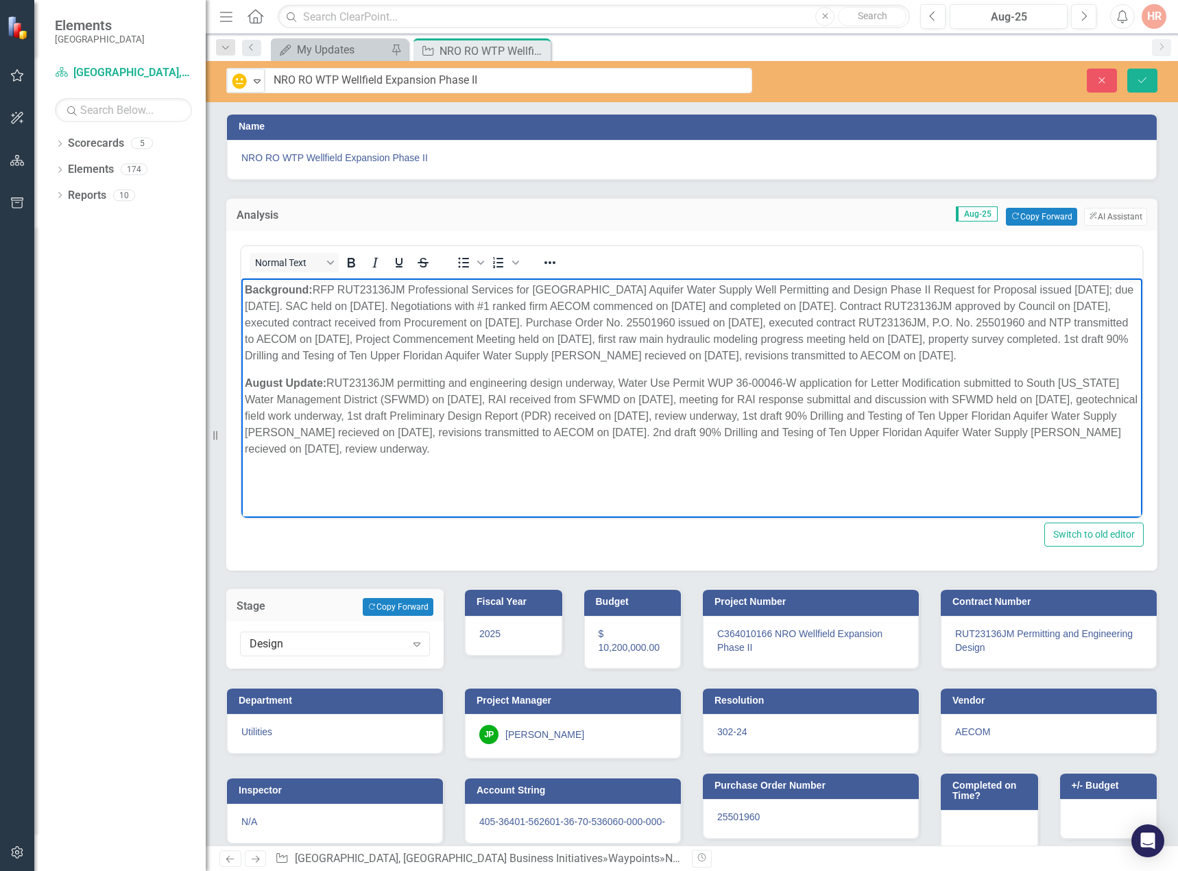
click at [864, 353] on p "Background: RFP RUT23136JM Professional Services for Upper Floridan Aquifer Wat…" at bounding box center [692, 323] width 894 height 82
drag, startPoint x: 964, startPoint y: 353, endPoint x: 316, endPoint y: 290, distance: 650.5
click at [316, 290] on p "Background: RFP RUT23136JM Professional Services for Upper Floridan Aquifer Wat…" at bounding box center [692, 323] width 894 height 82
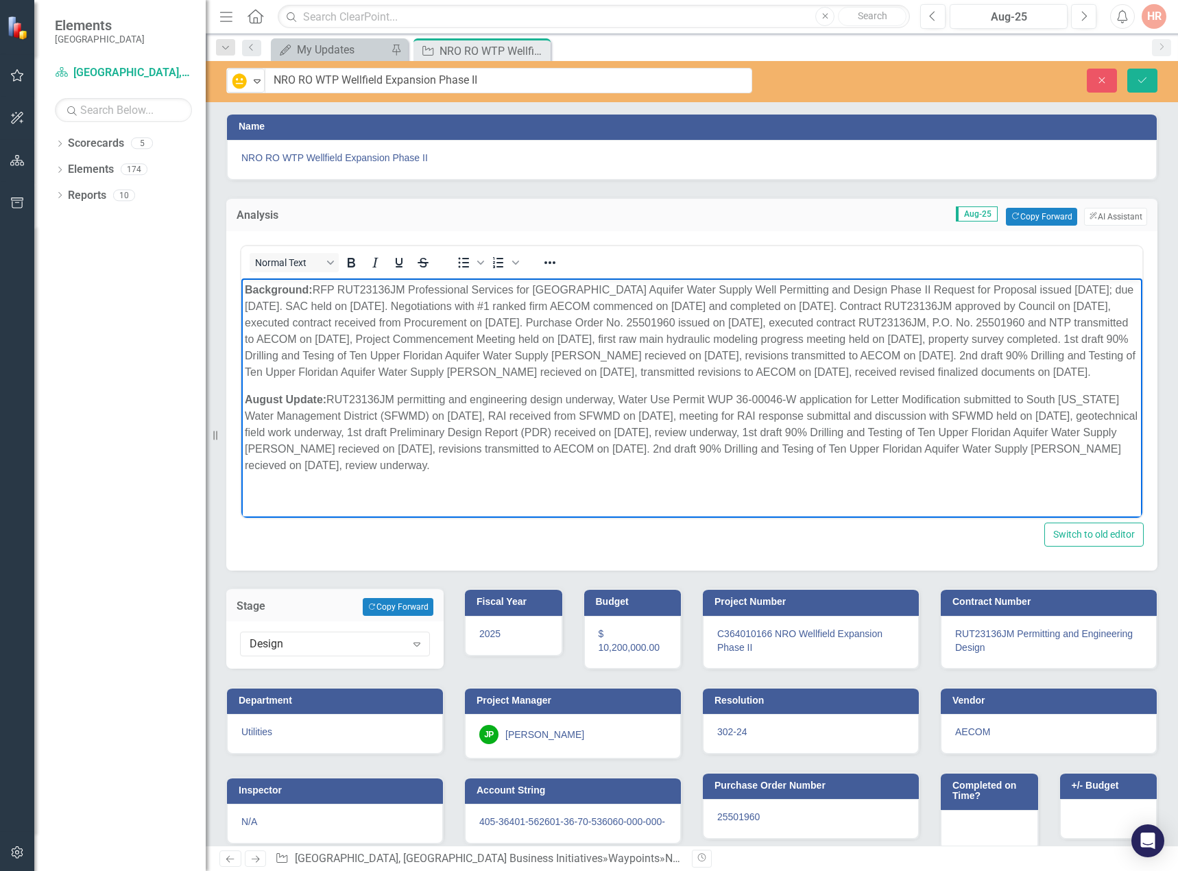
click at [438, 482] on body "Background: RFP RUT23136JM Professional Services for Upper Floridan Aquifer Wat…" at bounding box center [691, 383] width 901 height 210
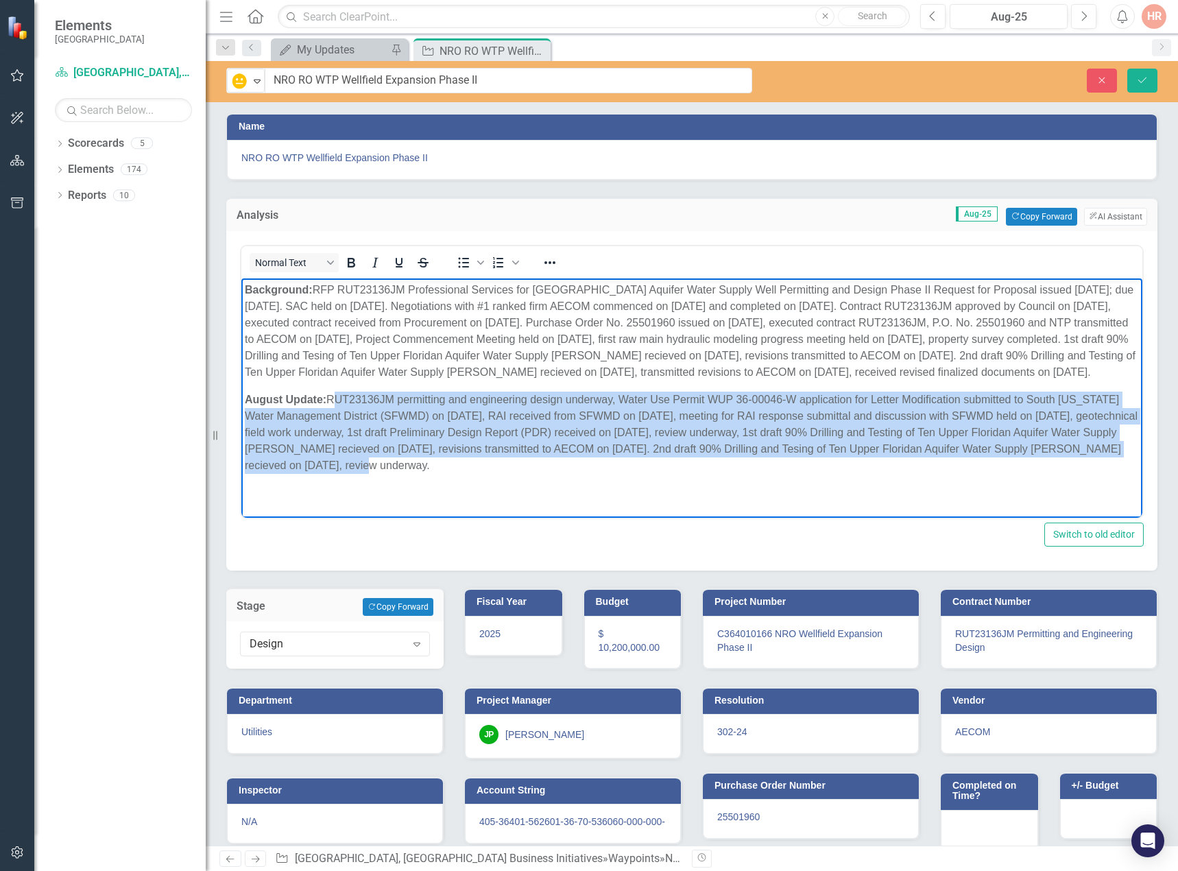
drag, startPoint x: 338, startPoint y: 467, endPoint x: 332, endPoint y: 401, distance: 66.8
click at [332, 401] on p "August Update: RUT23136JM permitting and engineering design underway, Water Use…" at bounding box center [692, 433] width 894 height 82
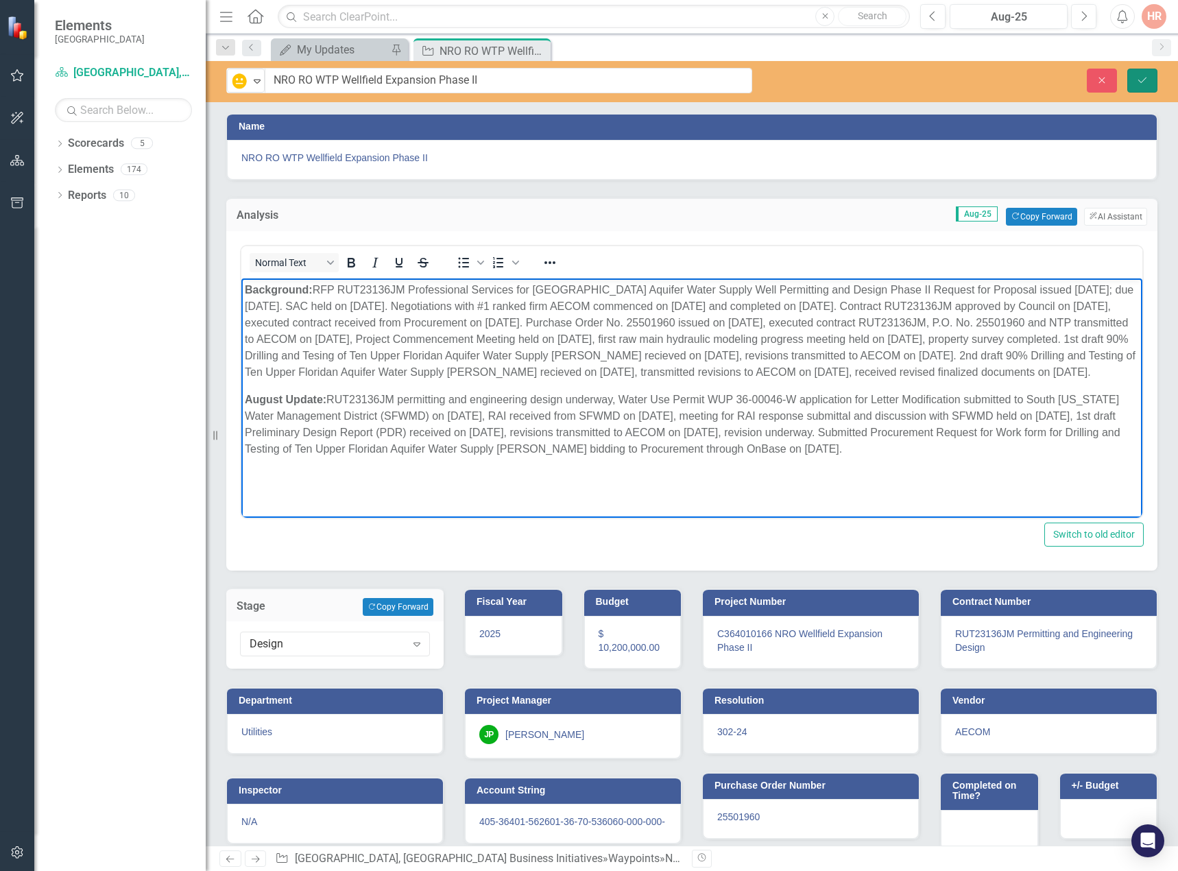
click at [1143, 70] on button "Save" at bounding box center [1143, 81] width 30 height 24
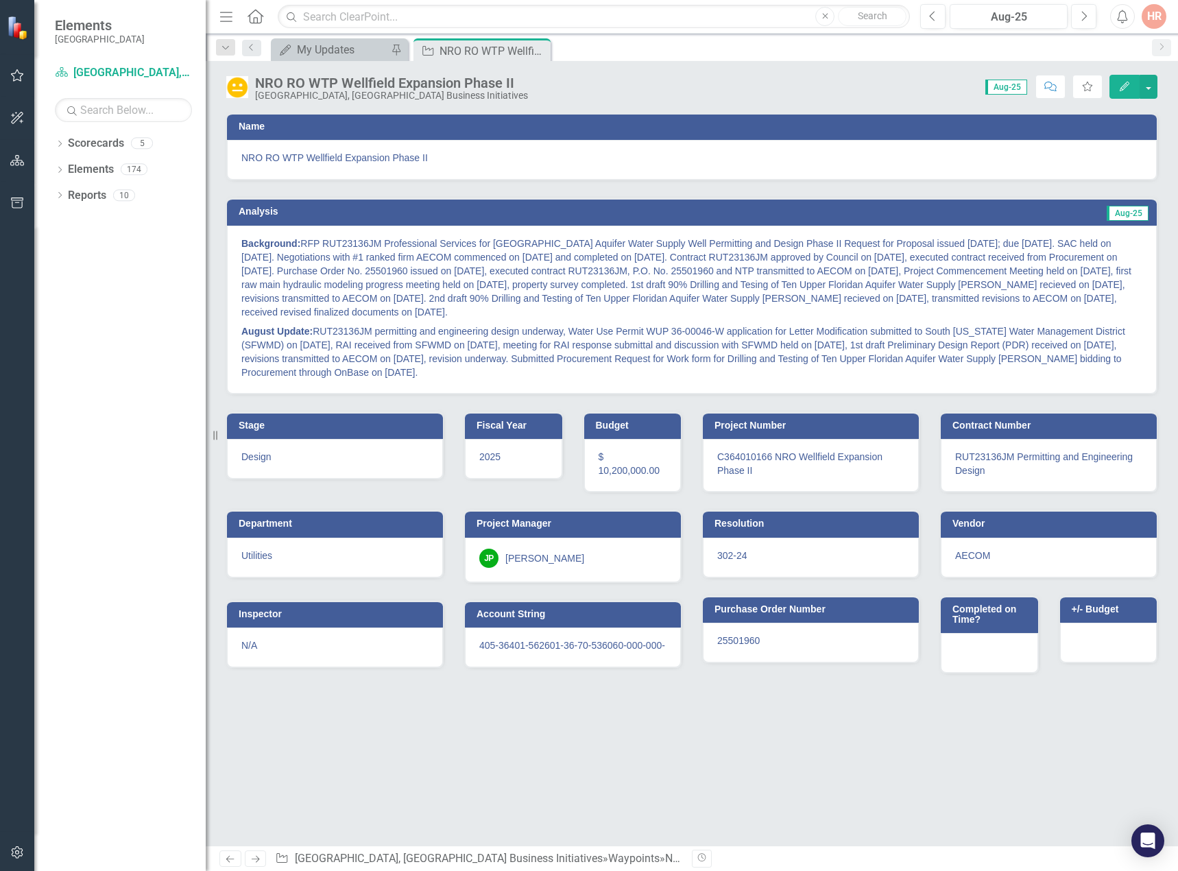
click at [0, 0] on icon "Close" at bounding box center [0, 0] width 0 height 0
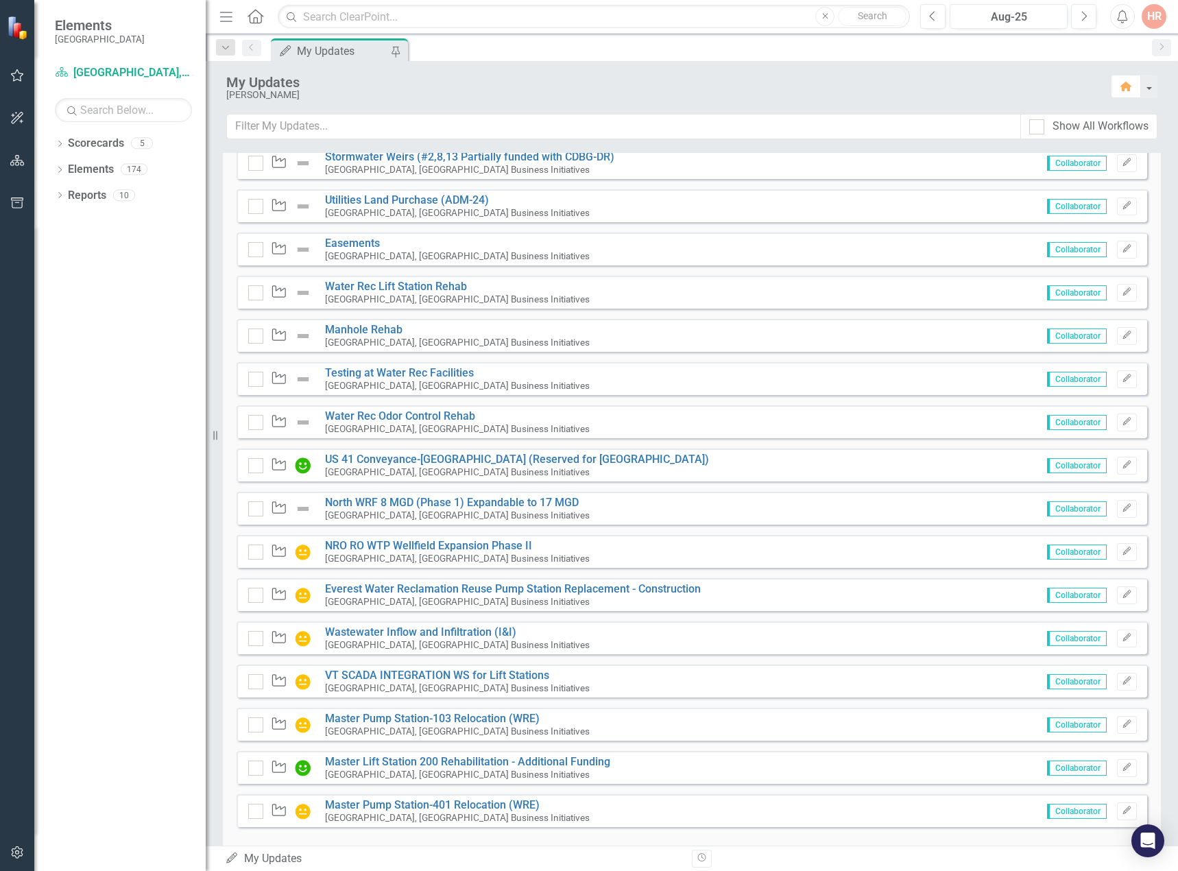
scroll to position [809, 0]
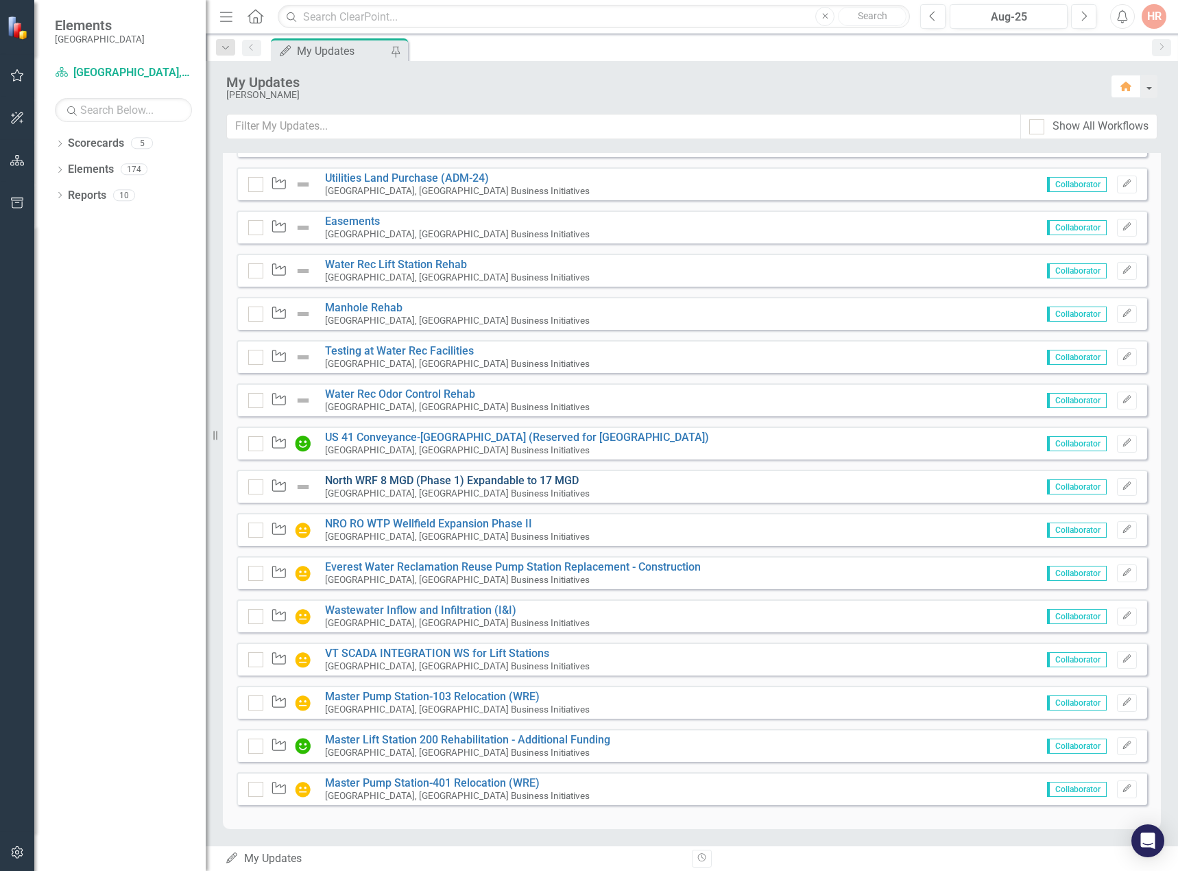
drag, startPoint x: 0, startPoint y: 0, endPoint x: 357, endPoint y: 478, distance: 596.9
click at [357, 478] on link "North WRF 8 MGD (Phase 1) Expandable to 17 MGD" at bounding box center [452, 480] width 254 height 13
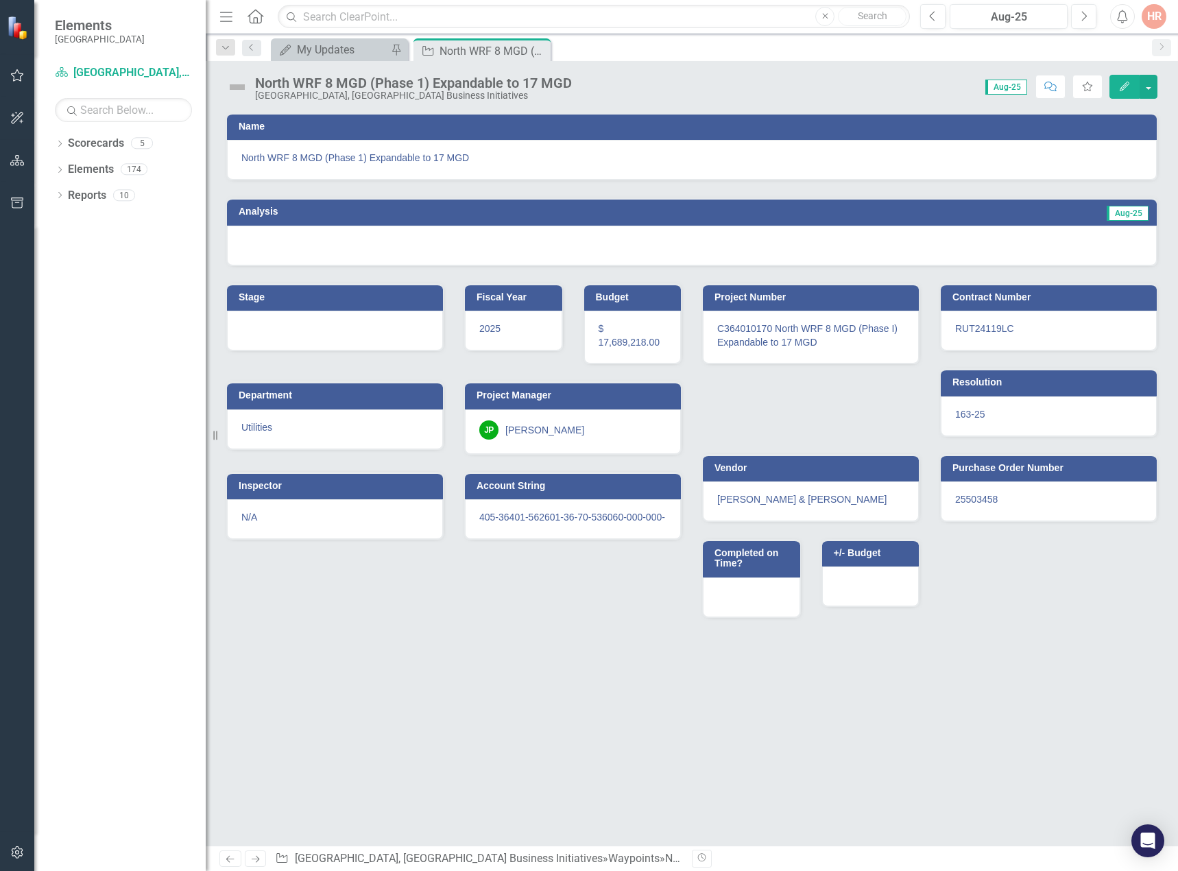
click at [239, 86] on img at bounding box center [237, 87] width 22 height 22
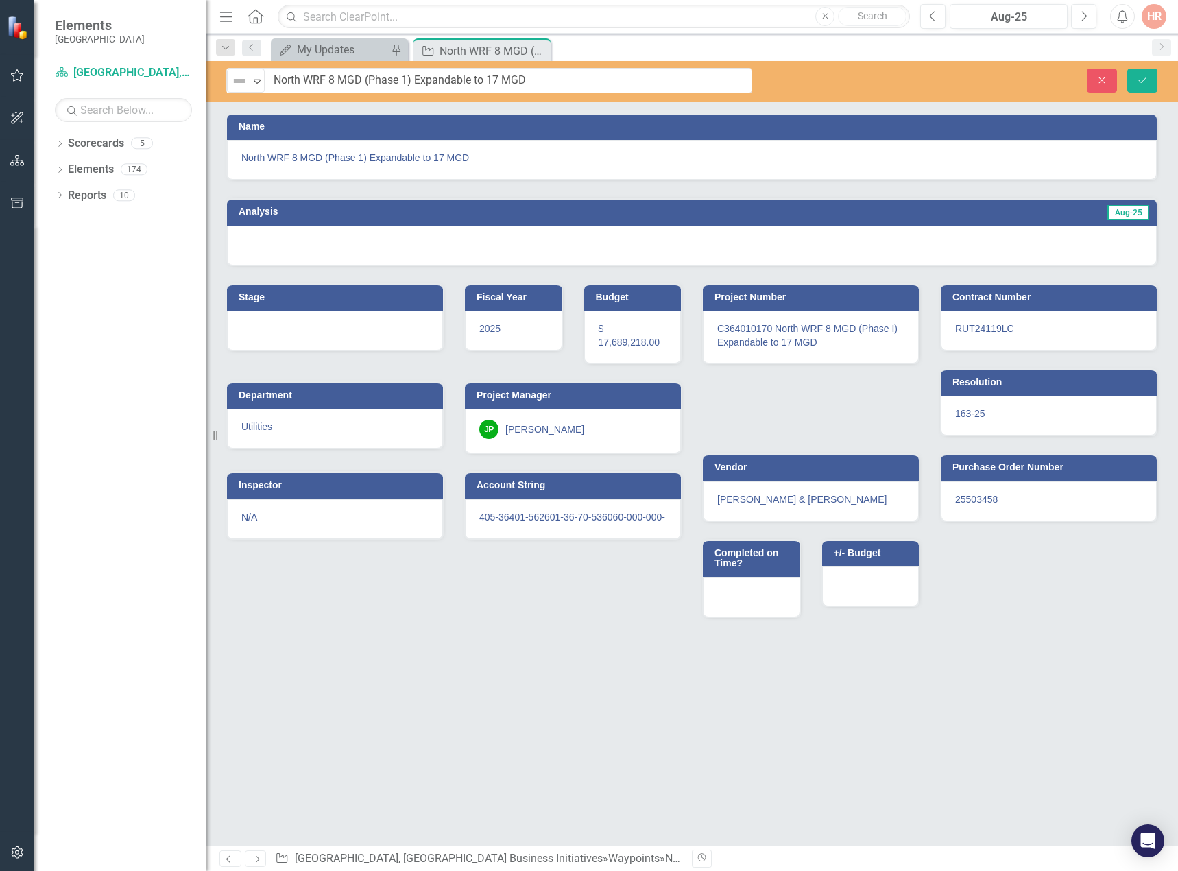
click at [239, 86] on img at bounding box center [239, 81] width 16 height 16
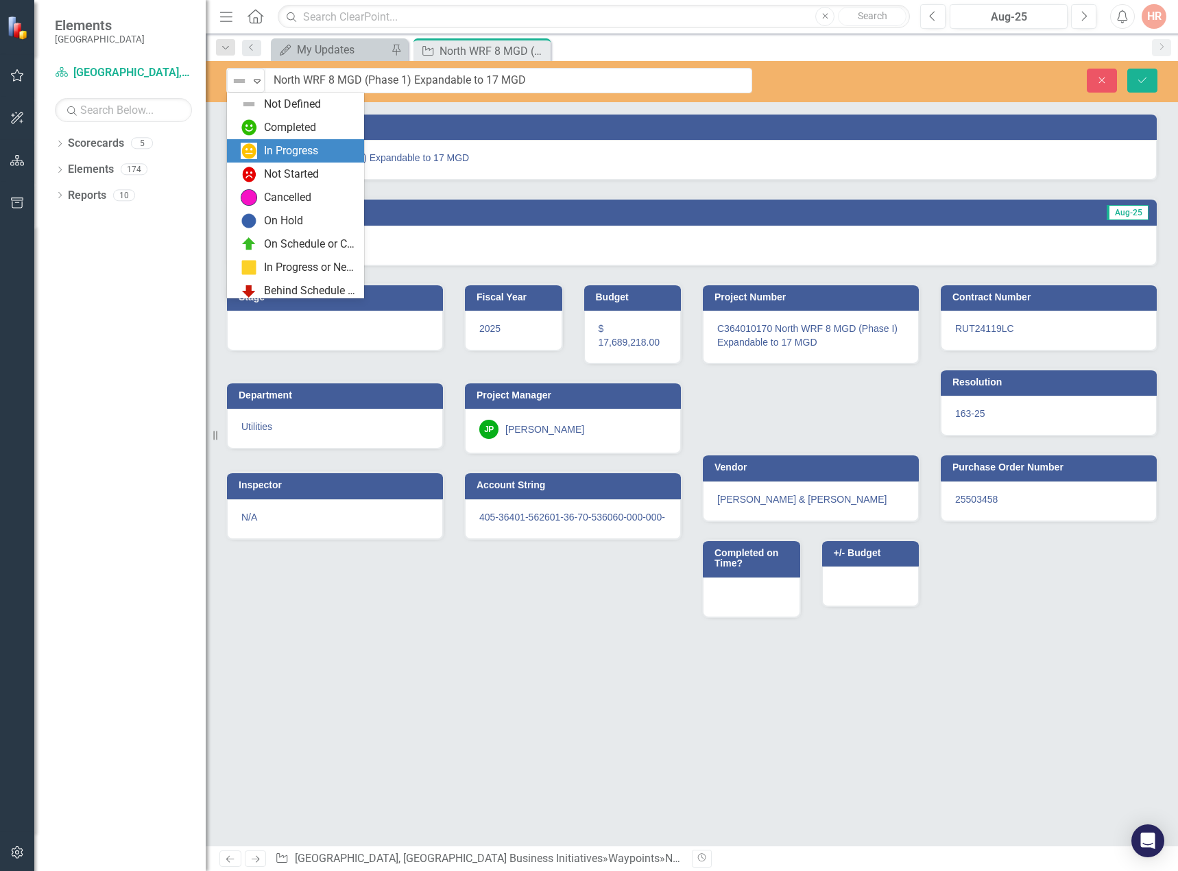
click at [275, 152] on div "In Progress" at bounding box center [291, 151] width 54 height 16
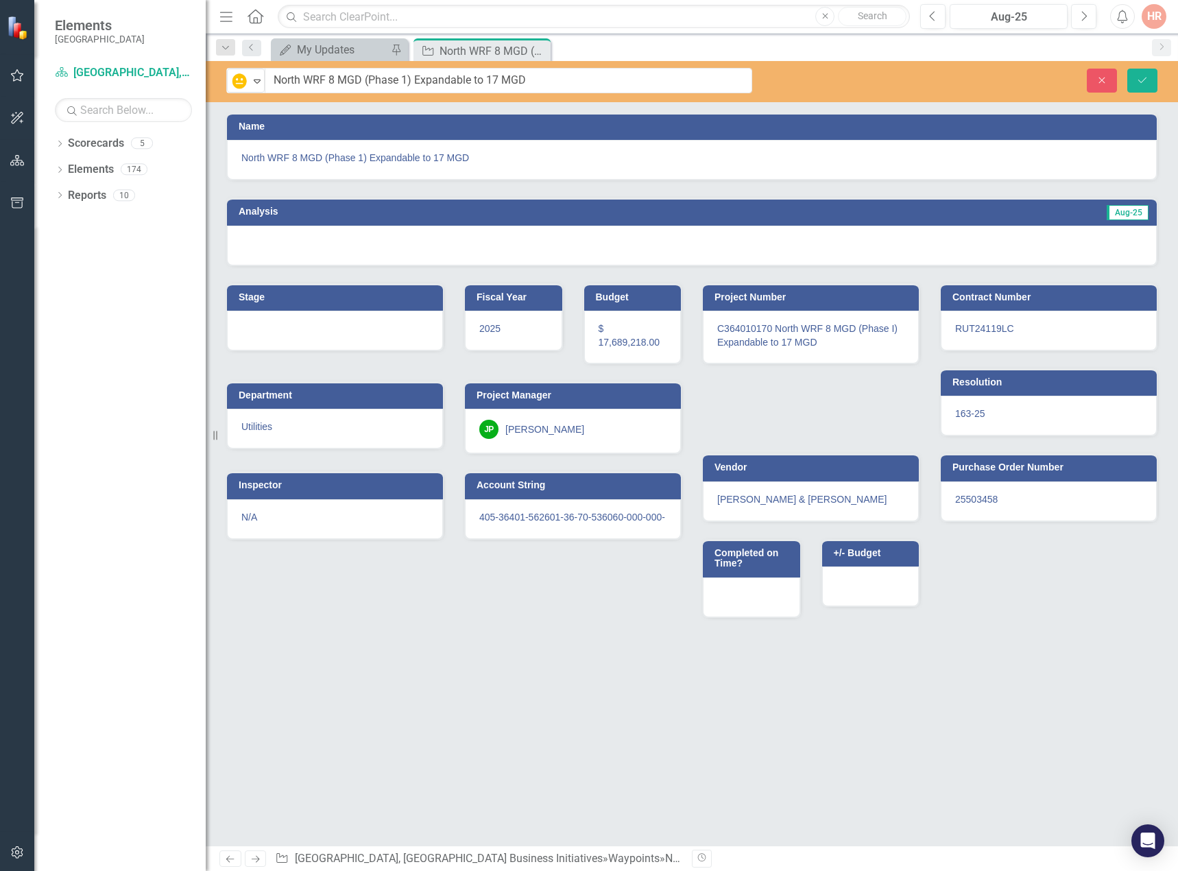
click at [322, 252] on div at bounding box center [692, 246] width 930 height 40
click at [321, 251] on div at bounding box center [692, 246] width 930 height 40
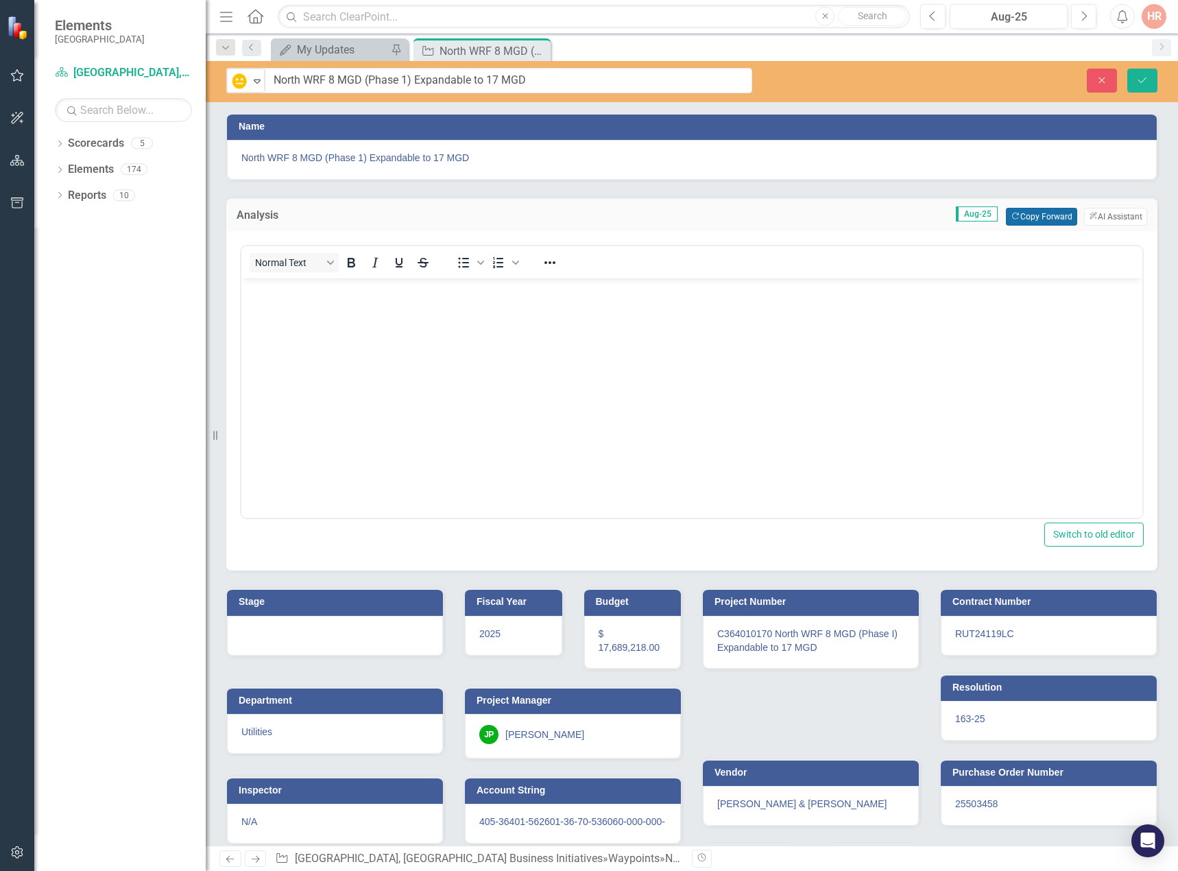
click at [1046, 217] on button "Copy Forward Copy Forward" at bounding box center [1041, 217] width 71 height 18
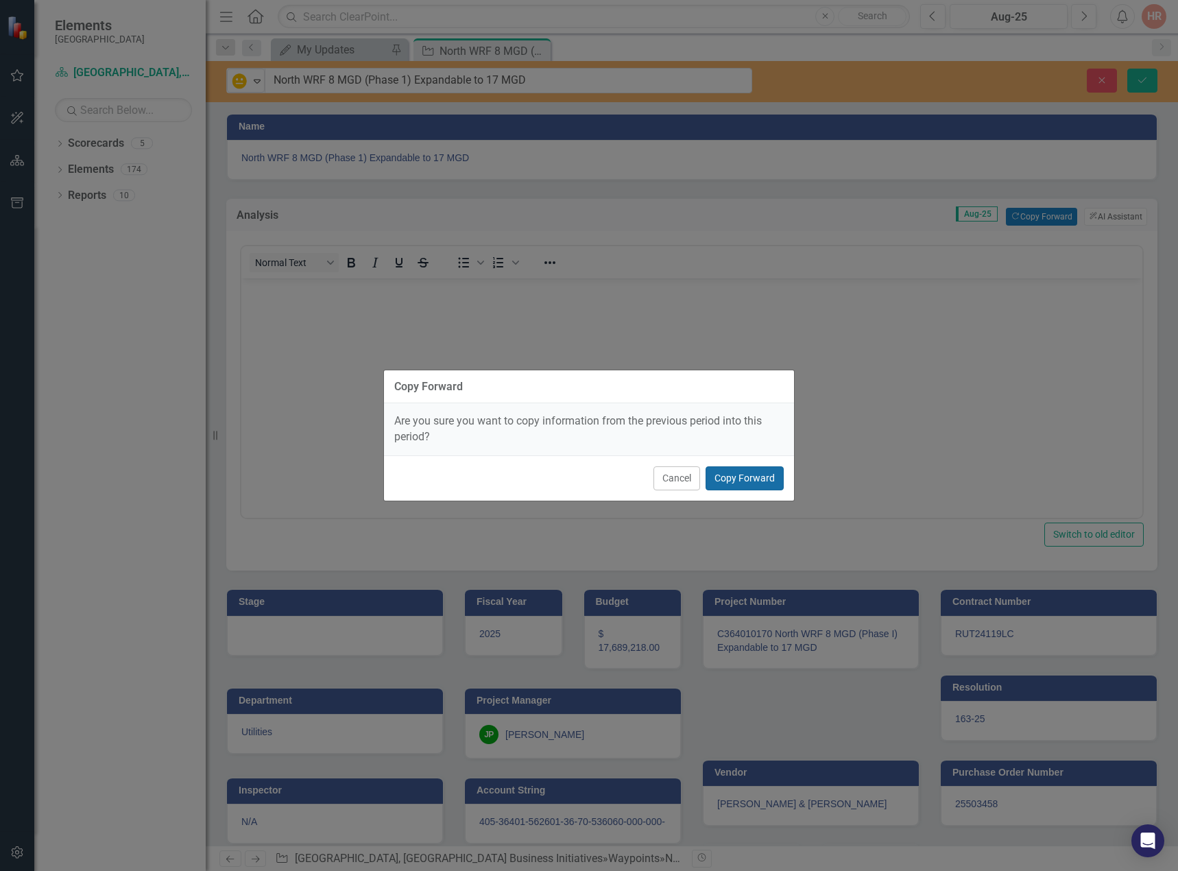
click at [752, 475] on button "Copy Forward" at bounding box center [745, 478] width 78 height 24
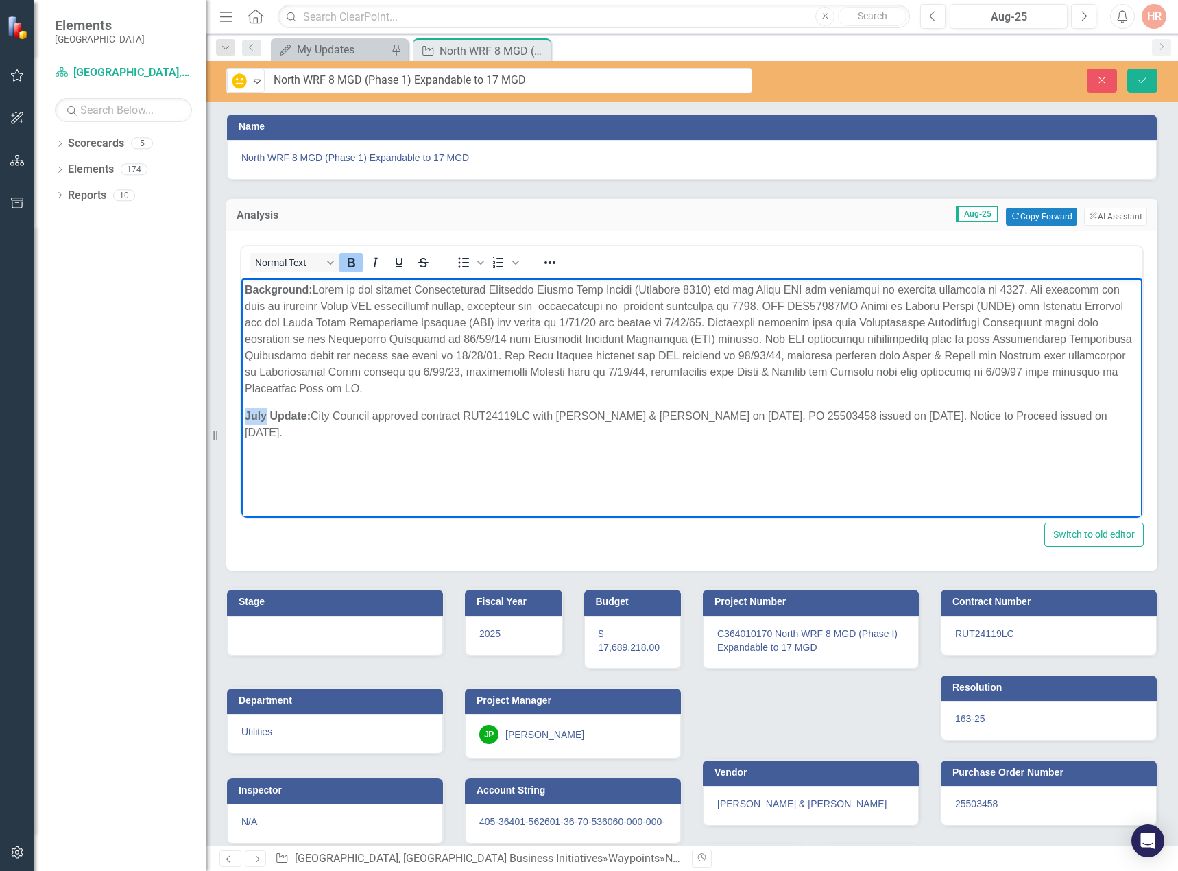
drag, startPoint x: 264, startPoint y: 414, endPoint x: 237, endPoint y: 409, distance: 28.0
click at [241, 409] on html "Background: July Update: City Council approved contract RUT24119LC with [PERSON…" at bounding box center [691, 381] width 901 height 206
click at [478, 361] on p "Background:" at bounding box center [692, 339] width 894 height 115
drag, startPoint x: 495, startPoint y: 388, endPoint x: 316, endPoint y: 292, distance: 203.8
click at [316, 292] on p "Background:" at bounding box center [692, 339] width 894 height 115
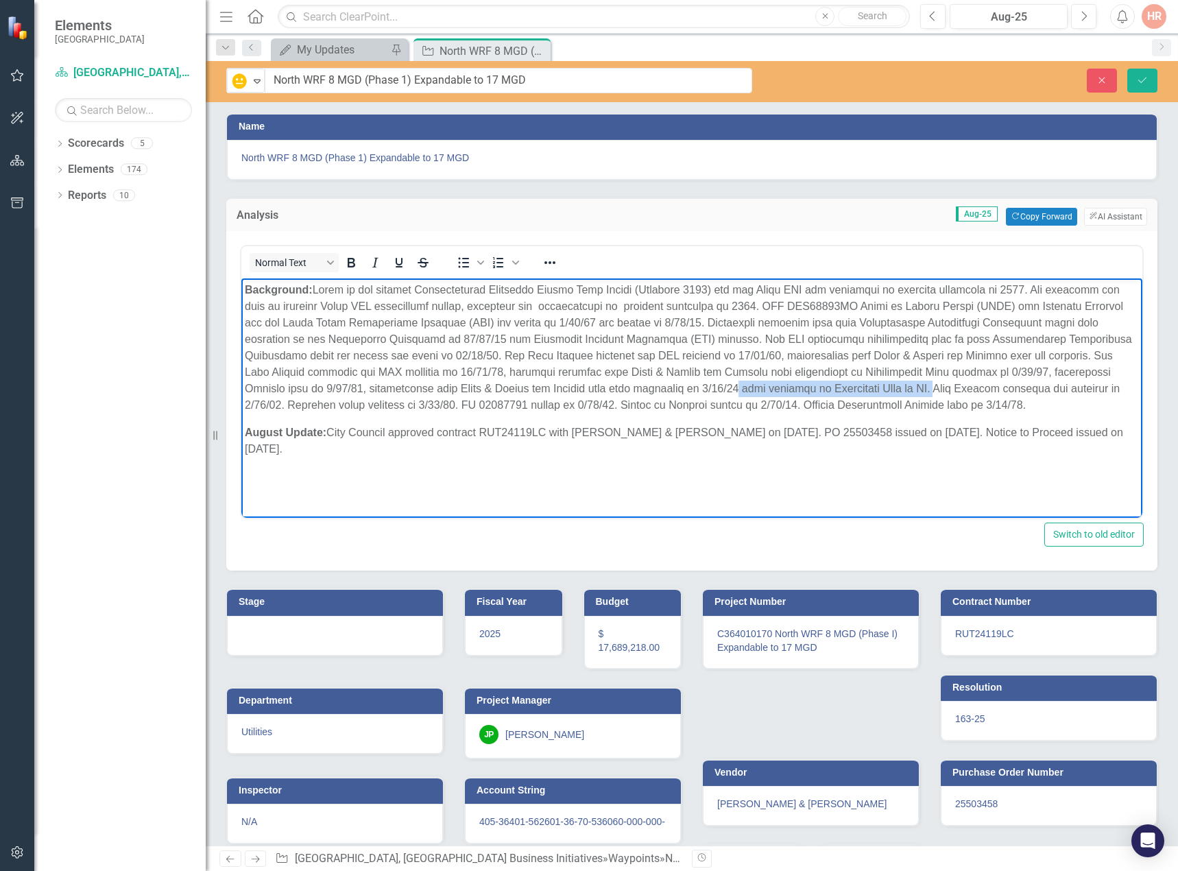
drag, startPoint x: 265, startPoint y: 404, endPoint x: 918, endPoint y: 389, distance: 653.1
click at [918, 389] on p "Background:" at bounding box center [692, 348] width 894 height 132
drag, startPoint x: 547, startPoint y: 427, endPoint x: 483, endPoint y: 429, distance: 63.8
click at [483, 429] on p "August Update: City Council approved contract RUT24119LC with [PERSON_NAME] & […" at bounding box center [692, 441] width 894 height 33
copy p "RUT24119LC"
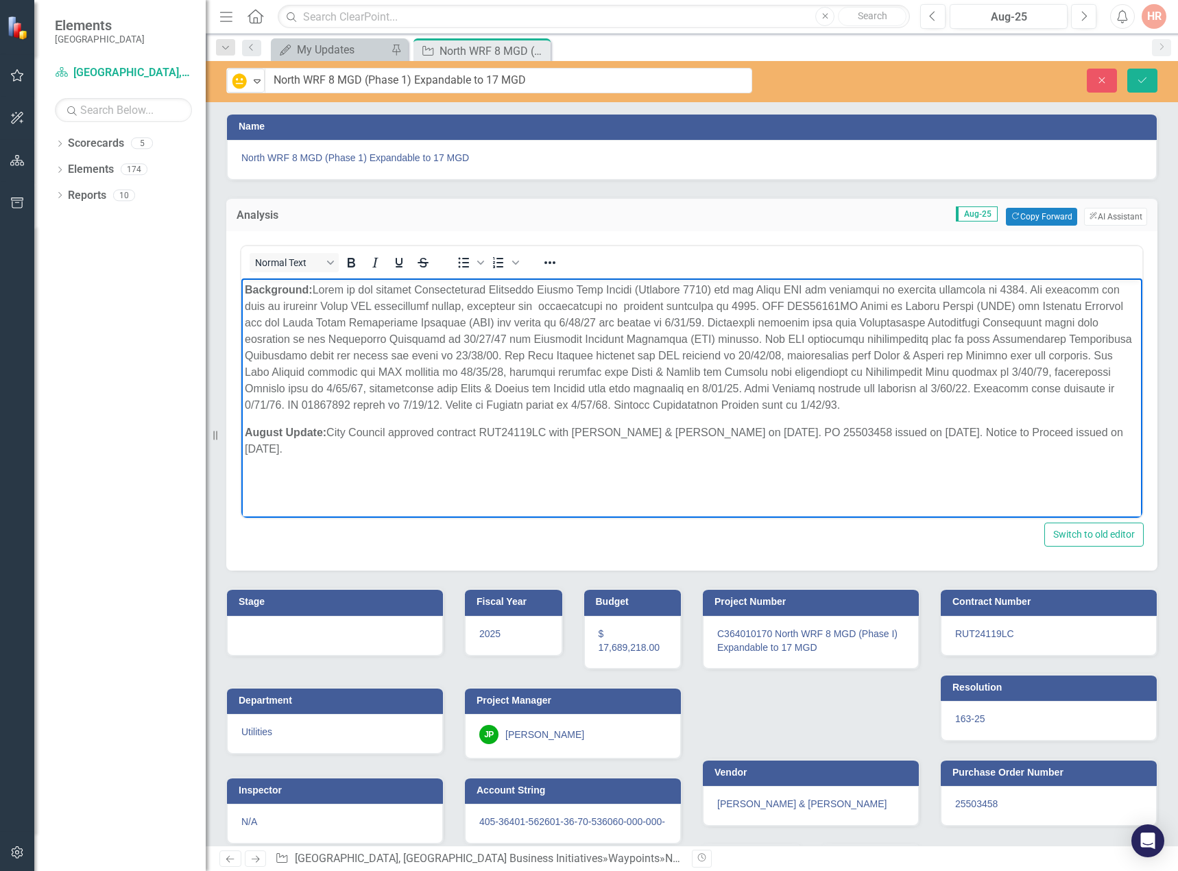
click at [1048, 384] on p "Background:" at bounding box center [692, 348] width 894 height 132
click at [1080, 390] on p "Background:" at bounding box center [692, 348] width 894 height 132
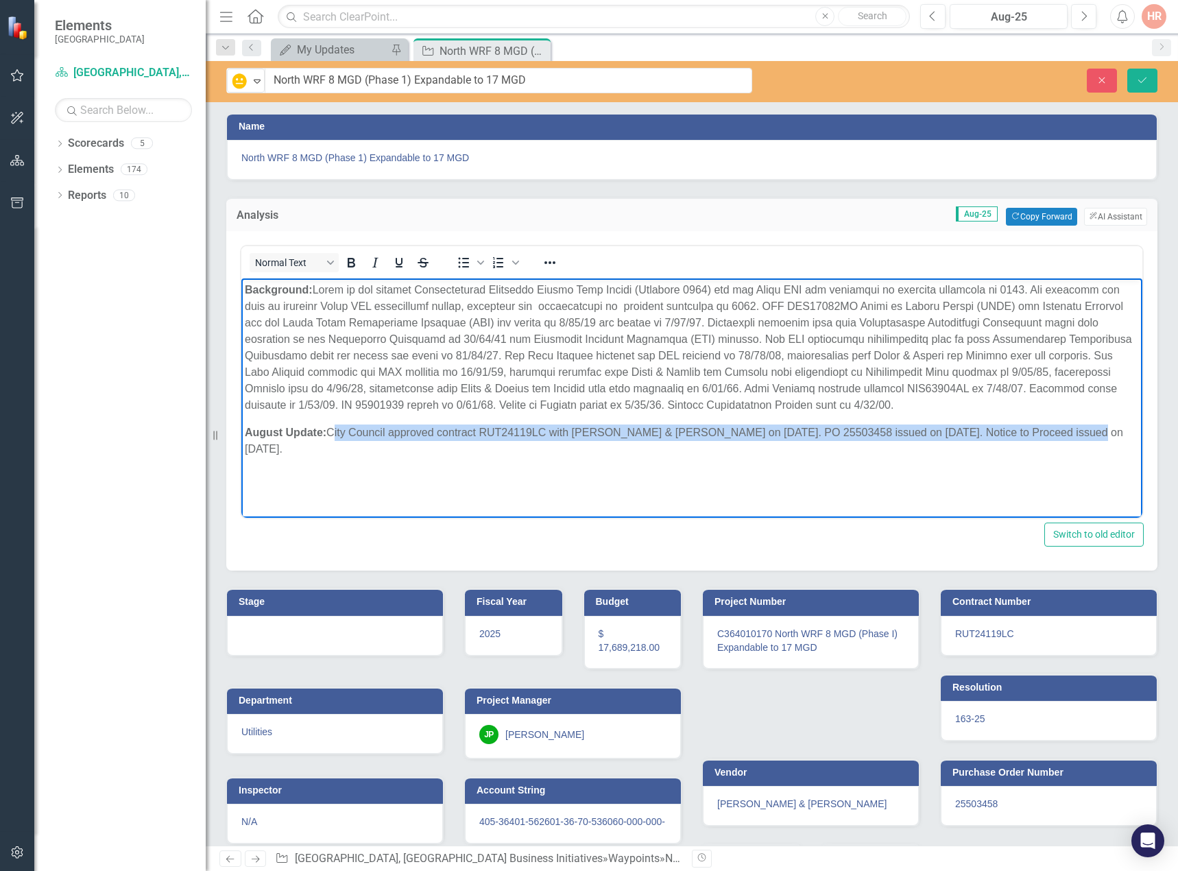
drag, startPoint x: 1073, startPoint y: 448, endPoint x: 331, endPoint y: 448, distance: 741.5
click at [331, 448] on p "August Update: City Council approved contract RUT24119LC with [PERSON_NAME] & […" at bounding box center [692, 441] width 894 height 33
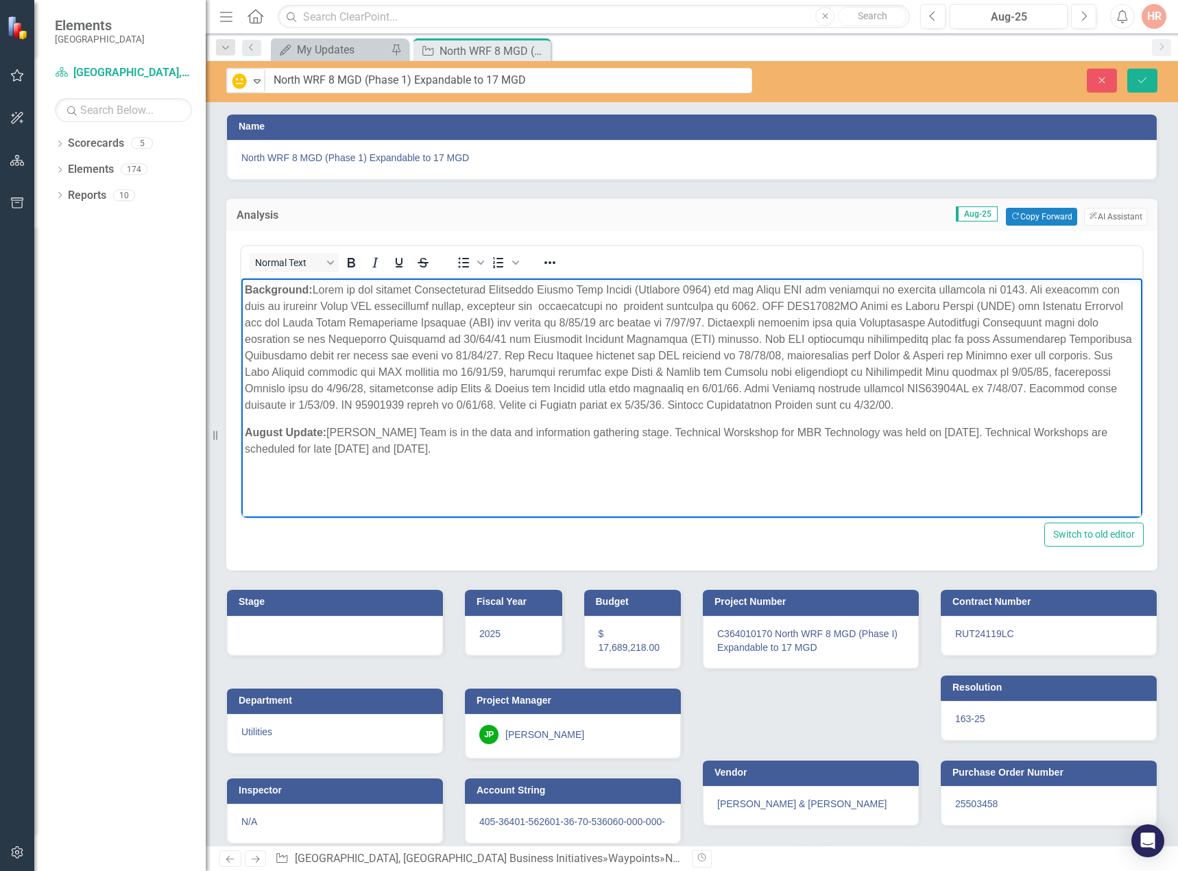
click at [346, 636] on div at bounding box center [335, 636] width 216 height 40
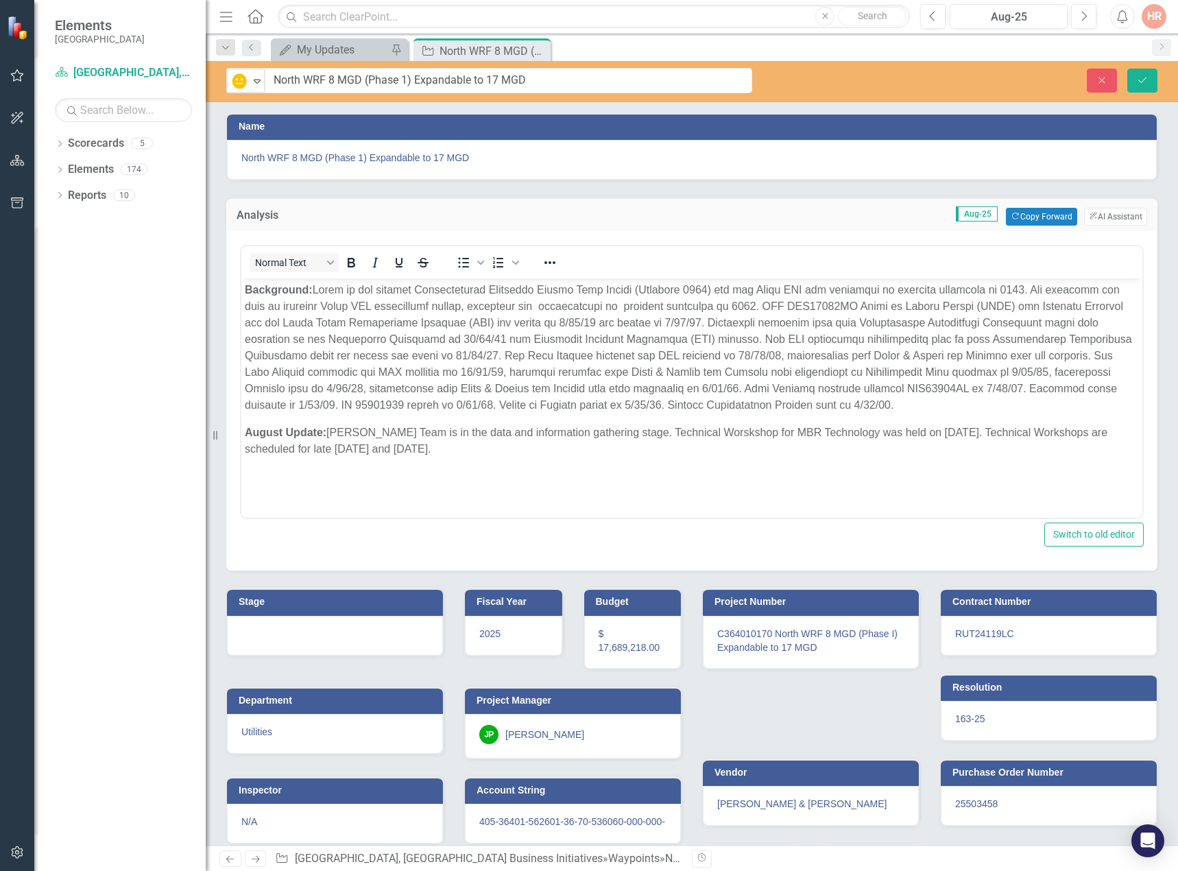
click at [346, 636] on div at bounding box center [335, 636] width 216 height 40
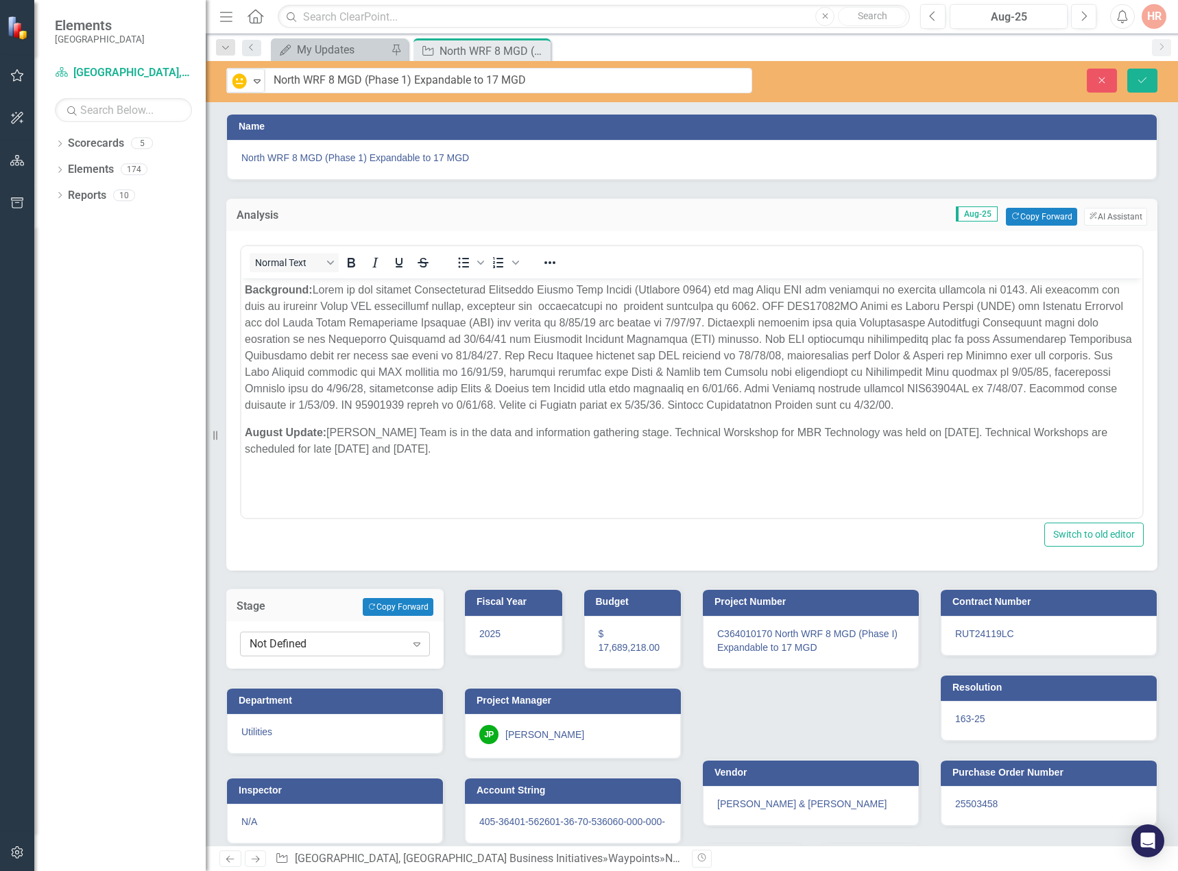
click at [346, 638] on div "Not Defined" at bounding box center [328, 645] width 156 height 16
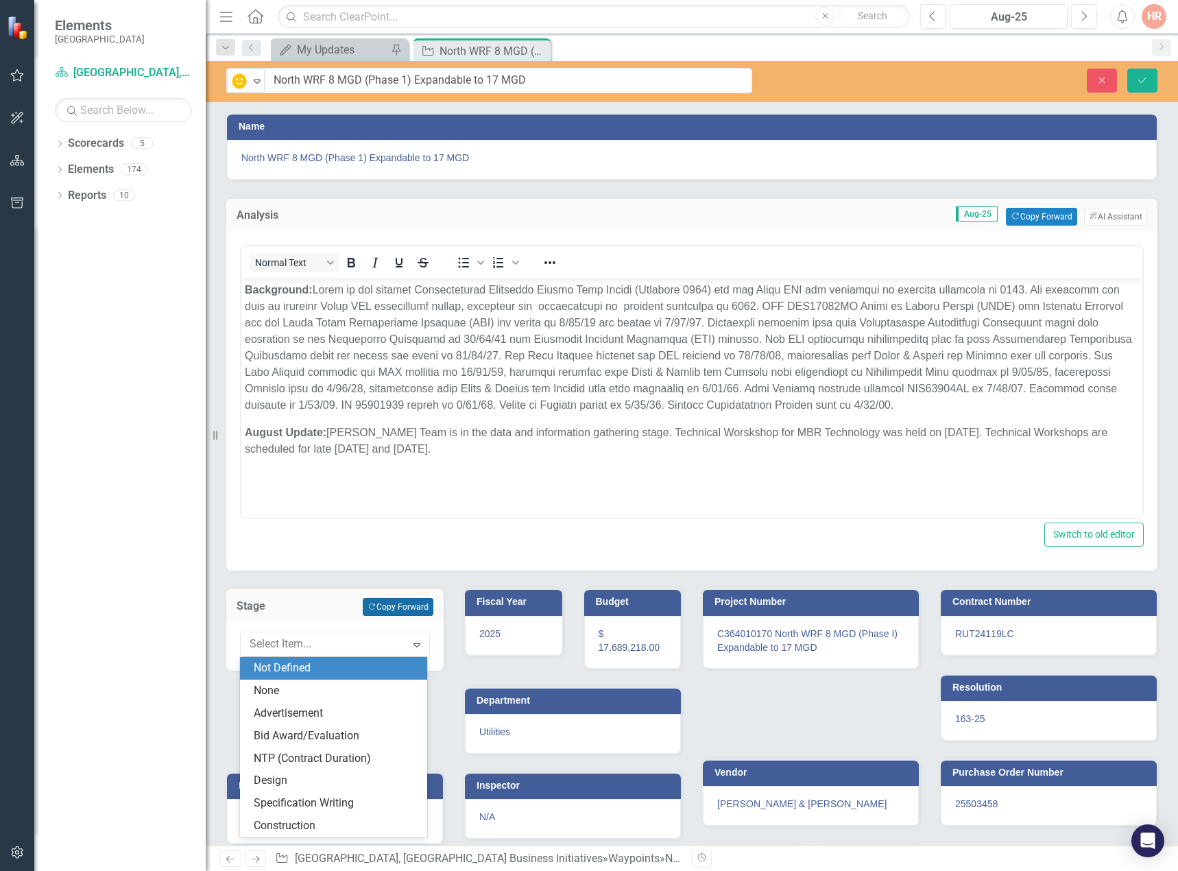
click at [375, 605] on button "Copy Forward Copy Forward" at bounding box center [398, 607] width 71 height 18
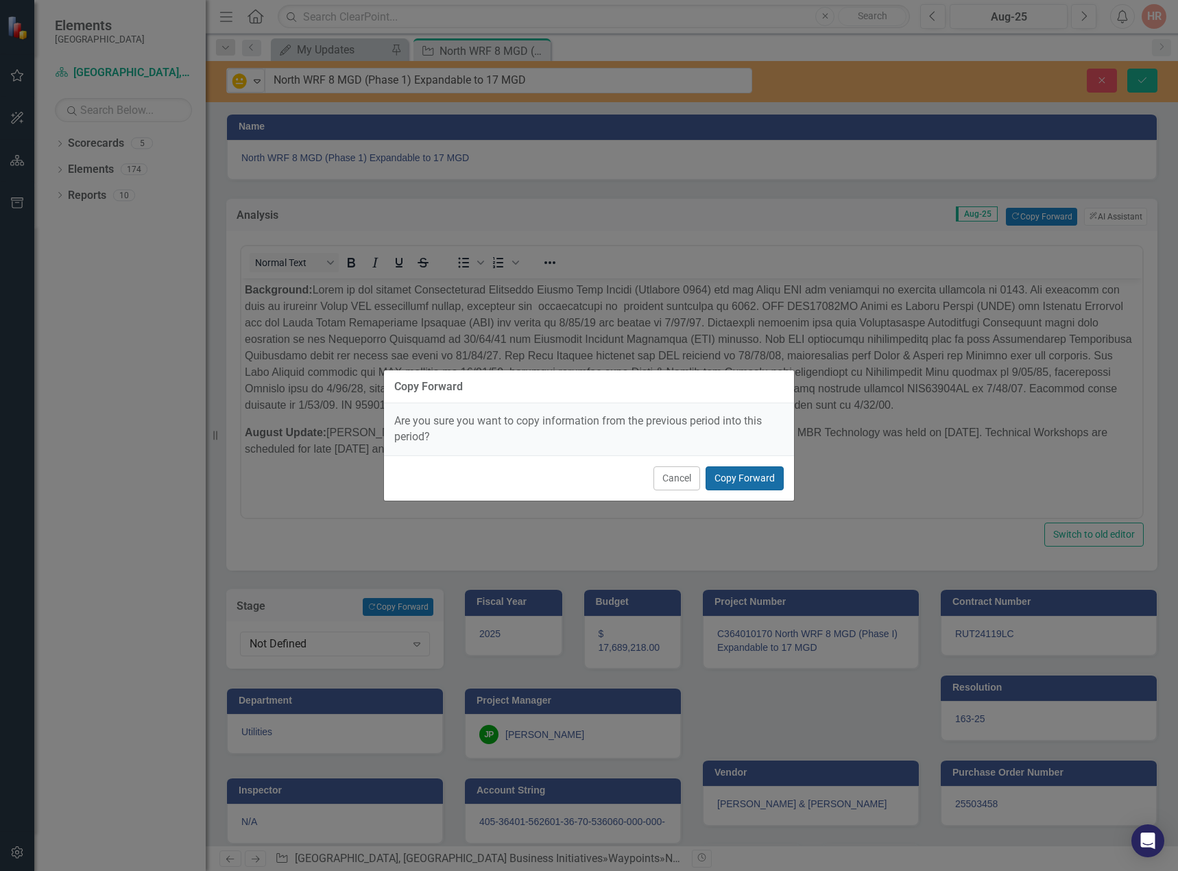
click at [737, 479] on button "Copy Forward" at bounding box center [745, 478] width 78 height 24
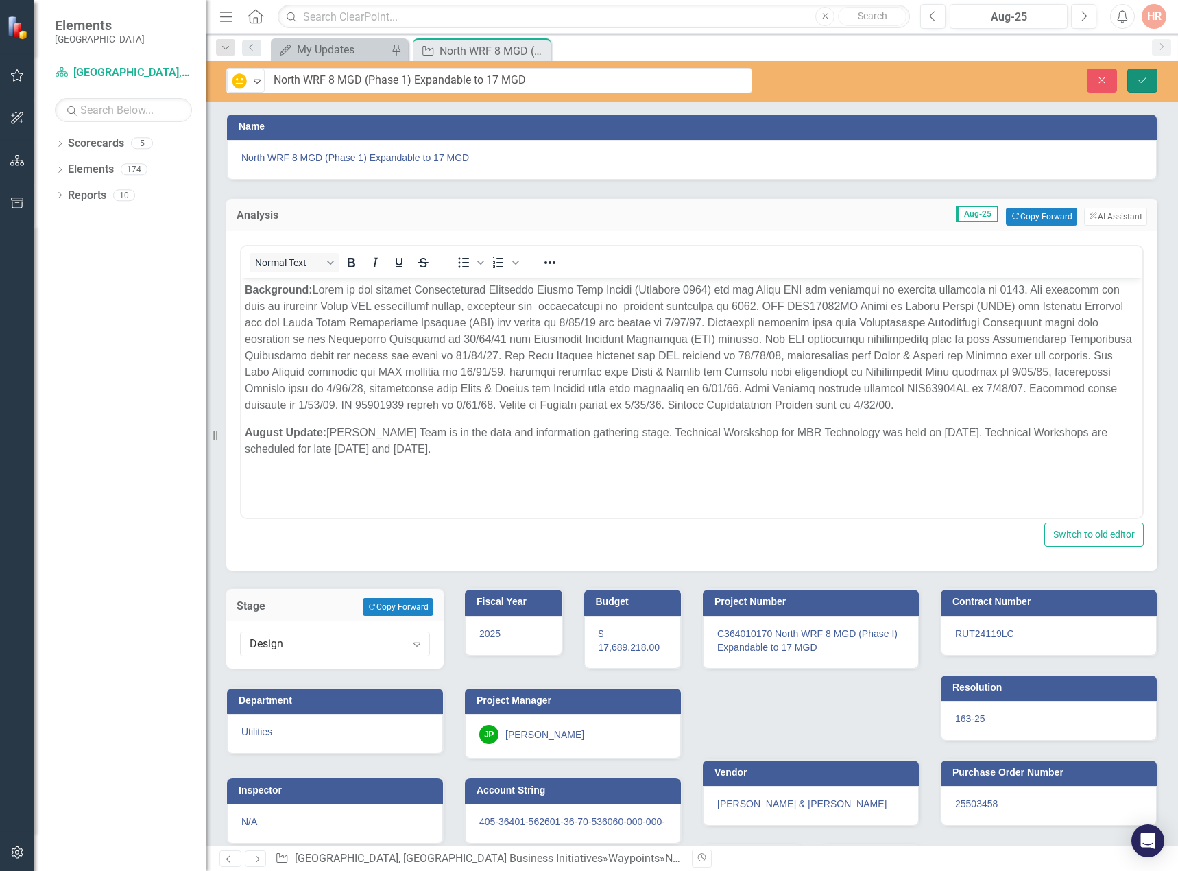
drag, startPoint x: 1141, startPoint y: 78, endPoint x: 1132, endPoint y: 105, distance: 28.8
click at [1141, 77] on icon "Save" at bounding box center [1143, 80] width 12 height 10
